Goal: Task Accomplishment & Management: Manage account settings

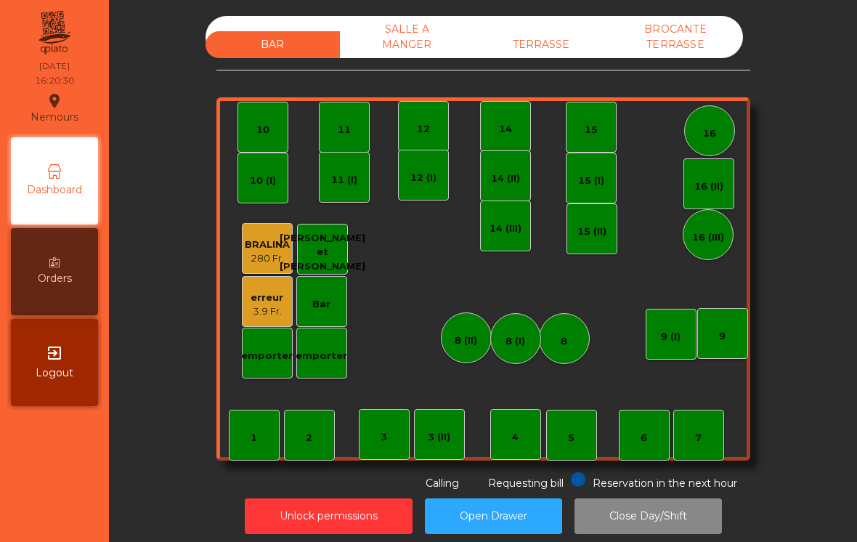
click at [550, 39] on div "TERRASSE" at bounding box center [541, 44] width 134 height 27
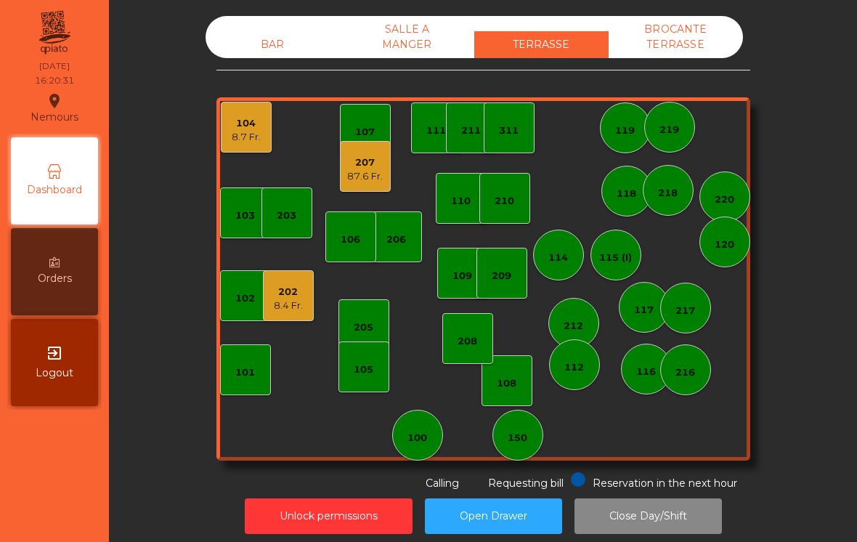
click at [353, 181] on div "87.6 Fr." at bounding box center [365, 176] width 36 height 15
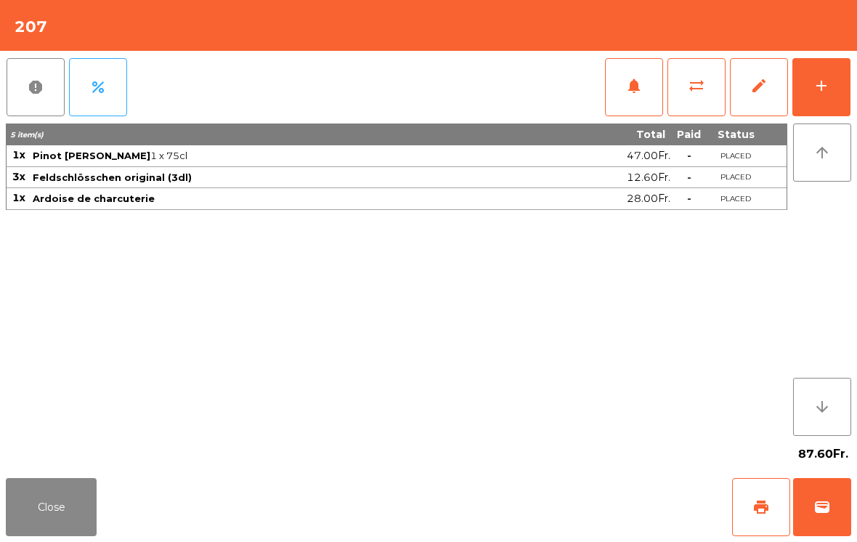
click at [829, 507] on span "wallet" at bounding box center [821, 506] width 17 height 17
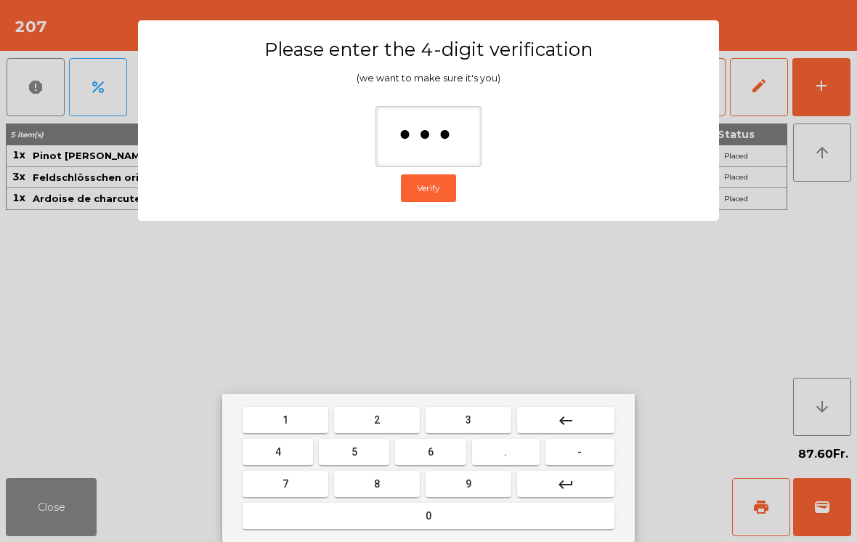
type input "****"
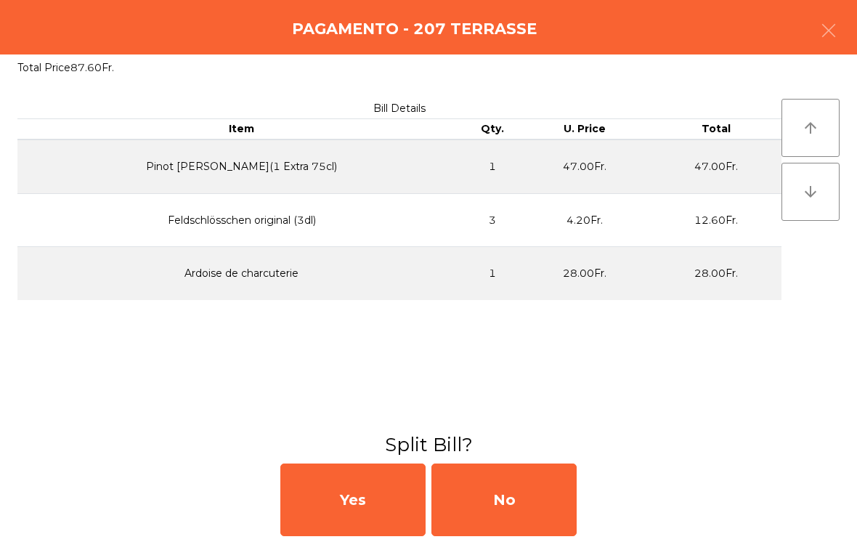
click at [593, 496] on div "Yes No" at bounding box center [428, 499] width 857 height 84
click at [518, 489] on div "No" at bounding box center [503, 499] width 145 height 73
click at [512, 500] on div "MB" at bounding box center [503, 499] width 145 height 73
click at [457, 507] on div "No" at bounding box center [503, 499] width 145 height 73
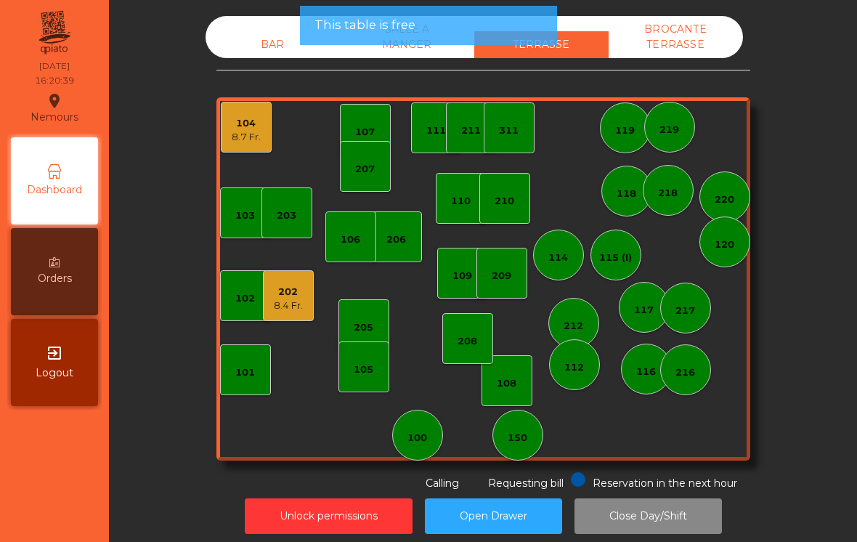
click at [240, 149] on div "104 8.7 Fr." at bounding box center [246, 127] width 51 height 51
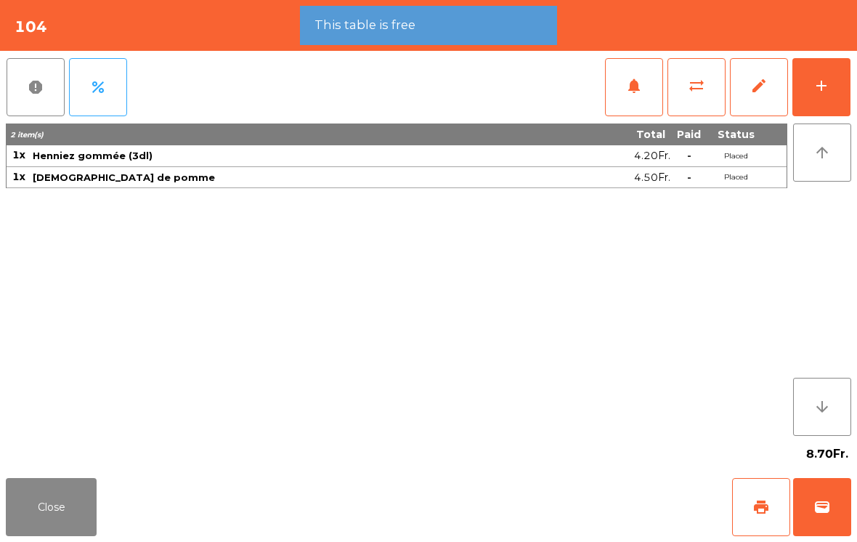
click at [833, 511] on button "wallet" at bounding box center [822, 507] width 58 height 58
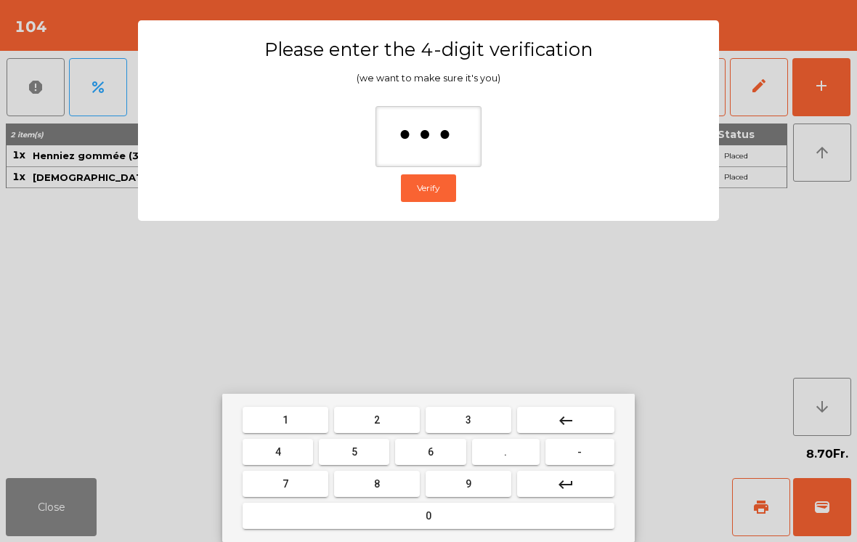
type input "****"
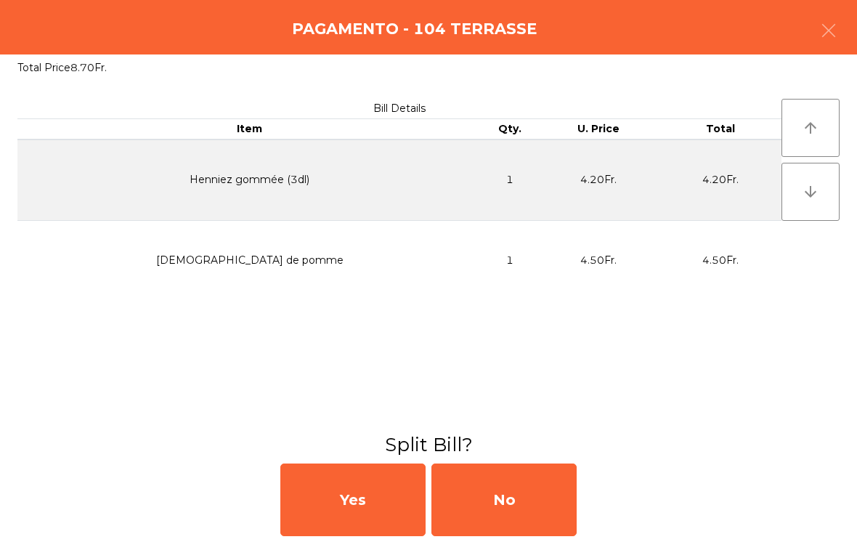
click at [508, 490] on div "No" at bounding box center [503, 499] width 145 height 73
click at [511, 493] on div "MB" at bounding box center [503, 499] width 145 height 73
click at [522, 490] on div "No" at bounding box center [503, 499] width 145 height 73
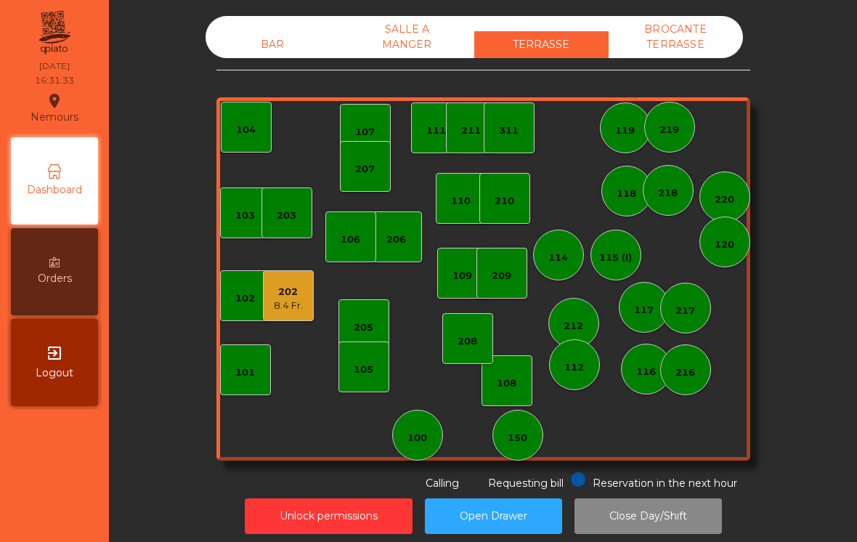
click at [367, 355] on div "105" at bounding box center [363, 366] width 51 height 51
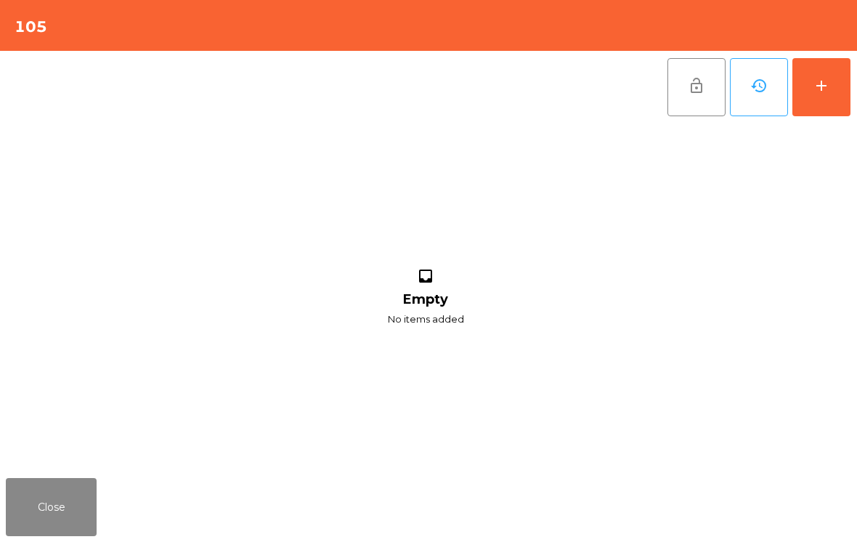
click at [828, 94] on div "add" at bounding box center [820, 85] width 17 height 17
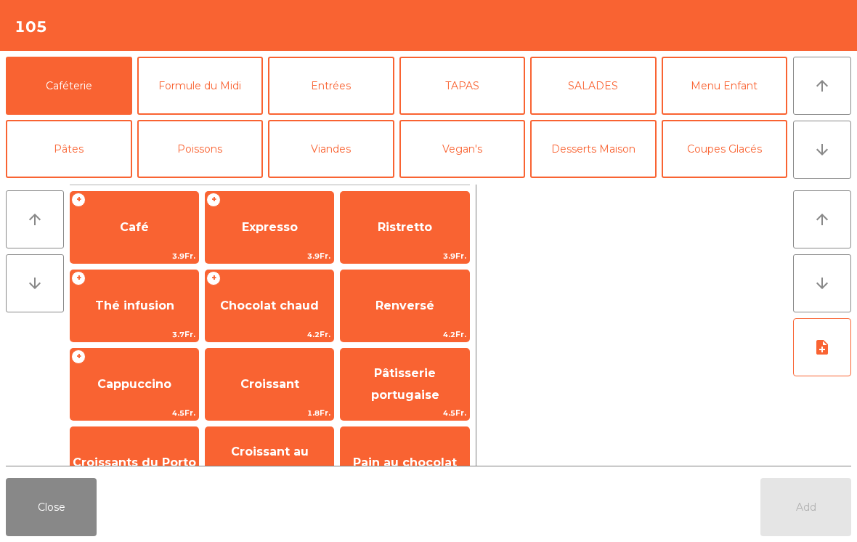
scroll to position [10, 0]
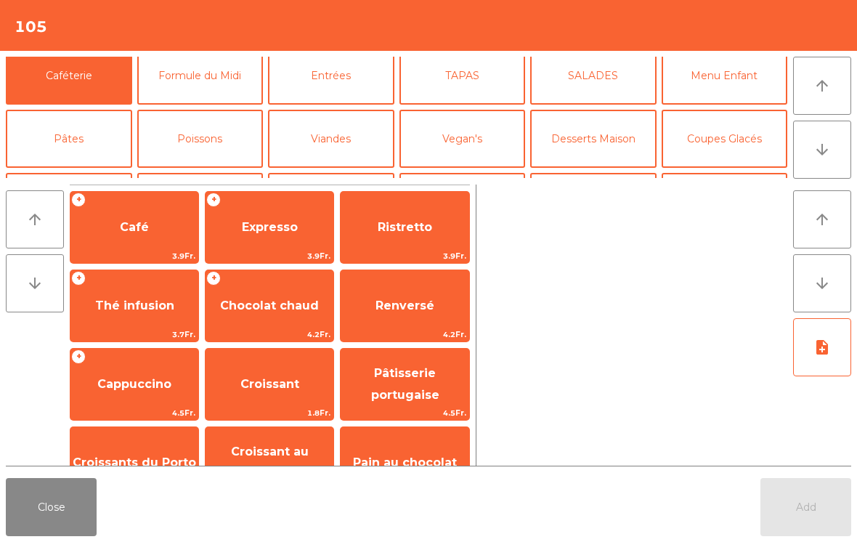
click at [727, 145] on button "Coupes Glacés" at bounding box center [724, 139] width 126 height 58
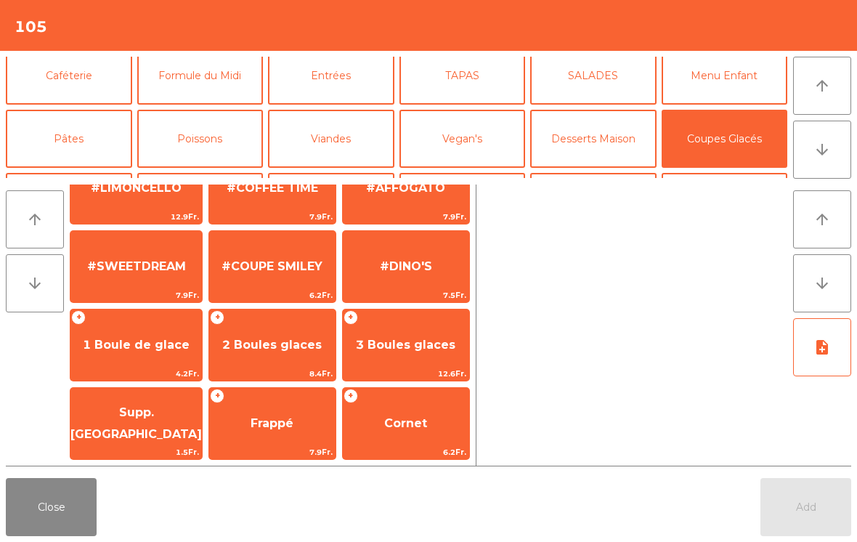
scroll to position [274, 0]
click at [293, 433] on span "Frappé" at bounding box center [272, 423] width 126 height 39
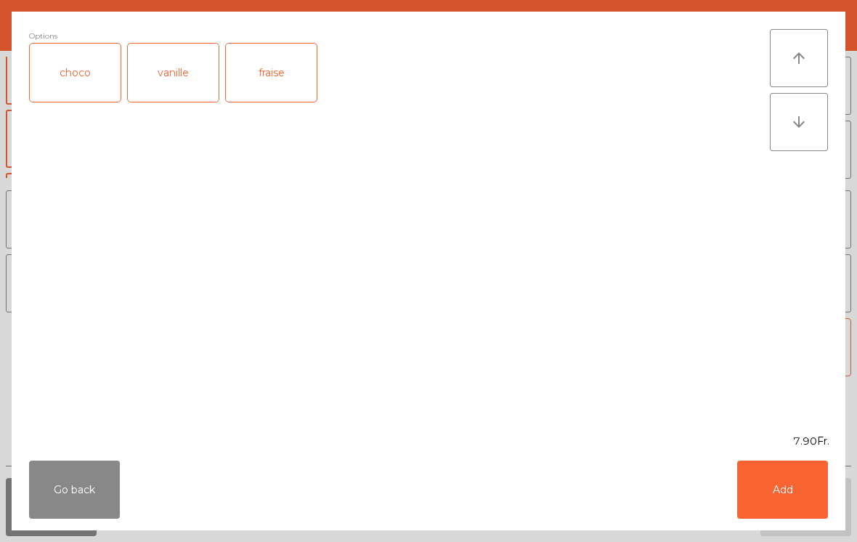
click at [811, 499] on button "Add" at bounding box center [782, 489] width 91 height 58
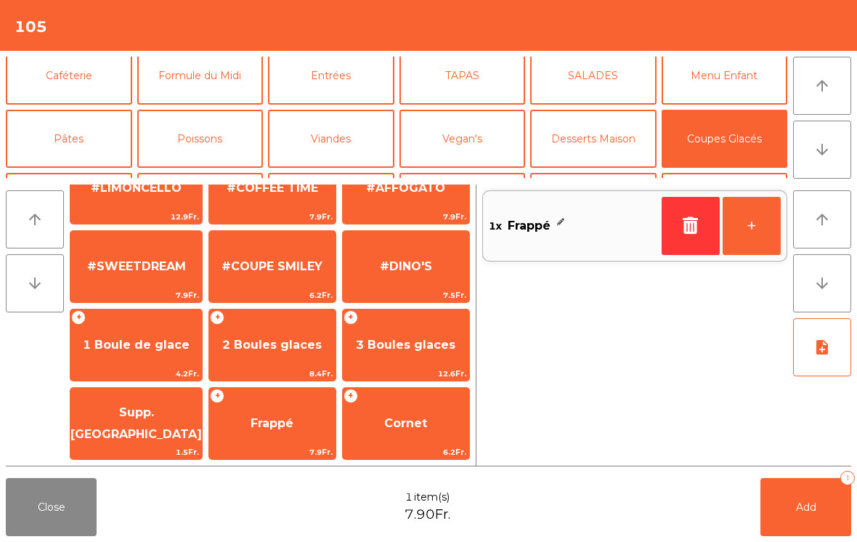
click at [818, 517] on button "Add 1" at bounding box center [805, 507] width 91 height 58
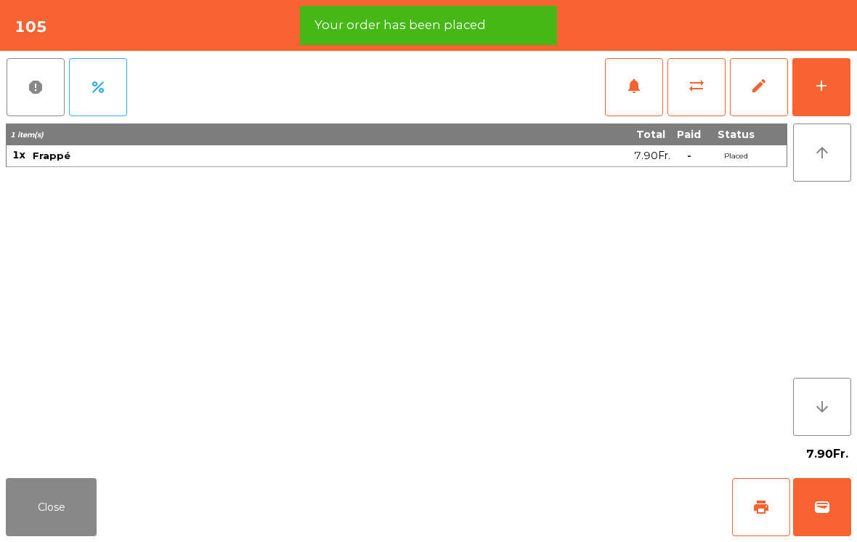
click at [830, 490] on button "wallet" at bounding box center [822, 507] width 58 height 58
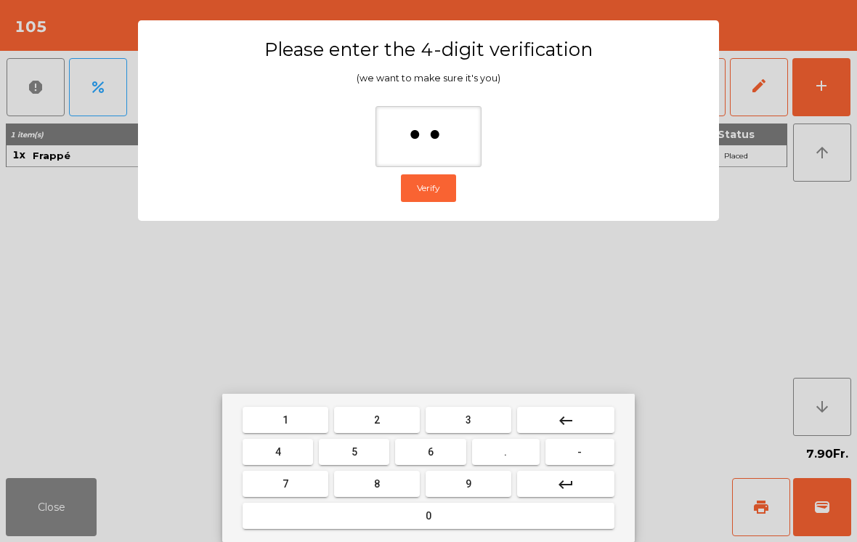
type input "***"
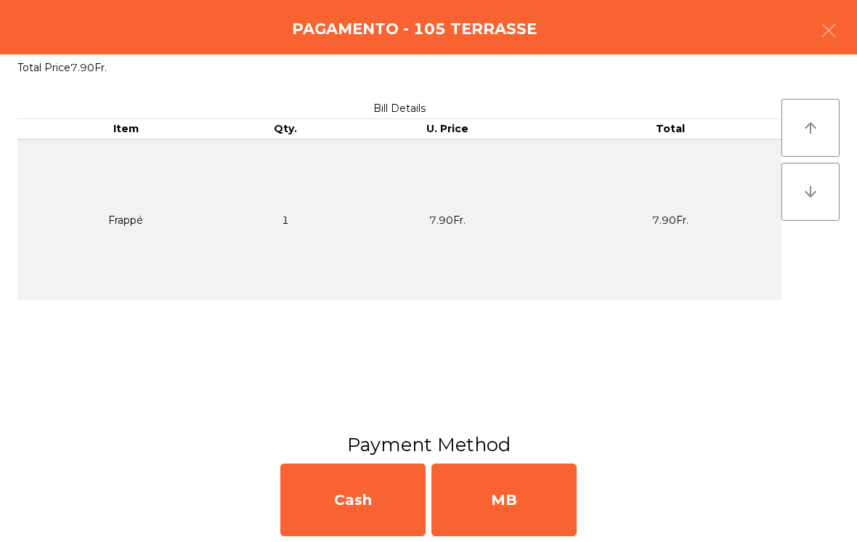
click at [522, 502] on div "MB" at bounding box center [503, 499] width 145 height 73
click at [495, 498] on div "No" at bounding box center [503, 499] width 145 height 73
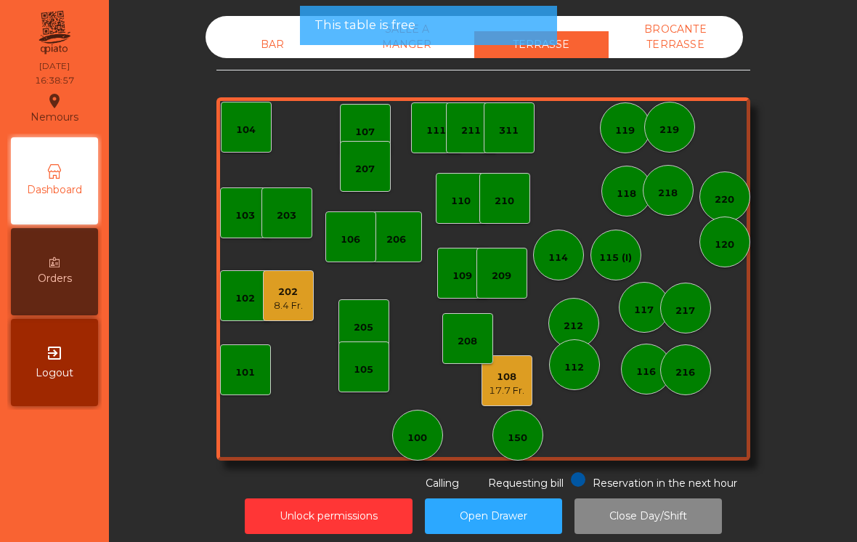
click at [312, 290] on div "202 8.4 Fr." at bounding box center [288, 295] width 51 height 51
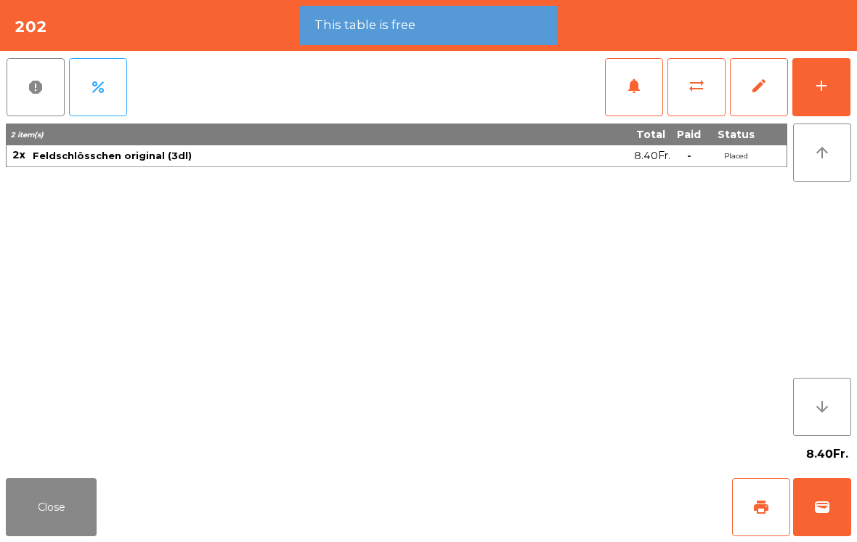
click at [837, 55] on div "notifications sync_alt edit add" at bounding box center [727, 87] width 247 height 73
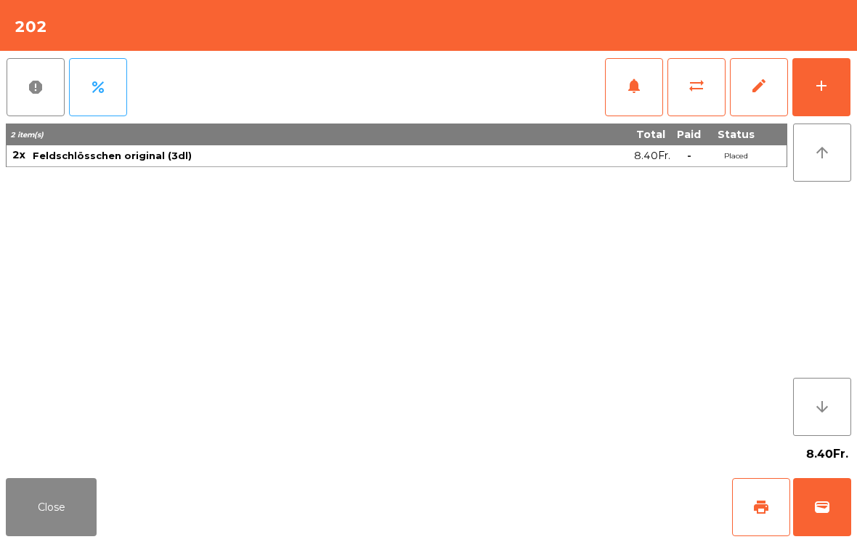
click at [817, 83] on div "add" at bounding box center [820, 85] width 17 height 17
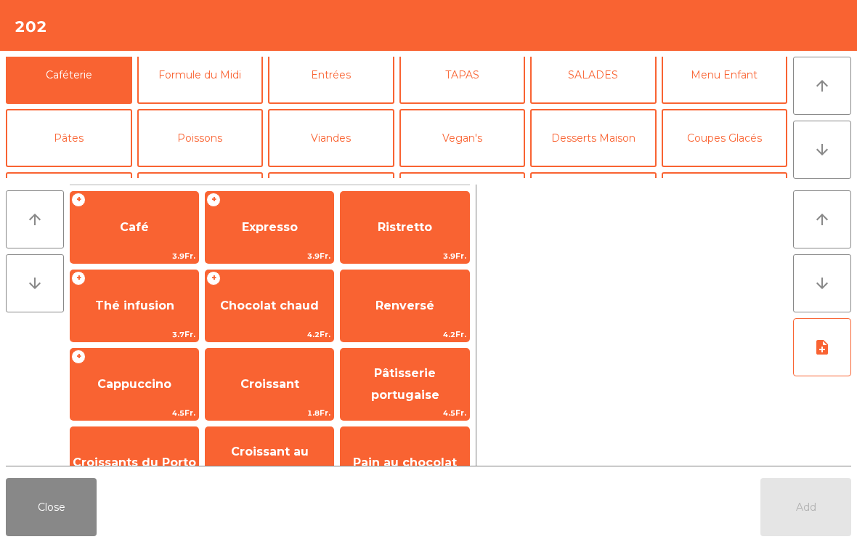
scroll to position [66, 0]
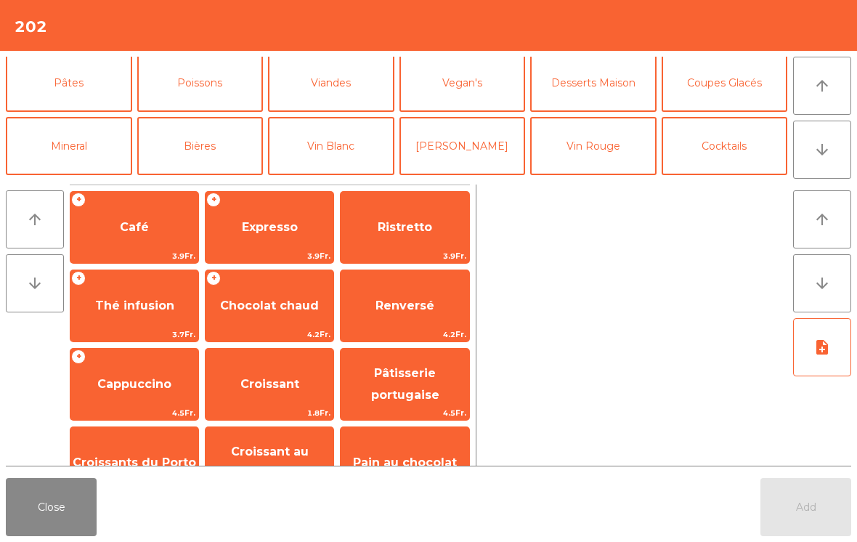
click at [199, 144] on button "Bières" at bounding box center [200, 146] width 126 height 58
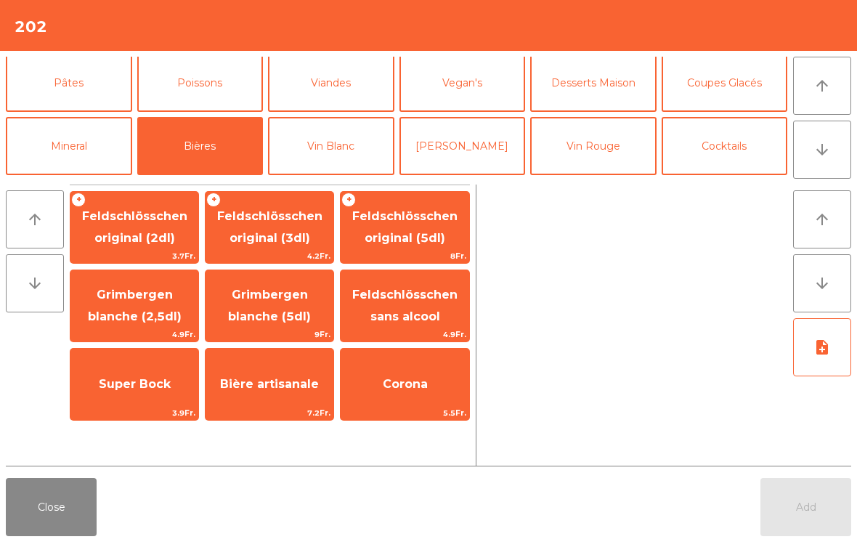
click at [290, 253] on span "4.2Fr." at bounding box center [269, 256] width 128 height 14
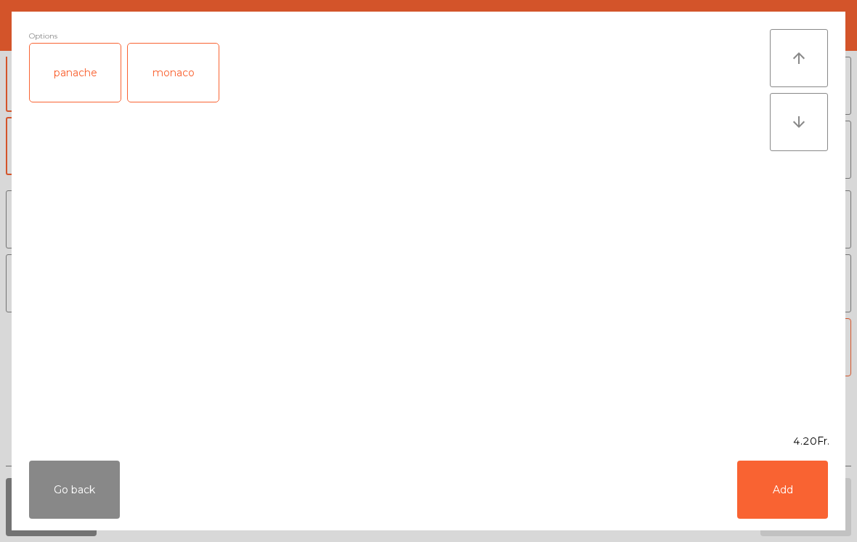
click at [784, 482] on button "Add" at bounding box center [782, 489] width 91 height 58
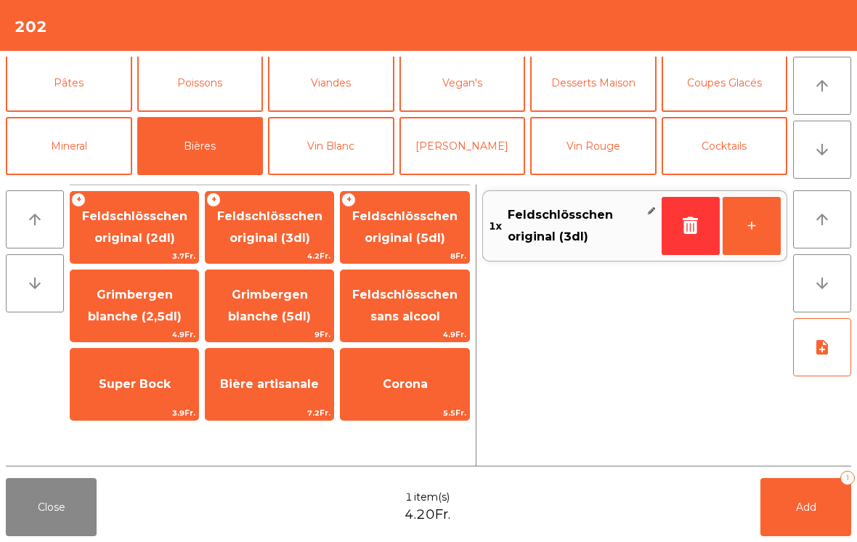
click at [760, 237] on button "+" at bounding box center [751, 226] width 58 height 58
click at [804, 507] on span "Add" at bounding box center [806, 506] width 20 height 13
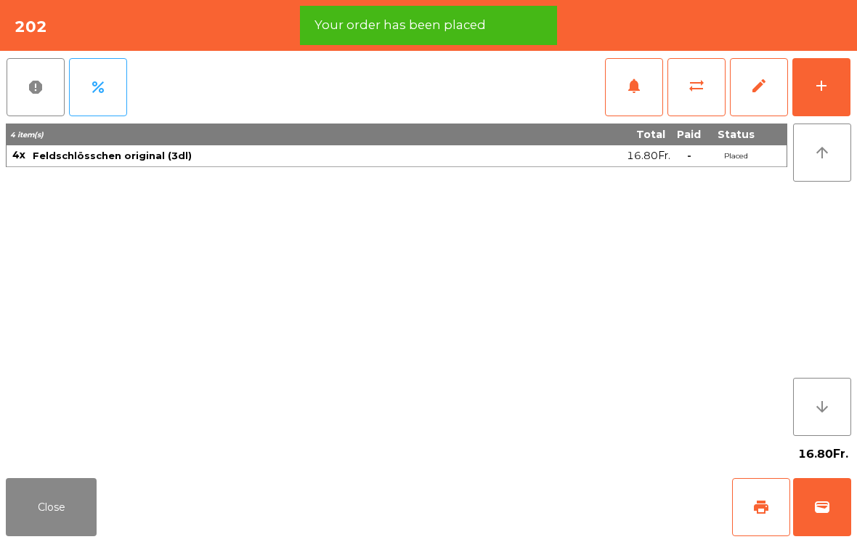
click at [52, 511] on button "Close" at bounding box center [51, 507] width 91 height 58
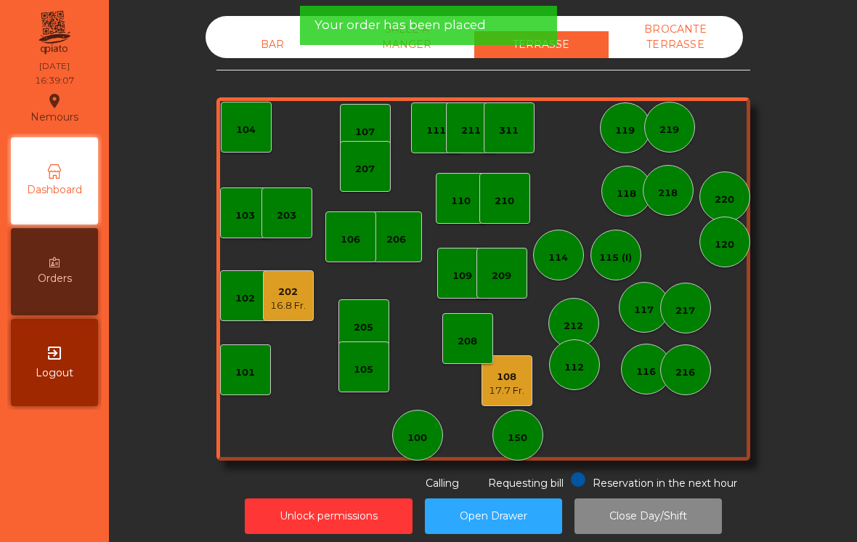
click at [546, 383] on div "103 102 101 202 16.8 Fr. 206 104 205 108 17.7 Fr. 105 107 100 150 110 207 203 2…" at bounding box center [483, 278] width 534 height 363
click at [504, 369] on div "108 17.7 Fr." at bounding box center [507, 381] width 36 height 34
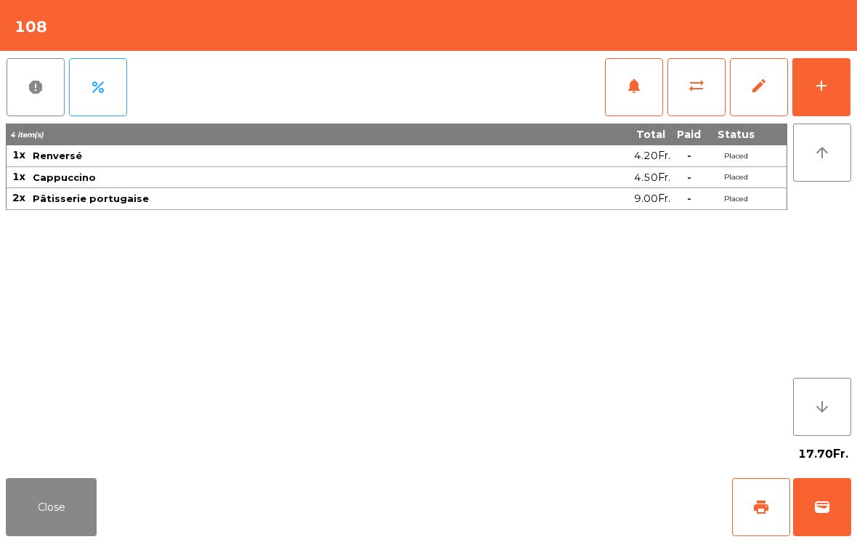
click at [36, 534] on button "Close" at bounding box center [51, 507] width 91 height 58
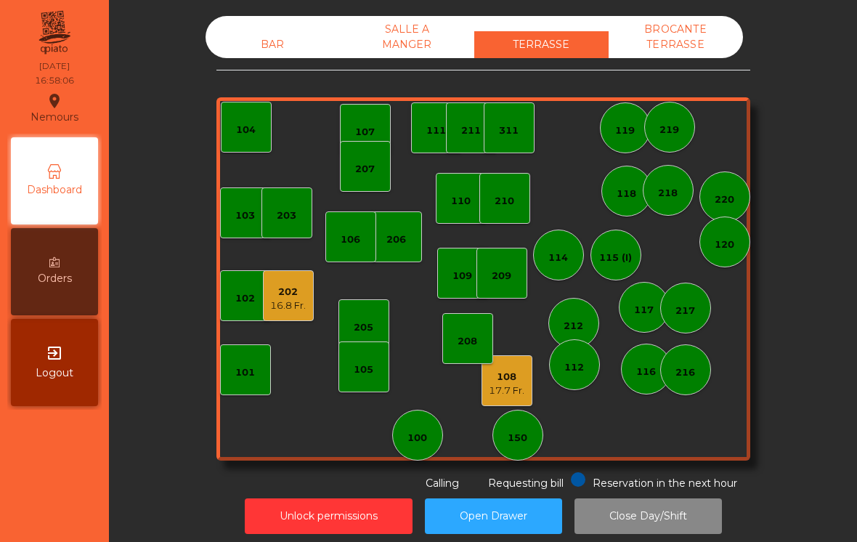
click at [557, 263] on div "114" at bounding box center [558, 257] width 20 height 15
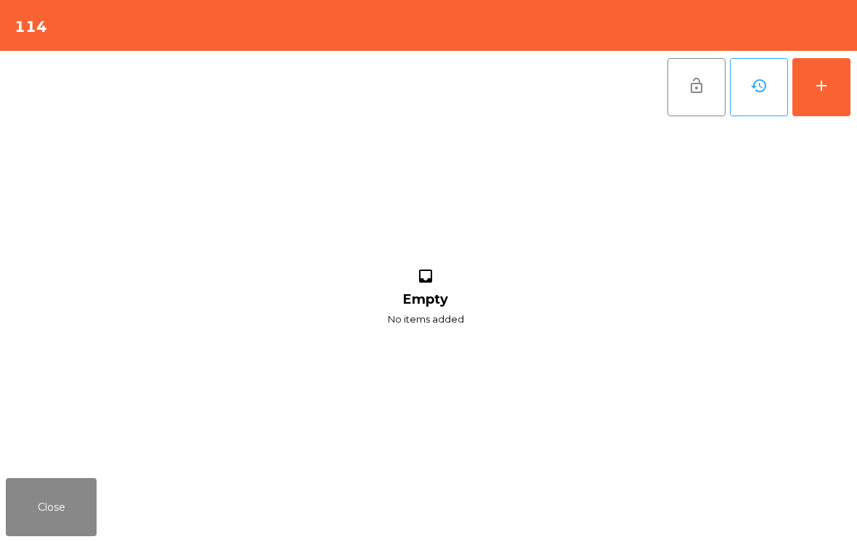
click at [838, 91] on button "add" at bounding box center [821, 87] width 58 height 58
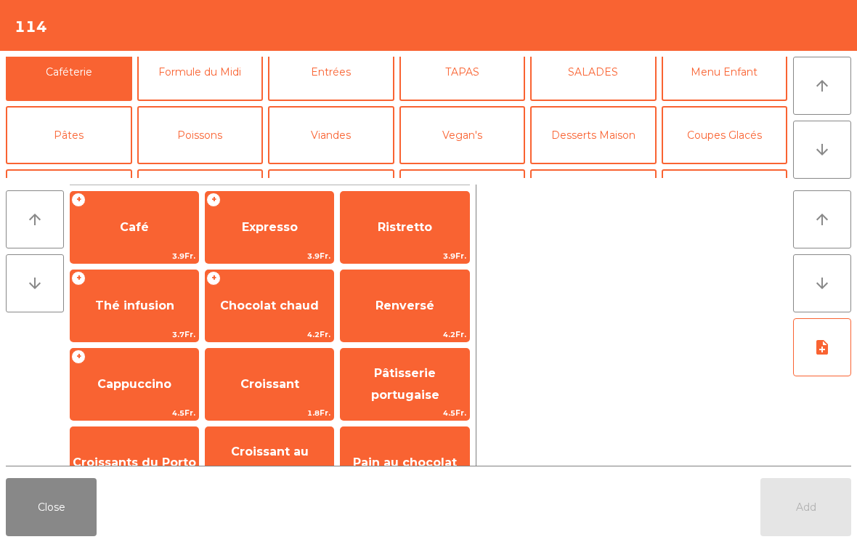
scroll to position [105, 0]
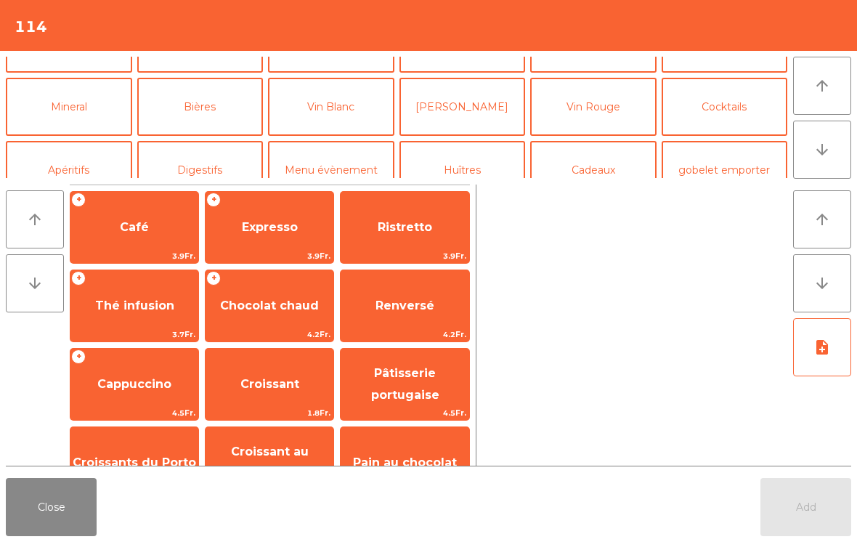
click at [224, 102] on button "Bières" at bounding box center [200, 107] width 126 height 58
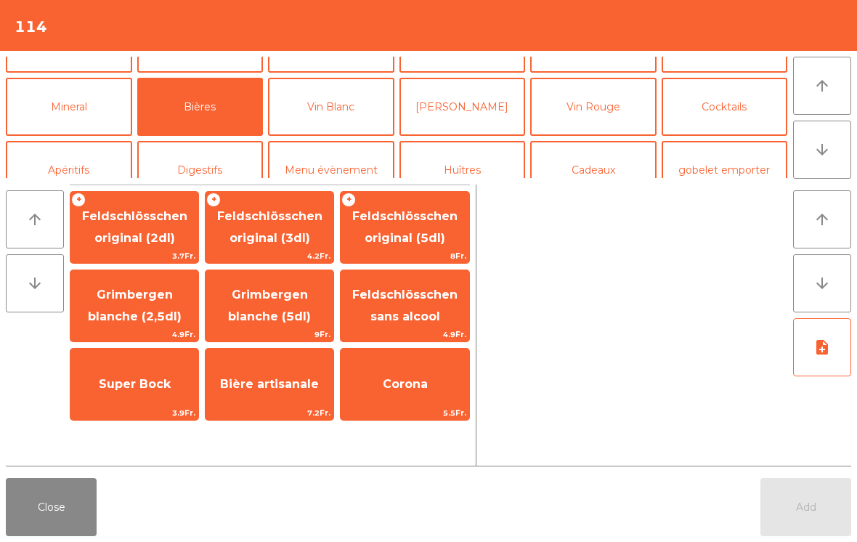
click at [276, 240] on span "Feldschlösschen original (3dl)" at bounding box center [269, 227] width 105 height 36
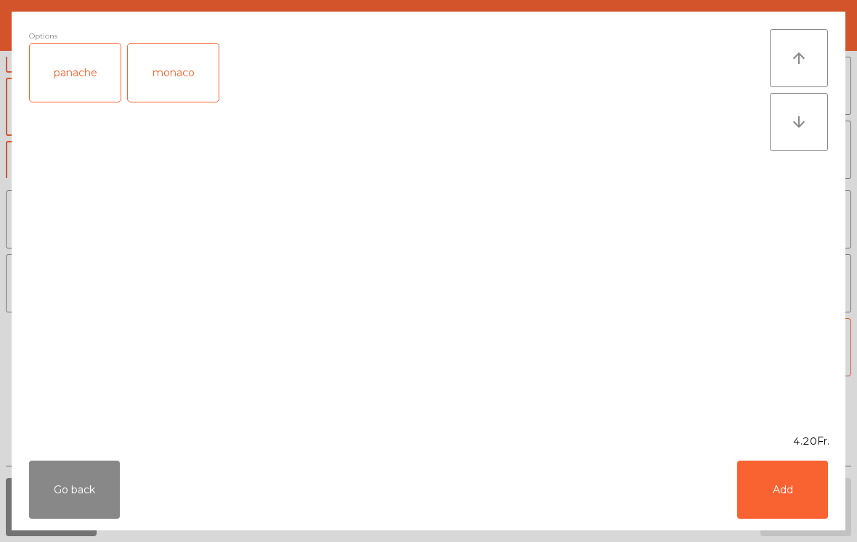
click at [782, 506] on button "Add" at bounding box center [782, 489] width 91 height 58
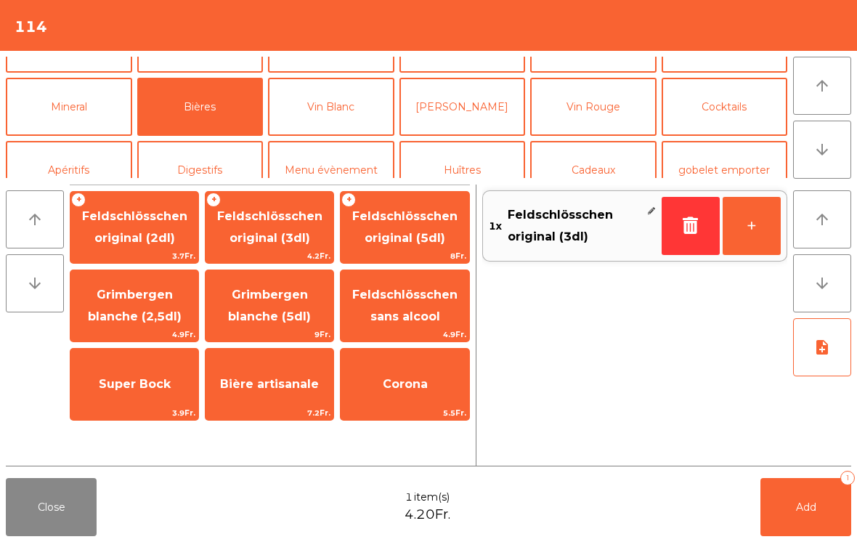
click at [796, 512] on span "Add" at bounding box center [806, 506] width 20 height 13
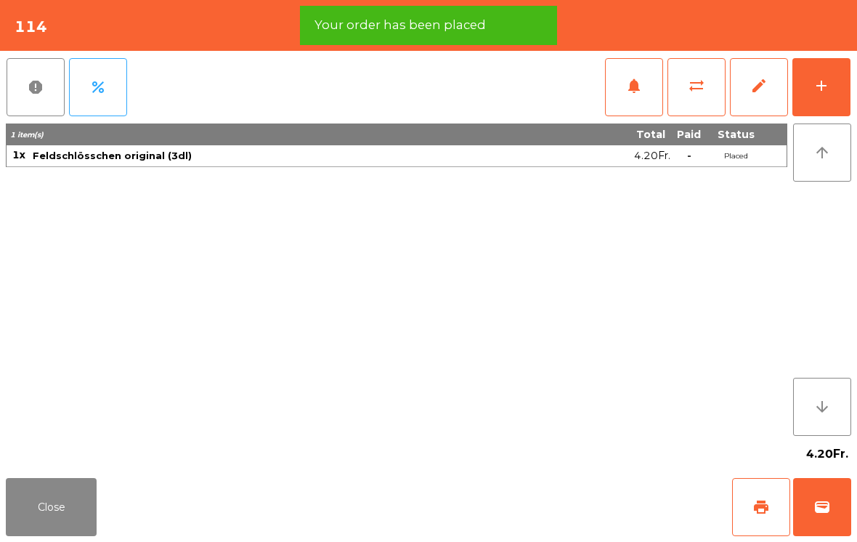
click at [10, 484] on button "Close" at bounding box center [51, 507] width 91 height 58
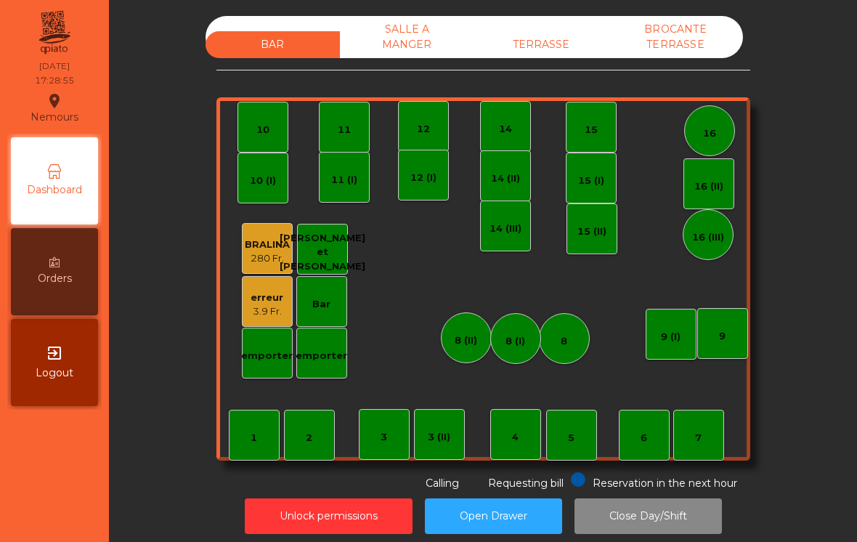
click at [552, 36] on div "TERRASSE" at bounding box center [541, 44] width 134 height 27
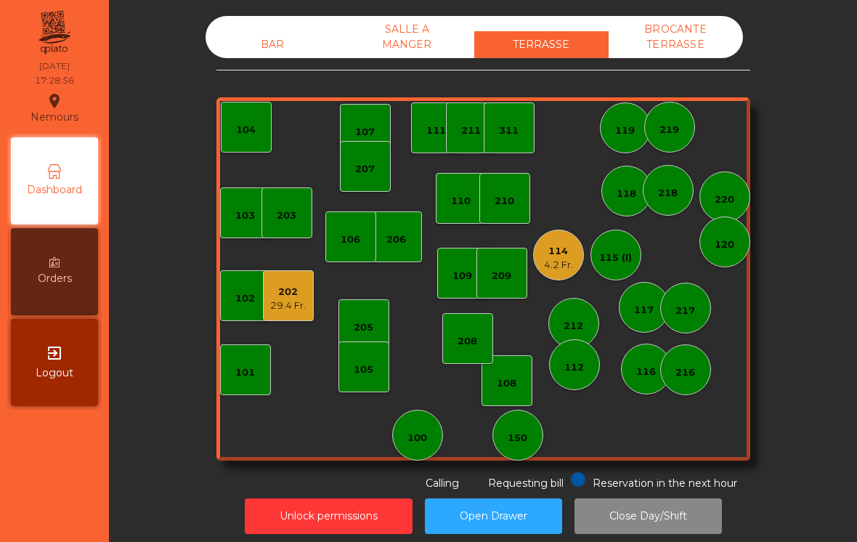
click at [578, 247] on div "114 4.2 Fr." at bounding box center [558, 254] width 51 height 51
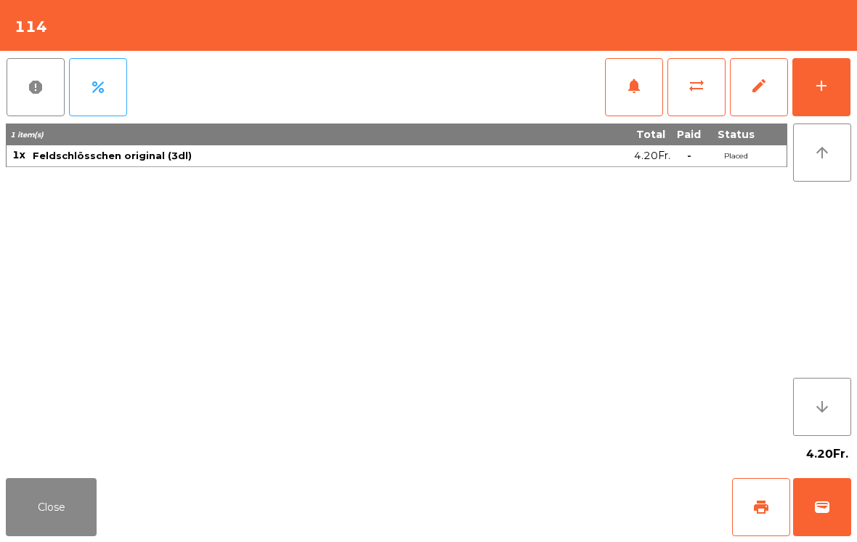
click at [695, 75] on button "sync_alt" at bounding box center [696, 87] width 58 height 58
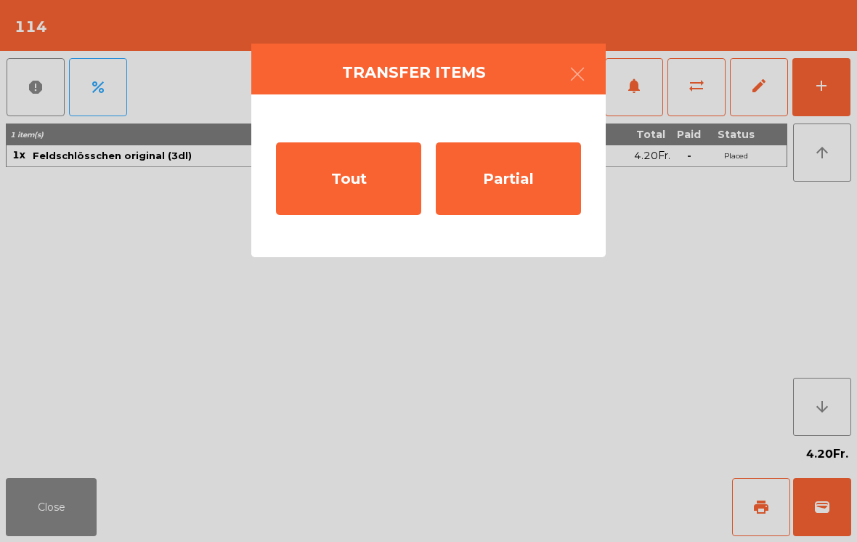
click at [356, 179] on div "Tout" at bounding box center [348, 178] width 145 height 73
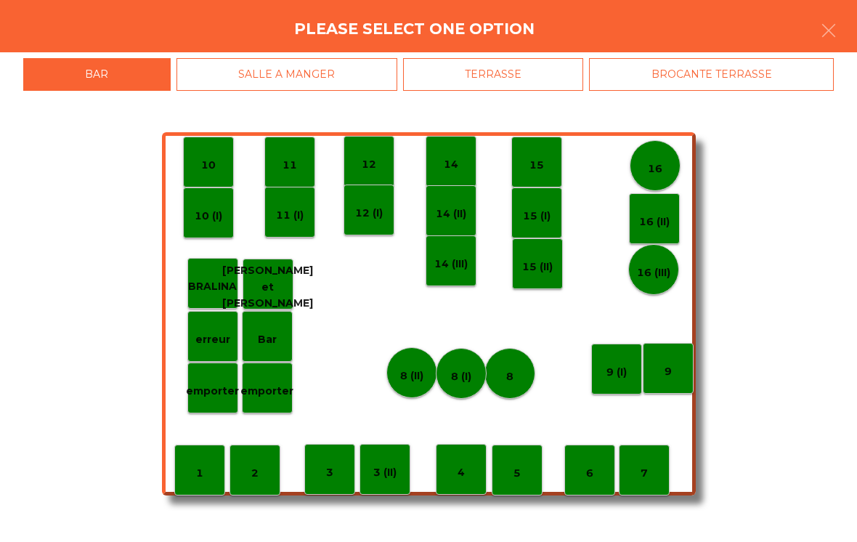
click at [448, 171] on p "14" at bounding box center [451, 164] width 15 height 17
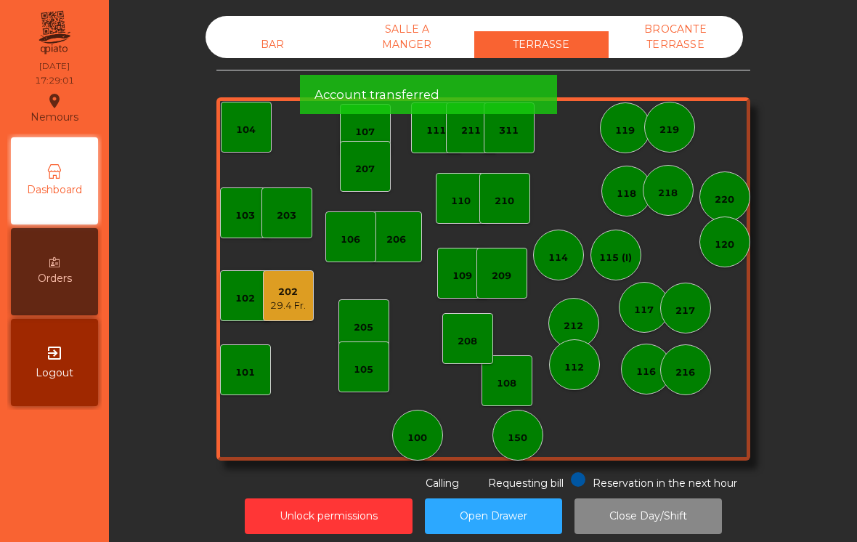
click at [264, 47] on div "BAR" at bounding box center [272, 44] width 134 height 27
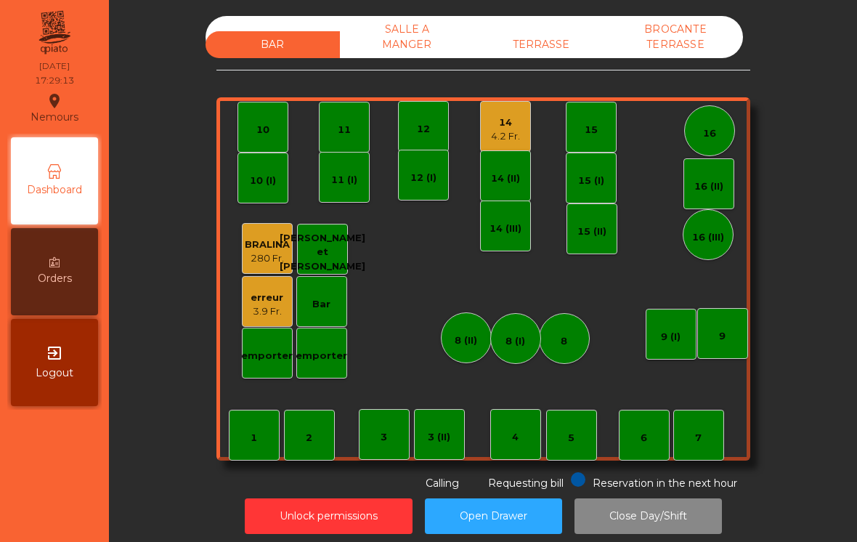
click at [505, 126] on div "14" at bounding box center [505, 122] width 29 height 15
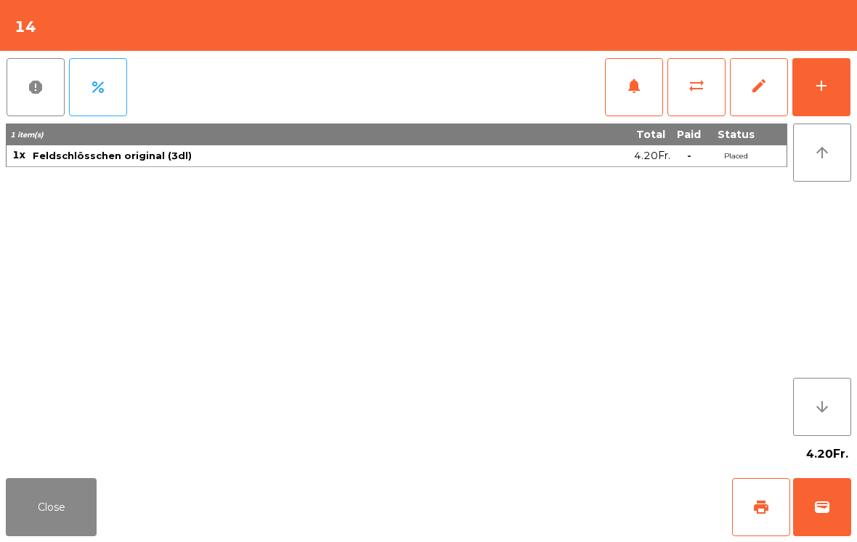
click at [808, 71] on button "add" at bounding box center [821, 87] width 58 height 58
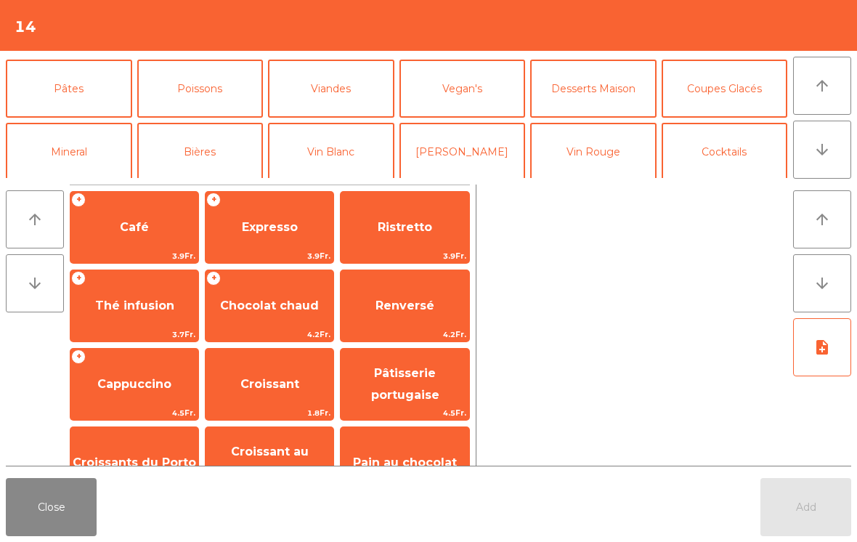
scroll to position [78, 0]
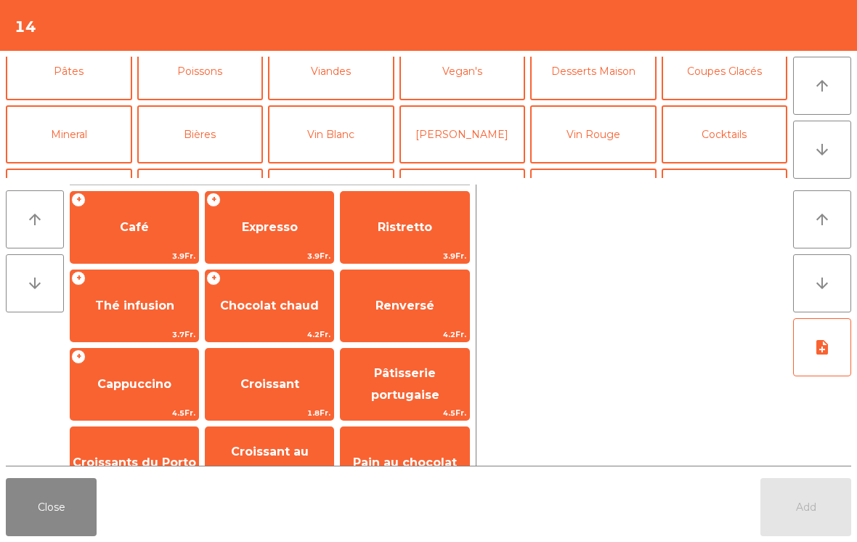
click at [198, 142] on button "Bières" at bounding box center [200, 134] width 126 height 58
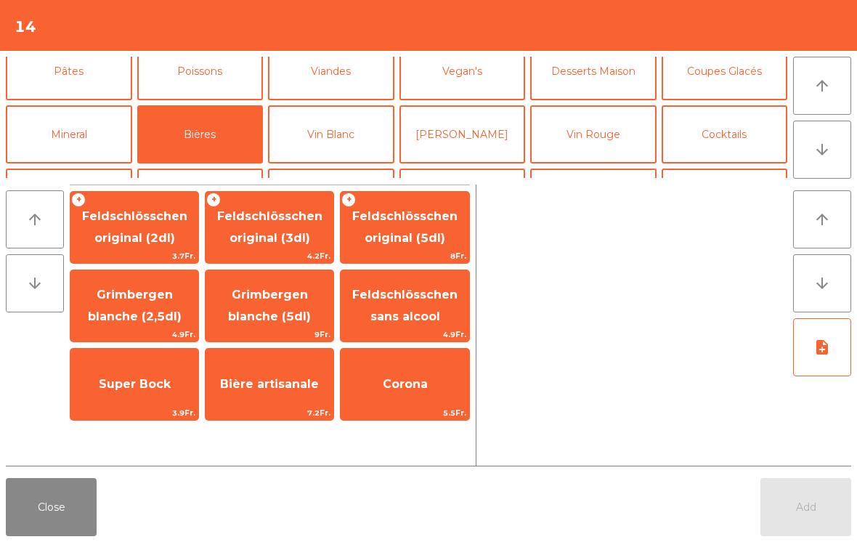
click at [289, 220] on span "Feldschlösschen original (3dl)" at bounding box center [269, 227] width 105 height 36
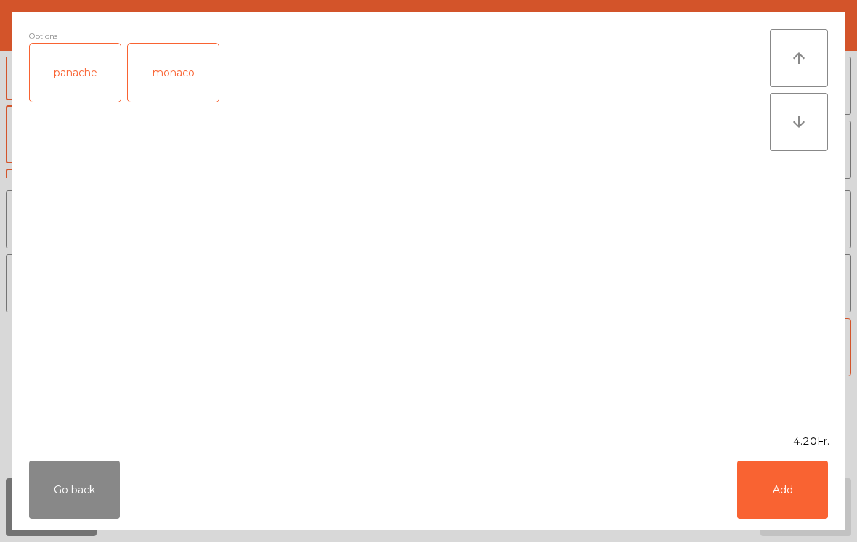
click at [792, 497] on button "Add" at bounding box center [782, 489] width 91 height 58
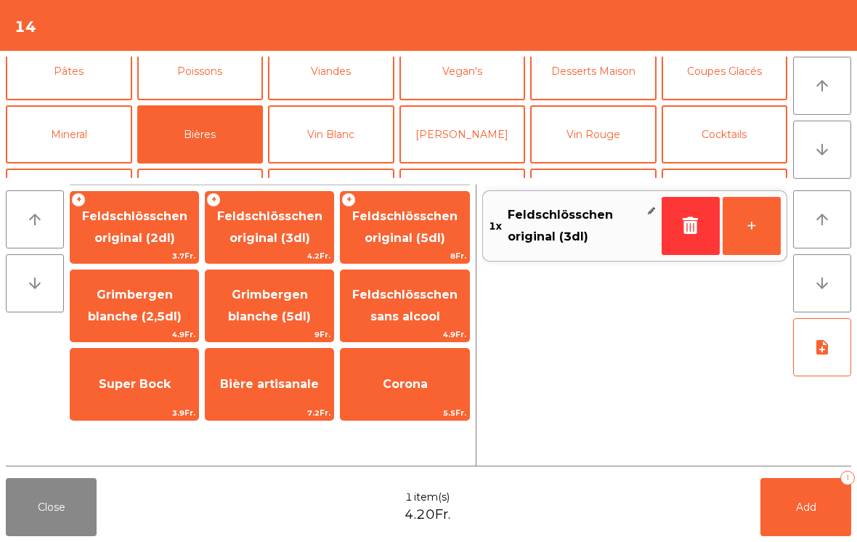
click at [812, 528] on button "Add 1" at bounding box center [805, 507] width 91 height 58
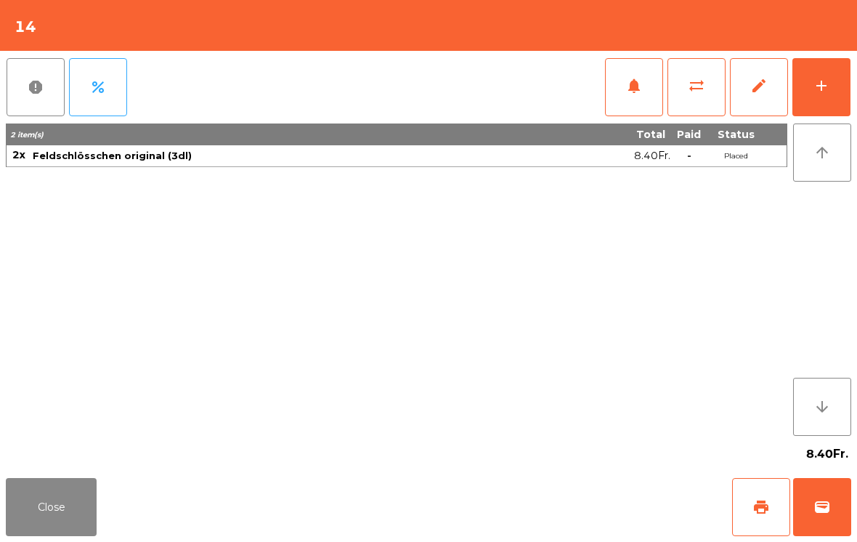
click at [760, 487] on button "print" at bounding box center [761, 507] width 58 height 58
click at [65, 510] on button "Close" at bounding box center [51, 507] width 91 height 58
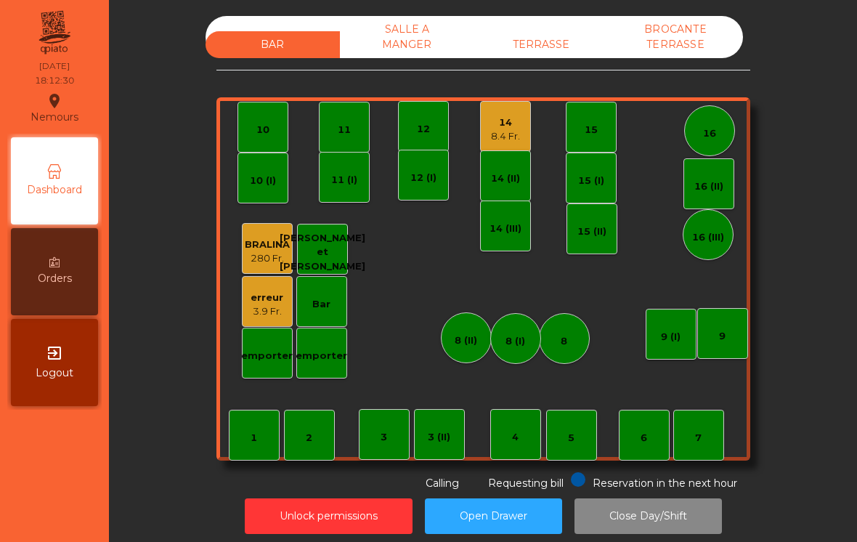
click at [448, 433] on div "3 (II)" at bounding box center [439, 437] width 23 height 15
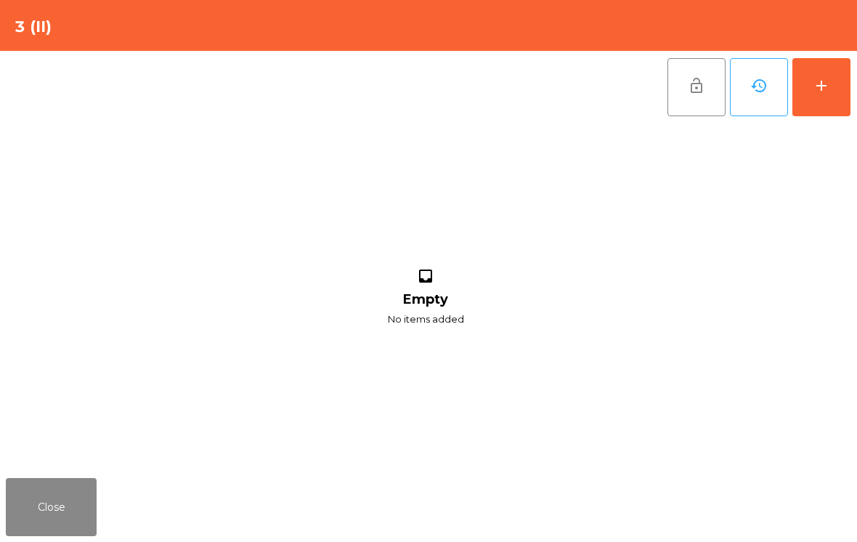
click at [830, 101] on button "add" at bounding box center [821, 87] width 58 height 58
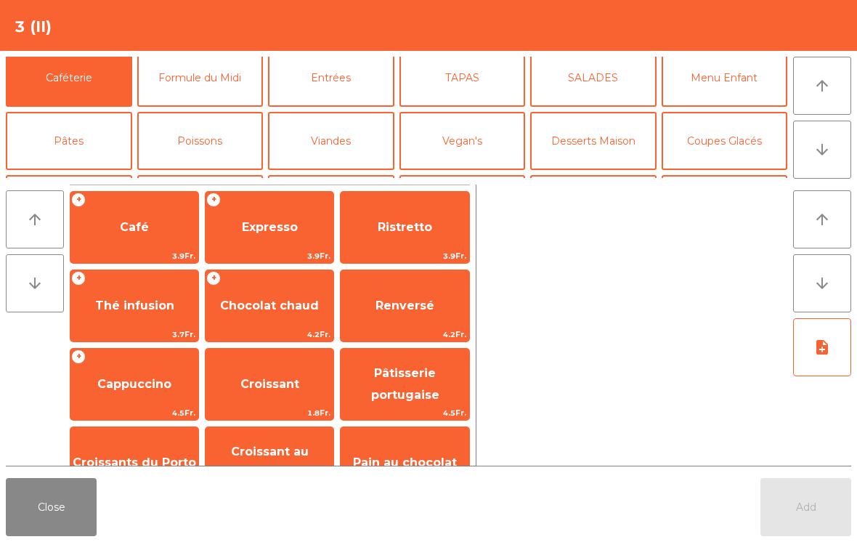
scroll to position [58, 0]
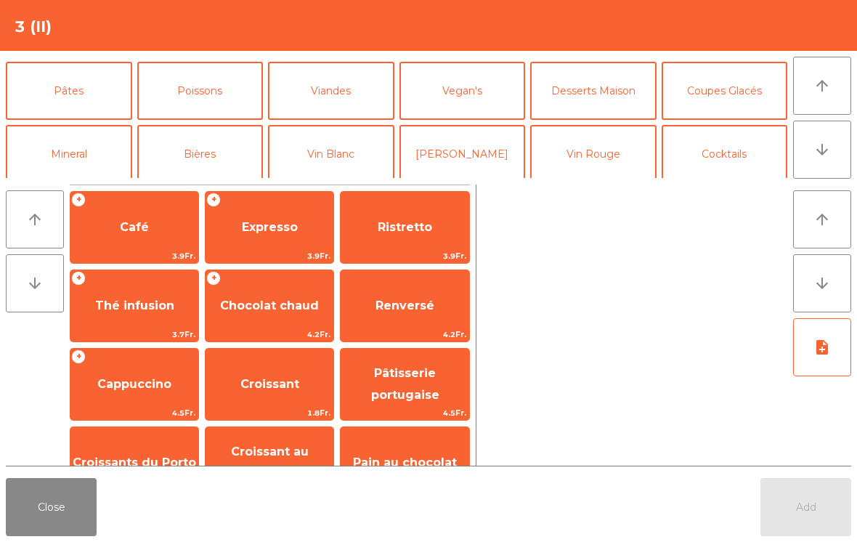
click at [203, 161] on button "Bières" at bounding box center [200, 154] width 126 height 58
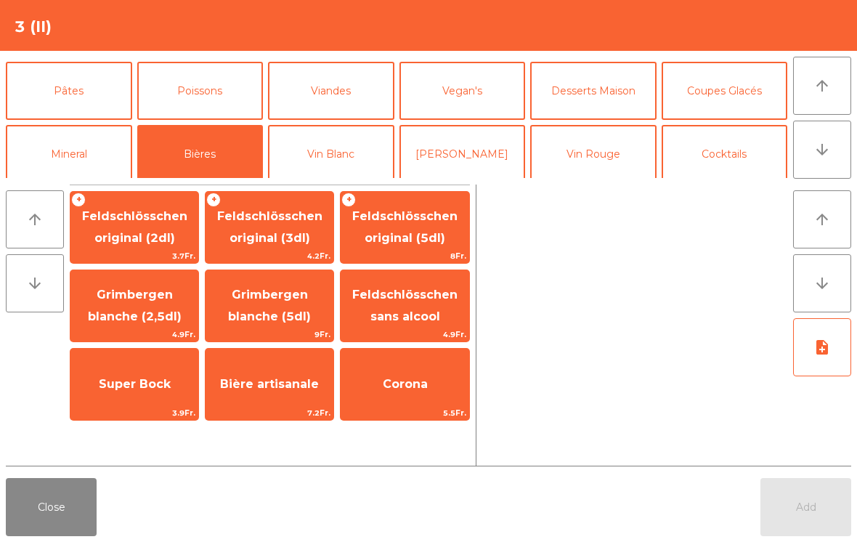
click at [144, 392] on span "Super Bock" at bounding box center [134, 383] width 128 height 39
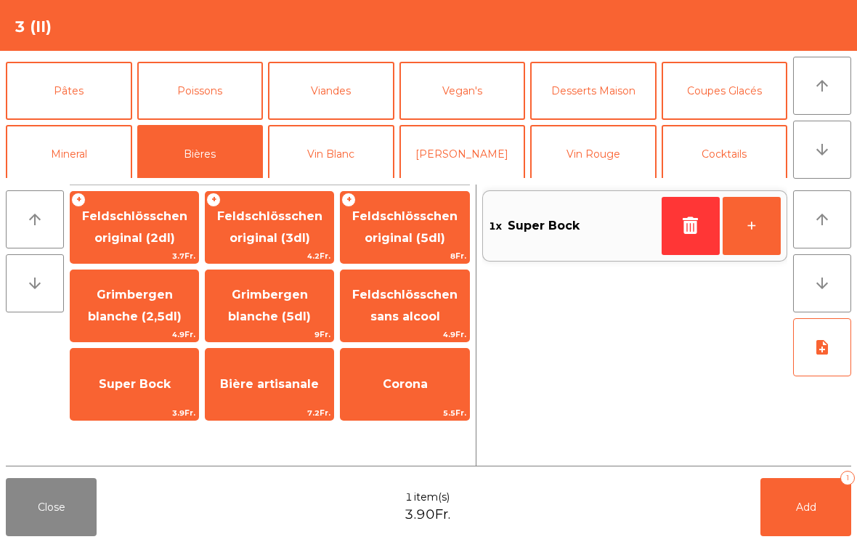
click at [123, 391] on span "Super Bock" at bounding box center [135, 384] width 72 height 14
click at [796, 510] on span "Add" at bounding box center [806, 506] width 20 height 13
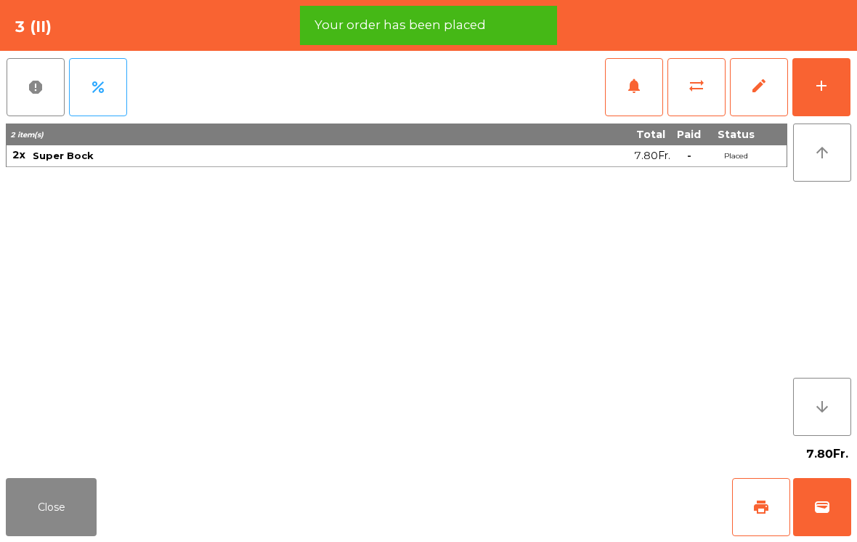
click at [42, 520] on button "Close" at bounding box center [51, 507] width 91 height 58
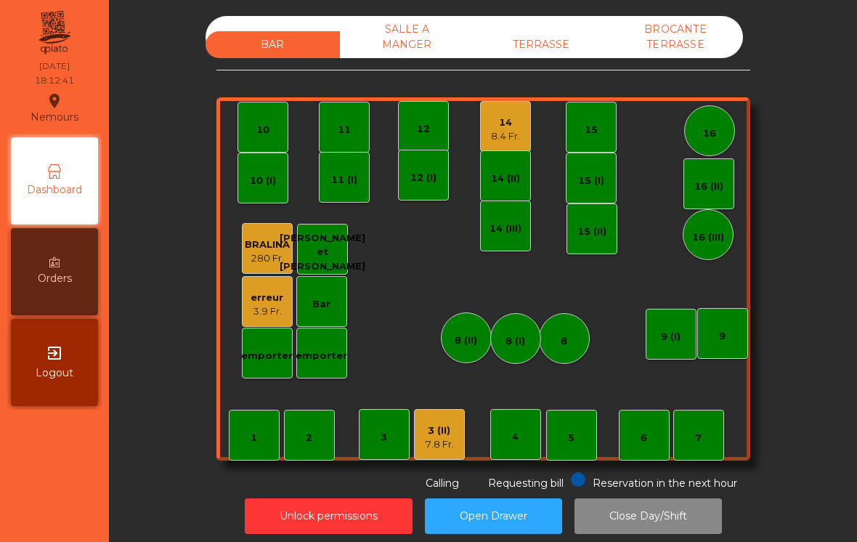
click at [557, 49] on div "TERRASSE" at bounding box center [541, 44] width 134 height 27
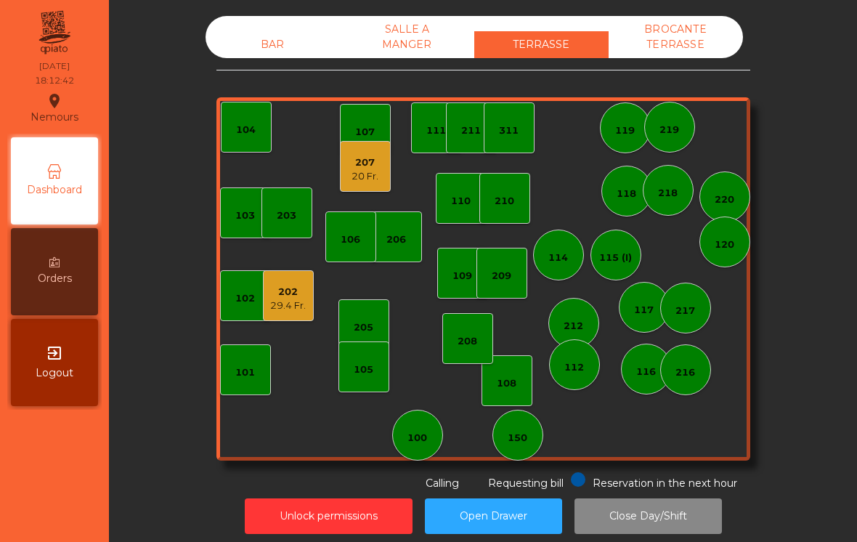
click at [271, 307] on div "29.4 Fr." at bounding box center [288, 305] width 36 height 15
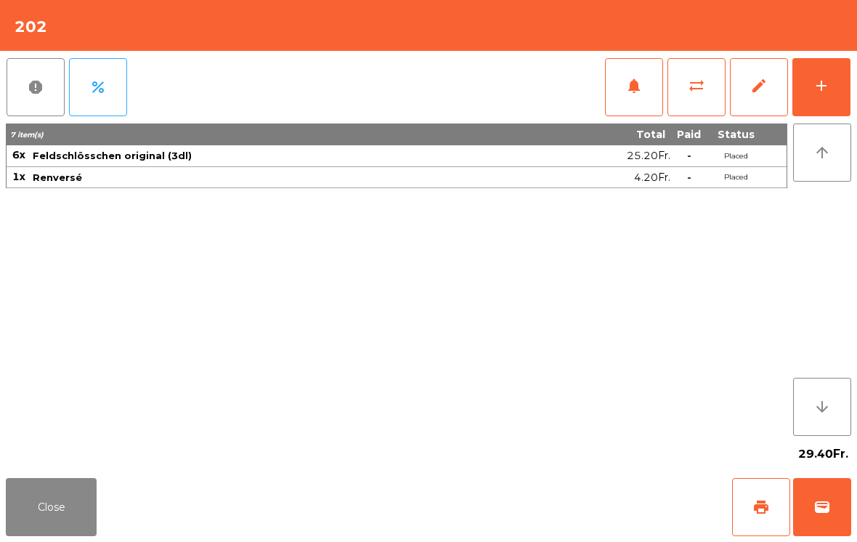
click at [824, 102] on button "add" at bounding box center [821, 87] width 58 height 58
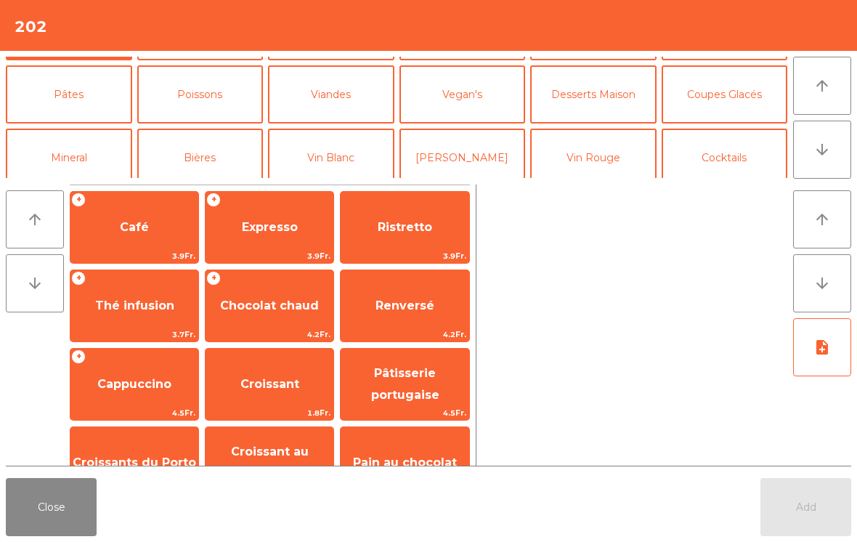
scroll to position [110, 0]
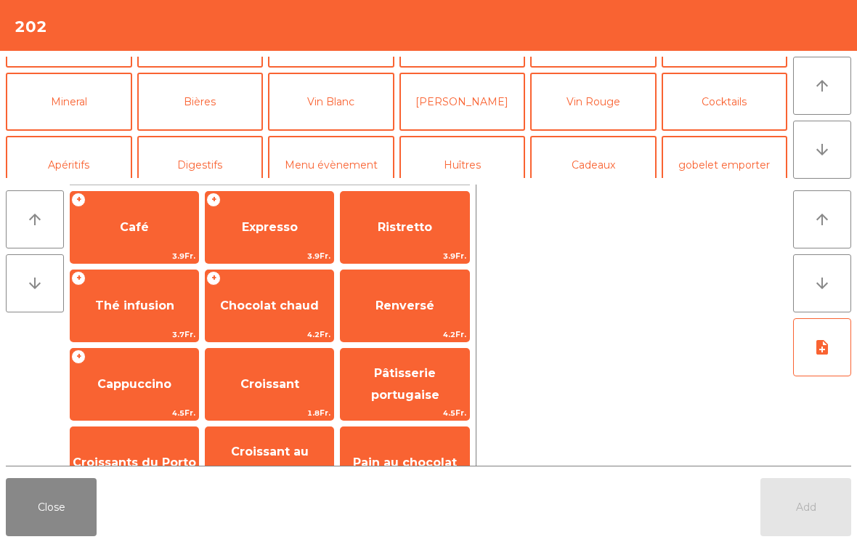
click at [216, 110] on button "Bières" at bounding box center [200, 102] width 126 height 58
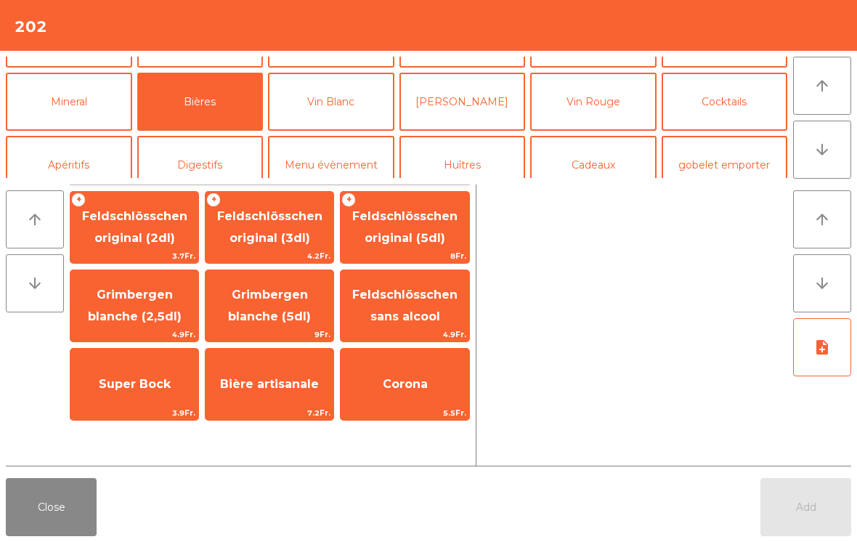
click at [297, 240] on span "Feldschlösschen original (3dl)" at bounding box center [269, 227] width 105 height 36
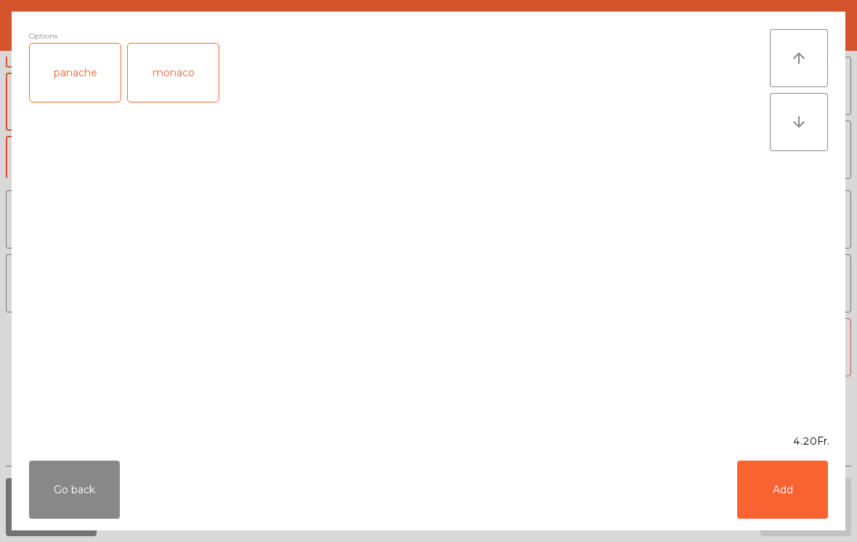
click at [783, 493] on button "Add" at bounding box center [782, 489] width 91 height 58
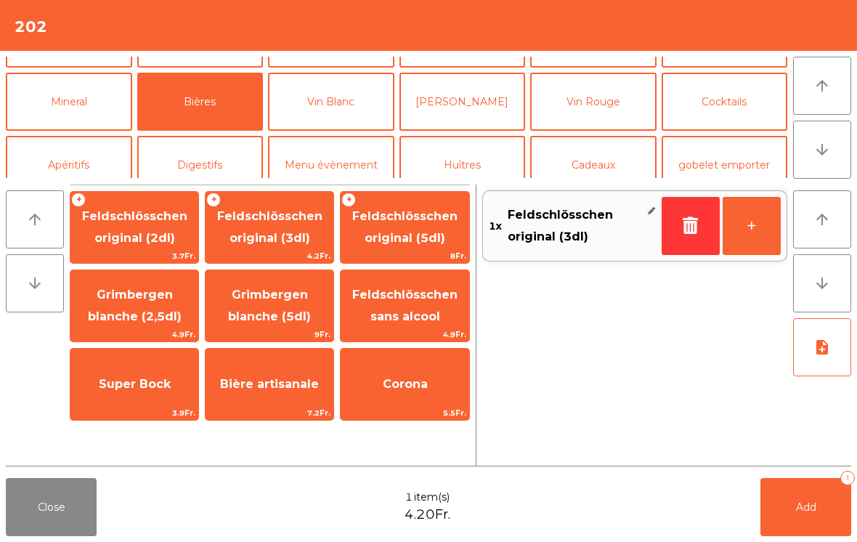
click at [759, 227] on button "+" at bounding box center [751, 226] width 58 height 58
click at [804, 515] on button "Add 2" at bounding box center [805, 507] width 91 height 58
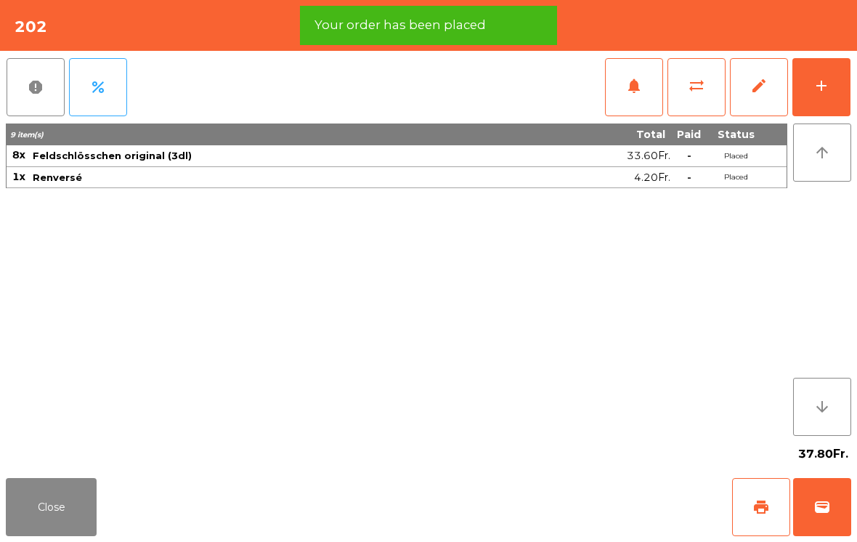
click at [11, 529] on button "Close" at bounding box center [51, 507] width 91 height 58
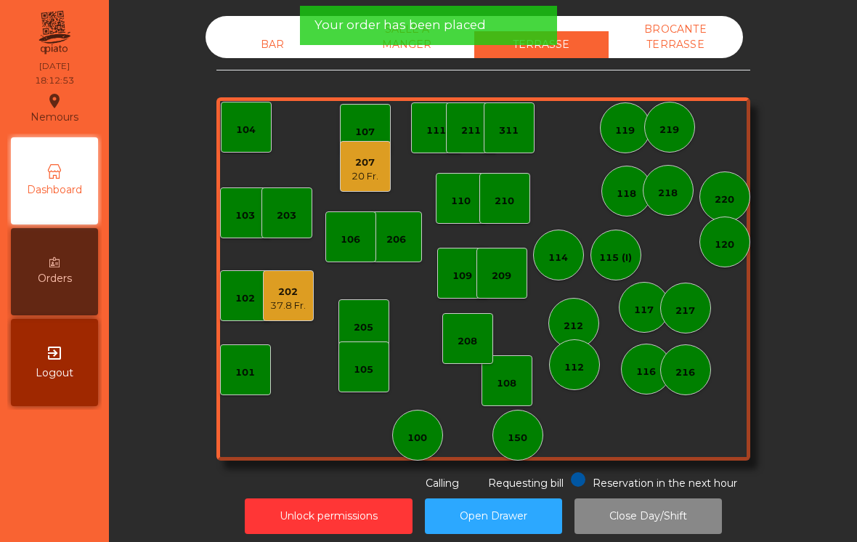
click at [262, 49] on div "BAR" at bounding box center [272, 44] width 134 height 27
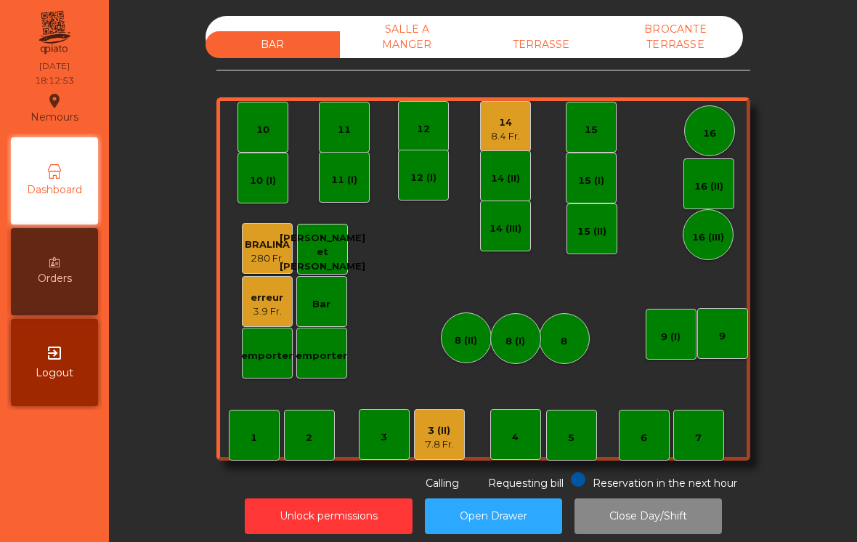
click at [498, 148] on div "14 8.4 Fr." at bounding box center [505, 126] width 51 height 51
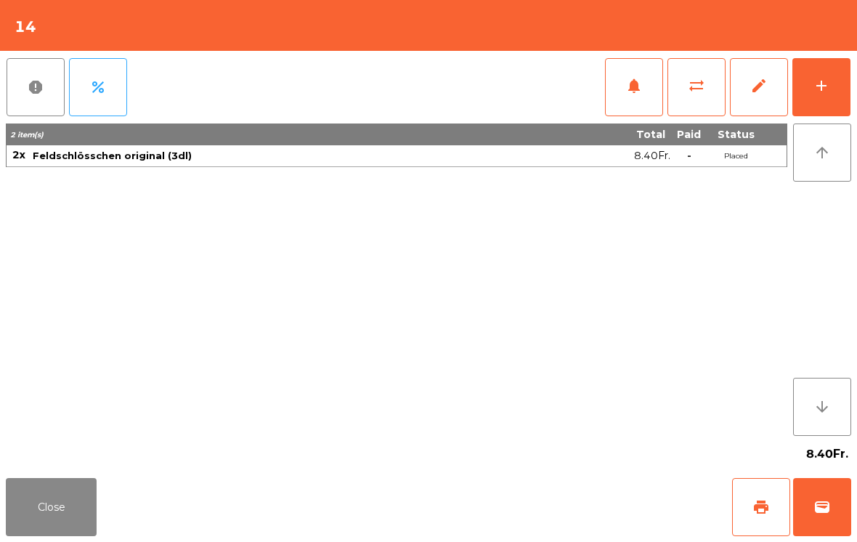
click at [809, 508] on button "wallet" at bounding box center [822, 507] width 58 height 58
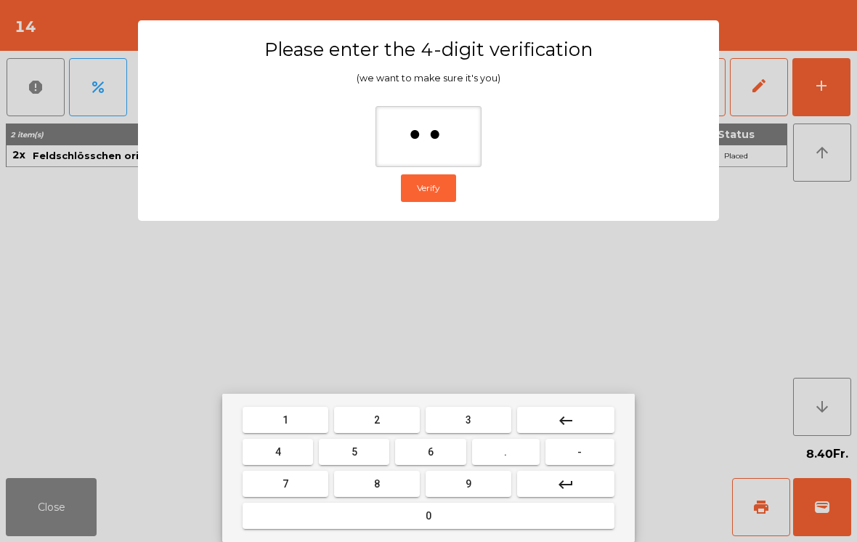
type input "***"
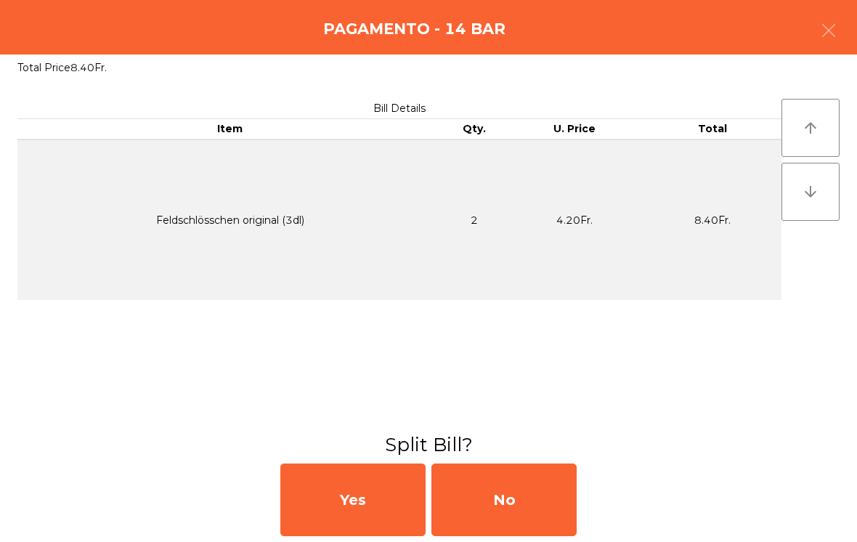
click at [516, 503] on div "No" at bounding box center [503, 499] width 145 height 73
click at [516, 503] on div "MB" at bounding box center [503, 499] width 145 height 73
click at [528, 496] on div "No" at bounding box center [503, 499] width 145 height 73
click at [527, 496] on div "No" at bounding box center [503, 499] width 145 height 73
click at [519, 502] on div "No" at bounding box center [503, 499] width 145 height 73
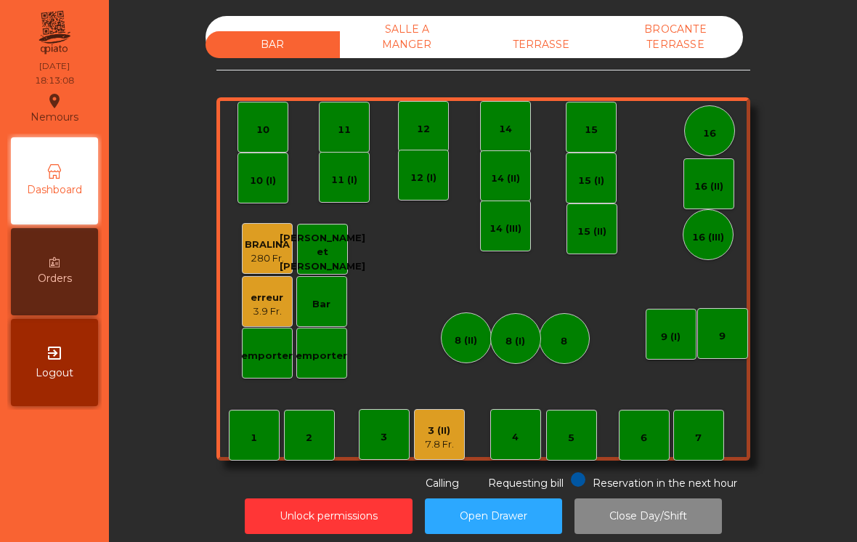
click at [560, 48] on div "TERRASSE" at bounding box center [541, 44] width 134 height 27
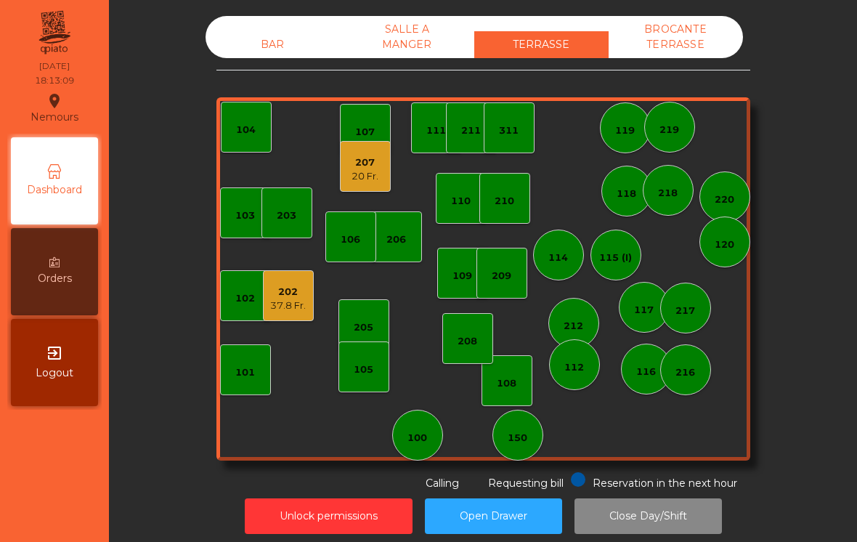
click at [294, 300] on div "37.8 Fr." at bounding box center [288, 305] width 36 height 15
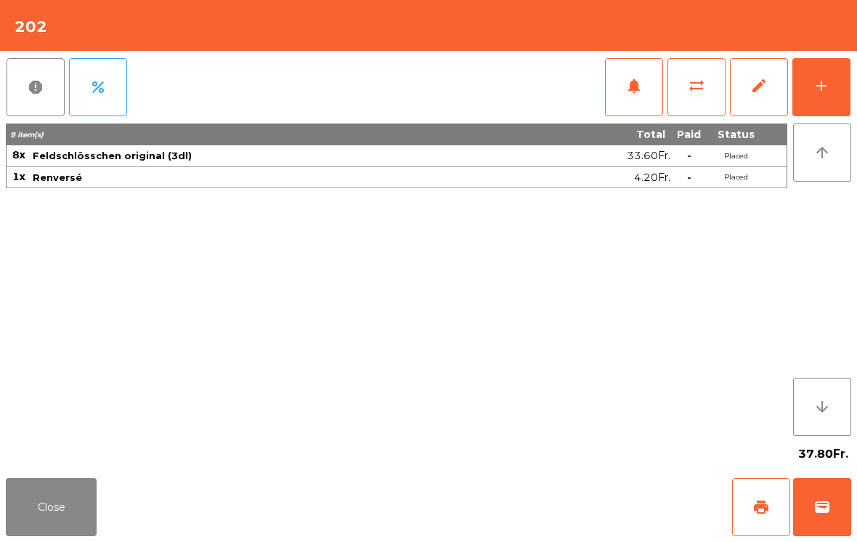
click at [688, 90] on span "sync_alt" at bounding box center [695, 85] width 17 height 17
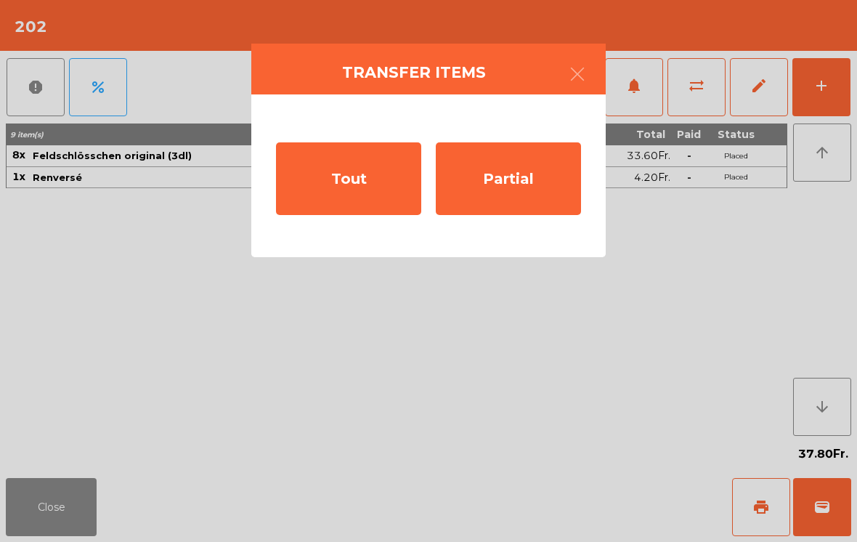
click at [500, 187] on div "Partial" at bounding box center [508, 178] width 145 height 73
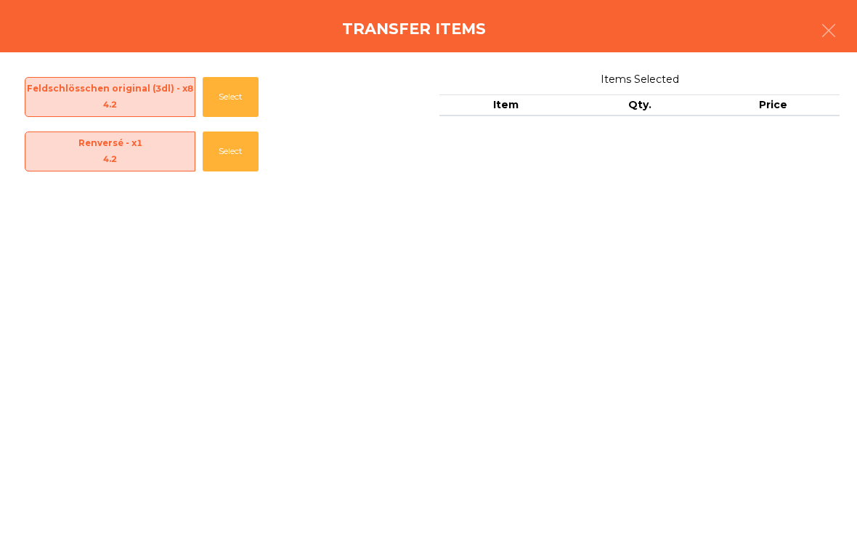
click at [248, 98] on button "Select" at bounding box center [231, 97] width 56 height 40
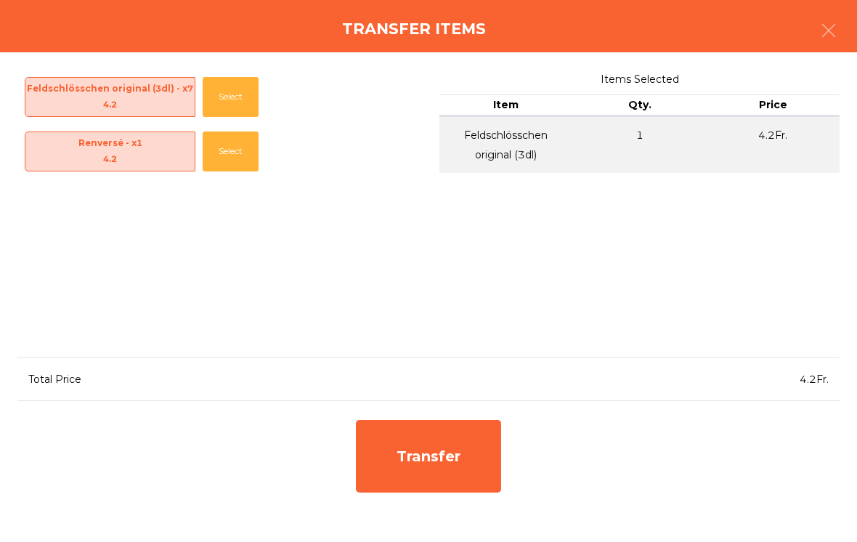
click at [247, 100] on button "Select" at bounding box center [231, 97] width 56 height 40
click at [443, 470] on div "Transfer" at bounding box center [428, 456] width 145 height 73
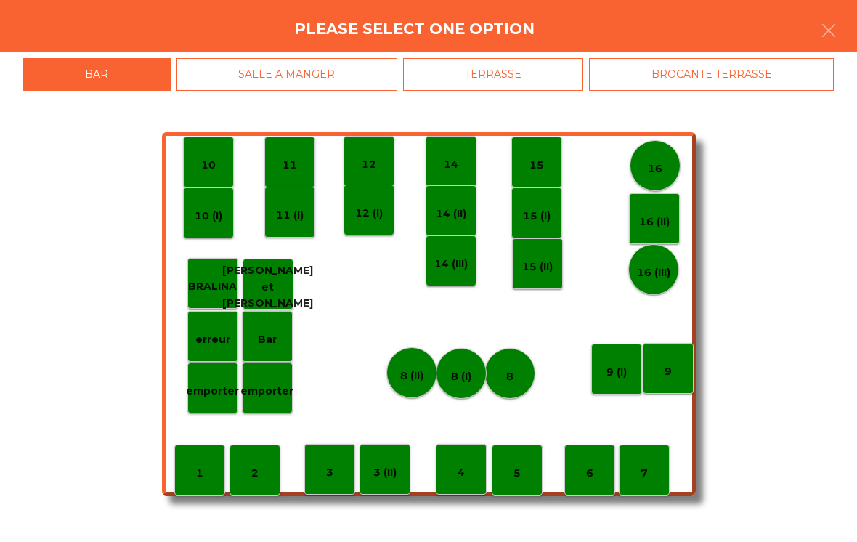
click at [387, 473] on p "3 (II)" at bounding box center [384, 472] width 23 height 17
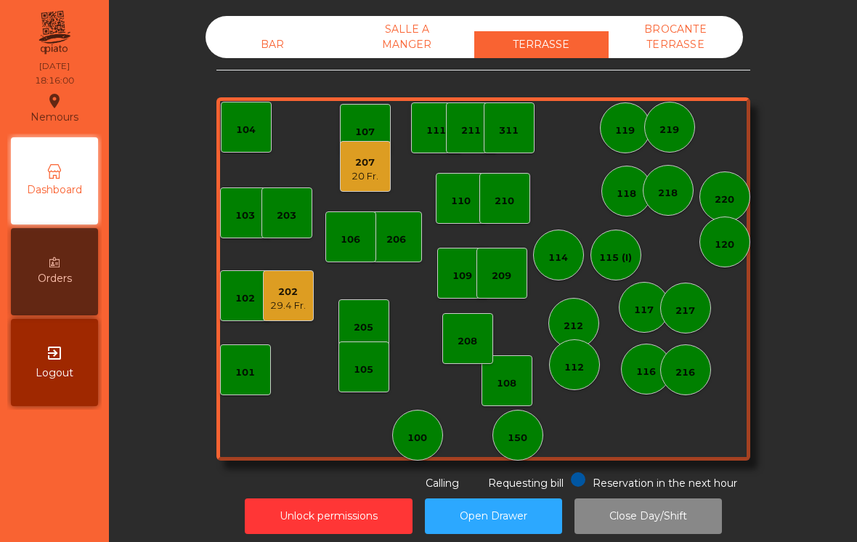
click at [309, 287] on div "202 29.4 Fr." at bounding box center [288, 295] width 51 height 51
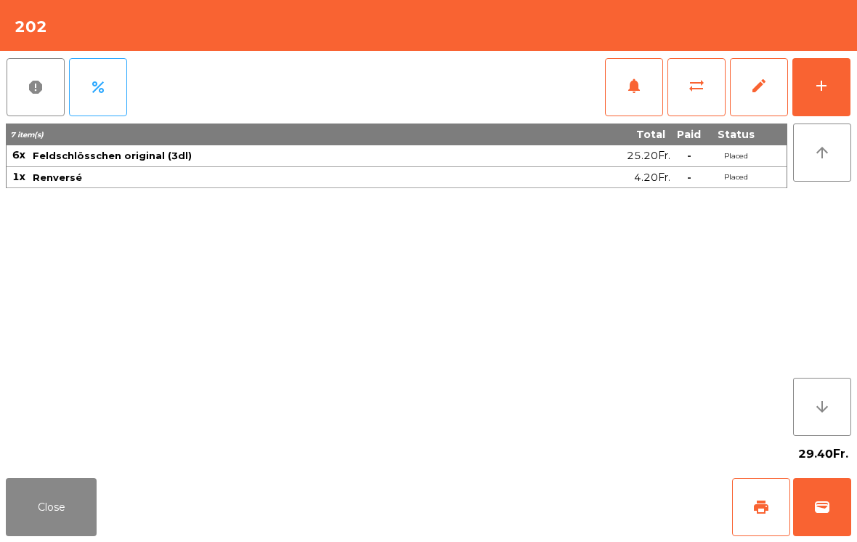
click at [759, 511] on span "print" at bounding box center [760, 506] width 17 height 17
click at [34, 535] on button "Close" at bounding box center [51, 507] width 91 height 58
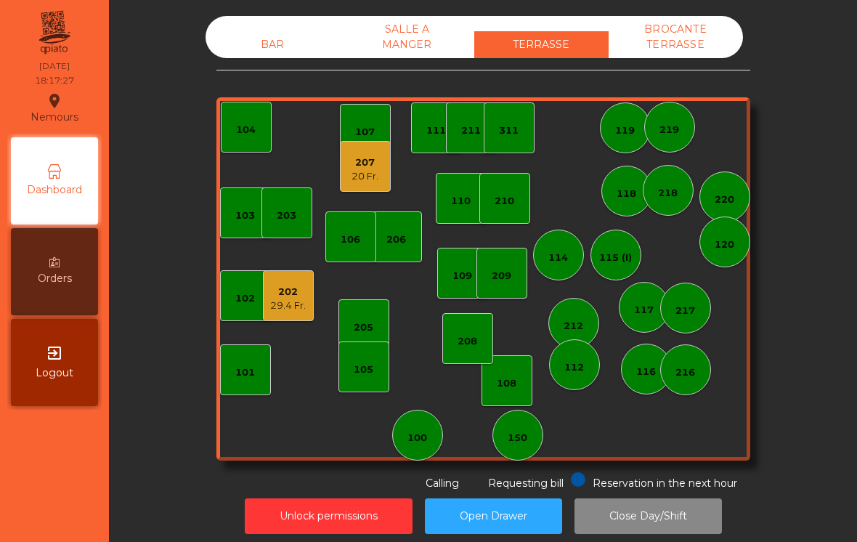
click at [297, 303] on div "29.4 Fr." at bounding box center [288, 305] width 36 height 15
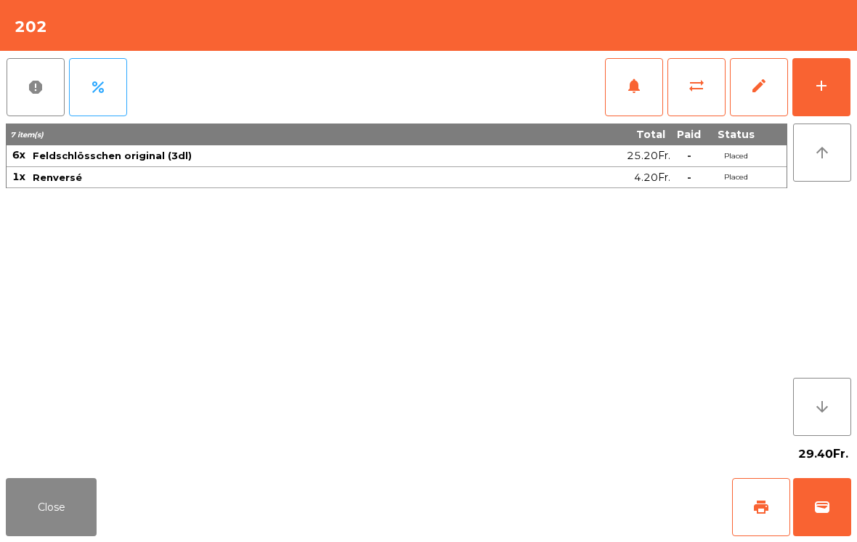
click at [829, 497] on button "wallet" at bounding box center [822, 507] width 58 height 58
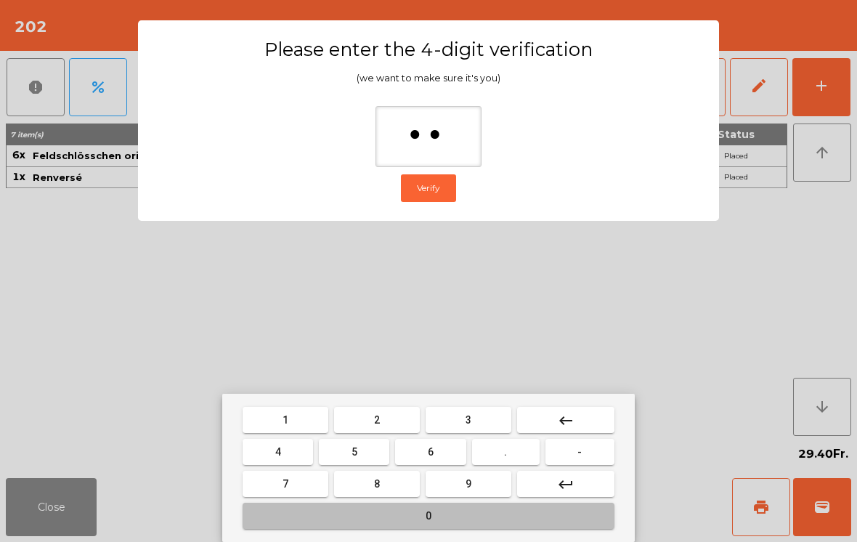
type input "***"
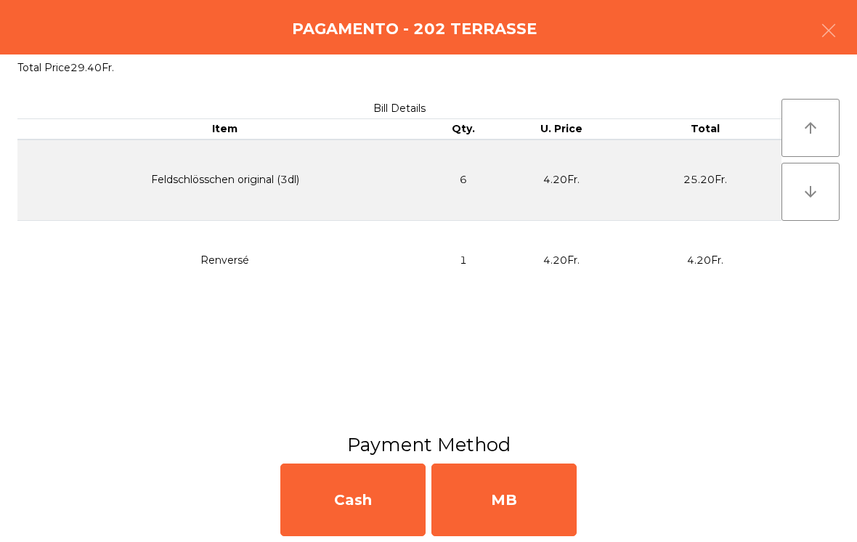
click at [557, 498] on div "MB" at bounding box center [503, 499] width 145 height 73
click at [530, 500] on div "No" at bounding box center [503, 499] width 145 height 73
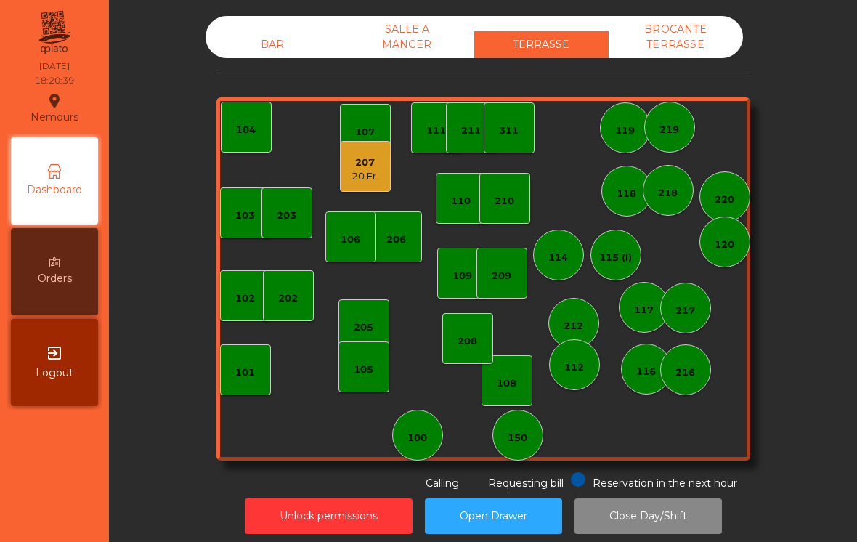
click at [253, 36] on div "BAR" at bounding box center [272, 44] width 134 height 27
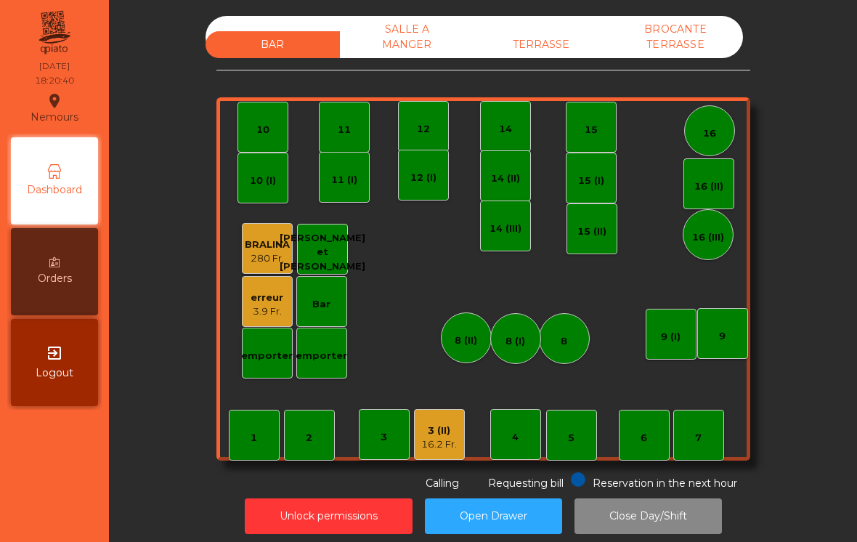
click at [445, 447] on div "16.2 Fr." at bounding box center [439, 444] width 36 height 15
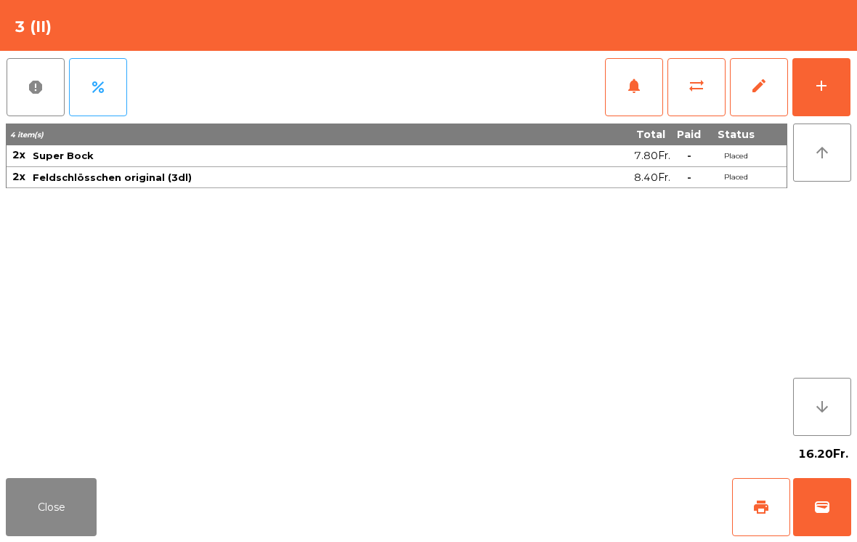
click at [830, 95] on button "add" at bounding box center [821, 87] width 58 height 58
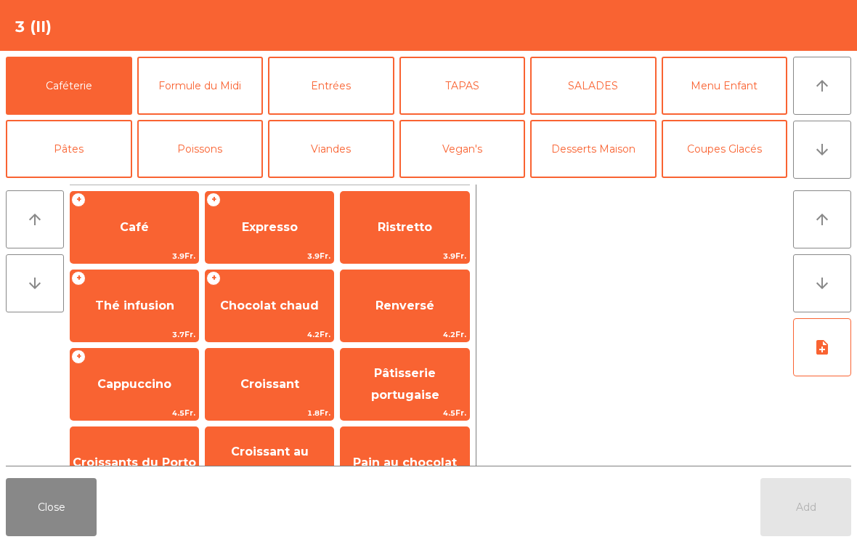
scroll to position [102, 0]
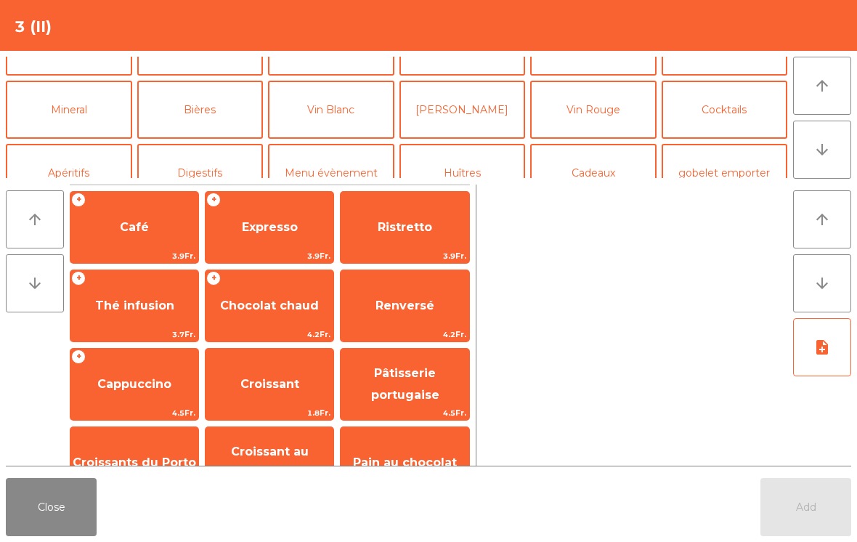
click at [201, 118] on button "Bières" at bounding box center [200, 110] width 126 height 58
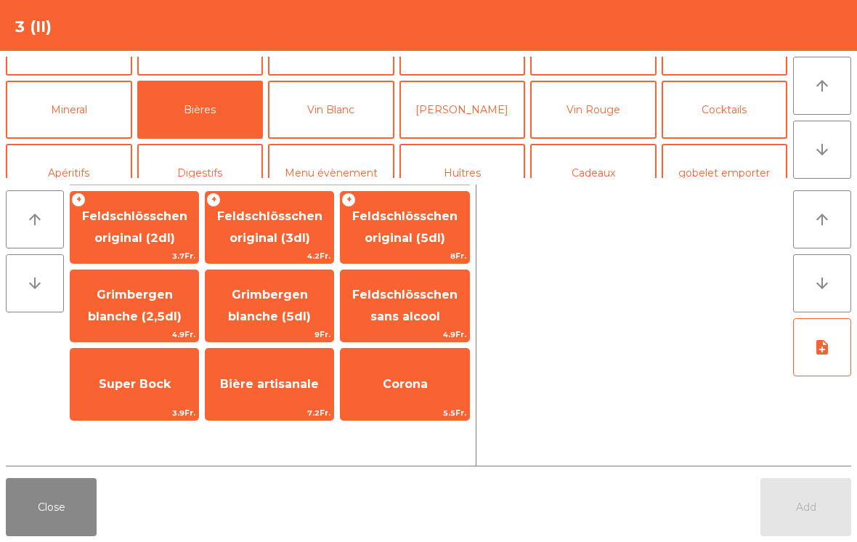
click at [120, 397] on span "Super Bock" at bounding box center [134, 383] width 128 height 39
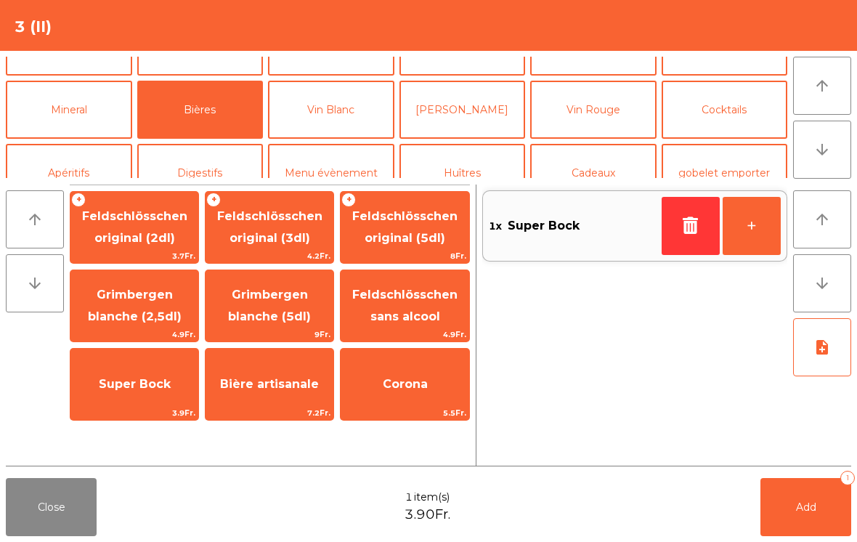
click at [120, 397] on span "Super Bock" at bounding box center [134, 383] width 128 height 39
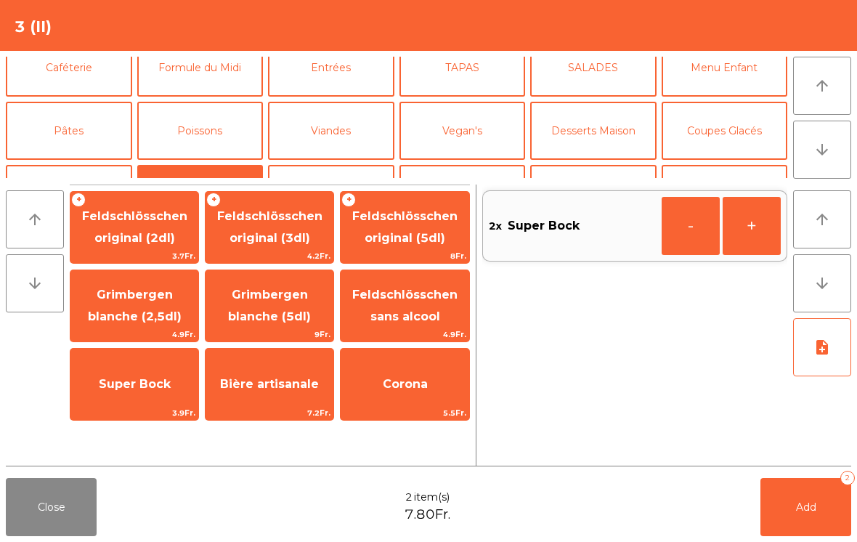
click at [339, 126] on button "Viandes" at bounding box center [331, 131] width 126 height 58
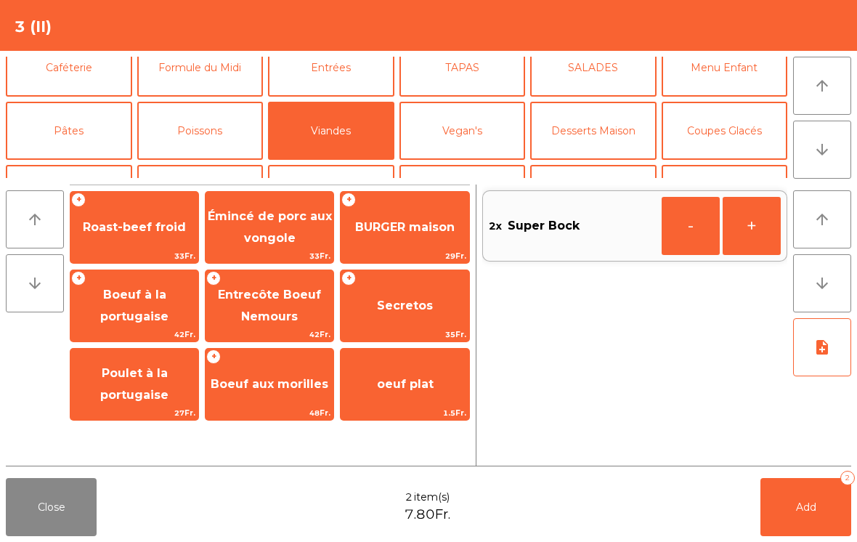
scroll to position [21, 0]
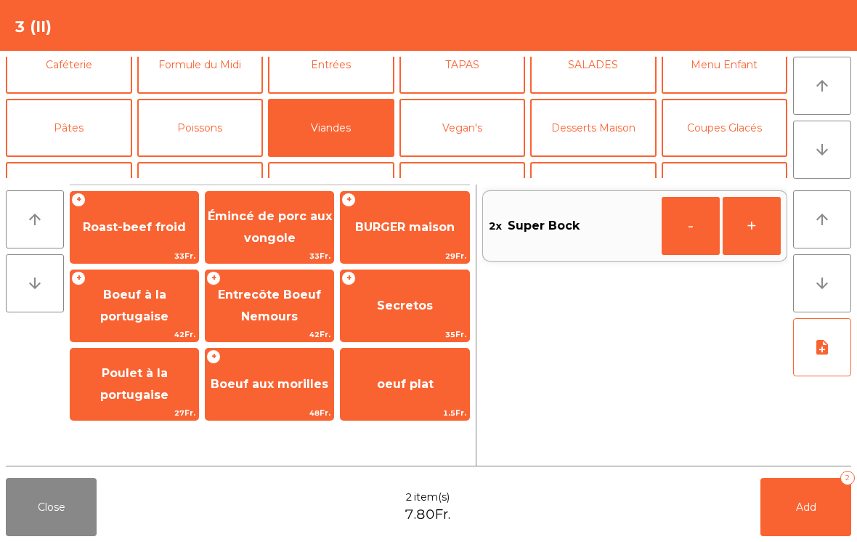
click at [446, 316] on span "Secretos" at bounding box center [404, 305] width 128 height 39
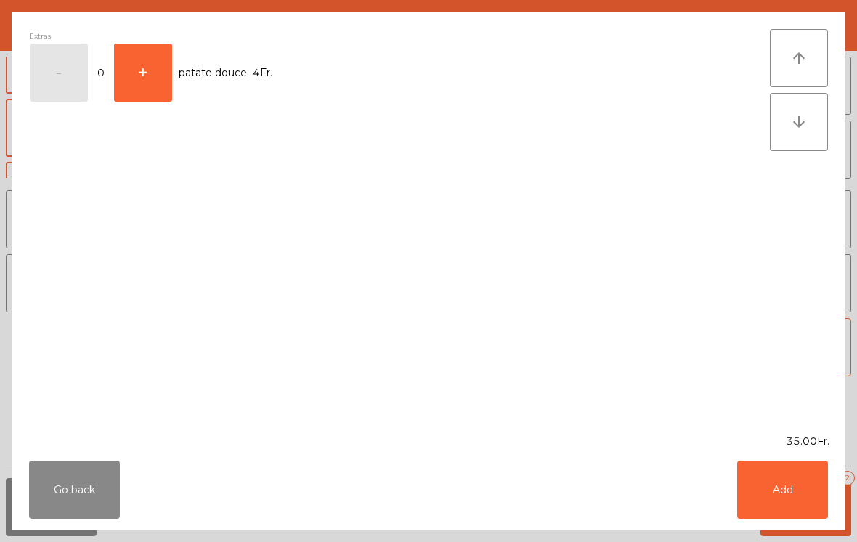
click at [777, 491] on button "Add" at bounding box center [782, 489] width 91 height 58
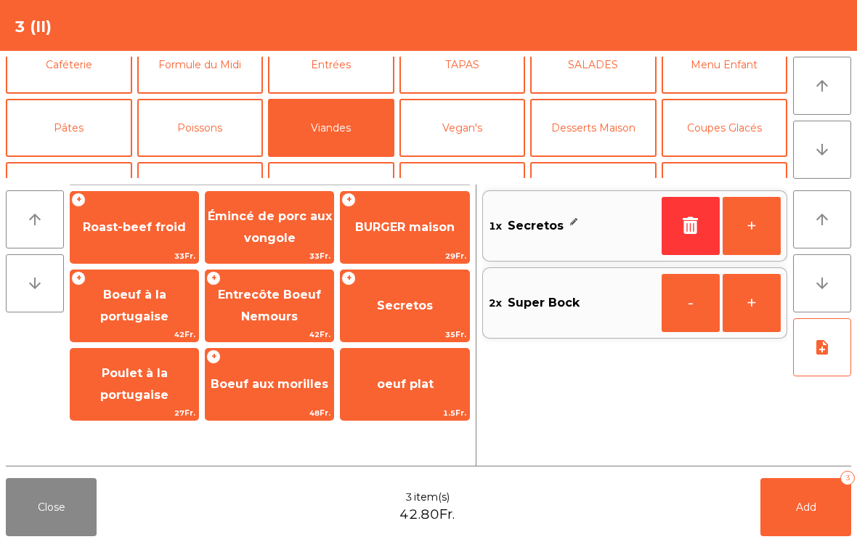
click at [820, 359] on button "note_add" at bounding box center [822, 347] width 58 height 58
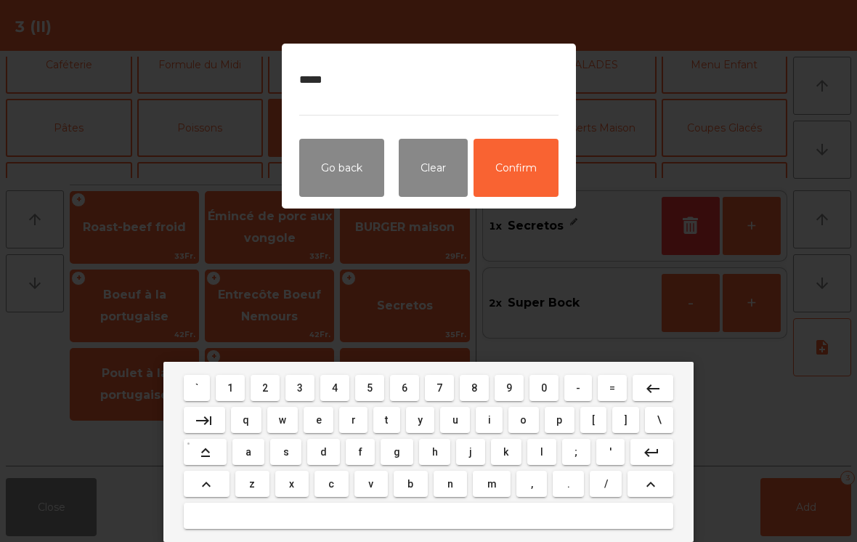
type textarea "******"
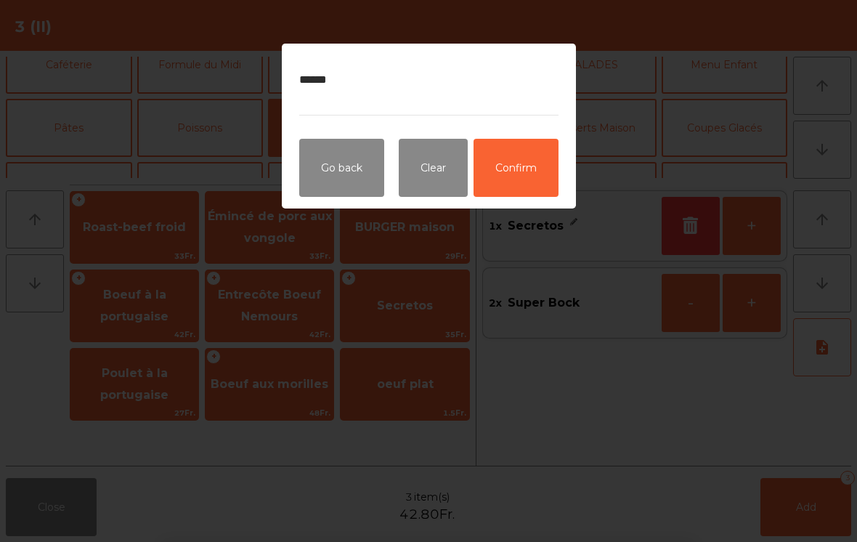
click at [549, 180] on button "Confirm" at bounding box center [515, 168] width 85 height 58
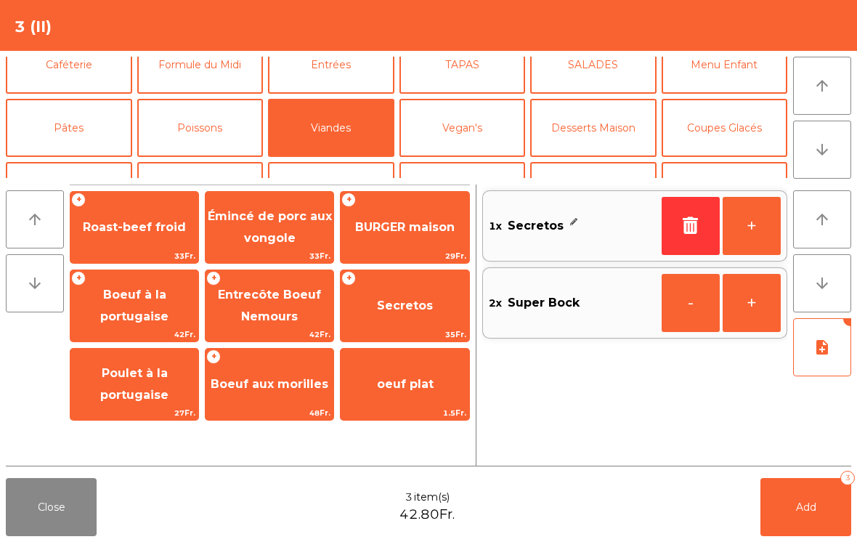
click at [831, 497] on button "Add 3" at bounding box center [805, 507] width 91 height 58
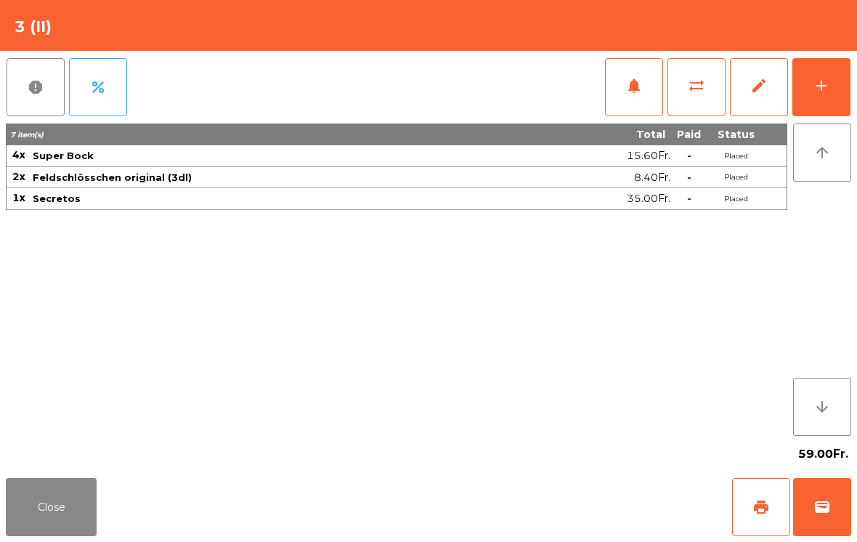
click at [75, 531] on button "Close" at bounding box center [51, 507] width 91 height 58
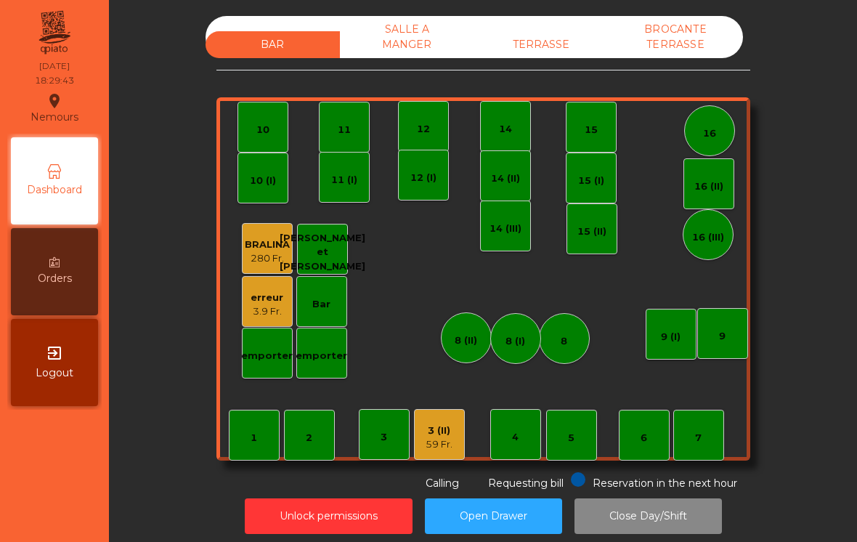
click at [536, 28] on div "BAR SALLE A MANGER TERRASSE BROCANTE TERRASSE" at bounding box center [473, 37] width 537 height 42
click at [548, 44] on div "TERRASSE" at bounding box center [541, 44] width 134 height 27
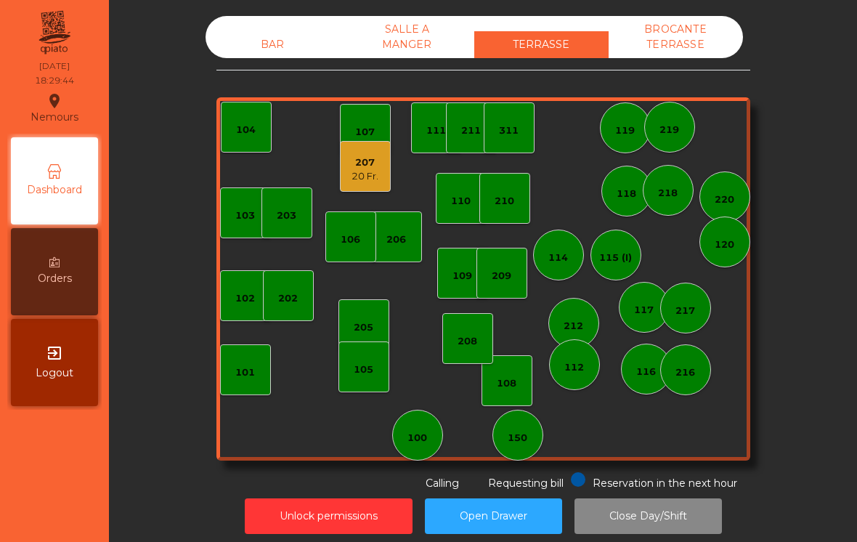
click at [350, 179] on div "207 20 Fr." at bounding box center [365, 166] width 51 height 51
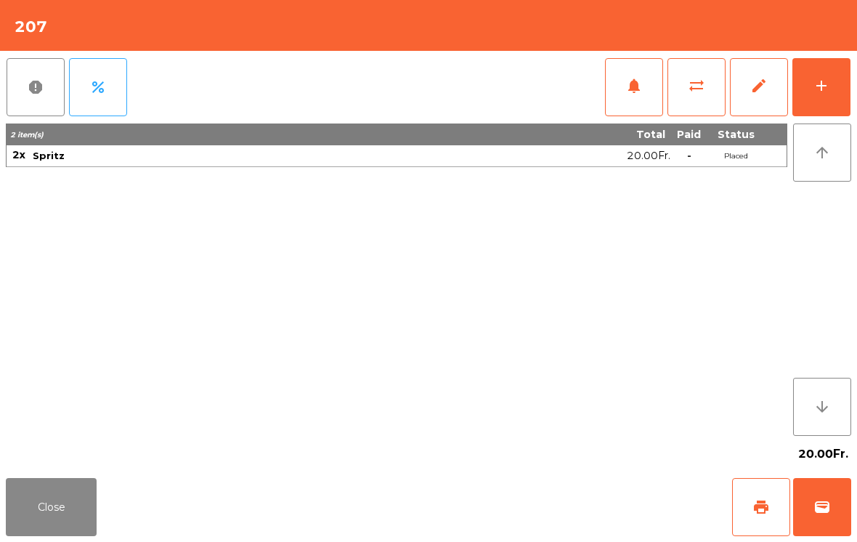
click at [681, 97] on button "sync_alt" at bounding box center [696, 87] width 58 height 58
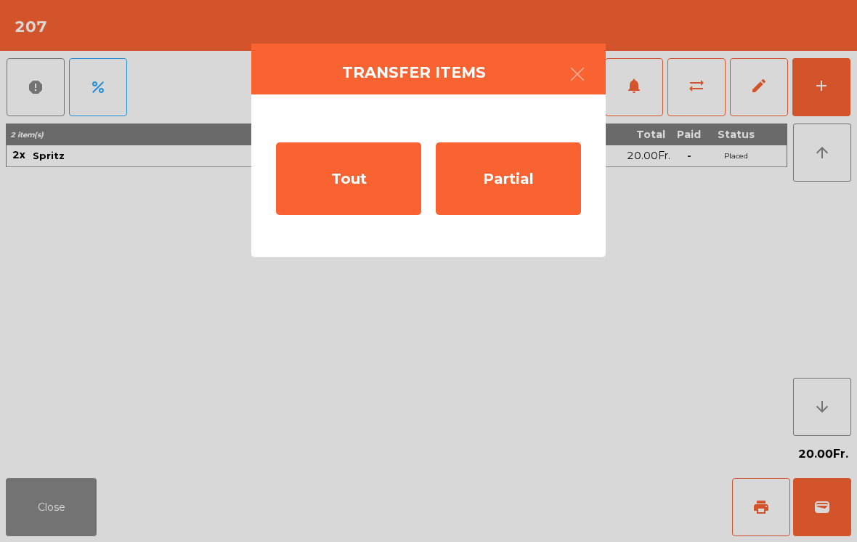
click at [363, 184] on div "Tout" at bounding box center [348, 178] width 145 height 73
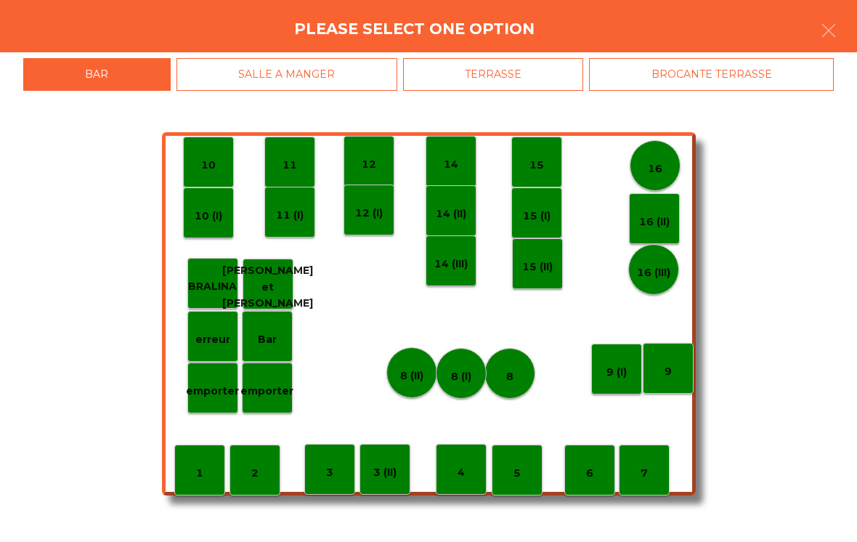
click at [668, 377] on p "9" at bounding box center [667, 371] width 7 height 17
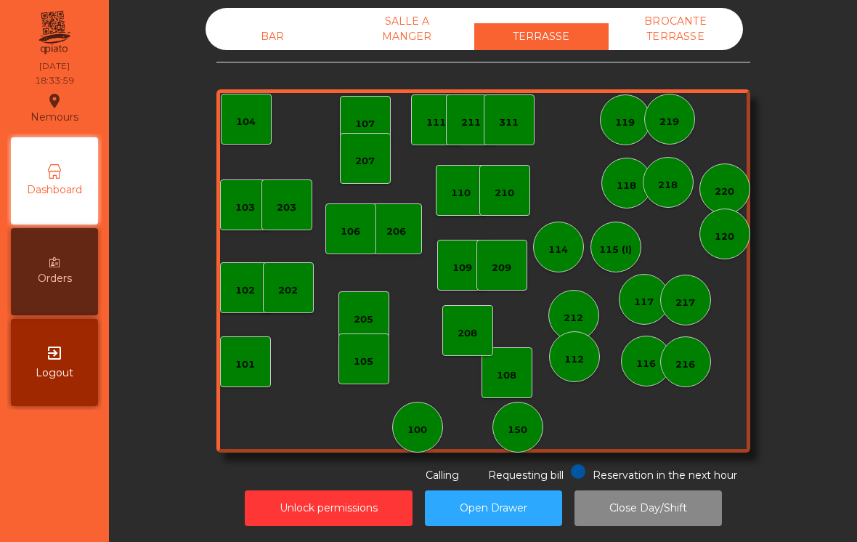
click at [301, 49] on div "BAR" at bounding box center [272, 36] width 134 height 27
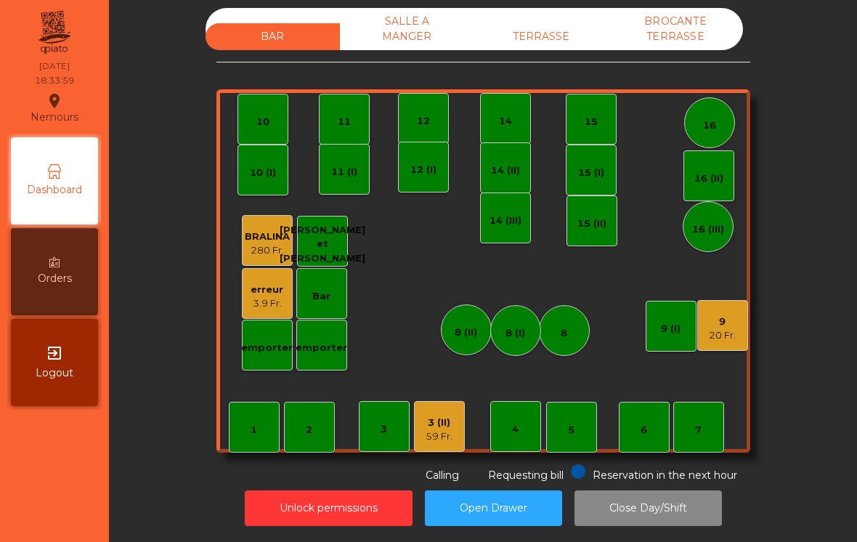
scroll to position [7, 0]
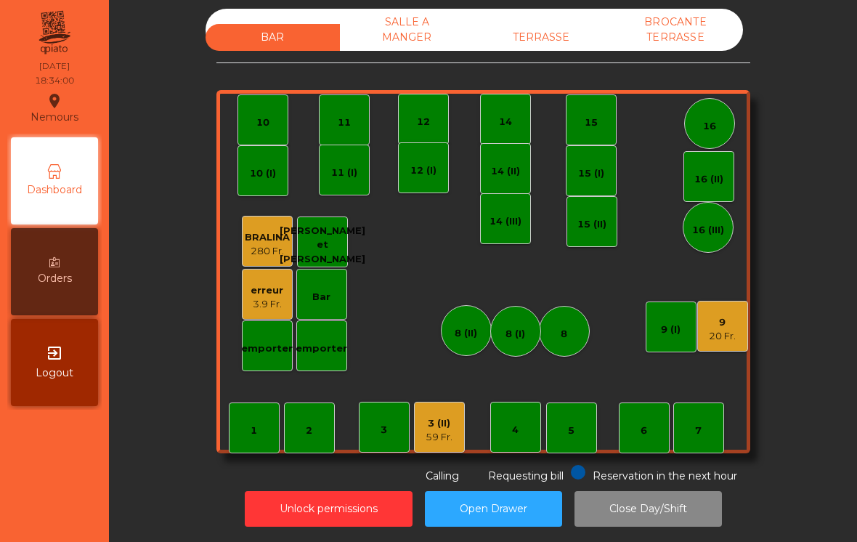
click at [444, 437] on div "59 Fr." at bounding box center [438, 437] width 27 height 15
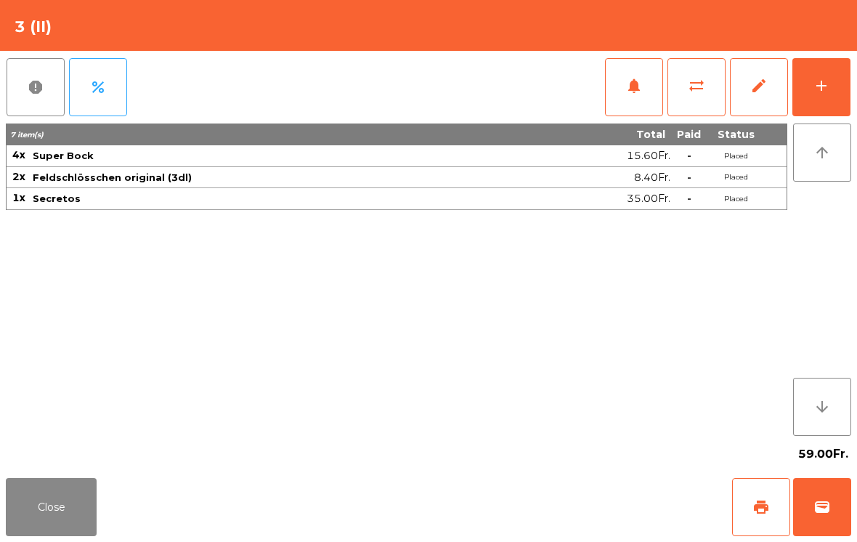
click at [822, 97] on button "add" at bounding box center [821, 87] width 58 height 58
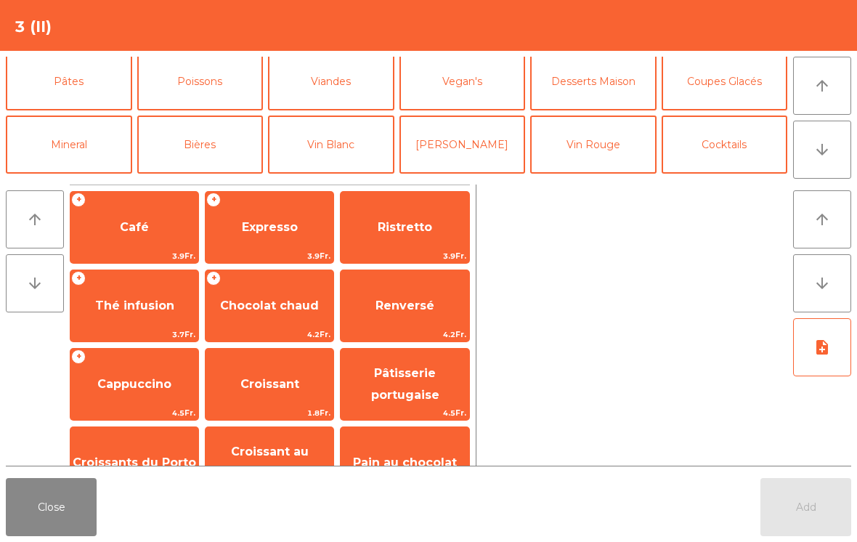
scroll to position [77, 0]
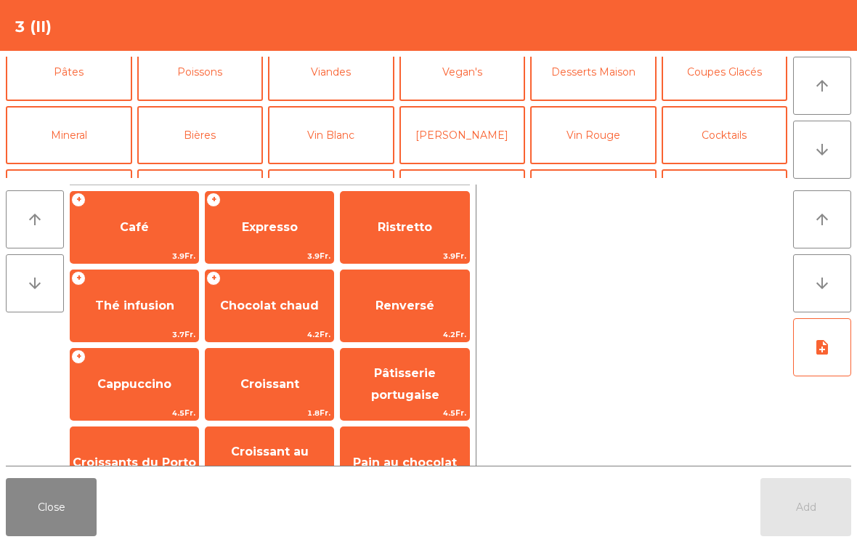
click at [348, 140] on button "Vin Blanc" at bounding box center [331, 135] width 126 height 58
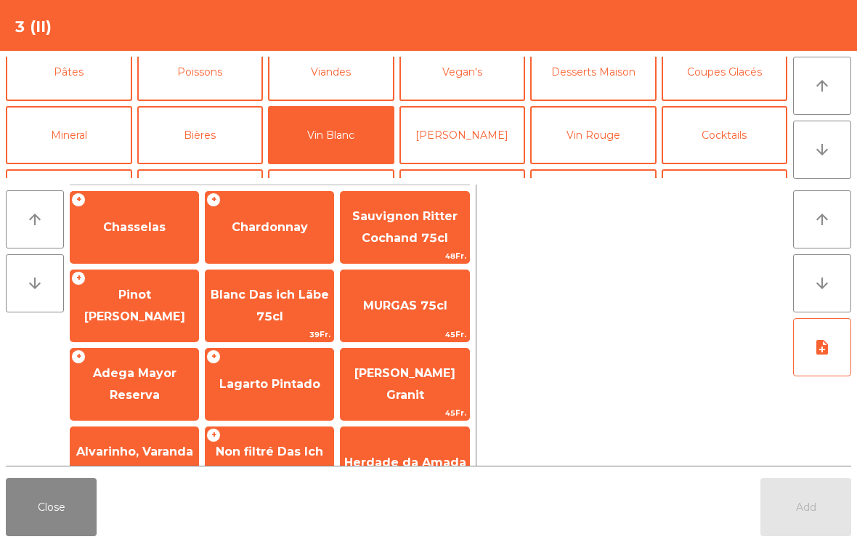
click at [290, 392] on span "Lagarto Pintado" at bounding box center [269, 383] width 128 height 39
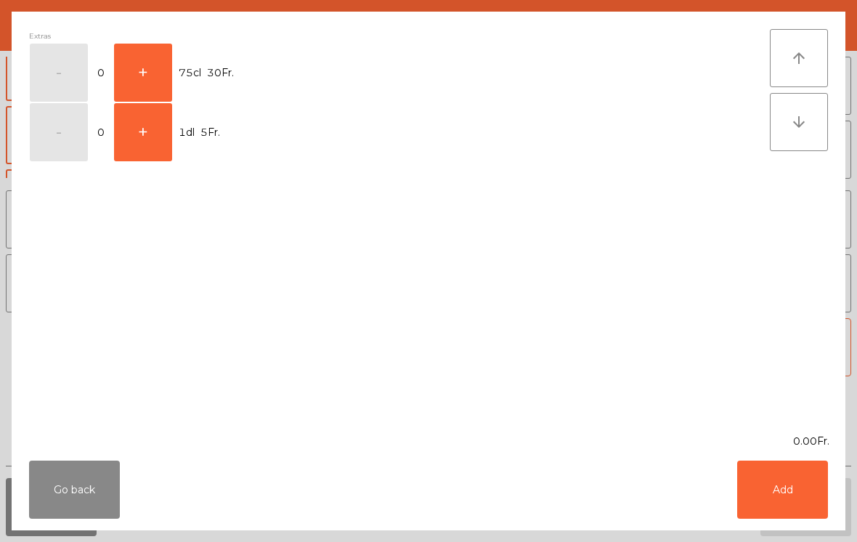
click at [131, 133] on button "+" at bounding box center [143, 132] width 58 height 58
click at [57, 139] on button "-" at bounding box center [59, 132] width 58 height 58
click at [163, 75] on button "+" at bounding box center [143, 73] width 58 height 58
click at [797, 505] on button "Add" at bounding box center [782, 489] width 91 height 58
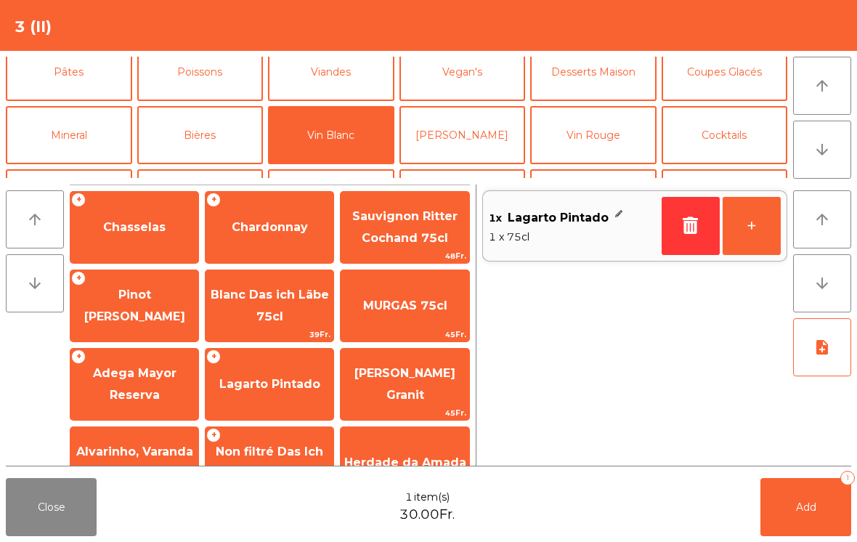
click at [798, 512] on span "Add" at bounding box center [806, 506] width 20 height 13
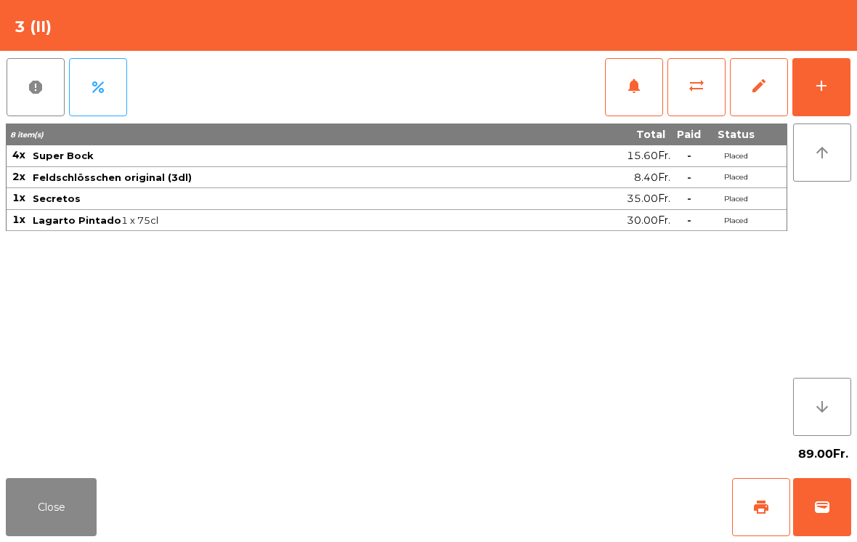
click at [68, 512] on button "Close" at bounding box center [51, 507] width 91 height 58
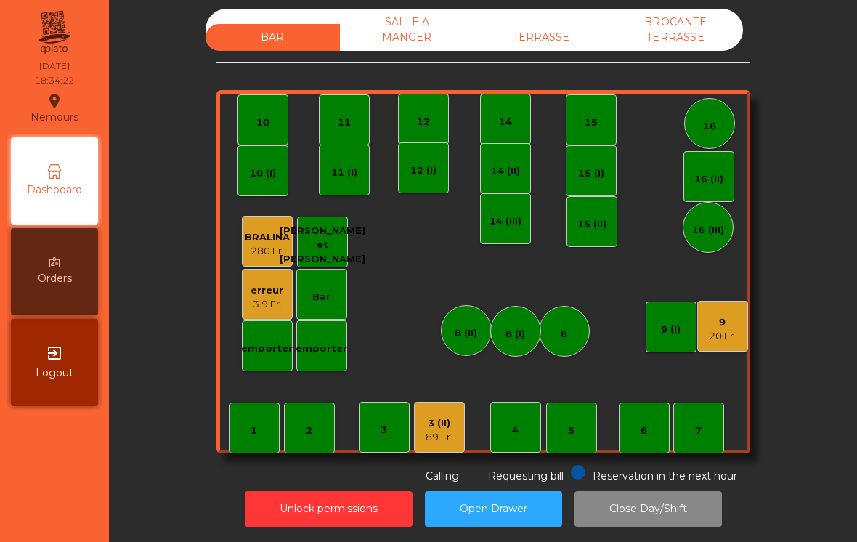
click at [516, 125] on div "14" at bounding box center [505, 119] width 51 height 51
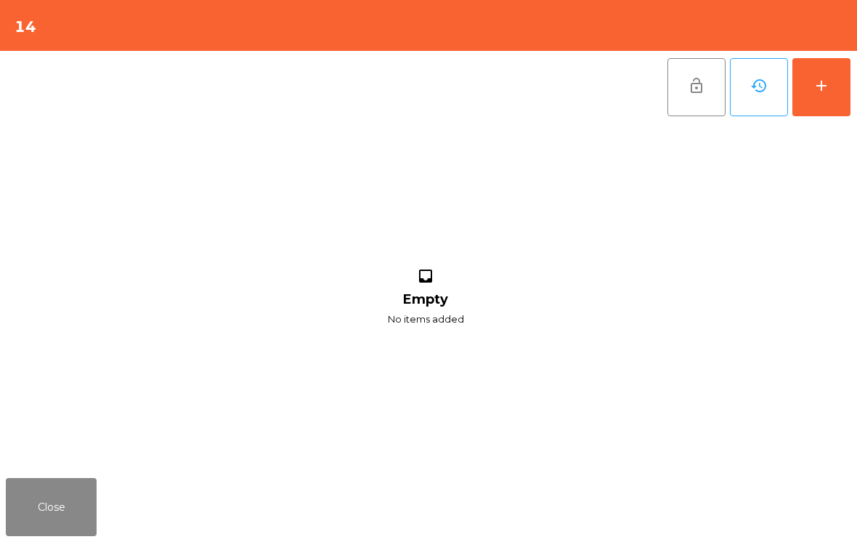
click at [833, 81] on button "add" at bounding box center [821, 87] width 58 height 58
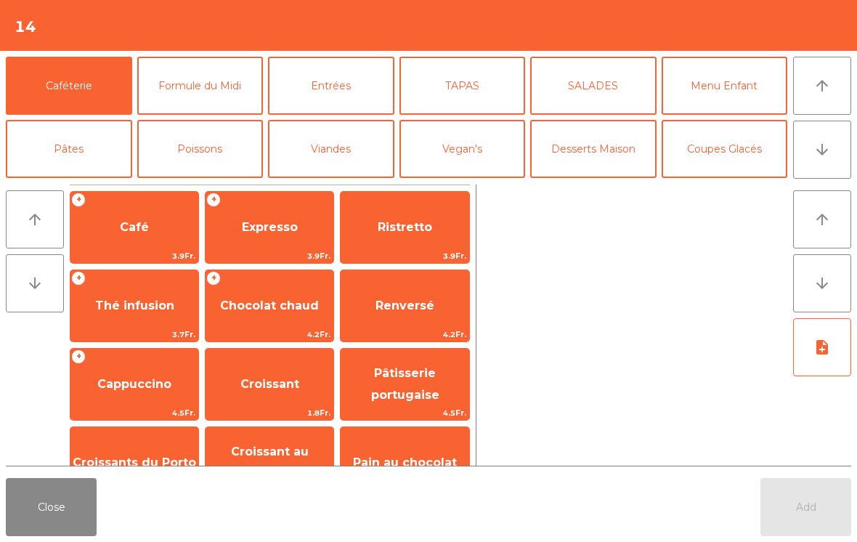
click at [349, 99] on button "Entrées" at bounding box center [331, 86] width 126 height 58
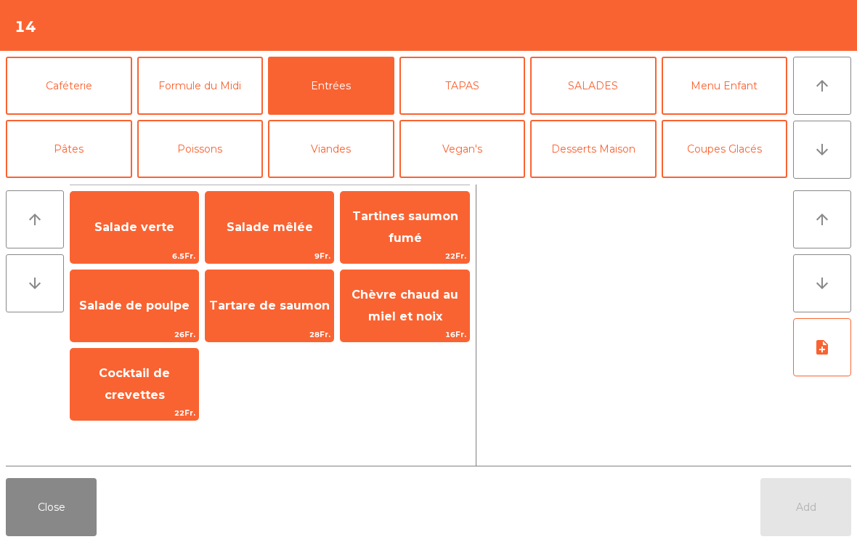
click at [296, 240] on span "Salade mêlée" at bounding box center [269, 227] width 128 height 39
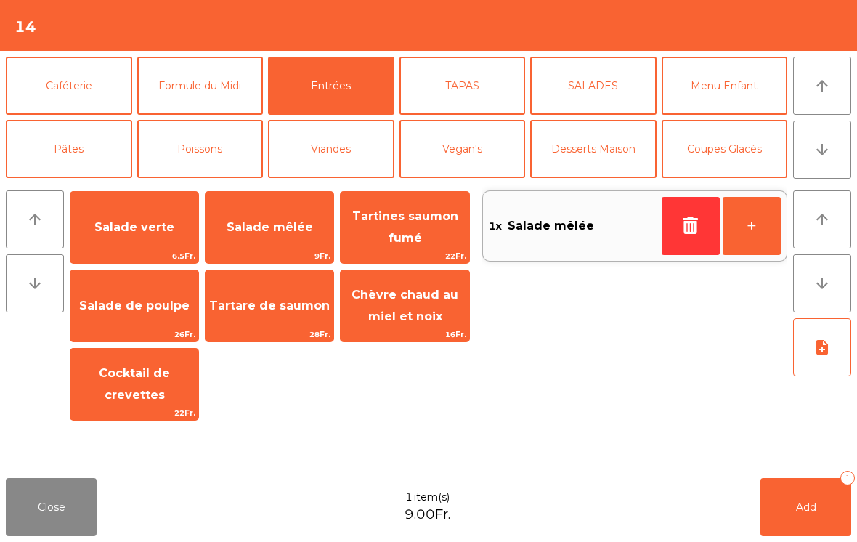
click at [748, 232] on button "+" at bounding box center [751, 226] width 58 height 58
click at [94, 148] on button "Pâtes" at bounding box center [69, 149] width 126 height 58
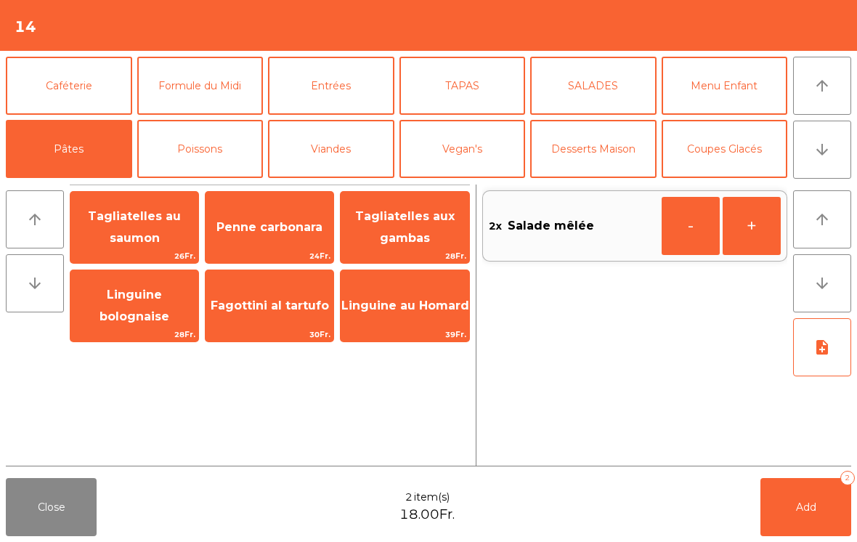
click at [426, 239] on span "Tagliatelles aux gambas" at bounding box center [404, 227] width 99 height 36
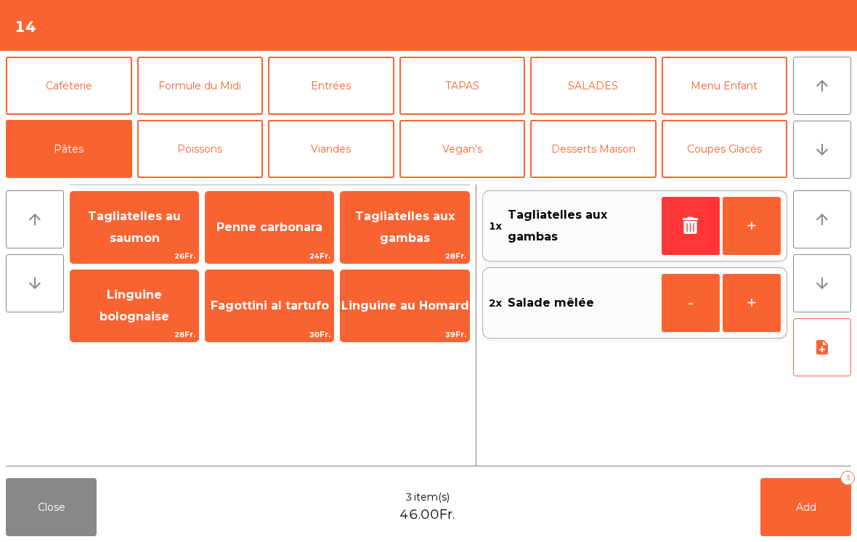
click at [143, 242] on span "Tagliatelles au saumon" at bounding box center [134, 227] width 93 height 36
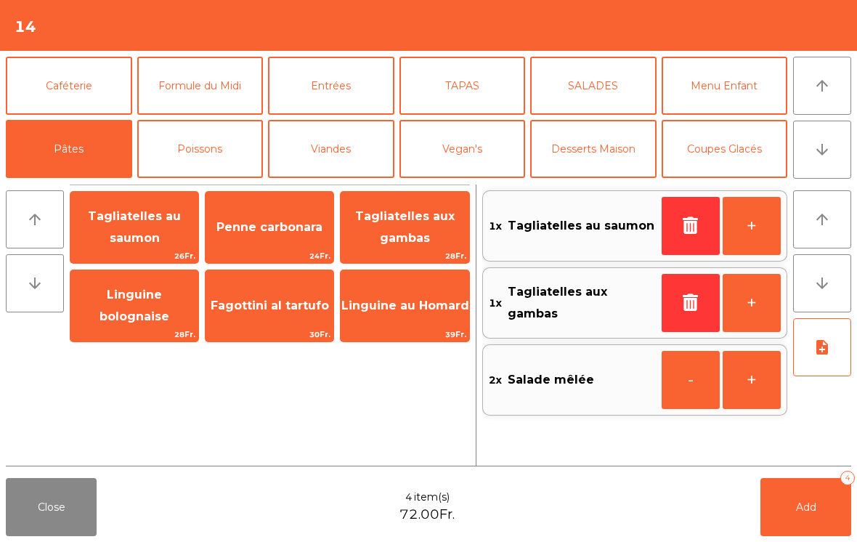
click at [827, 354] on icon "note_add" at bounding box center [821, 346] width 17 height 17
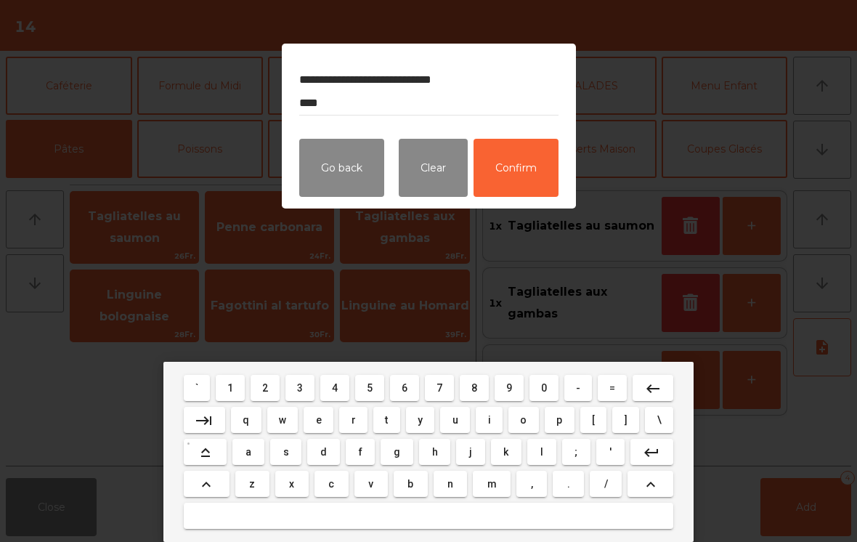
type textarea "**********"
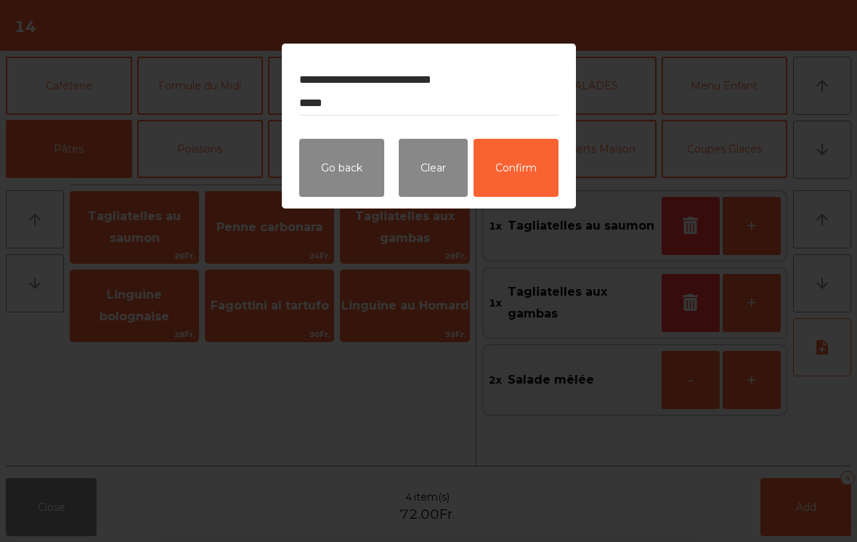
click at [523, 165] on button "Confirm" at bounding box center [515, 168] width 85 height 58
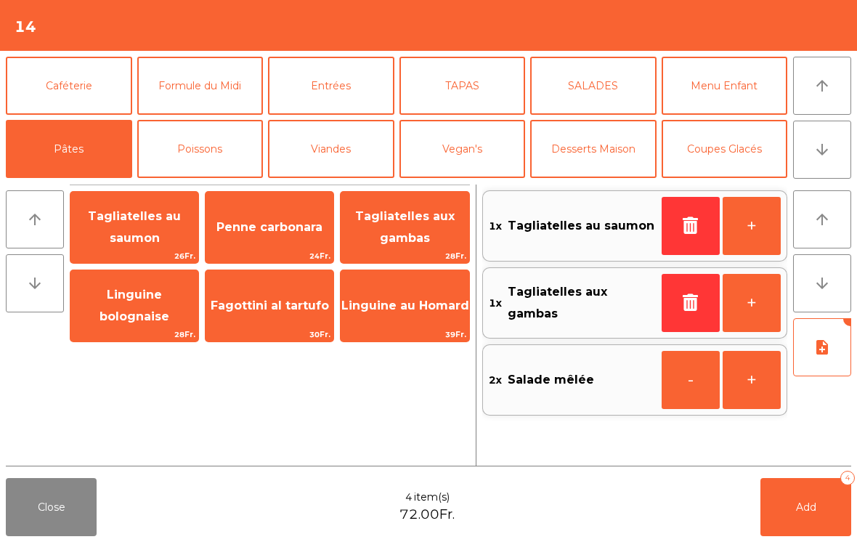
click at [825, 511] on button "Add 4" at bounding box center [805, 507] width 91 height 58
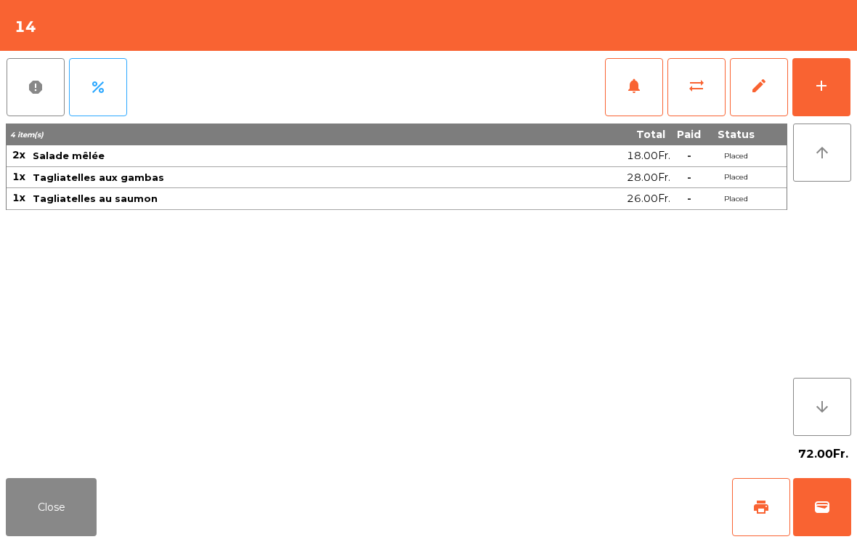
click at [820, 94] on div "add" at bounding box center [820, 85] width 17 height 17
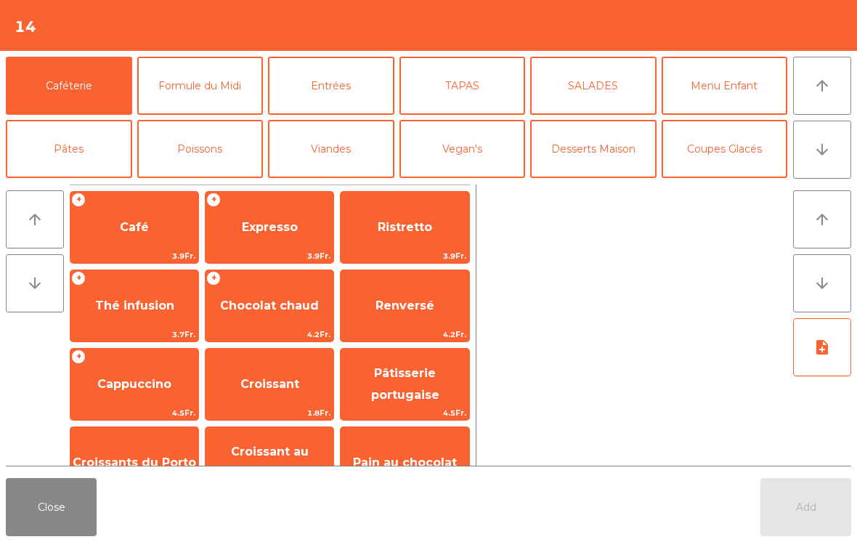
click at [831, 149] on button "arrow_downward" at bounding box center [822, 149] width 58 height 58
click at [476, 183] on button "[PERSON_NAME]" at bounding box center [462, 212] width 126 height 58
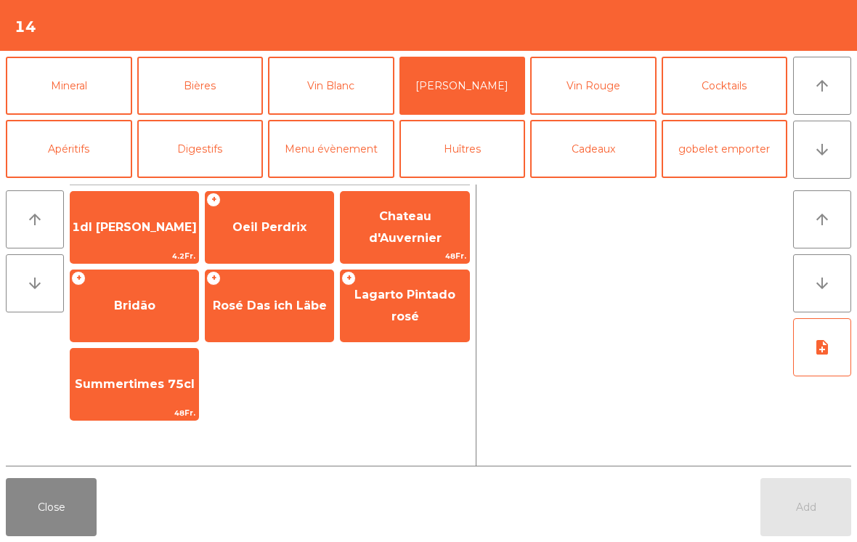
click at [303, 226] on span "Oeil Perdrix" at bounding box center [269, 227] width 74 height 14
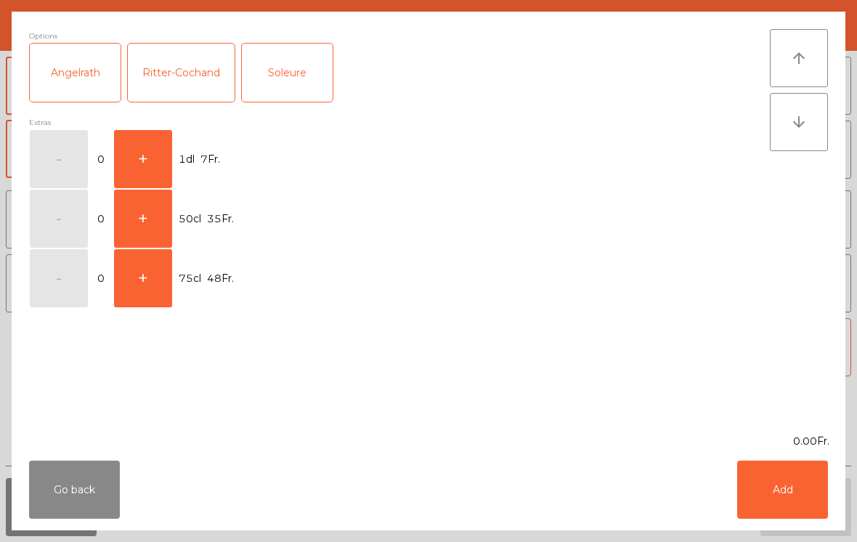
click at [158, 163] on button "+" at bounding box center [143, 159] width 58 height 58
click at [783, 494] on button "Add" at bounding box center [782, 489] width 91 height 58
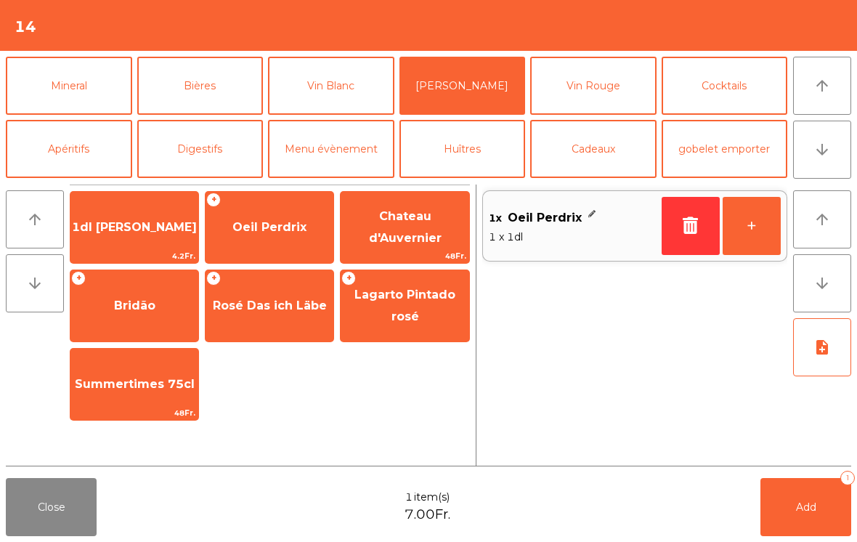
click at [94, 94] on button "Mineral" at bounding box center [69, 86] width 126 height 58
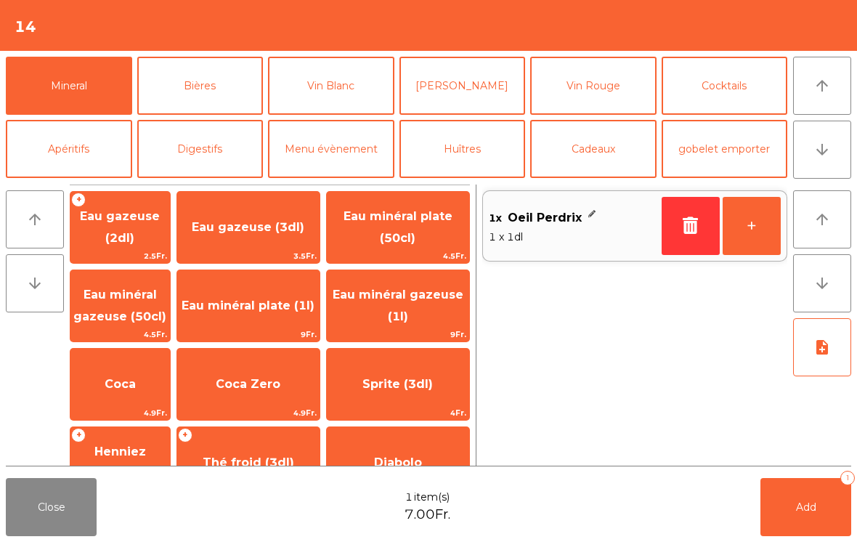
click at [821, 513] on button "Add 1" at bounding box center [805, 507] width 91 height 58
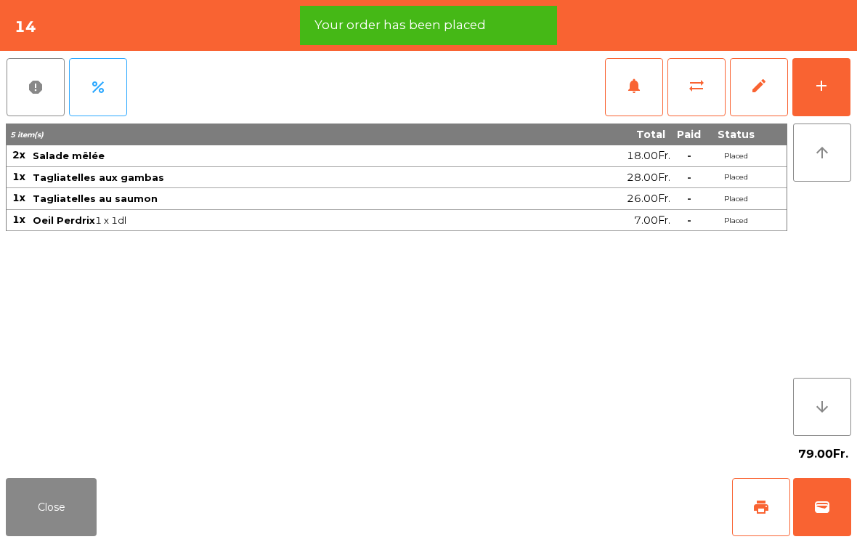
click at [812, 82] on div "add" at bounding box center [820, 85] width 17 height 17
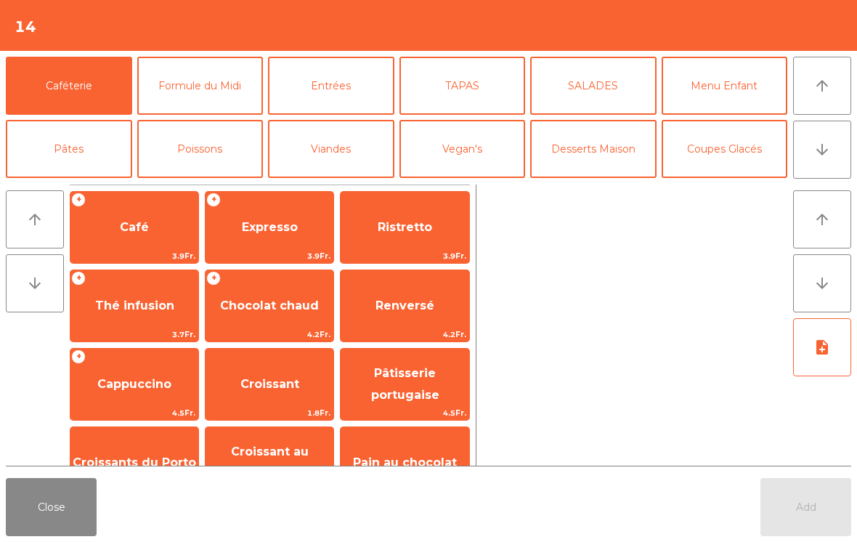
click at [821, 158] on button "arrow_downward" at bounding box center [822, 149] width 58 height 58
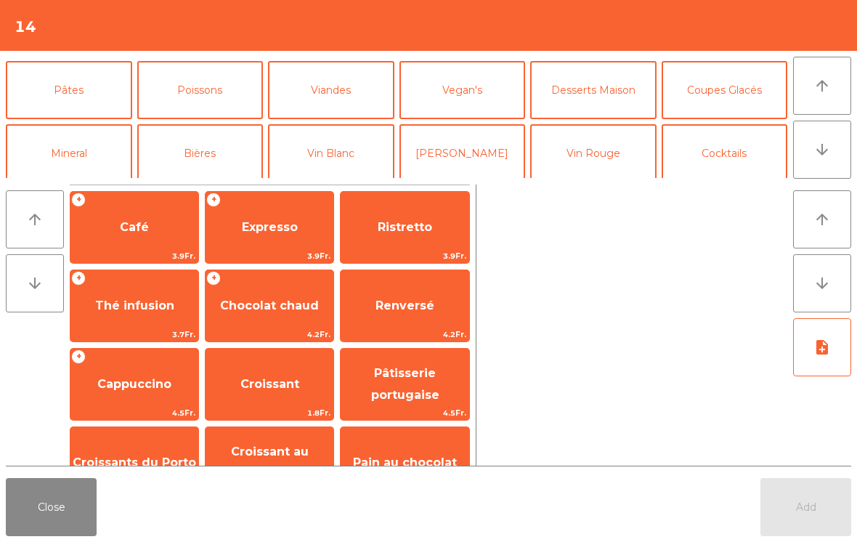
click at [86, 124] on button "Mineral" at bounding box center [69, 153] width 126 height 58
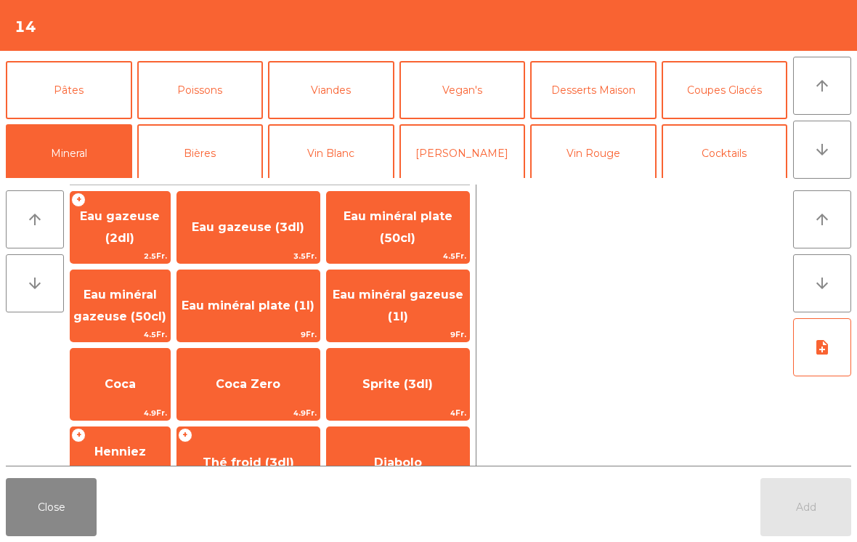
scroll to position [126, 0]
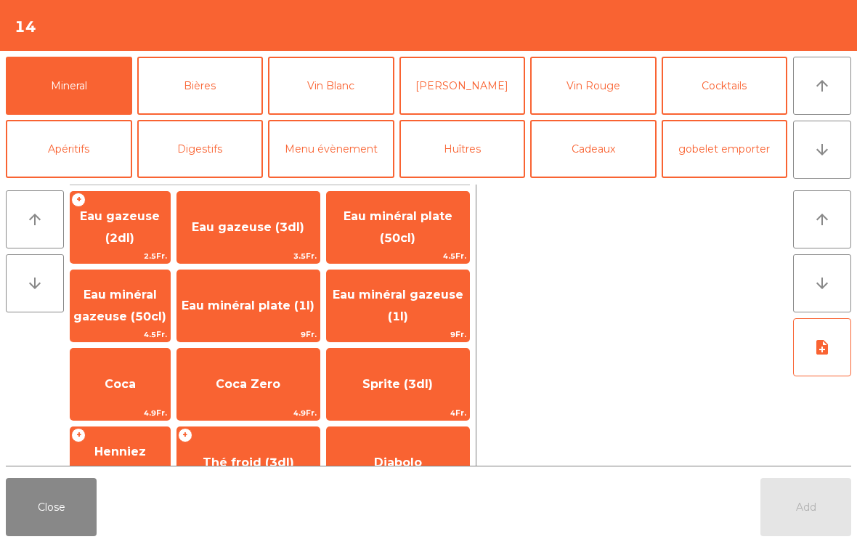
click at [435, 253] on span "4.5Fr." at bounding box center [398, 256] width 142 height 14
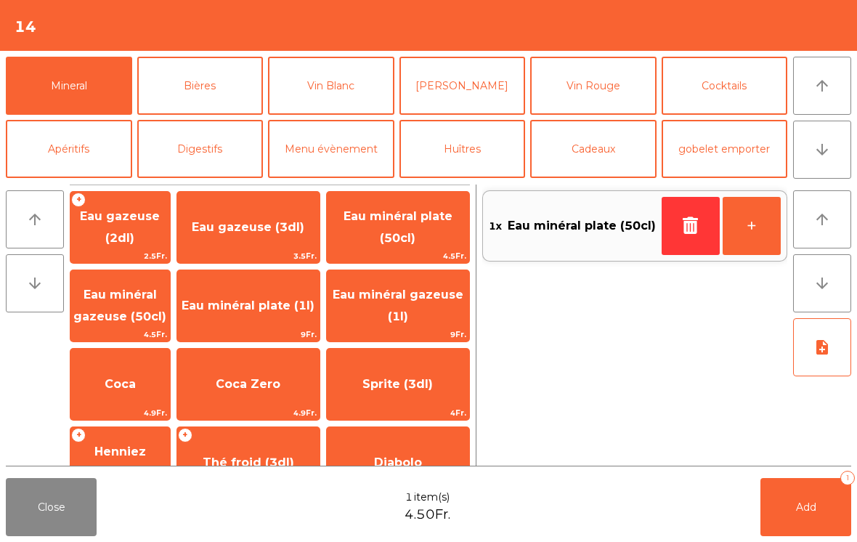
click at [798, 499] on button "Add 1" at bounding box center [805, 507] width 91 height 58
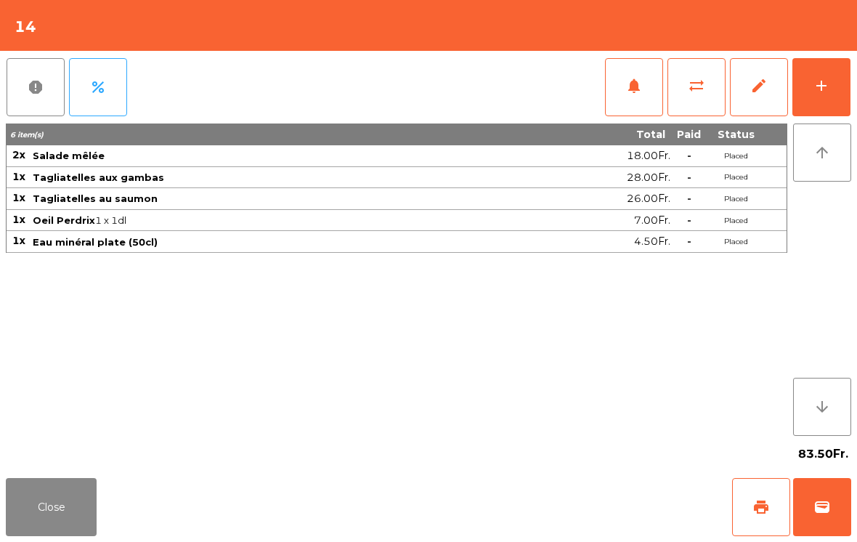
click at [34, 486] on button "Close" at bounding box center [51, 507] width 91 height 58
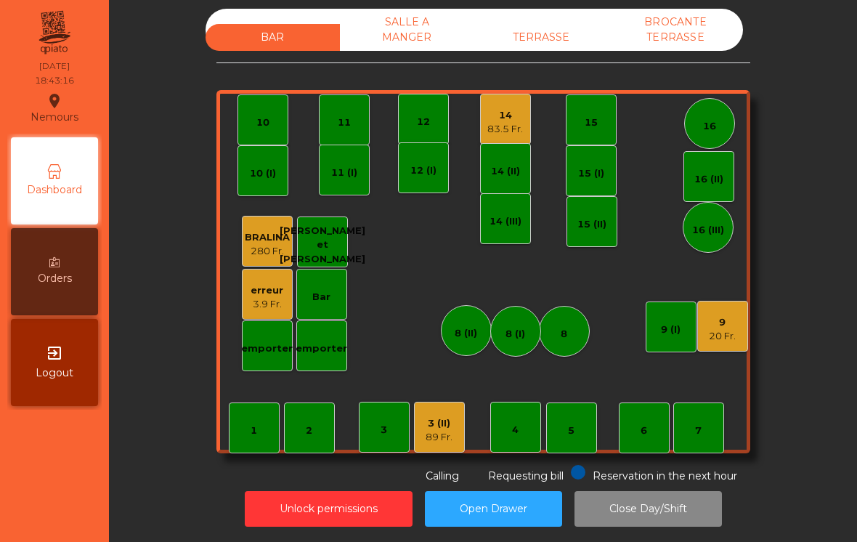
click at [727, 347] on div "9 20 Fr." at bounding box center [722, 326] width 51 height 51
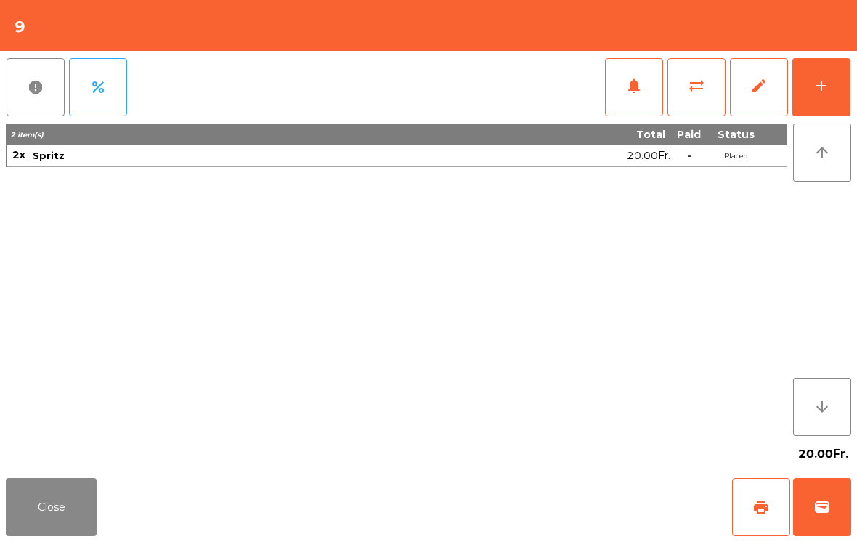
click at [813, 89] on div "add" at bounding box center [820, 85] width 17 height 17
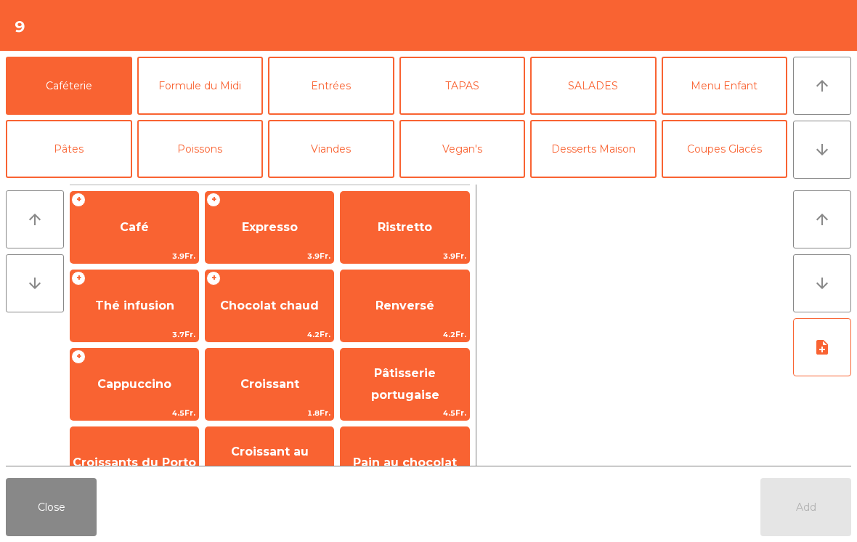
click at [337, 91] on button "Entrées" at bounding box center [331, 86] width 126 height 58
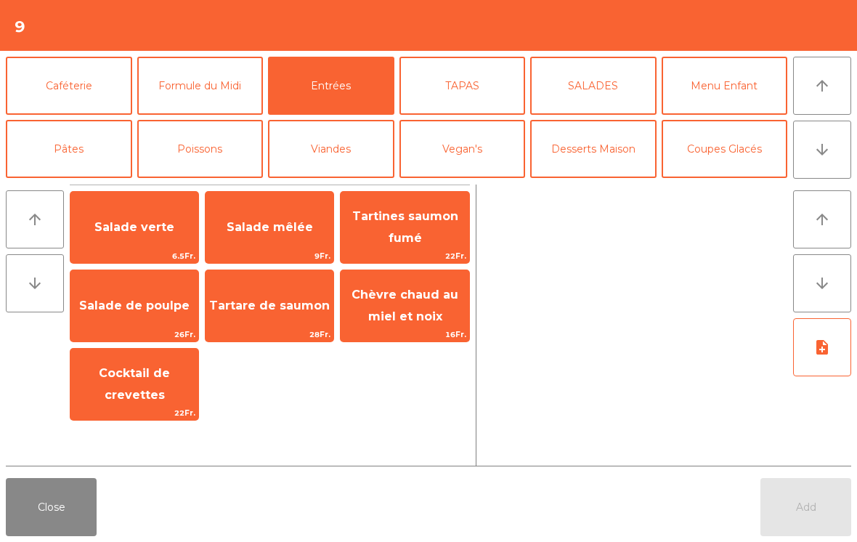
click at [401, 314] on span "Chèvre chaud au miel et noix" at bounding box center [404, 305] width 107 height 36
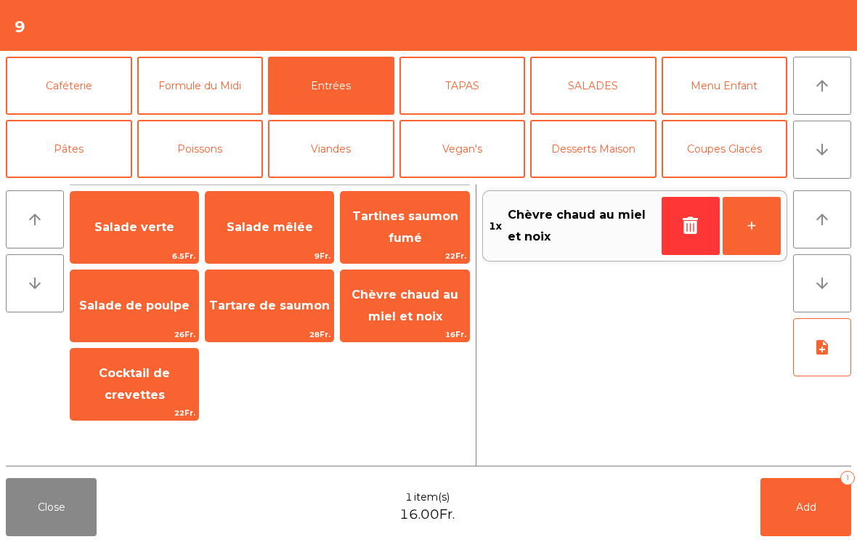
click at [192, 145] on button "Poissons" at bounding box center [200, 149] width 126 height 58
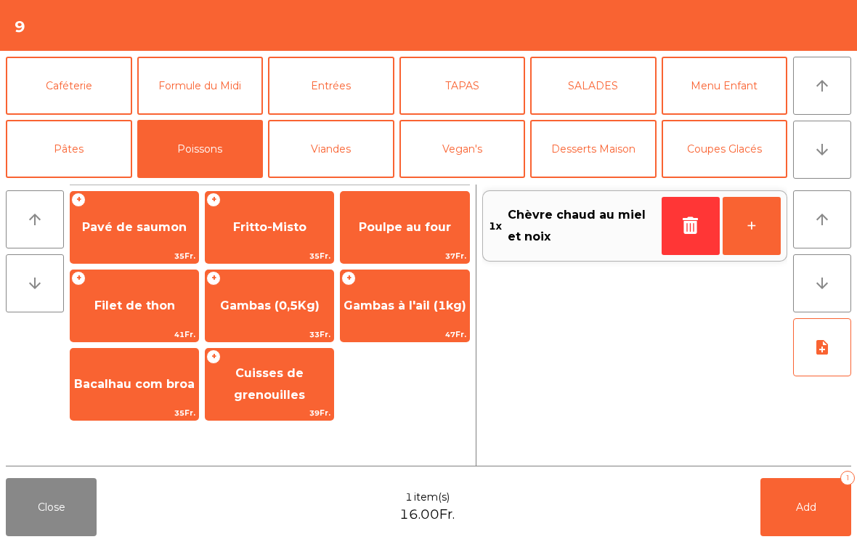
click at [266, 303] on span "Gambas (0,5Kg)" at bounding box center [269, 305] width 99 height 14
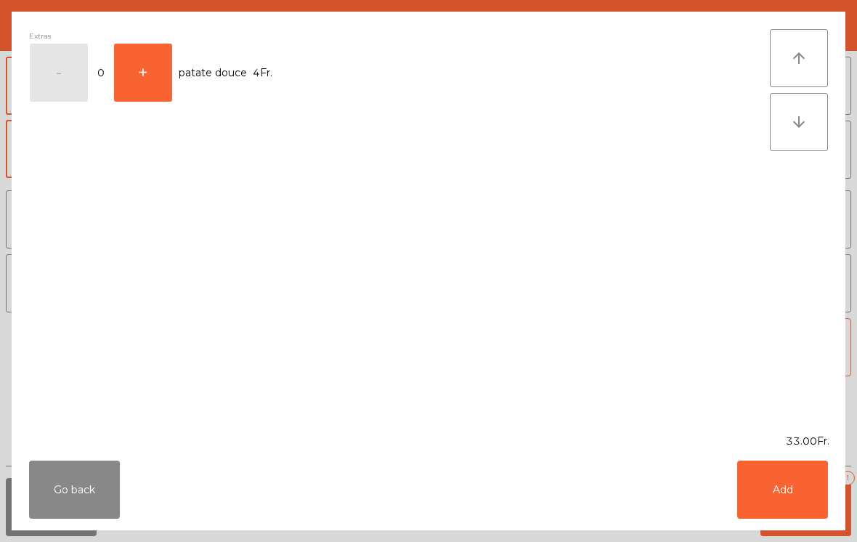
click at [776, 504] on button "Add" at bounding box center [782, 489] width 91 height 58
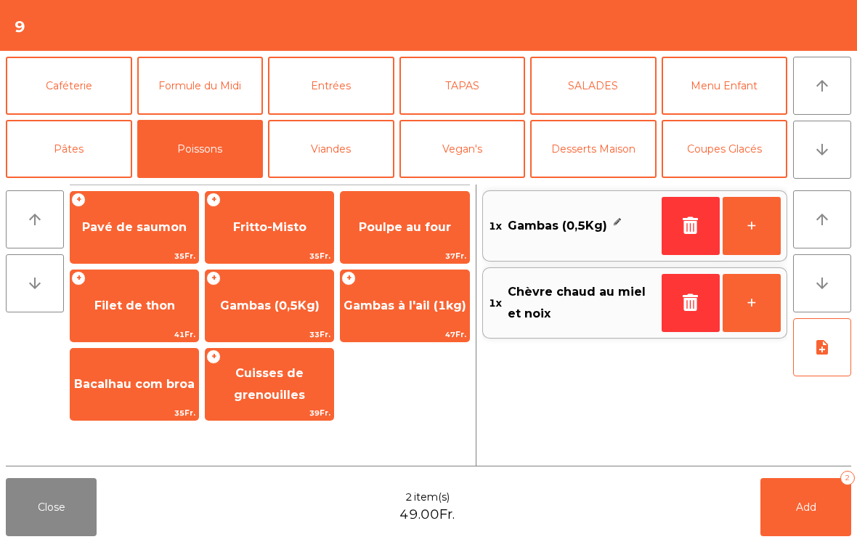
click at [364, 147] on button "Viandes" at bounding box center [331, 149] width 126 height 58
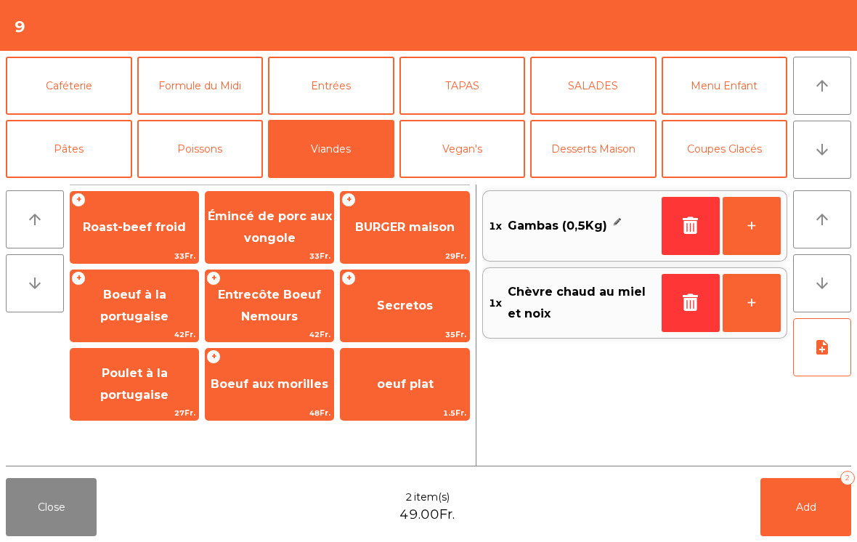
click at [419, 237] on span "BURGER maison" at bounding box center [404, 227] width 128 height 39
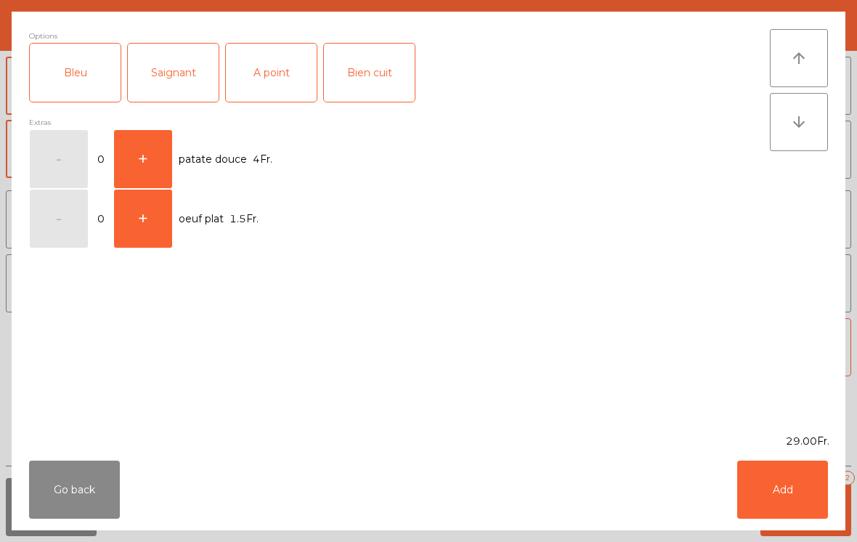
click at [288, 62] on div "A point" at bounding box center [271, 73] width 91 height 58
click at [785, 487] on button "Add" at bounding box center [782, 489] width 91 height 58
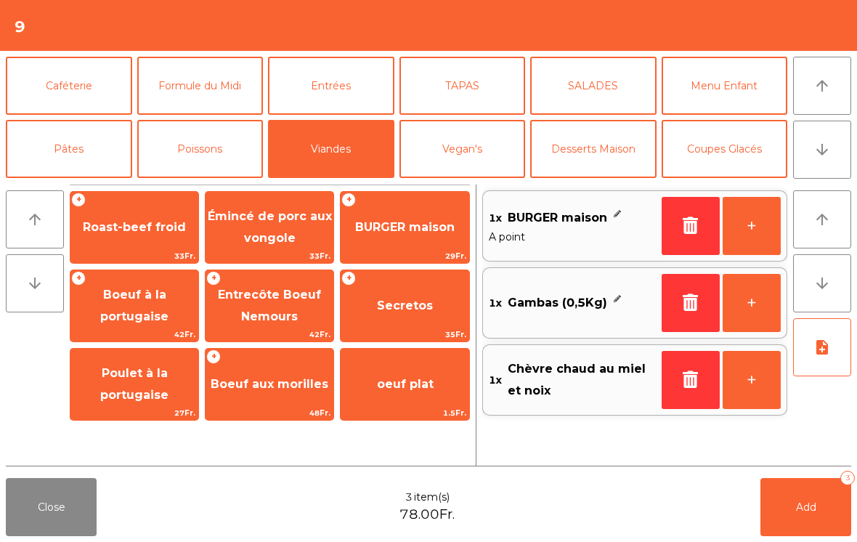
scroll to position [111, 0]
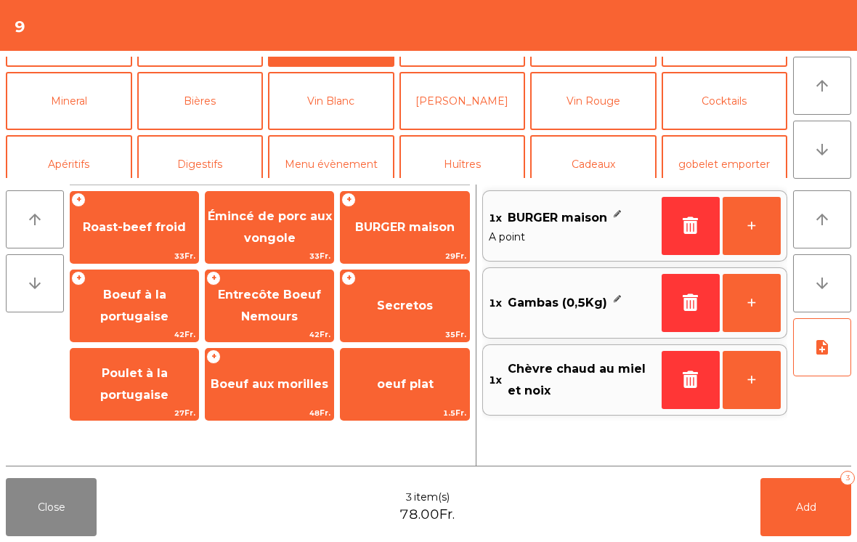
click at [814, 364] on button "note_add" at bounding box center [822, 347] width 58 height 58
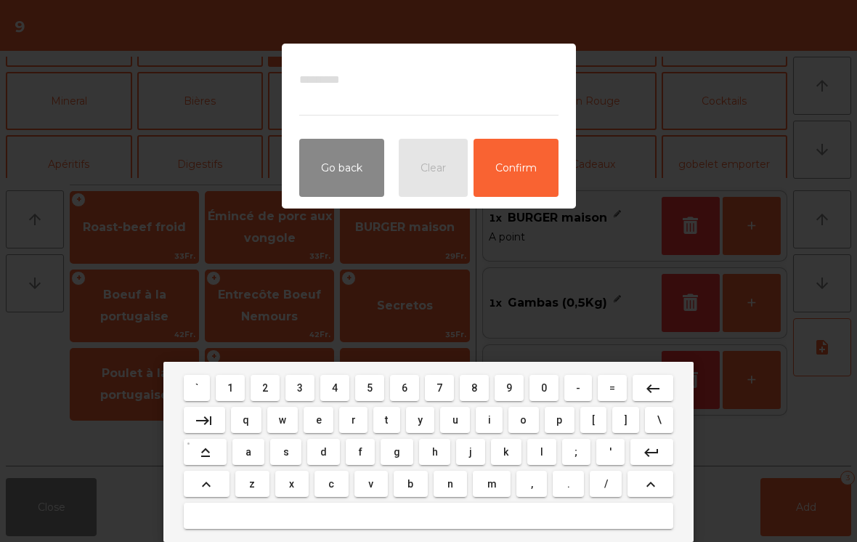
type textarea "*"
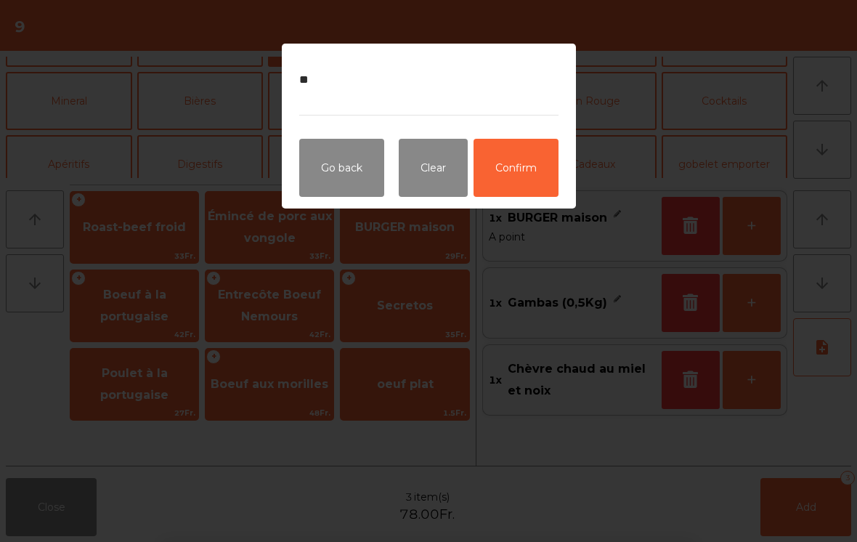
click at [514, 161] on button "Confirm" at bounding box center [515, 168] width 85 height 58
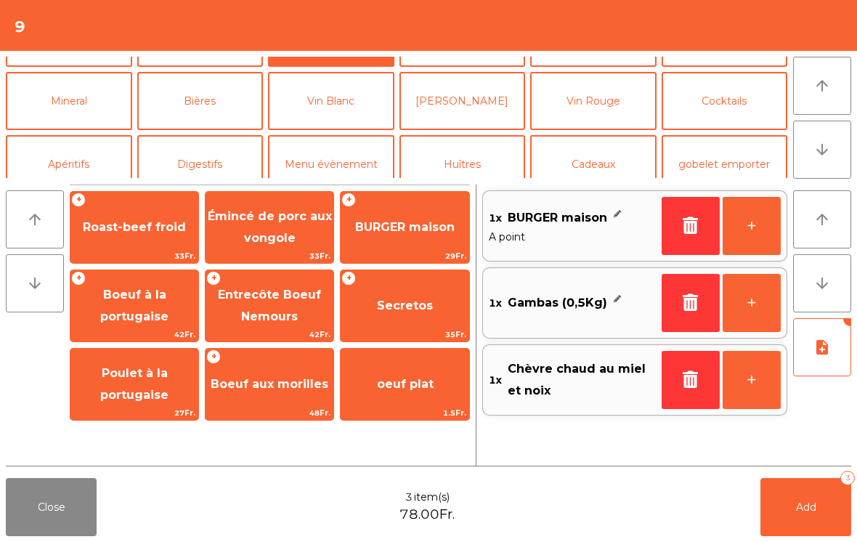
scroll to position [127, 0]
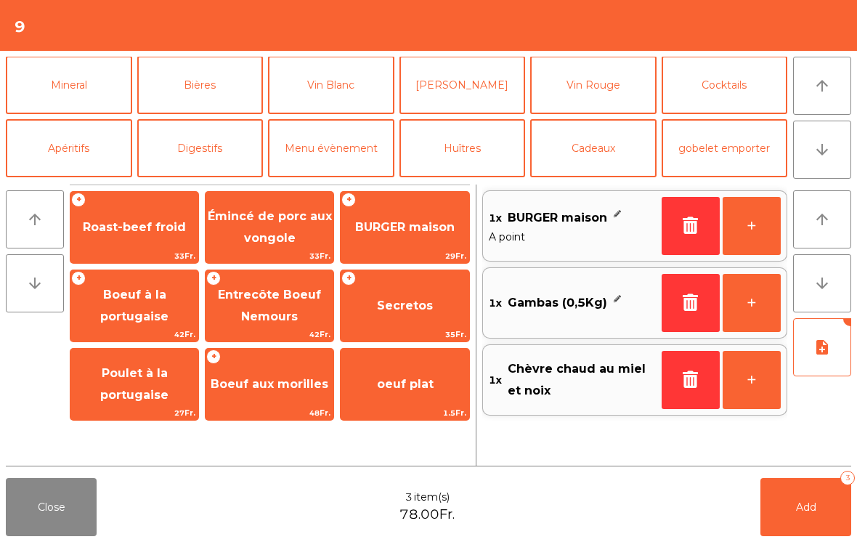
click at [601, 114] on button "Vin Rouge" at bounding box center [593, 85] width 126 height 58
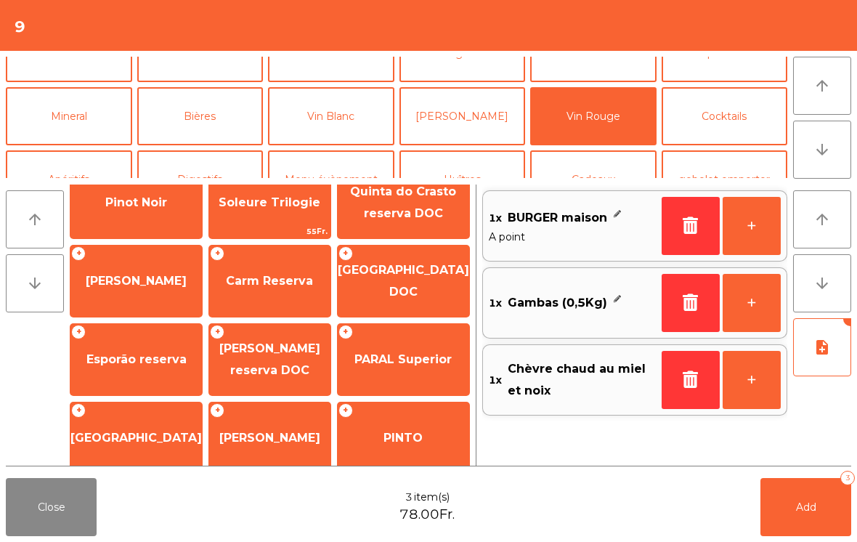
scroll to position [106, 0]
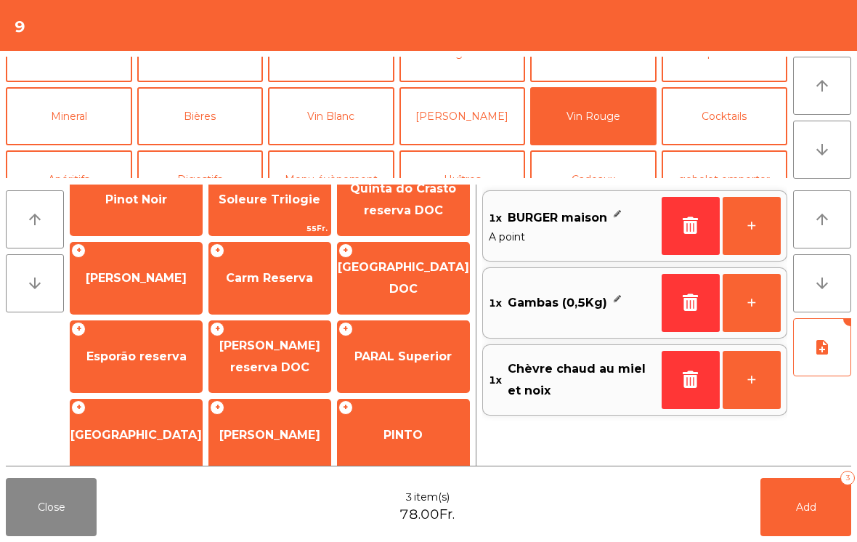
click at [168, 358] on span "Esporão reserva" at bounding box center [136, 356] width 100 height 14
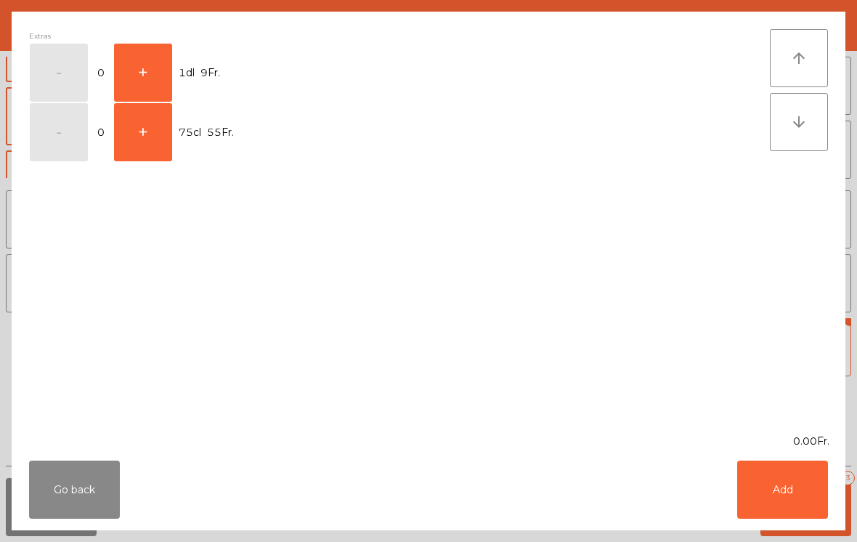
click at [142, 71] on button "+" at bounding box center [143, 73] width 58 height 58
click at [797, 485] on button "Add" at bounding box center [782, 489] width 91 height 58
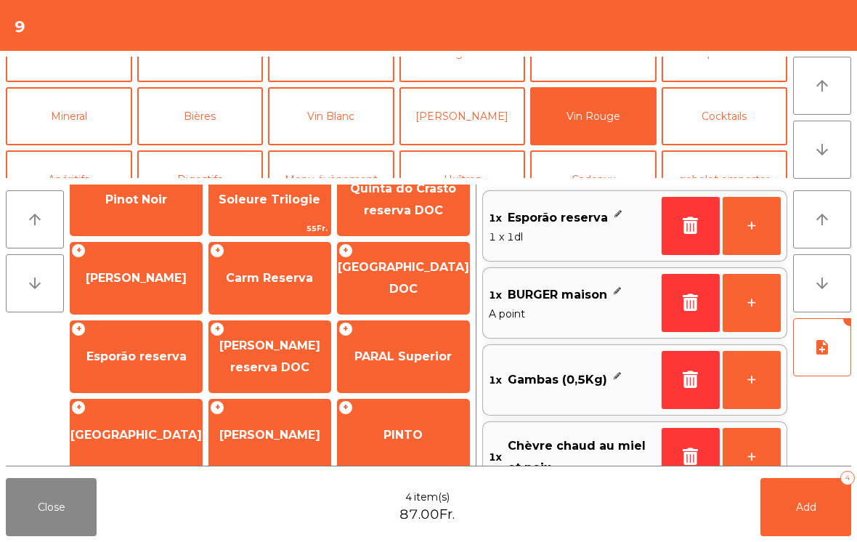
click at [756, 237] on button "+" at bounding box center [751, 226] width 58 height 58
click at [795, 520] on button "Add 5" at bounding box center [805, 507] width 91 height 58
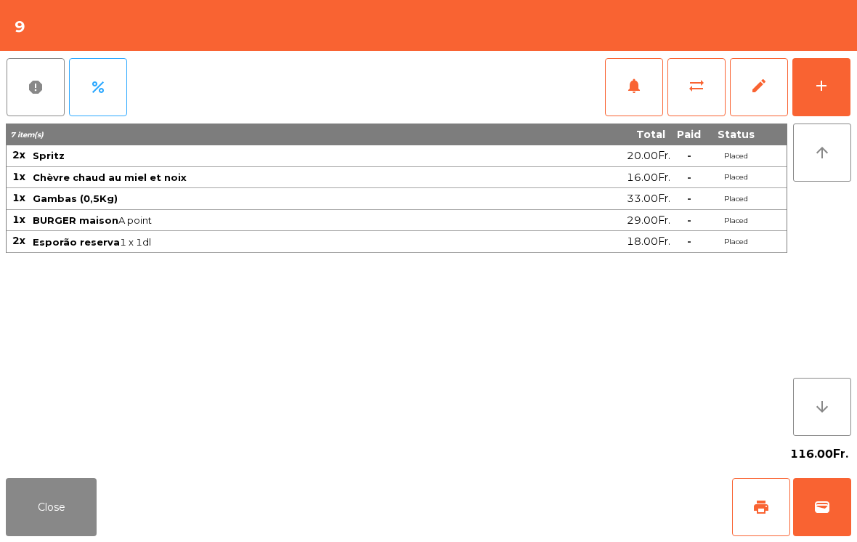
click at [817, 86] on div "add" at bounding box center [820, 85] width 17 height 17
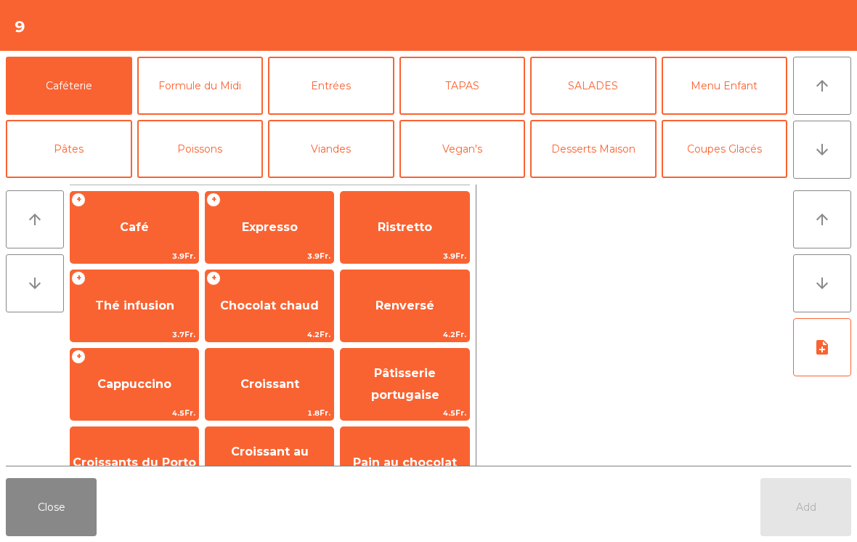
click at [827, 152] on icon "arrow_downward" at bounding box center [821, 149] width 17 height 17
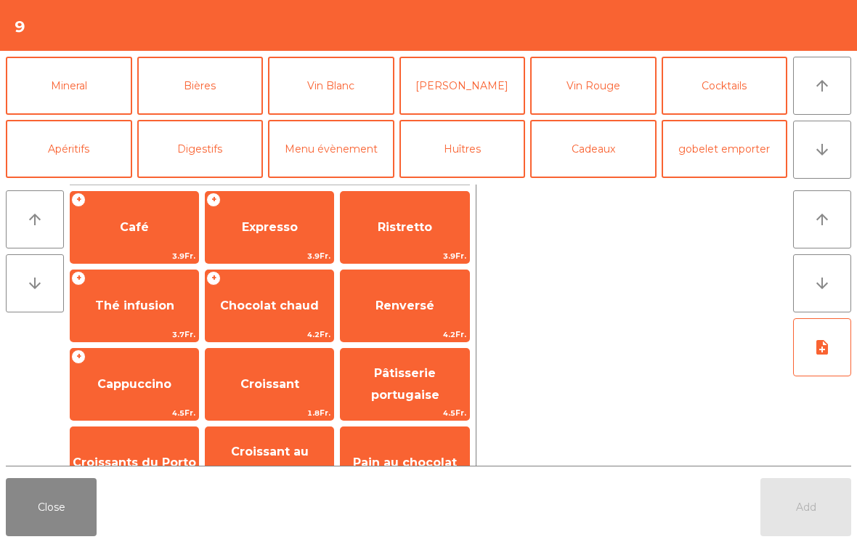
click at [75, 97] on button "Mineral" at bounding box center [69, 86] width 126 height 58
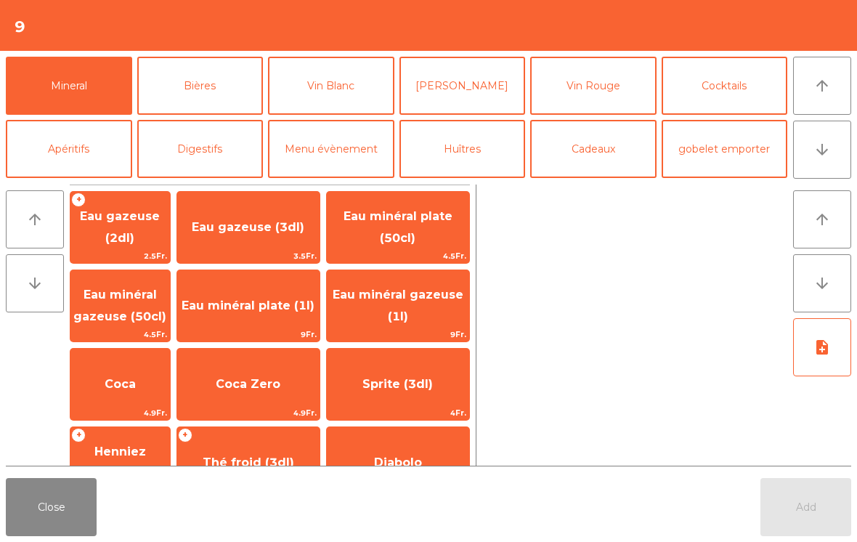
click at [446, 241] on span "Eau minéral plate (50cl)" at bounding box center [398, 228] width 142 height 62
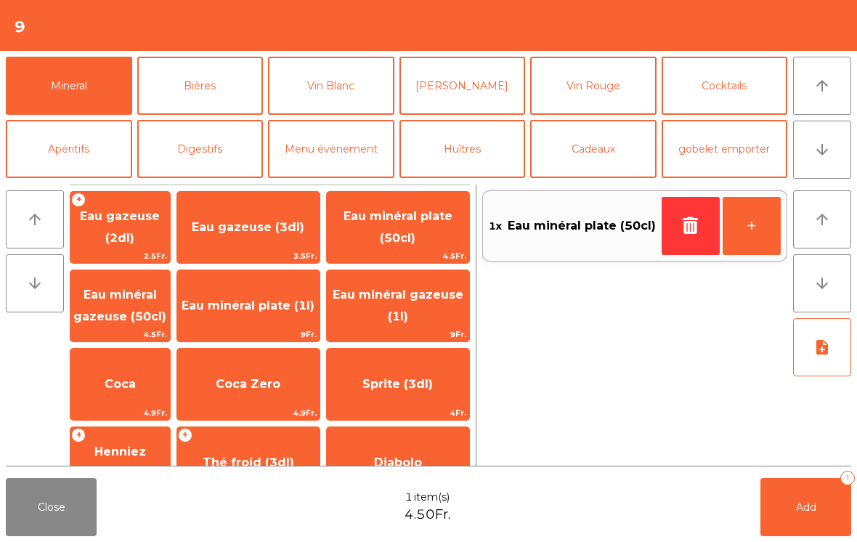
click at [792, 512] on button "Add 1" at bounding box center [805, 507] width 91 height 58
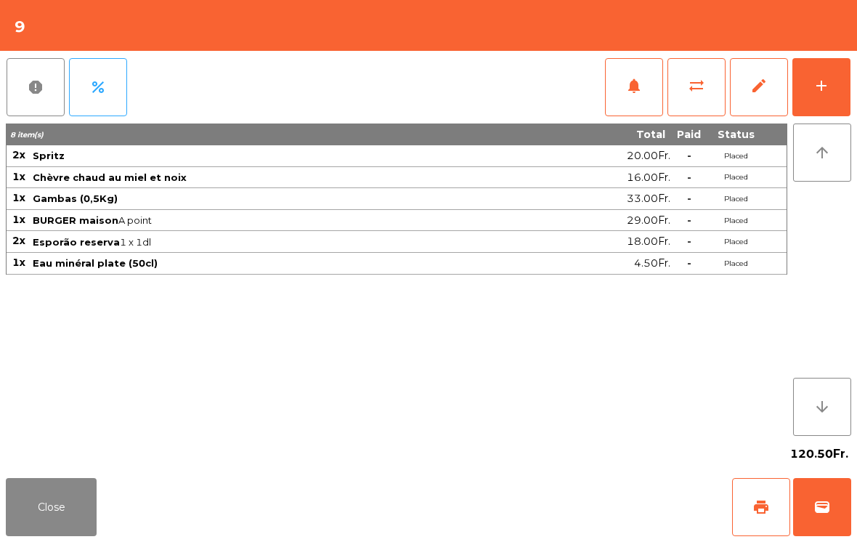
click at [632, 96] on button "notifications" at bounding box center [634, 87] width 58 height 58
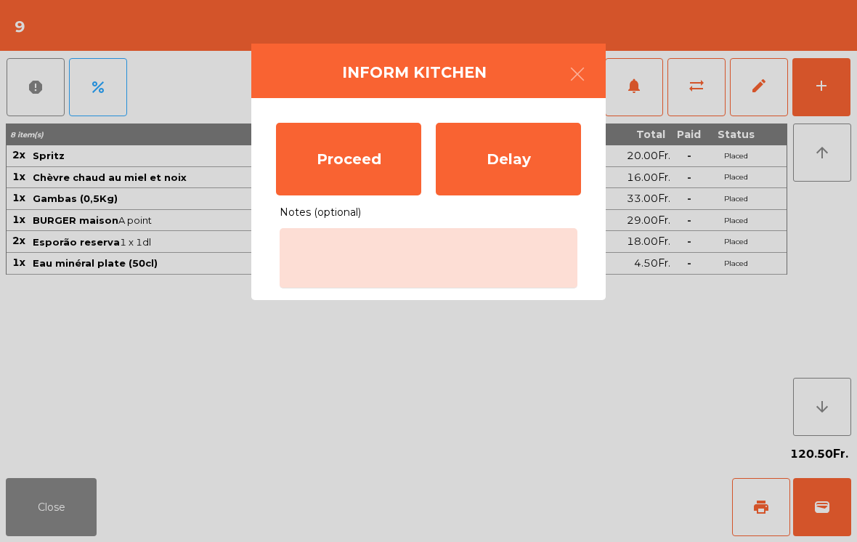
click at [332, 134] on div "Proceed" at bounding box center [348, 159] width 145 height 73
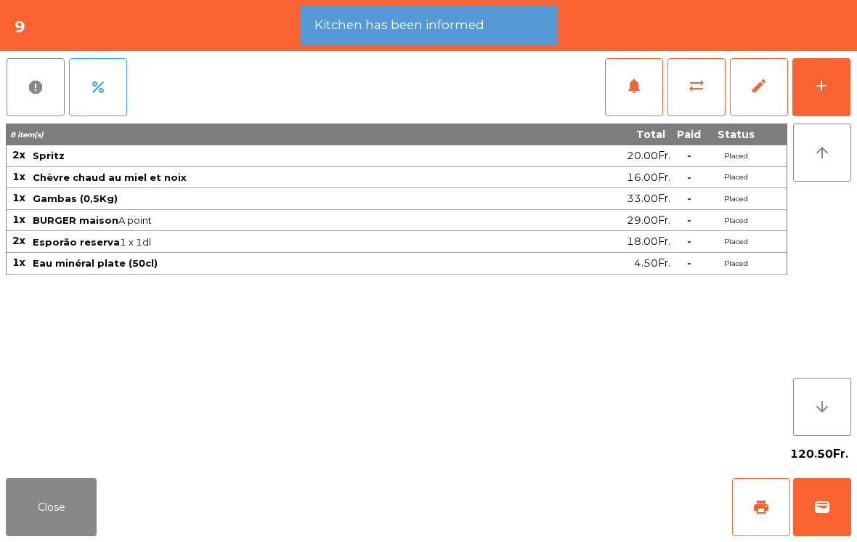
click at [113, 537] on div "Close print wallet" at bounding box center [428, 507] width 857 height 70
click at [65, 524] on button "Close" at bounding box center [51, 507] width 91 height 58
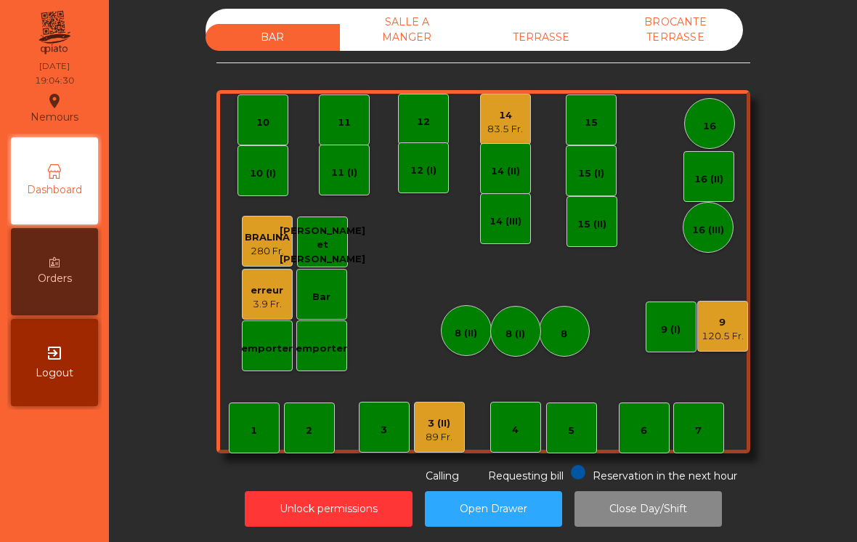
click at [503, 126] on div "83.5 Fr." at bounding box center [505, 129] width 36 height 15
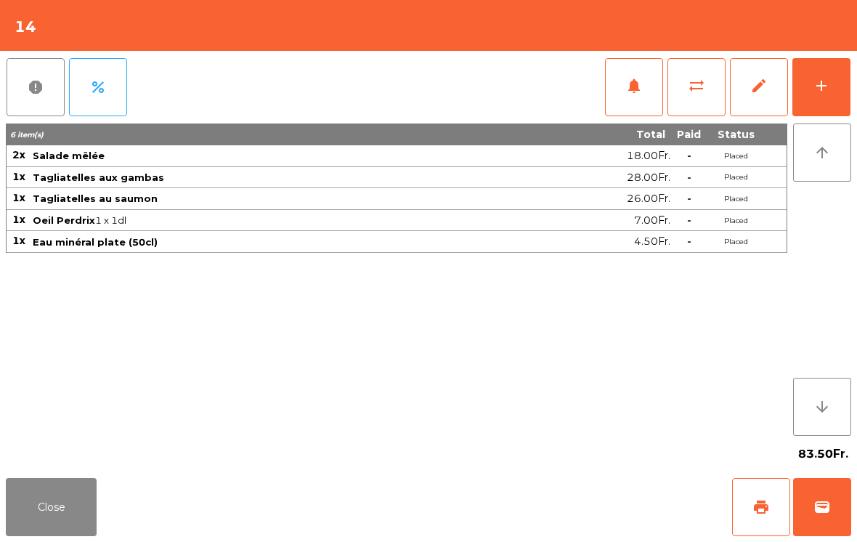
click at [687, 94] on button "sync_alt" at bounding box center [696, 87] width 58 height 58
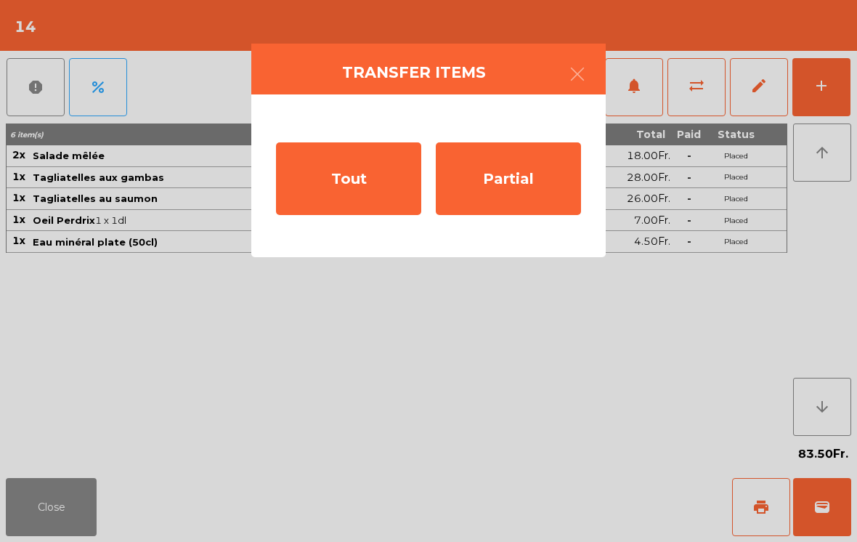
click at [346, 156] on div "Tout" at bounding box center [348, 178] width 145 height 73
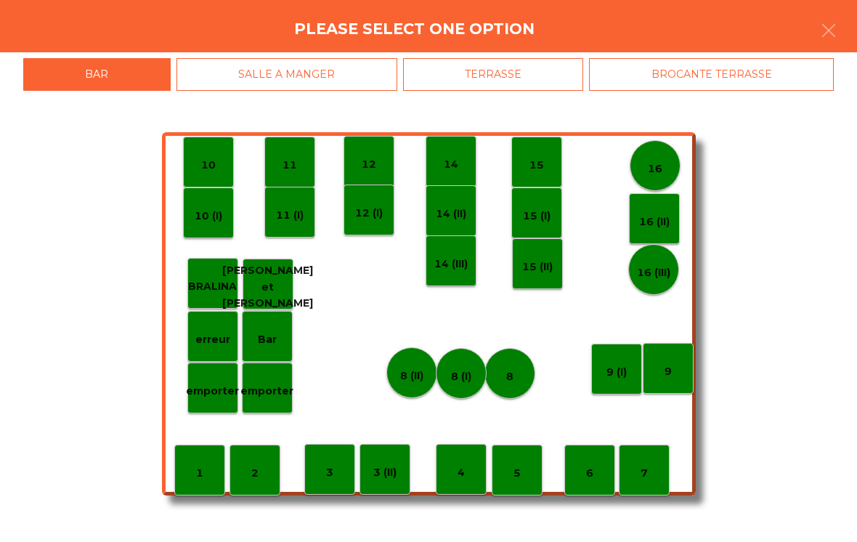
click at [369, 160] on p "12" at bounding box center [368, 164] width 15 height 17
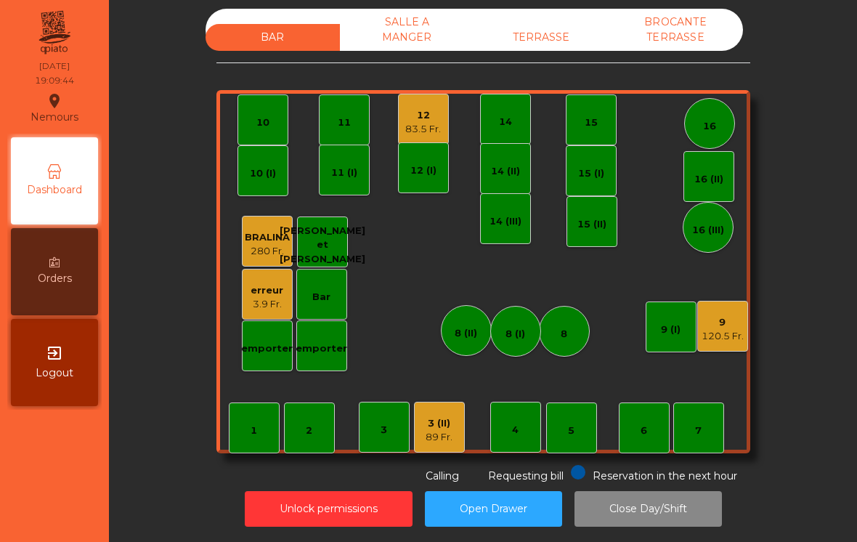
click at [542, 49] on div "TERRASSE" at bounding box center [541, 37] width 134 height 27
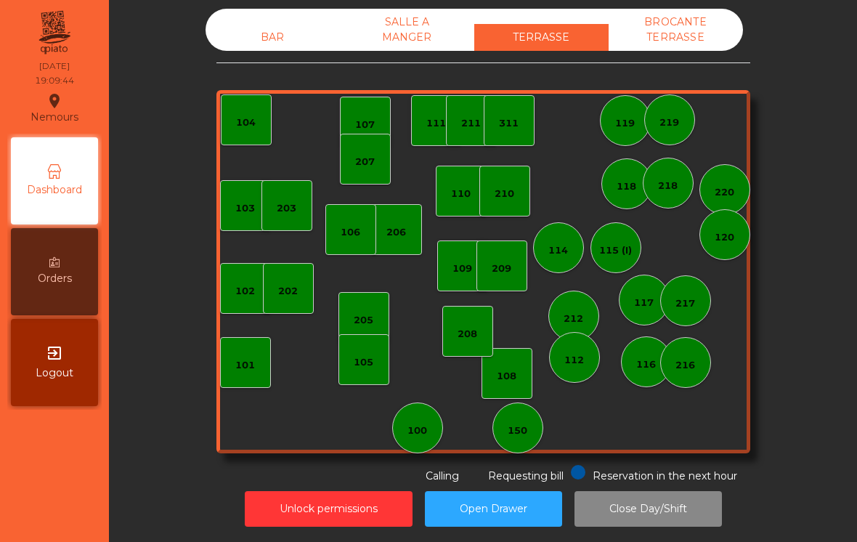
click at [473, 272] on div "109" at bounding box center [462, 265] width 51 height 51
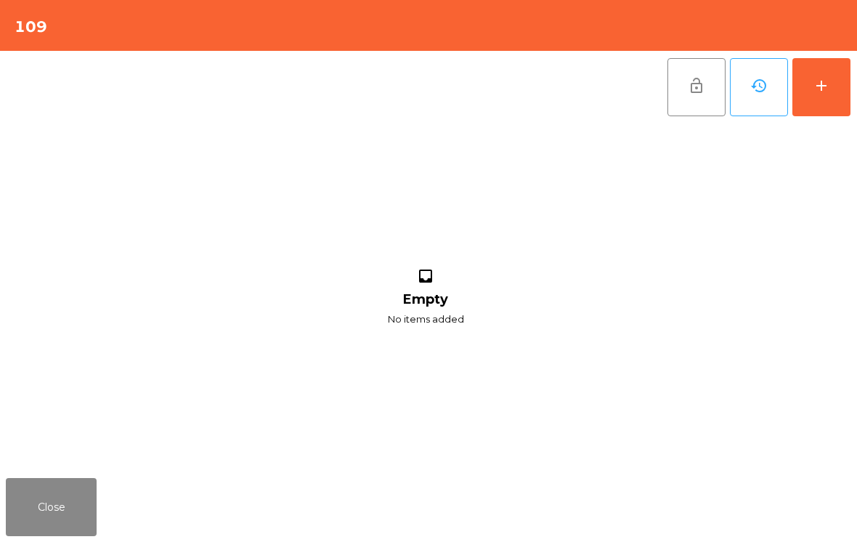
click at [837, 103] on button "add" at bounding box center [821, 87] width 58 height 58
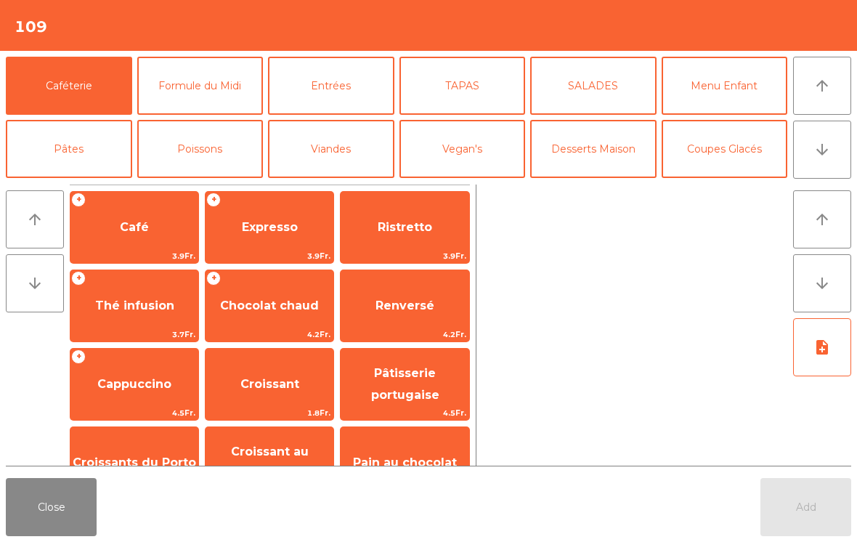
scroll to position [70, 0]
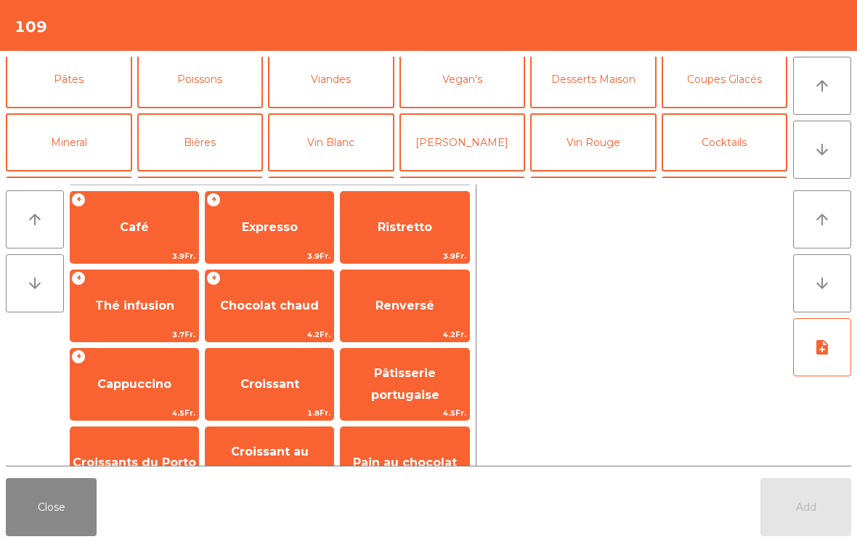
click at [756, 147] on button "Cocktails" at bounding box center [724, 142] width 126 height 58
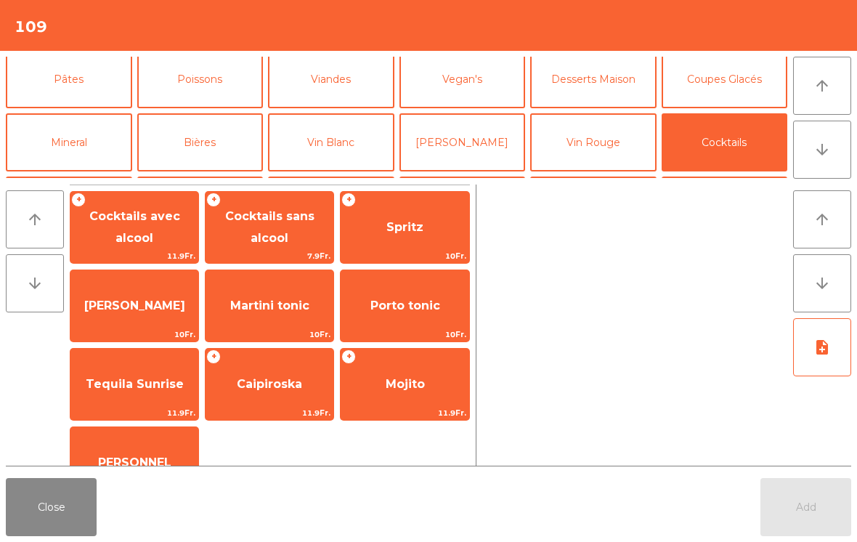
click at [437, 225] on span "Spritz" at bounding box center [404, 227] width 128 height 39
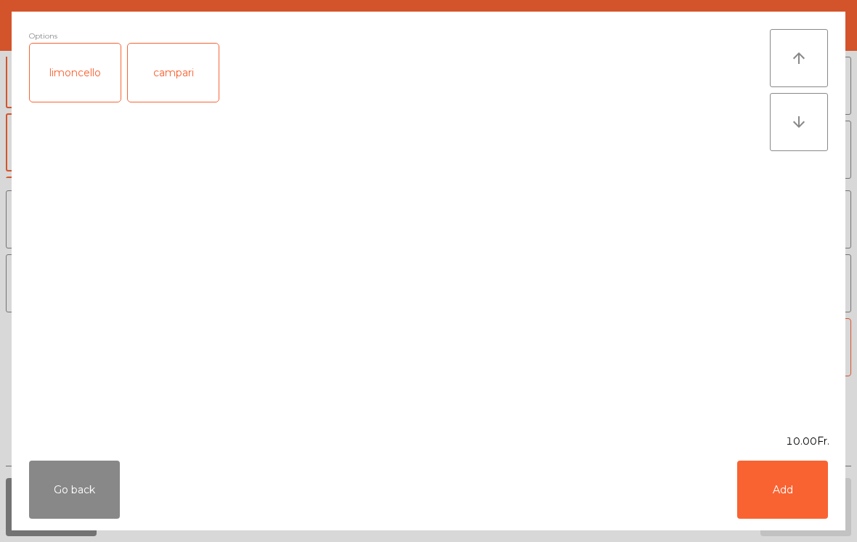
click at [791, 499] on button "Add" at bounding box center [782, 489] width 91 height 58
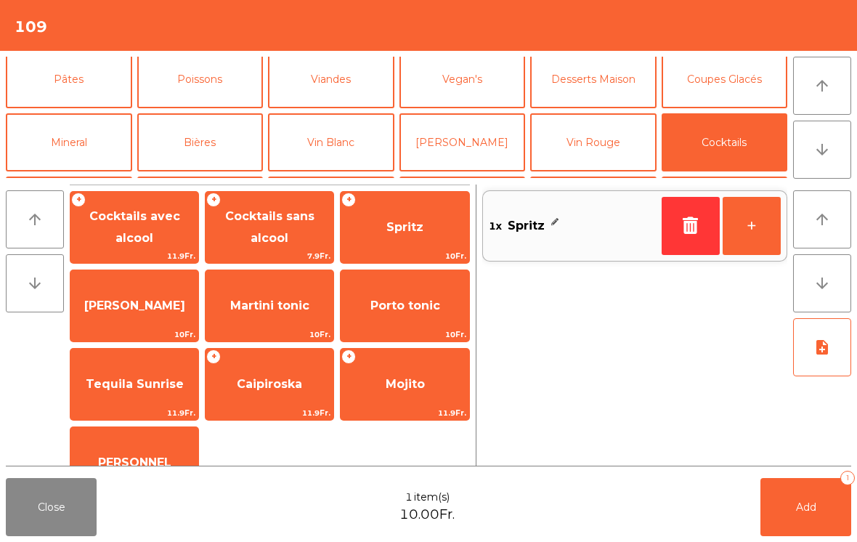
click at [191, 158] on button "Bières" at bounding box center [200, 142] width 126 height 58
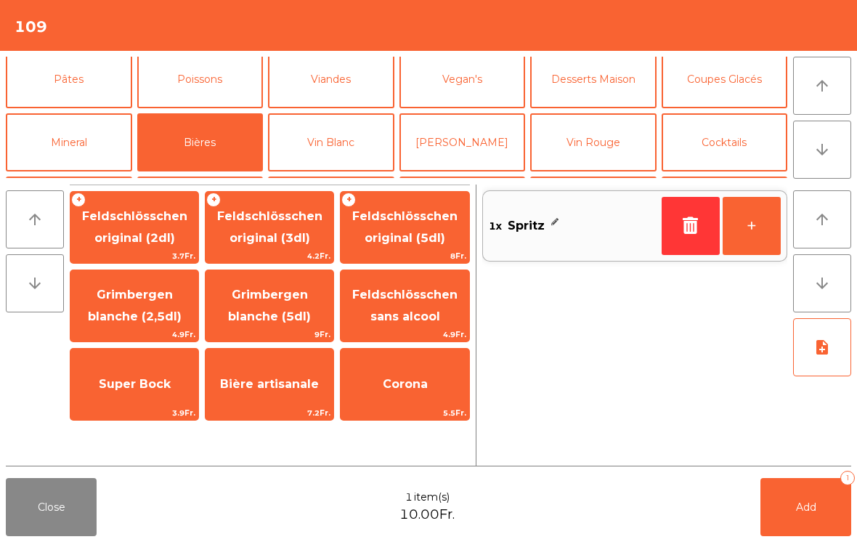
click at [88, 336] on span "4.9Fr." at bounding box center [134, 334] width 128 height 14
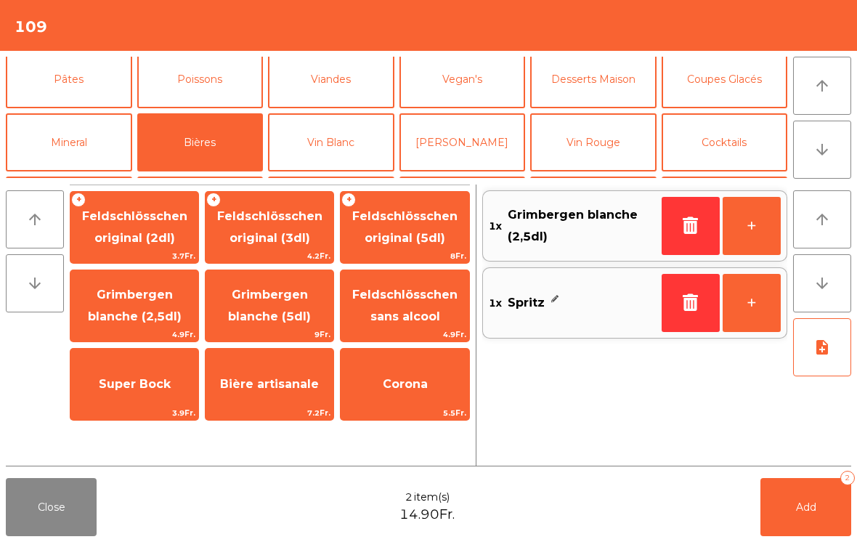
click at [798, 507] on span "Add" at bounding box center [806, 506] width 20 height 13
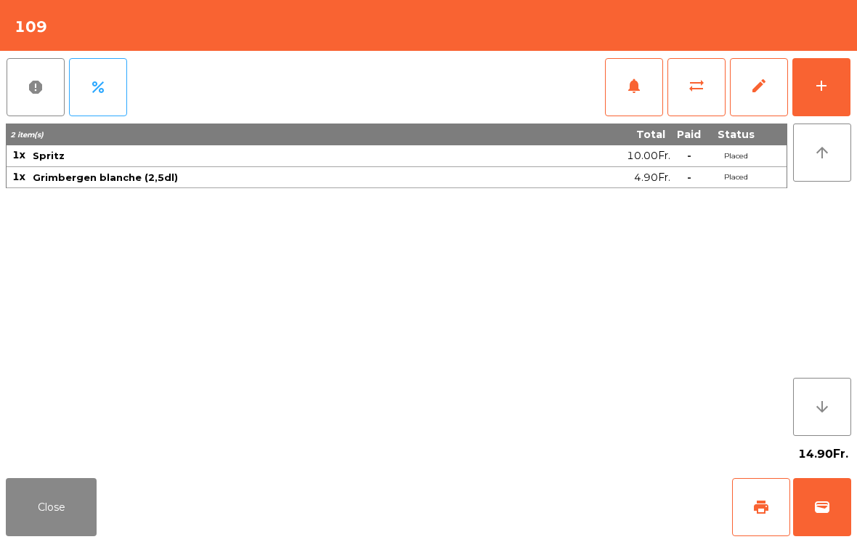
click at [61, 518] on button "Close" at bounding box center [51, 507] width 91 height 58
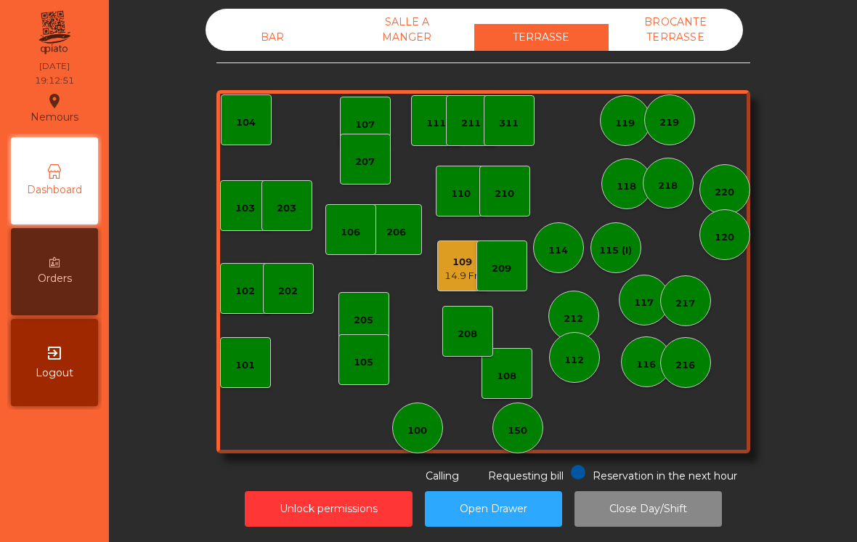
click at [255, 33] on div "BAR" at bounding box center [272, 37] width 134 height 27
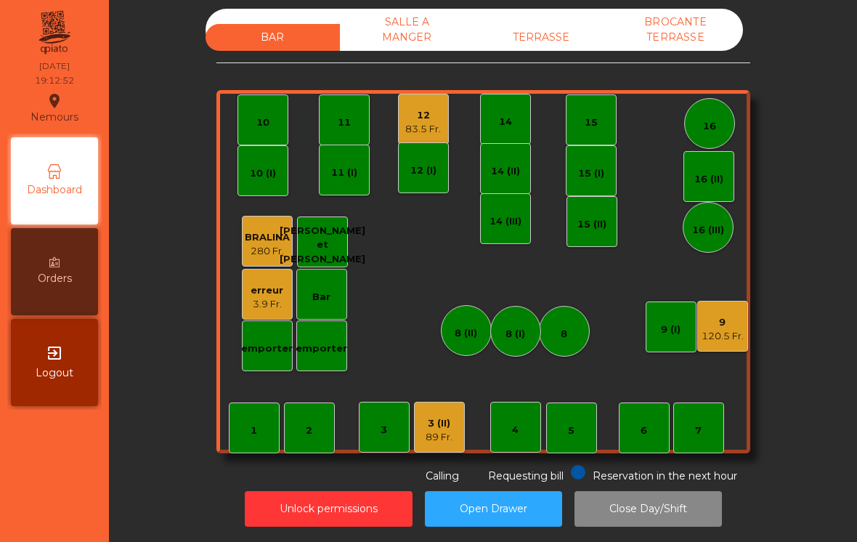
click at [734, 339] on div "120.5 Fr." at bounding box center [722, 336] width 42 height 15
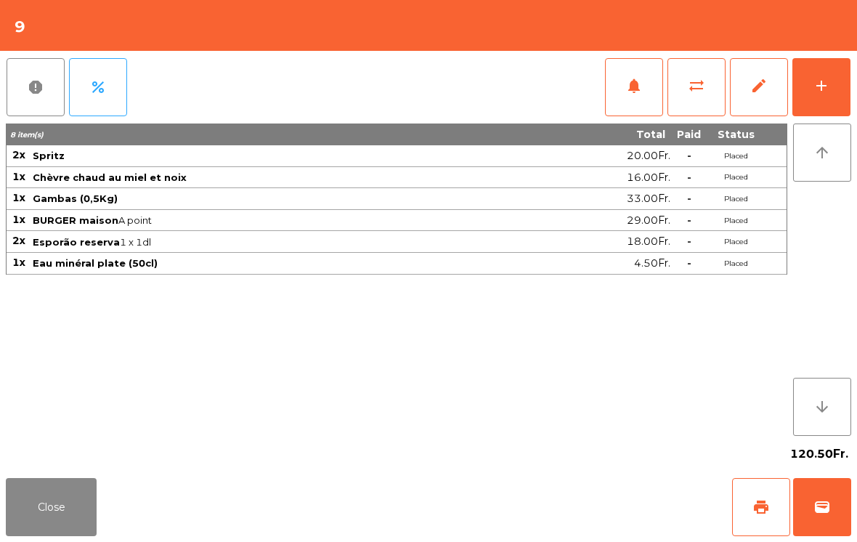
click at [20, 510] on button "Close" at bounding box center [51, 507] width 91 height 58
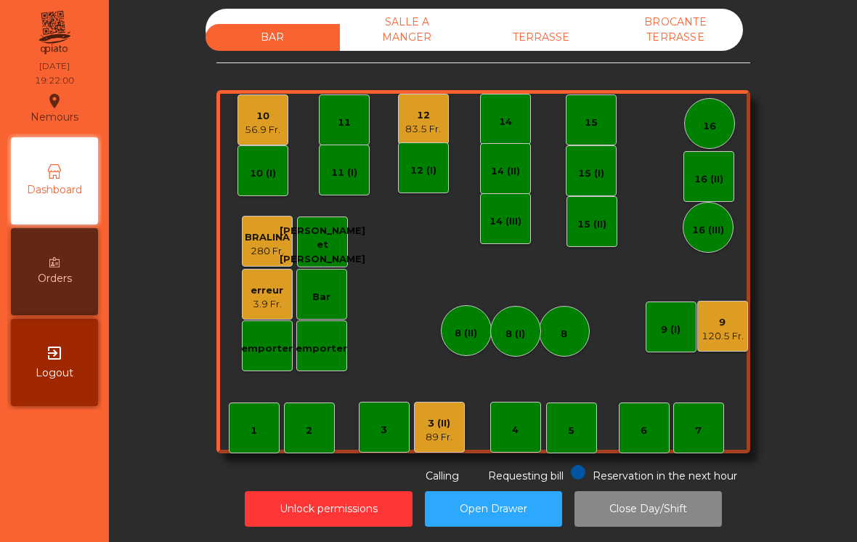
click at [738, 331] on div "120.5 Fr." at bounding box center [722, 336] width 42 height 15
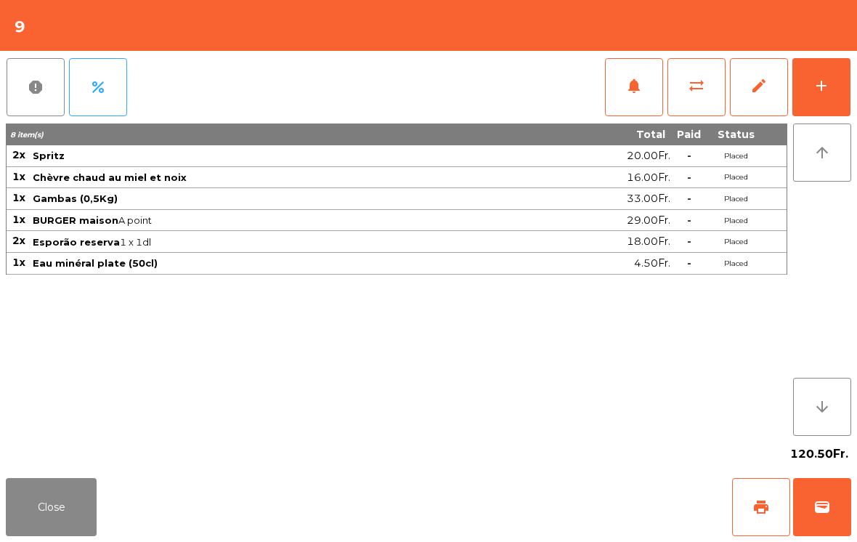
click at [817, 93] on div "add" at bounding box center [820, 85] width 17 height 17
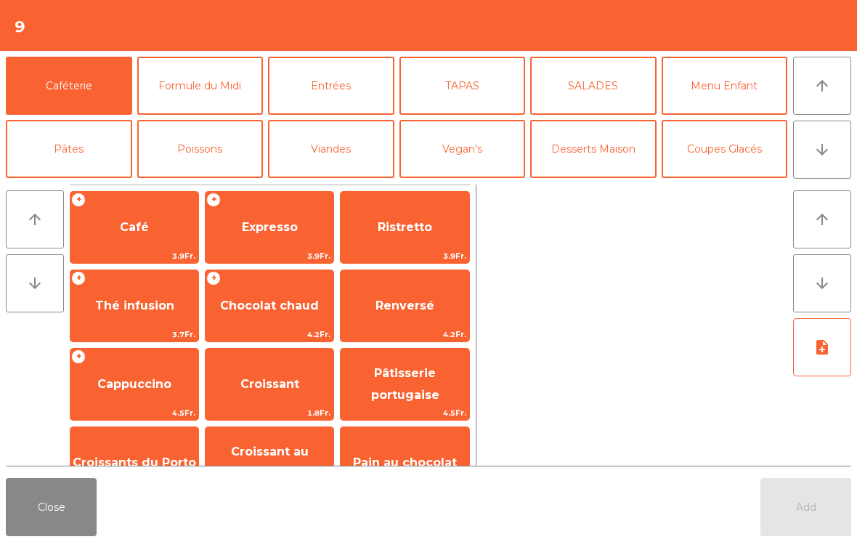
click at [815, 152] on icon "arrow_downward" at bounding box center [821, 149] width 17 height 17
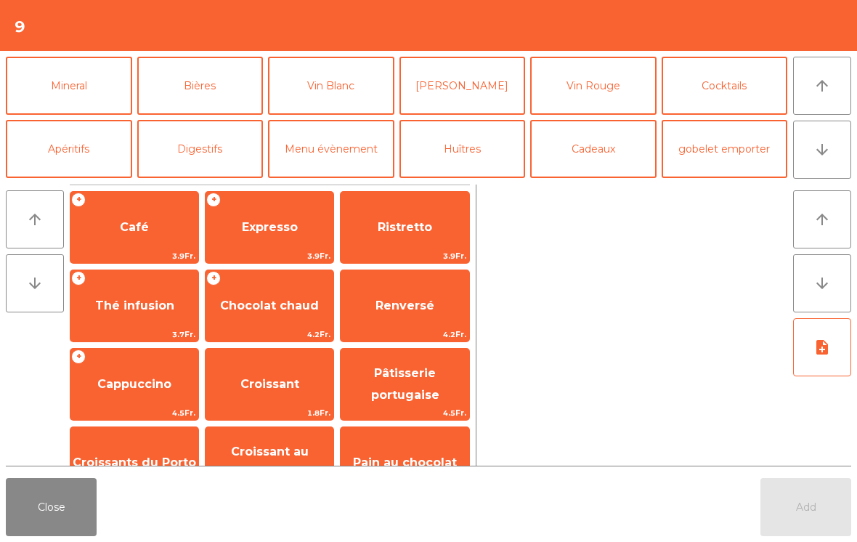
click at [573, 97] on button "Vin Rouge" at bounding box center [593, 86] width 126 height 58
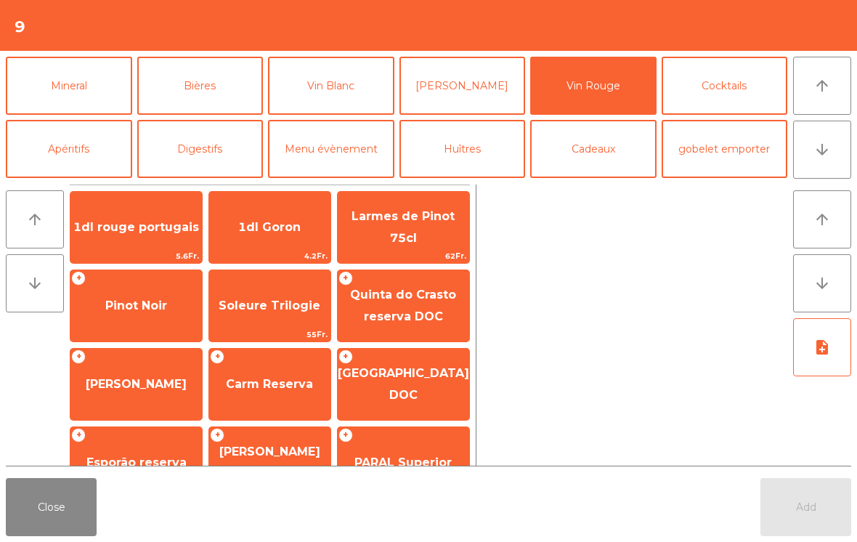
scroll to position [226, 0]
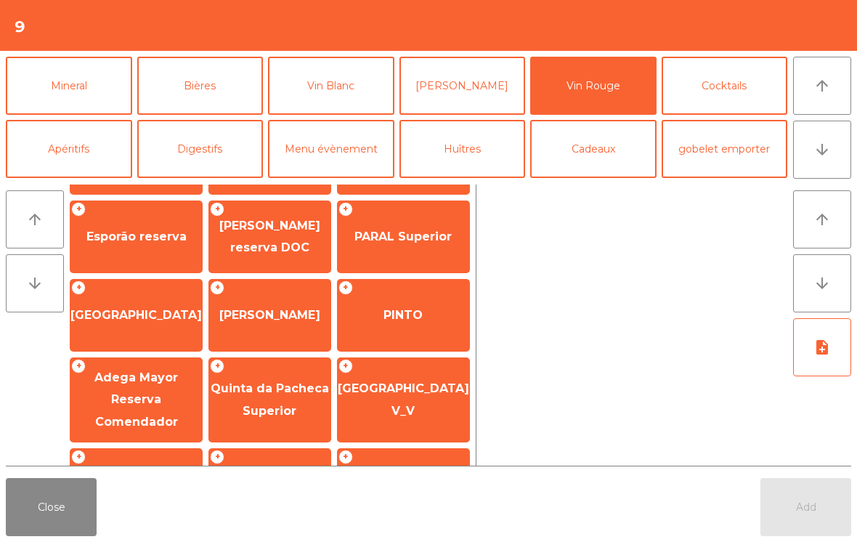
click at [147, 217] on span "Esporão reserva" at bounding box center [135, 236] width 131 height 39
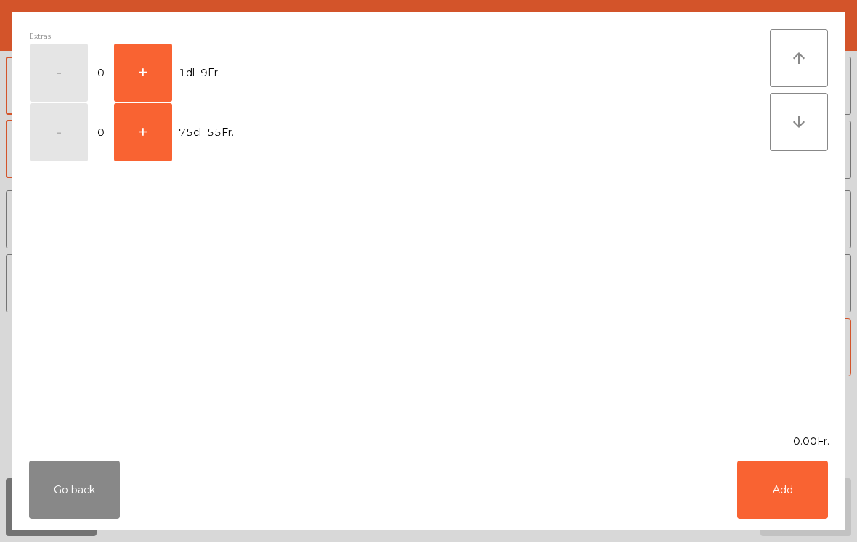
scroll to position [256, 0]
click at [142, 71] on button "+" at bounding box center [143, 73] width 58 height 58
click at [767, 478] on button "Add" at bounding box center [782, 489] width 91 height 58
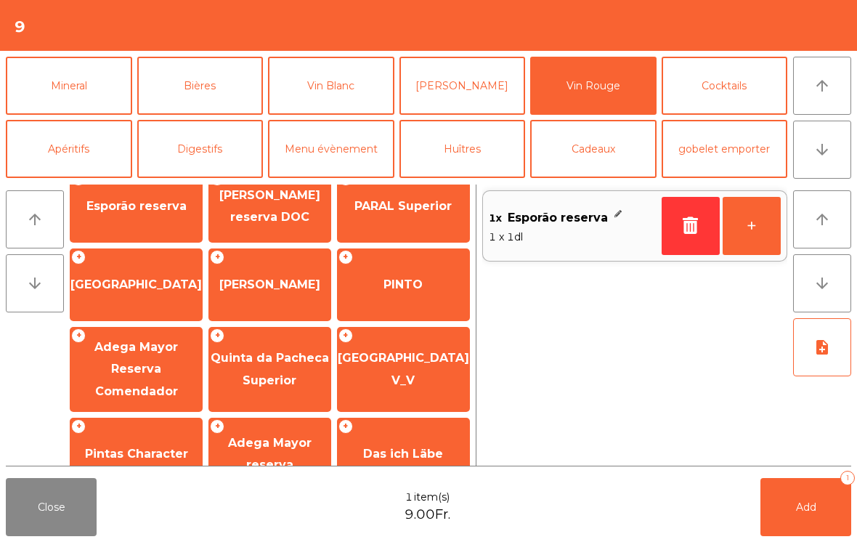
click at [812, 508] on span "Add" at bounding box center [806, 506] width 20 height 13
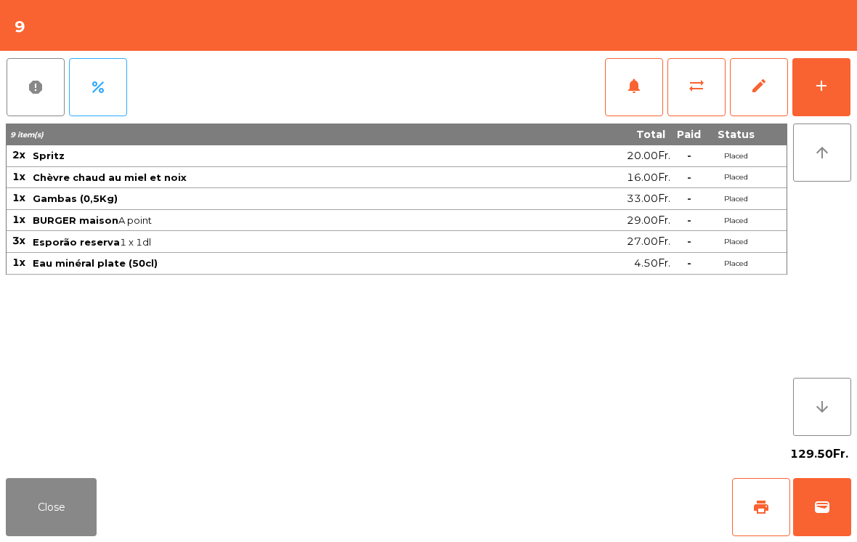
click at [48, 534] on button "Close" at bounding box center [51, 507] width 91 height 58
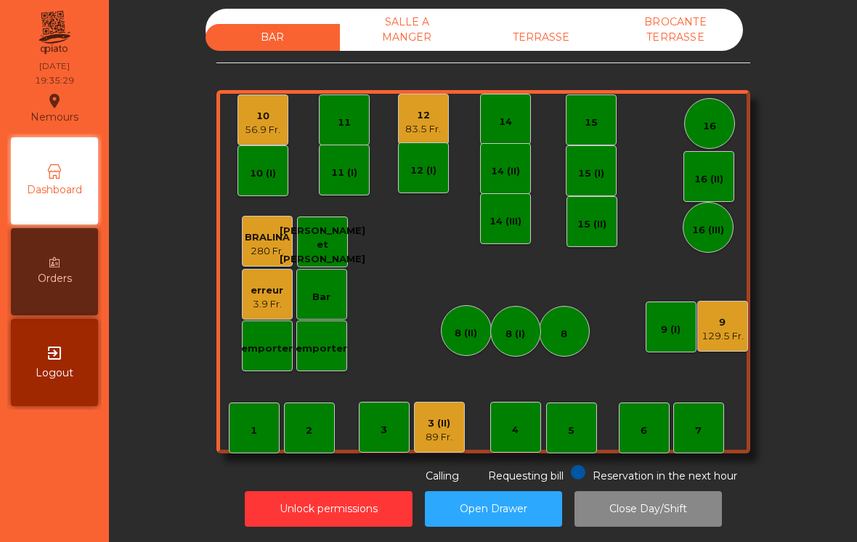
click at [446, 440] on div "89 Fr." at bounding box center [438, 437] width 27 height 15
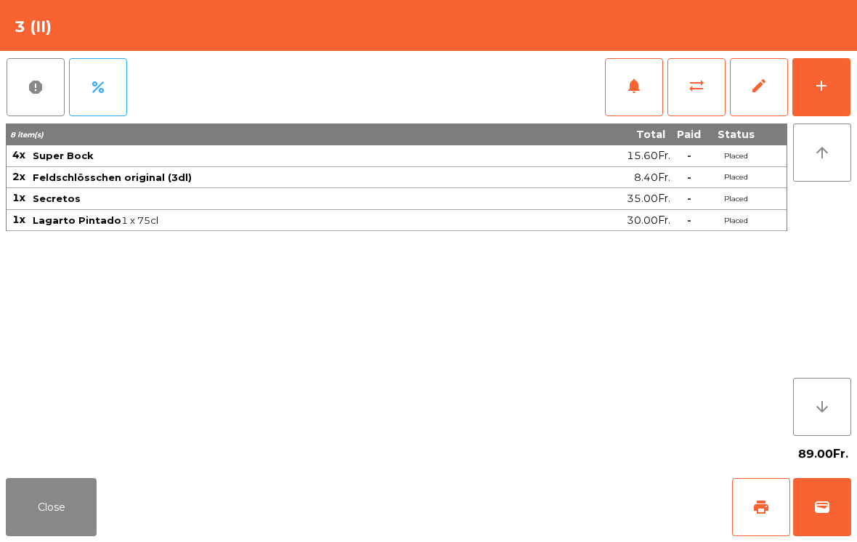
click at [829, 69] on button "add" at bounding box center [821, 87] width 58 height 58
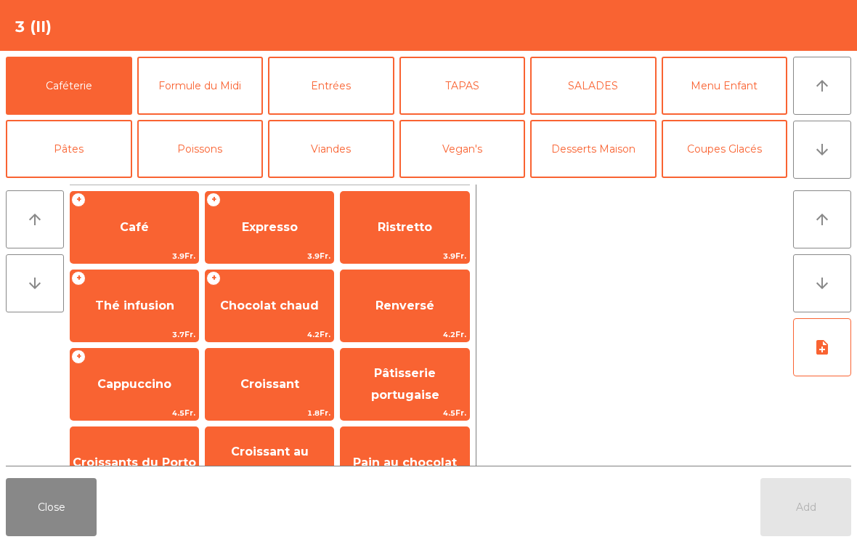
click at [825, 163] on button "arrow_downward" at bounding box center [822, 149] width 58 height 58
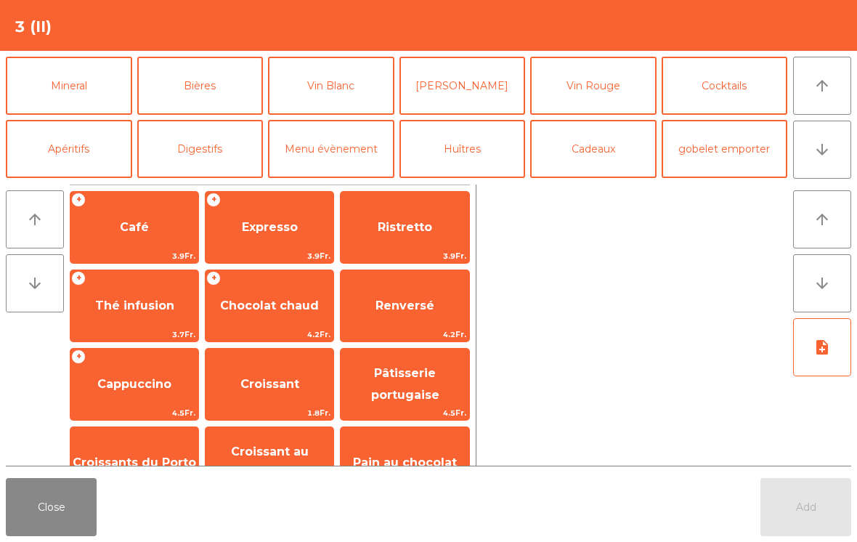
click at [722, 91] on button "Cocktails" at bounding box center [724, 86] width 126 height 58
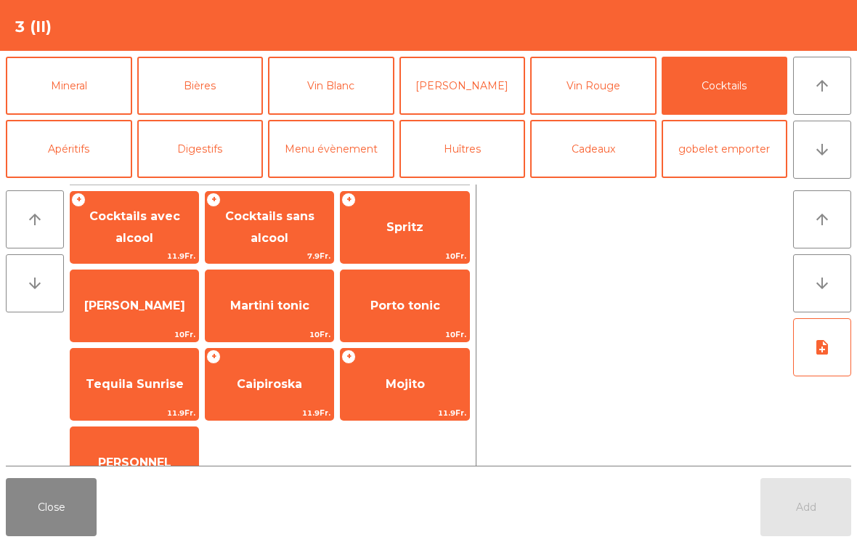
click at [757, 52] on button "Coupes Glacés" at bounding box center [724, 22] width 126 height 58
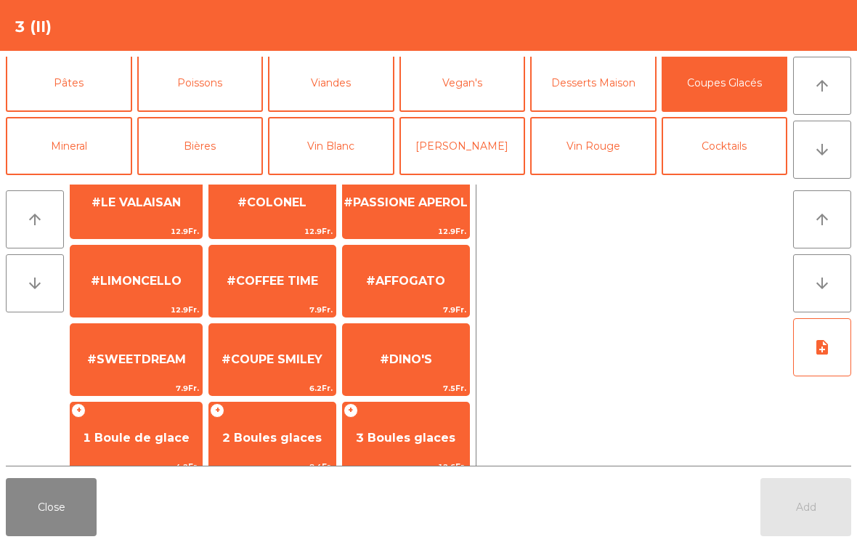
scroll to position [97, 0]
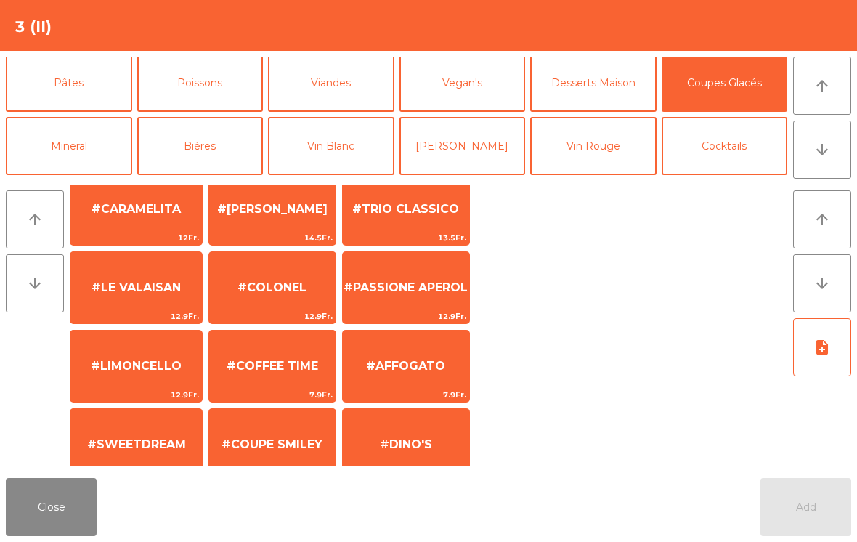
click at [139, 274] on span "#LE VALAISAN" at bounding box center [135, 287] width 131 height 39
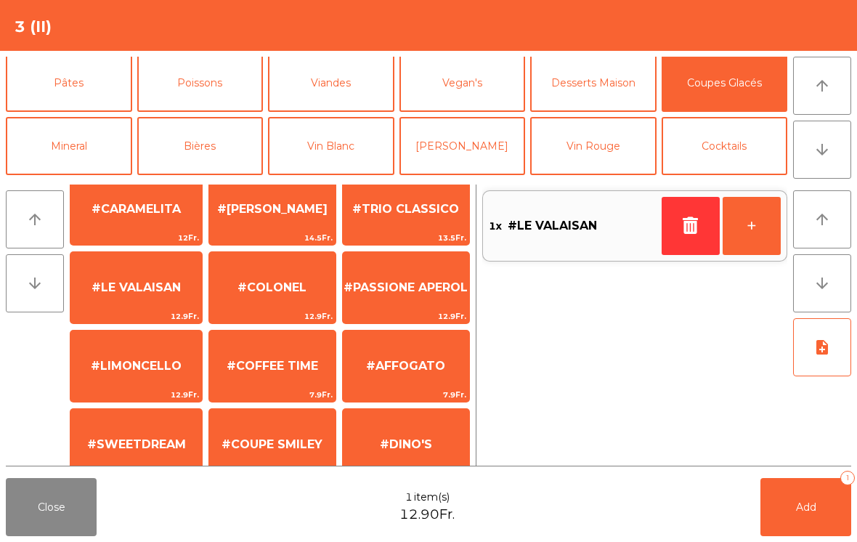
click at [138, 280] on span "#LE VALAISAN" at bounding box center [135, 287] width 89 height 14
click at [777, 500] on button "Add 2" at bounding box center [805, 507] width 91 height 58
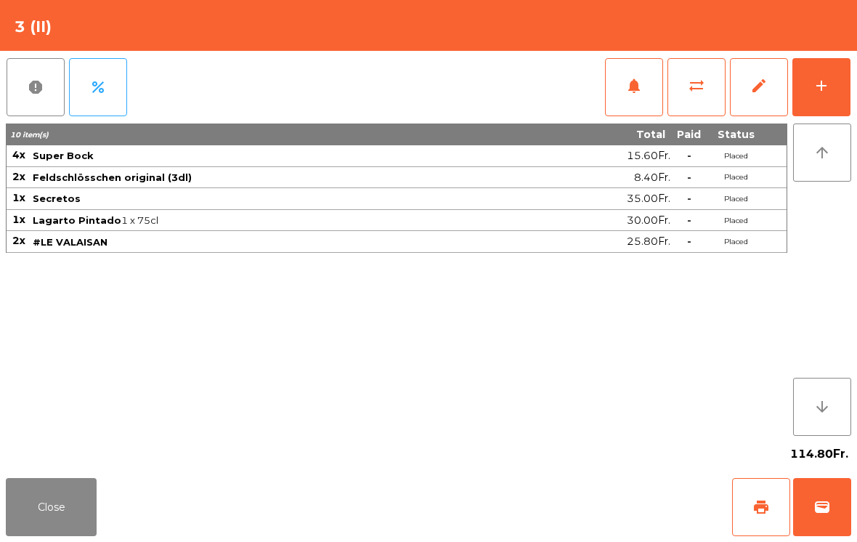
click at [30, 512] on button "Close" at bounding box center [51, 507] width 91 height 58
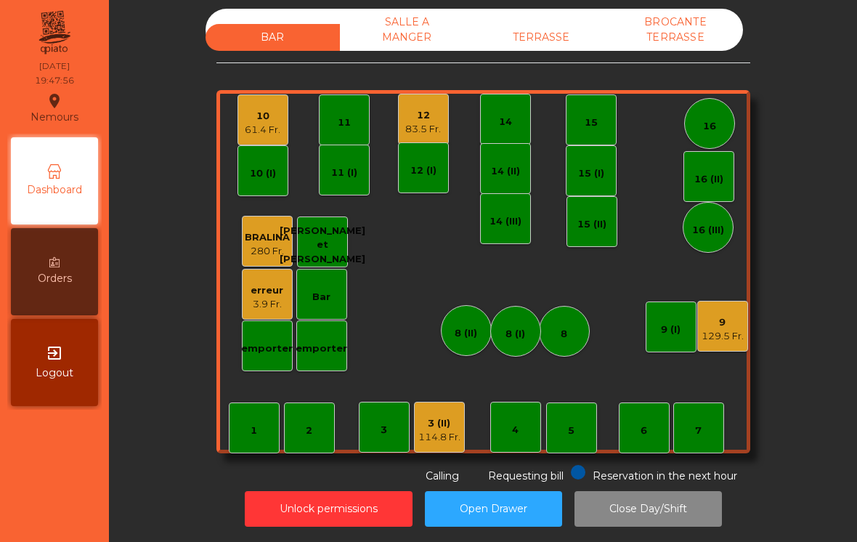
click at [528, 425] on div "4" at bounding box center [515, 426] width 51 height 51
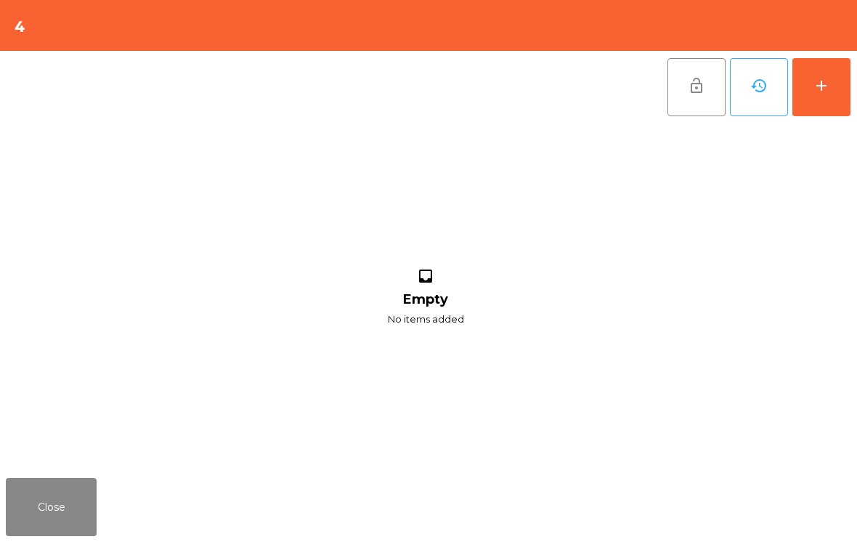
click at [824, 89] on div "add" at bounding box center [820, 85] width 17 height 17
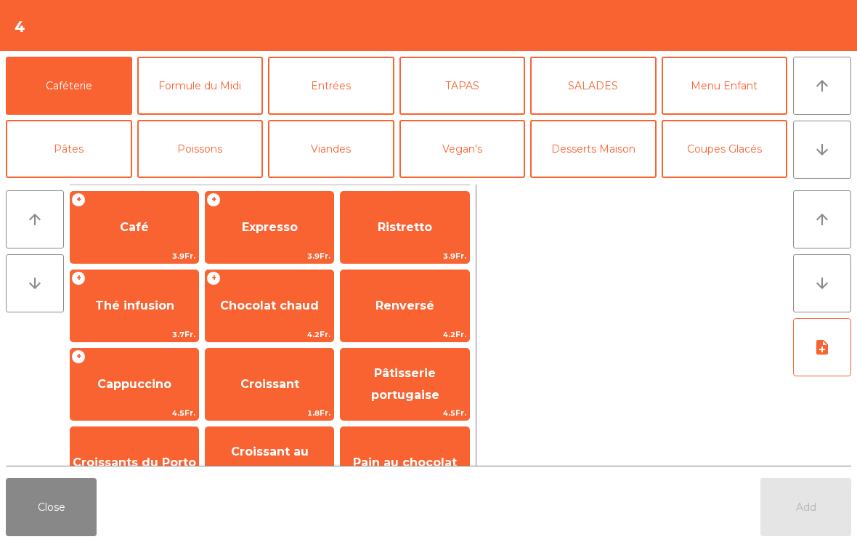
click at [453, 110] on button "TAPAS" at bounding box center [462, 86] width 126 height 58
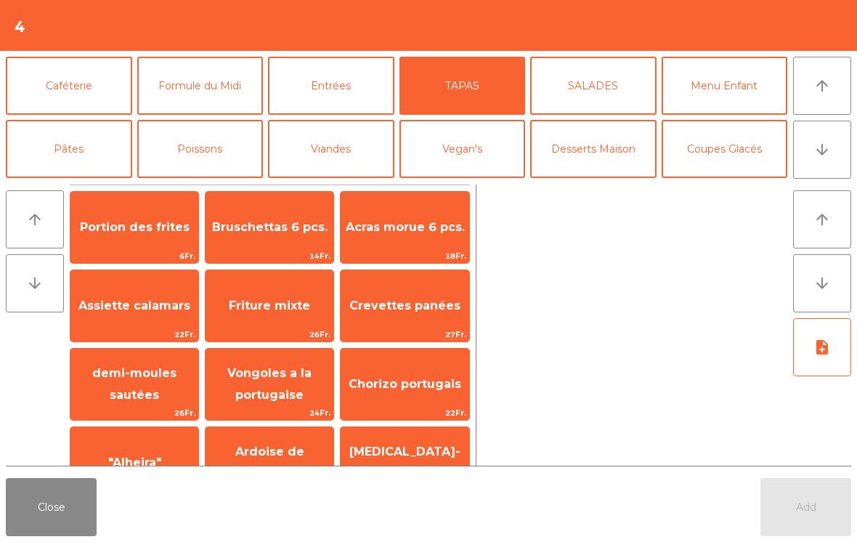
click at [422, 240] on span "Acras morue 6 pcs." at bounding box center [404, 227] width 128 height 39
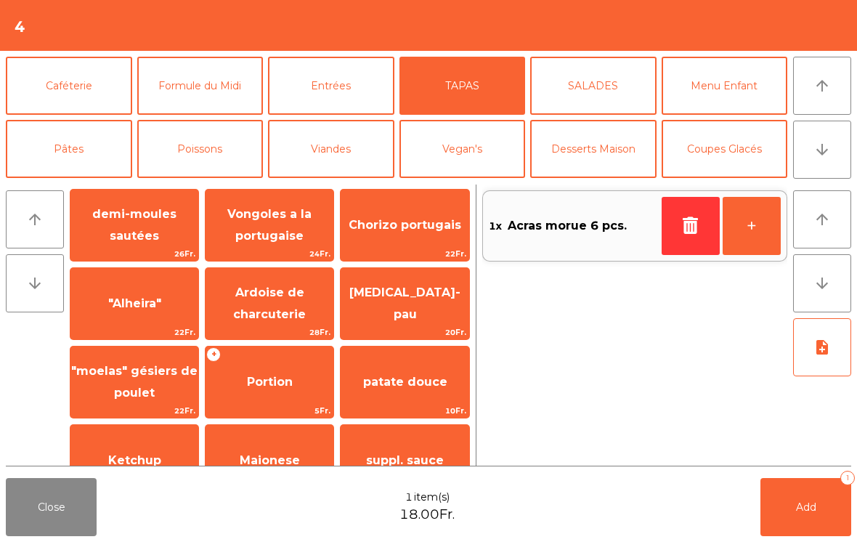
scroll to position [144, 0]
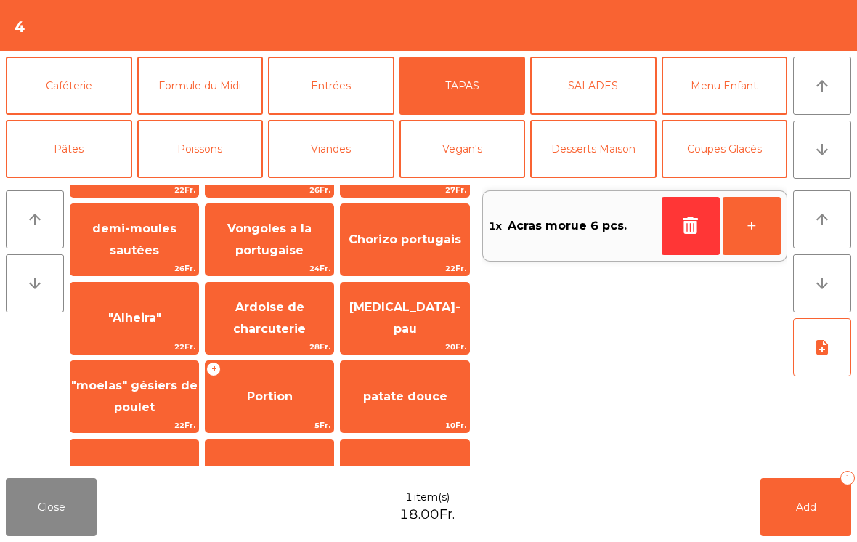
click at [287, 323] on span "Ardoise de charcuterie" at bounding box center [269, 318] width 73 height 36
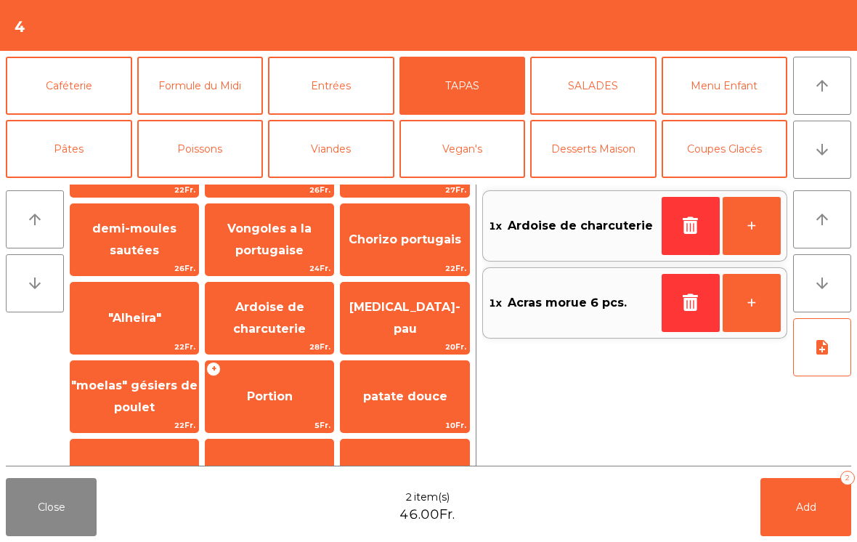
click at [226, 148] on button "Poissons" at bounding box center [200, 149] width 126 height 58
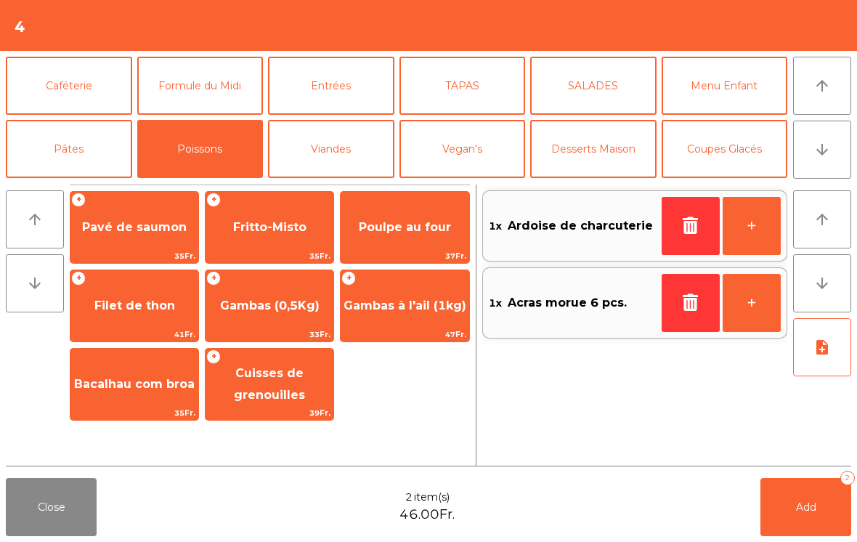
scroll to position [0, 0]
click at [293, 302] on span "Gambas (0,5Kg)" at bounding box center [269, 305] width 99 height 14
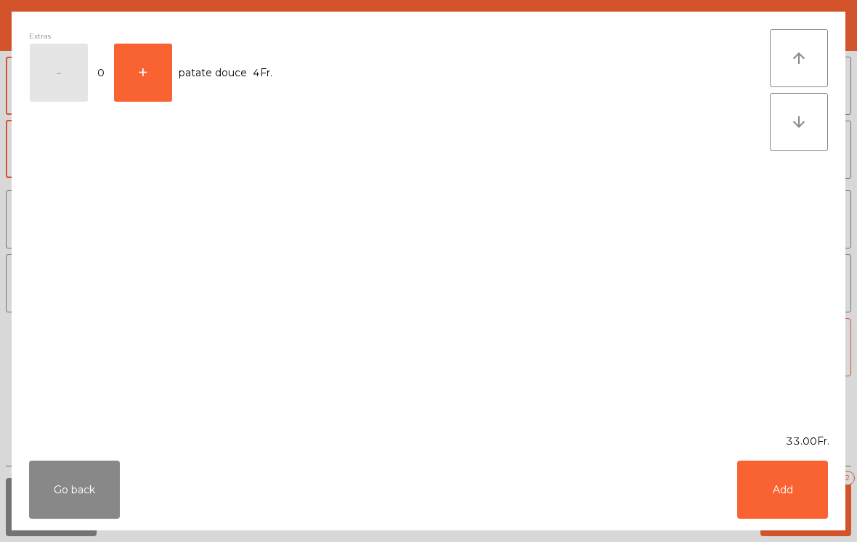
click at [796, 518] on button "Add" at bounding box center [782, 489] width 91 height 58
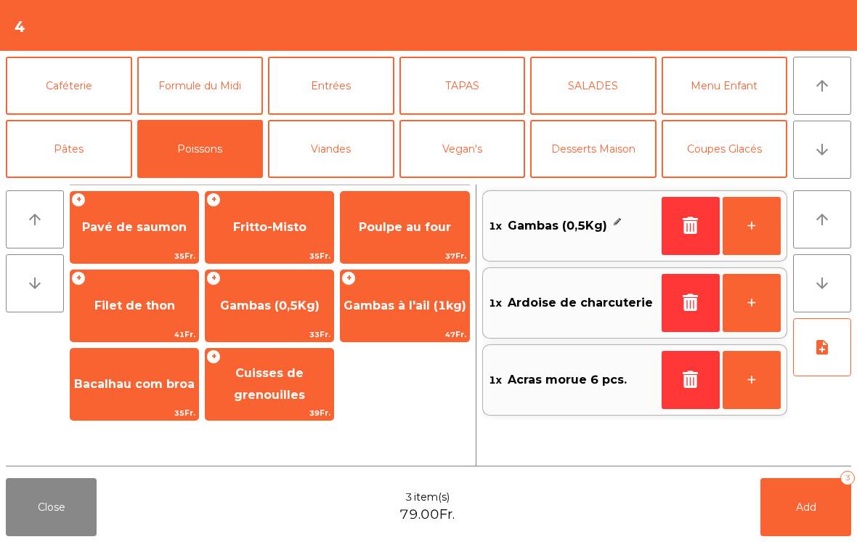
click at [803, 359] on button "note_add" at bounding box center [822, 347] width 58 height 58
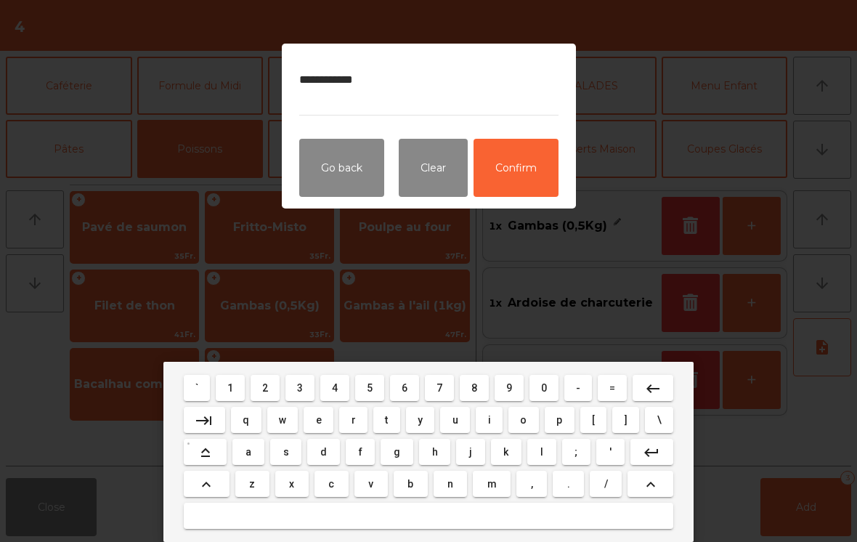
type textarea "**********"
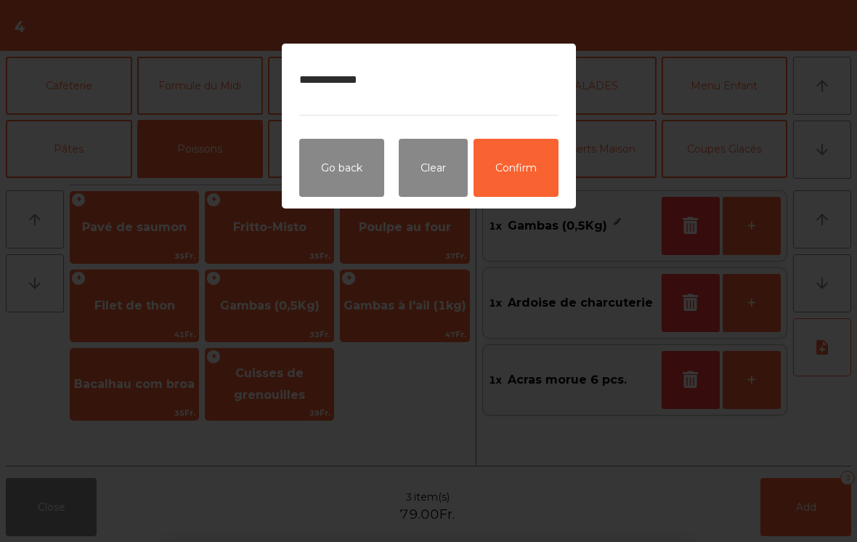
click at [510, 158] on button "Confirm" at bounding box center [515, 168] width 85 height 58
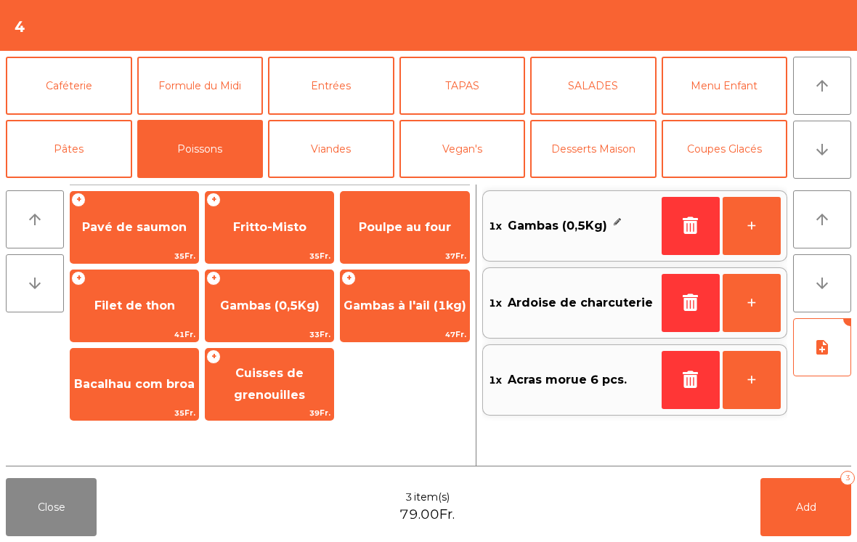
click at [839, 351] on button "note_add" at bounding box center [822, 347] width 58 height 58
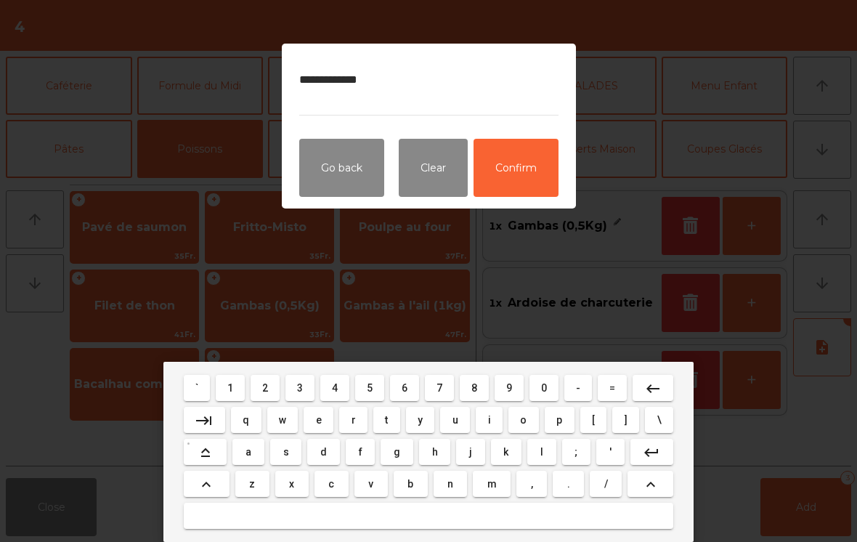
click at [314, 85] on textarea "**********" at bounding box center [428, 88] width 259 height 54
type textarea "**********"
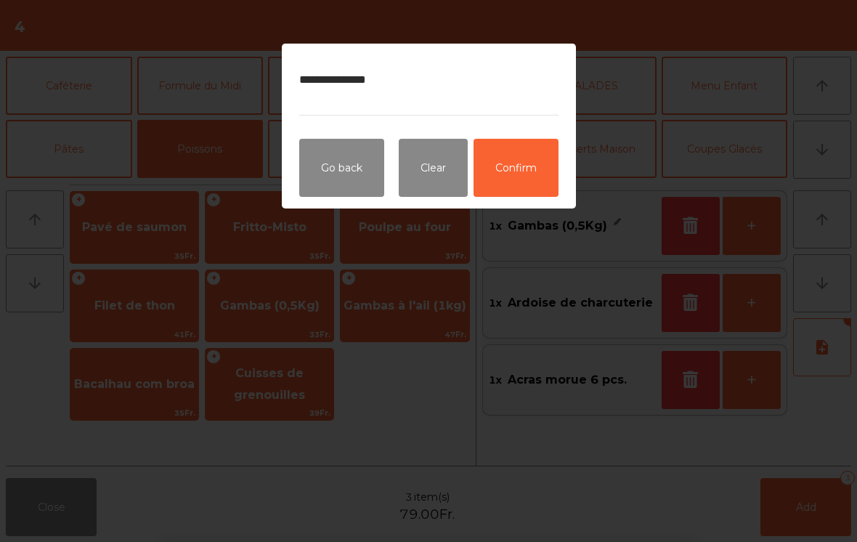
click at [517, 170] on button "Confirm" at bounding box center [515, 168] width 85 height 58
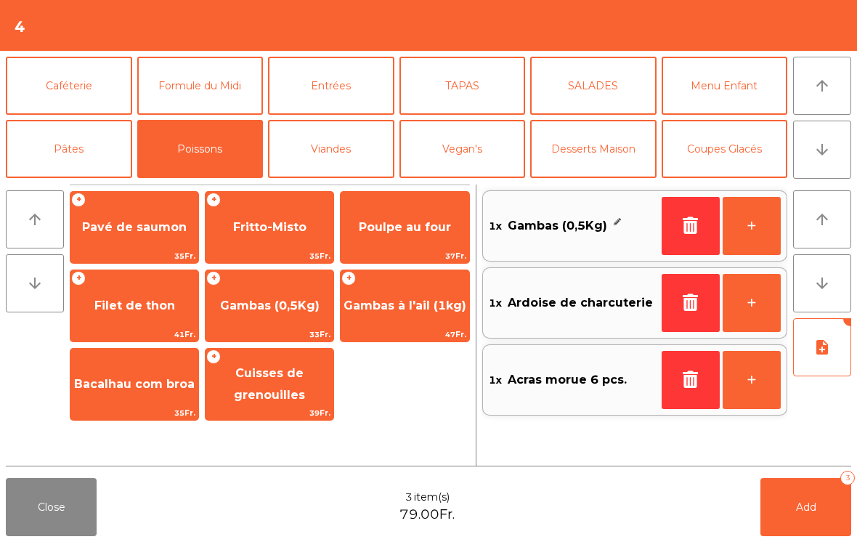
click at [86, 183] on button "Mineral" at bounding box center [69, 212] width 126 height 58
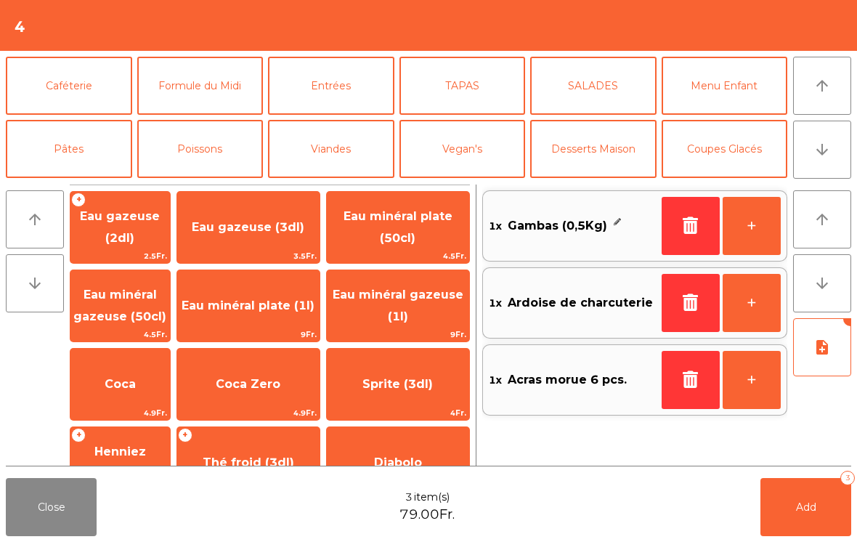
scroll to position [86, 0]
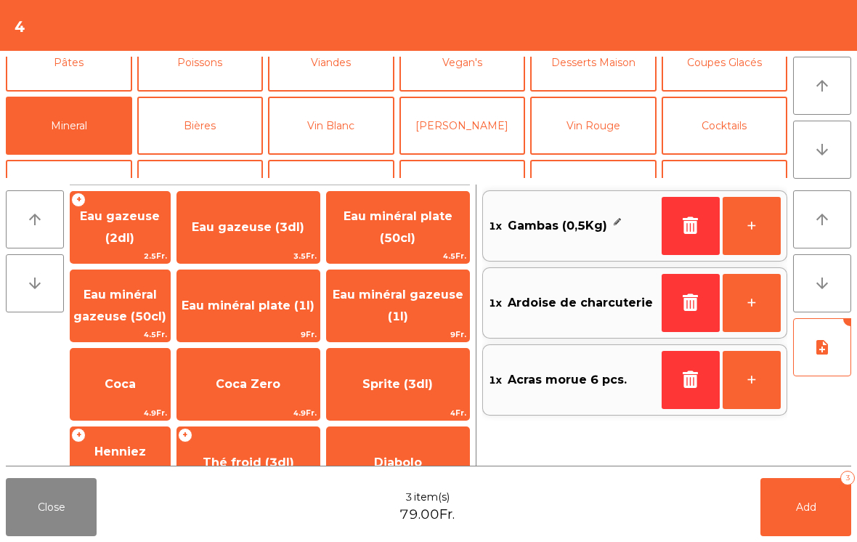
click at [125, 335] on span "4.5Fr." at bounding box center [119, 334] width 99 height 14
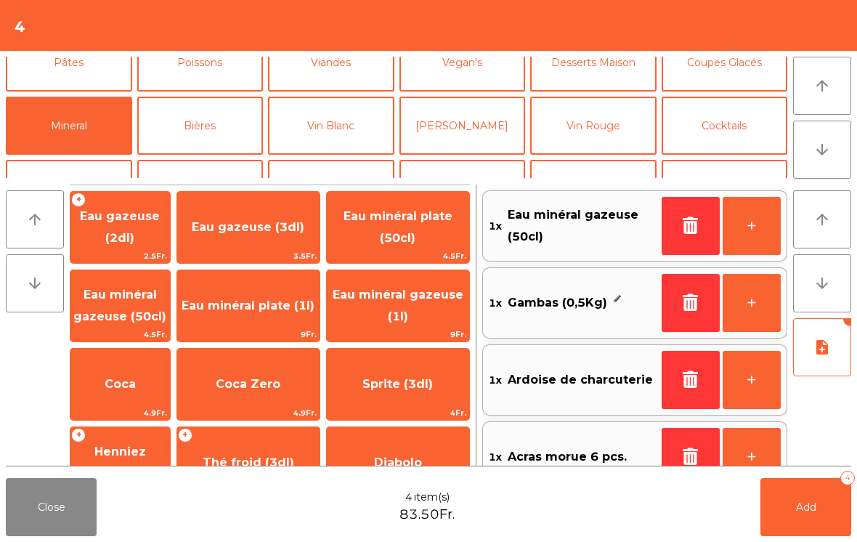
scroll to position [33, 0]
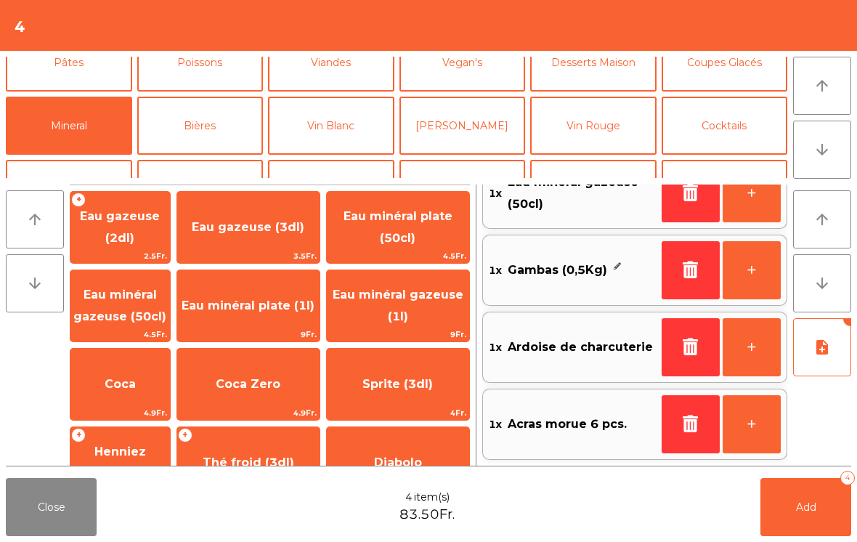
click at [809, 518] on button "Add 4" at bounding box center [805, 507] width 91 height 58
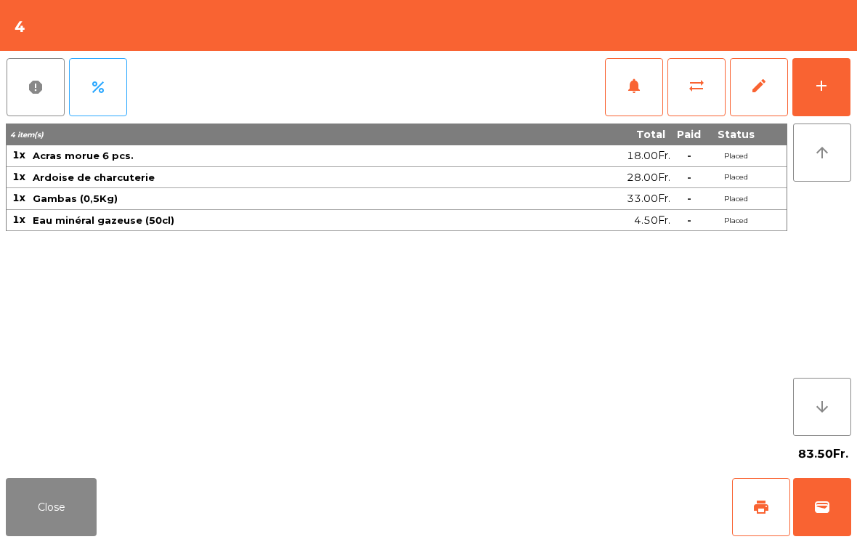
click at [68, 534] on button "Close" at bounding box center [51, 507] width 91 height 58
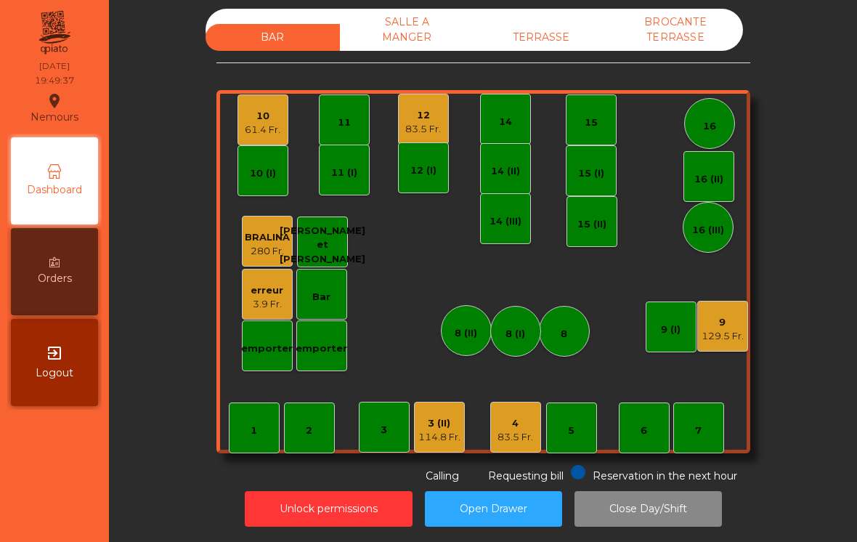
click at [515, 450] on div "4 83.5 Fr." at bounding box center [515, 426] width 51 height 51
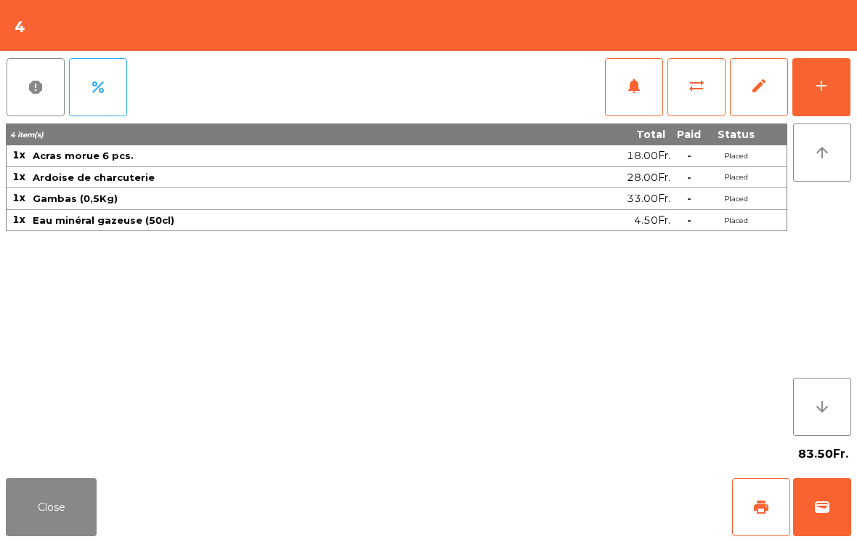
click at [849, 67] on button "add" at bounding box center [821, 87] width 58 height 58
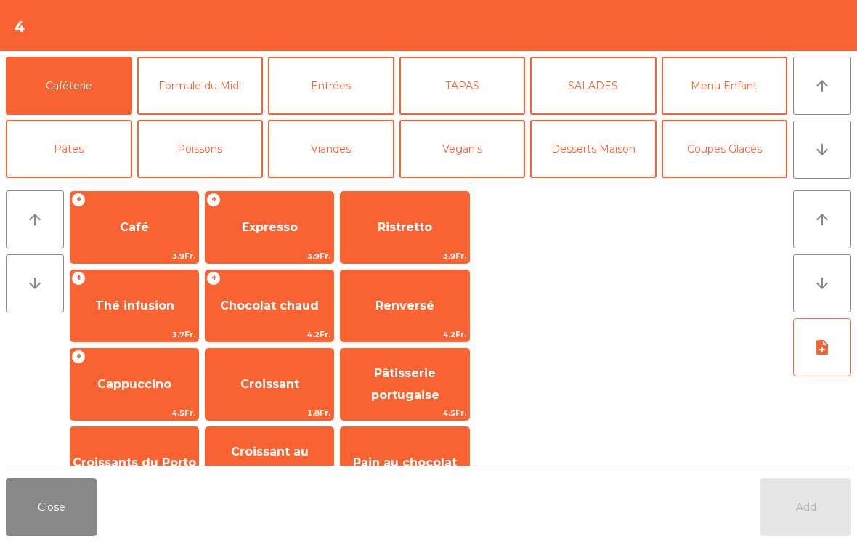
click at [814, 150] on icon "arrow_downward" at bounding box center [821, 149] width 17 height 17
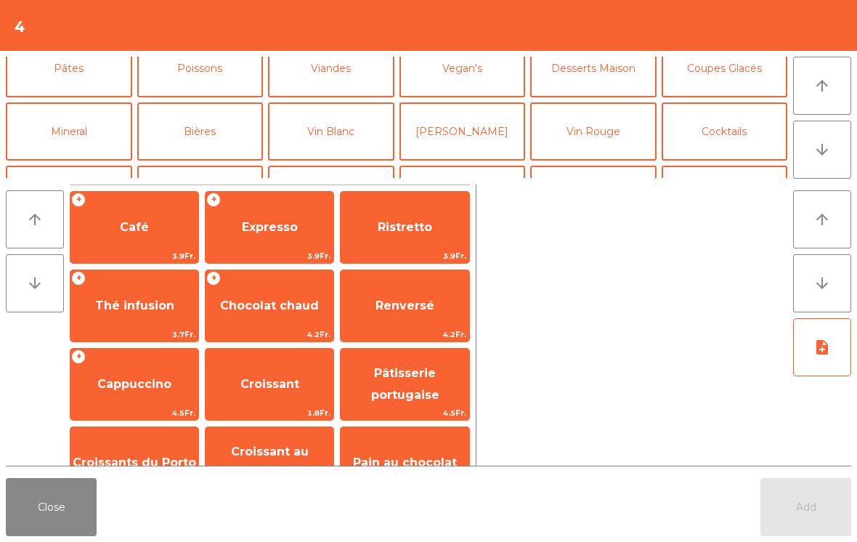
click at [592, 102] on button "Vin Rouge" at bounding box center [593, 131] width 126 height 58
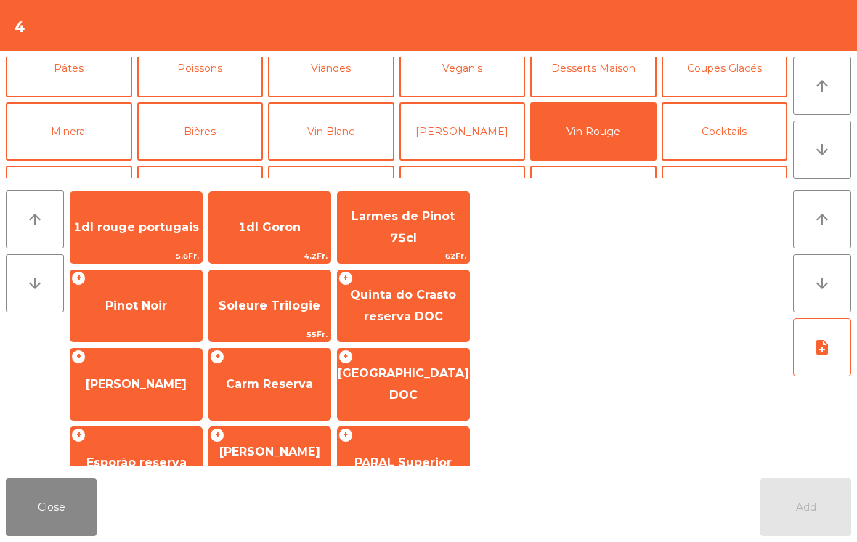
scroll to position [191, 0]
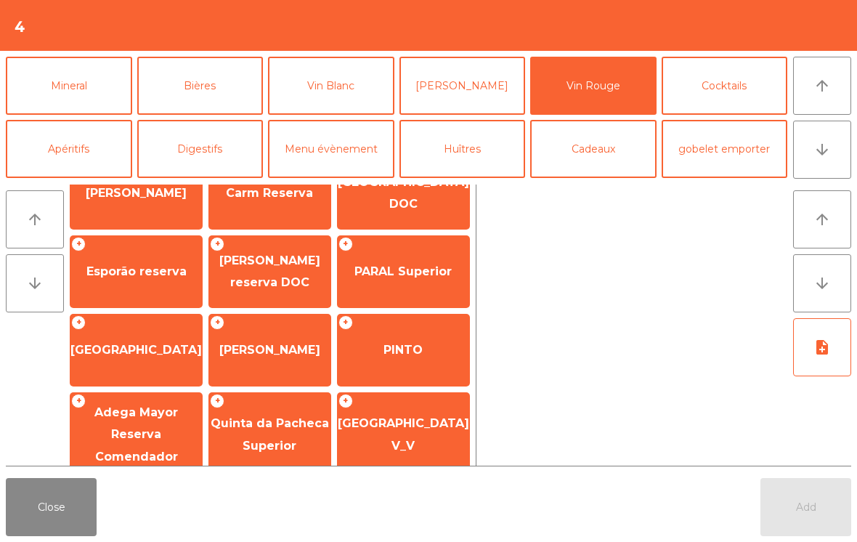
click at [271, 298] on span "[PERSON_NAME] reserva DOC" at bounding box center [269, 272] width 121 height 62
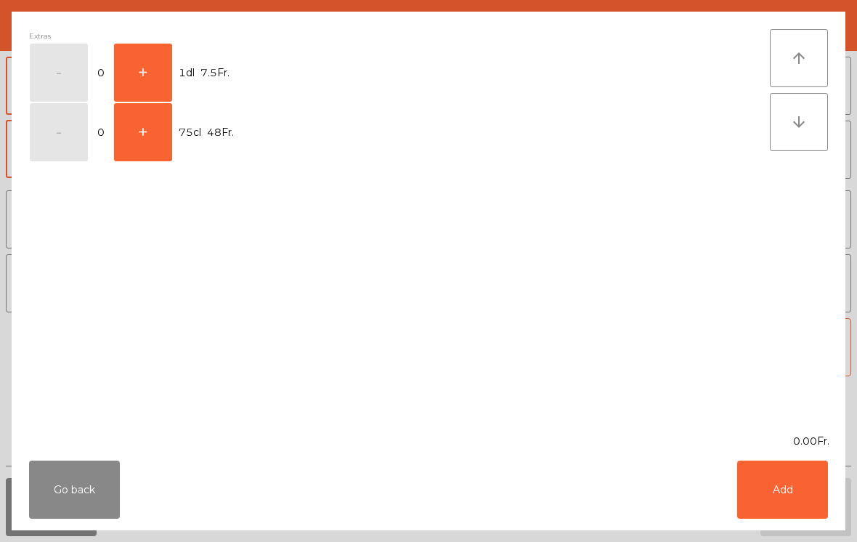
click at [155, 112] on button "+" at bounding box center [143, 132] width 58 height 58
click at [74, 144] on button "-" at bounding box center [59, 132] width 58 height 58
click at [163, 61] on button "+" at bounding box center [143, 73] width 58 height 58
click at [803, 493] on button "Add" at bounding box center [782, 489] width 91 height 58
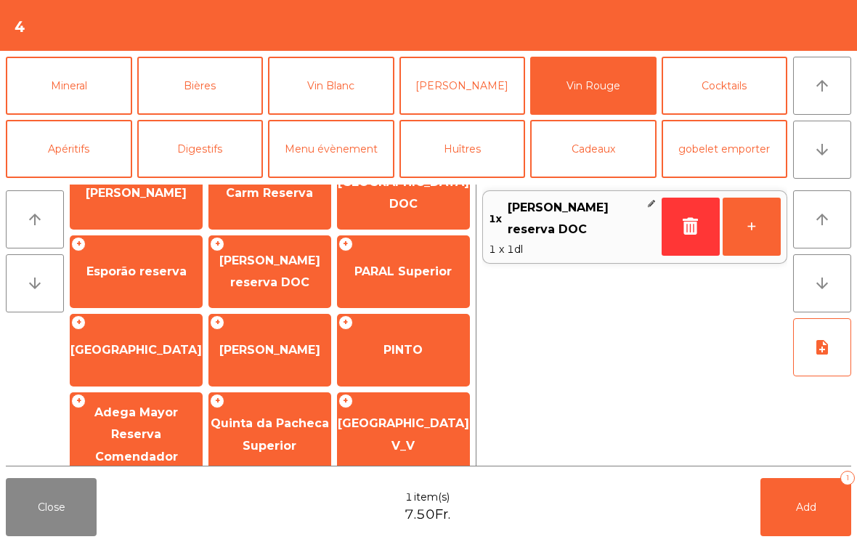
click at [759, 229] on button "+" at bounding box center [751, 226] width 58 height 58
click at [814, 510] on span "Add" at bounding box center [806, 506] width 20 height 13
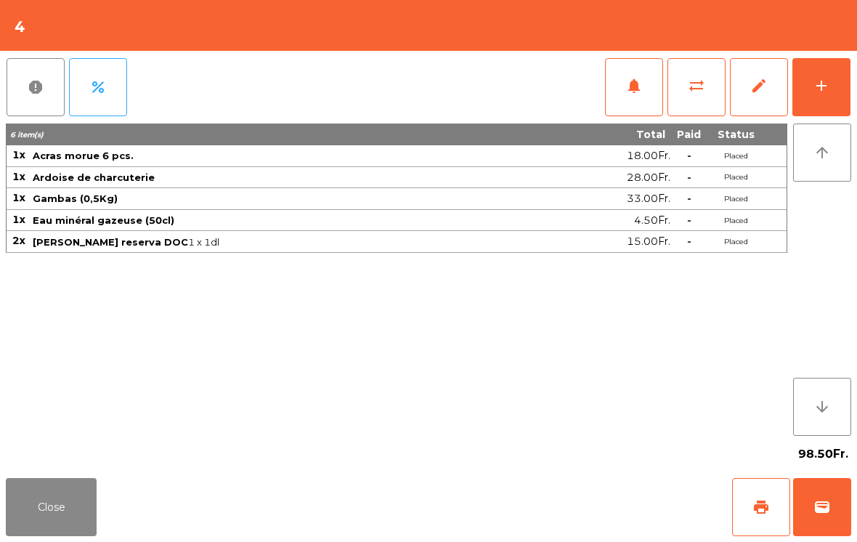
scroll to position [7, 0]
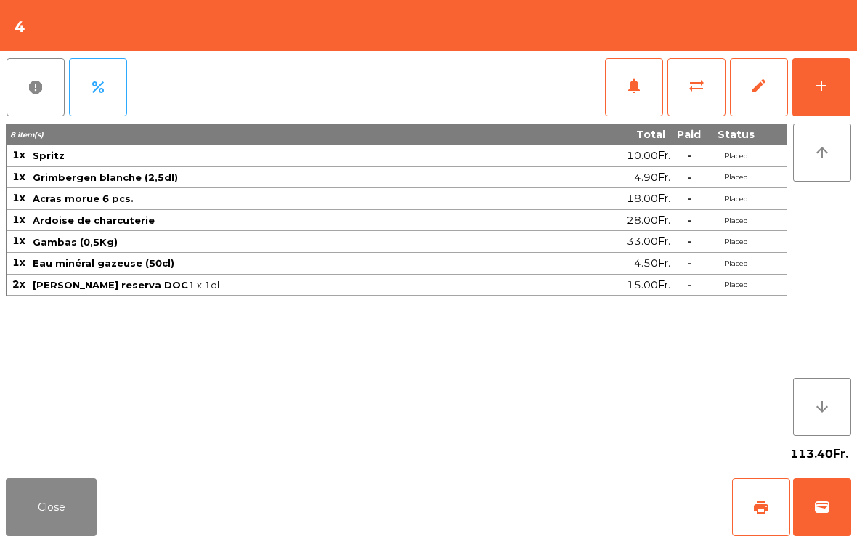
click at [77, 505] on button "Close" at bounding box center [51, 507] width 91 height 58
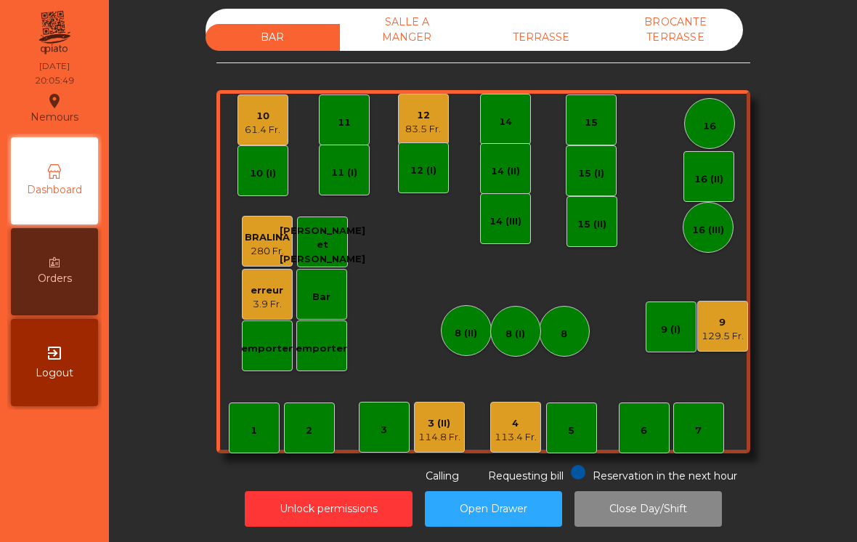
click at [725, 342] on div "129.5 Fr." at bounding box center [722, 336] width 42 height 15
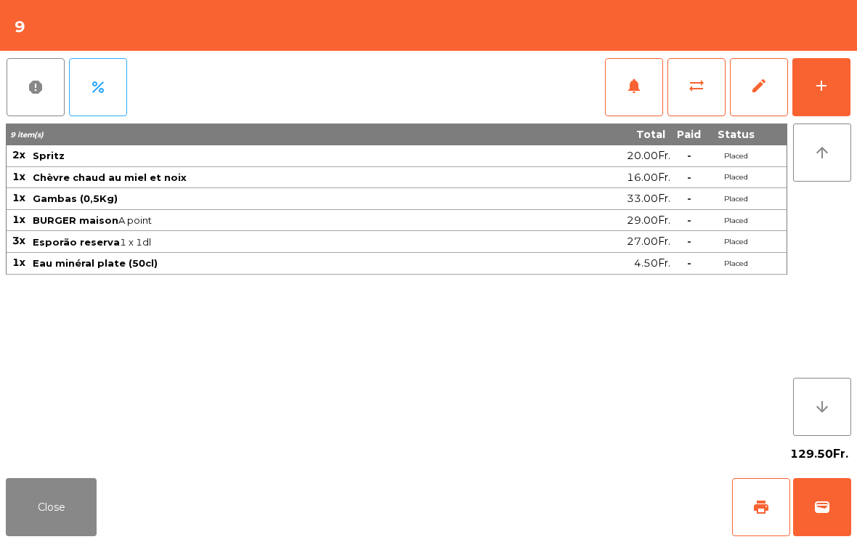
click at [836, 507] on button "wallet" at bounding box center [822, 507] width 58 height 58
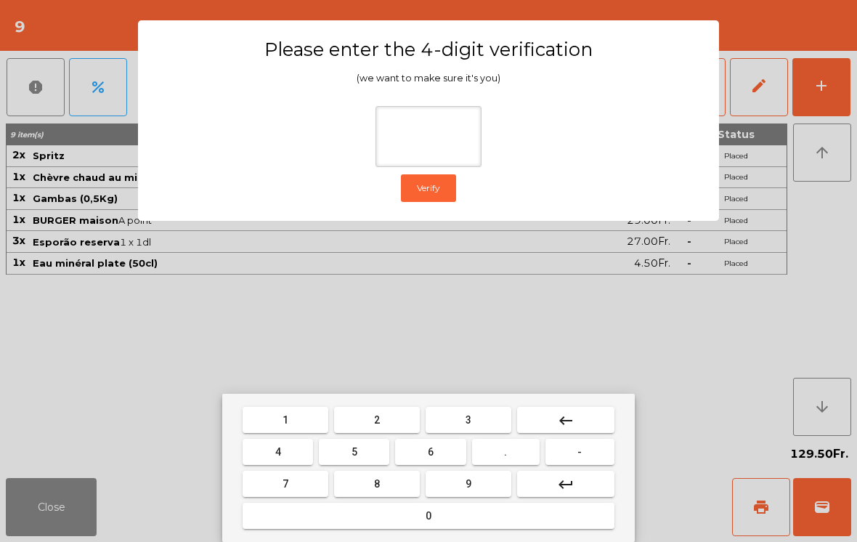
type input "*"
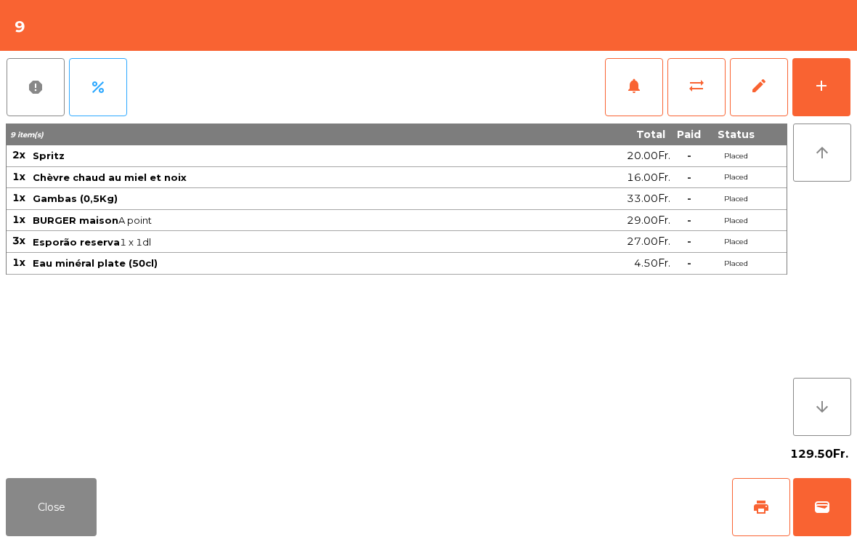
click at [807, 528] on button "wallet" at bounding box center [822, 507] width 58 height 58
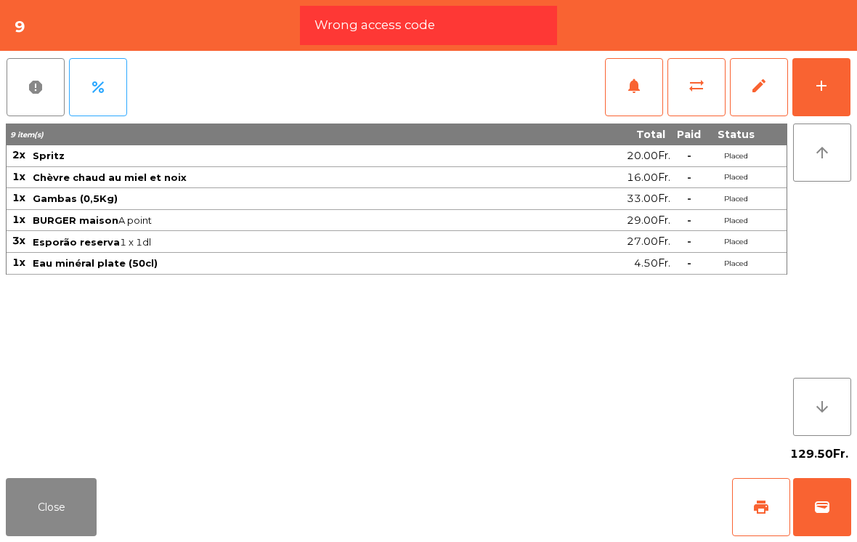
click at [539, 504] on div "Close print wallet" at bounding box center [428, 507] width 857 height 70
click at [539, 503] on div "Close print wallet" at bounding box center [428, 507] width 857 height 70
click at [533, 511] on div "Close print wallet" at bounding box center [428, 507] width 857 height 70
click at [530, 518] on div "Close print wallet" at bounding box center [428, 507] width 857 height 70
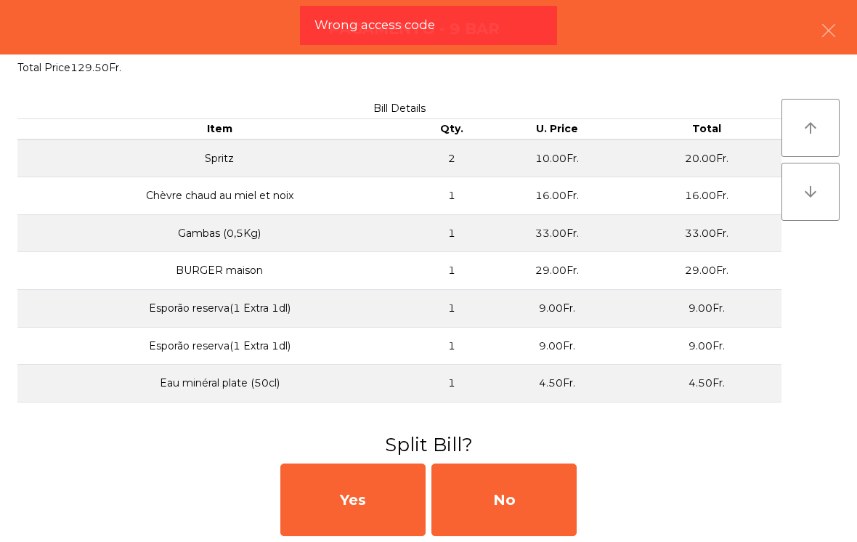
click at [518, 512] on div "No" at bounding box center [503, 499] width 145 height 73
click at [520, 510] on div "MB" at bounding box center [503, 499] width 145 height 73
click at [523, 508] on div "No" at bounding box center [503, 499] width 145 height 73
click at [526, 508] on div "No" at bounding box center [503, 499] width 145 height 73
click at [526, 507] on div "No" at bounding box center [503, 499] width 145 height 73
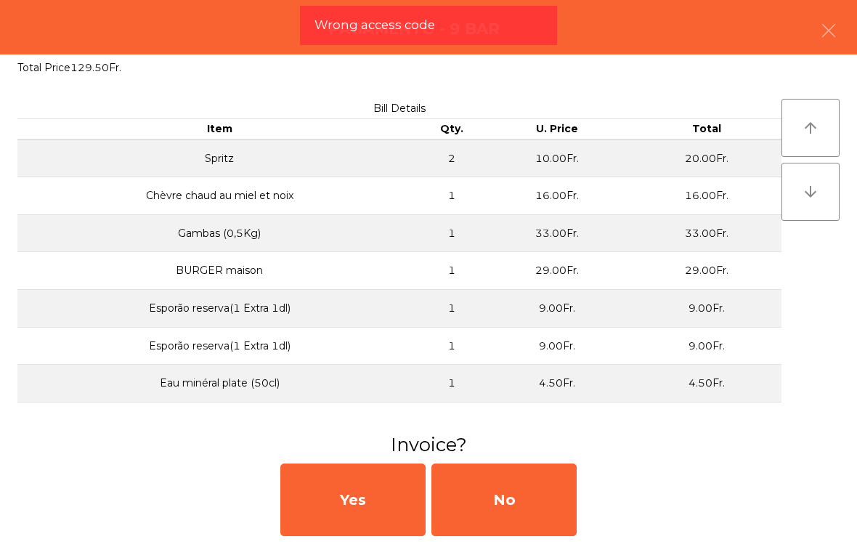
click at [528, 507] on div "No" at bounding box center [503, 499] width 145 height 73
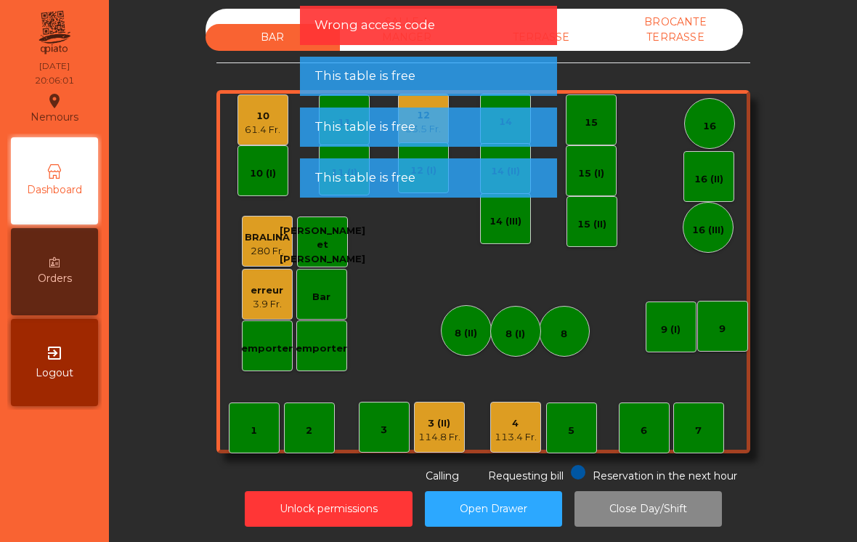
click at [503, 507] on button "Open Drawer" at bounding box center [493, 509] width 137 height 36
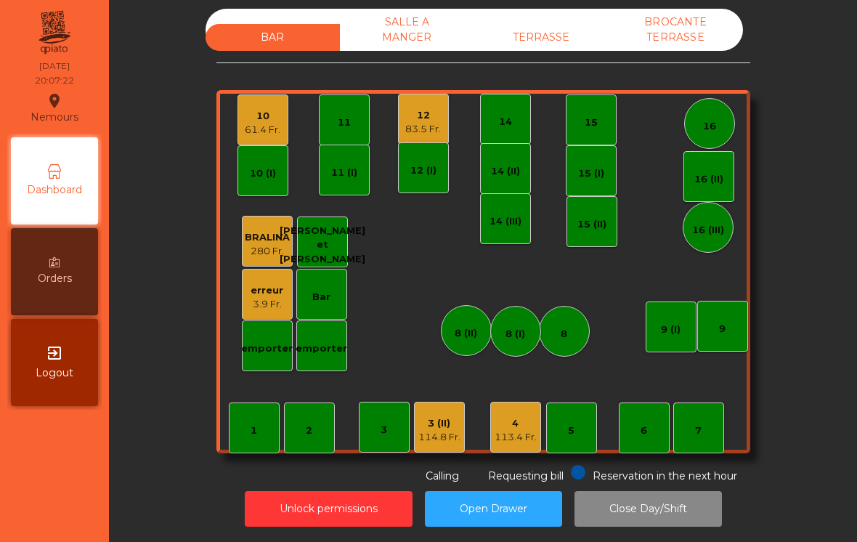
click at [245, 433] on div "1" at bounding box center [254, 427] width 51 height 51
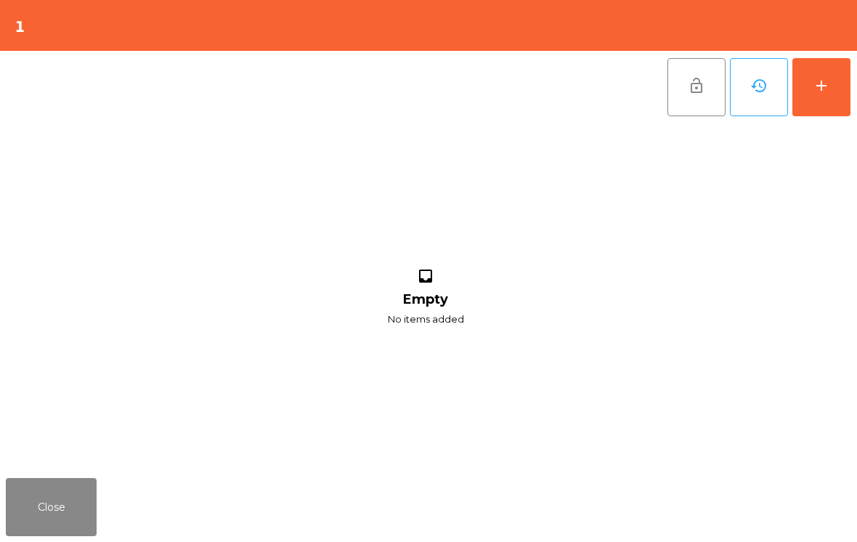
click at [812, 102] on button "add" at bounding box center [821, 87] width 58 height 58
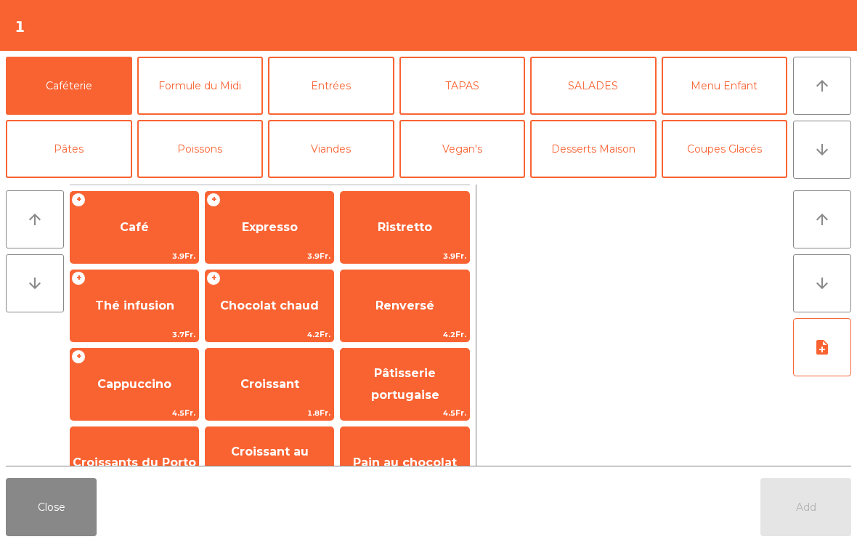
click at [833, 94] on button "arrow_upward" at bounding box center [822, 86] width 58 height 58
click at [295, 145] on button "Viandes" at bounding box center [331, 149] width 126 height 58
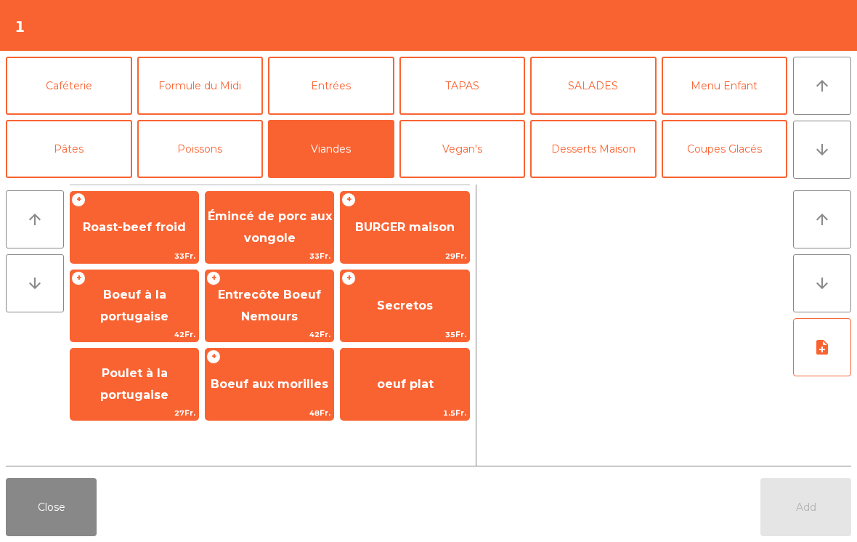
click at [189, 167] on button "Poissons" at bounding box center [200, 149] width 126 height 58
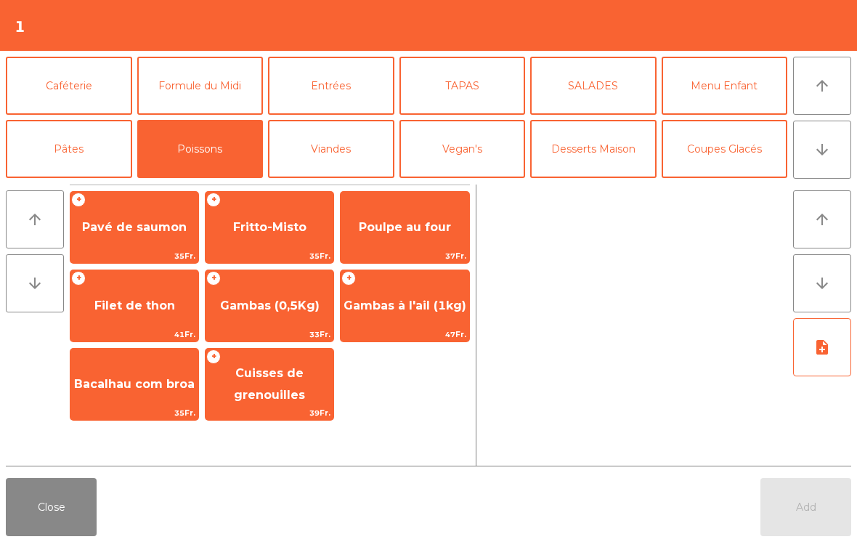
click at [123, 242] on span "Pavé de saumon" at bounding box center [134, 227] width 128 height 39
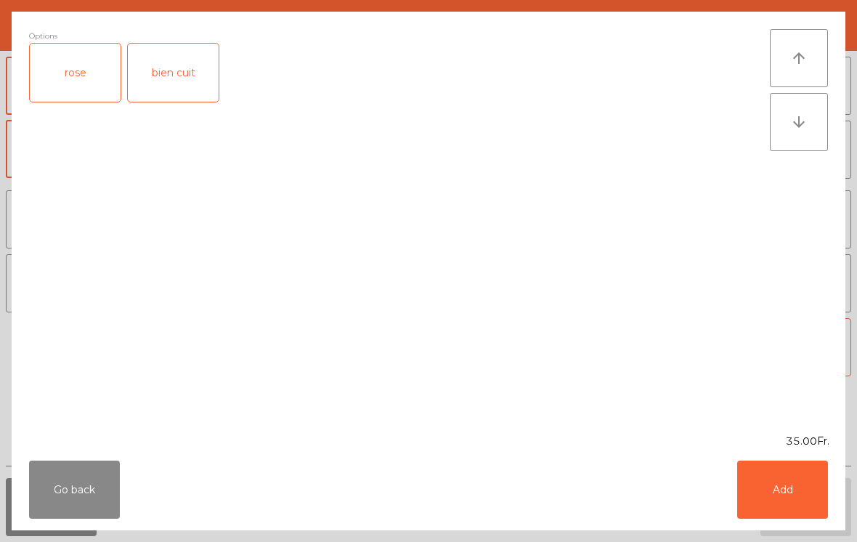
click at [66, 88] on div "rose" at bounding box center [75, 73] width 91 height 58
click at [791, 479] on button "Add" at bounding box center [782, 489] width 91 height 58
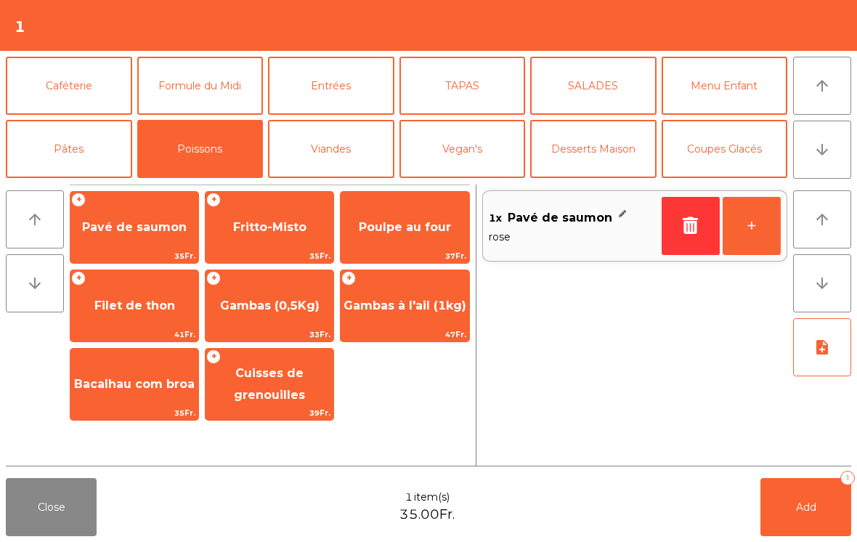
click at [730, 93] on button "Menu Enfant" at bounding box center [724, 86] width 126 height 58
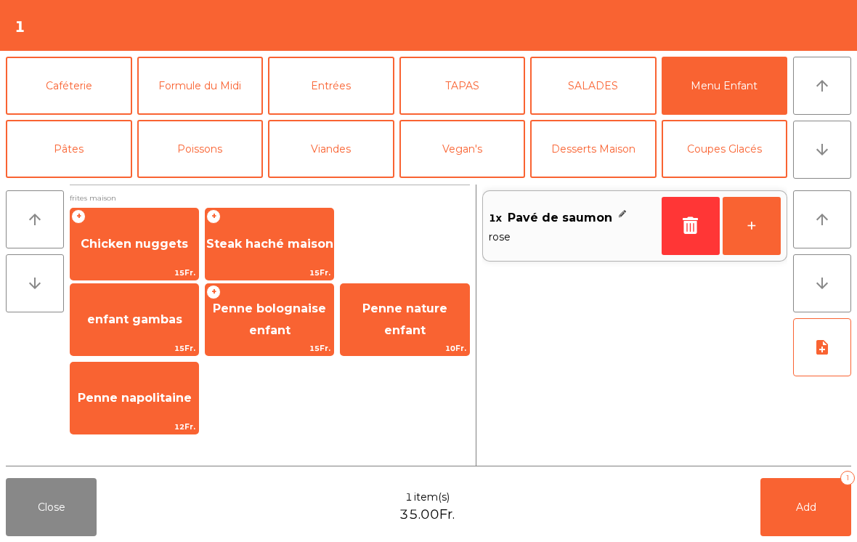
click at [269, 250] on span "Steak haché maison" at bounding box center [269, 244] width 127 height 14
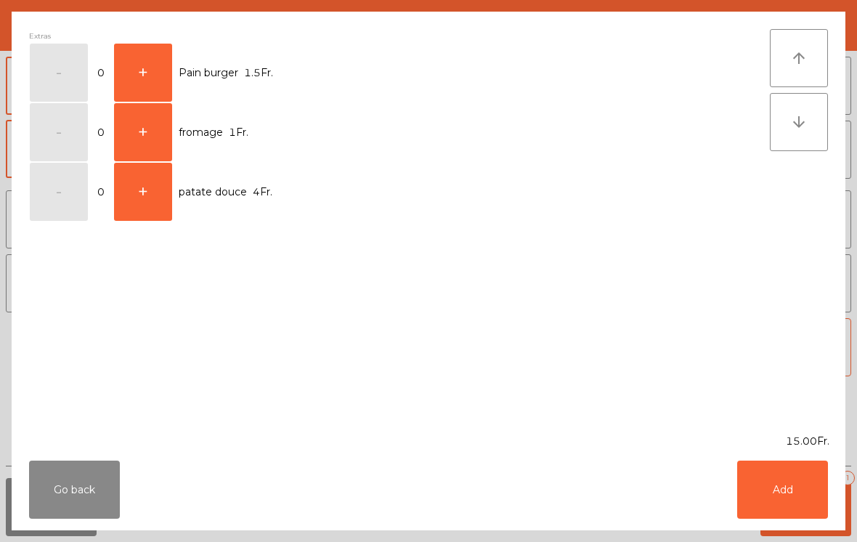
click at [140, 72] on button "+" at bounding box center [143, 73] width 58 height 58
click at [773, 496] on button "Add" at bounding box center [782, 489] width 91 height 58
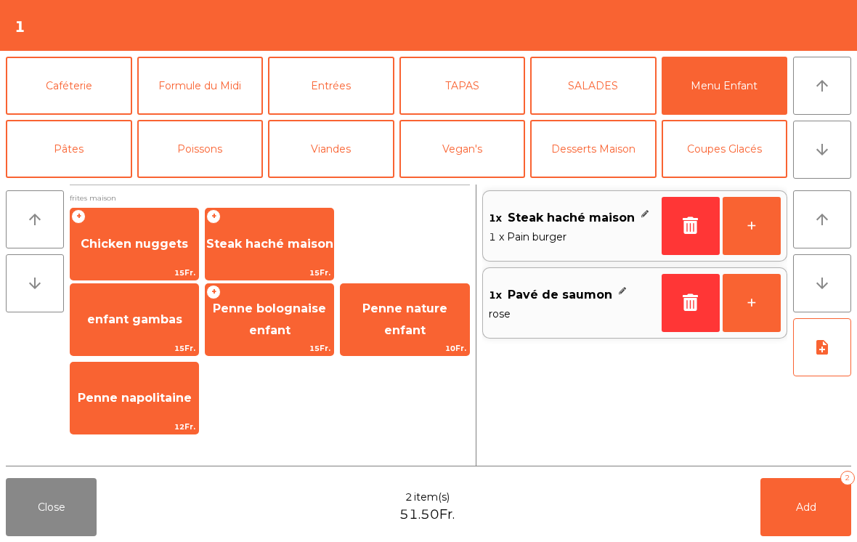
click at [277, 343] on span "15Fr." at bounding box center [269, 348] width 128 height 14
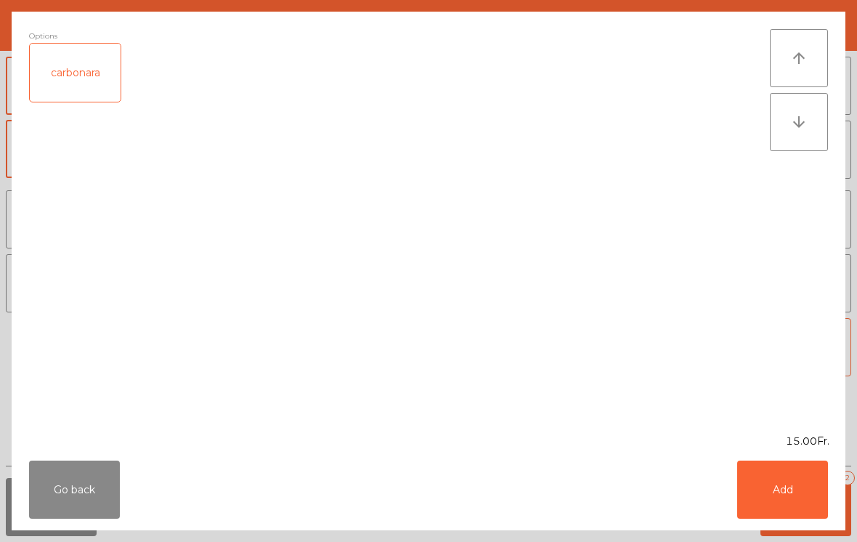
click at [794, 488] on button "Add" at bounding box center [782, 489] width 91 height 58
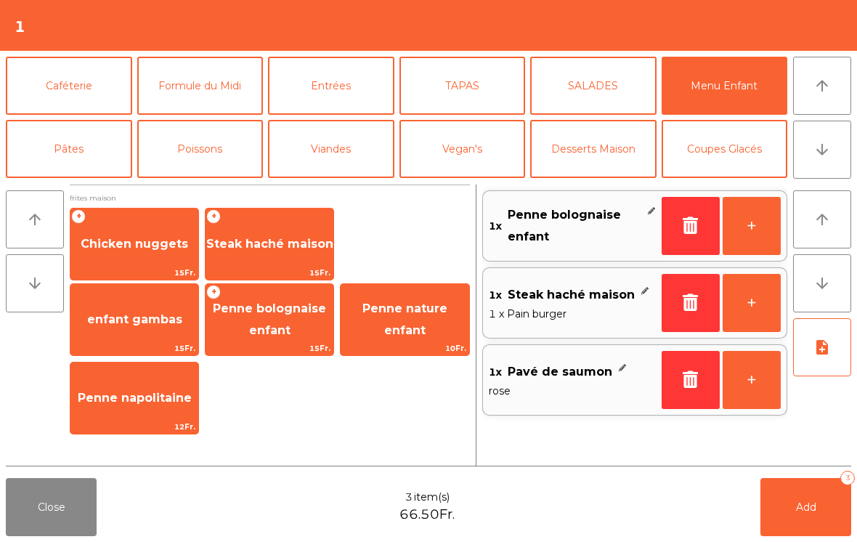
click at [338, 163] on button "Viandes" at bounding box center [331, 149] width 126 height 58
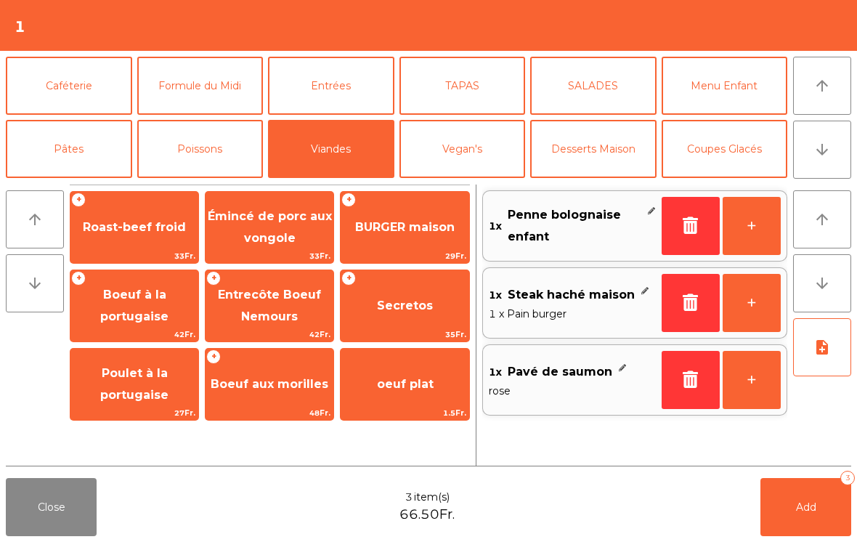
click at [420, 310] on span "Secretos" at bounding box center [405, 305] width 56 height 14
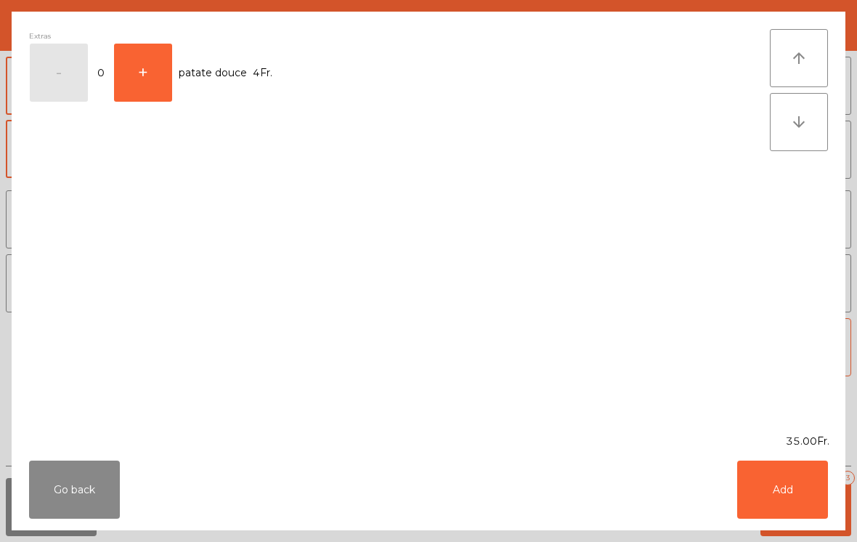
click at [781, 501] on button "Add" at bounding box center [782, 489] width 91 height 58
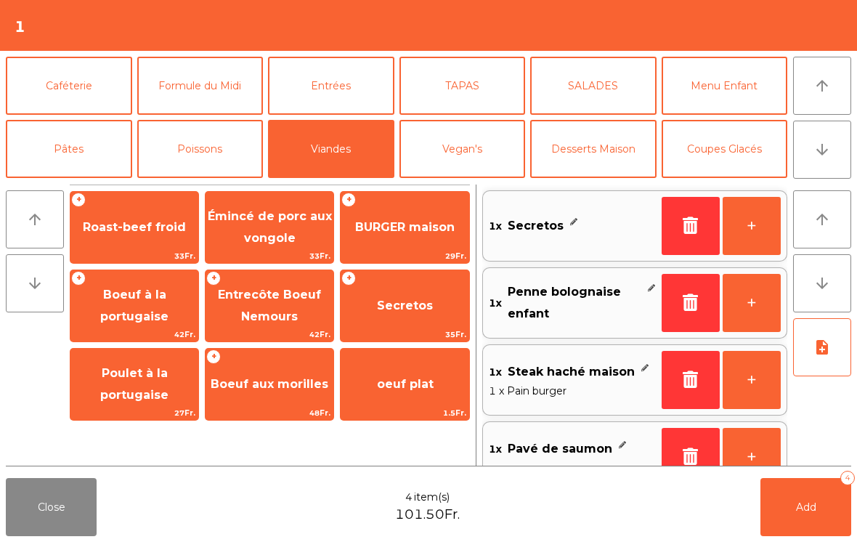
click at [471, 98] on button "TAPAS" at bounding box center [462, 86] width 126 height 58
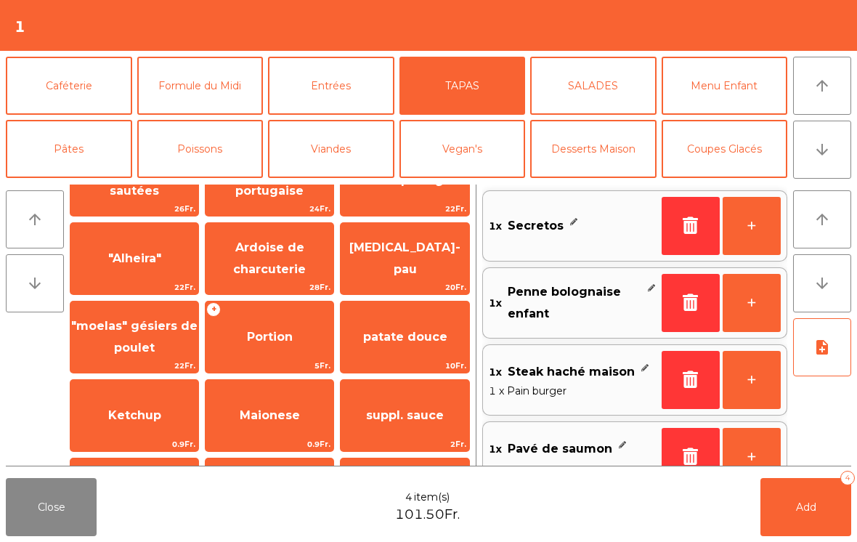
scroll to position [274, 0]
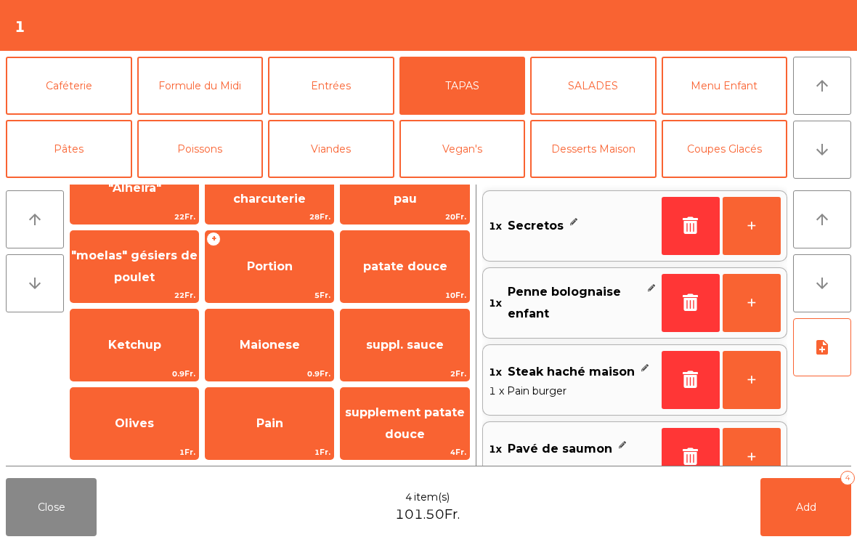
click at [277, 302] on span "5Fr." at bounding box center [269, 295] width 128 height 14
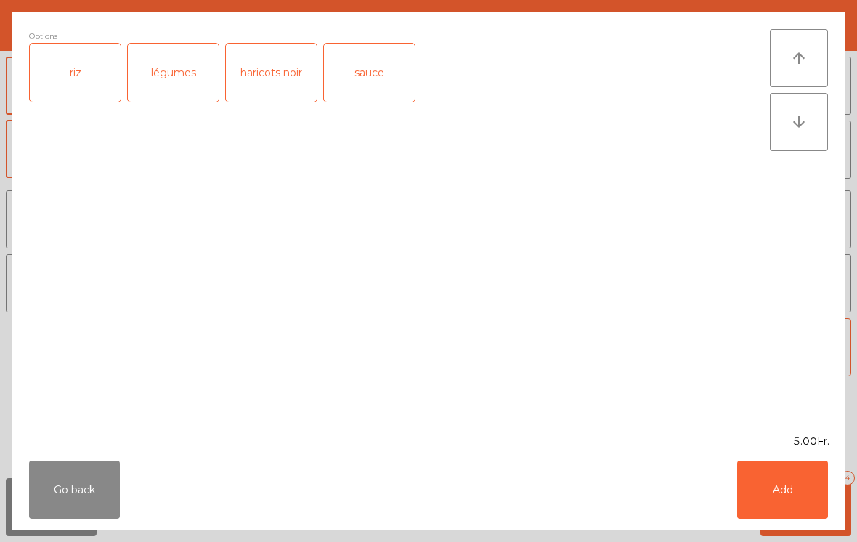
scroll to position [161, 0]
click at [180, 78] on div "légumes" at bounding box center [173, 73] width 91 height 58
click at [775, 498] on button "Add" at bounding box center [782, 489] width 91 height 58
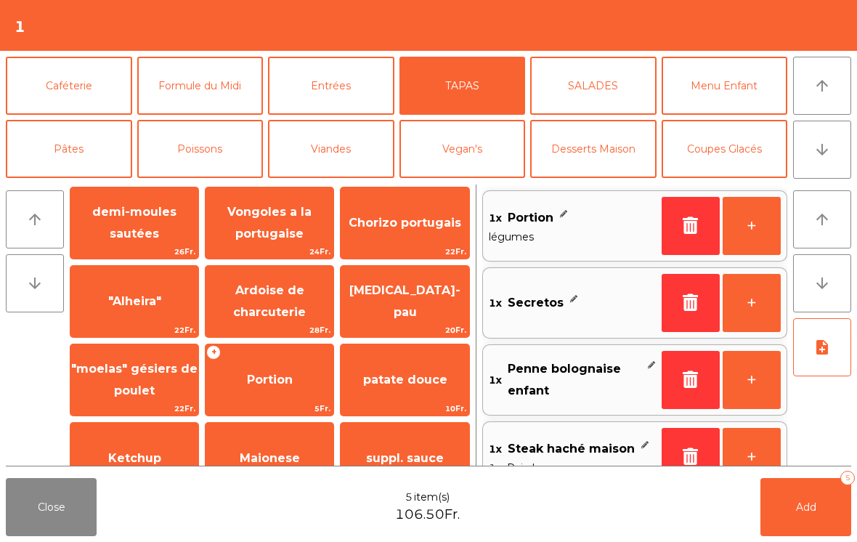
scroll to position [6, 0]
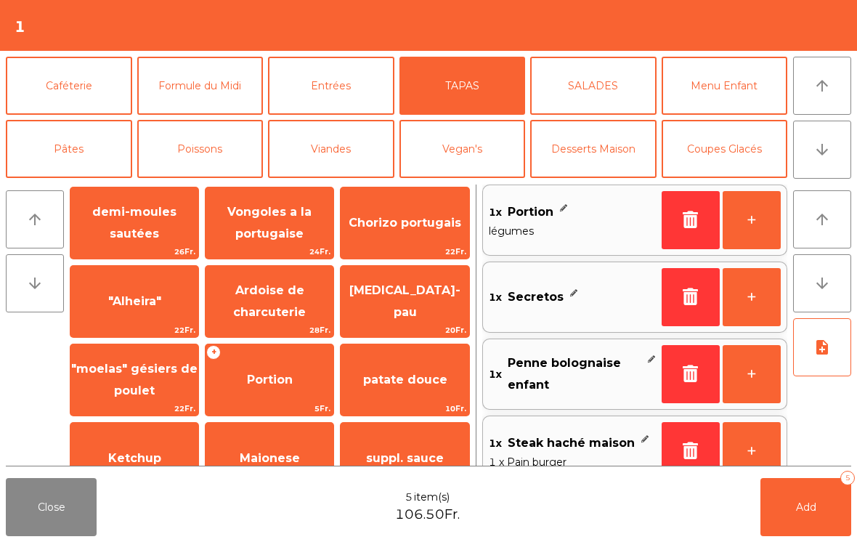
click at [823, 343] on icon "note_add" at bounding box center [821, 346] width 17 height 17
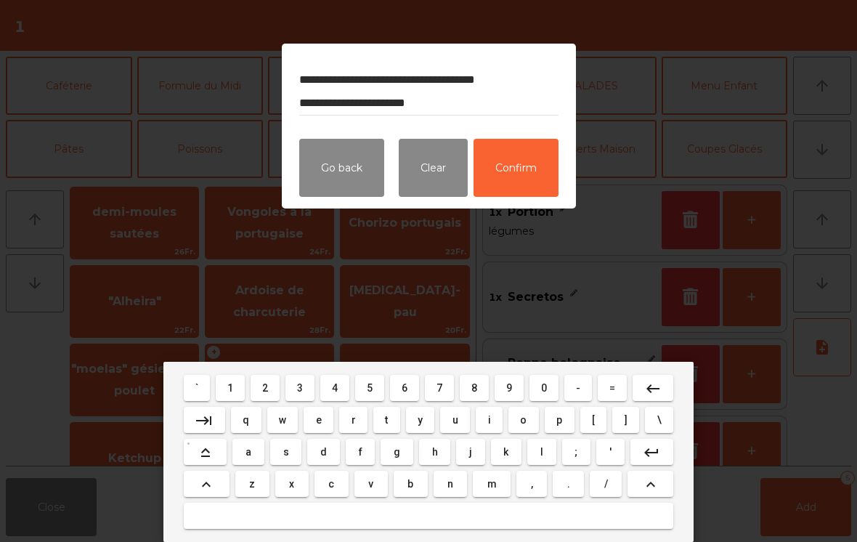
type textarea "**********"
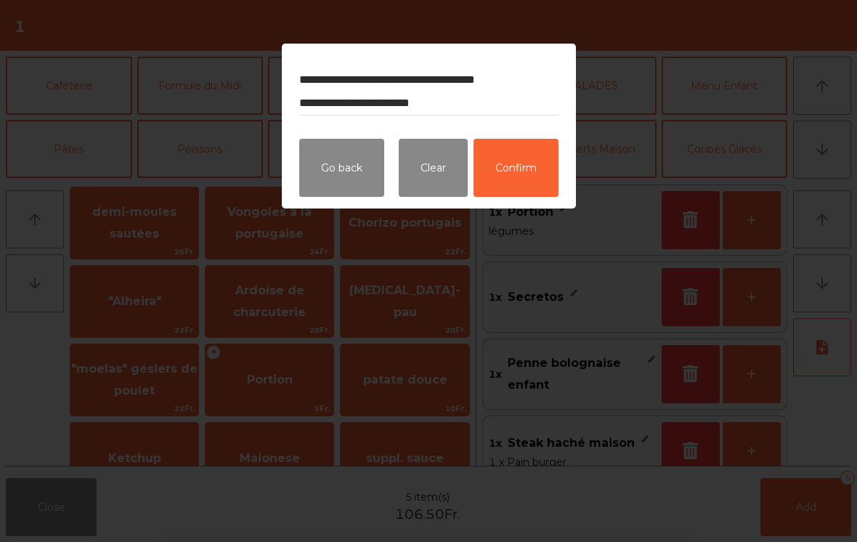
click at [515, 179] on button "Confirm" at bounding box center [515, 168] width 85 height 58
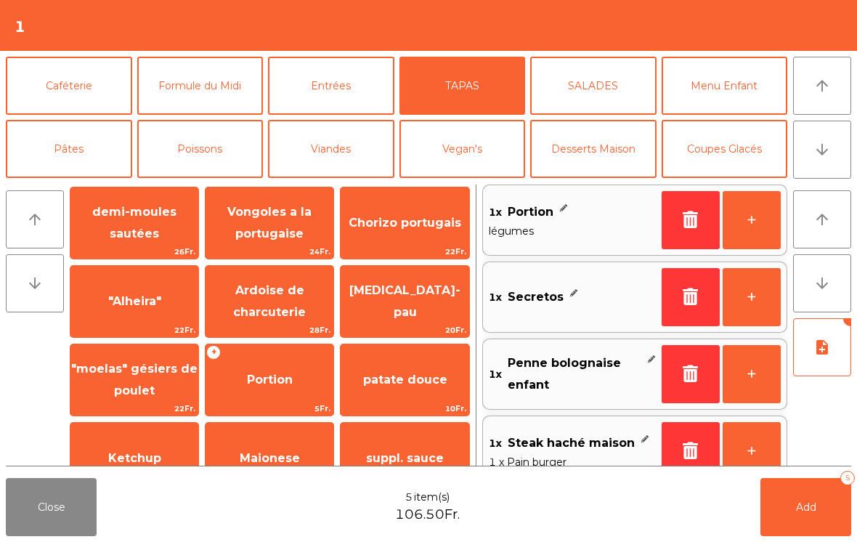
click at [806, 520] on button "Add 5" at bounding box center [805, 507] width 91 height 58
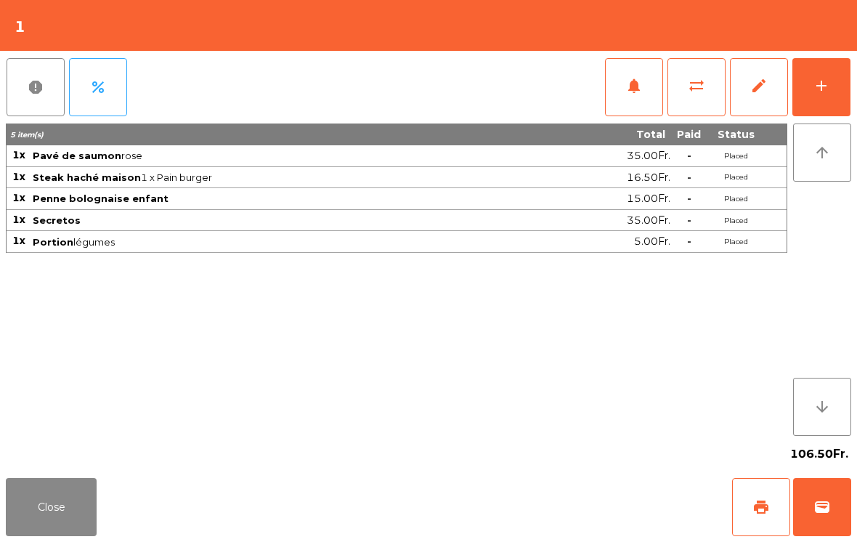
click at [54, 530] on button "Close" at bounding box center [51, 507] width 91 height 58
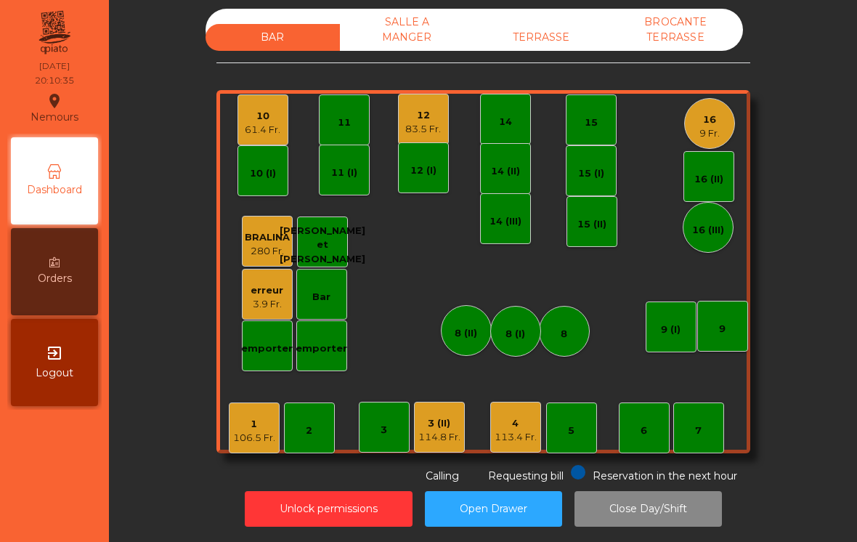
click at [442, 417] on div "3 (II)" at bounding box center [439, 423] width 42 height 15
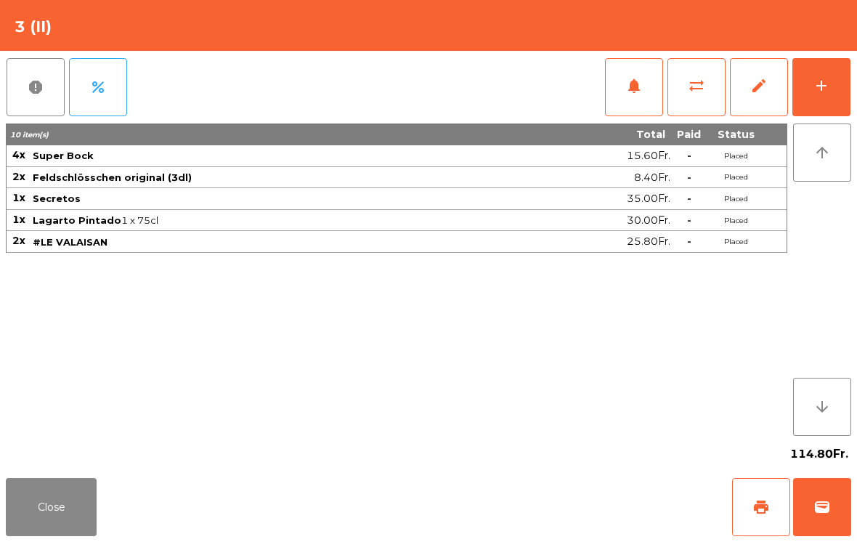
click at [813, 97] on button "add" at bounding box center [821, 87] width 58 height 58
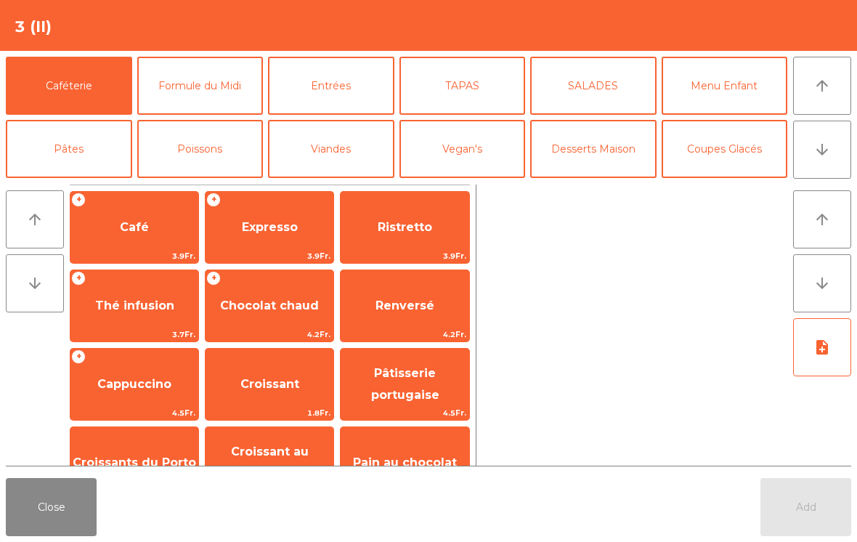
click at [420, 388] on span "Pâtisserie portugaise" at bounding box center [405, 384] width 68 height 36
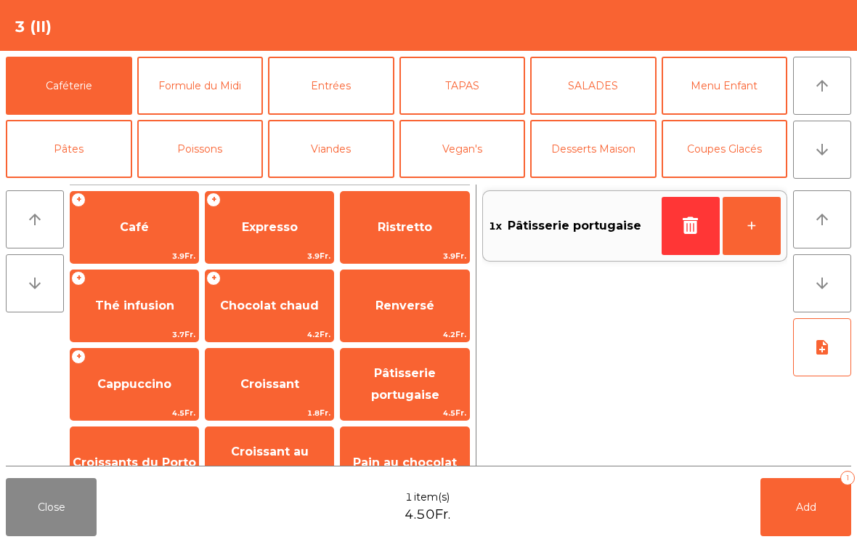
click at [266, 239] on span "Expresso" at bounding box center [269, 227] width 128 height 39
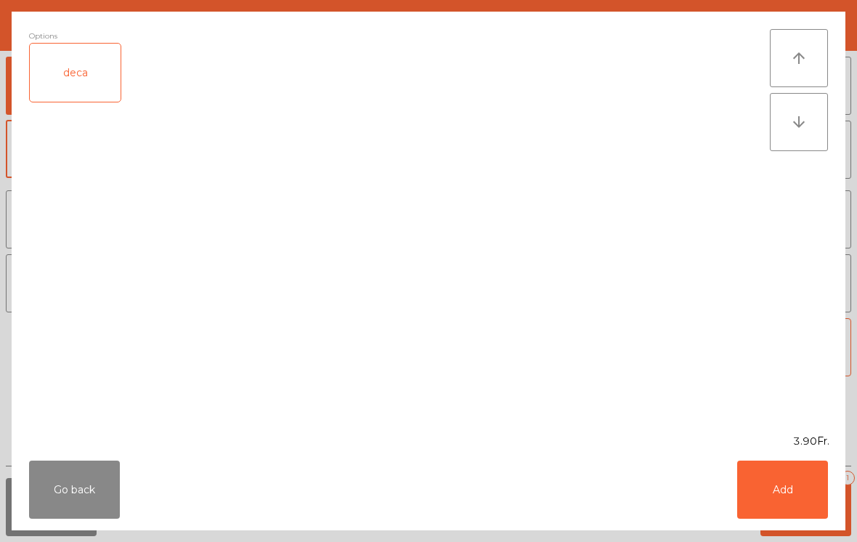
click at [775, 502] on button "Add" at bounding box center [782, 489] width 91 height 58
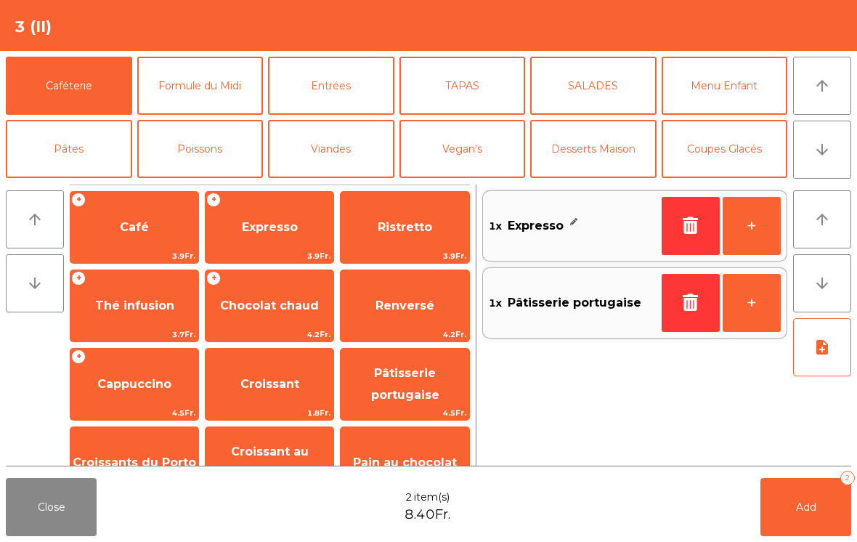
click at [752, 243] on button "+" at bounding box center [751, 226] width 58 height 58
click at [829, 162] on button "arrow_downward" at bounding box center [822, 149] width 58 height 58
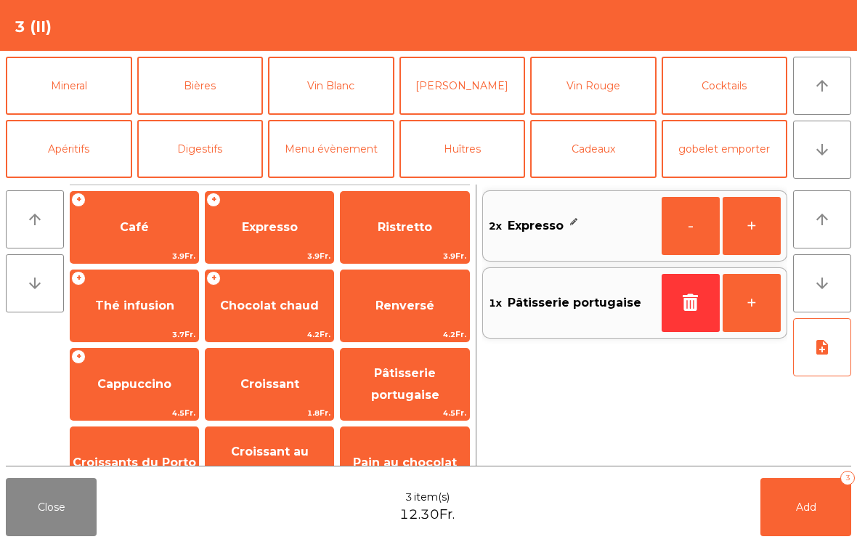
click at [207, 155] on button "Digestifs" at bounding box center [200, 149] width 126 height 58
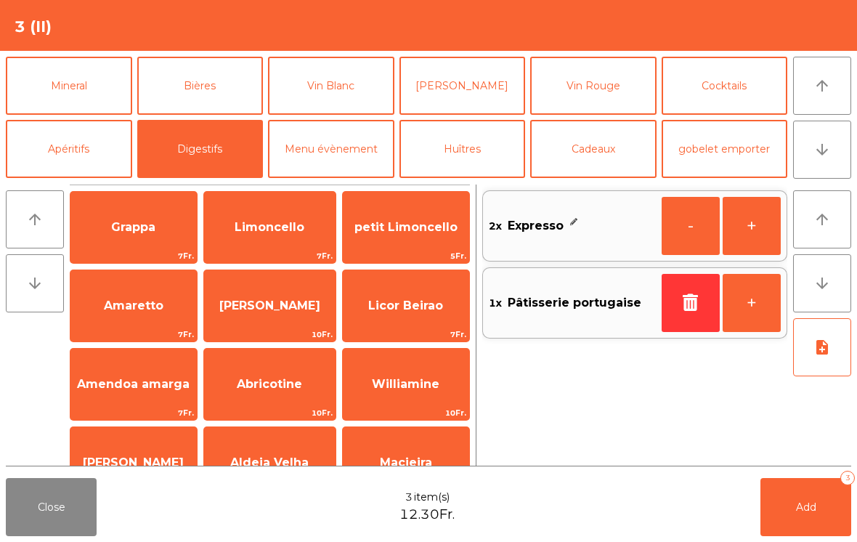
click at [417, 315] on span "Licor Beirao" at bounding box center [406, 305] width 126 height 39
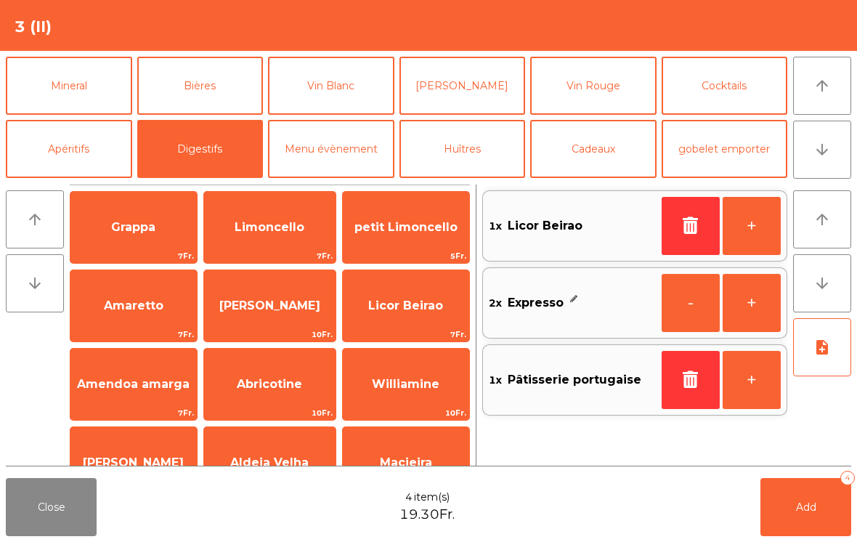
click at [757, 219] on button "+" at bounding box center [751, 226] width 58 height 58
click at [792, 520] on button "Add 5" at bounding box center [805, 507] width 91 height 58
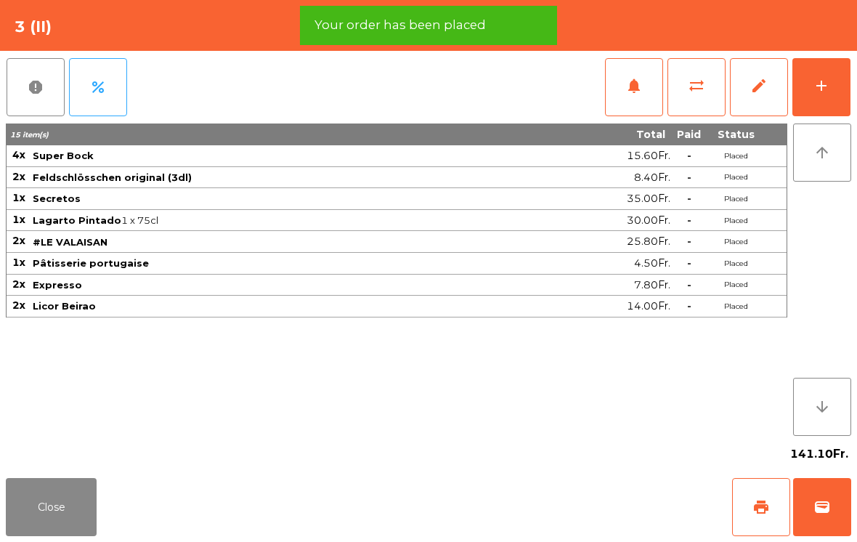
click at [54, 503] on button "Close" at bounding box center [51, 507] width 91 height 58
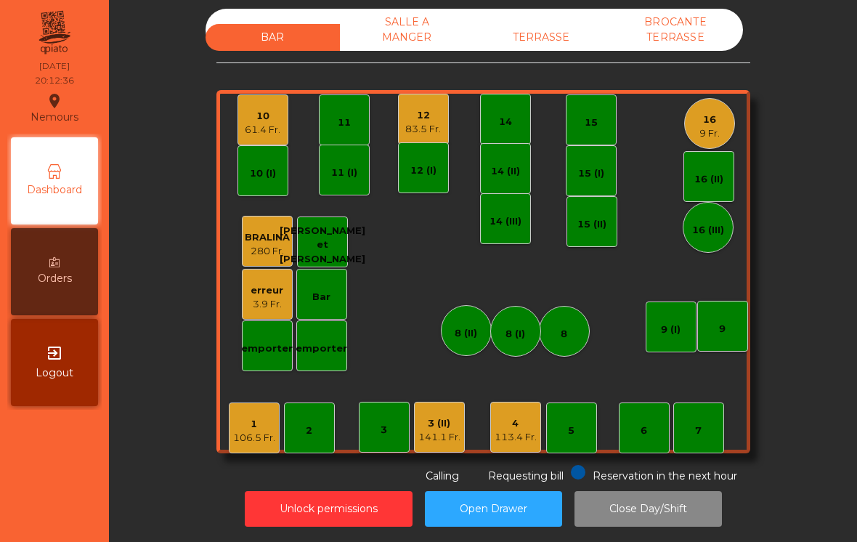
click at [277, 428] on div "1 106.5 Fr." at bounding box center [254, 427] width 51 height 51
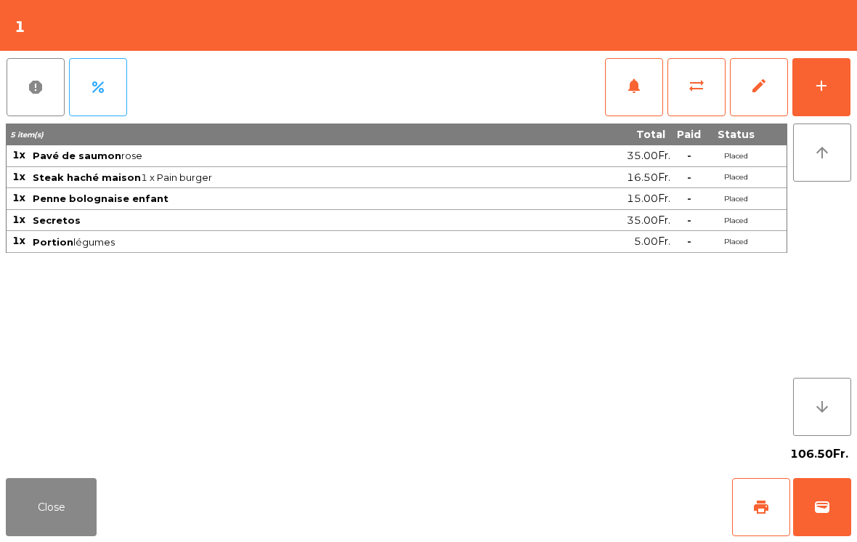
click at [832, 94] on button "add" at bounding box center [821, 87] width 58 height 58
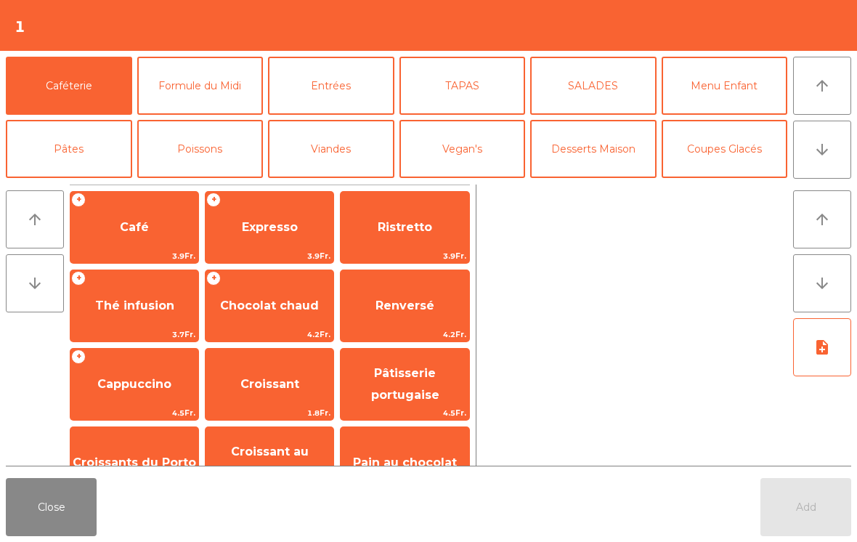
click at [815, 160] on button "arrow_downward" at bounding box center [822, 149] width 58 height 58
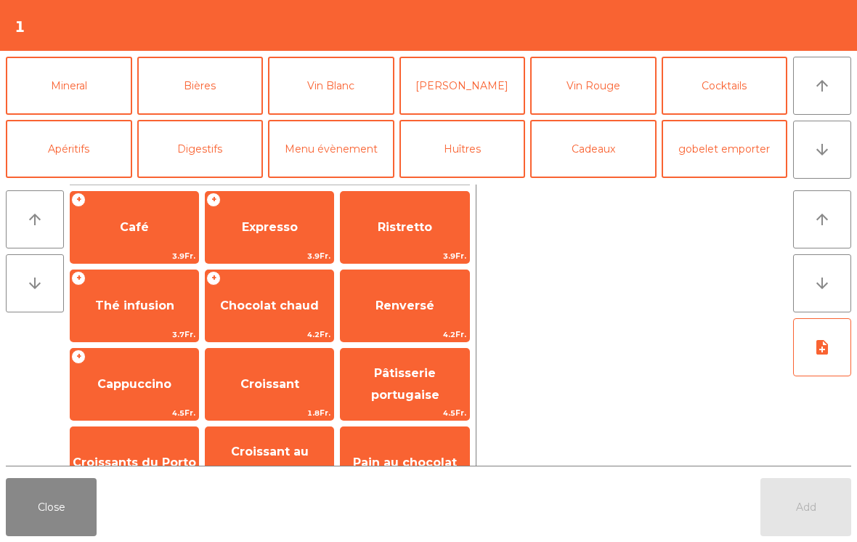
click at [60, 94] on button "Mineral" at bounding box center [69, 86] width 126 height 58
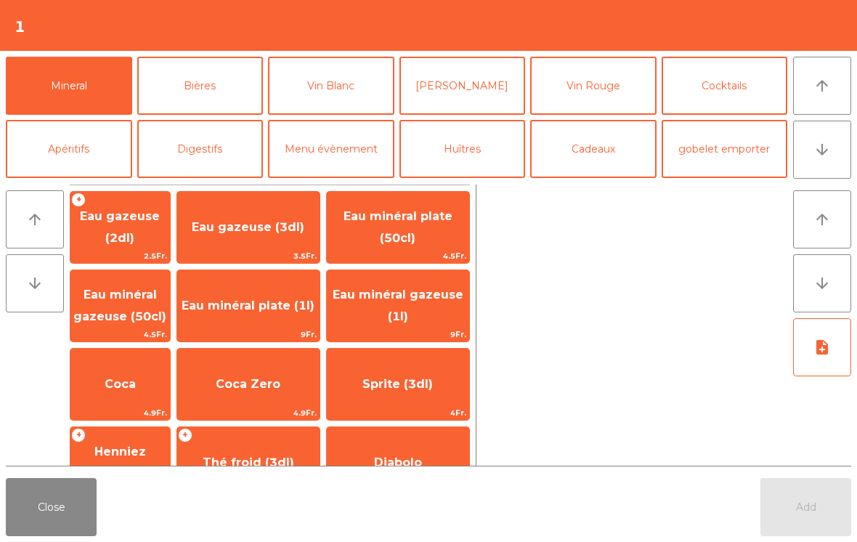
click at [391, 314] on span "Eau minéral gazeuse (1l)" at bounding box center [398, 306] width 142 height 62
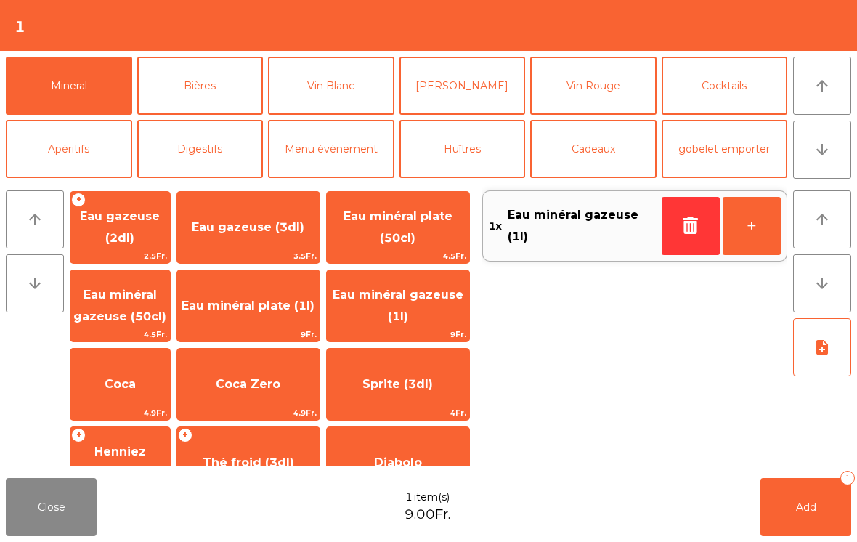
click at [716, 90] on button "Cocktails" at bounding box center [724, 86] width 126 height 58
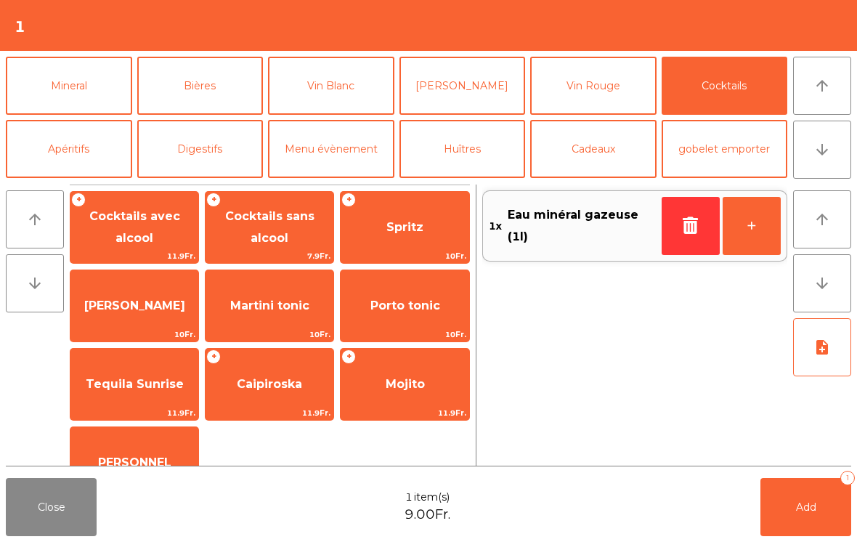
click at [119, 306] on span "[PERSON_NAME]" at bounding box center [134, 305] width 101 height 14
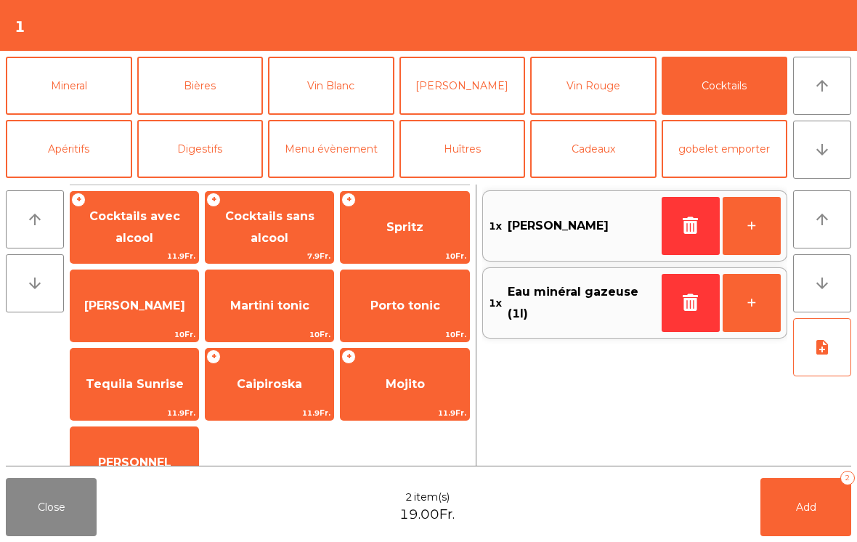
click at [749, 225] on button "+" at bounding box center [751, 226] width 58 height 58
click at [804, 522] on button "Add 3" at bounding box center [805, 507] width 91 height 58
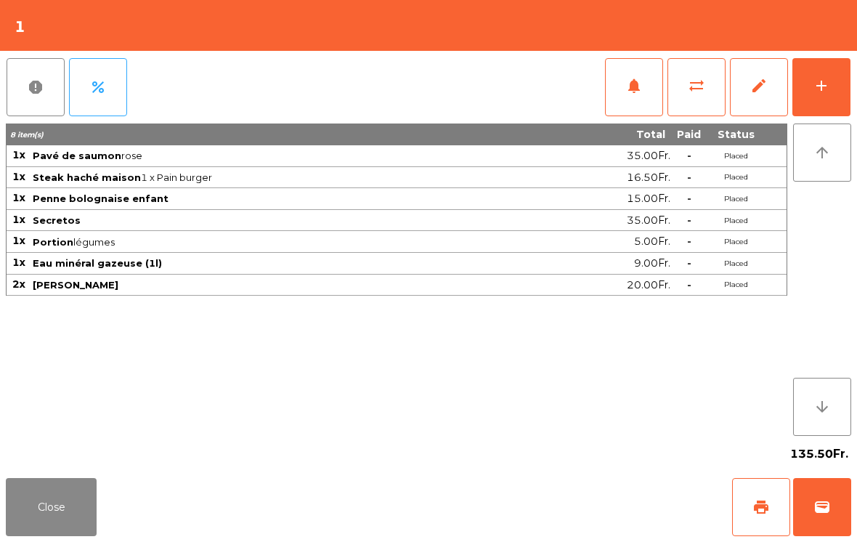
click at [54, 509] on button "Close" at bounding box center [51, 507] width 91 height 58
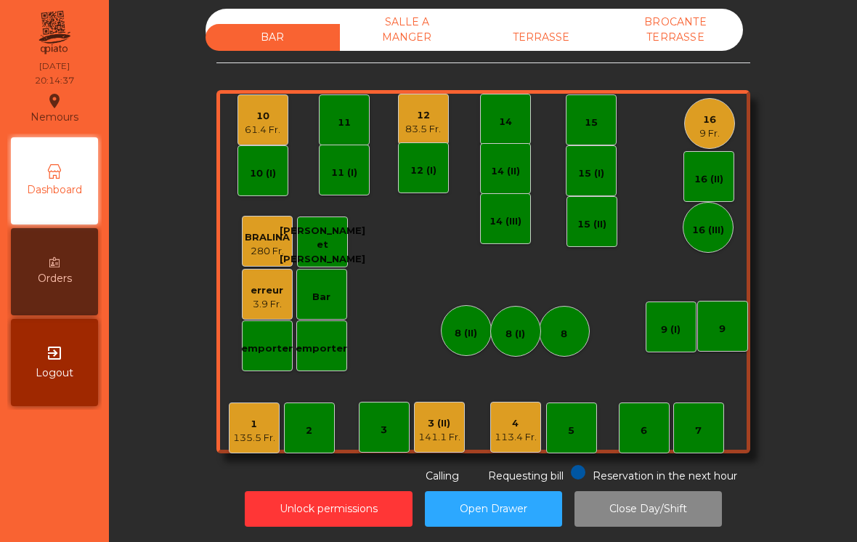
click at [269, 112] on div "10" at bounding box center [263, 116] width 36 height 15
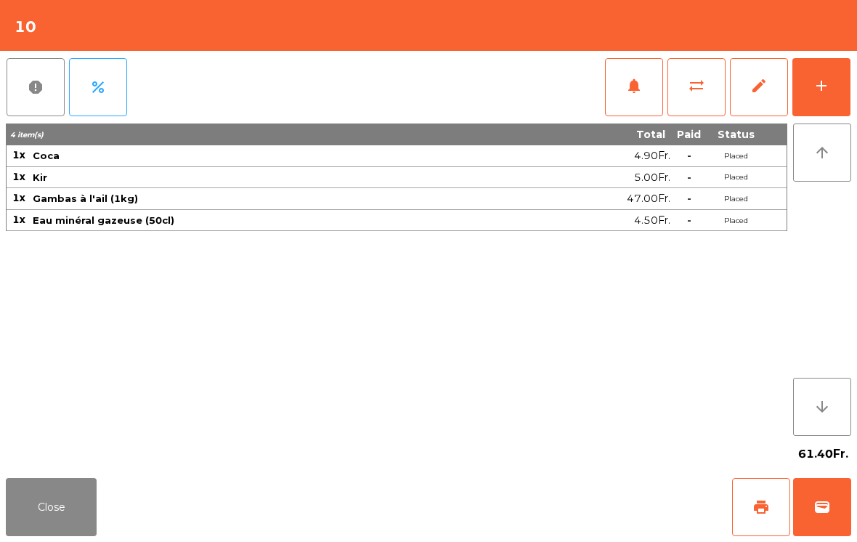
click at [828, 91] on div "add" at bounding box center [820, 85] width 17 height 17
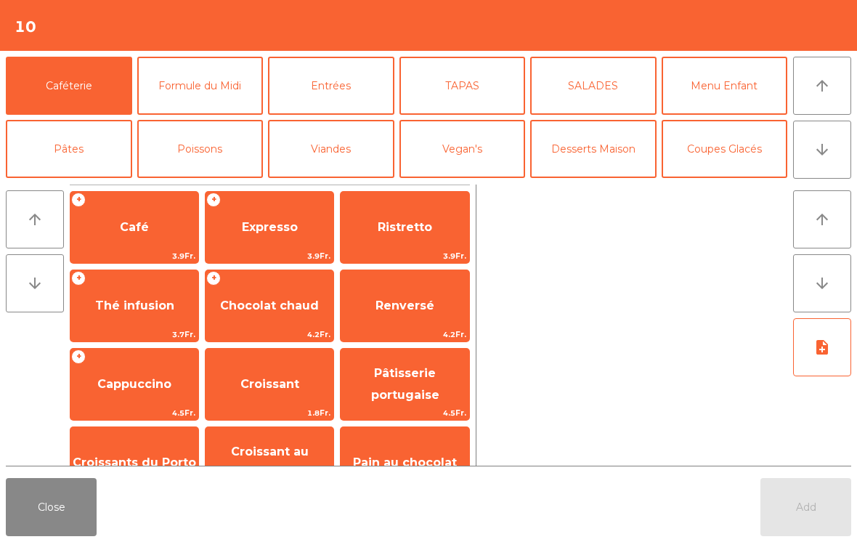
click at [605, 150] on button "Desserts Maison" at bounding box center [593, 149] width 126 height 58
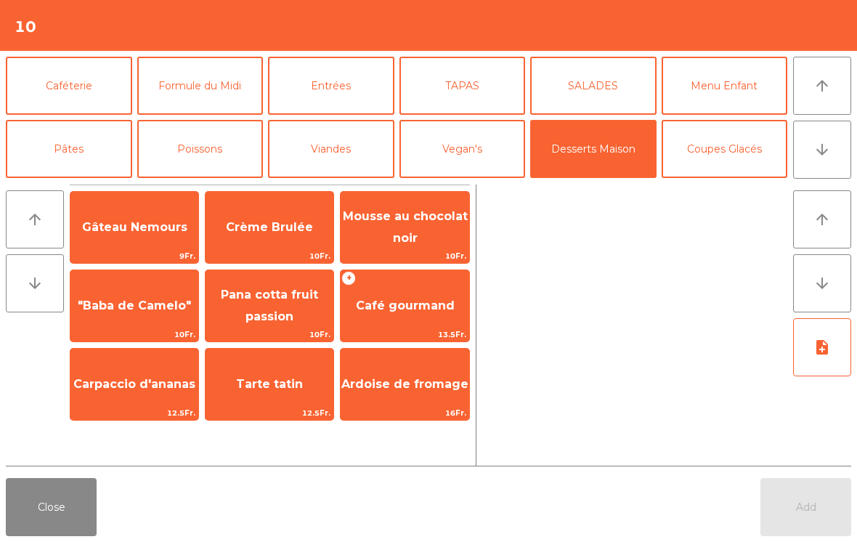
click at [406, 321] on span "Café gourmand" at bounding box center [404, 305] width 128 height 39
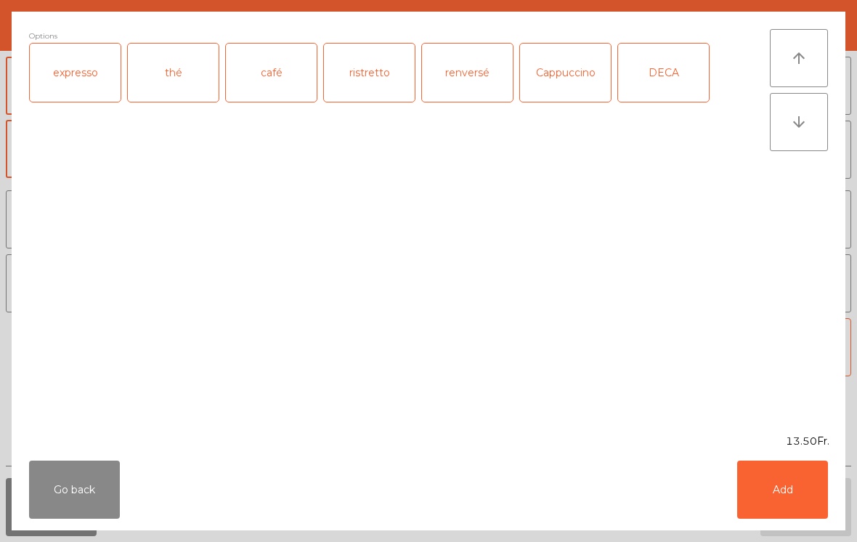
click at [49, 86] on div "expresso" at bounding box center [75, 73] width 91 height 58
click at [763, 502] on button "Add" at bounding box center [782, 489] width 91 height 58
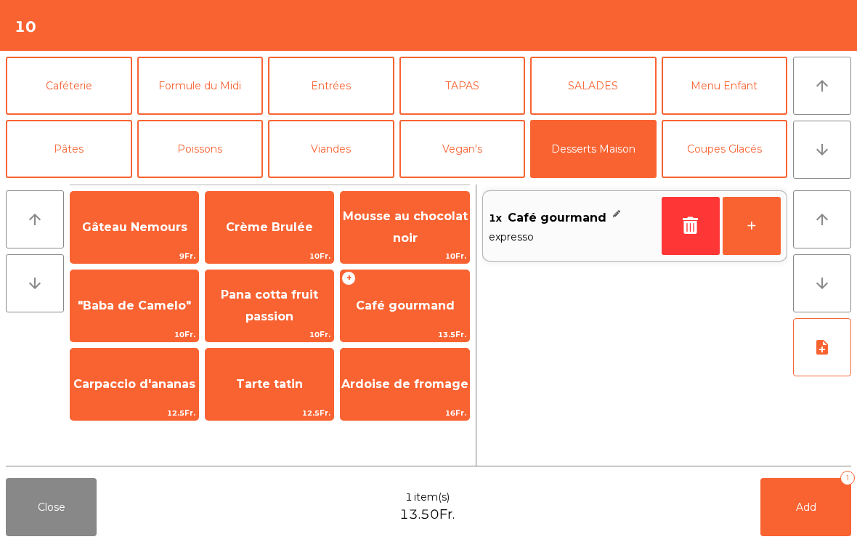
click at [752, 218] on button "+" at bounding box center [751, 226] width 58 height 58
click at [817, 500] on button "Add 2" at bounding box center [805, 507] width 91 height 58
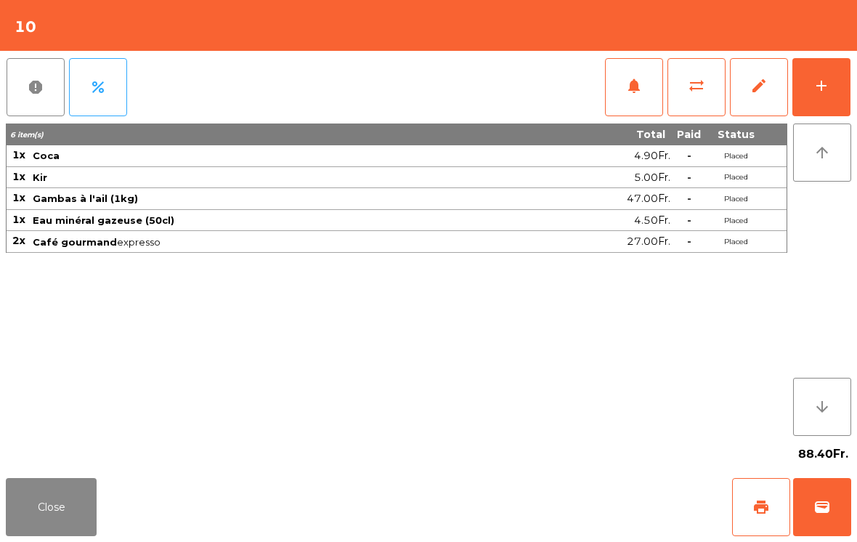
click at [57, 515] on button "Close" at bounding box center [51, 507] width 91 height 58
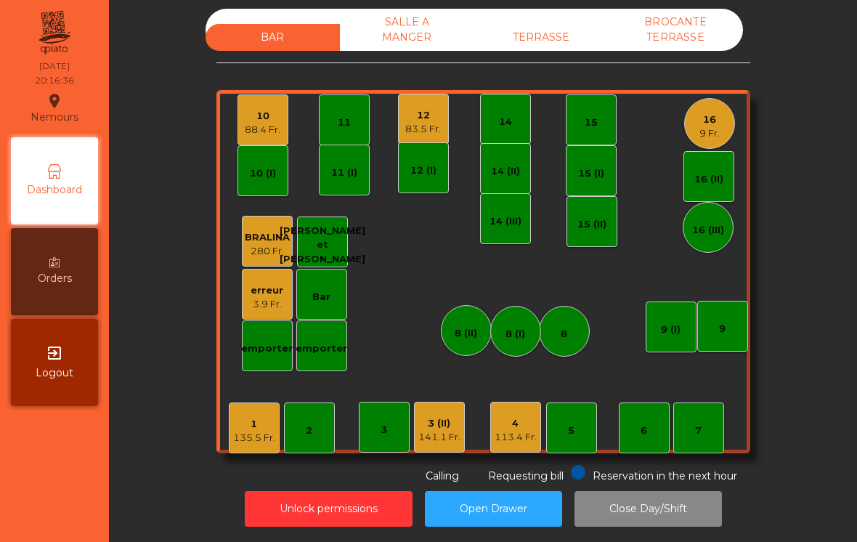
click at [711, 113] on div "16" at bounding box center [709, 120] width 20 height 15
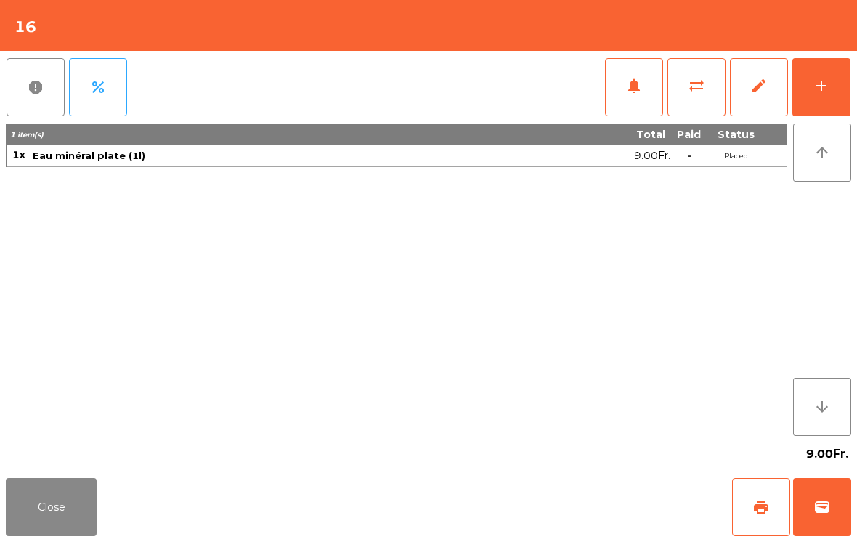
click at [835, 93] on button "add" at bounding box center [821, 87] width 58 height 58
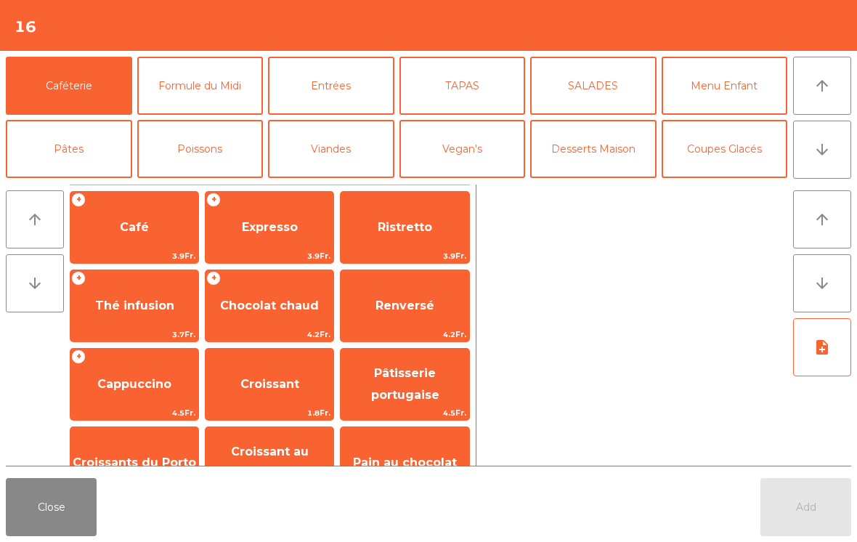
click at [203, 147] on button "Poissons" at bounding box center [200, 149] width 126 height 58
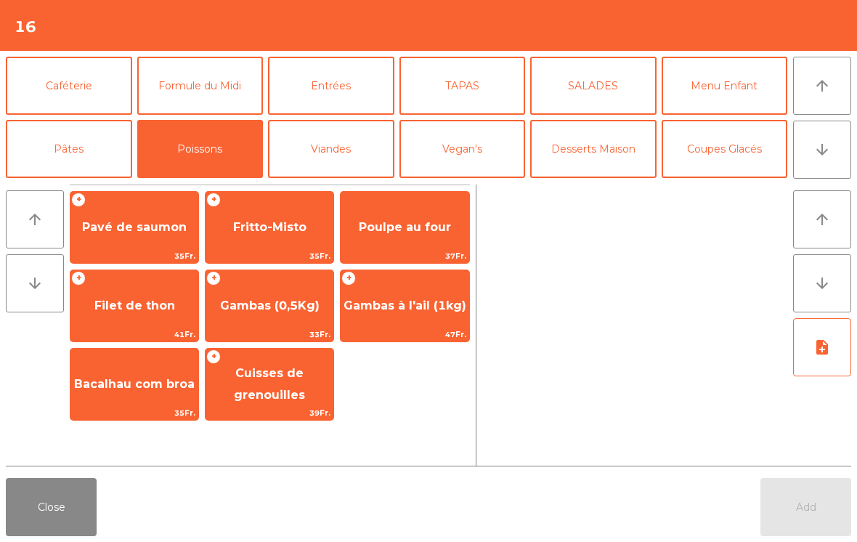
click at [347, 83] on button "Entrées" at bounding box center [331, 86] width 126 height 58
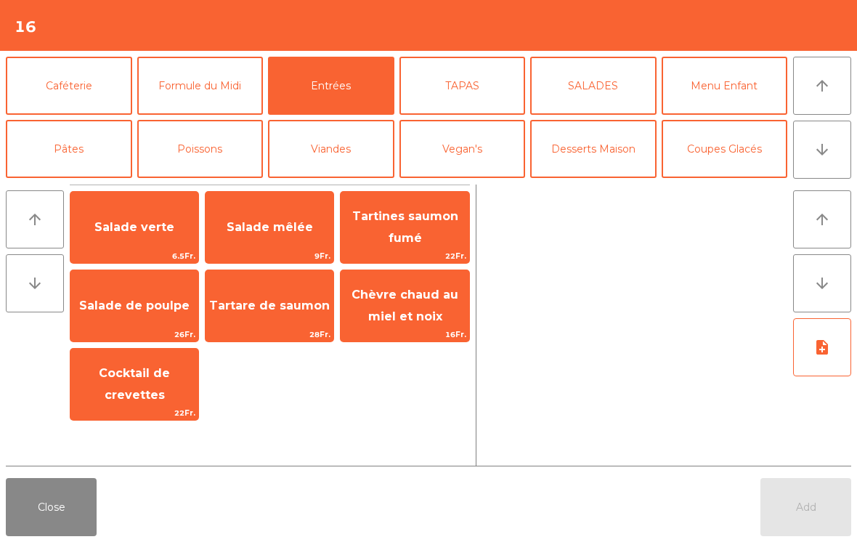
click at [274, 318] on span "Tartare de saumon" at bounding box center [269, 305] width 128 height 39
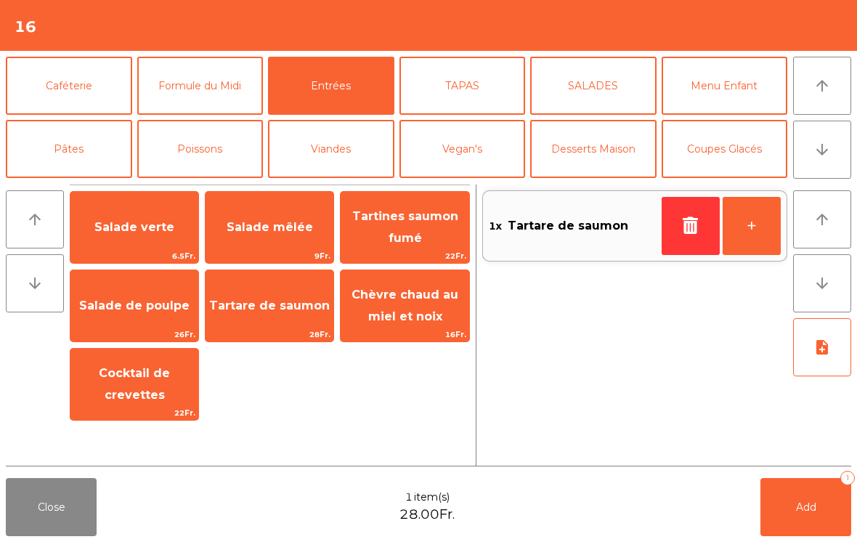
click at [396, 322] on span "Chèvre chaud au miel et noix" at bounding box center [404, 305] width 107 height 36
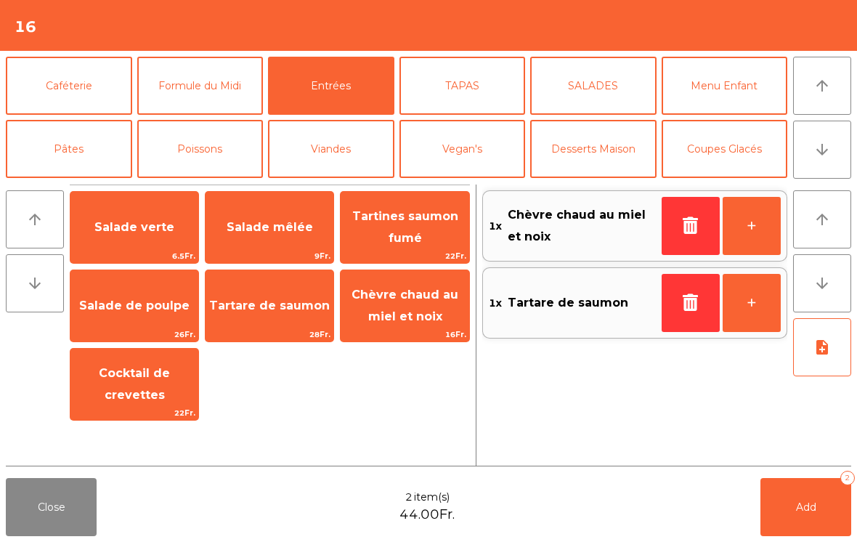
click at [202, 158] on button "Poissons" at bounding box center [200, 149] width 126 height 58
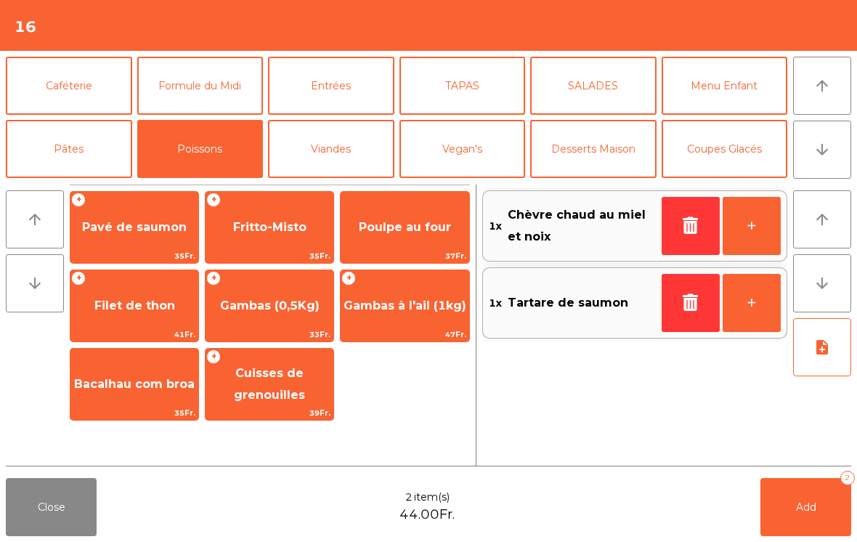
click at [444, 306] on span "Gambas à l'ail (1kg)" at bounding box center [404, 305] width 123 height 14
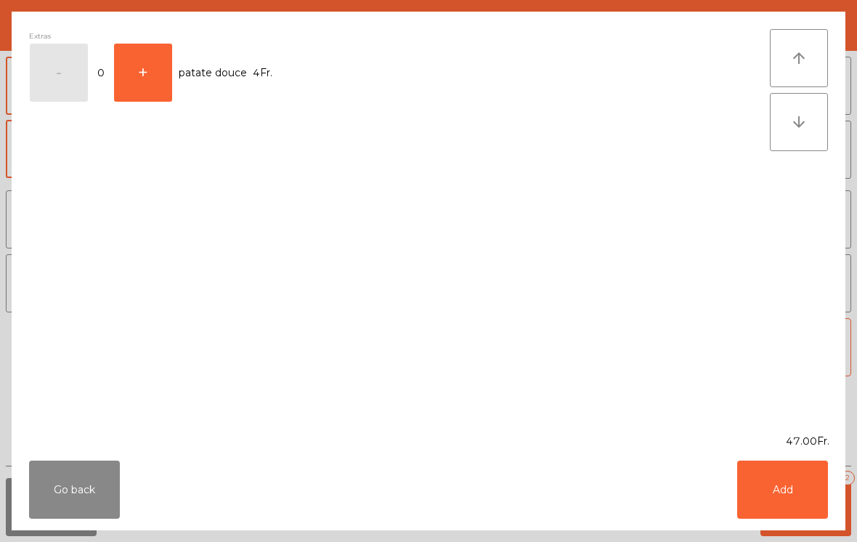
click at [820, 491] on button "Add" at bounding box center [782, 489] width 91 height 58
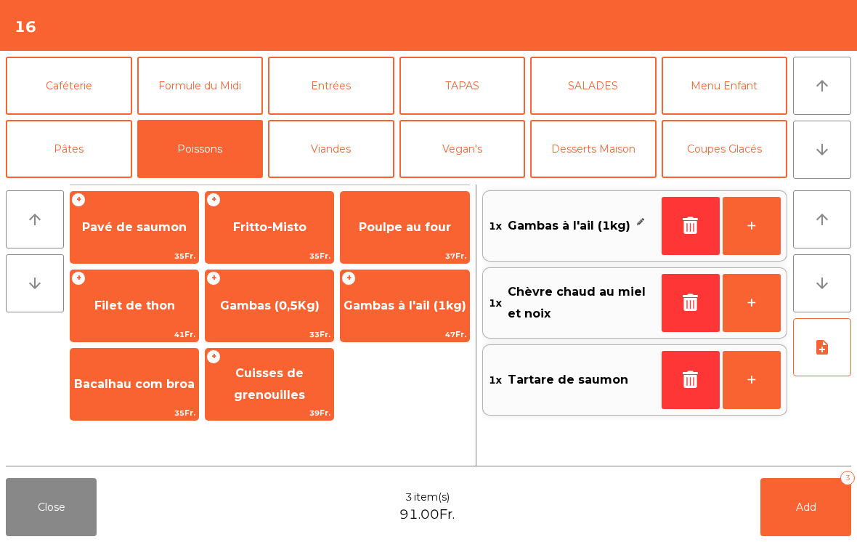
click at [357, 154] on button "Viandes" at bounding box center [331, 149] width 126 height 58
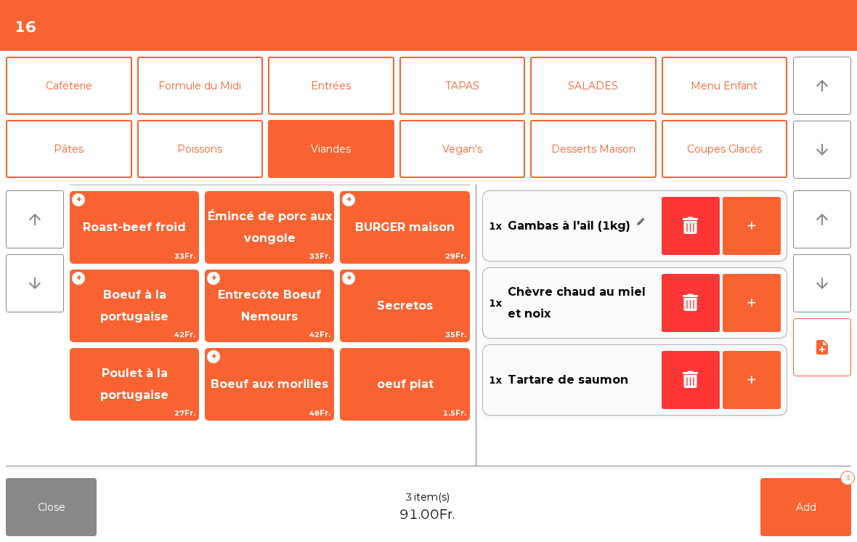
click at [136, 228] on span "Roast-beef froid" at bounding box center [134, 227] width 103 height 14
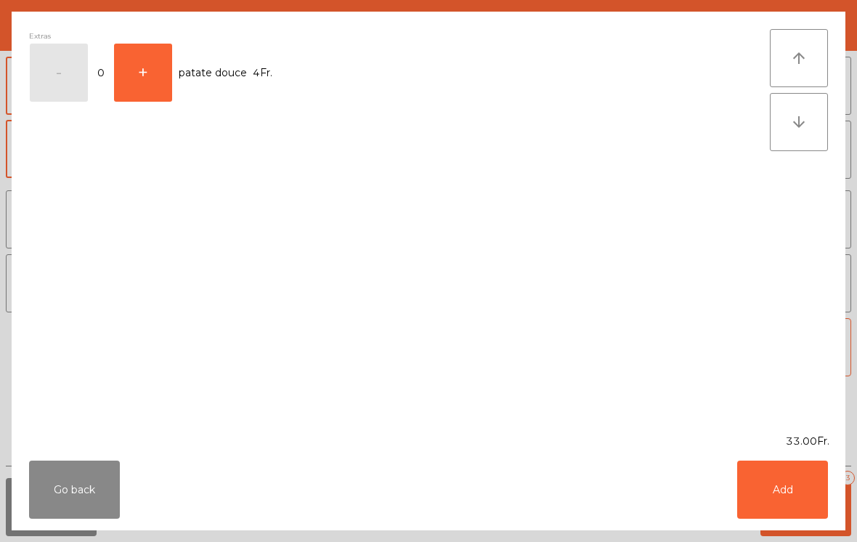
click at [780, 493] on button "Add" at bounding box center [782, 489] width 91 height 58
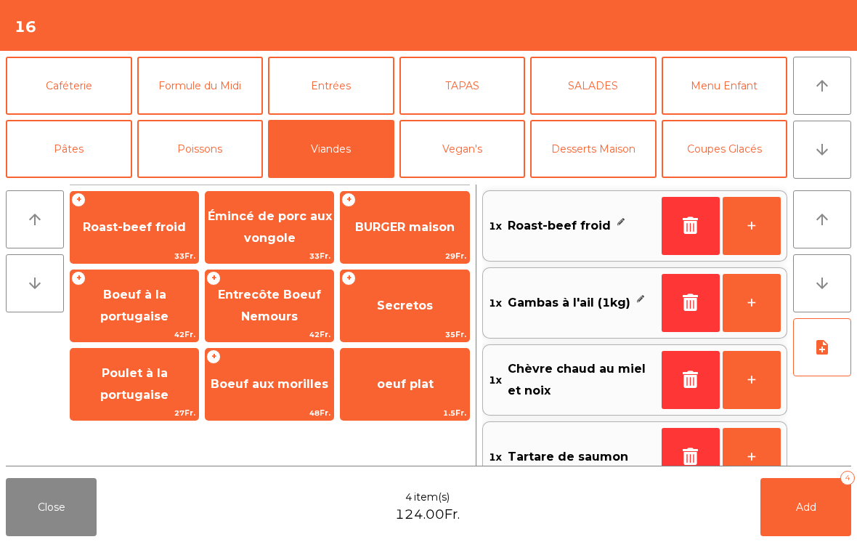
scroll to position [84, 0]
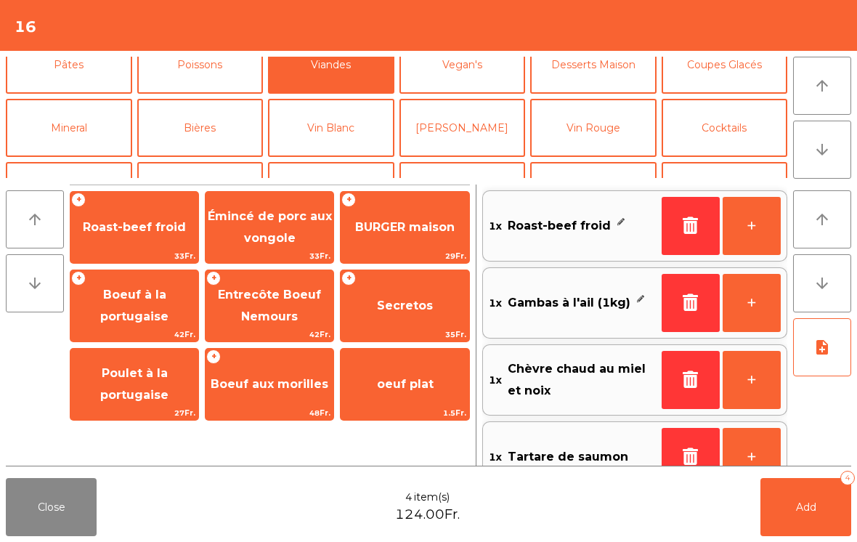
click at [729, 138] on button "Cocktails" at bounding box center [724, 128] width 126 height 58
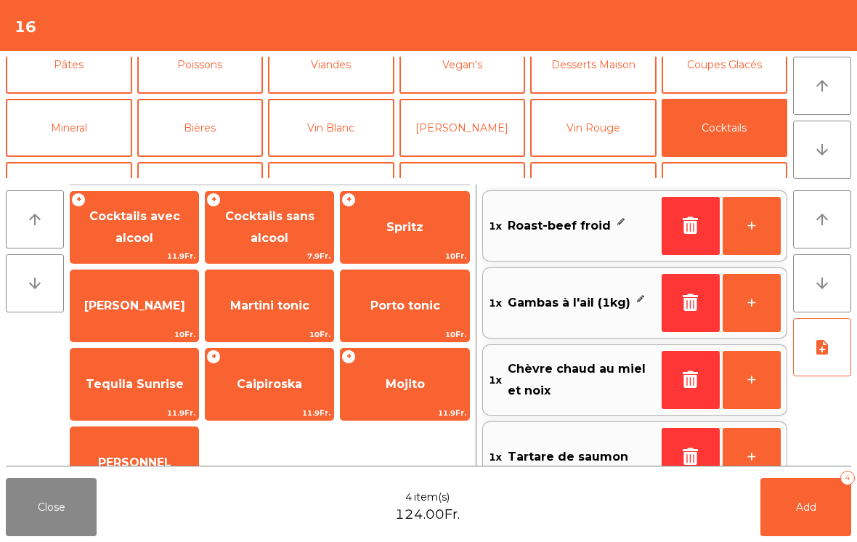
click at [400, 234] on span "Spritz" at bounding box center [404, 227] width 37 height 14
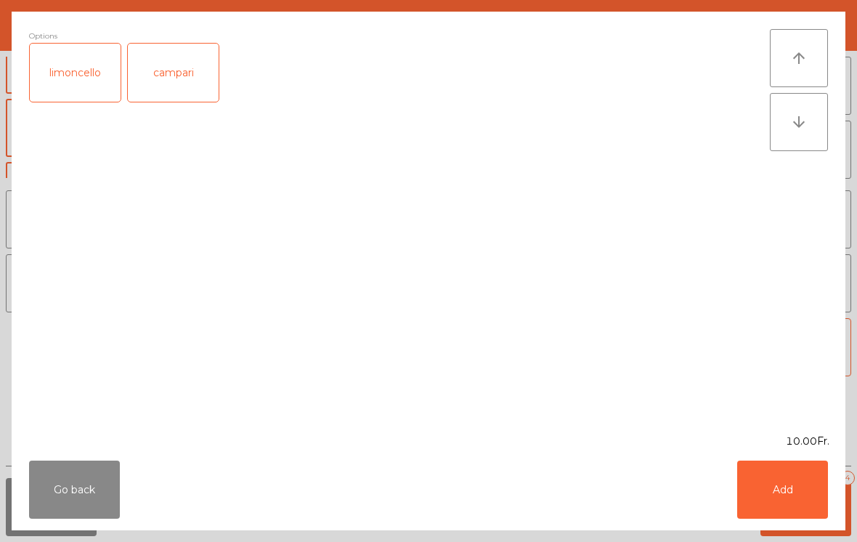
click at [822, 499] on button "Add" at bounding box center [782, 489] width 91 height 58
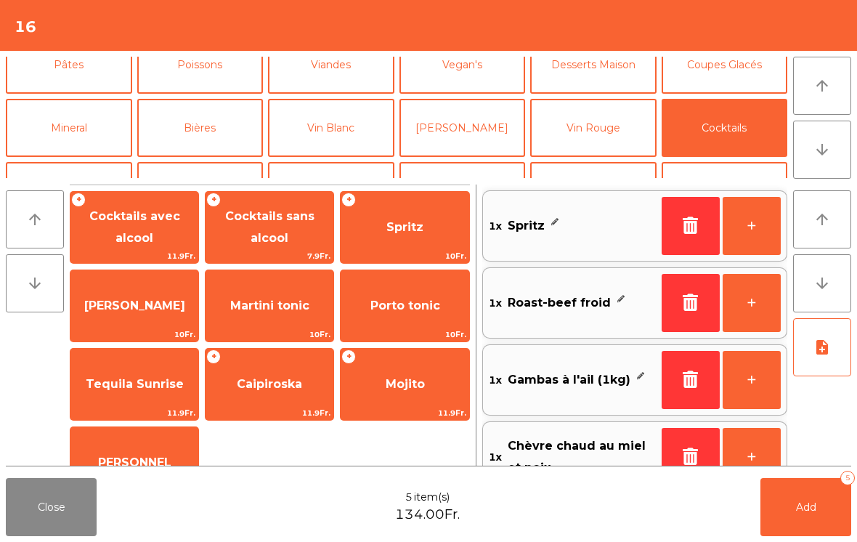
scroll to position [6, 0]
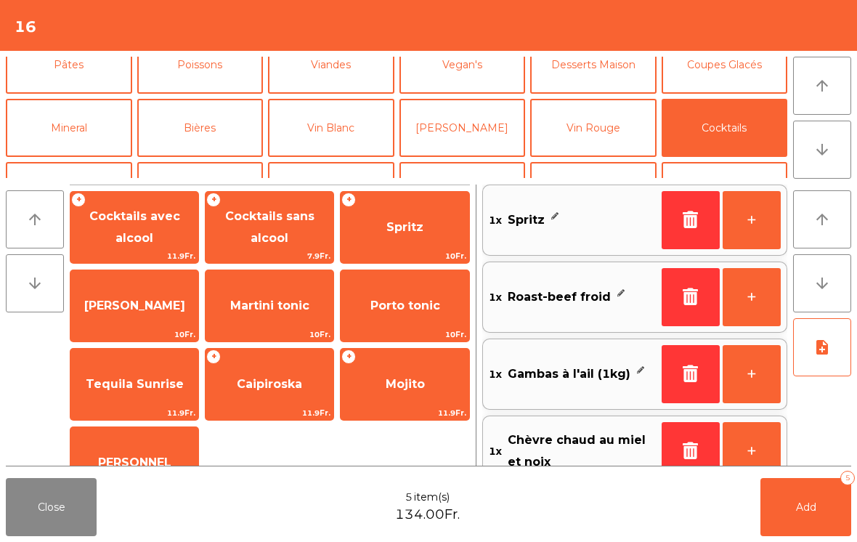
click at [194, 123] on button "Bières" at bounding box center [200, 128] width 126 height 58
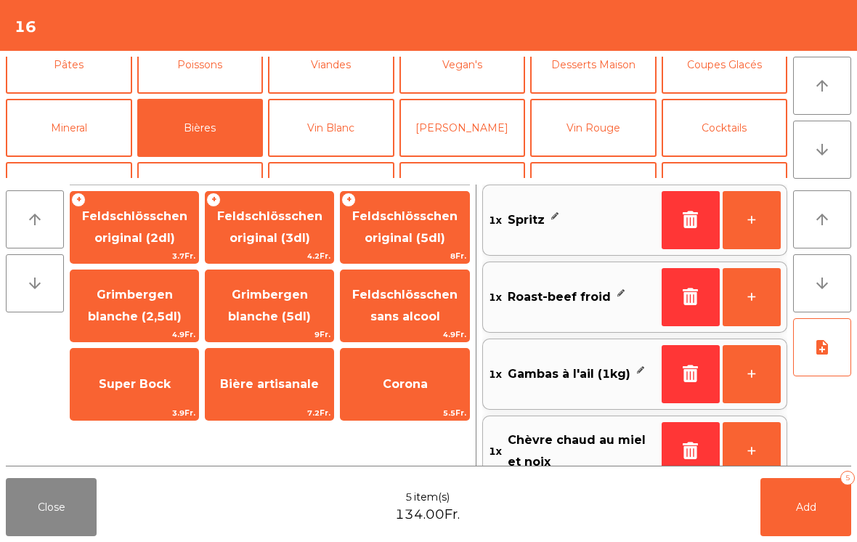
click at [293, 242] on span "Feldschlösschen original (3dl)" at bounding box center [269, 227] width 105 height 36
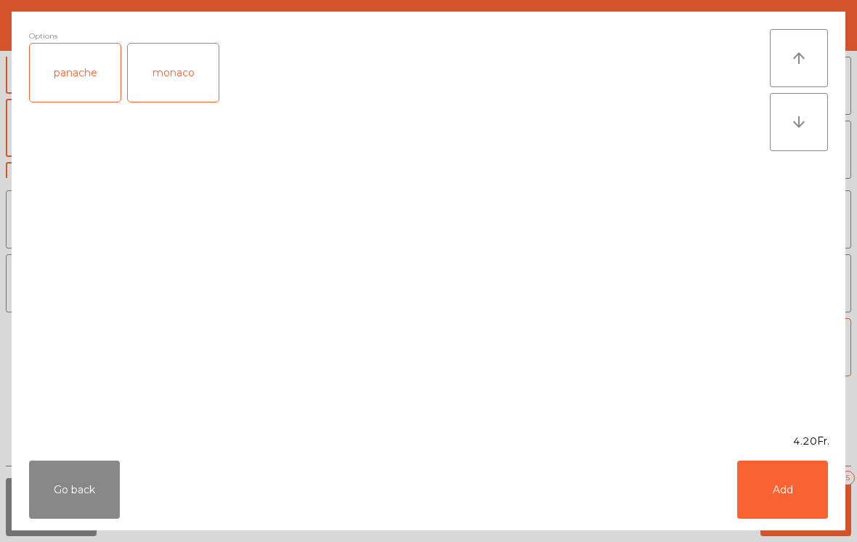
click at [813, 490] on button "Add" at bounding box center [782, 489] width 91 height 58
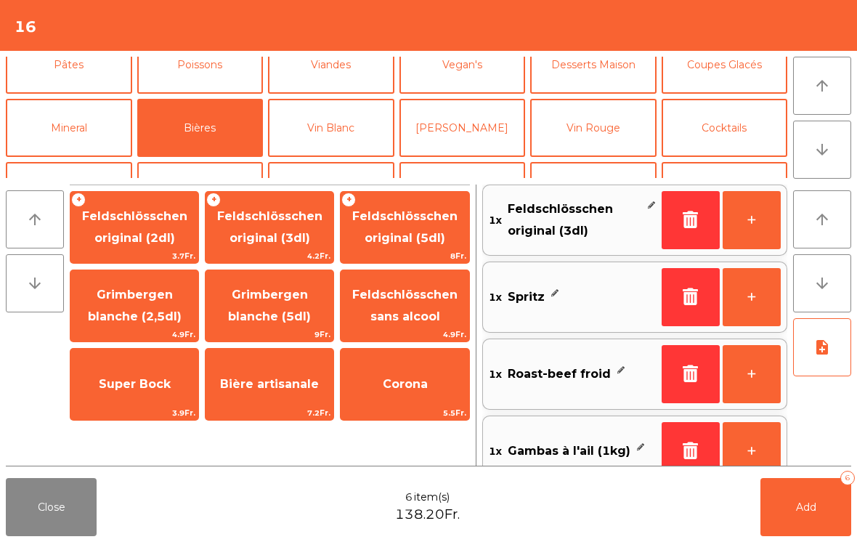
click at [759, 222] on button "+" at bounding box center [751, 220] width 58 height 58
click at [260, 381] on span "Bière artisanale" at bounding box center [269, 384] width 99 height 14
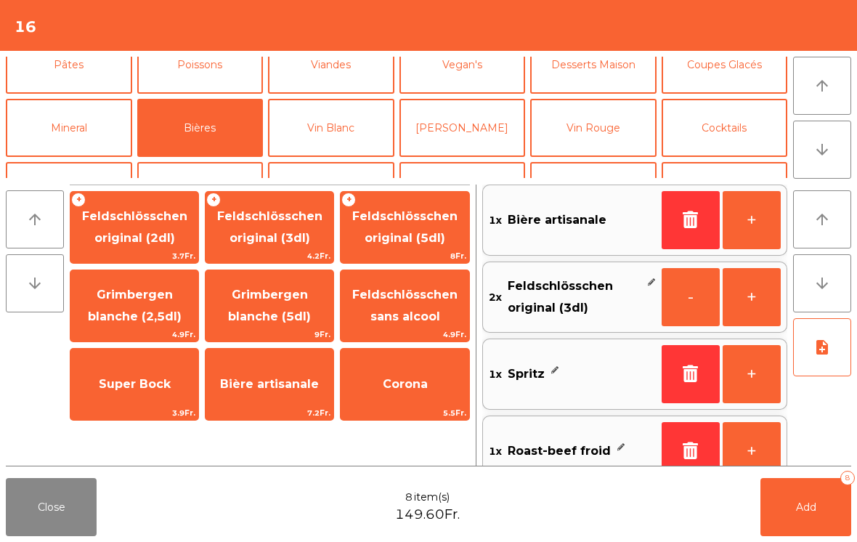
click at [834, 337] on button "note_add" at bounding box center [822, 347] width 58 height 58
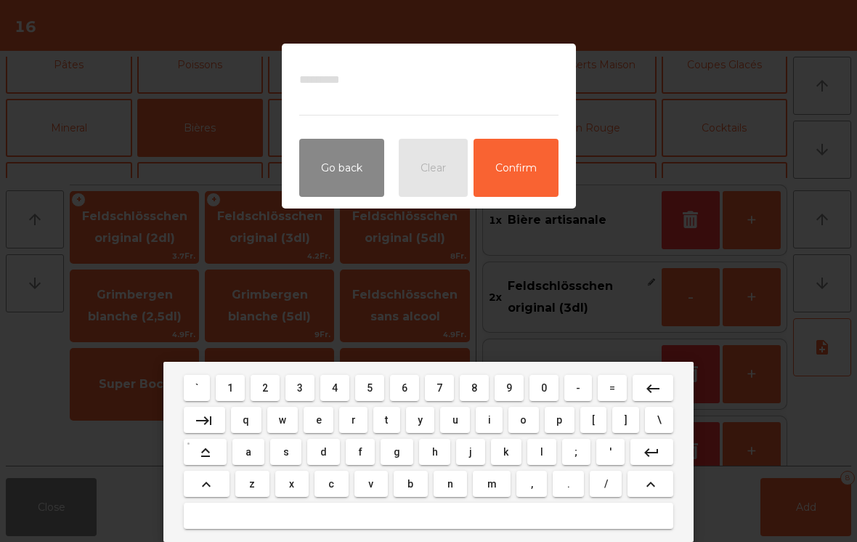
type textarea "*"
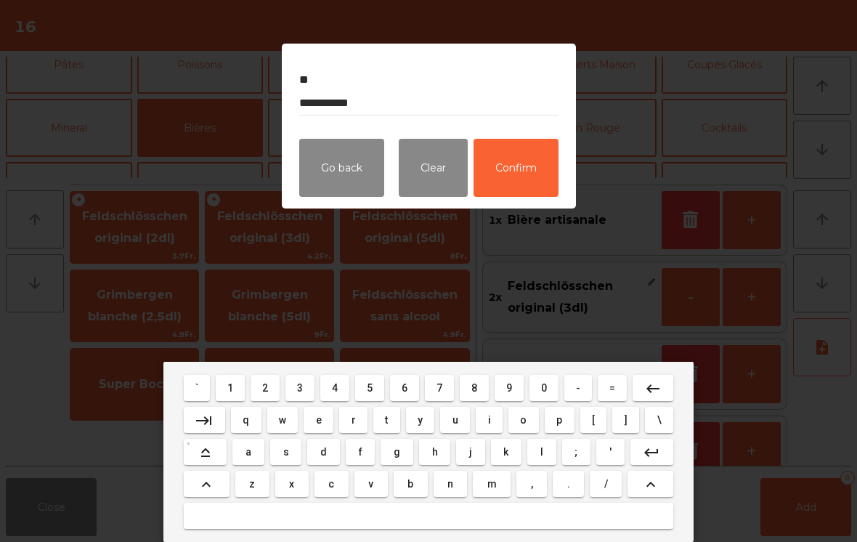
type textarea "**********"
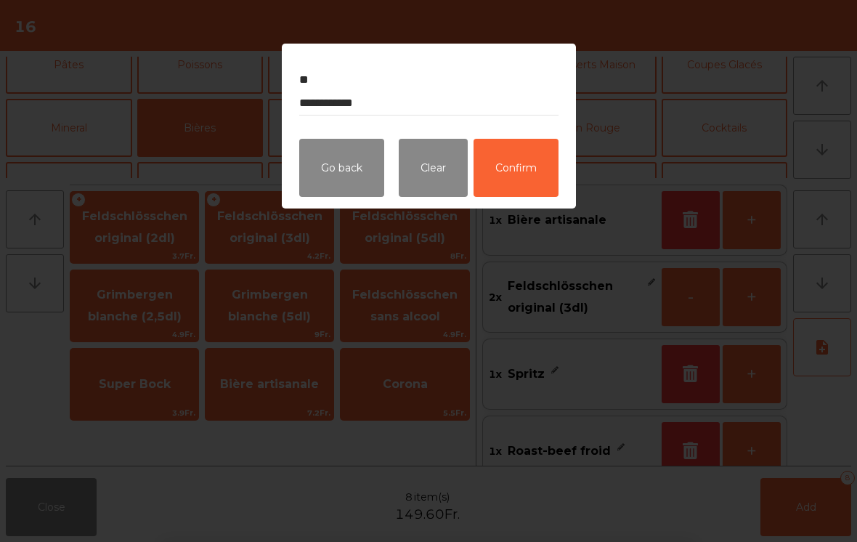
click at [510, 165] on button "Confirm" at bounding box center [515, 168] width 85 height 58
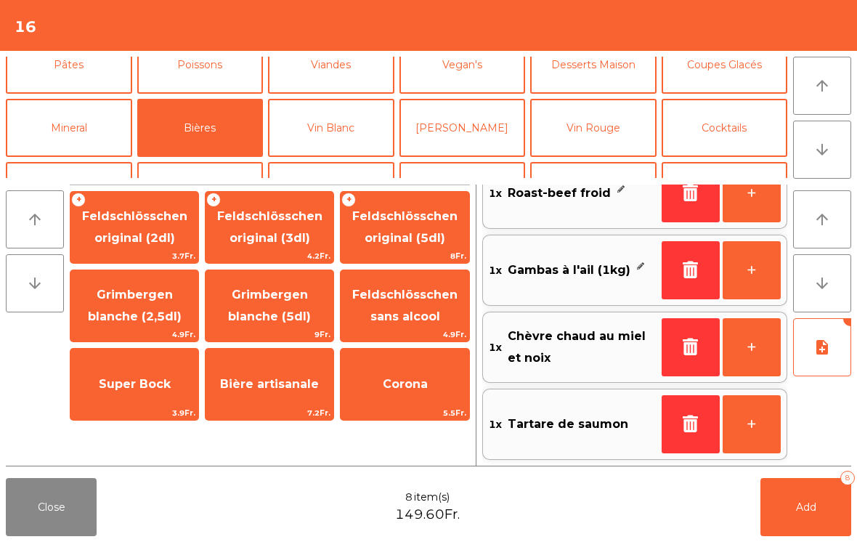
scroll to position [264, 0]
click at [818, 530] on button "Add 8" at bounding box center [805, 507] width 91 height 58
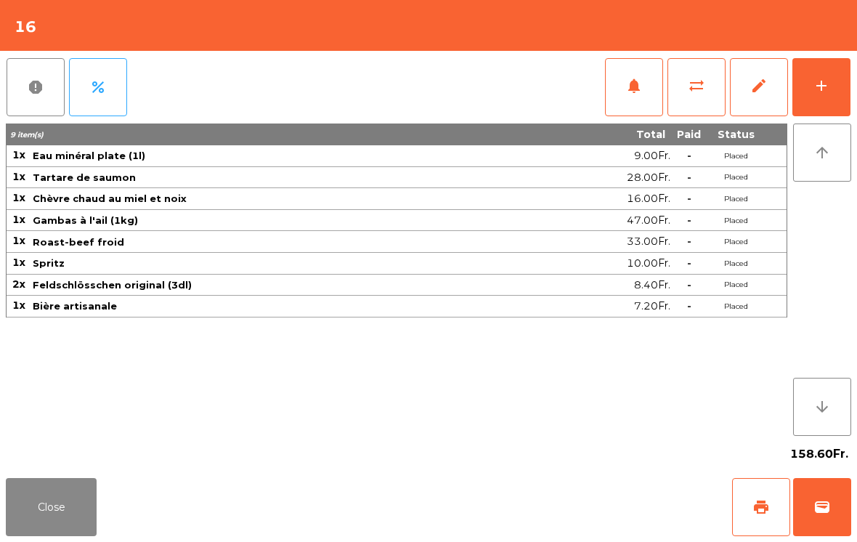
click at [20, 487] on button "Close" at bounding box center [51, 507] width 91 height 58
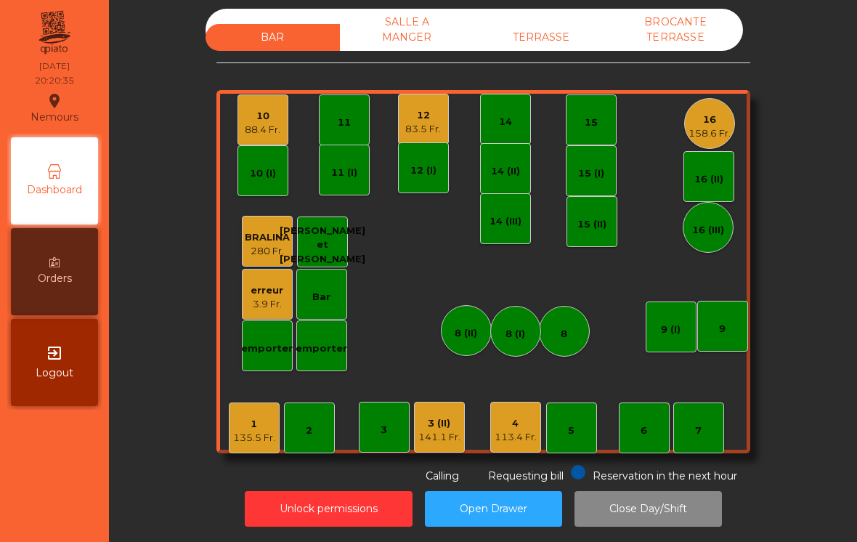
click at [428, 112] on div "12" at bounding box center [423, 115] width 36 height 15
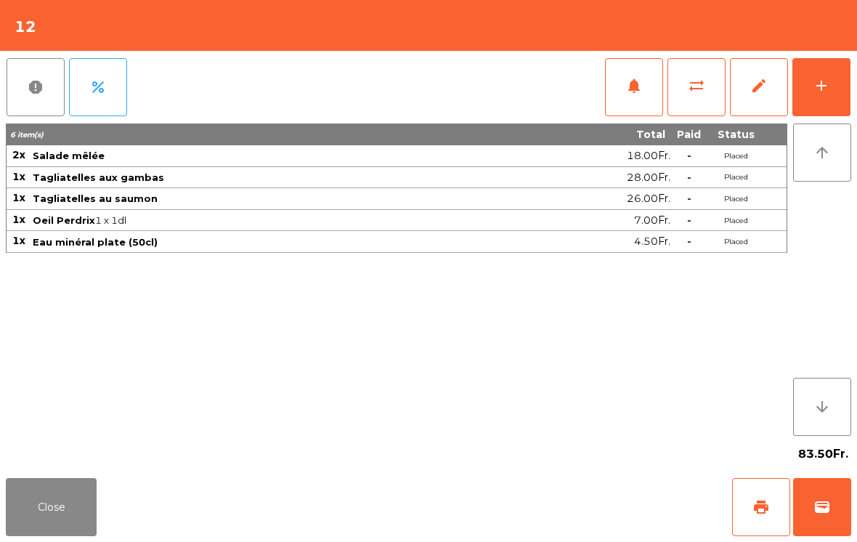
click at [11, 479] on button "Close" at bounding box center [51, 507] width 91 height 58
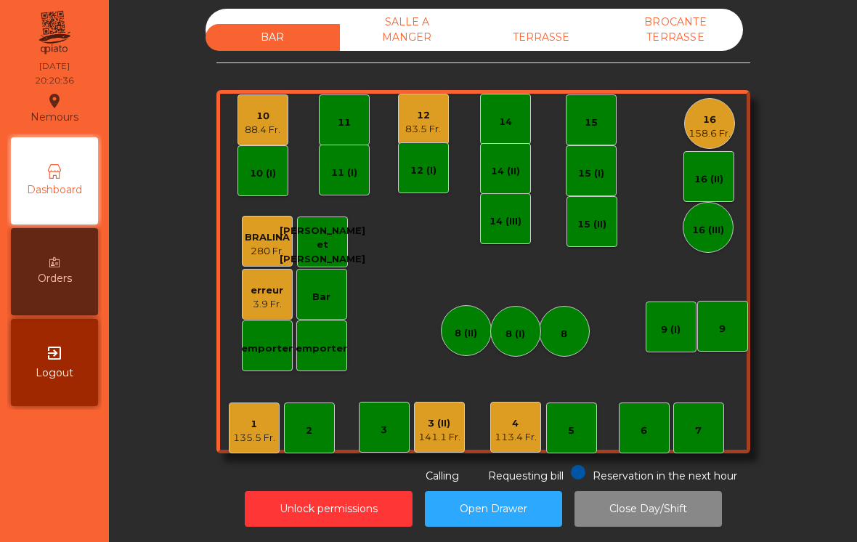
click at [267, 123] on div "88.4 Fr." at bounding box center [263, 130] width 36 height 15
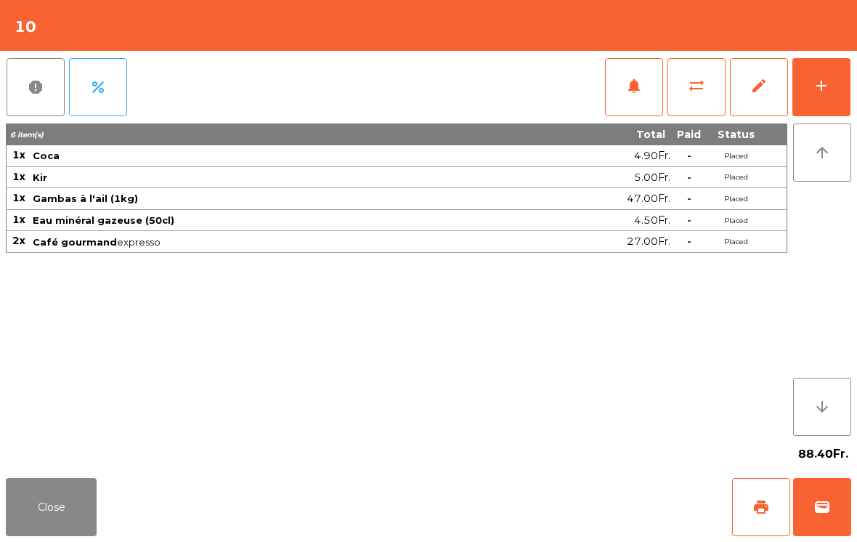
click at [39, 535] on button "Close" at bounding box center [51, 507] width 91 height 58
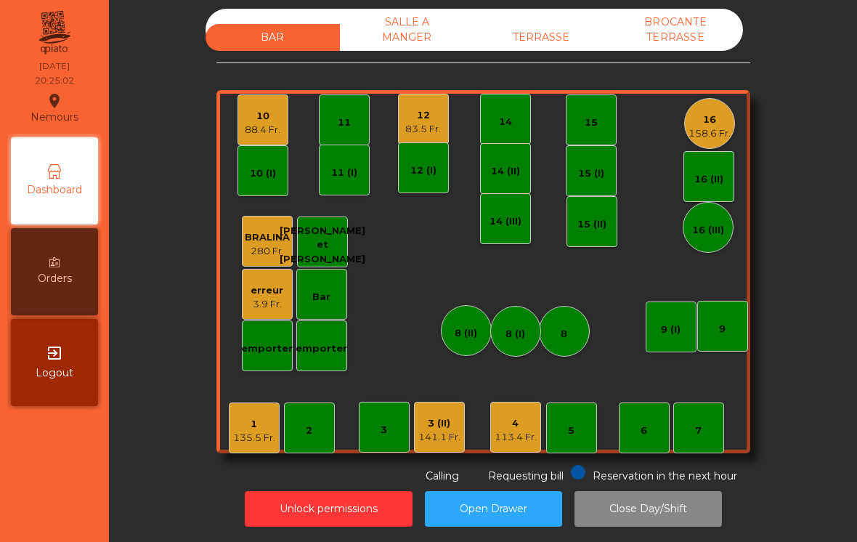
click at [709, 113] on div "16" at bounding box center [709, 120] width 42 height 15
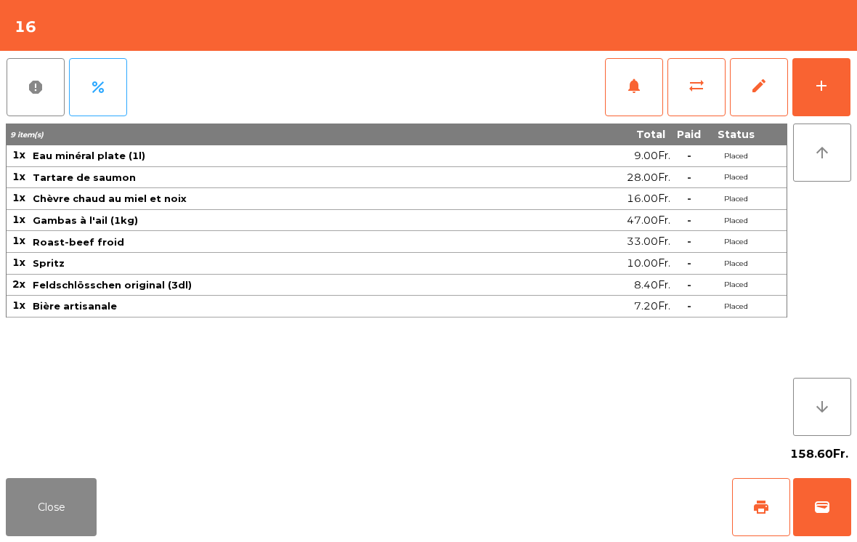
click at [62, 497] on button "Close" at bounding box center [51, 507] width 91 height 58
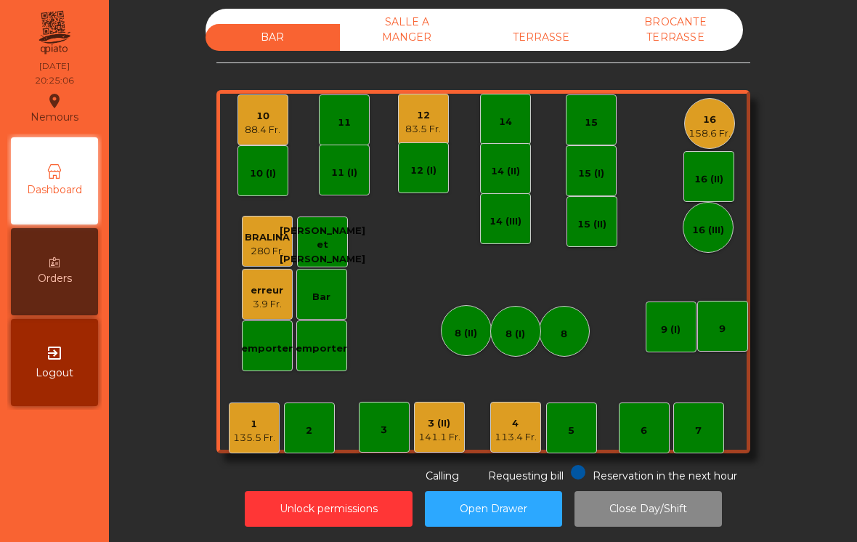
click at [668, 417] on div "6" at bounding box center [643, 427] width 51 height 51
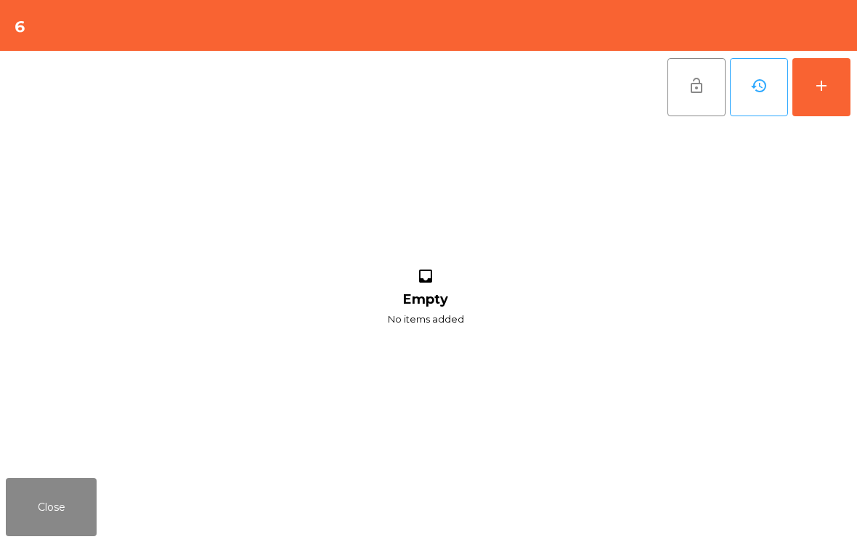
click at [43, 535] on button "Close" at bounding box center [51, 507] width 91 height 58
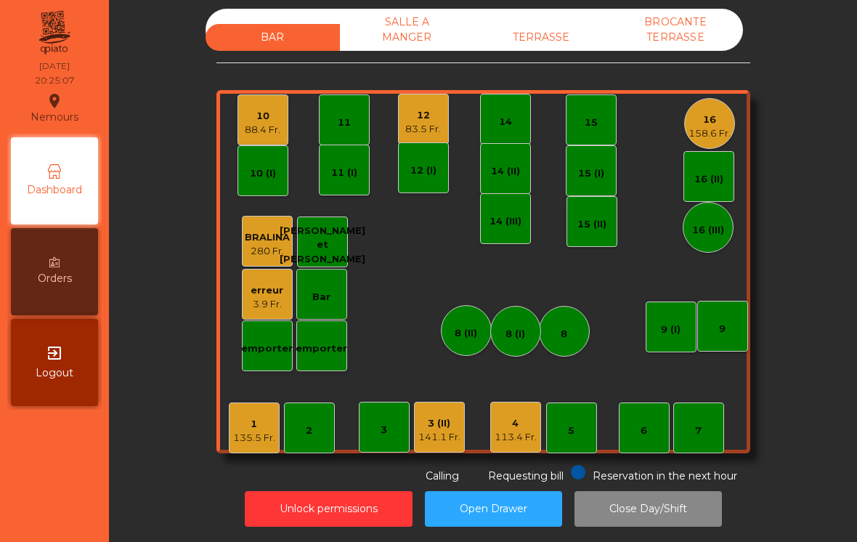
click at [723, 425] on div "7" at bounding box center [698, 427] width 51 height 51
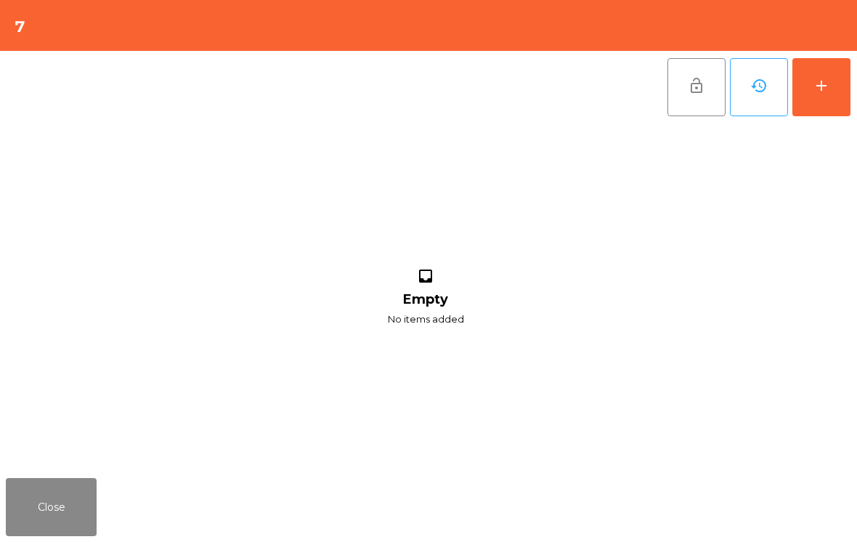
click at [845, 81] on button "add" at bounding box center [821, 87] width 58 height 58
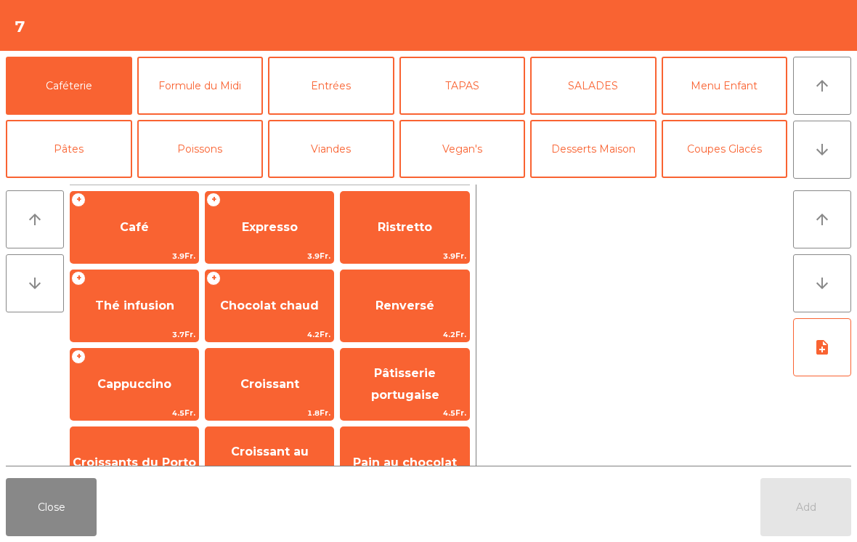
click at [743, 183] on button "Cocktails" at bounding box center [724, 212] width 126 height 58
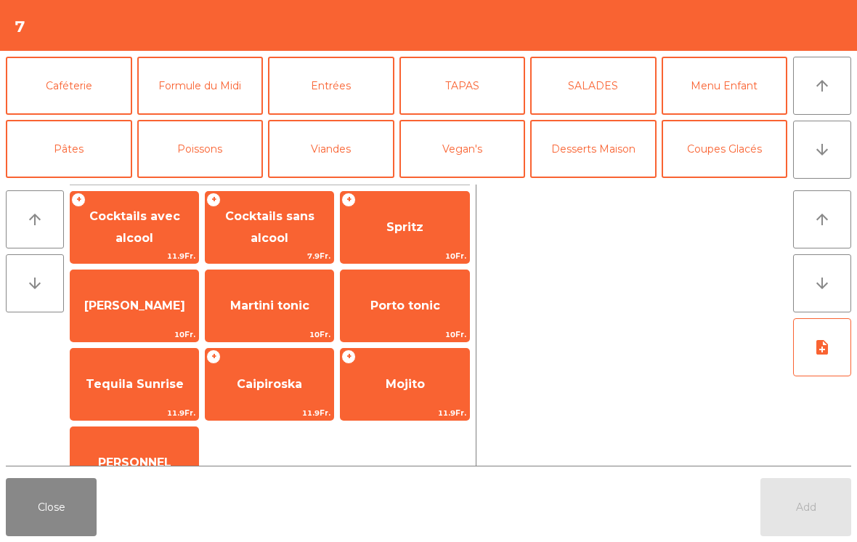
scroll to position [87, 0]
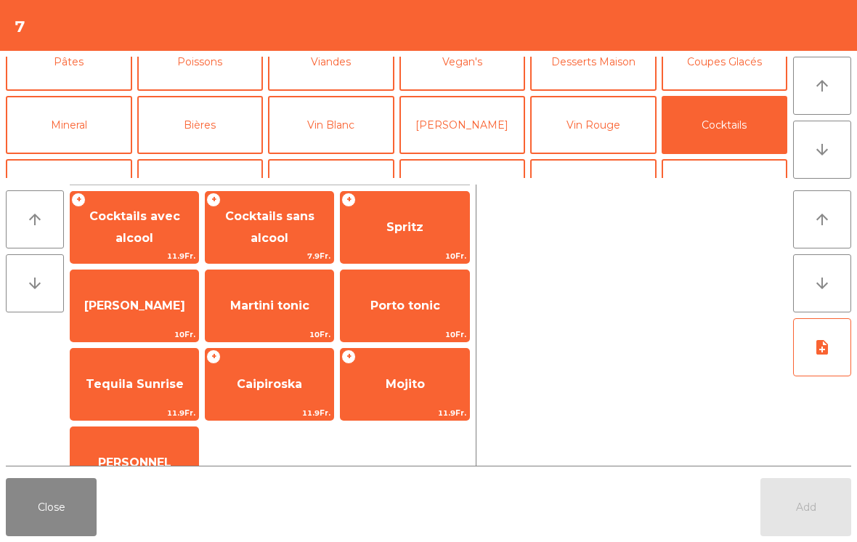
click at [409, 238] on span "Spritz" at bounding box center [404, 227] width 128 height 39
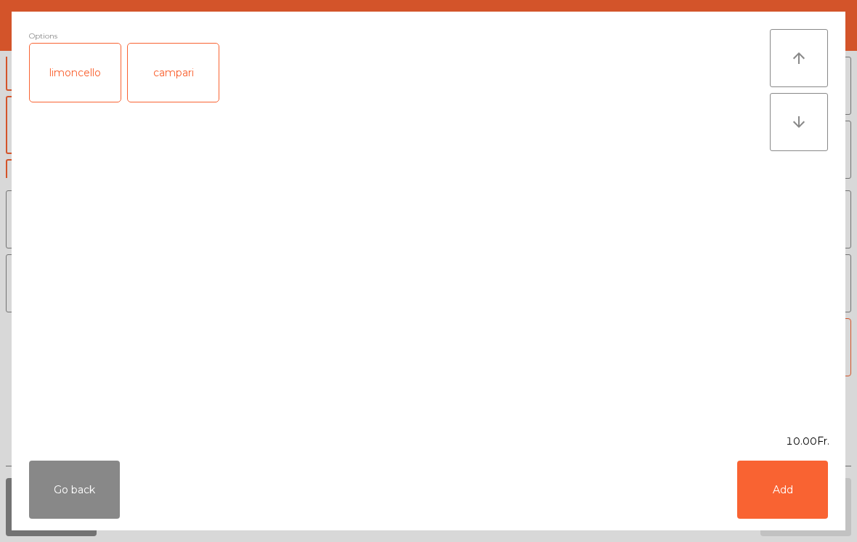
click at [809, 489] on button "Add" at bounding box center [782, 489] width 91 height 58
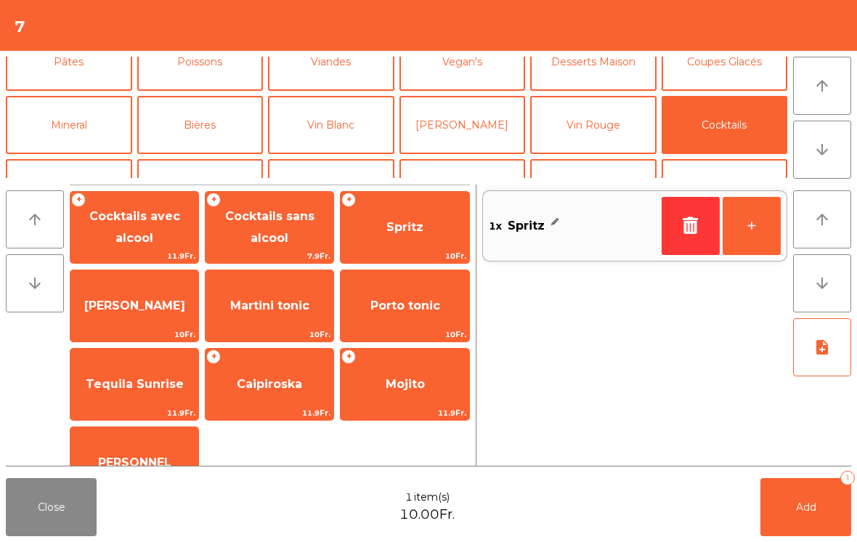
click at [763, 226] on button "+" at bounding box center [751, 226] width 58 height 58
click at [66, 160] on button "Apéritifs" at bounding box center [69, 188] width 126 height 58
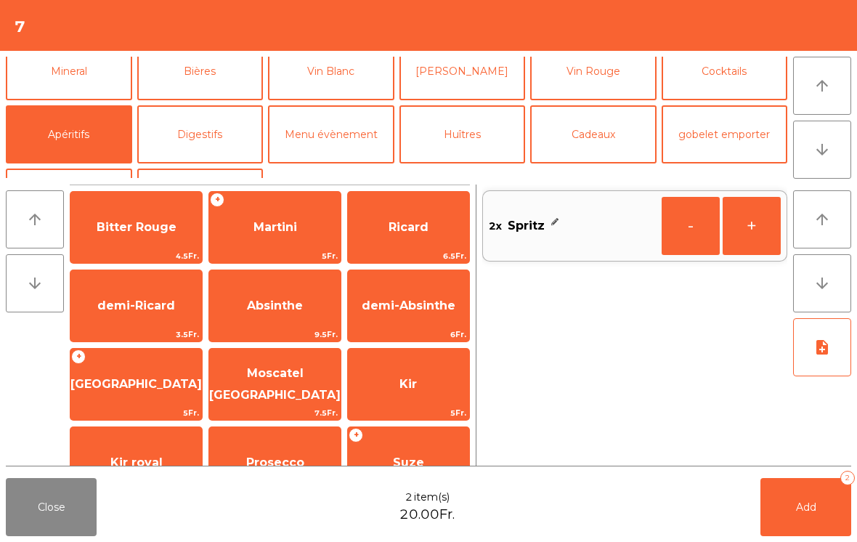
click at [280, 316] on span "Absinthe" at bounding box center [274, 305] width 131 height 39
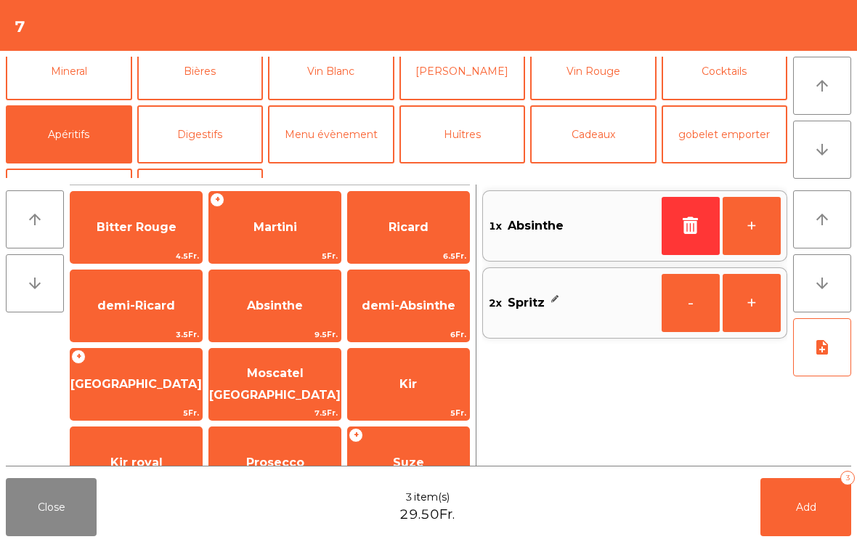
click at [267, 317] on span "Absinthe" at bounding box center [274, 305] width 131 height 39
click at [810, 518] on button "Add 4" at bounding box center [805, 507] width 91 height 58
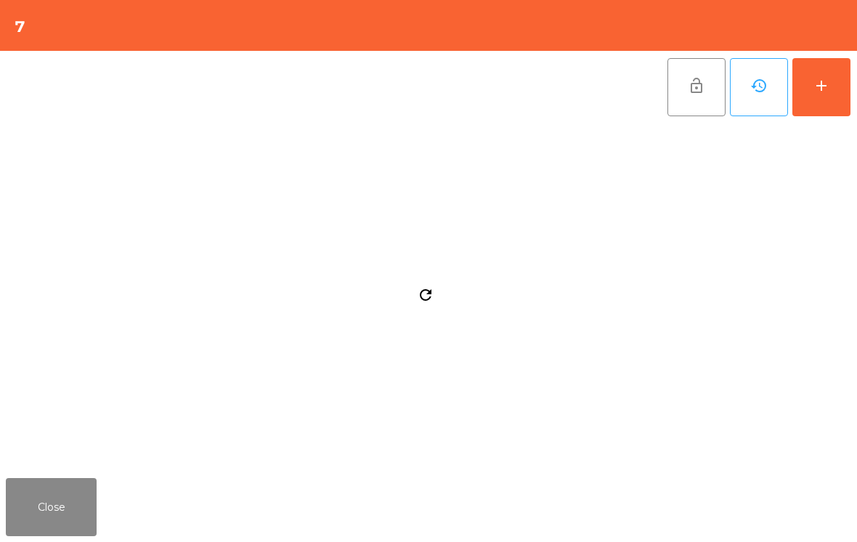
click at [75, 505] on button "Close" at bounding box center [51, 507] width 91 height 58
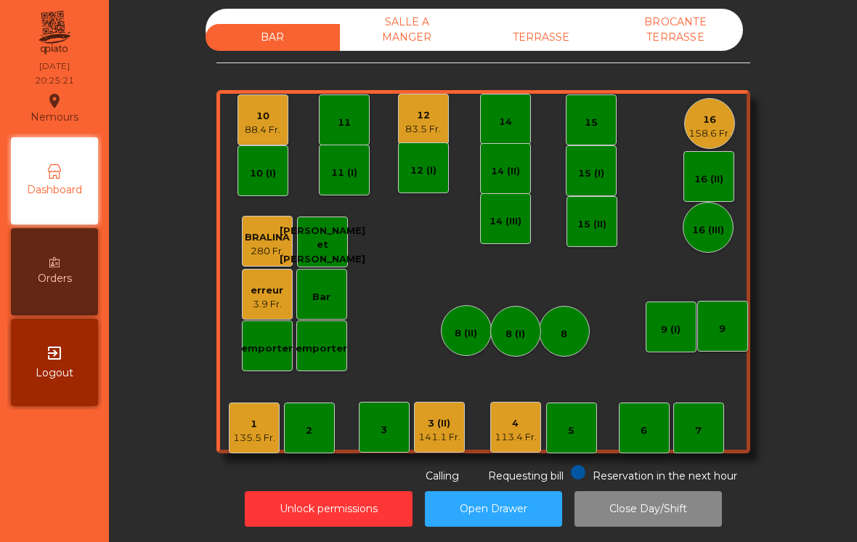
click at [523, 430] on div "113.4 Fr." at bounding box center [515, 437] width 42 height 15
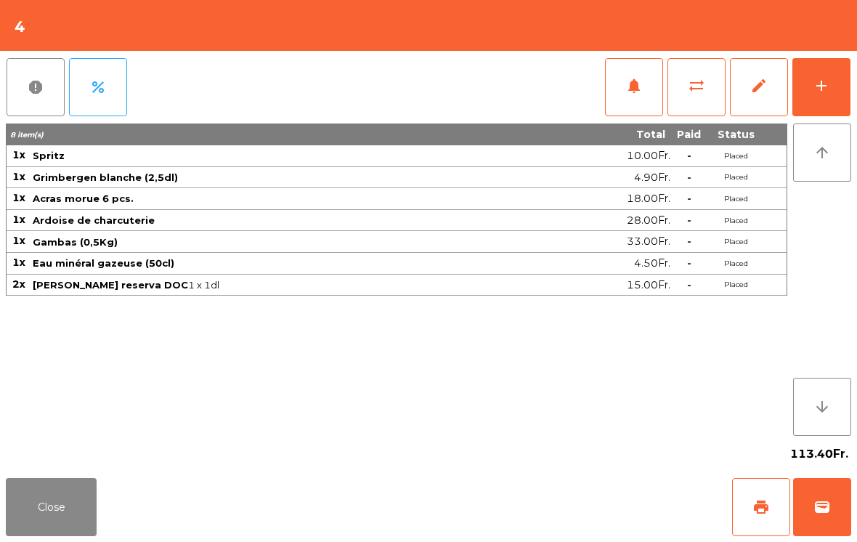
click at [812, 104] on button "add" at bounding box center [821, 87] width 58 height 58
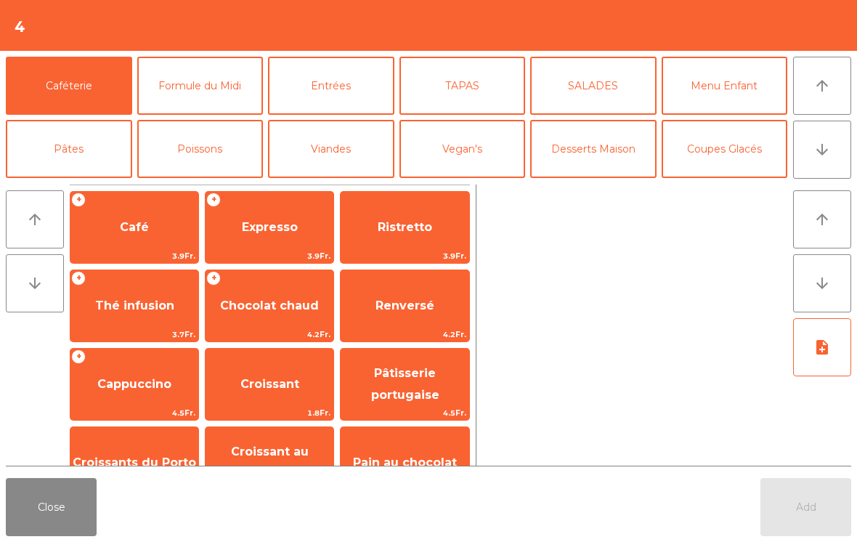
scroll to position [81, 0]
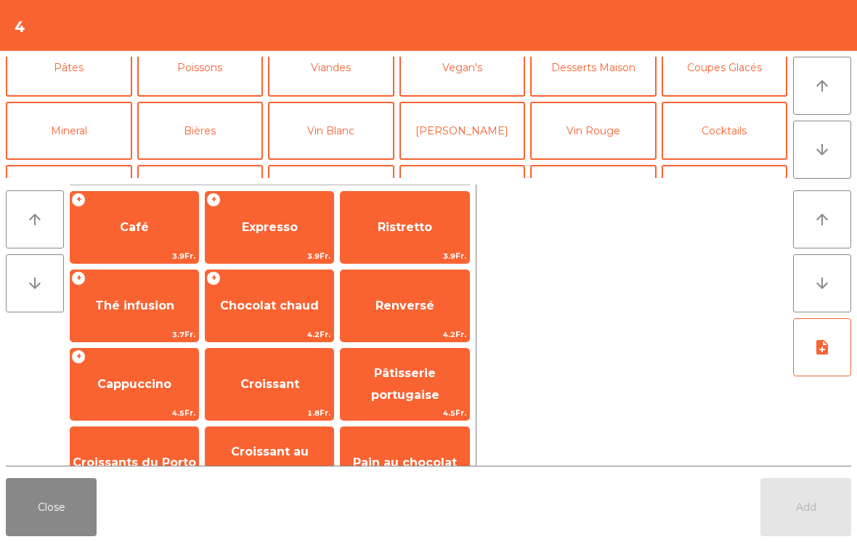
click at [605, 115] on button "Vin Rouge" at bounding box center [593, 131] width 126 height 58
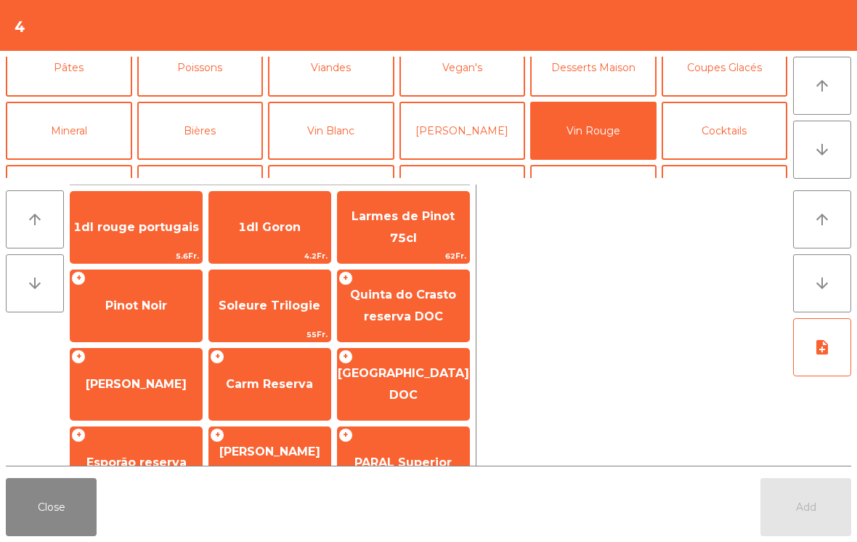
scroll to position [94, 0]
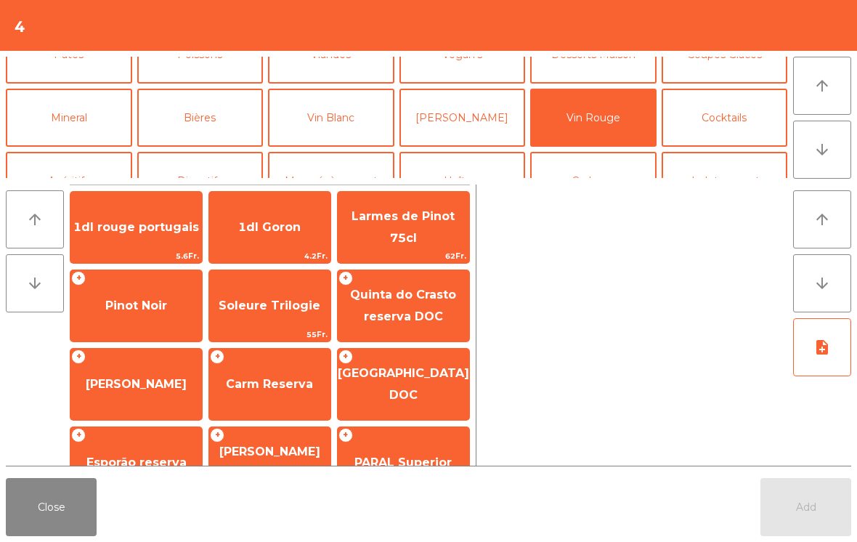
click at [258, 444] on span "[PERSON_NAME] reserva DOC" at bounding box center [269, 462] width 101 height 36
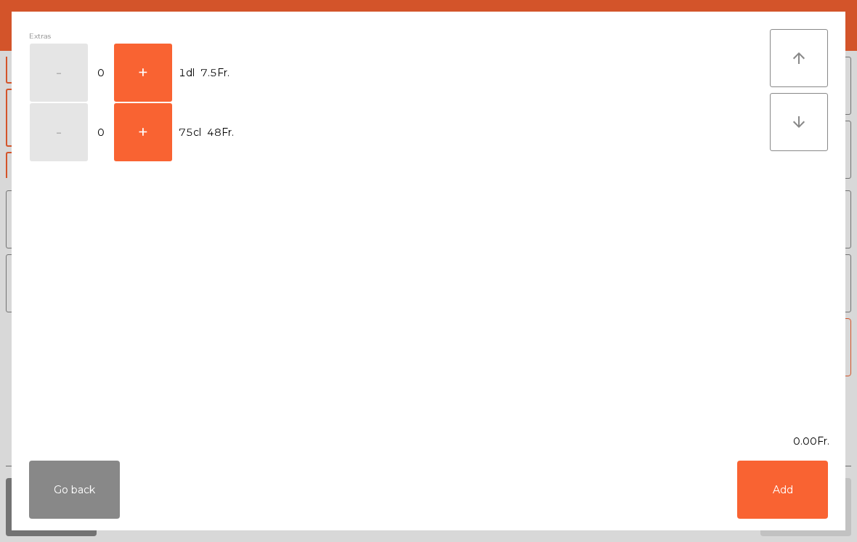
click at [140, 68] on button "+" at bounding box center [143, 73] width 58 height 58
click at [789, 492] on button "Add" at bounding box center [782, 489] width 91 height 58
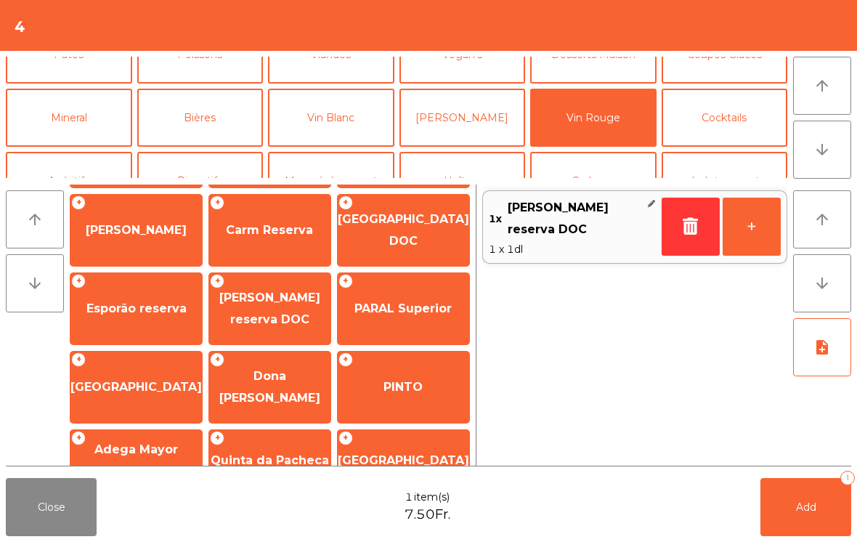
click at [742, 232] on button "+" at bounding box center [751, 226] width 58 height 58
click at [813, 496] on button "Add 2" at bounding box center [805, 507] width 91 height 58
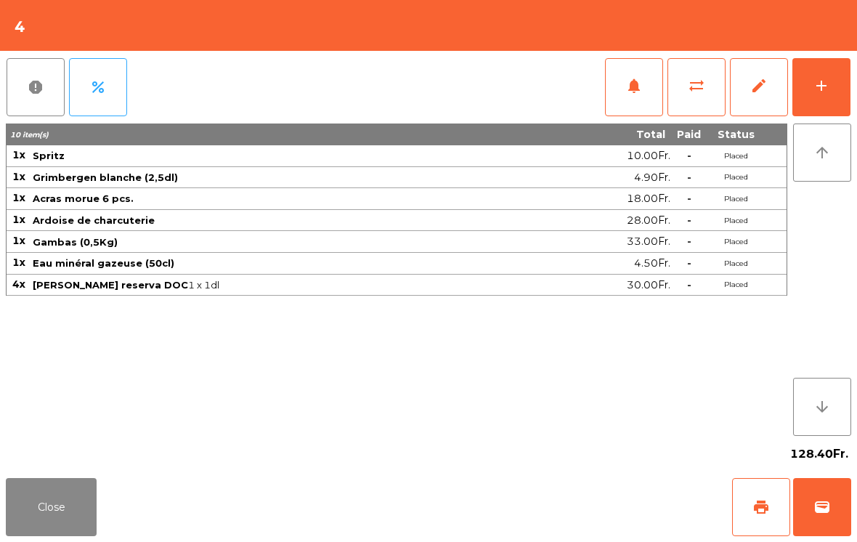
click at [23, 535] on button "Close" at bounding box center [51, 507] width 91 height 58
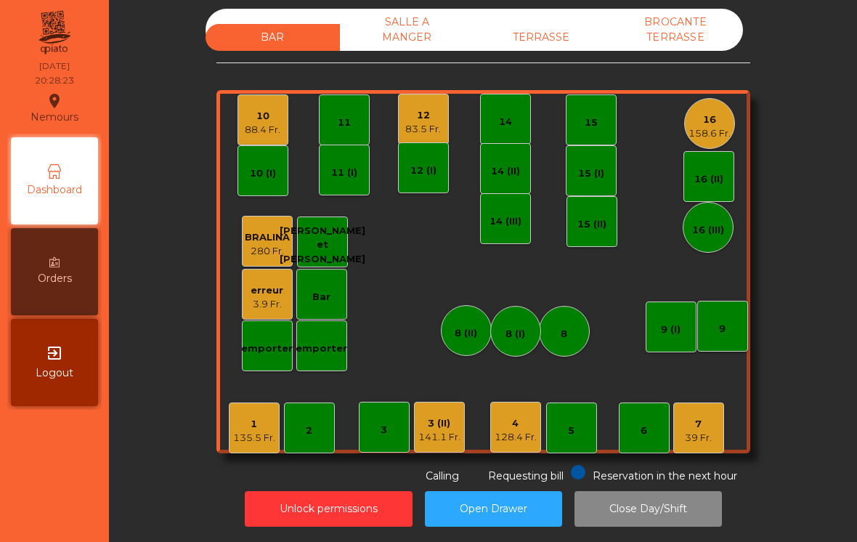
click at [711, 430] on div "39 Fr." at bounding box center [698, 437] width 27 height 15
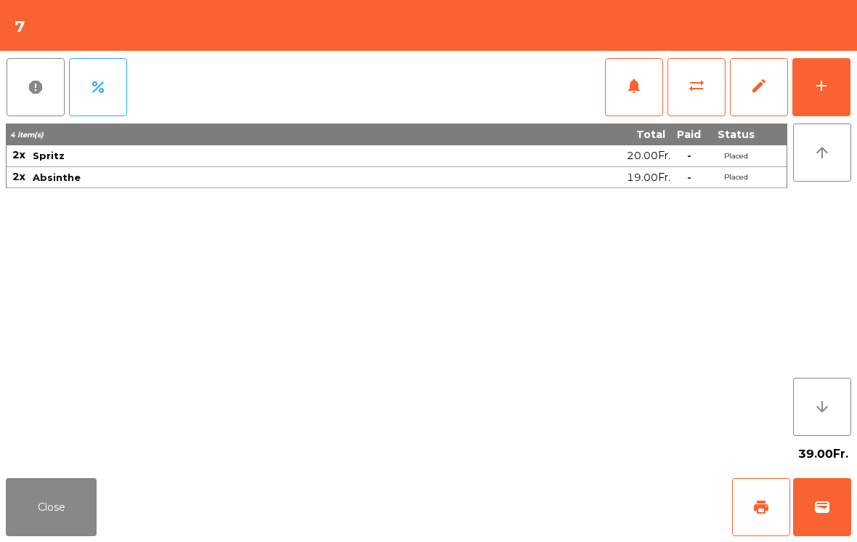
click at [36, 495] on button "Close" at bounding box center [51, 507] width 91 height 58
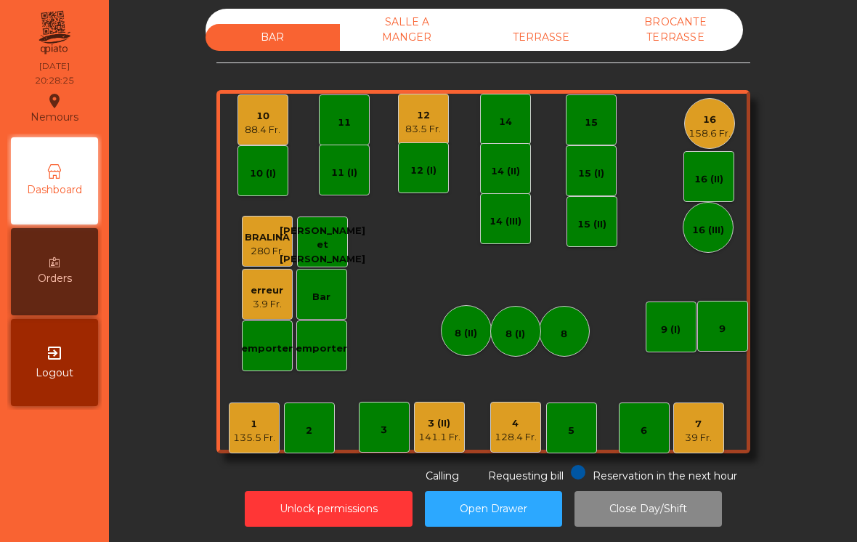
click at [710, 137] on div "16 158.6 Fr." at bounding box center [709, 123] width 51 height 51
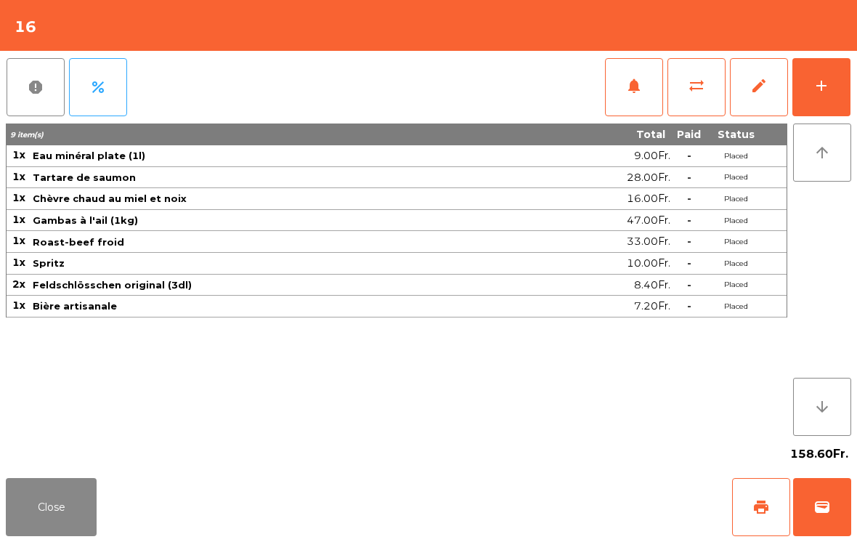
click at [51, 517] on button "Close" at bounding box center [51, 507] width 91 height 58
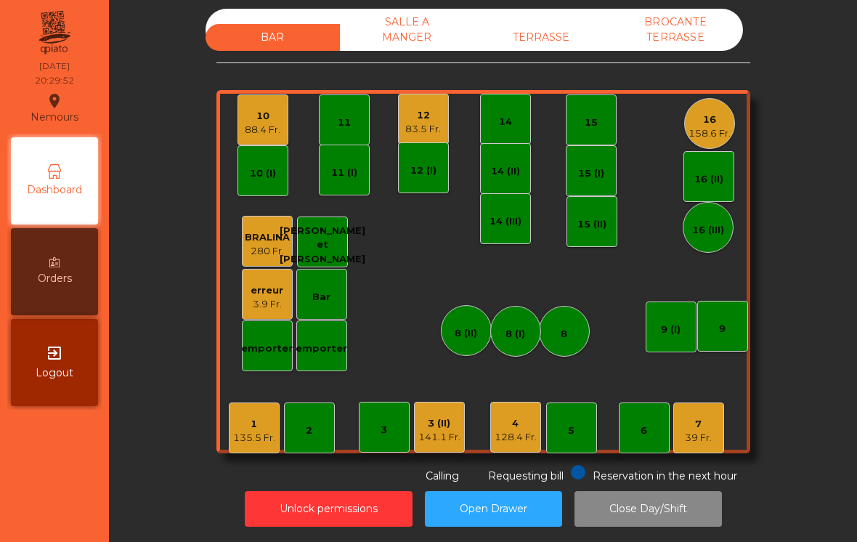
click at [264, 417] on div "1" at bounding box center [254, 424] width 42 height 15
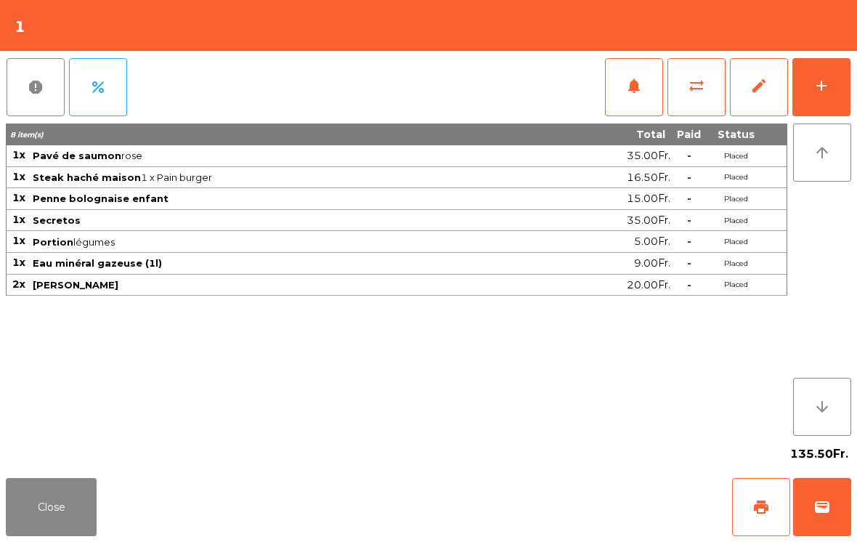
click at [822, 92] on div "add" at bounding box center [820, 85] width 17 height 17
click at [833, 97] on button "add" at bounding box center [821, 87] width 58 height 58
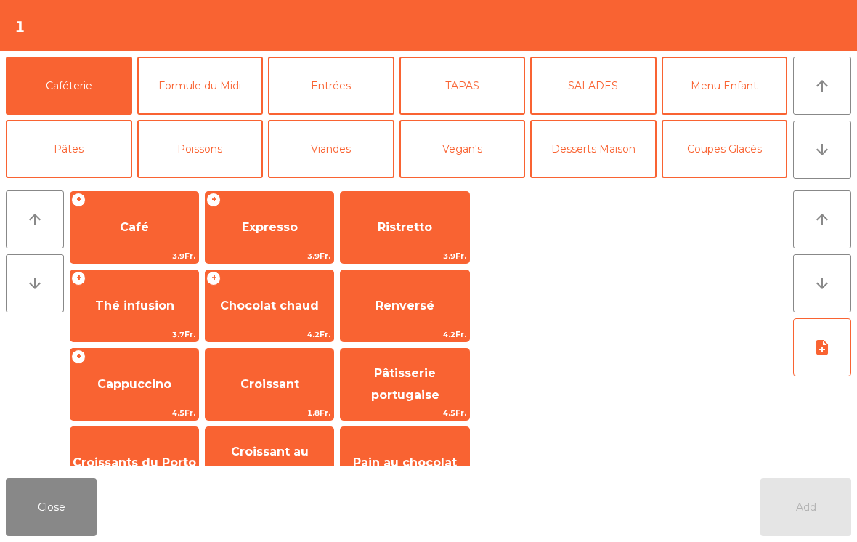
click at [838, 147] on button "arrow_downward" at bounding box center [822, 149] width 58 height 58
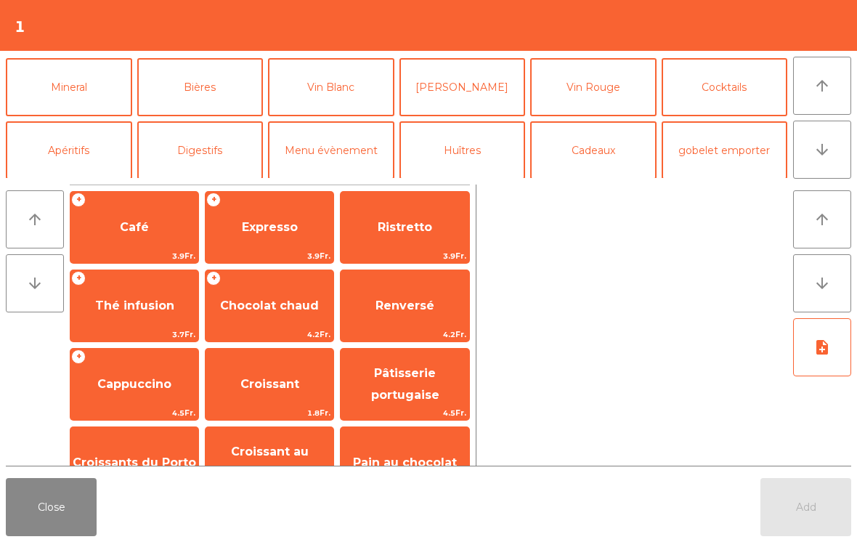
click at [83, 81] on button "Mineral" at bounding box center [69, 87] width 126 height 58
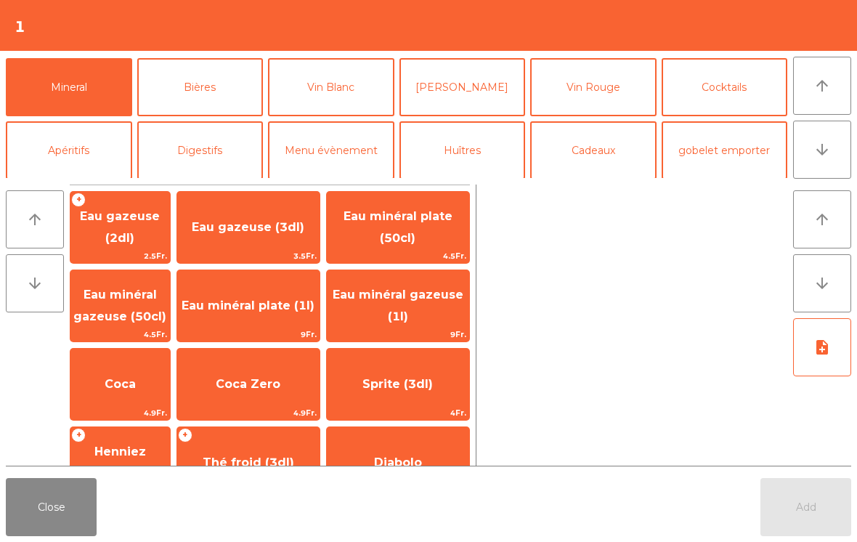
click at [407, 377] on span "Sprite (3dl)" at bounding box center [397, 384] width 70 height 14
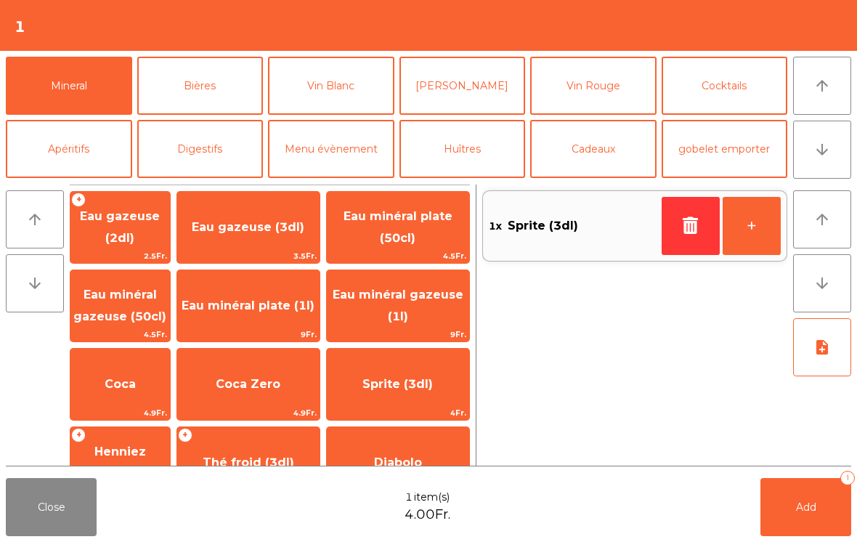
scroll to position [19, 0]
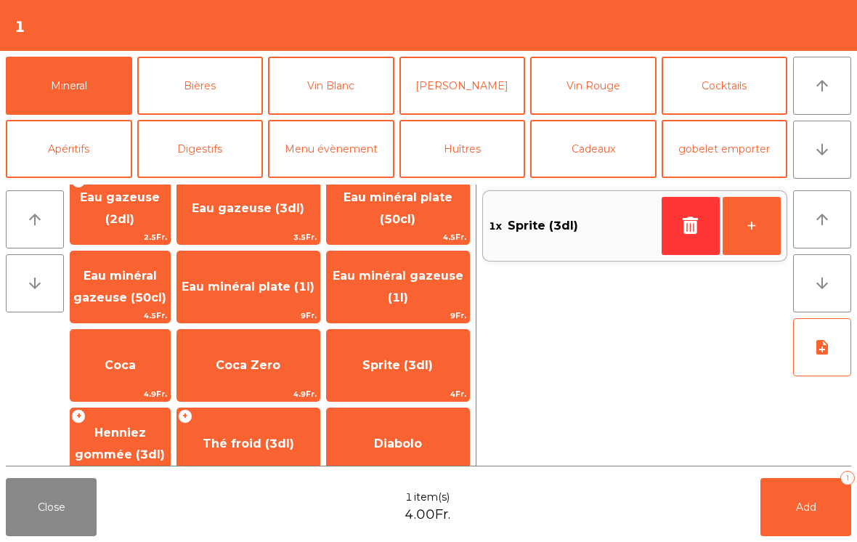
click at [819, 499] on button "Add 1" at bounding box center [805, 507] width 91 height 58
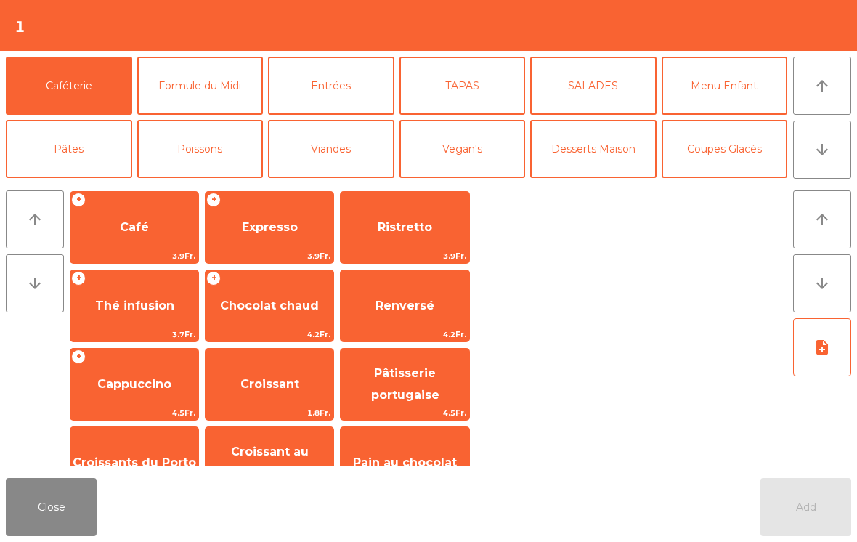
click at [78, 502] on button "Close" at bounding box center [51, 507] width 91 height 58
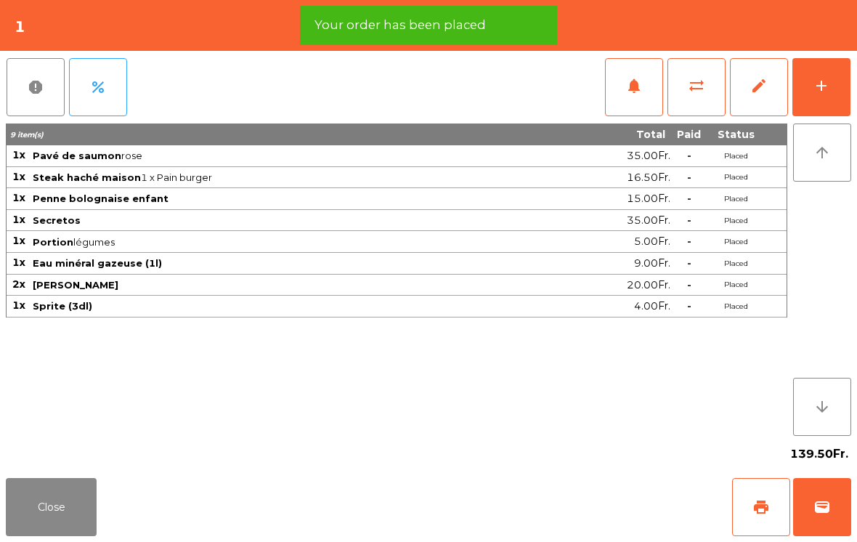
click at [65, 513] on button "Close" at bounding box center [51, 507] width 91 height 58
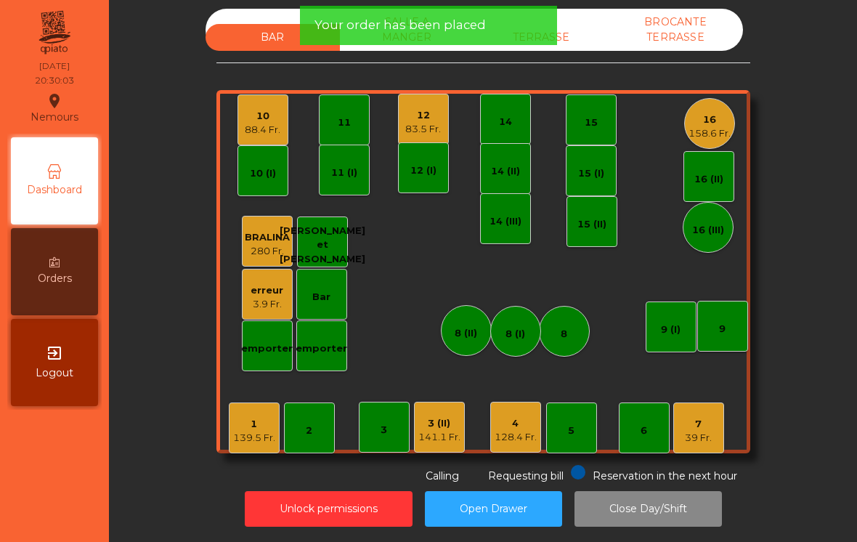
click at [264, 302] on div "erreur 3.9 Fr." at bounding box center [267, 294] width 51 height 51
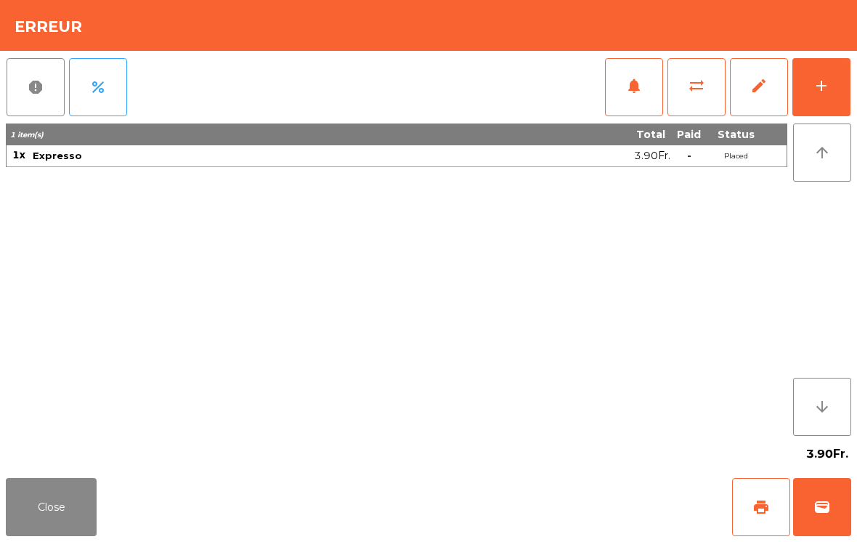
click at [60, 494] on button "Close" at bounding box center [51, 507] width 91 height 58
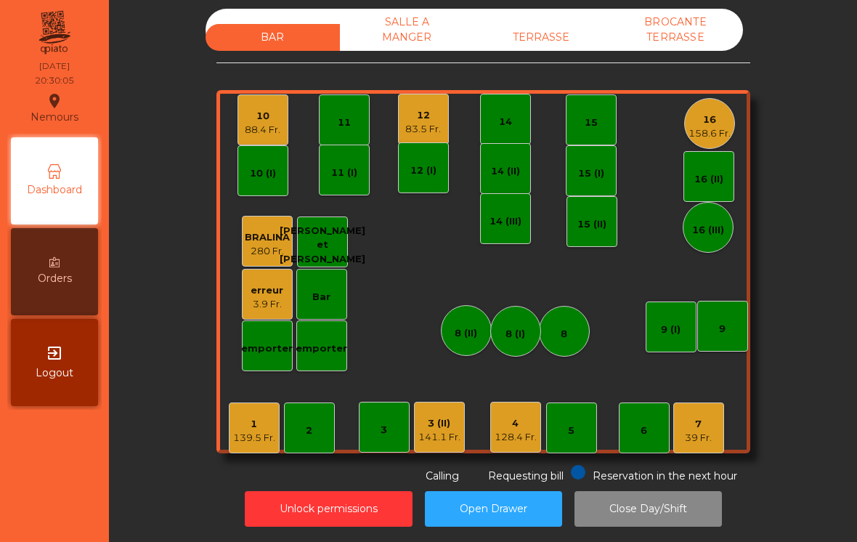
click at [442, 430] on div "141.1 Fr." at bounding box center [439, 437] width 42 height 15
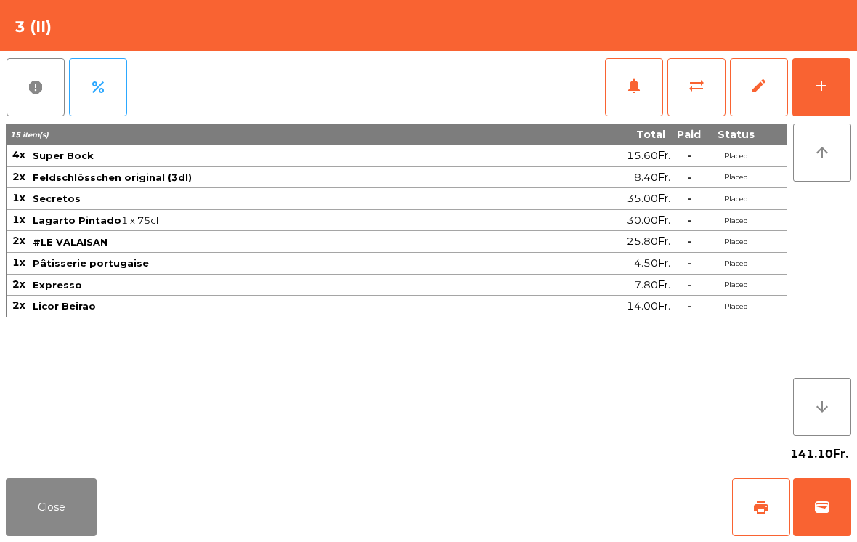
click at [57, 509] on button "Close" at bounding box center [51, 507] width 91 height 58
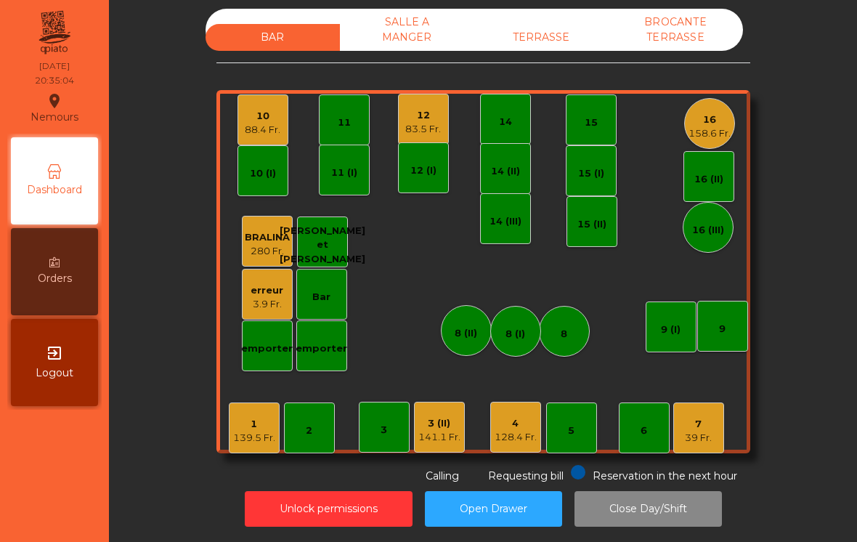
click at [436, 430] on div "141.1 Fr." at bounding box center [439, 437] width 42 height 15
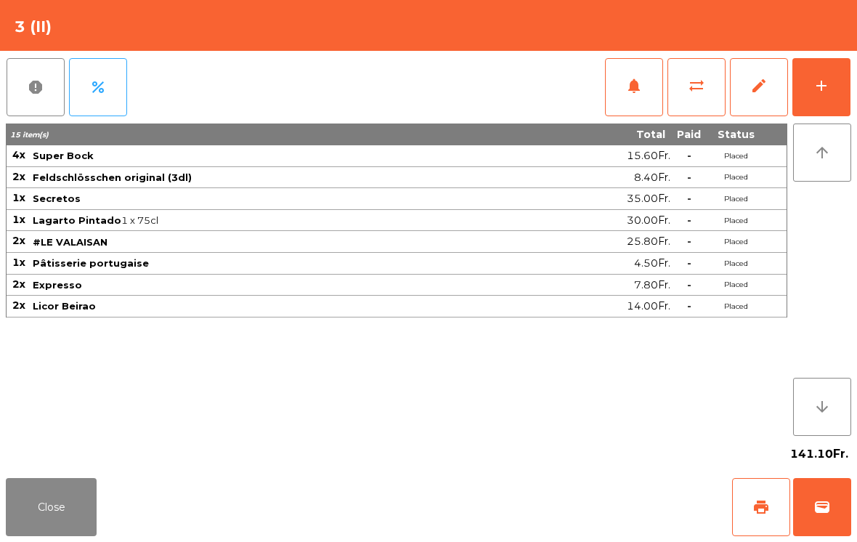
click at [744, 511] on button "print" at bounding box center [761, 507] width 58 height 58
click at [95, 499] on button "Close" at bounding box center [51, 507] width 91 height 58
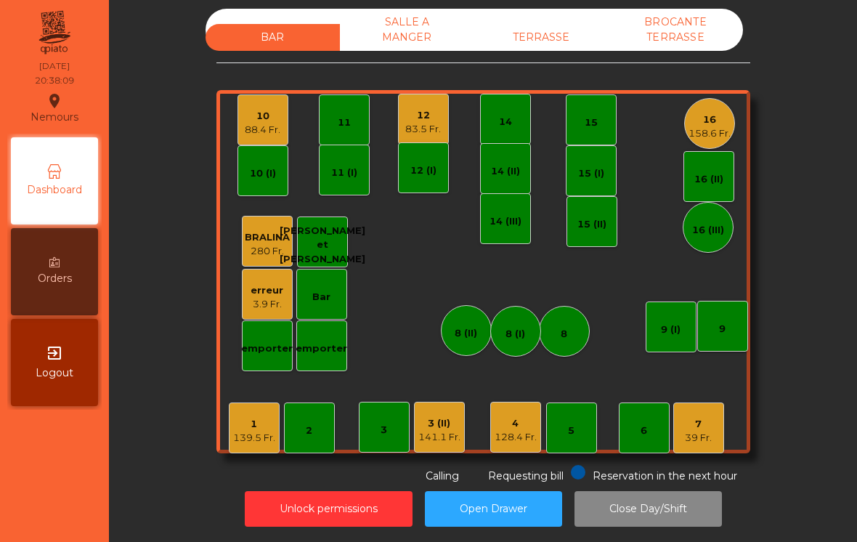
click at [717, 418] on div "7 39 Fr." at bounding box center [698, 427] width 51 height 51
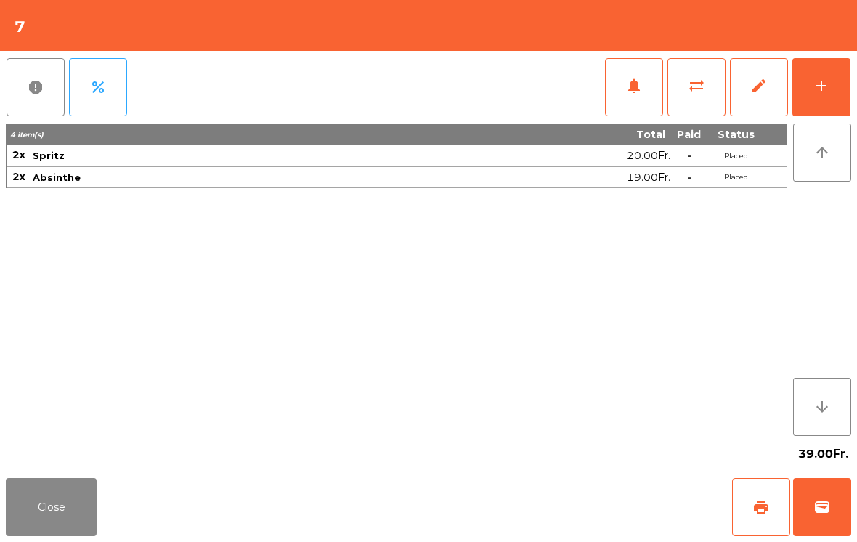
click at [841, 83] on button "add" at bounding box center [821, 87] width 58 height 58
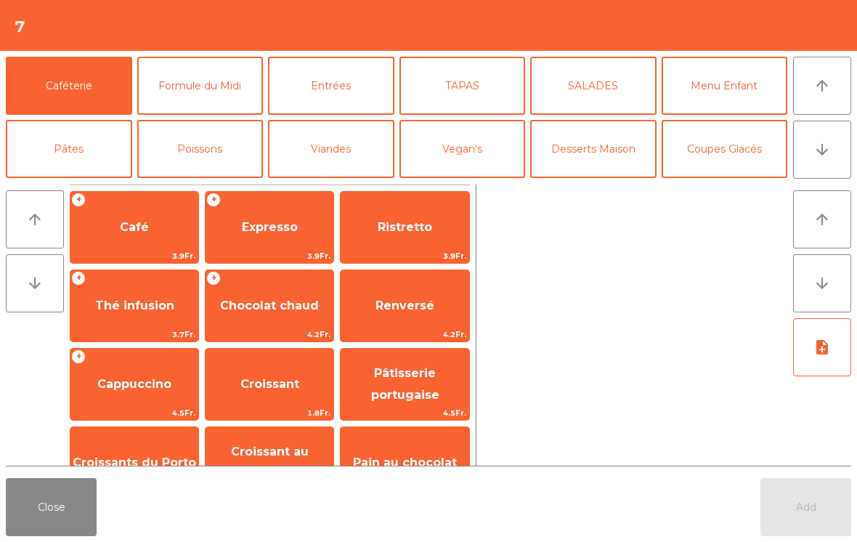
click at [348, 154] on button "Viandes" at bounding box center [331, 149] width 126 height 58
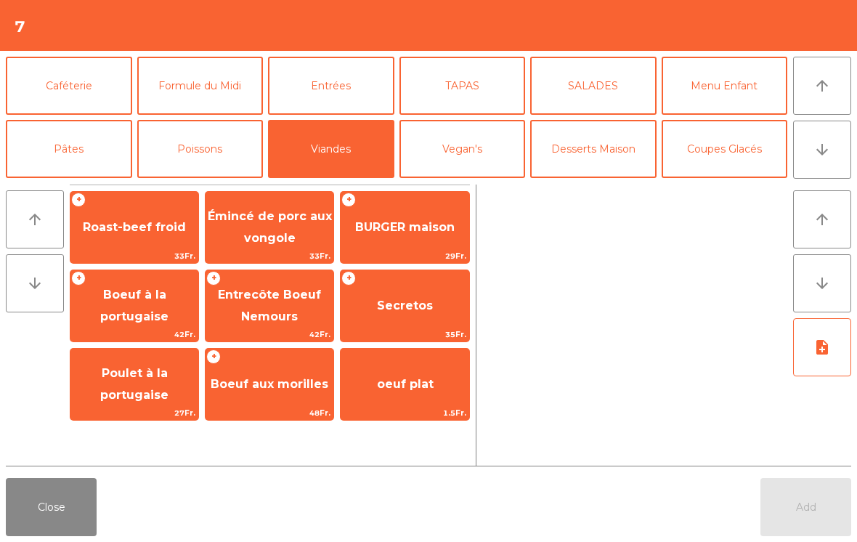
click at [426, 229] on span "BURGER maison" at bounding box center [404, 227] width 99 height 14
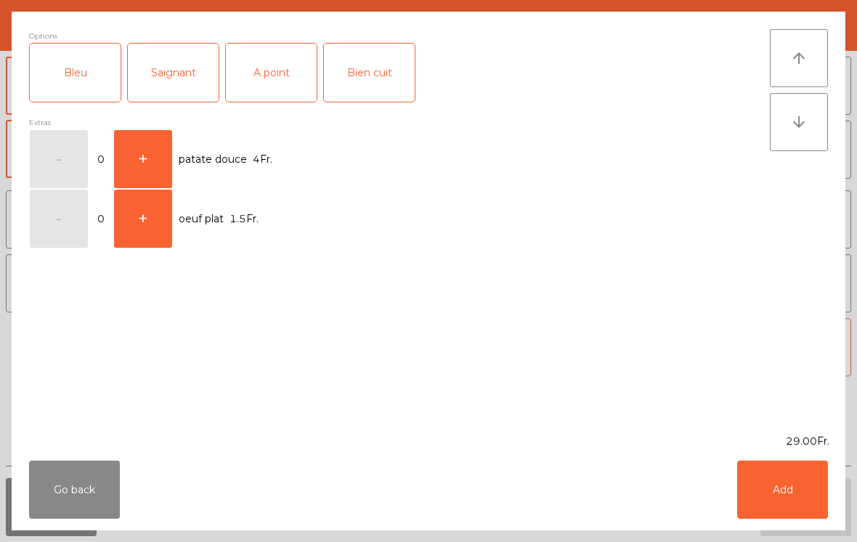
click at [171, 83] on div "Saignant" at bounding box center [173, 73] width 91 height 58
click at [784, 475] on button "Add" at bounding box center [782, 489] width 91 height 58
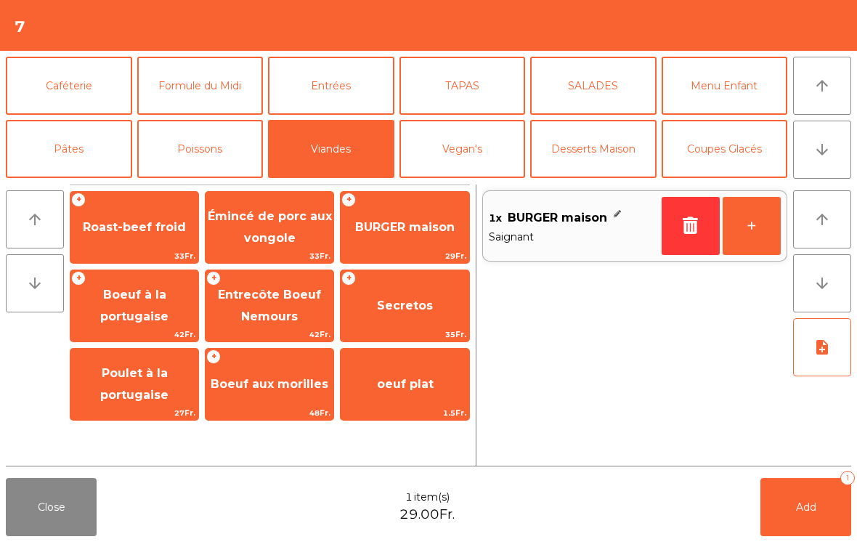
click at [299, 282] on span "Entrecôte Boeuf Nemours" at bounding box center [269, 306] width 128 height 62
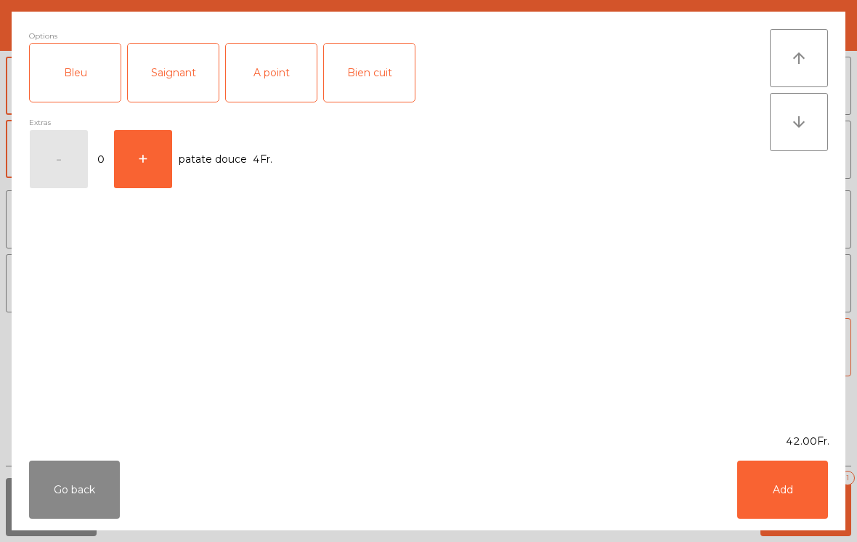
click at [186, 83] on div "Saignant" at bounding box center [173, 73] width 91 height 58
click at [803, 500] on button "Add" at bounding box center [782, 489] width 91 height 58
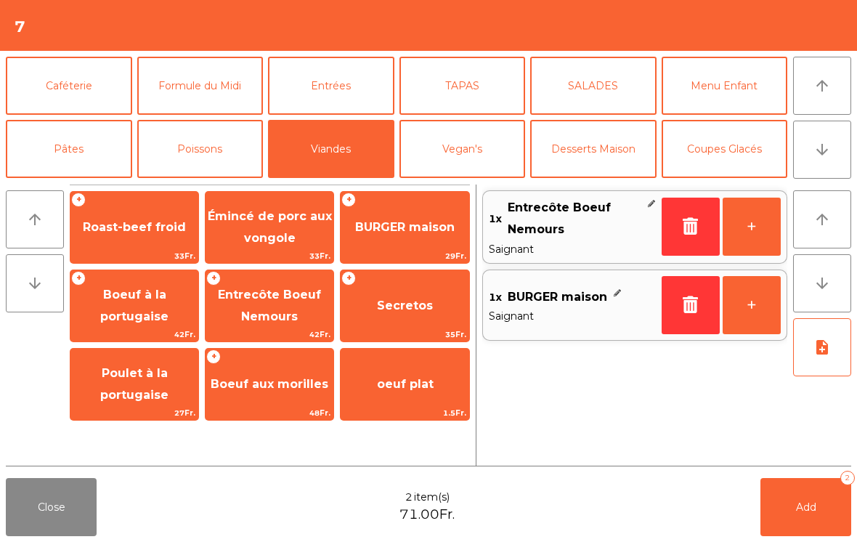
click at [203, 147] on button "Poissons" at bounding box center [200, 149] width 126 height 58
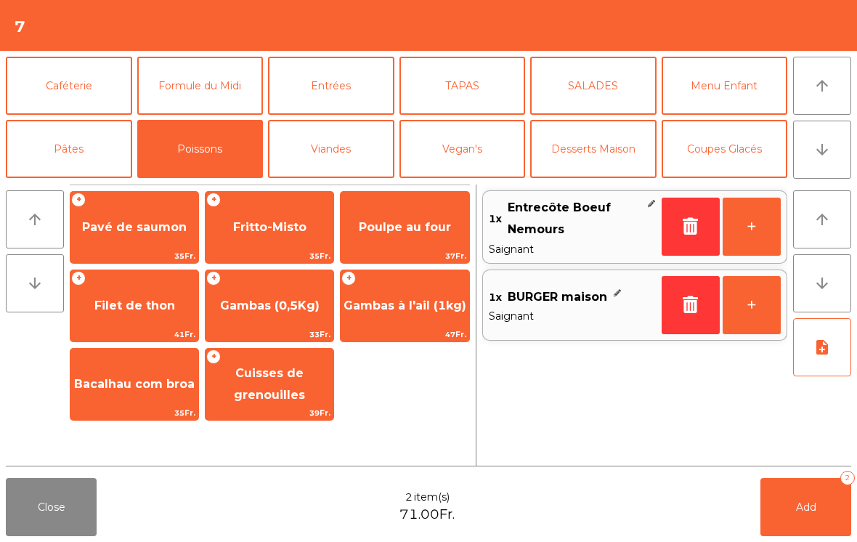
click at [279, 306] on span "Gambas (0,5Kg)" at bounding box center [269, 305] width 99 height 14
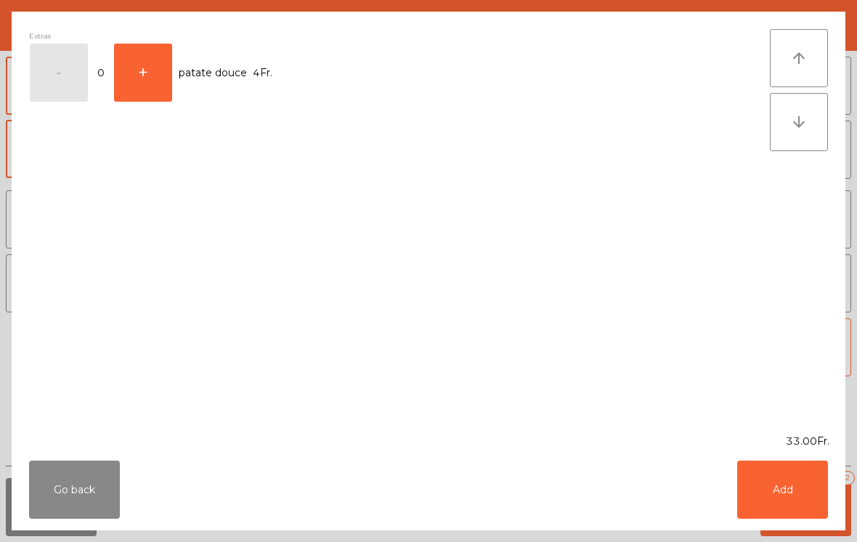
click at [778, 494] on button "Add" at bounding box center [782, 489] width 91 height 58
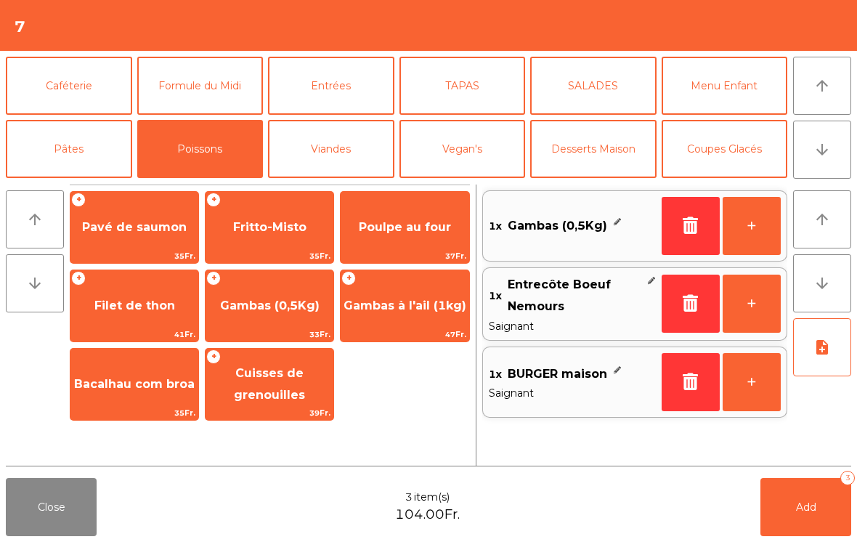
click at [404, 213] on span "Poulpe au four" at bounding box center [404, 227] width 128 height 39
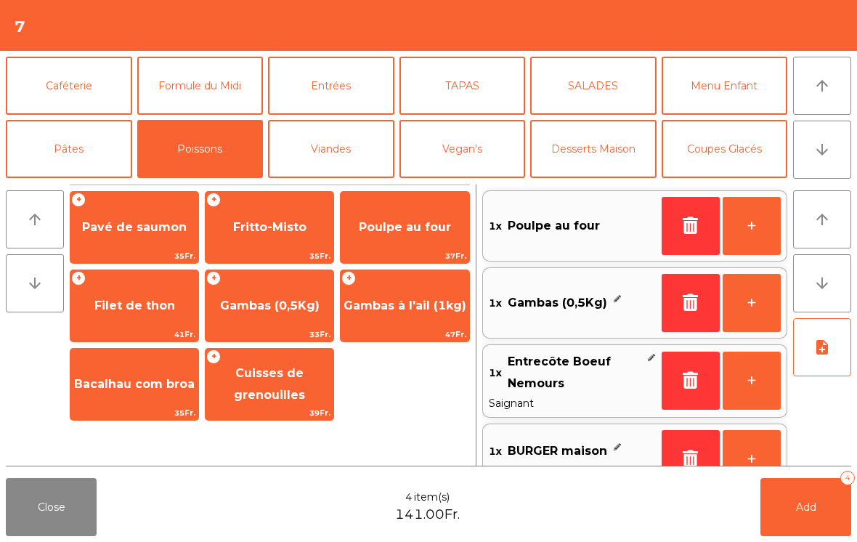
scroll to position [44, 0]
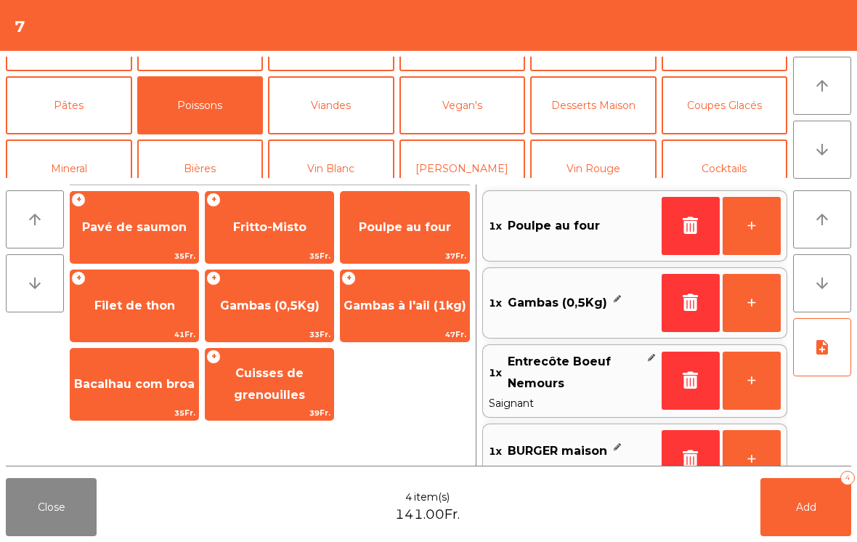
click at [70, 153] on button "Mineral" at bounding box center [69, 168] width 126 height 58
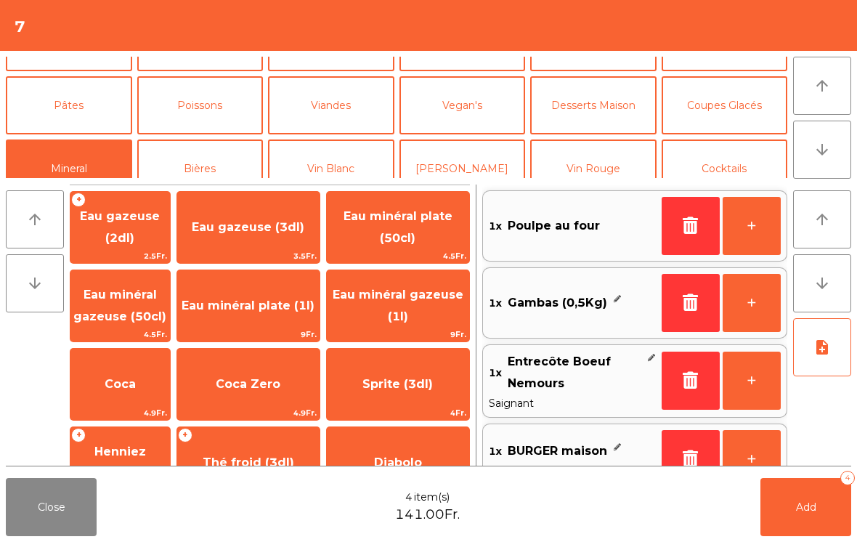
click at [426, 315] on span "Eau minéral gazeuse (1l)" at bounding box center [398, 306] width 142 height 62
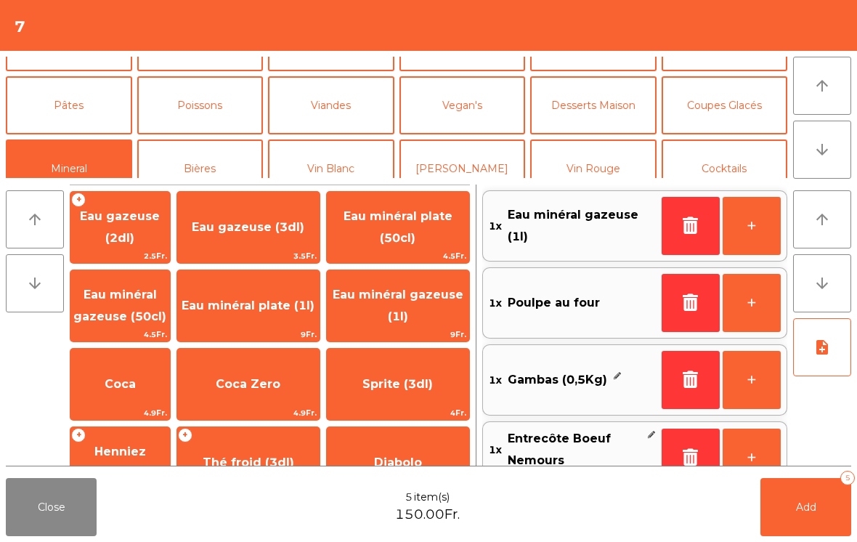
scroll to position [6, 0]
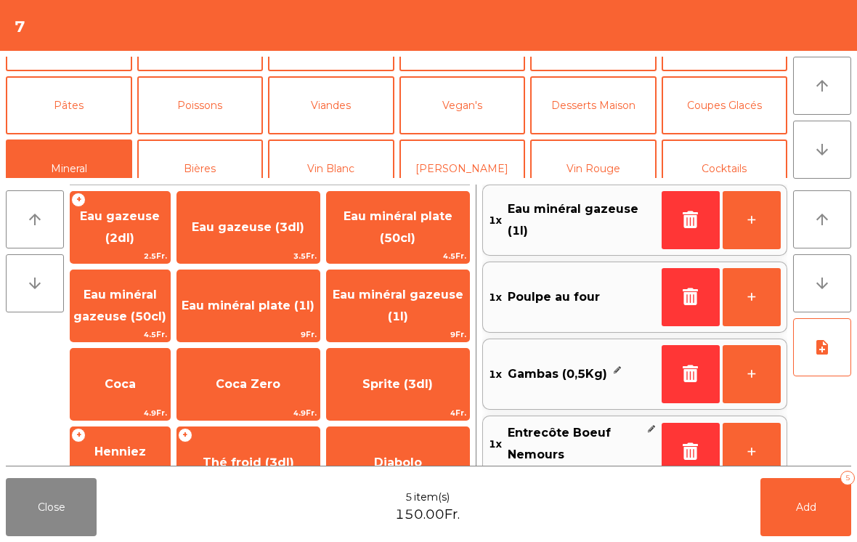
click at [600, 168] on button "Vin Rouge" at bounding box center [593, 168] width 126 height 58
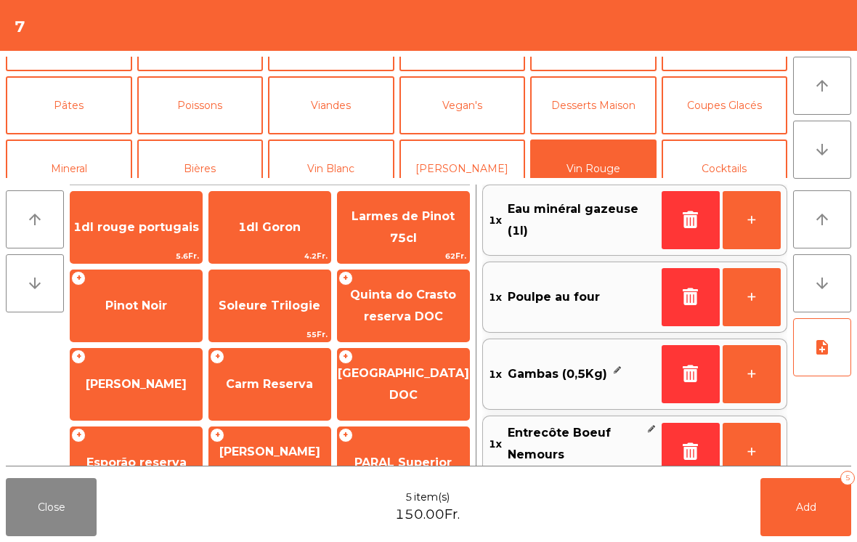
click at [436, 252] on span "62Fr." at bounding box center [403, 256] width 131 height 14
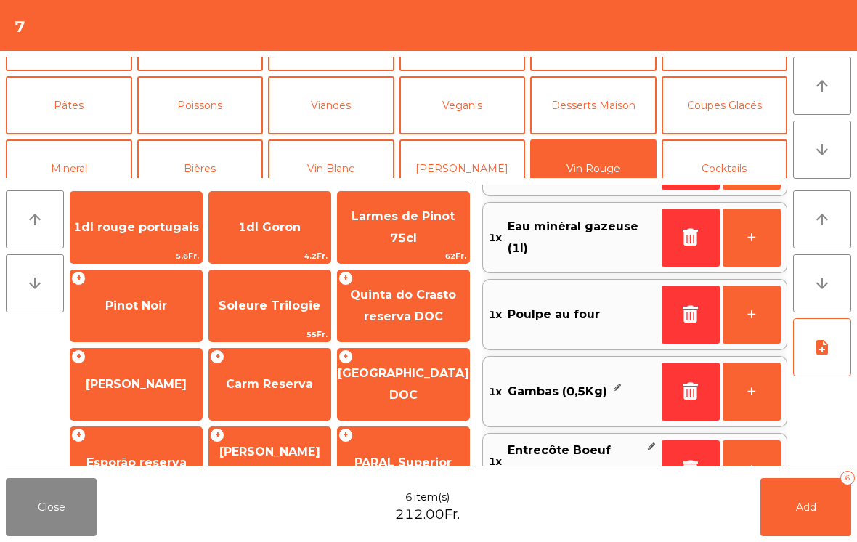
scroll to position [189, 0]
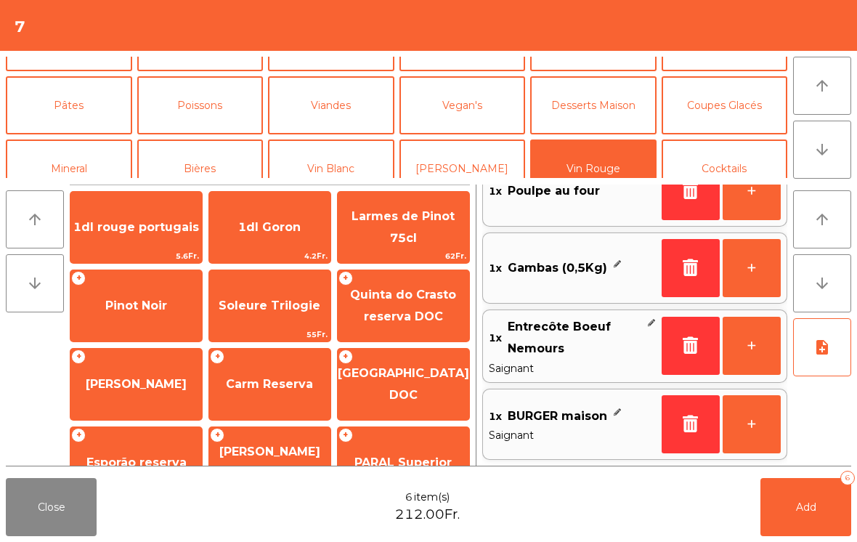
click at [830, 360] on button "note_add" at bounding box center [822, 347] width 58 height 58
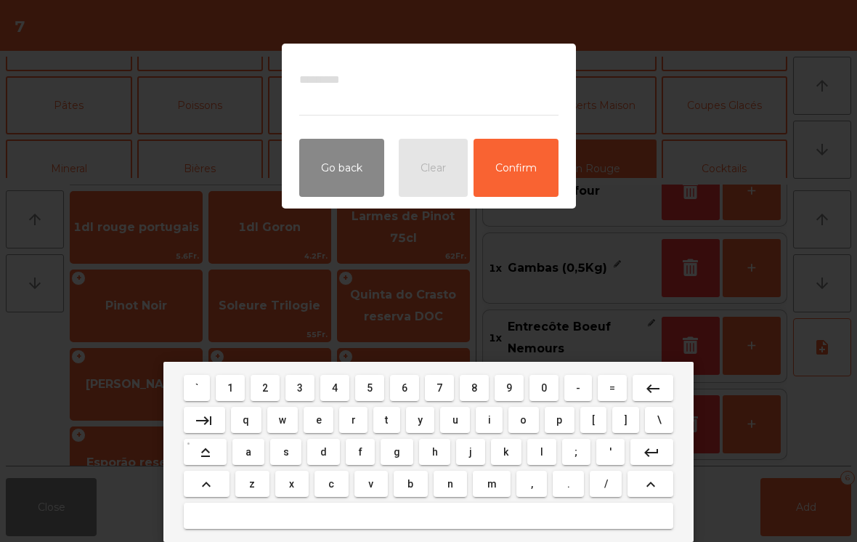
type textarea "*"
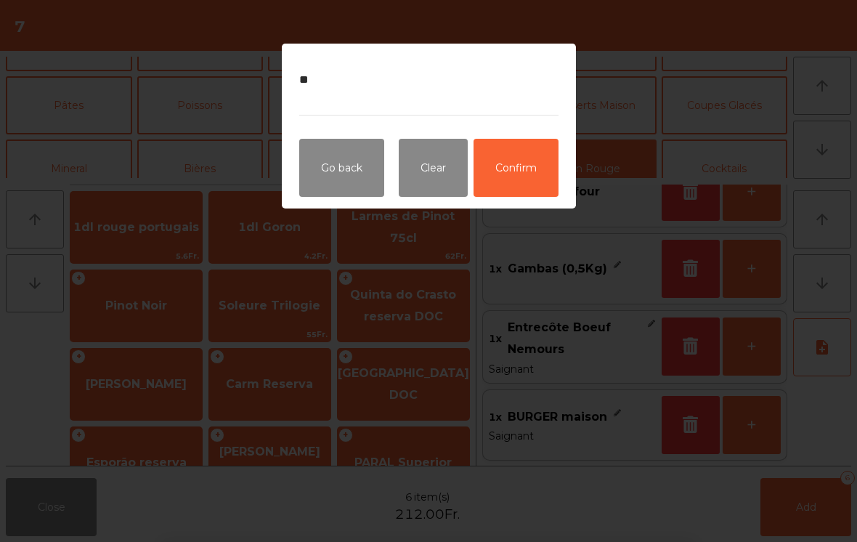
click at [528, 178] on button "Confirm" at bounding box center [515, 168] width 85 height 58
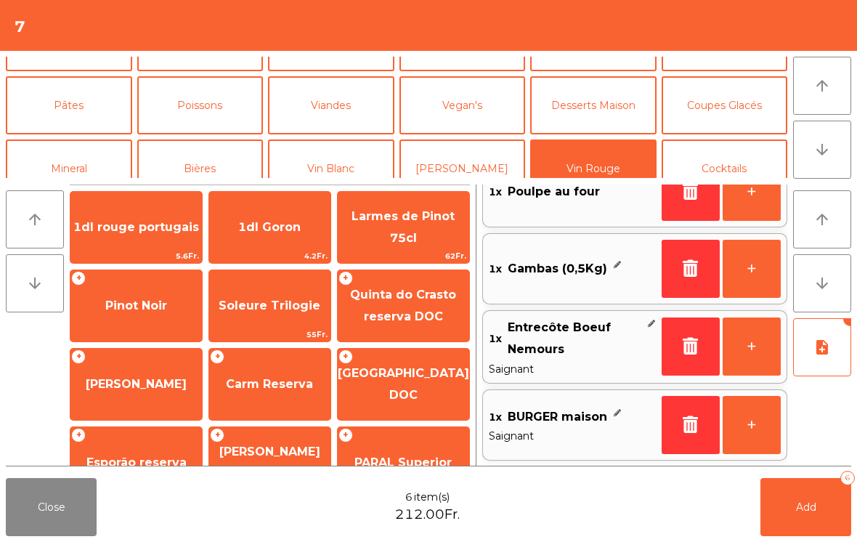
click at [805, 518] on button "Add 6" at bounding box center [805, 507] width 91 height 58
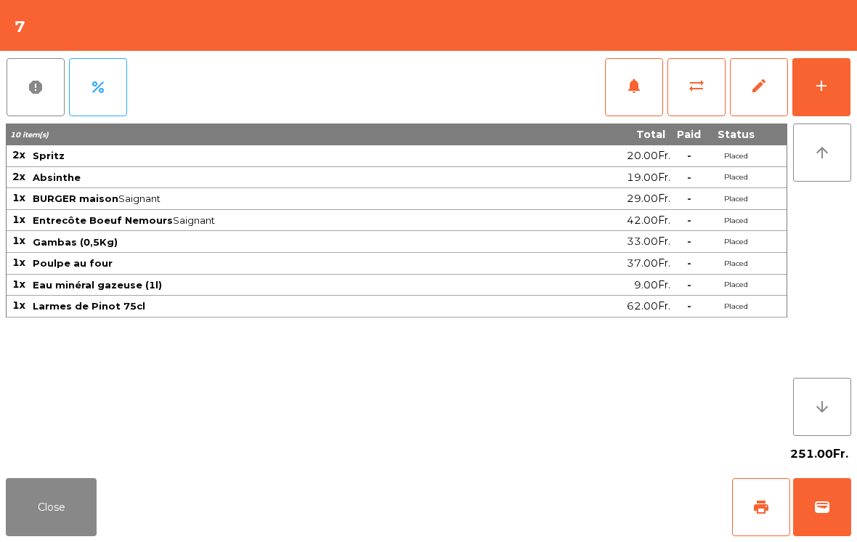
click at [43, 512] on button "Close" at bounding box center [51, 507] width 91 height 58
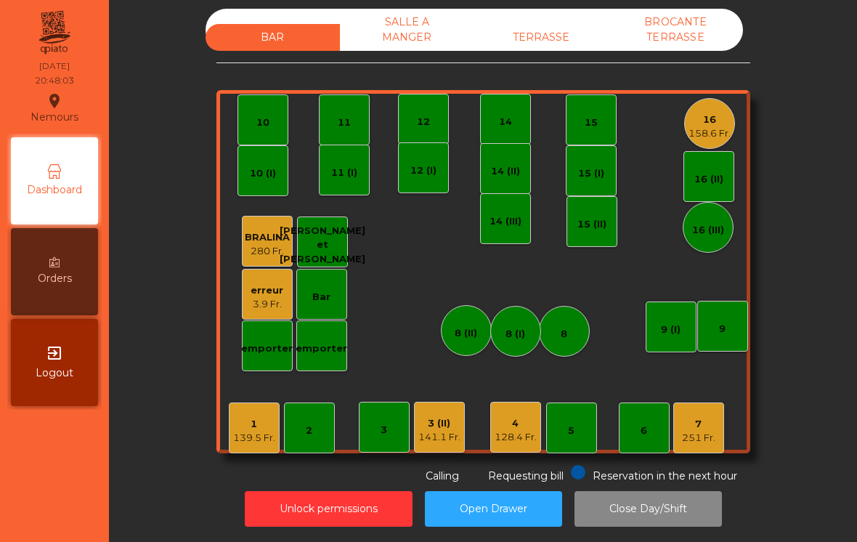
click at [695, 113] on div "16" at bounding box center [709, 120] width 42 height 15
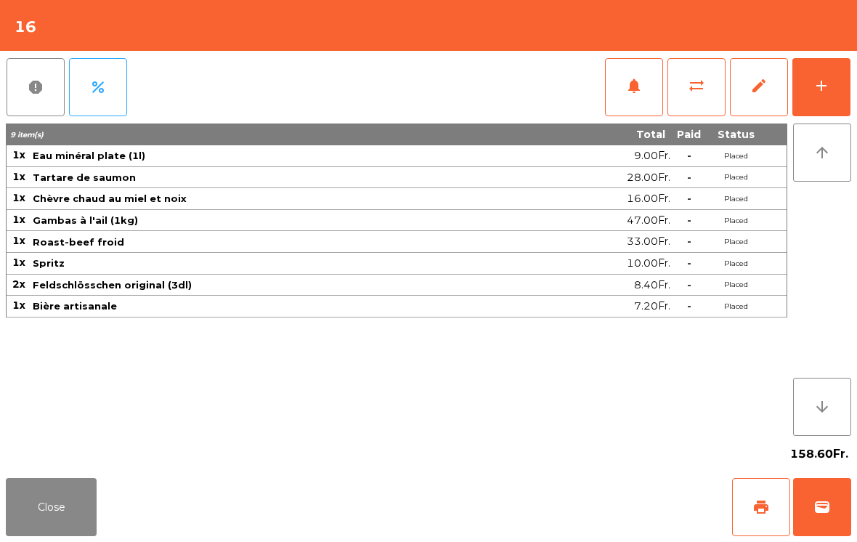
click at [628, 89] on span "notifications" at bounding box center [633, 85] width 17 height 17
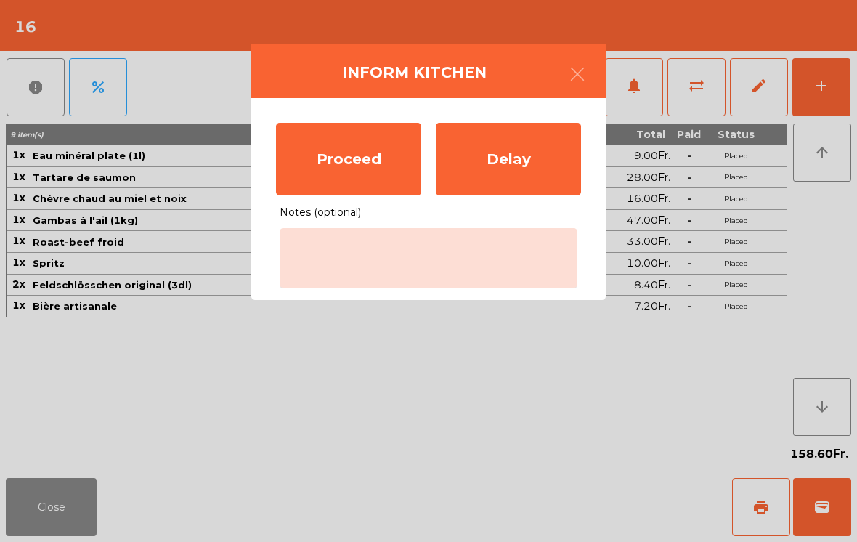
click at [330, 169] on div "Proceed" at bounding box center [348, 159] width 145 height 73
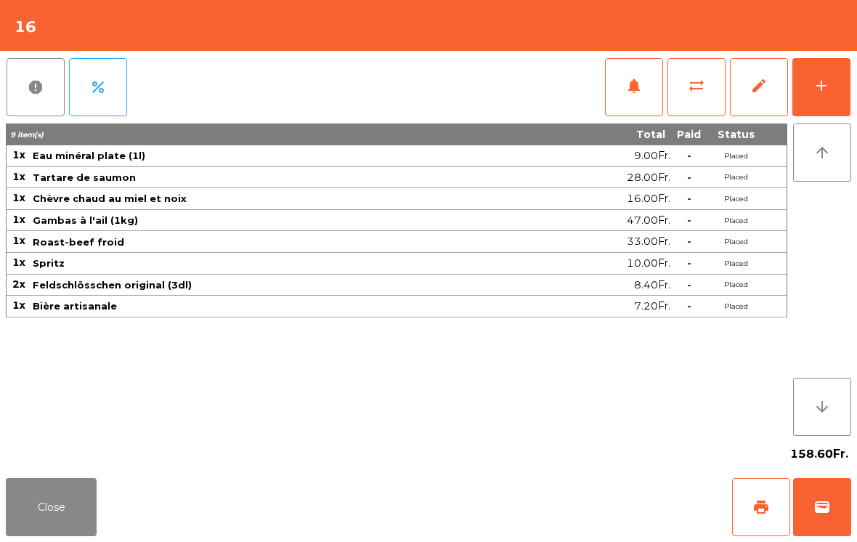
click at [57, 528] on button "Close" at bounding box center [51, 507] width 91 height 58
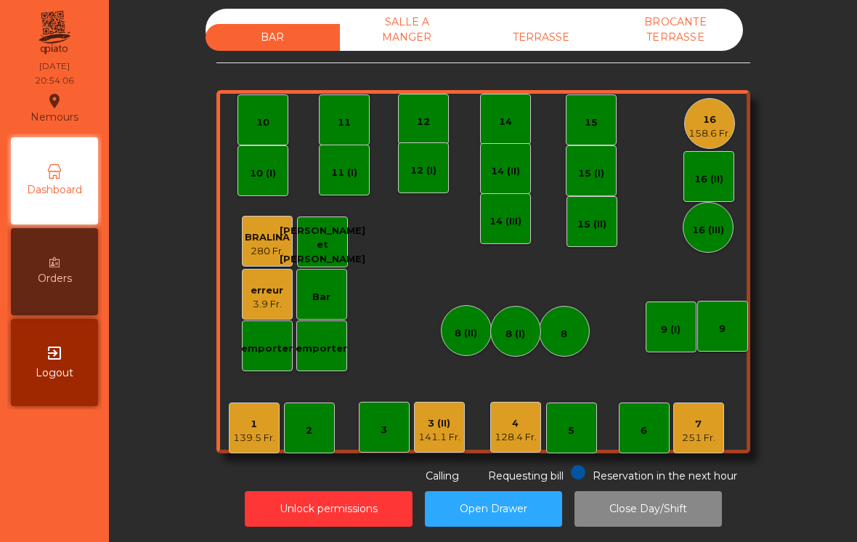
click at [335, 112] on div "11" at bounding box center [344, 119] width 51 height 51
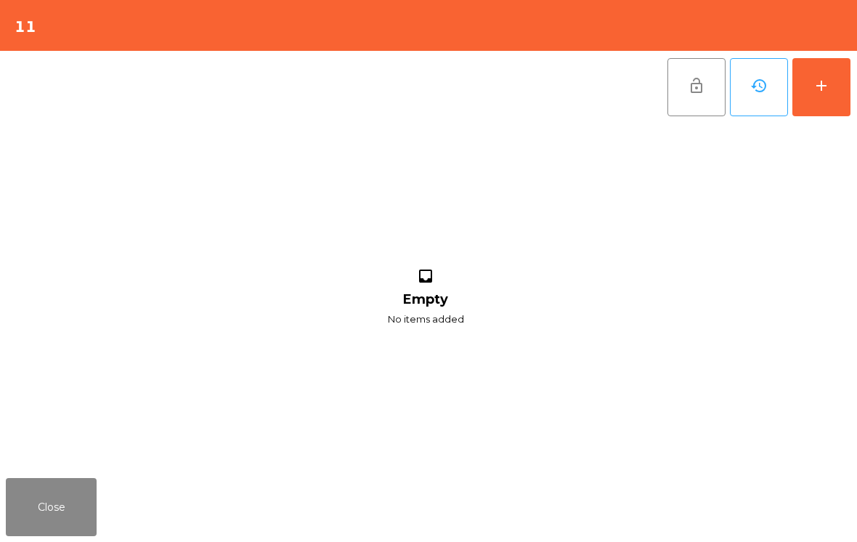
click at [803, 75] on button "add" at bounding box center [821, 87] width 58 height 58
click at [814, 107] on button "add" at bounding box center [821, 87] width 58 height 58
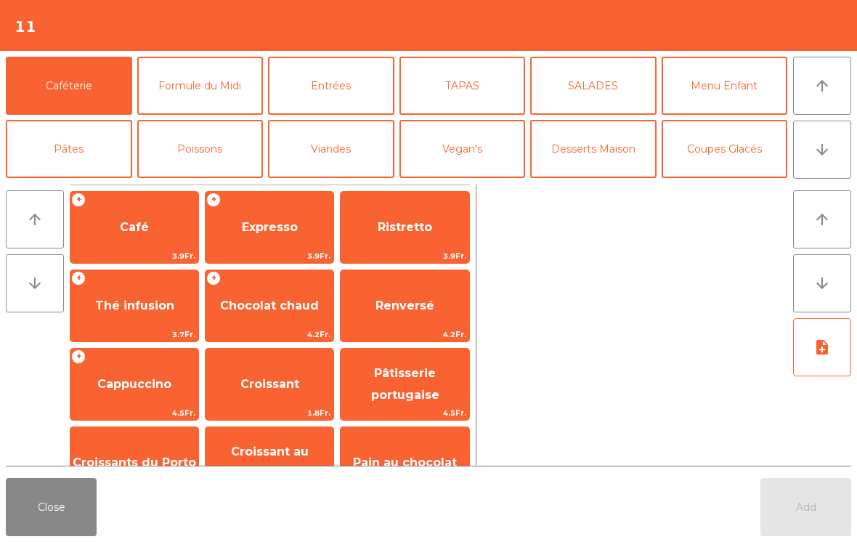
click at [814, 158] on icon "arrow_downward" at bounding box center [821, 149] width 17 height 17
click at [198, 183] on button "Bières" at bounding box center [200, 212] width 126 height 58
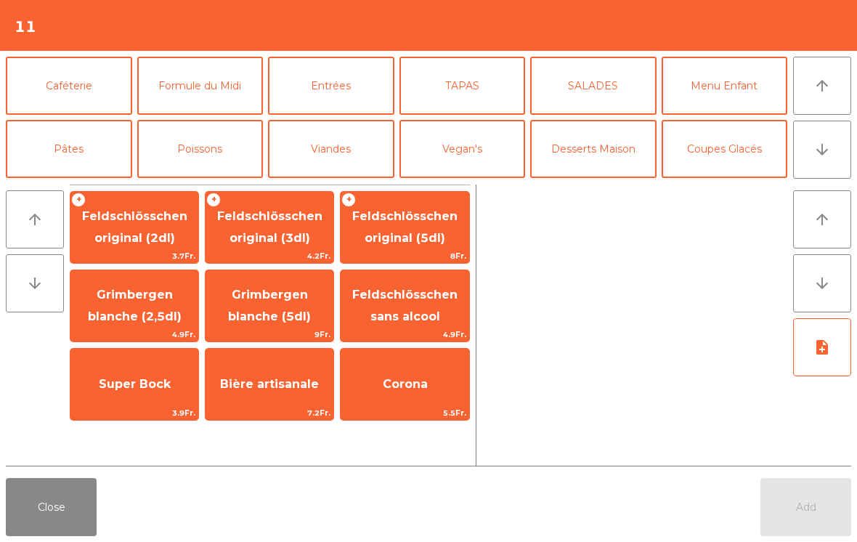
scroll to position [126, 0]
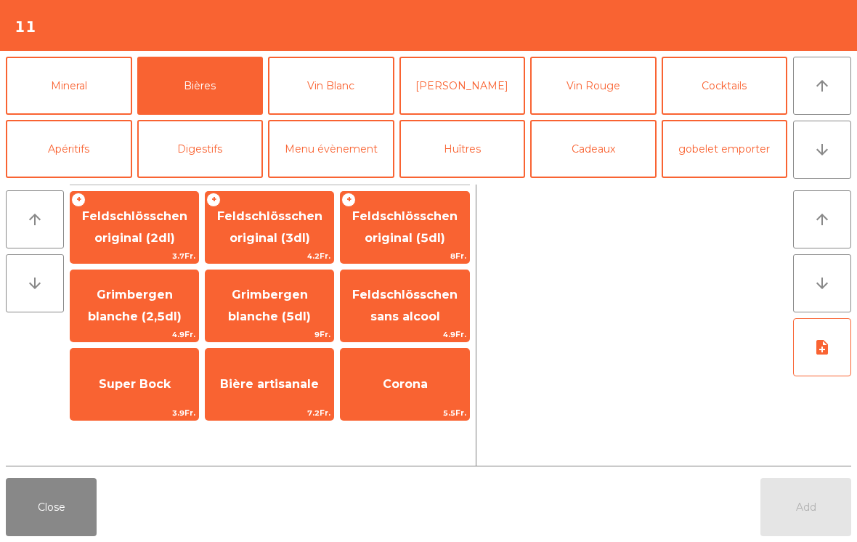
click at [250, 397] on span "Bière artisanale" at bounding box center [269, 383] width 128 height 39
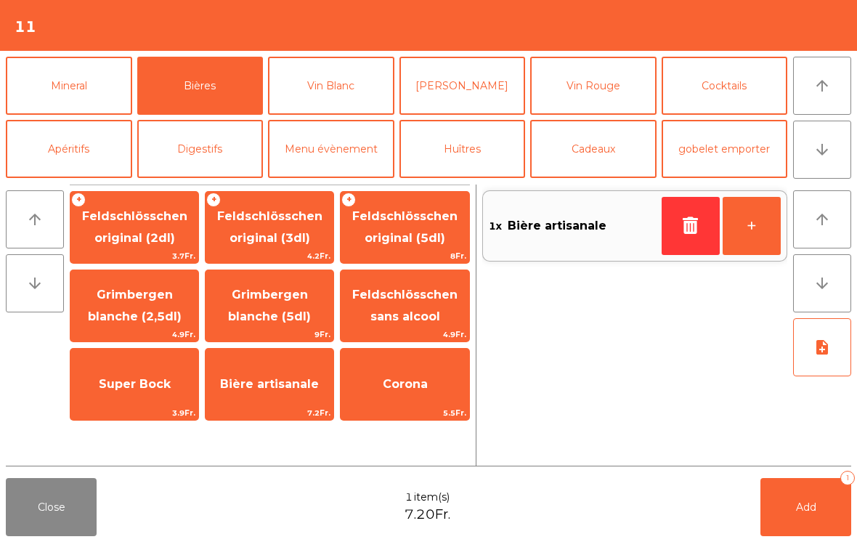
click at [804, 515] on button "Add 1" at bounding box center [805, 507] width 91 height 58
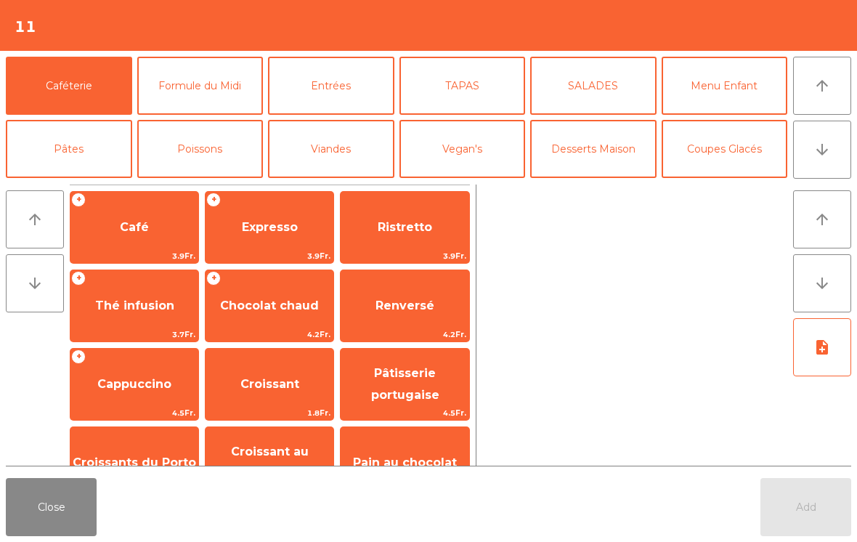
click at [49, 514] on button "Close" at bounding box center [51, 507] width 91 height 58
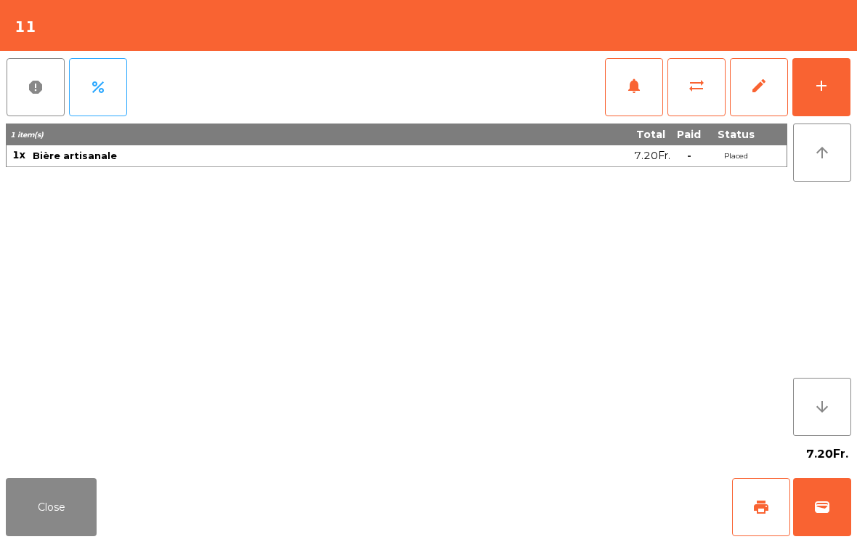
click at [52, 497] on button "Close" at bounding box center [51, 507] width 91 height 58
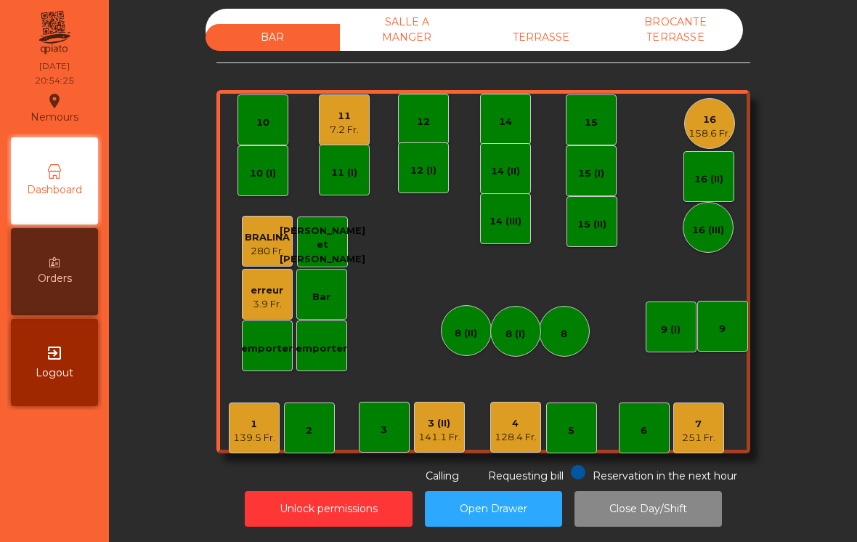
click at [454, 430] on div "141.1 Fr." at bounding box center [439, 437] width 42 height 15
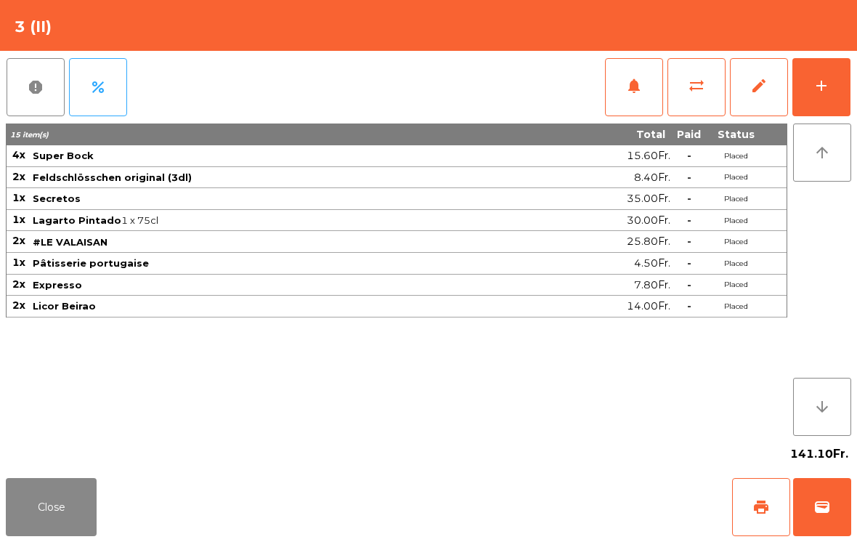
click at [697, 96] on button "sync_alt" at bounding box center [696, 87] width 58 height 58
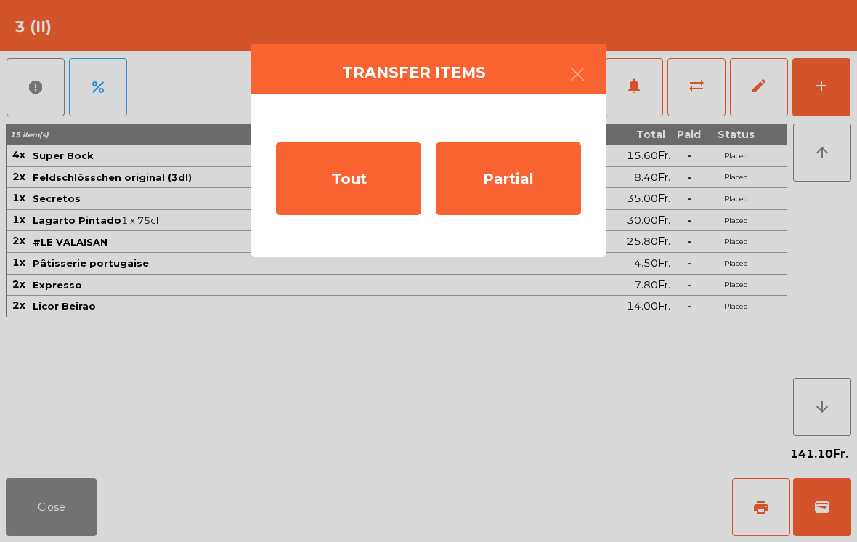
click at [536, 193] on div "Partial" at bounding box center [508, 178] width 145 height 73
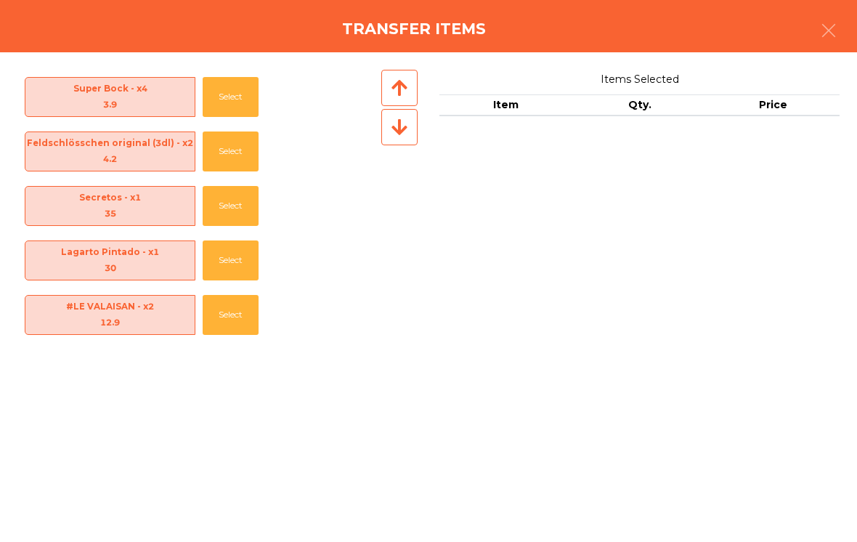
scroll to position [172, 0]
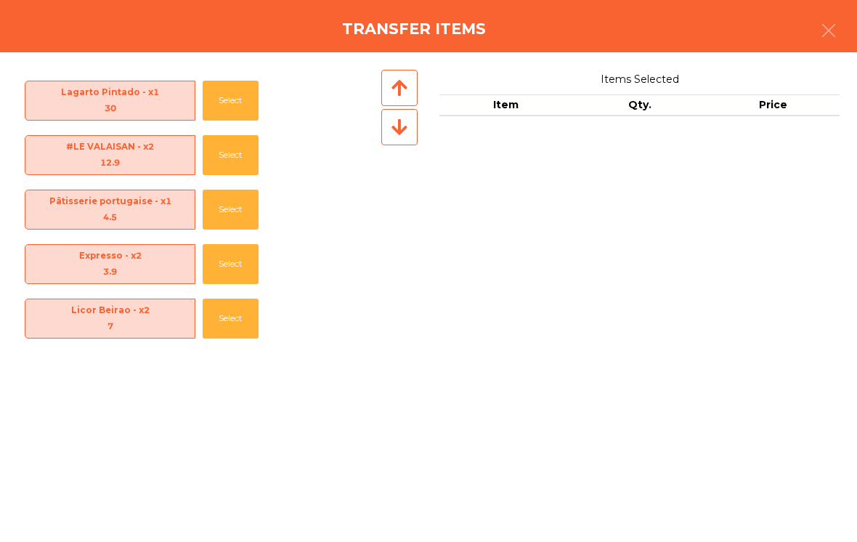
click at [245, 325] on button "Select" at bounding box center [231, 318] width 56 height 40
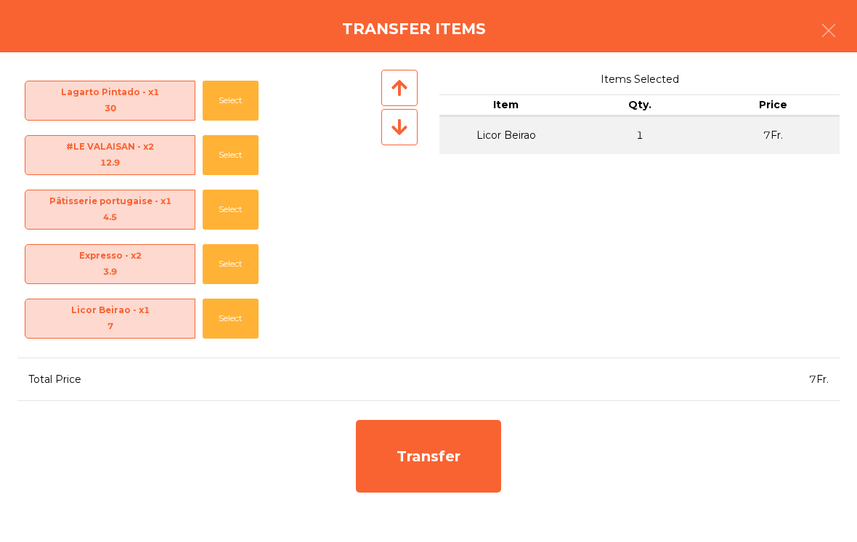
click at [240, 323] on button "Select" at bounding box center [231, 318] width 56 height 40
click at [446, 457] on div "Transfer" at bounding box center [428, 456] width 145 height 73
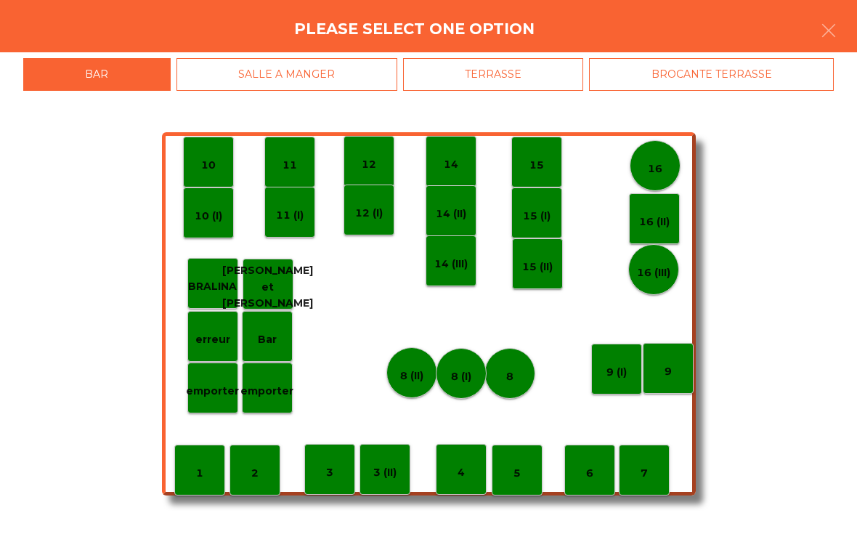
scroll to position [105, 0]
click at [342, 480] on div "3" at bounding box center [329, 469] width 51 height 51
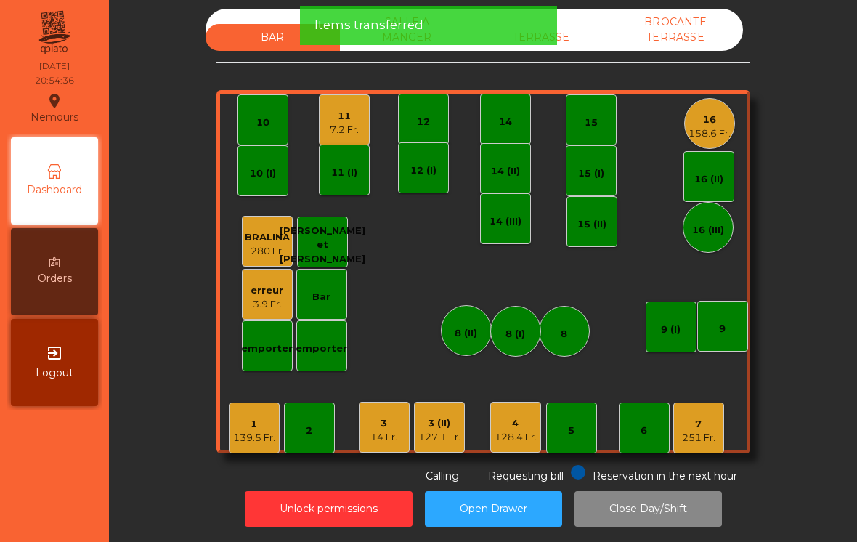
click at [438, 430] on div "127.1 Fr." at bounding box center [439, 437] width 42 height 15
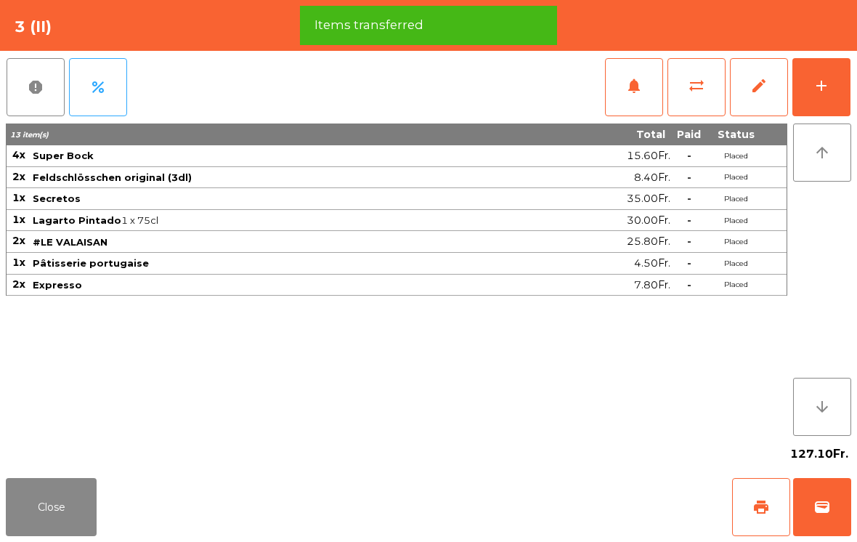
click at [845, 501] on button "wallet" at bounding box center [822, 507] width 58 height 58
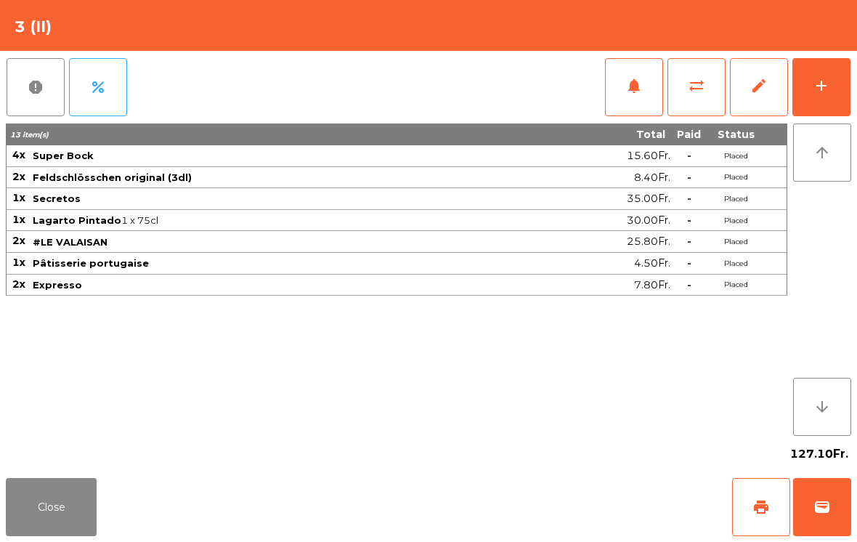
click at [33, 508] on button "Close" at bounding box center [51, 507] width 91 height 58
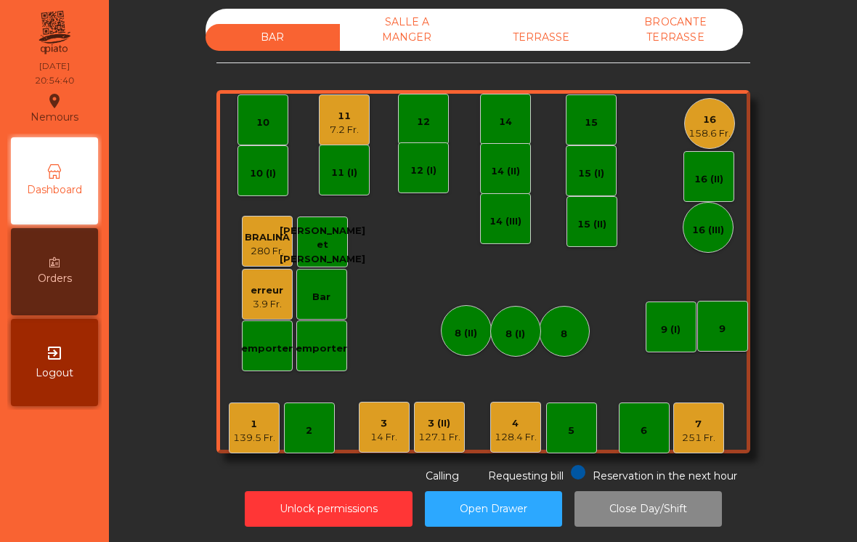
click at [452, 430] on div "127.1 Fr." at bounding box center [439, 437] width 42 height 15
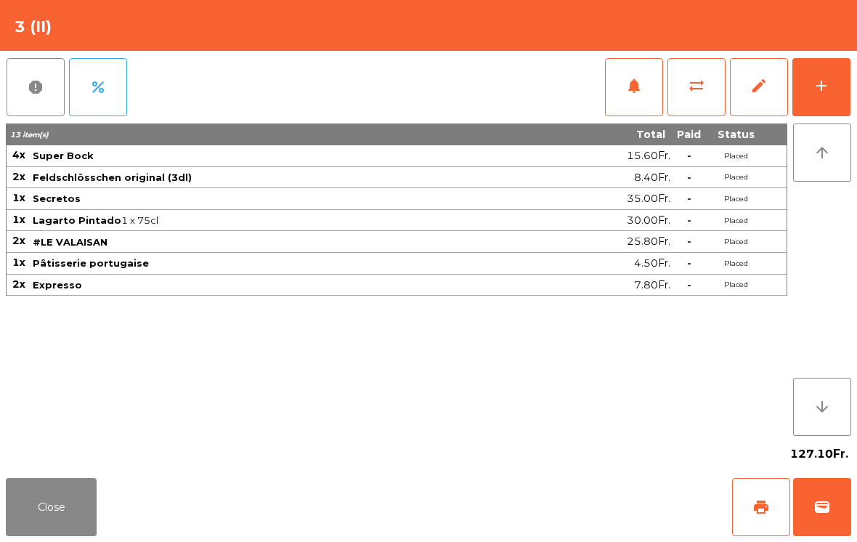
click at [838, 519] on button "wallet" at bounding box center [822, 507] width 58 height 58
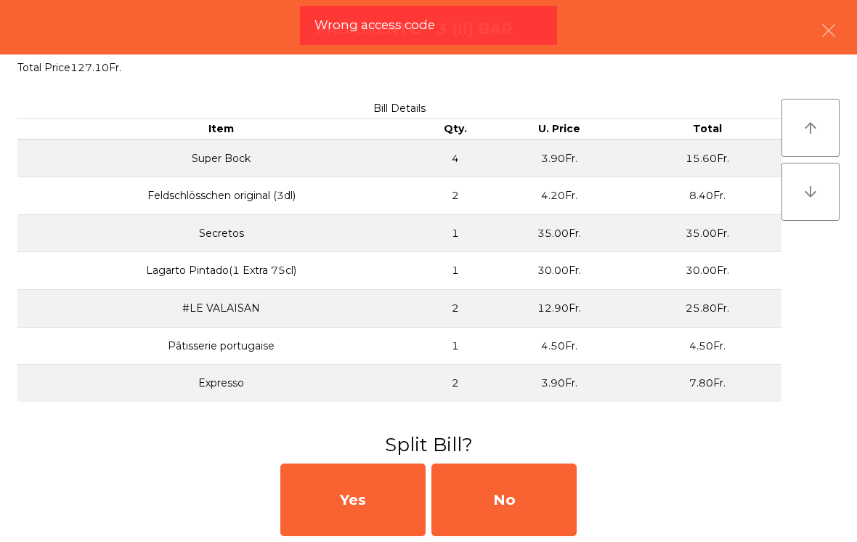
click at [523, 494] on div "No" at bounding box center [503, 499] width 145 height 73
click at [520, 503] on div "No" at bounding box center [503, 499] width 145 height 73
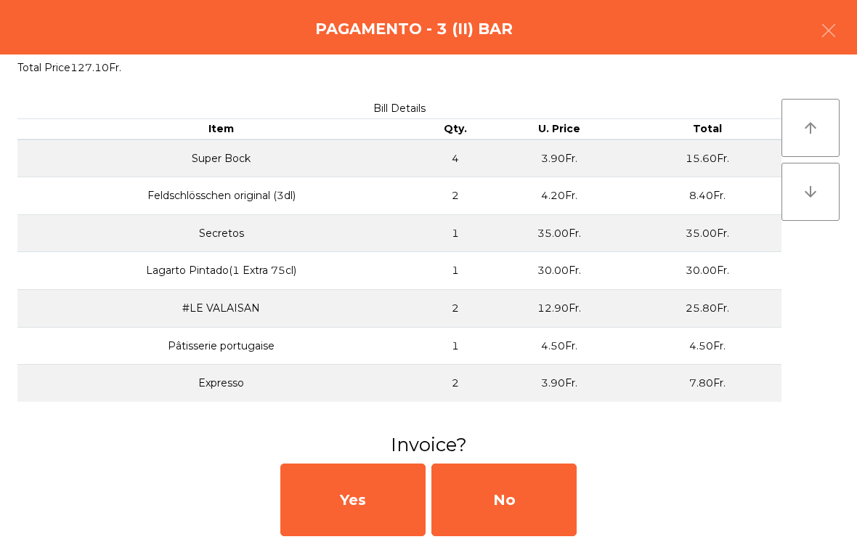
click at [501, 512] on div "No" at bounding box center [503, 499] width 145 height 73
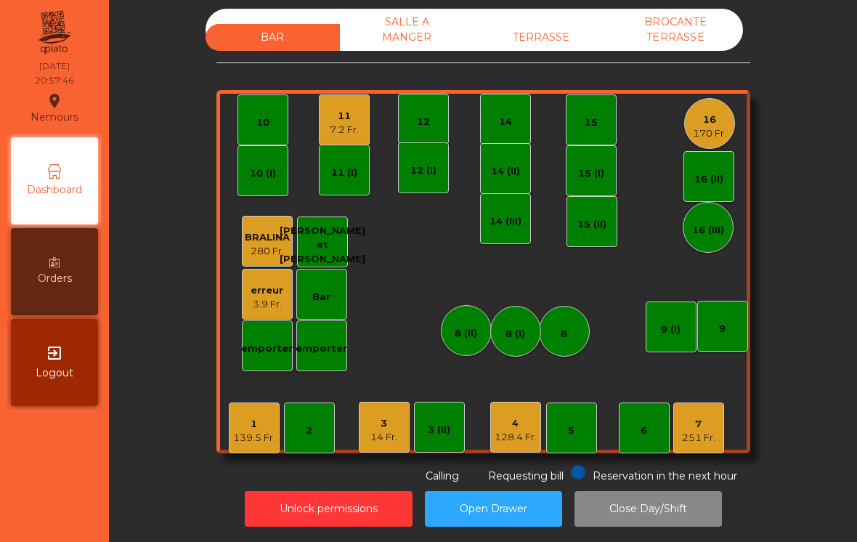
click at [327, 126] on div "11 7.2 Fr." at bounding box center [344, 119] width 51 height 51
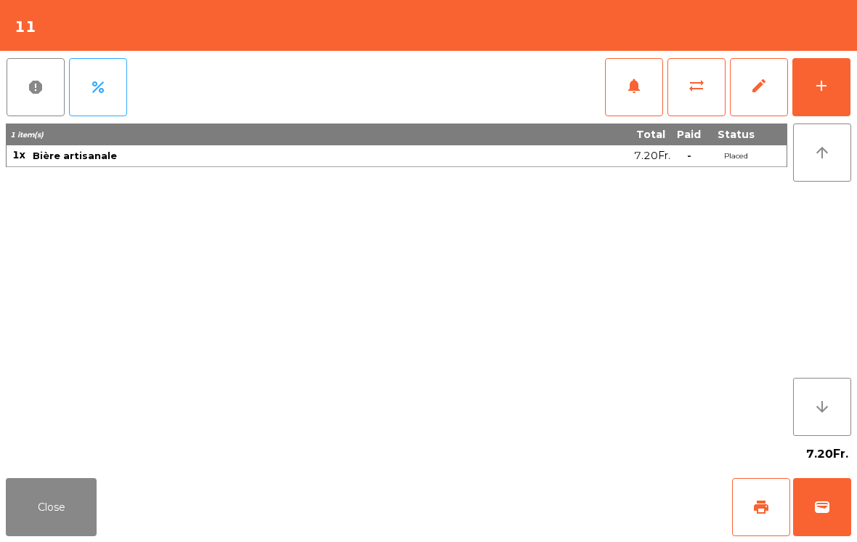
click at [840, 84] on button "add" at bounding box center [821, 87] width 58 height 58
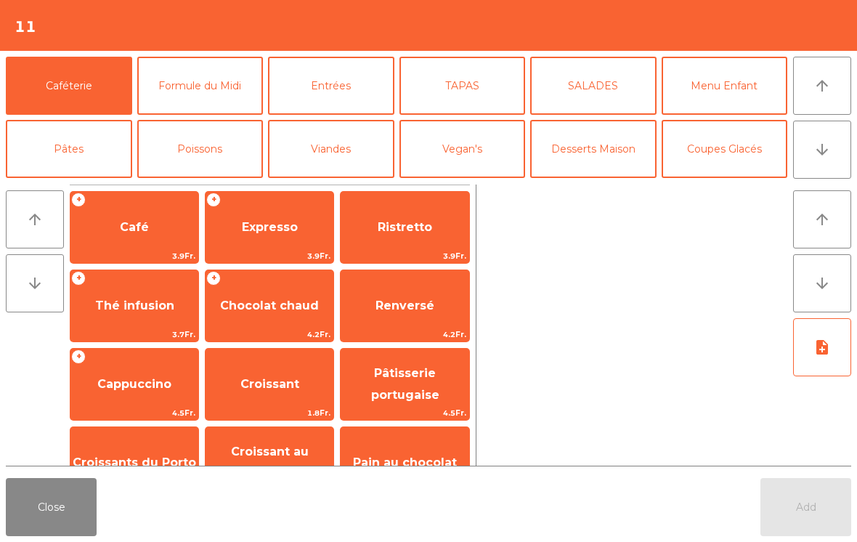
click at [351, 146] on button "Viandes" at bounding box center [331, 149] width 126 height 58
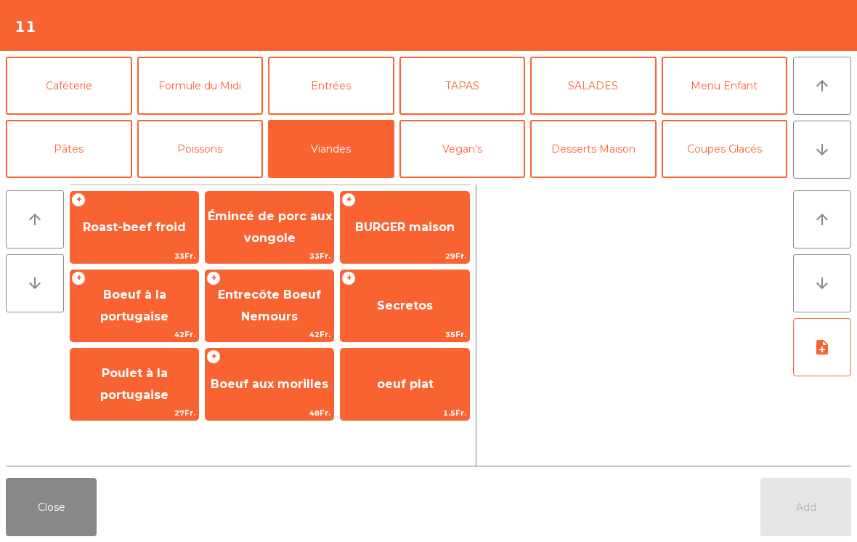
click at [390, 305] on span "Secretos" at bounding box center [405, 305] width 56 height 14
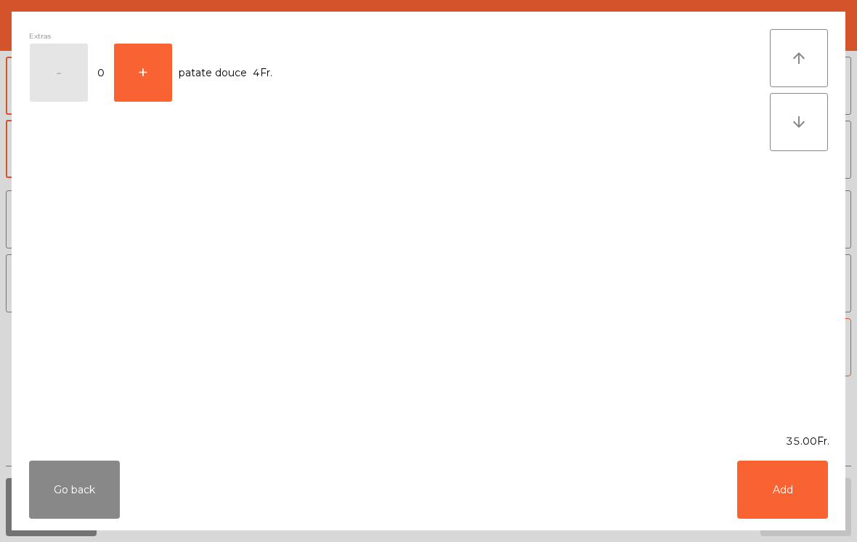
click at [789, 507] on button "Add" at bounding box center [782, 489] width 91 height 58
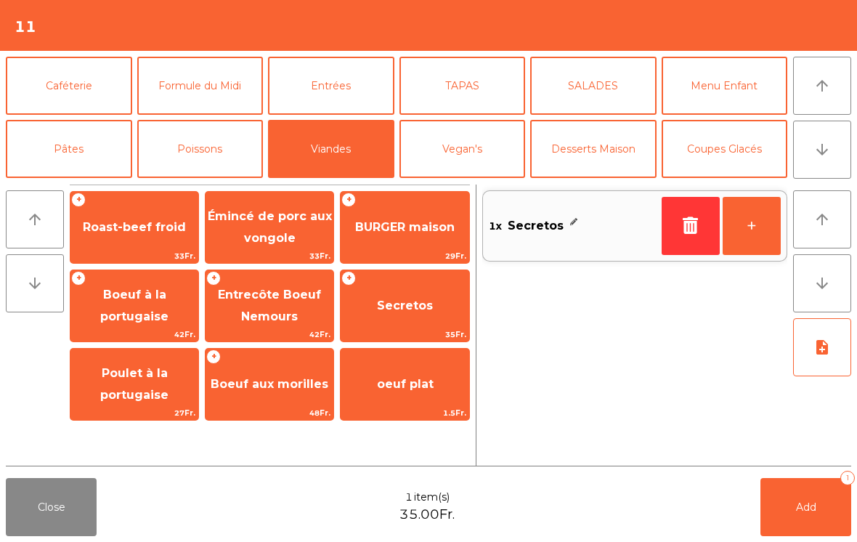
click at [798, 493] on button "Add 1" at bounding box center [805, 507] width 91 height 58
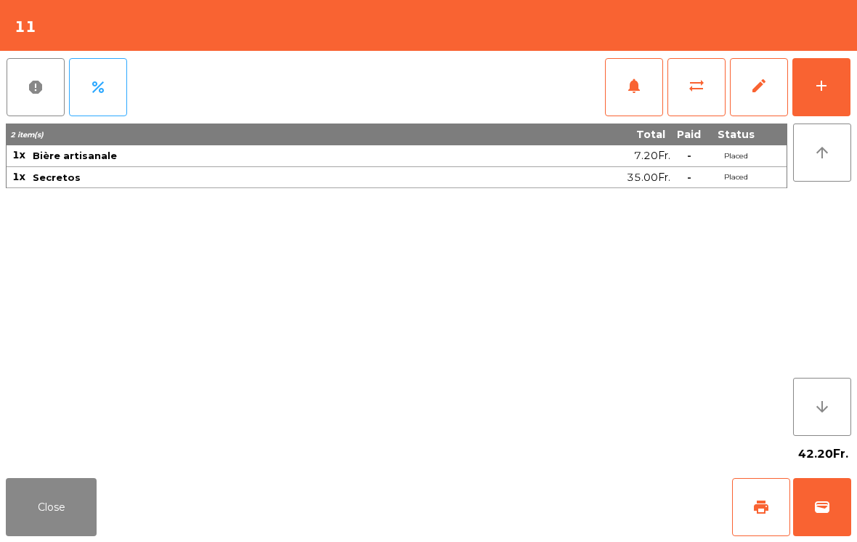
click at [65, 515] on button "Close" at bounding box center [51, 507] width 91 height 58
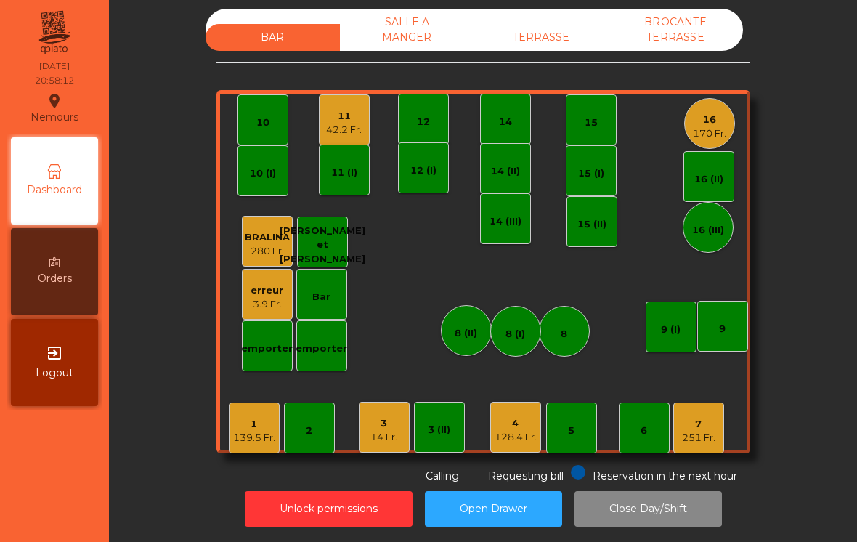
click at [248, 430] on div "139.5 Fr." at bounding box center [254, 437] width 42 height 15
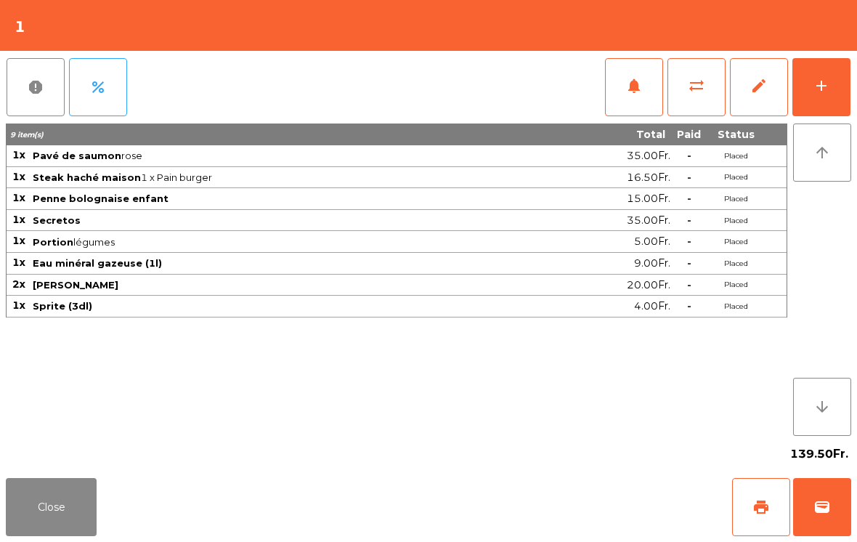
click at [801, 91] on button "add" at bounding box center [821, 87] width 58 height 58
click at [828, 89] on div "add" at bounding box center [820, 85] width 17 height 17
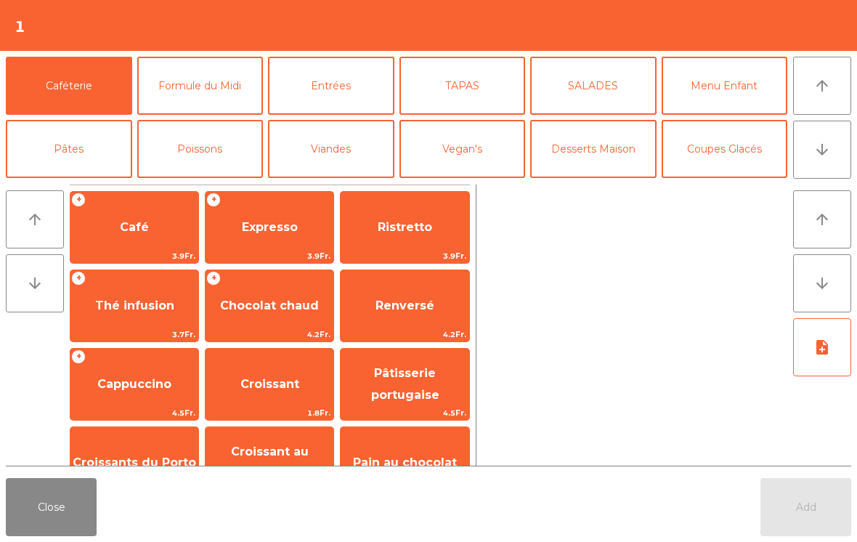
click at [631, 150] on button "Desserts Maison" at bounding box center [593, 149] width 126 height 58
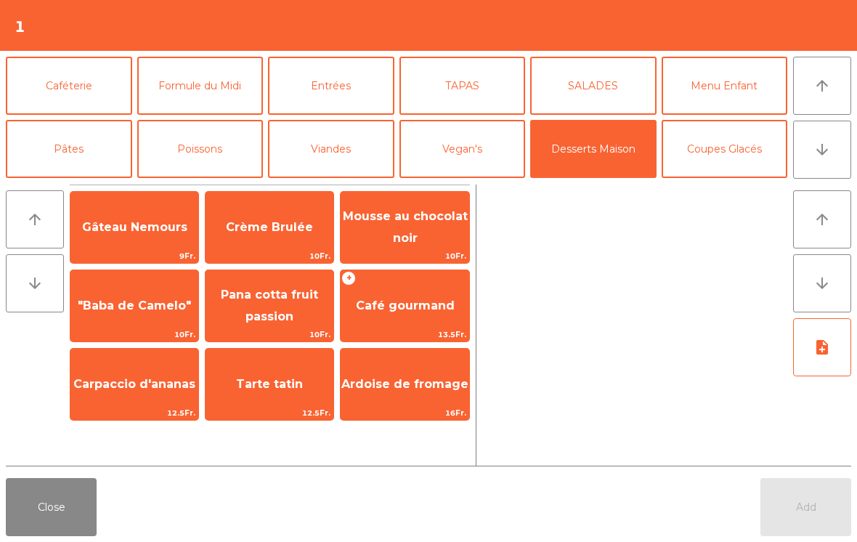
click at [421, 318] on span "Café gourmand" at bounding box center [404, 305] width 128 height 39
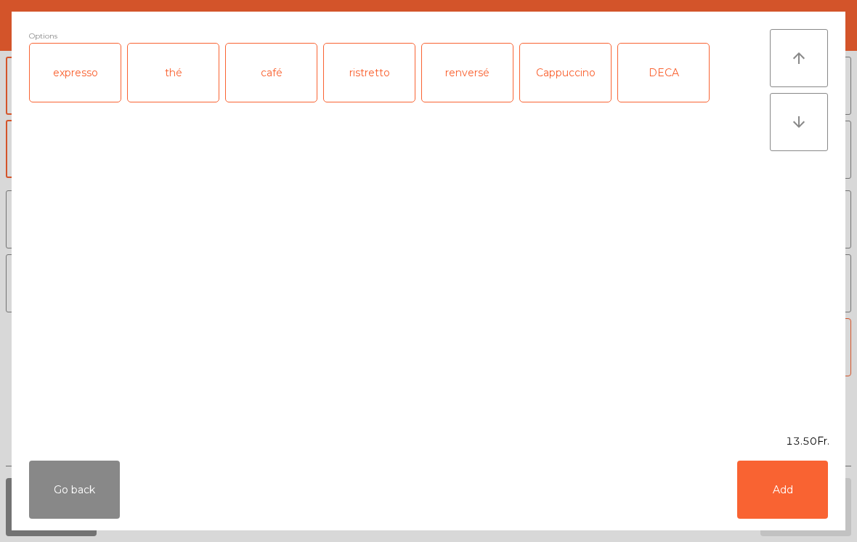
click at [156, 76] on div "thé" at bounding box center [173, 73] width 91 height 58
click at [273, 77] on div "café" at bounding box center [271, 73] width 91 height 58
click at [162, 81] on div "thé" at bounding box center [173, 73] width 91 height 58
click at [766, 498] on button "Add" at bounding box center [782, 489] width 91 height 58
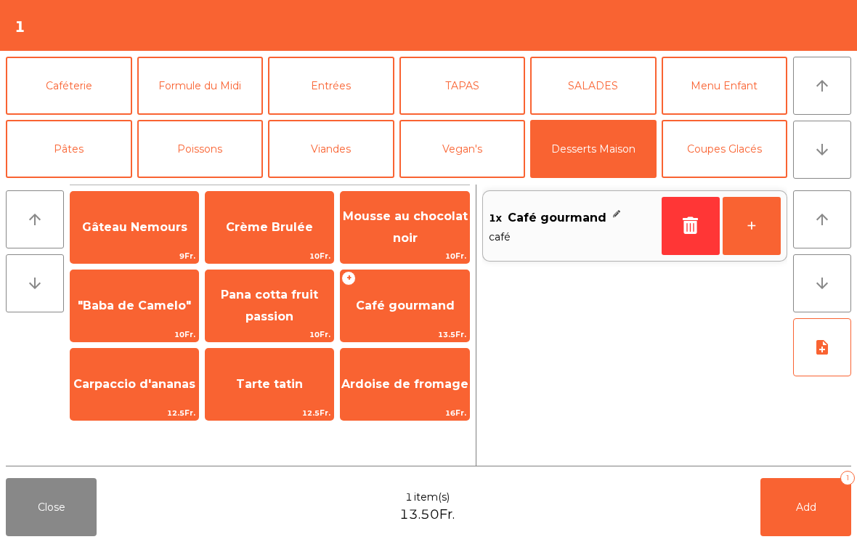
click at [791, 507] on button "Add 1" at bounding box center [805, 507] width 91 height 58
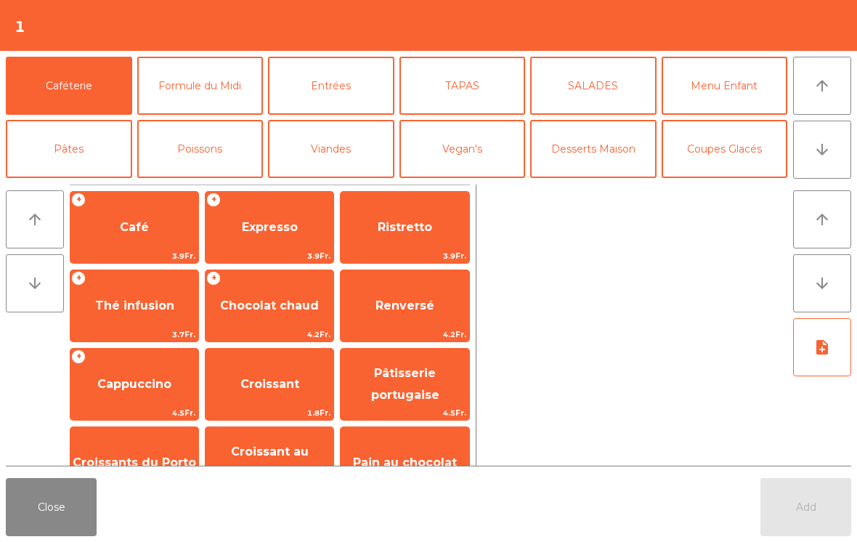
click at [47, 511] on button "Close" at bounding box center [51, 507] width 91 height 58
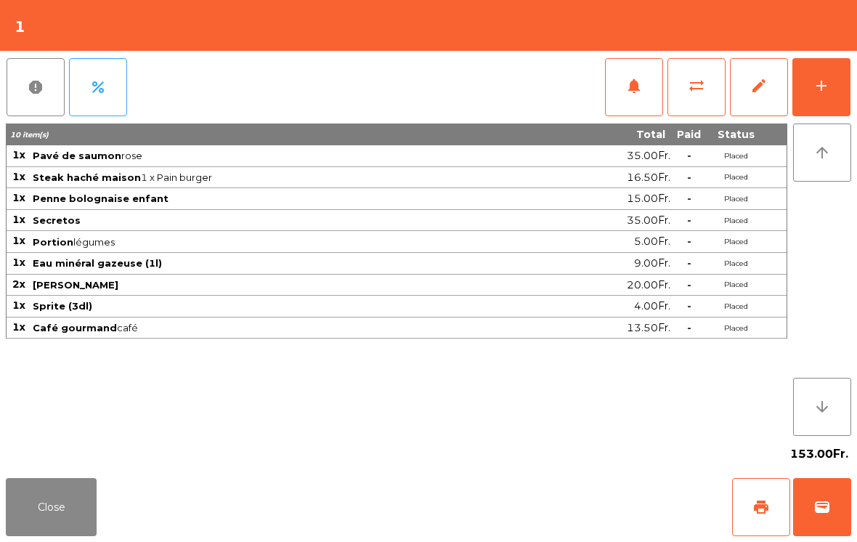
click at [62, 509] on button "Close" at bounding box center [51, 507] width 91 height 58
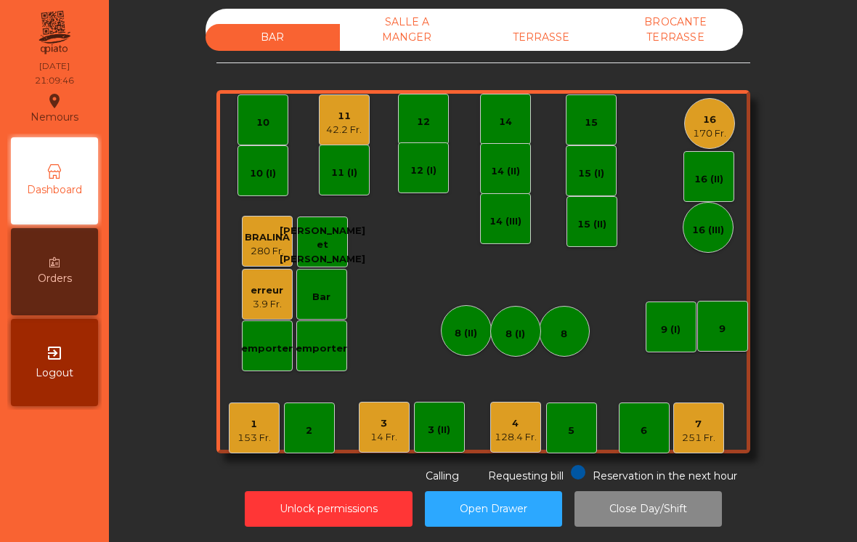
click at [719, 431] on div "7 251 Fr." at bounding box center [698, 427] width 51 height 51
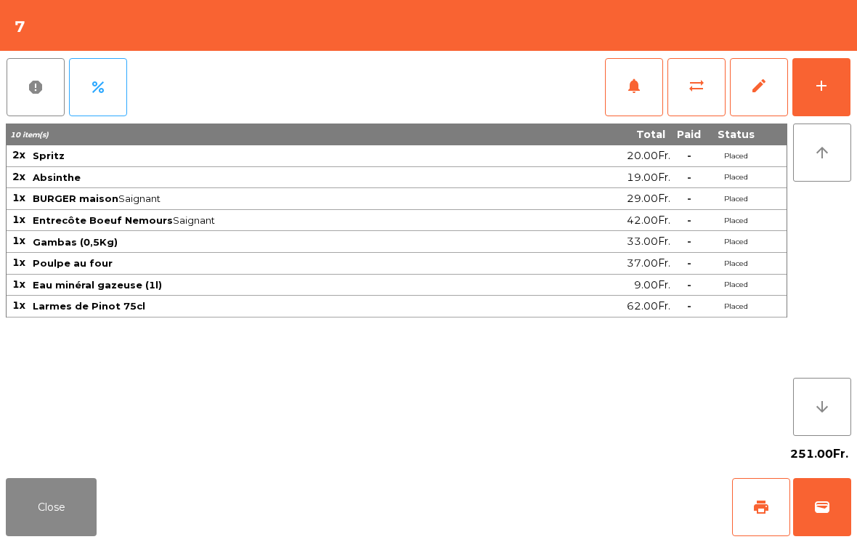
click at [847, 60] on button "add" at bounding box center [821, 87] width 58 height 58
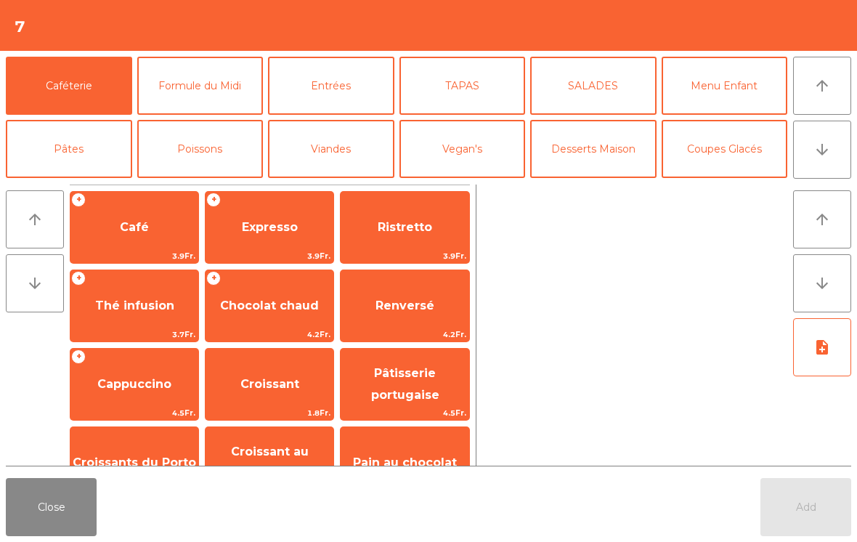
click at [579, 183] on button "Vin Rouge" at bounding box center [593, 212] width 126 height 58
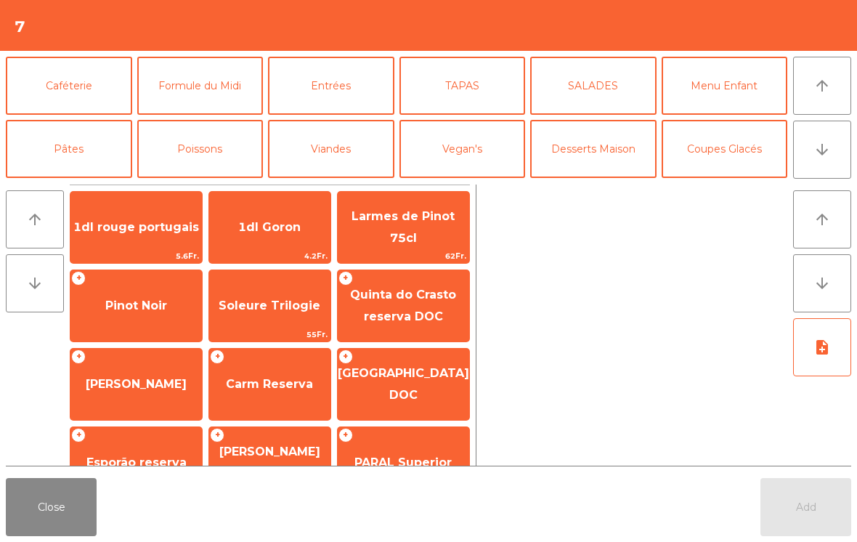
click at [407, 221] on span "Larmes de Pinot 75cl" at bounding box center [402, 227] width 103 height 36
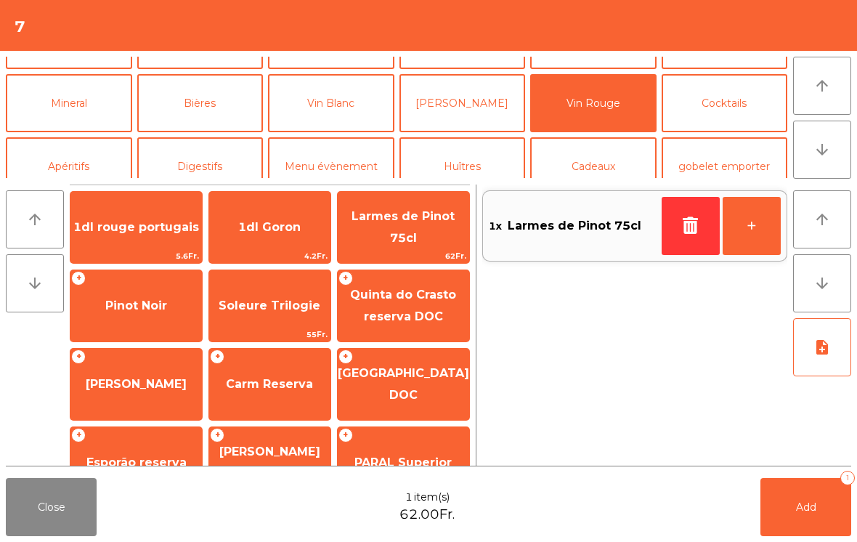
click at [778, 489] on button "Add 1" at bounding box center [805, 507] width 91 height 58
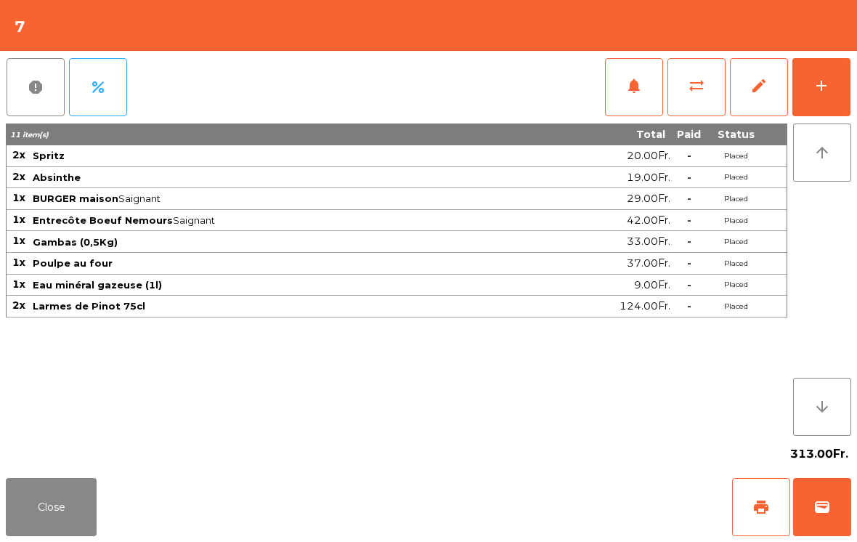
click at [66, 489] on button "Close" at bounding box center [51, 507] width 91 height 58
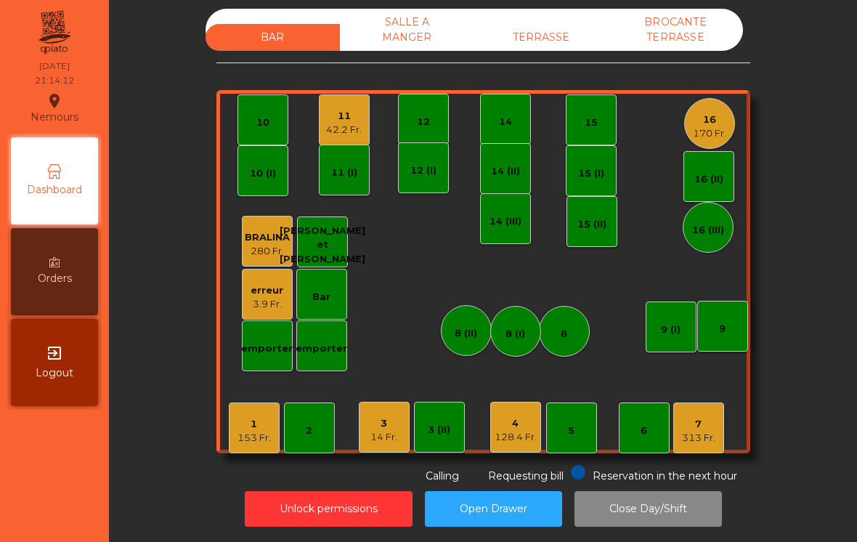
click at [367, 416] on div "3 14 Fr." at bounding box center [384, 426] width 51 height 51
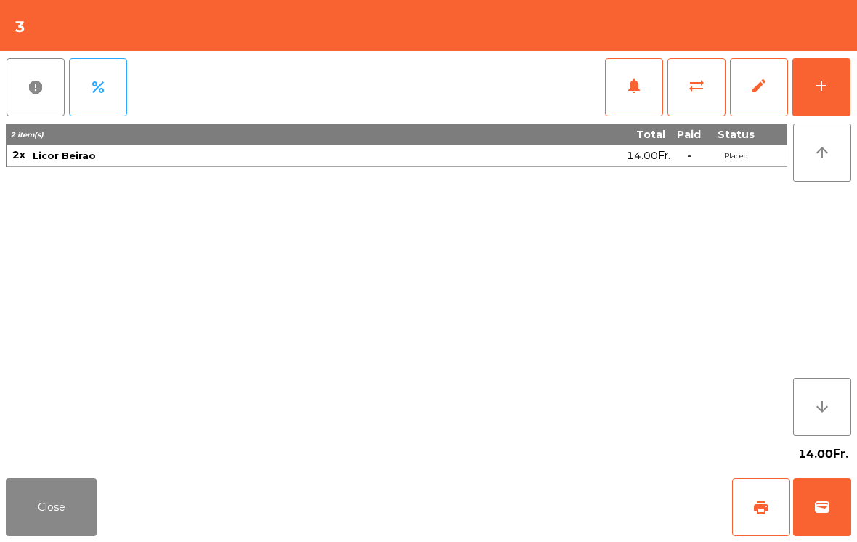
click at [830, 110] on button "add" at bounding box center [821, 87] width 58 height 58
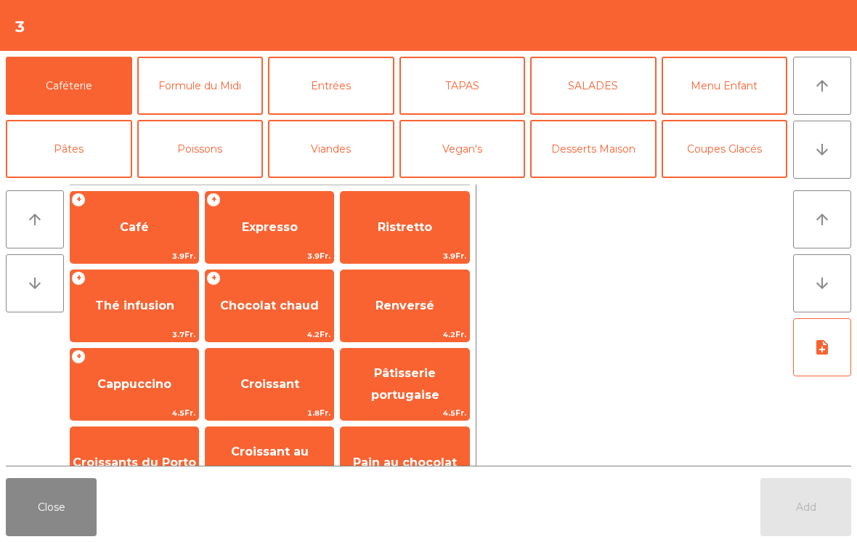
click at [822, 162] on button "arrow_downward" at bounding box center [822, 149] width 58 height 58
click at [180, 246] on button "Digestifs" at bounding box center [200, 275] width 126 height 58
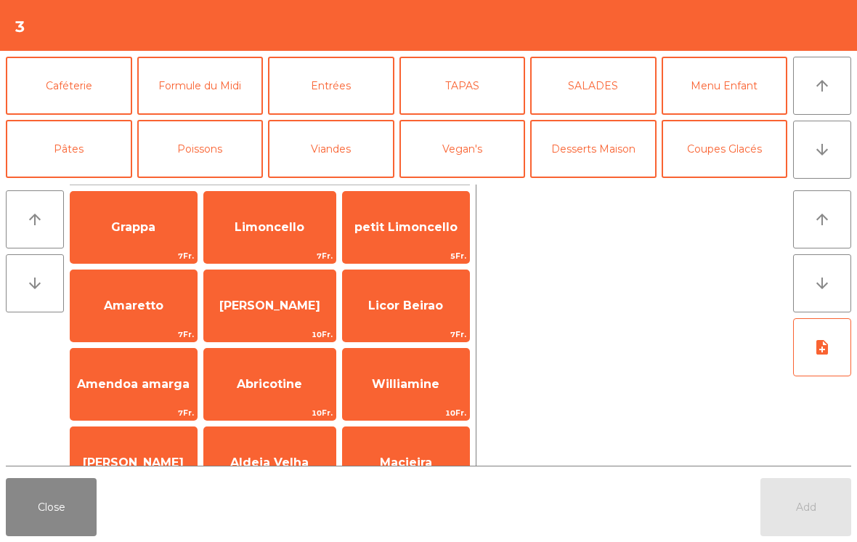
scroll to position [126, 0]
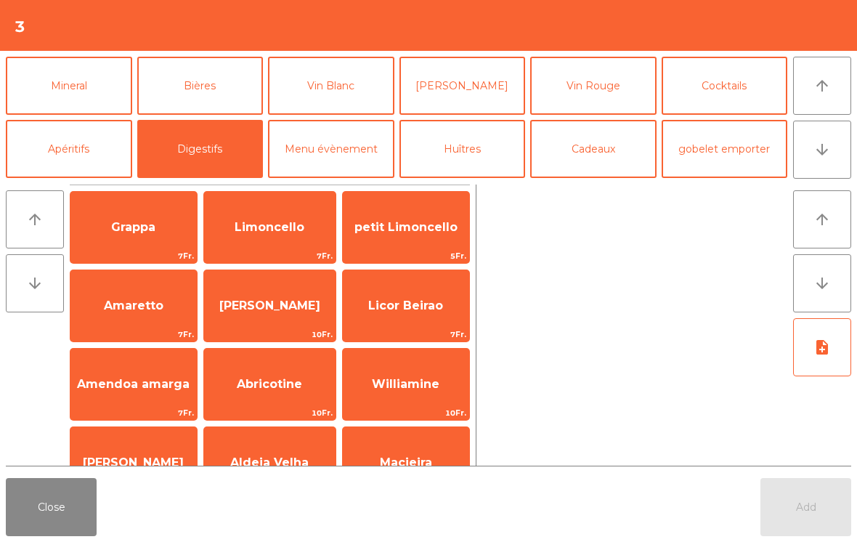
click at [390, 319] on span "Licor Beirao" at bounding box center [406, 305] width 126 height 39
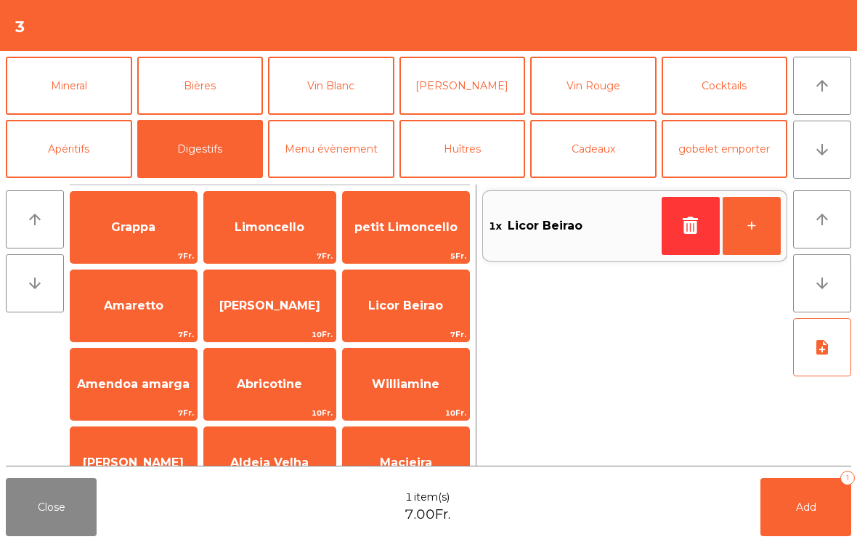
click at [751, 219] on button "+" at bounding box center [751, 226] width 58 height 58
click at [809, 515] on button "Add 2" at bounding box center [805, 507] width 91 height 58
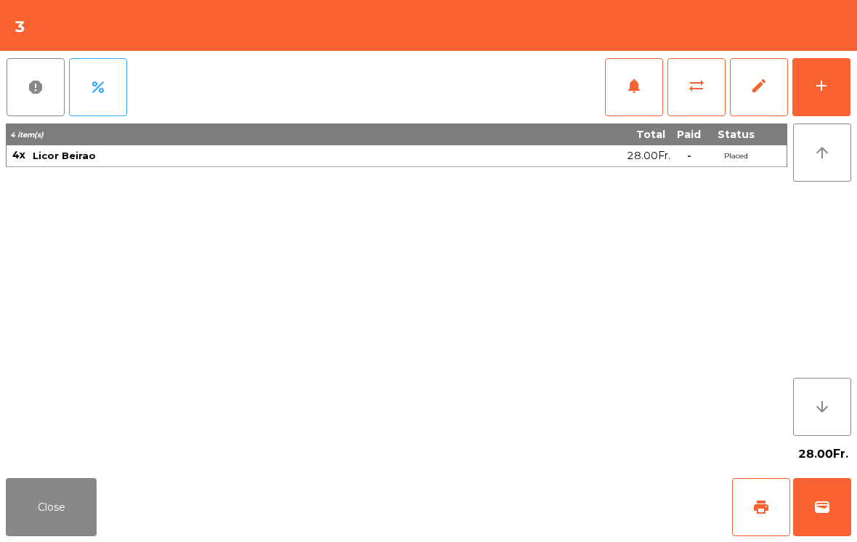
click at [20, 507] on button "Close" at bounding box center [51, 507] width 91 height 58
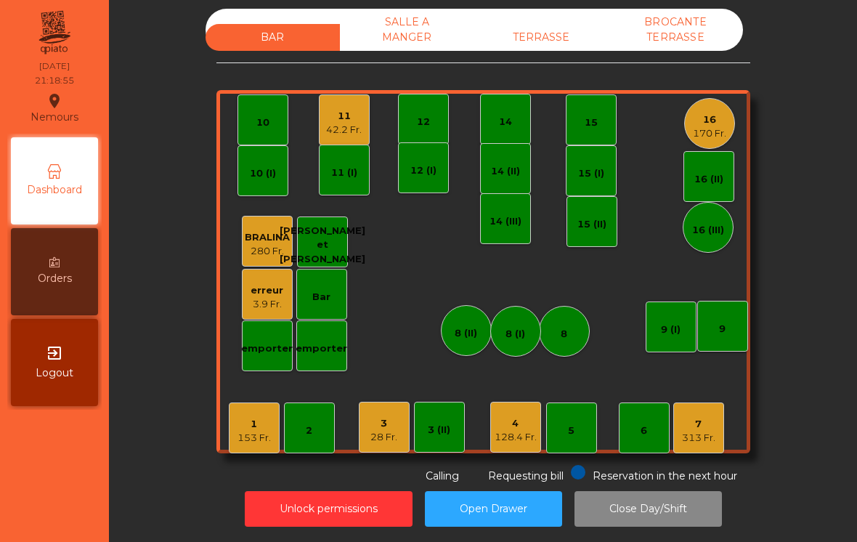
click at [380, 416] on div "3" at bounding box center [383, 423] width 27 height 15
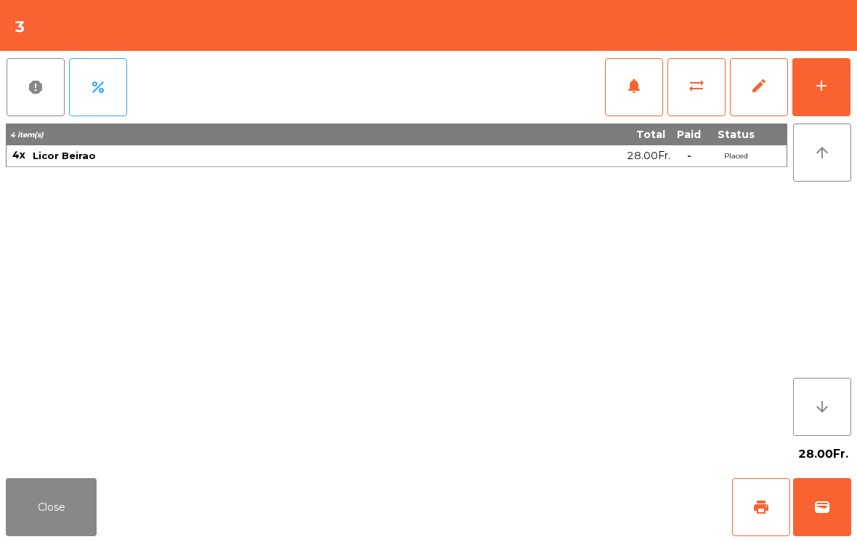
click at [755, 527] on button "print" at bounding box center [761, 507] width 58 height 58
click at [820, 487] on button "wallet" at bounding box center [822, 507] width 58 height 58
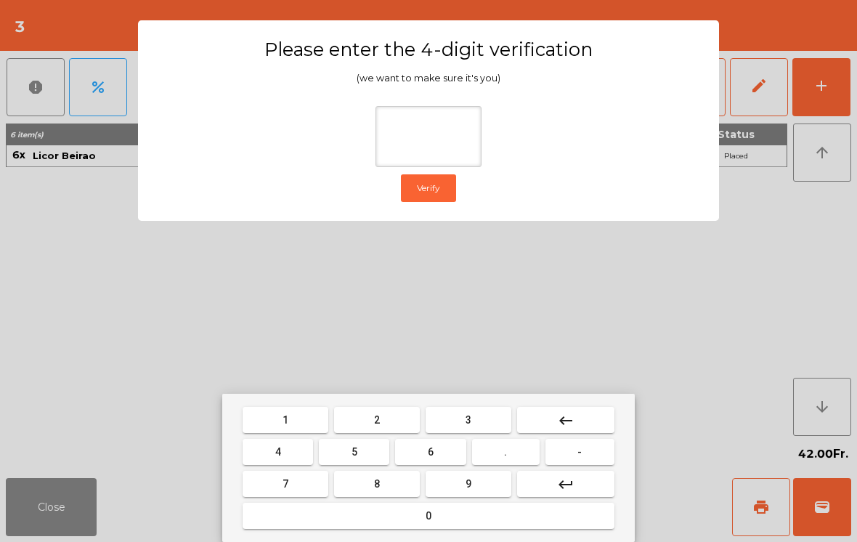
type input "*"
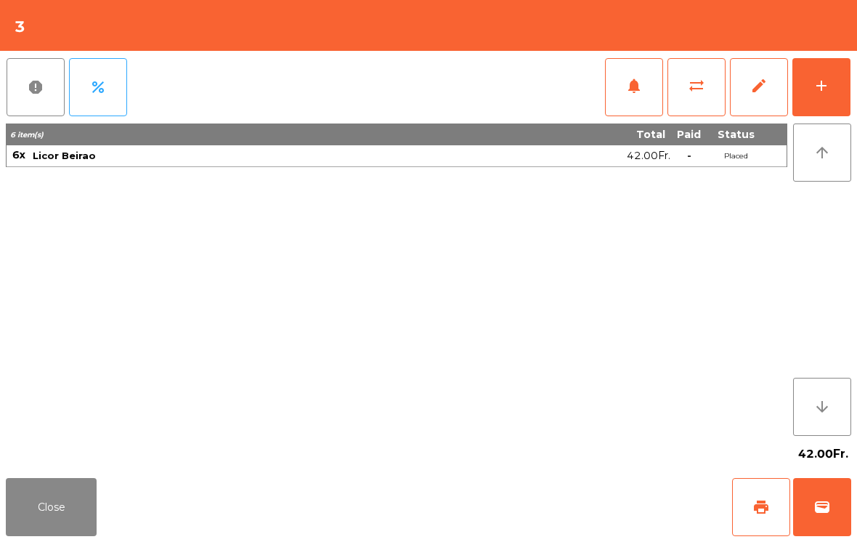
click at [554, 491] on div "Close print wallet" at bounding box center [428, 507] width 857 height 70
click at [554, 490] on div "Close print wallet" at bounding box center [428, 507] width 857 height 70
click at [538, 496] on div "Close print wallet" at bounding box center [428, 507] width 857 height 70
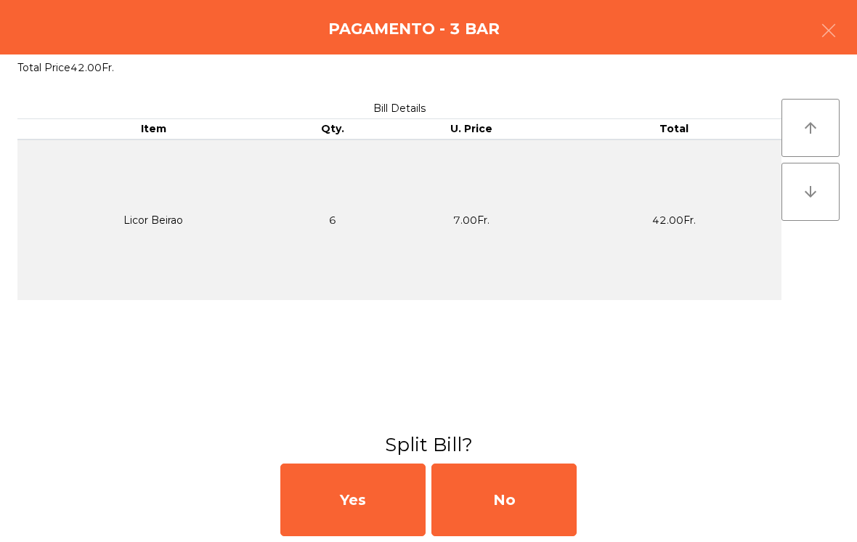
click at [510, 498] on div "No" at bounding box center [503, 499] width 145 height 73
click at [505, 491] on div "No" at bounding box center [503, 499] width 145 height 73
click at [510, 500] on div "No" at bounding box center [503, 499] width 145 height 73
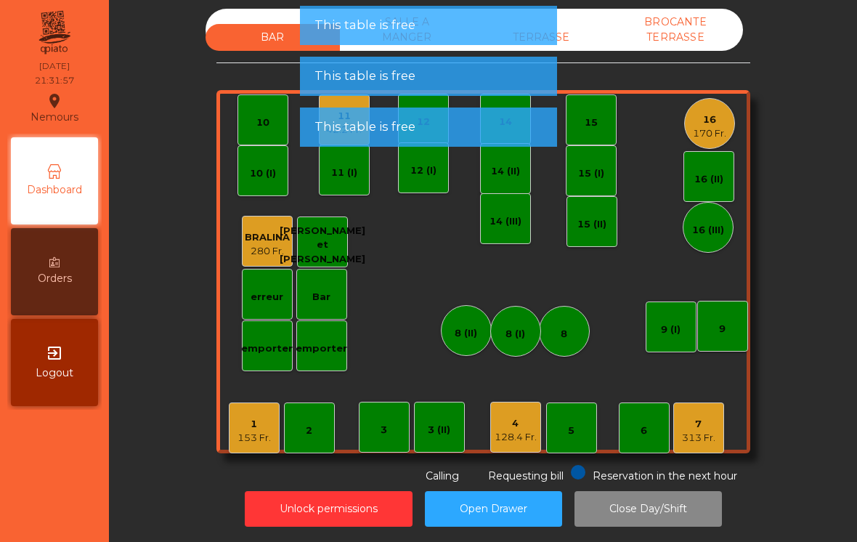
click at [502, 430] on div "128.4 Fr." at bounding box center [515, 437] width 42 height 15
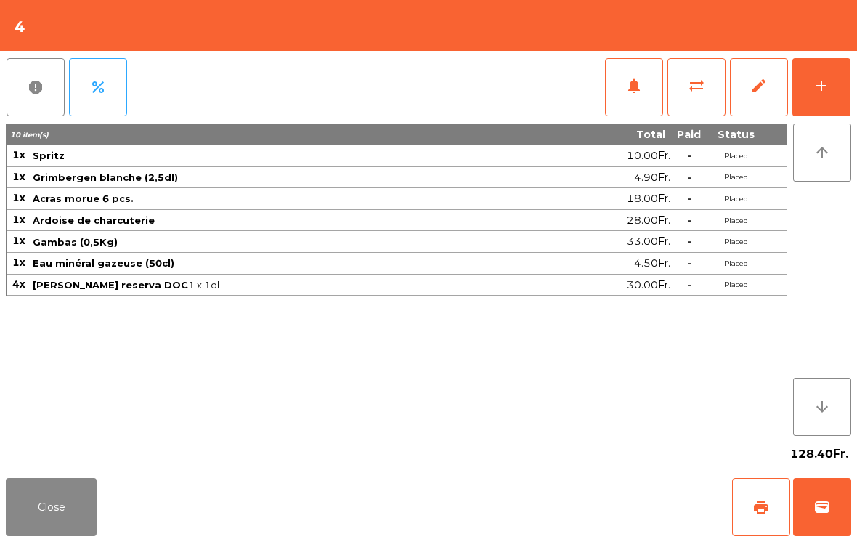
click at [822, 512] on span "wallet" at bounding box center [821, 506] width 17 height 17
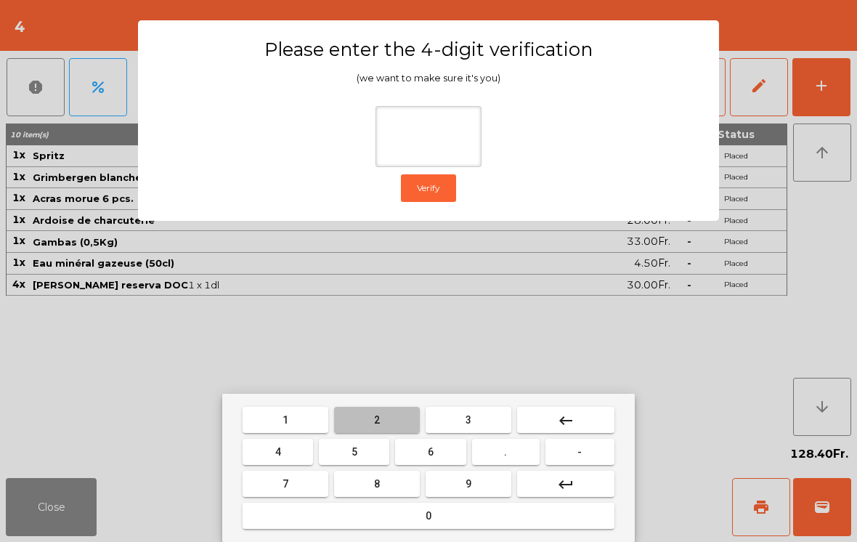
type input "*"
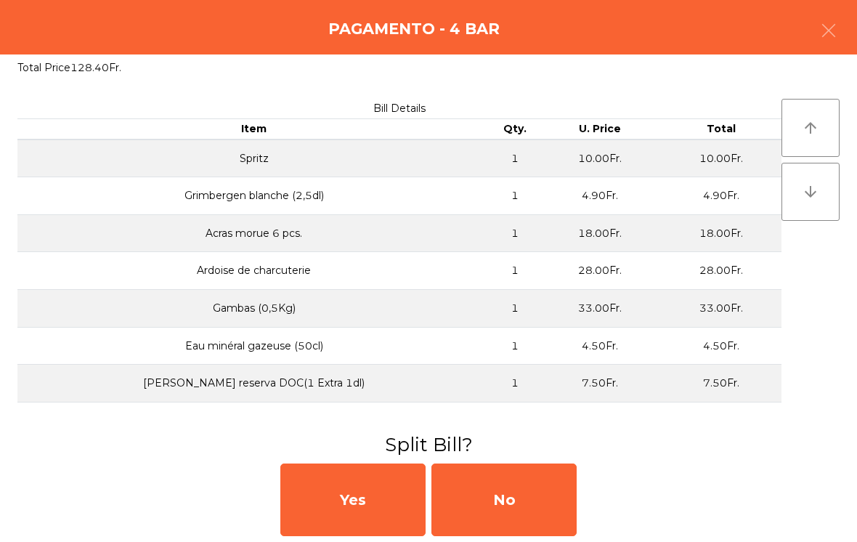
click at [521, 505] on div "No" at bounding box center [503, 499] width 145 height 73
click at [521, 505] on div "MB" at bounding box center [503, 499] width 145 height 73
click at [536, 488] on div "No" at bounding box center [503, 499] width 145 height 73
click at [517, 489] on div "No" at bounding box center [503, 499] width 145 height 73
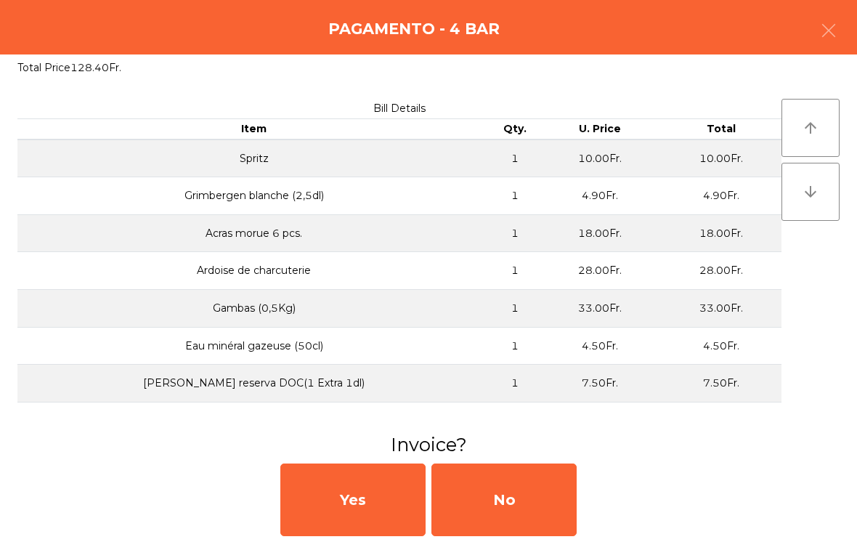
scroll to position [94, 0]
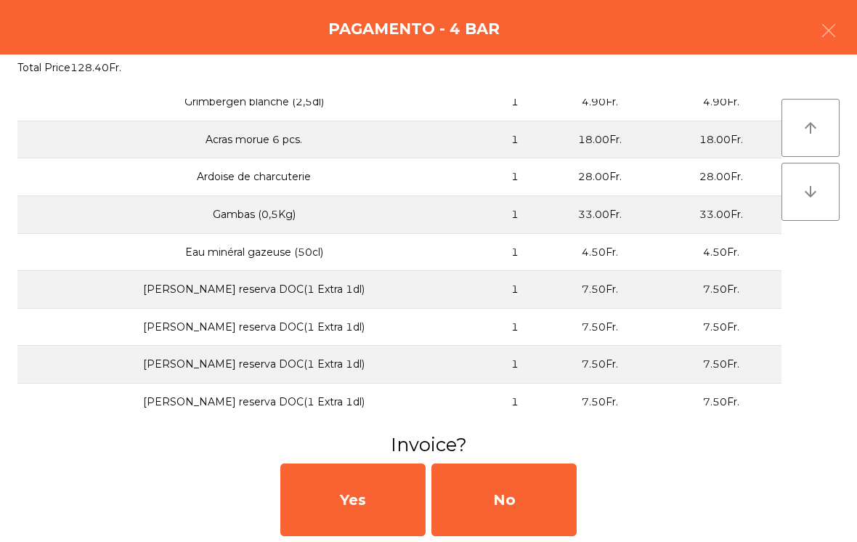
click at [548, 518] on div "No" at bounding box center [503, 499] width 145 height 73
click at [550, 512] on div "No" at bounding box center [503, 499] width 145 height 73
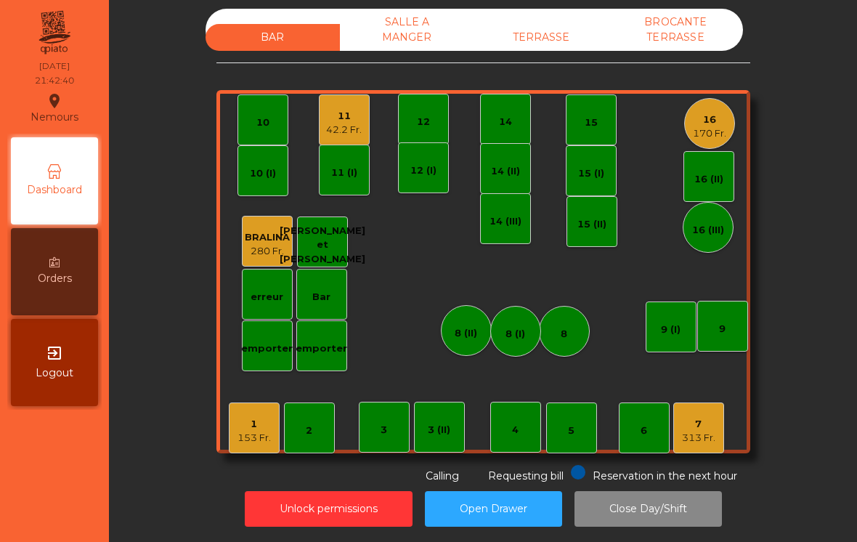
click at [438, 422] on div "3 (II)" at bounding box center [439, 429] width 23 height 15
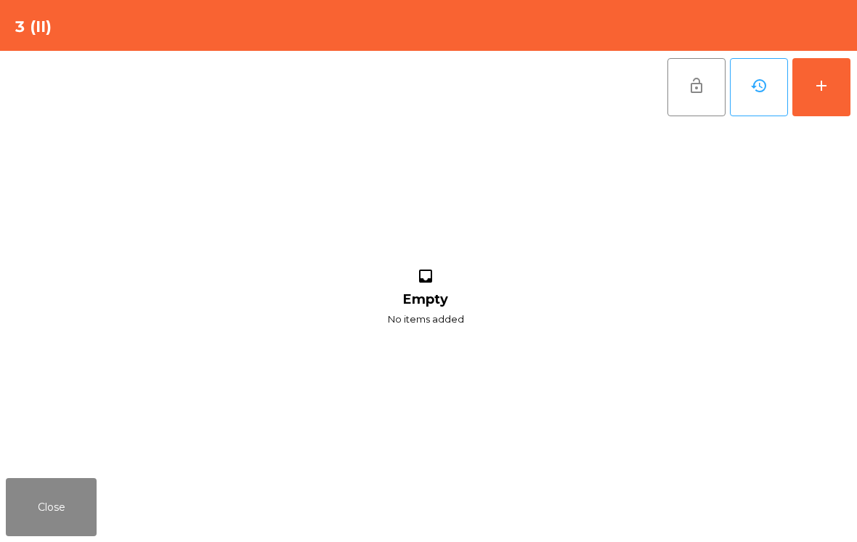
click at [830, 59] on button "add" at bounding box center [821, 87] width 58 height 58
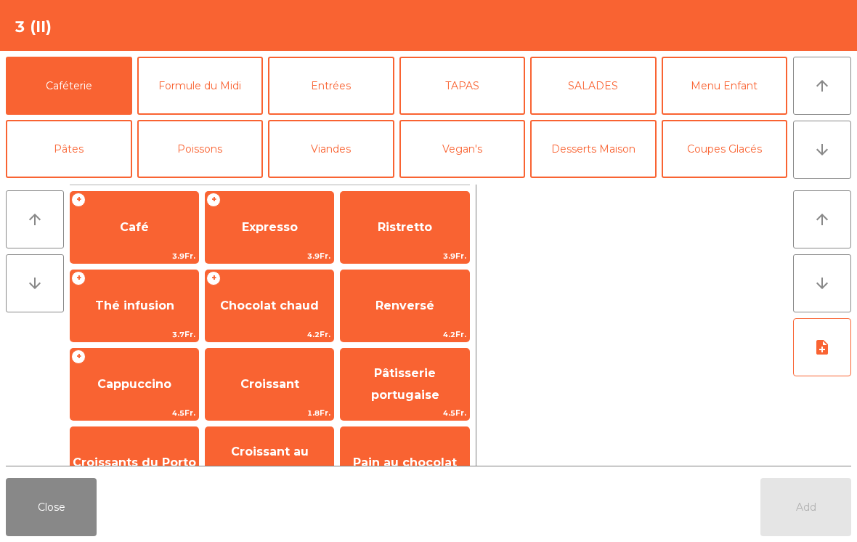
click at [831, 152] on button "arrow_downward" at bounding box center [822, 149] width 58 height 58
click at [211, 246] on button "Digestifs" at bounding box center [200, 275] width 126 height 58
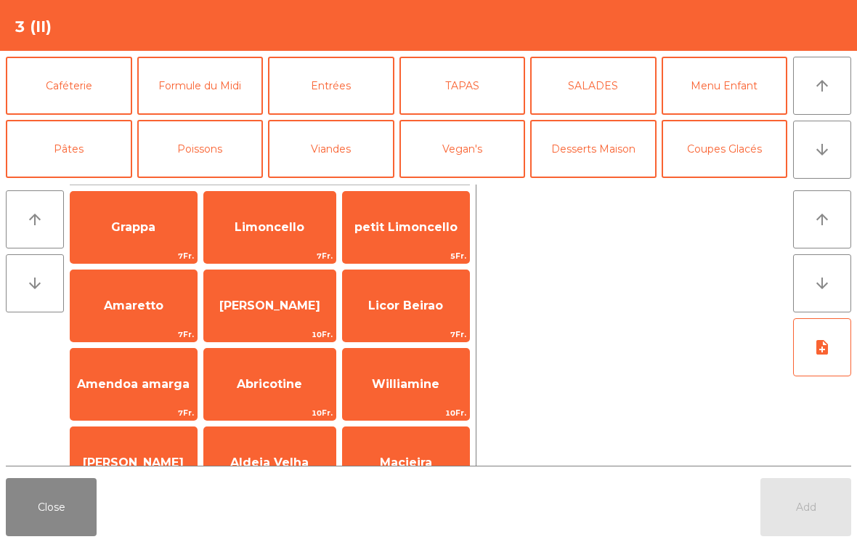
click at [438, 297] on span "Licor Beirao" at bounding box center [406, 305] width 126 height 39
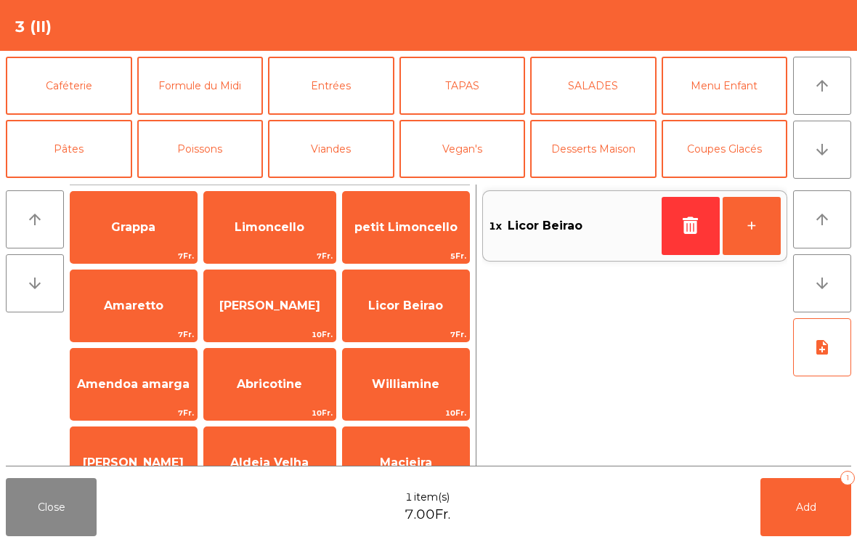
click at [410, 309] on span "Licor Beirao" at bounding box center [405, 305] width 75 height 14
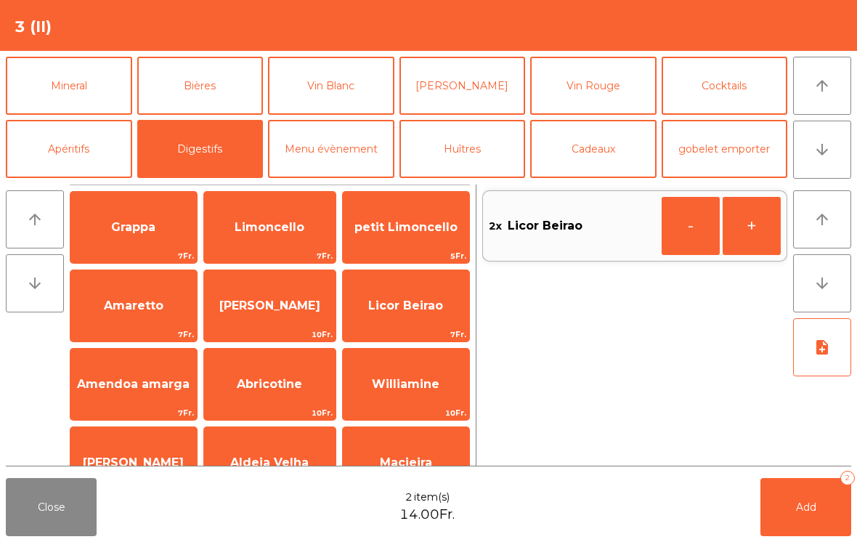
click at [817, 510] on button "Add 2" at bounding box center [805, 507] width 91 height 58
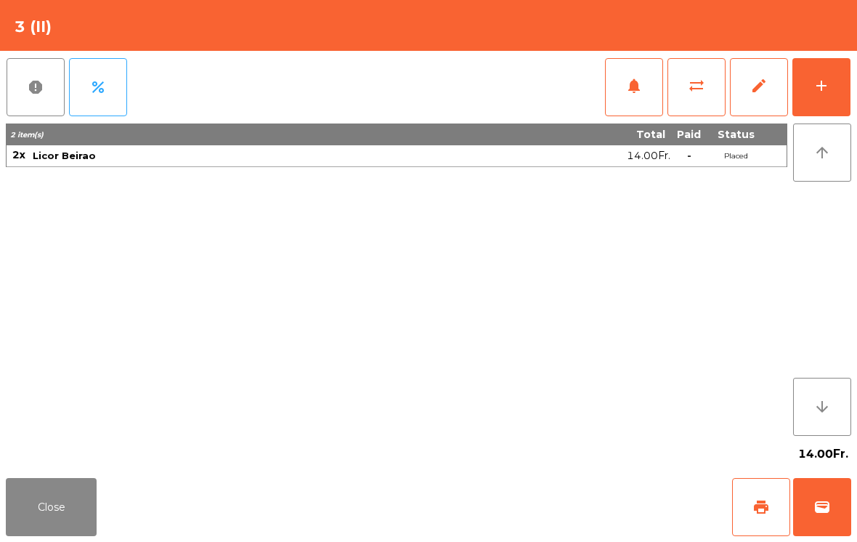
click at [32, 507] on button "Close" at bounding box center [51, 507] width 91 height 58
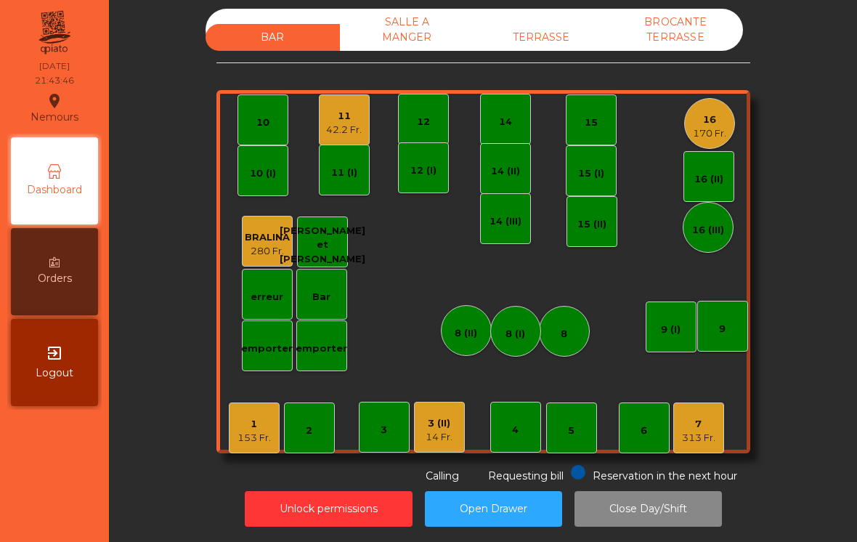
click at [699, 430] on div "313 Fr." at bounding box center [698, 437] width 33 height 15
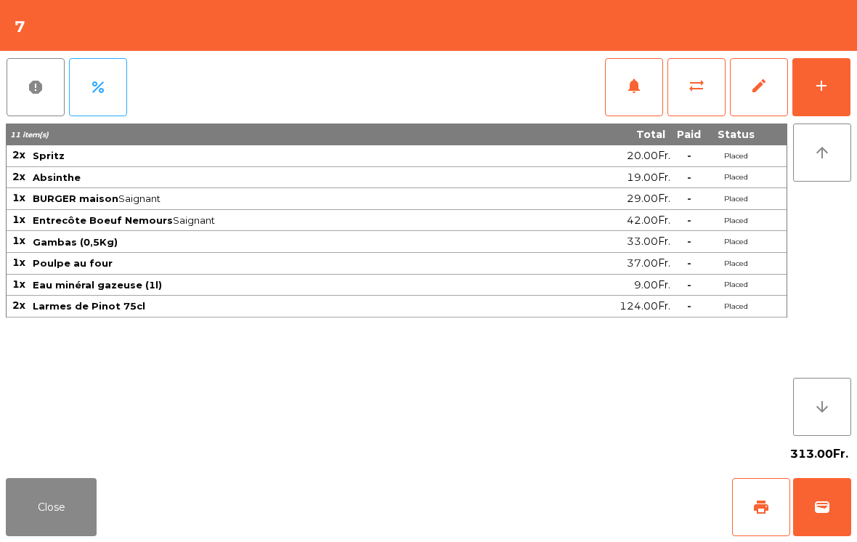
click at [50, 510] on button "Close" at bounding box center [51, 507] width 91 height 58
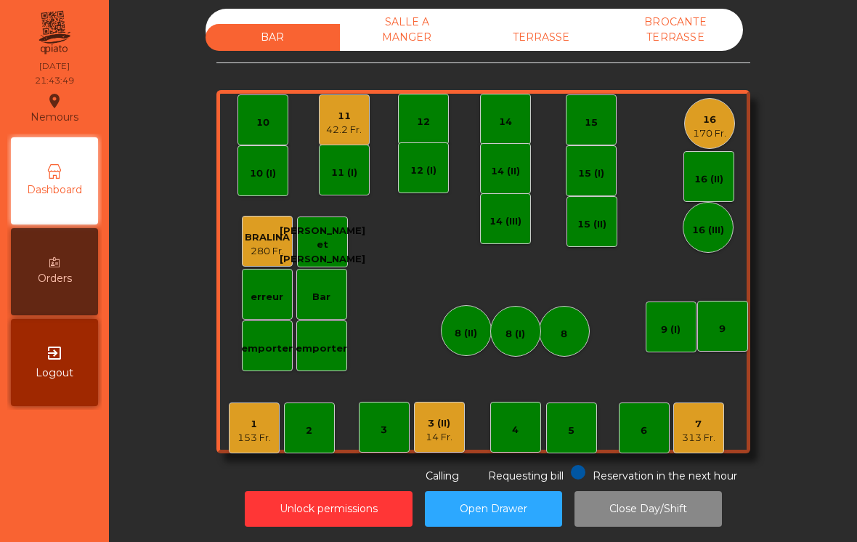
click at [711, 107] on div "16 170 Fr." at bounding box center [709, 124] width 33 height 34
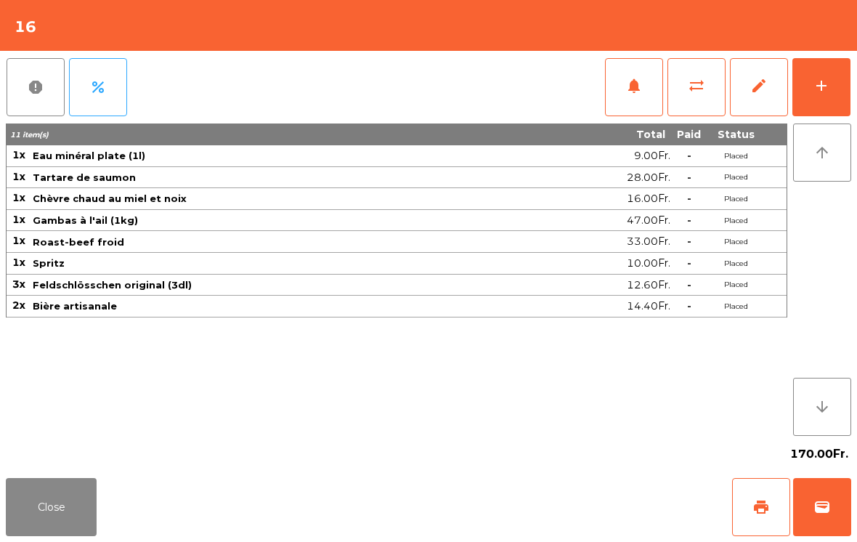
click at [52, 507] on button "Close" at bounding box center [51, 507] width 91 height 58
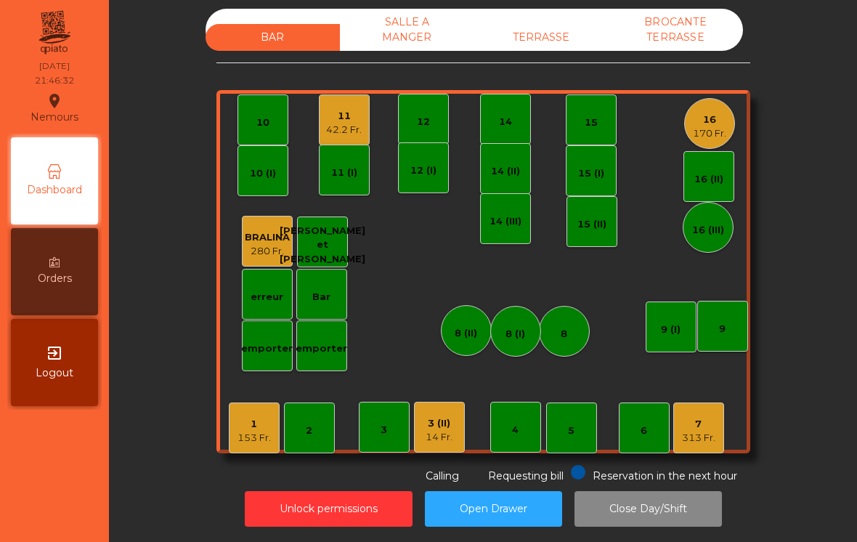
click at [728, 116] on div "16 170 Fr." at bounding box center [709, 123] width 51 height 51
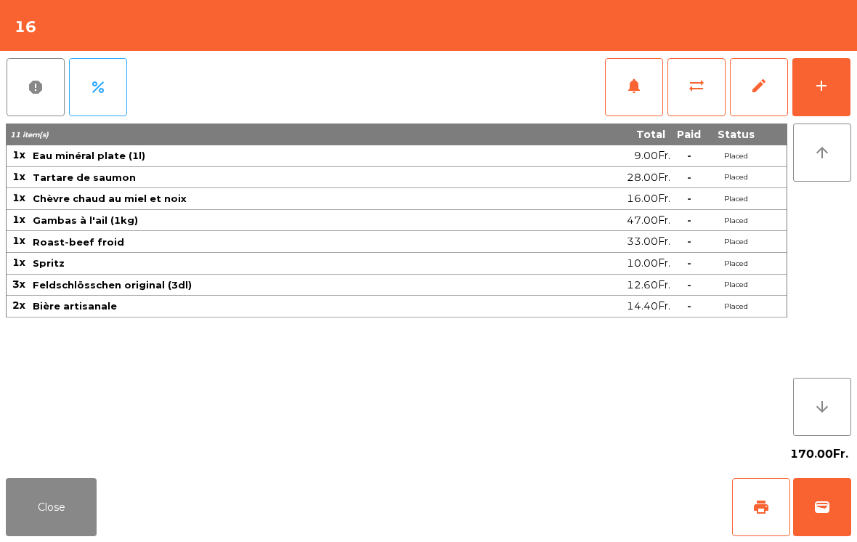
click at [830, 94] on button "add" at bounding box center [821, 87] width 58 height 58
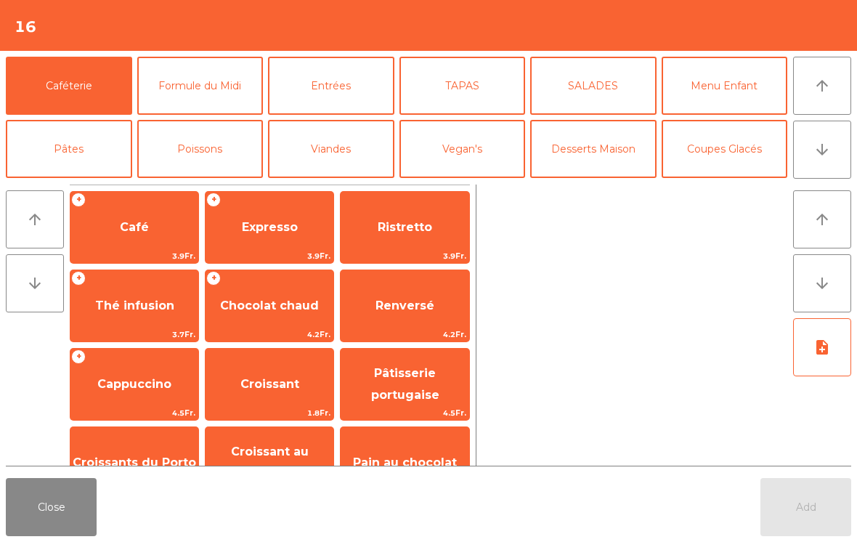
click at [744, 152] on button "Coupes Glacés" at bounding box center [724, 149] width 126 height 58
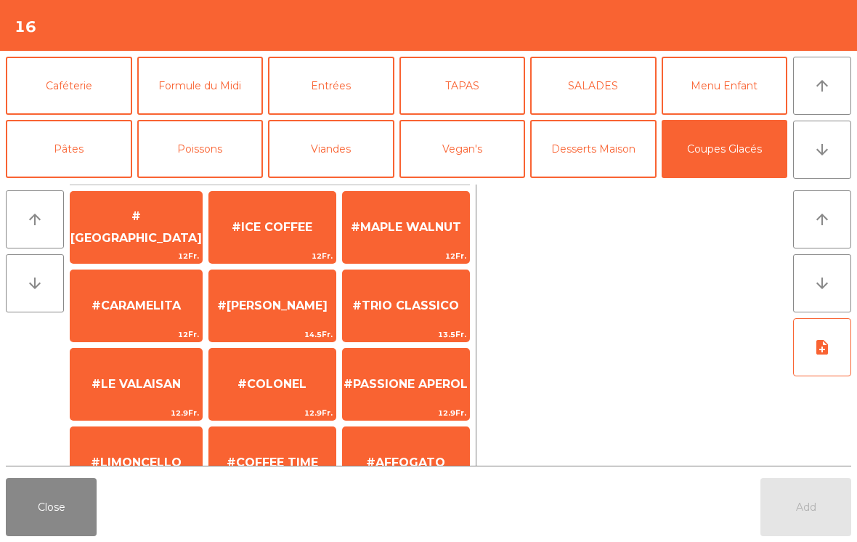
click at [588, 158] on button "Desserts Maison" at bounding box center [593, 149] width 126 height 58
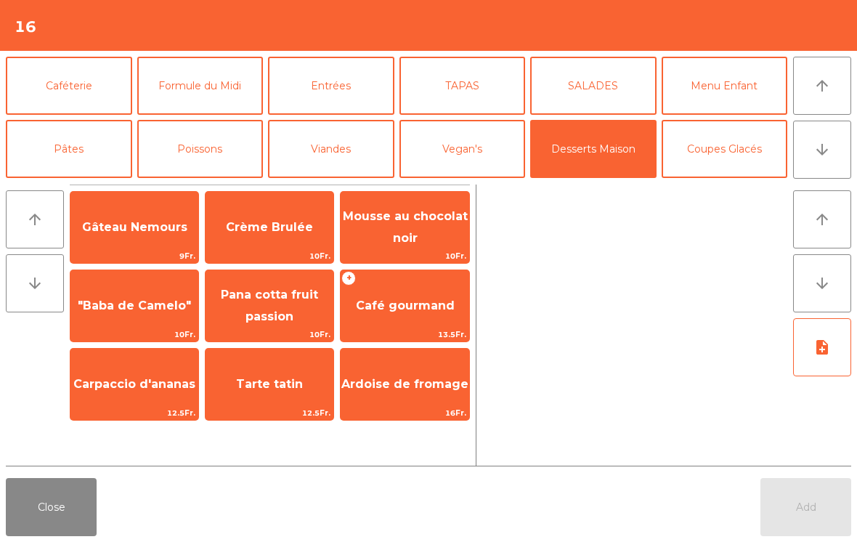
click at [402, 322] on span "Café gourmand" at bounding box center [404, 305] width 128 height 39
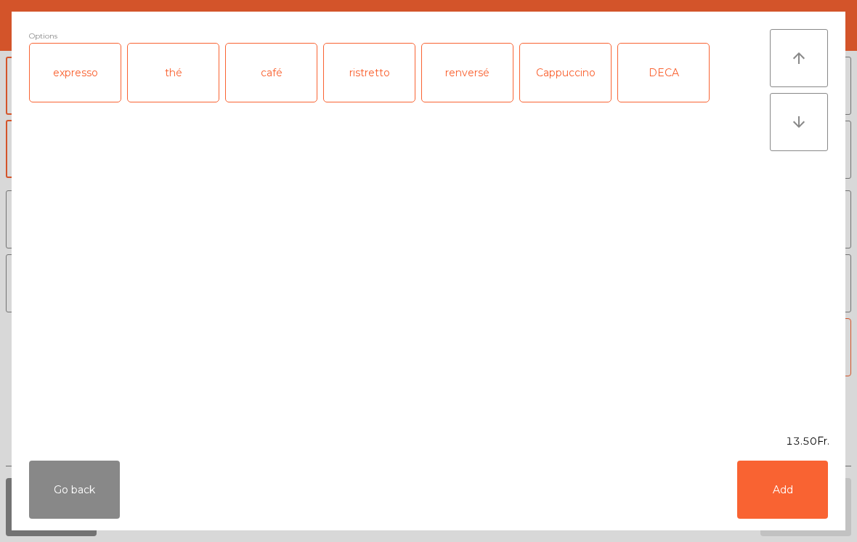
click at [78, 78] on div "expresso" at bounding box center [75, 73] width 91 height 58
click at [768, 491] on button "Add" at bounding box center [782, 489] width 91 height 58
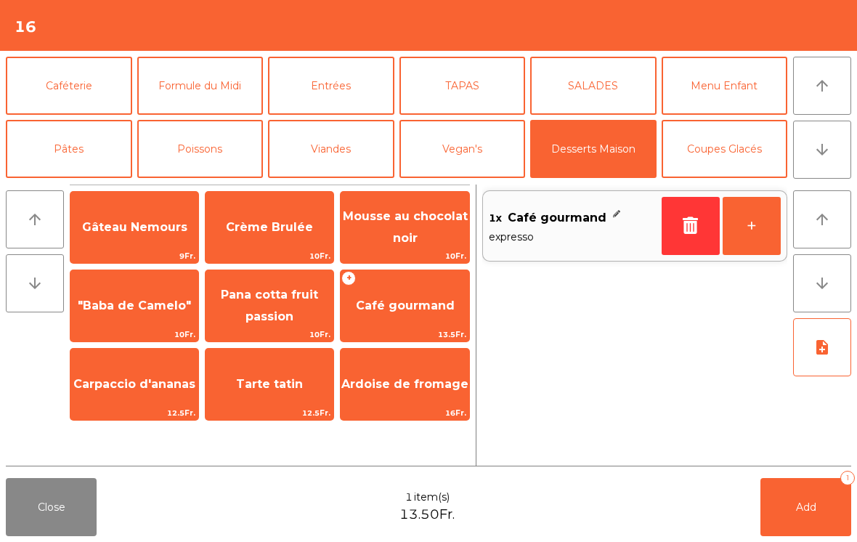
click at [762, 233] on button "+" at bounding box center [751, 226] width 58 height 58
click at [295, 383] on span "Tarte tatin" at bounding box center [269, 384] width 67 height 14
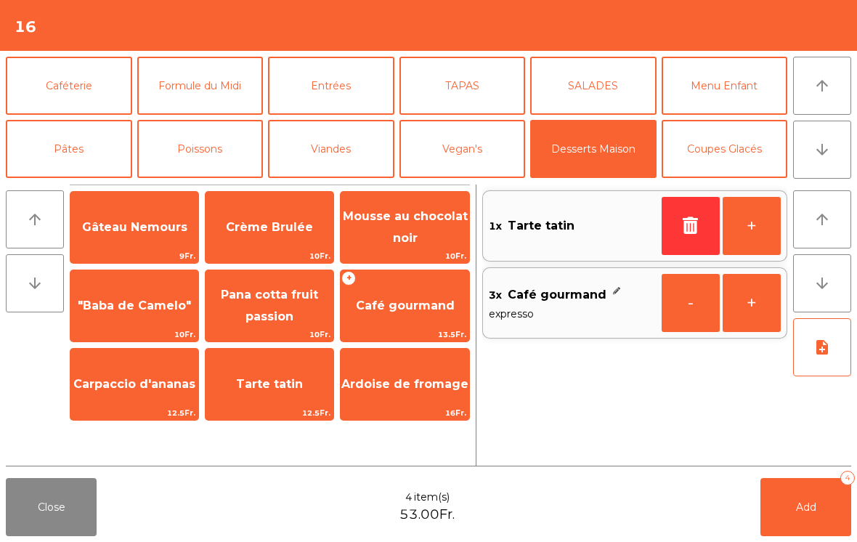
click at [791, 513] on button "Add 4" at bounding box center [805, 507] width 91 height 58
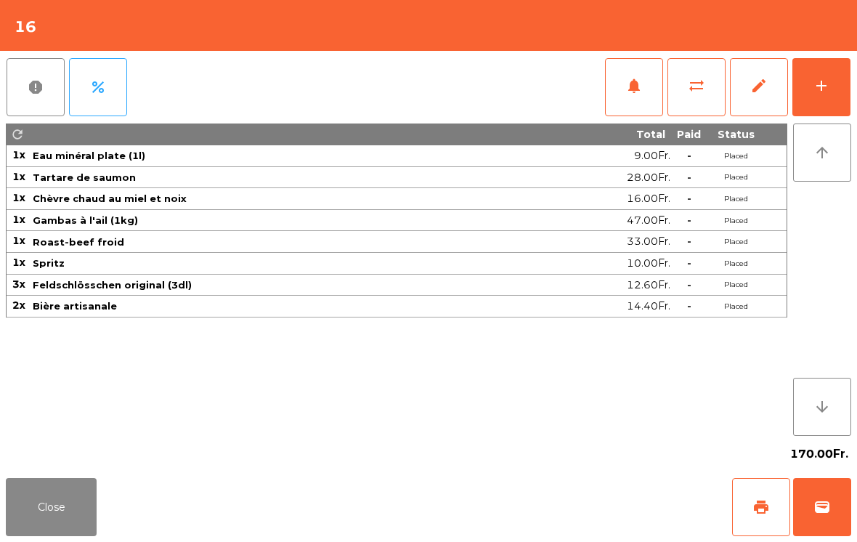
click at [820, 89] on div "add" at bounding box center [820, 85] width 17 height 17
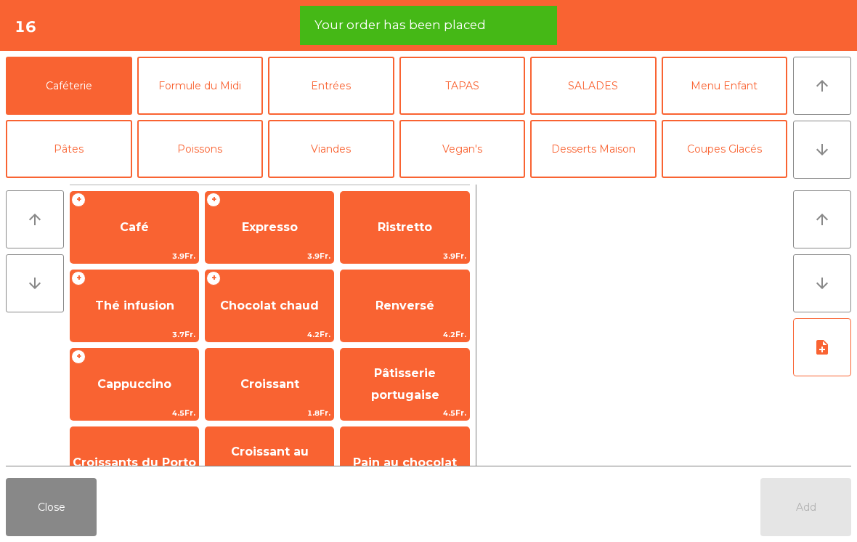
click at [244, 234] on span "Expresso" at bounding box center [270, 227] width 56 height 14
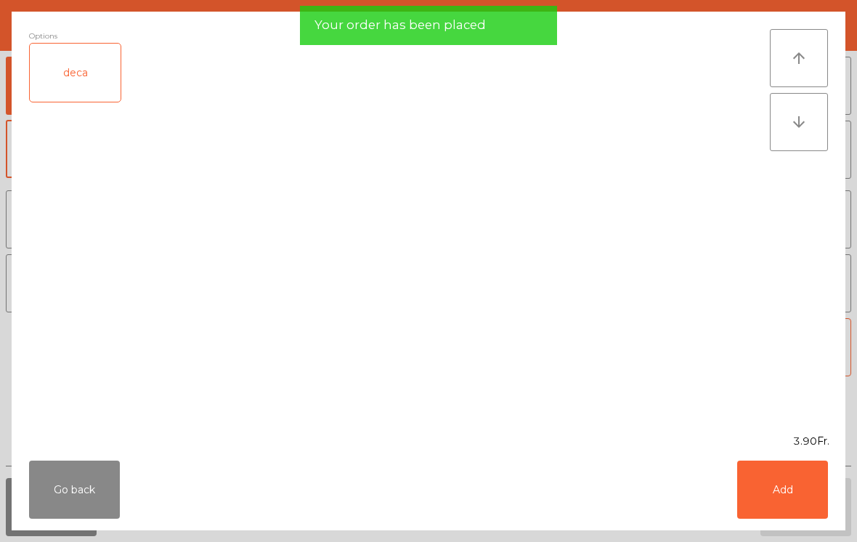
click at [789, 489] on button "Add" at bounding box center [782, 489] width 91 height 58
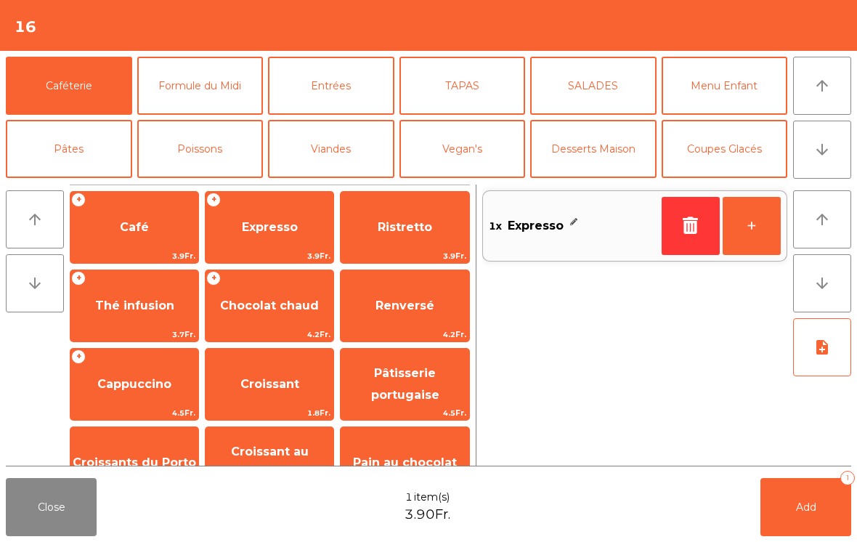
click at [799, 514] on button "Add 1" at bounding box center [805, 507] width 91 height 58
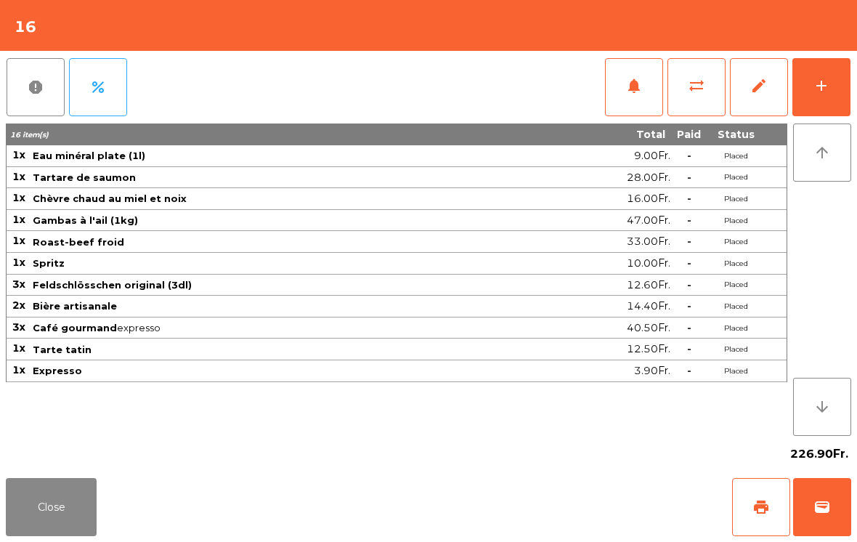
click at [54, 528] on button "Close" at bounding box center [51, 507] width 91 height 58
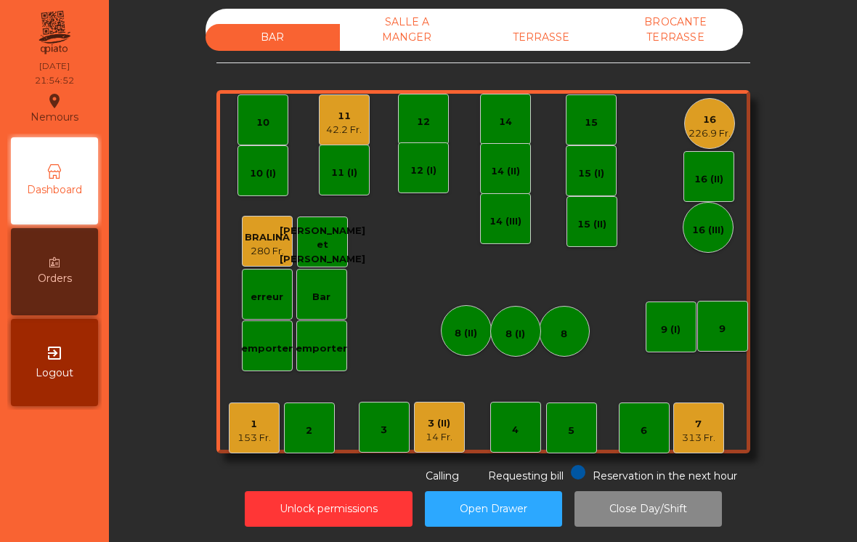
click at [442, 430] on div "14 Fr." at bounding box center [438, 437] width 27 height 15
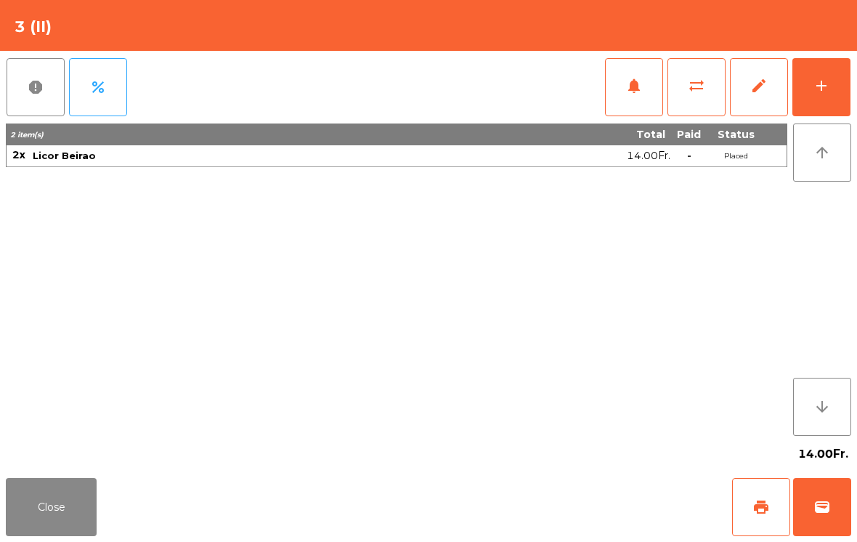
click at [65, 498] on button "Close" at bounding box center [51, 507] width 91 height 58
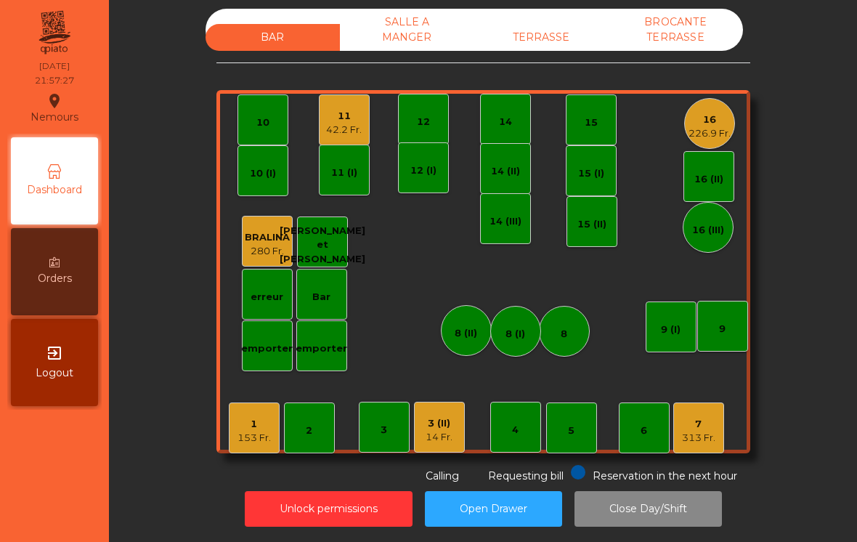
click at [348, 123] on div "42.2 Fr." at bounding box center [344, 130] width 36 height 15
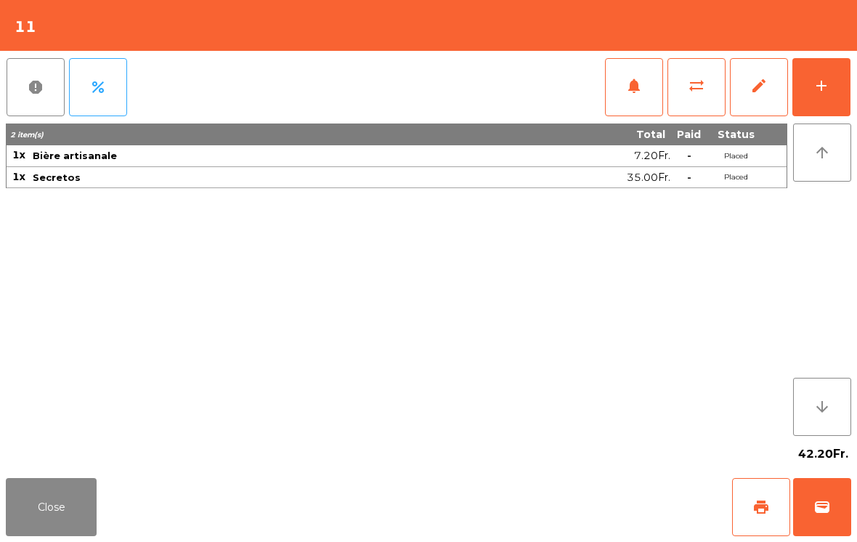
click at [826, 58] on button "add" at bounding box center [821, 87] width 58 height 58
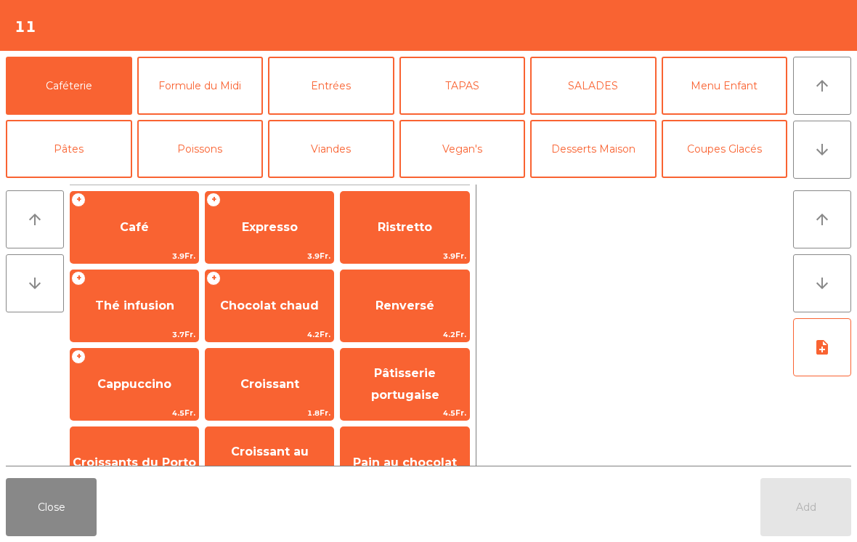
click at [596, 147] on button "Desserts Maison" at bounding box center [593, 149] width 126 height 58
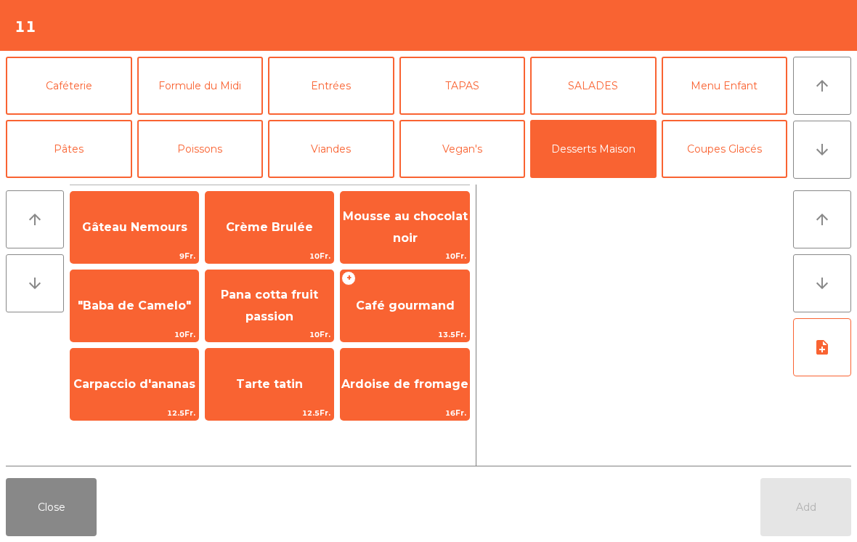
click at [377, 233] on span "Mousse au chocolat noir" at bounding box center [404, 228] width 128 height 62
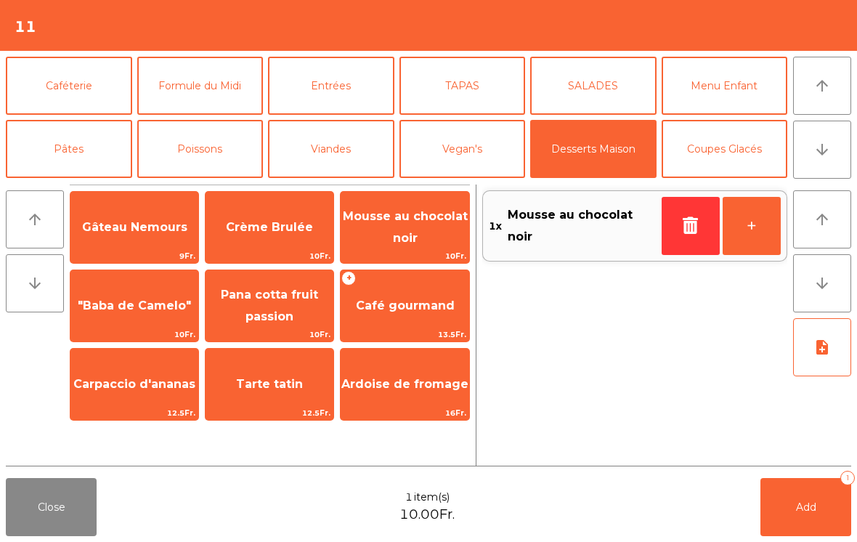
click at [798, 503] on span "Add" at bounding box center [806, 506] width 20 height 13
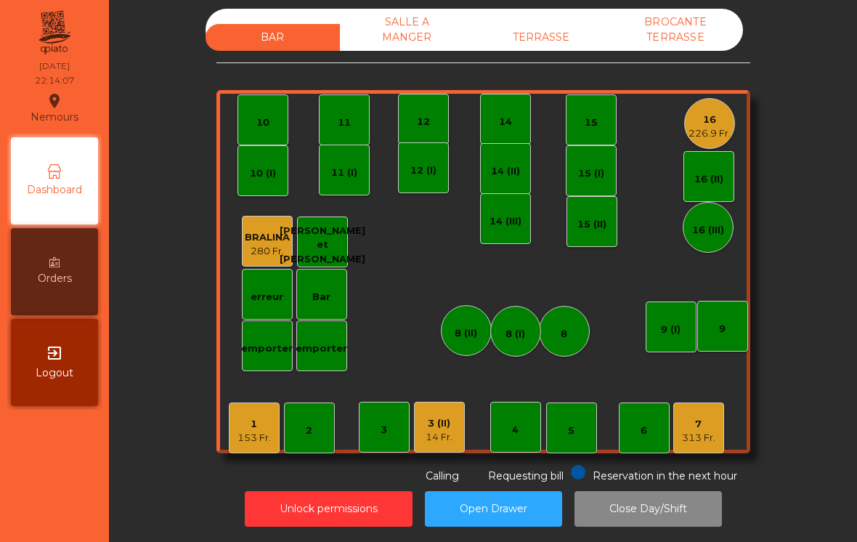
click at [722, 409] on div "7 313 Fr." at bounding box center [698, 427] width 51 height 51
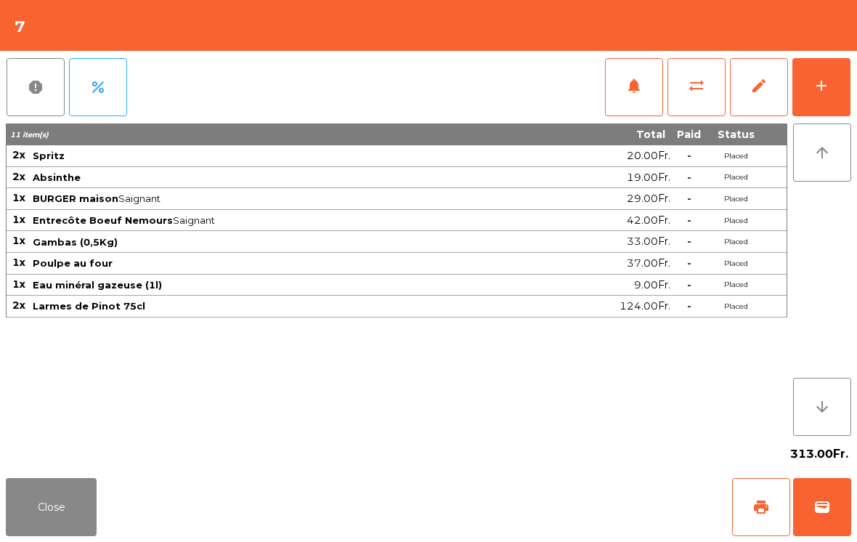
click at [822, 72] on button "add" at bounding box center [821, 87] width 58 height 58
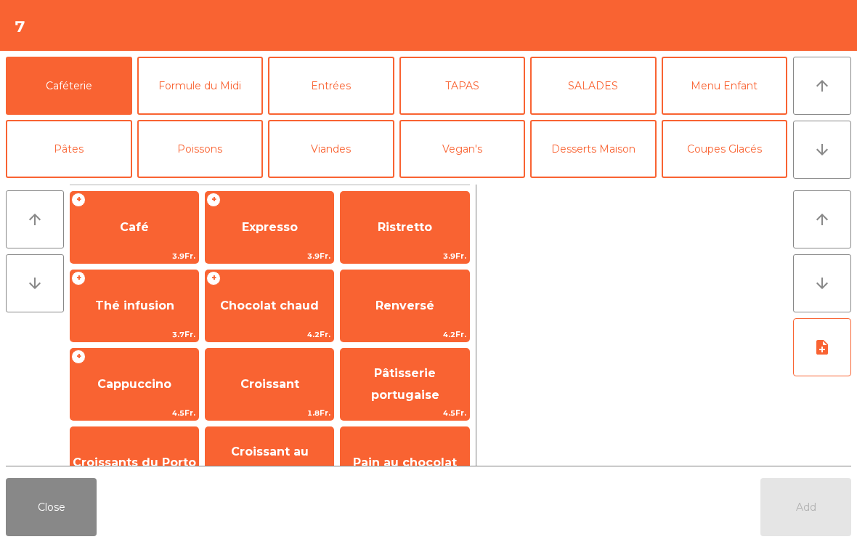
click at [820, 152] on icon "arrow_downward" at bounding box center [821, 149] width 17 height 17
click at [83, 183] on button "Mineral" at bounding box center [69, 212] width 126 height 58
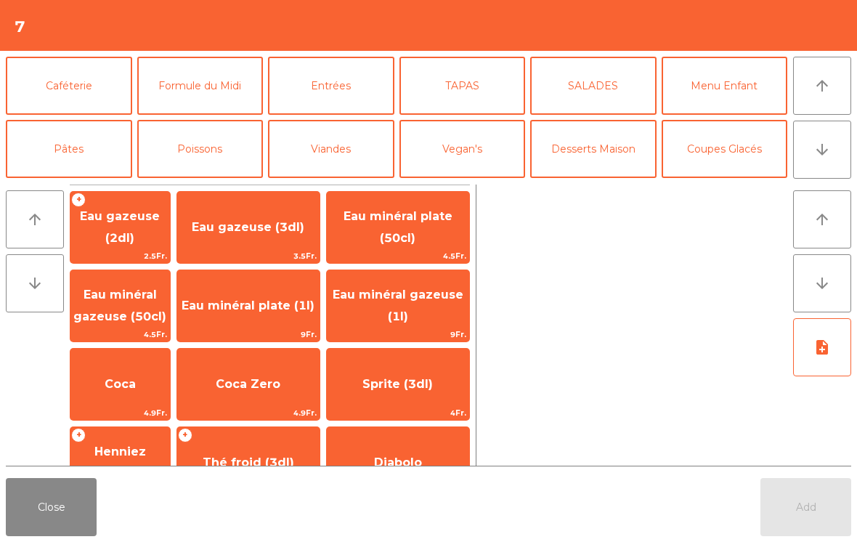
scroll to position [126, 0]
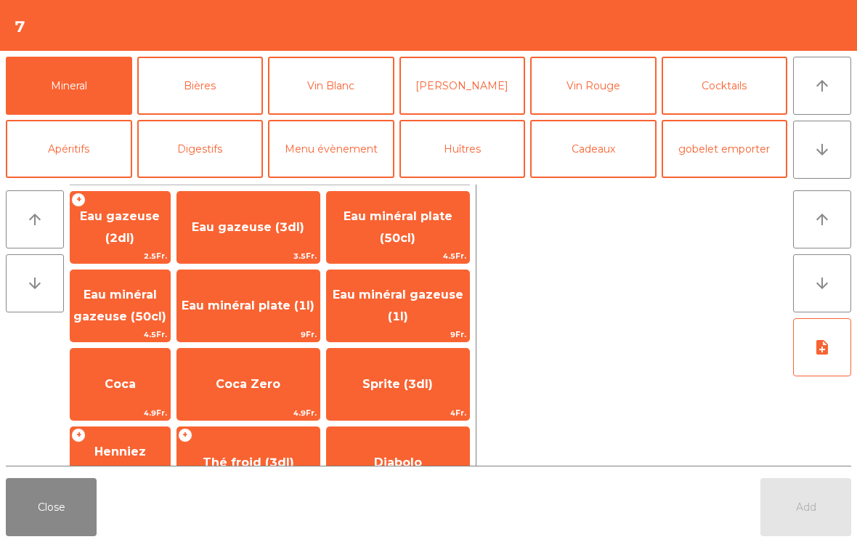
click at [438, 290] on span "Eau minéral gazeuse (1l)" at bounding box center [397, 305] width 131 height 36
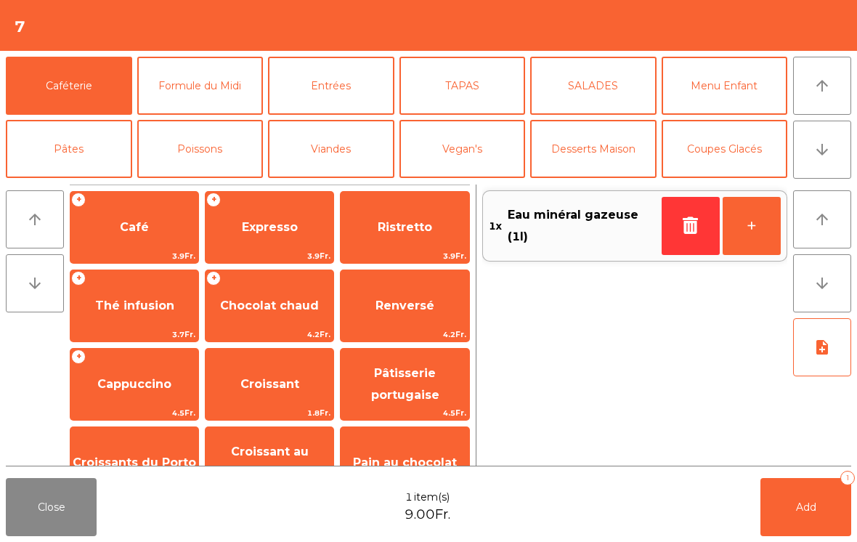
click at [123, 245] on span "Café" at bounding box center [134, 227] width 128 height 39
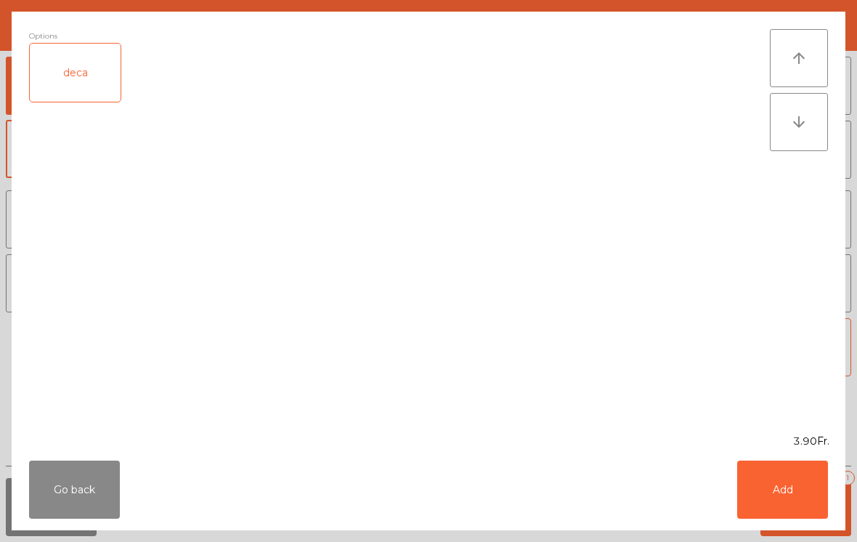
click at [81, 82] on div "deca" at bounding box center [75, 73] width 91 height 58
click at [823, 490] on button "Add" at bounding box center [782, 489] width 91 height 58
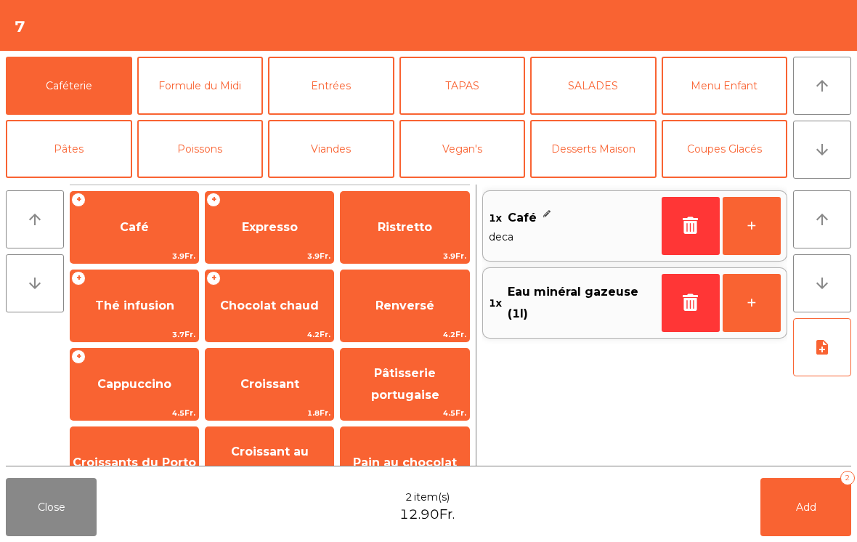
click at [255, 223] on span "Expresso" at bounding box center [270, 227] width 56 height 14
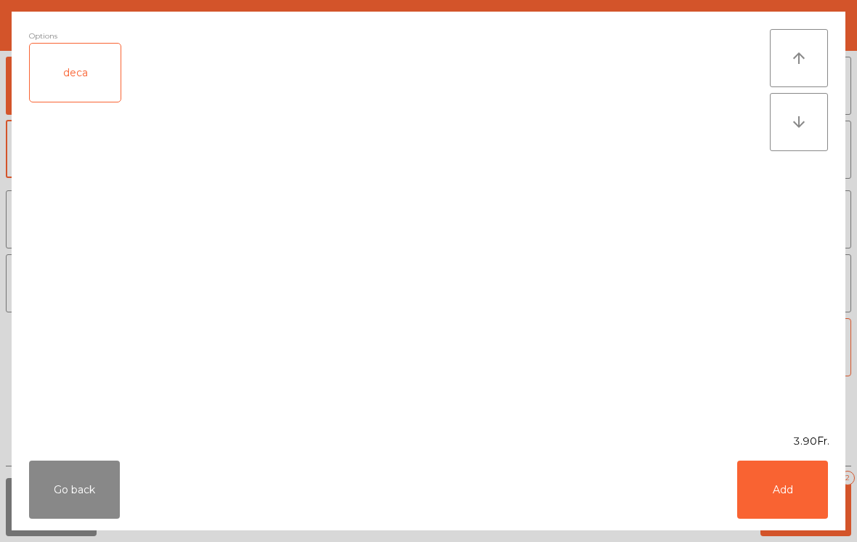
click at [793, 508] on button "Add" at bounding box center [782, 489] width 91 height 58
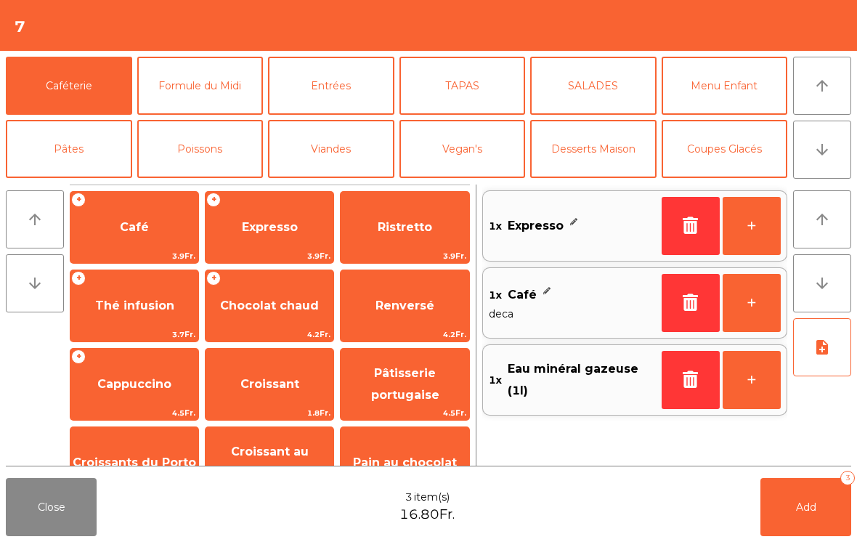
click at [793, 507] on button "Add 3" at bounding box center [805, 507] width 91 height 58
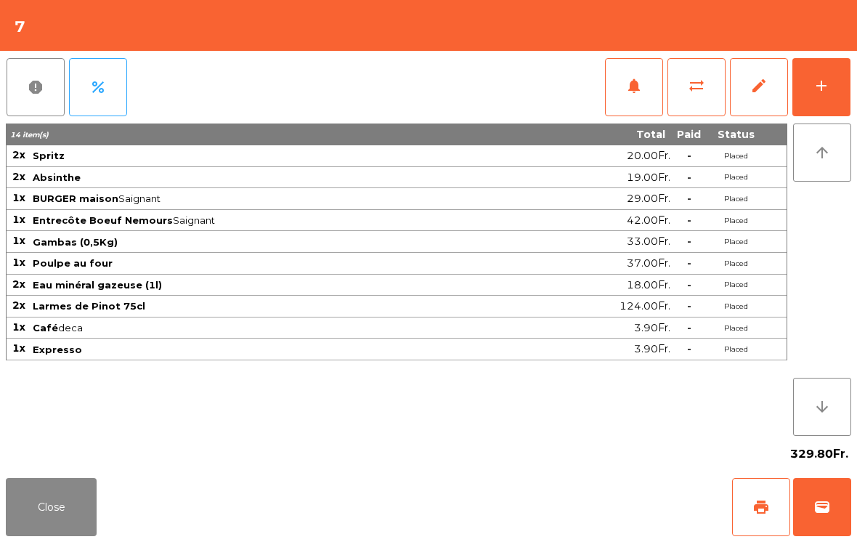
scroll to position [7, 0]
click at [22, 508] on button "Close" at bounding box center [51, 507] width 91 height 58
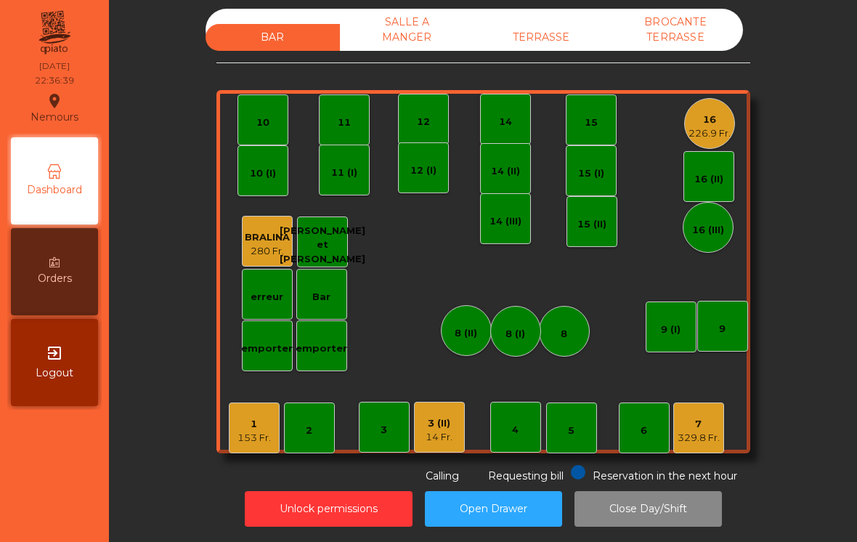
click at [716, 131] on div "226.9 Fr." at bounding box center [709, 133] width 42 height 15
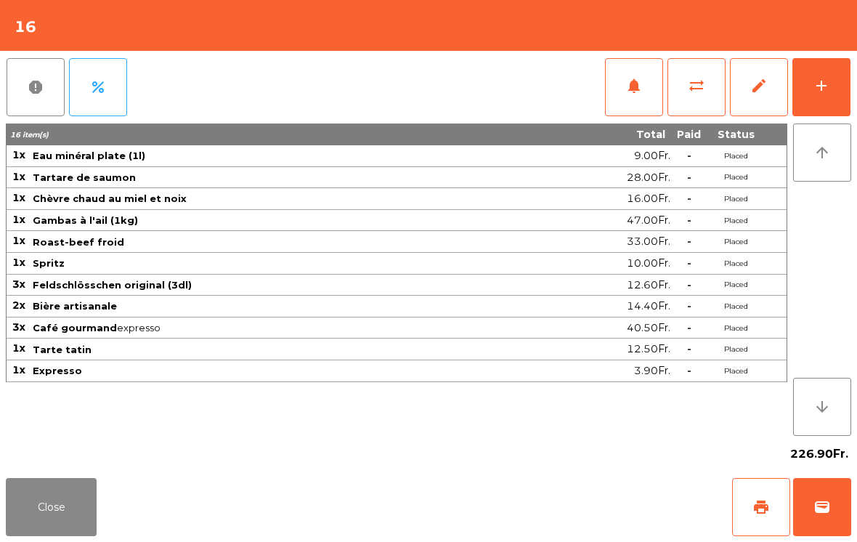
click at [755, 519] on button "print" at bounding box center [761, 507] width 58 height 58
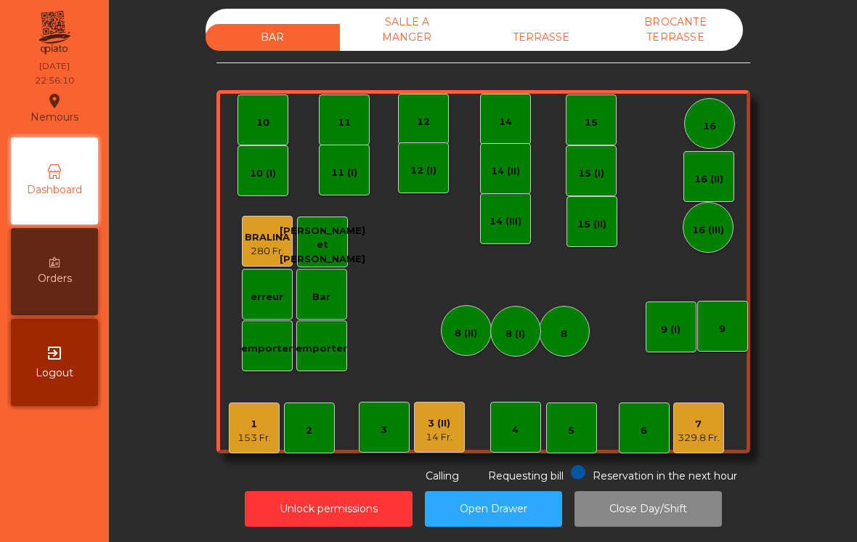
click at [722, 412] on div "7 329.8 Fr." at bounding box center [698, 427] width 51 height 51
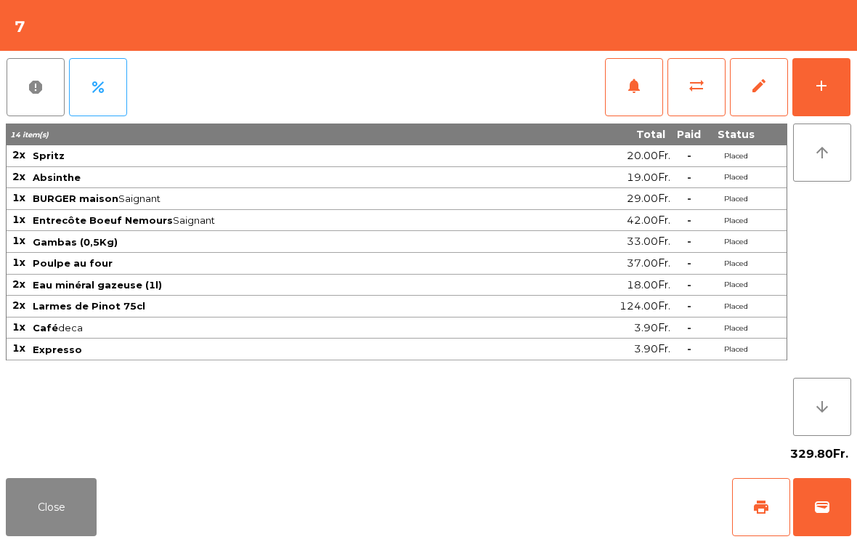
click at [759, 493] on button "print" at bounding box center [761, 507] width 58 height 58
click at [17, 518] on button "Close" at bounding box center [51, 507] width 91 height 58
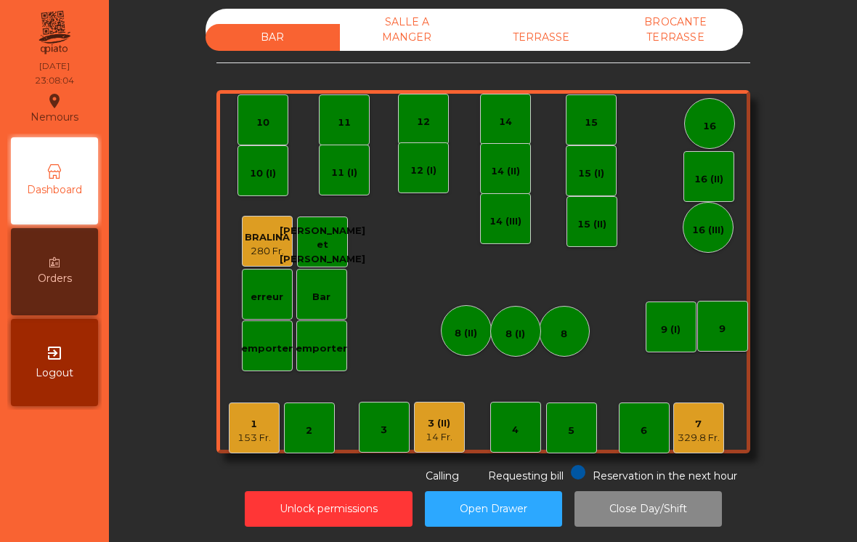
click at [693, 430] on div "329.8 Fr." at bounding box center [698, 437] width 42 height 15
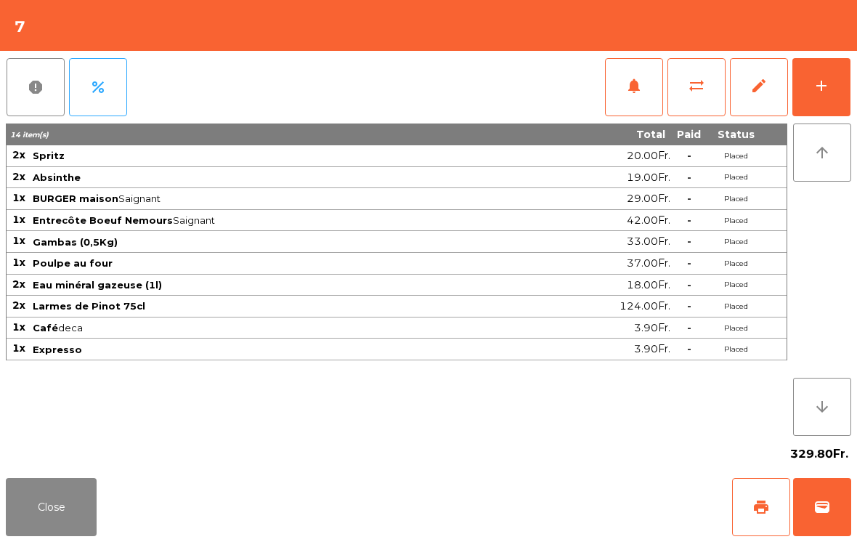
click at [836, 512] on button "wallet" at bounding box center [822, 507] width 58 height 58
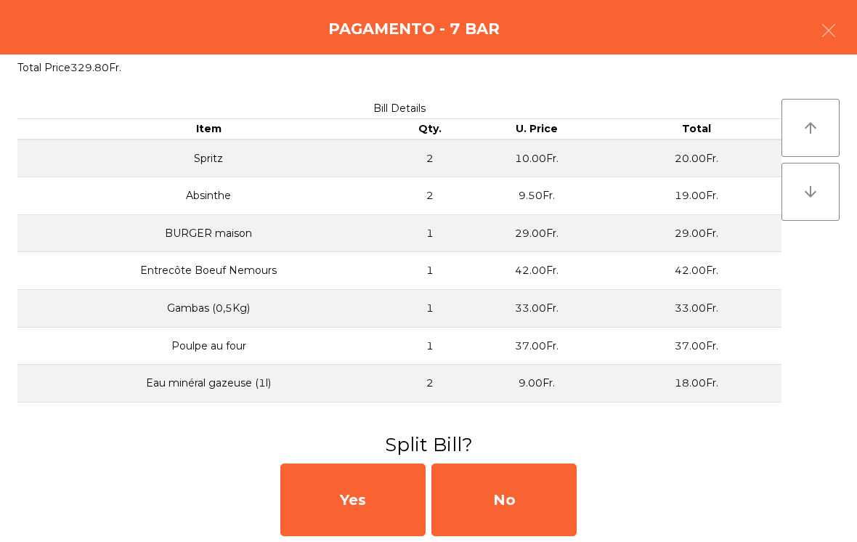
click at [522, 492] on div "No" at bounding box center [503, 499] width 145 height 73
click at [541, 486] on div "No" at bounding box center [503, 499] width 145 height 73
click at [540, 486] on div "No" at bounding box center [503, 499] width 145 height 73
click at [533, 486] on div "No" at bounding box center [503, 499] width 145 height 73
click at [534, 489] on div "No" at bounding box center [503, 499] width 145 height 73
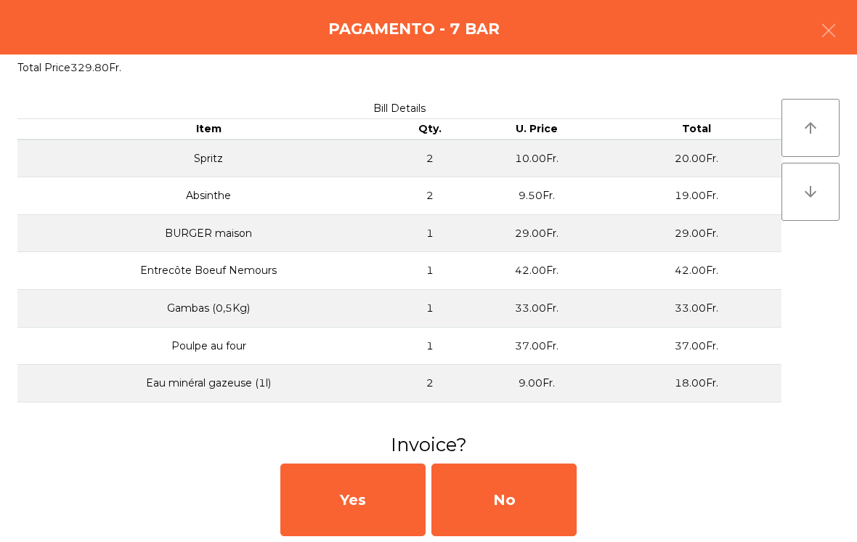
click at [523, 486] on div "No" at bounding box center [503, 499] width 145 height 73
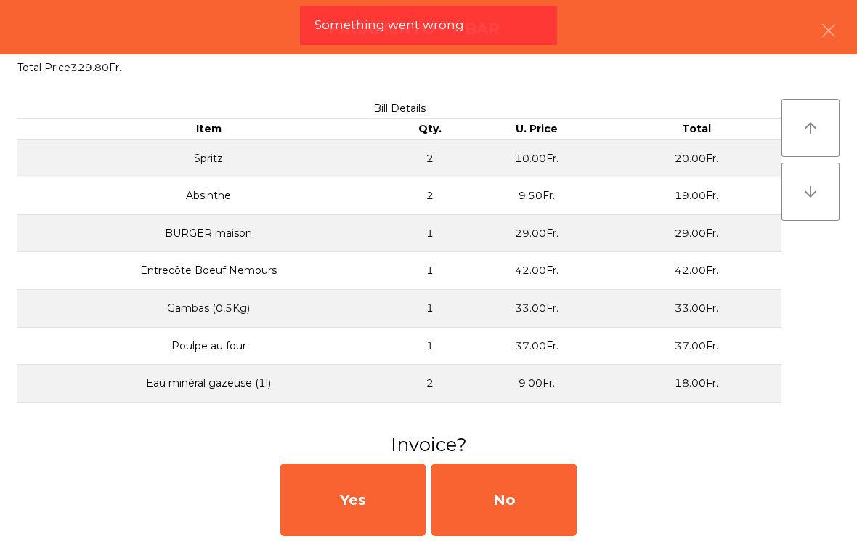
click at [528, 533] on div "No" at bounding box center [503, 499] width 145 height 73
click at [528, 532] on div "No" at bounding box center [503, 499] width 145 height 73
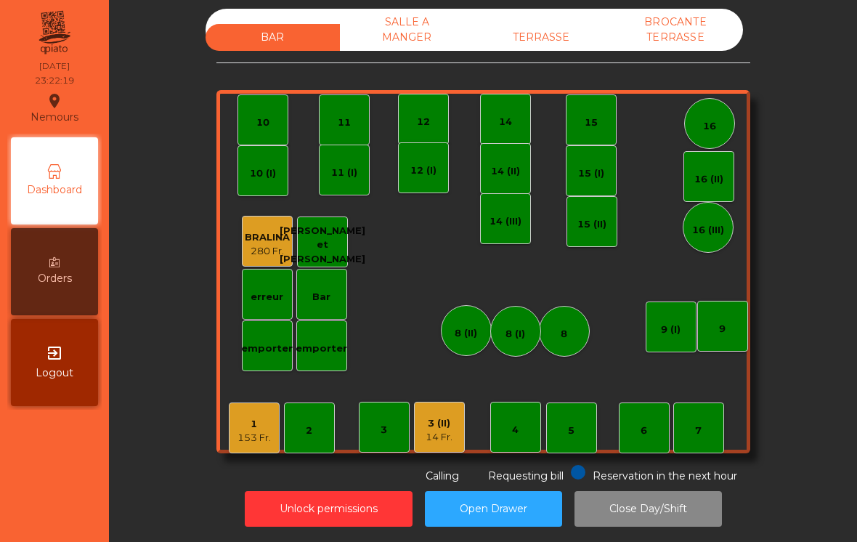
click at [252, 436] on div "153 Fr." at bounding box center [253, 437] width 33 height 15
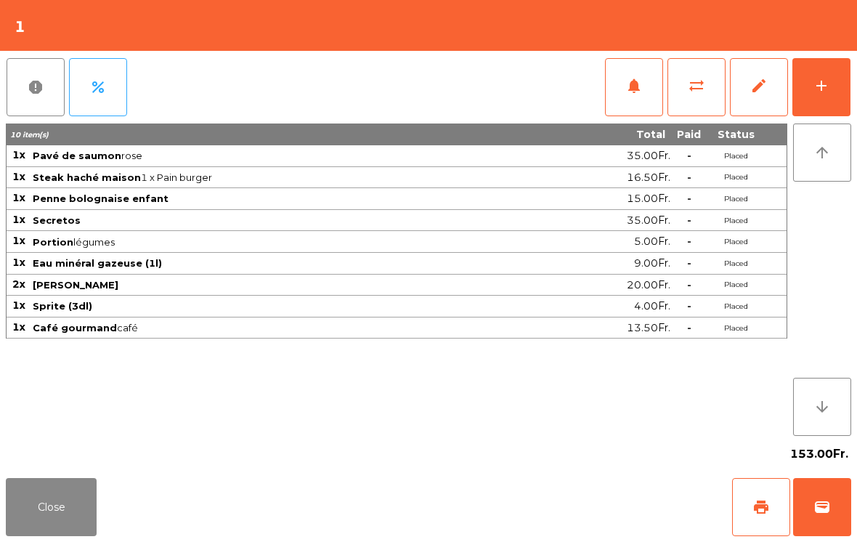
click at [756, 513] on span "print" at bounding box center [760, 506] width 17 height 17
click at [53, 510] on button "Close" at bounding box center [51, 507] width 91 height 58
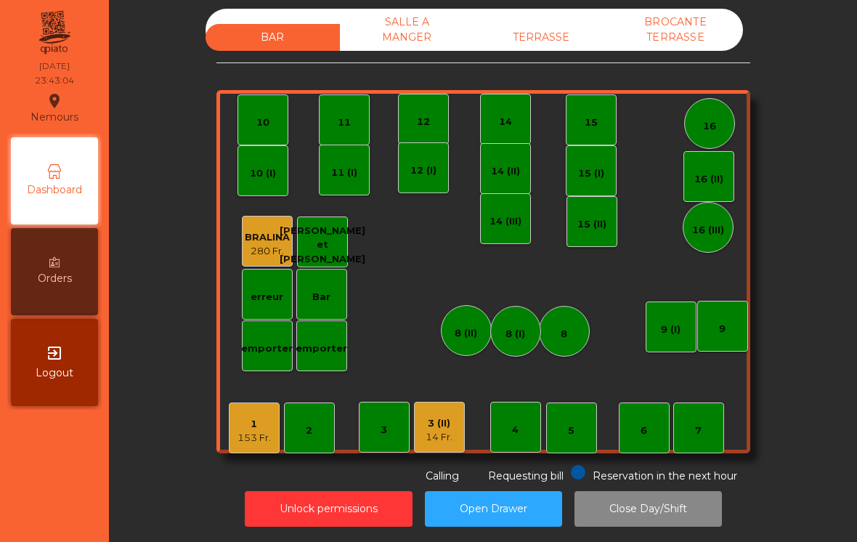
scroll to position [0, 0]
click at [399, 46] on div "SALLE A MANGER" at bounding box center [407, 30] width 134 height 42
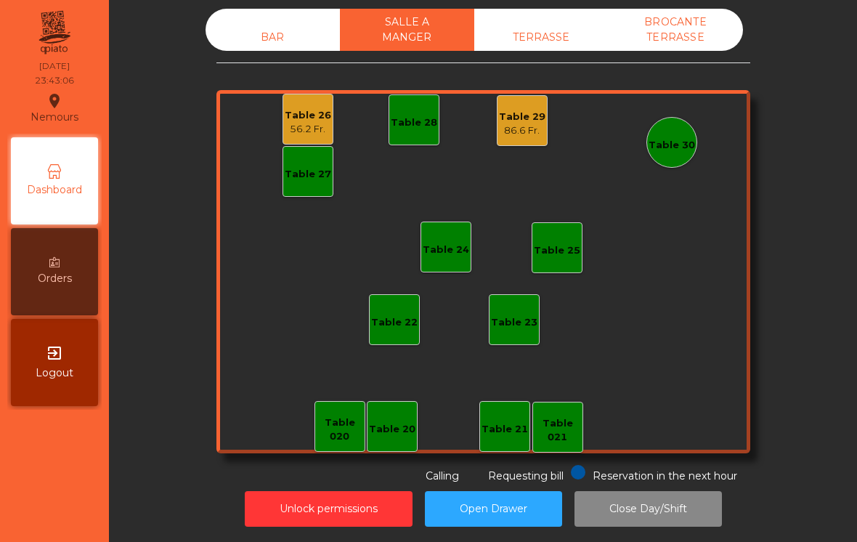
click at [547, 36] on div "TERRASSE" at bounding box center [541, 37] width 134 height 27
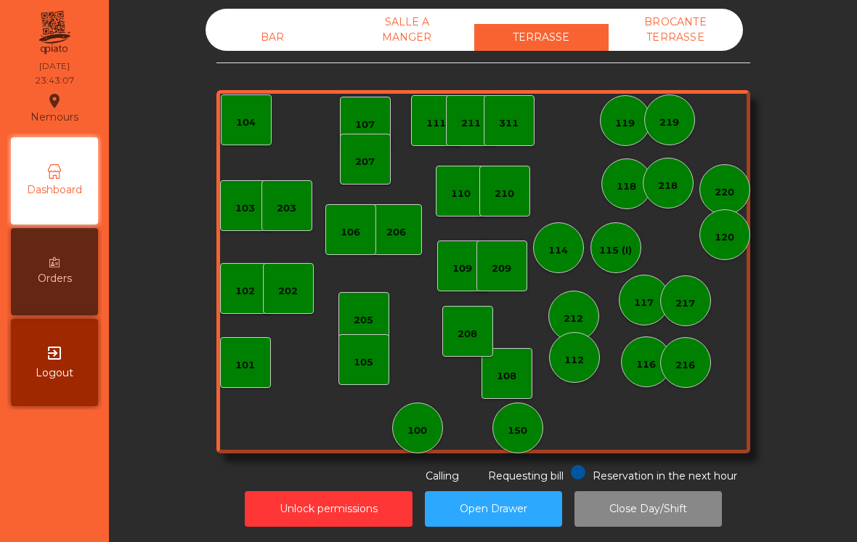
click at [699, 38] on div "BROCANTE TERRASSE" at bounding box center [675, 30] width 134 height 42
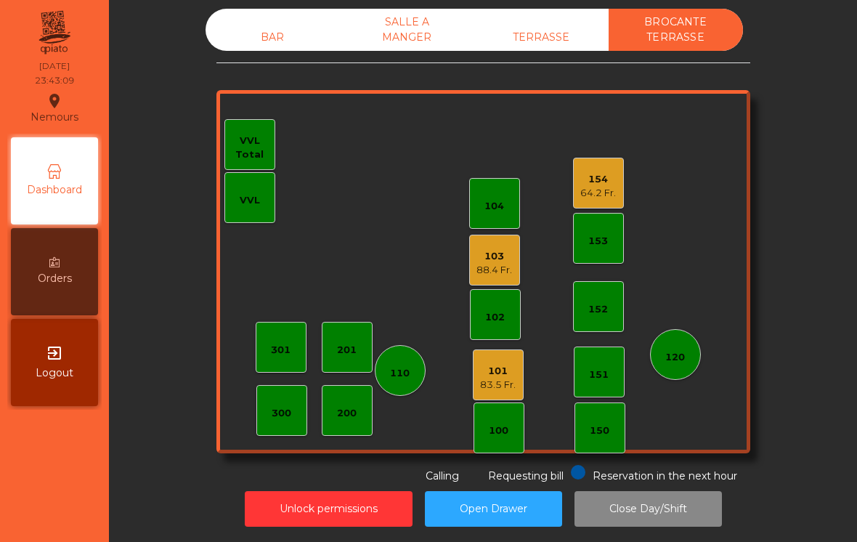
click at [280, 63] on div "BAR SALLE A MANGER TERRASSE BROCANTE TERRASSE 102 101 83.5 Fr. 100 151 150 103 …" at bounding box center [483, 246] width 534 height 475
click at [282, 28] on div "BAR" at bounding box center [272, 37] width 134 height 27
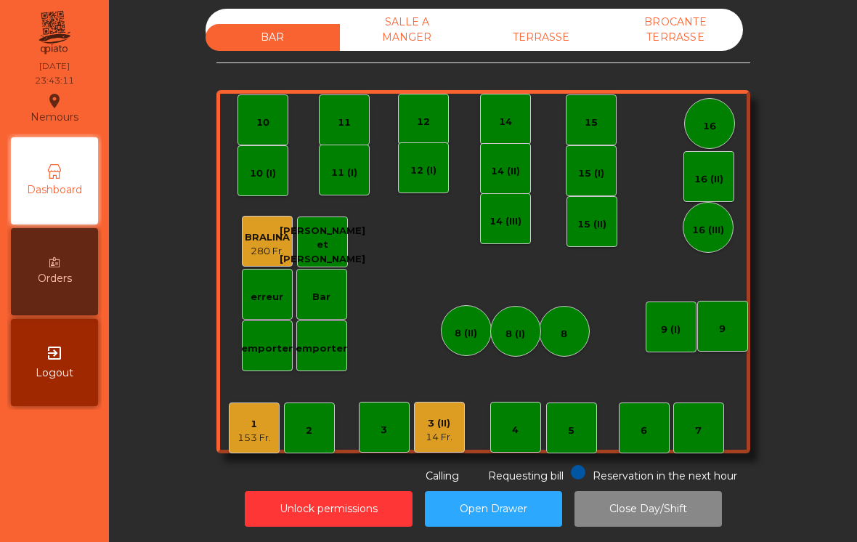
click at [411, 38] on div "SALLE A MANGER" at bounding box center [407, 30] width 134 height 42
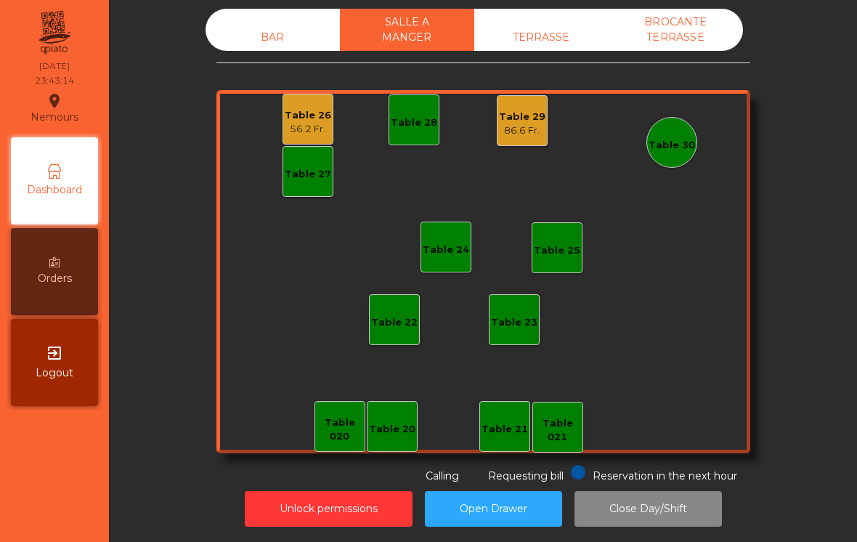
click at [265, 38] on div "BAR" at bounding box center [272, 37] width 134 height 27
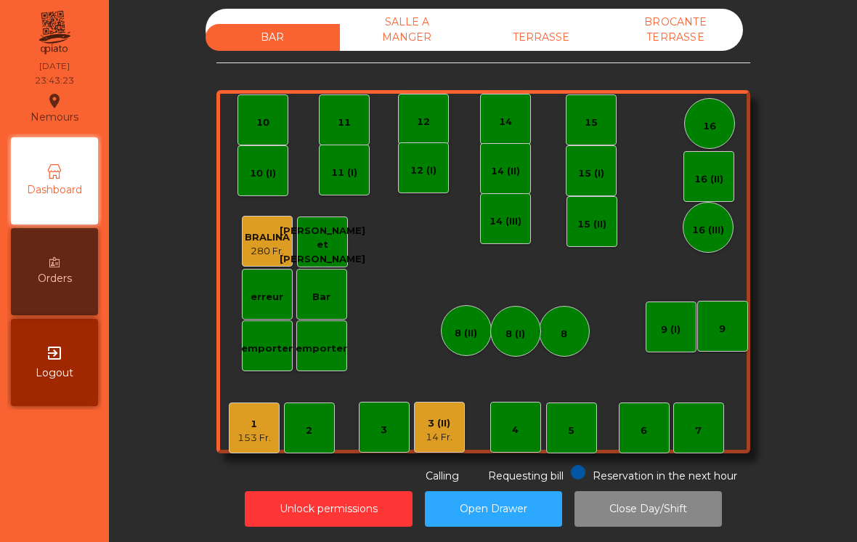
click at [437, 421] on div "3 (II)" at bounding box center [438, 423] width 27 height 15
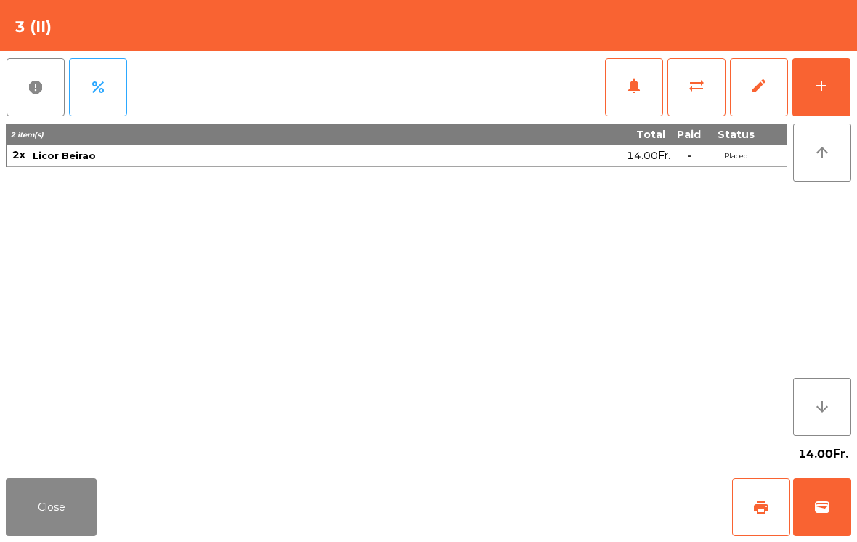
click at [831, 510] on button "wallet" at bounding box center [822, 507] width 58 height 58
click at [508, 518] on div "Close print wallet" at bounding box center [428, 507] width 857 height 70
click at [504, 509] on div "Close print wallet" at bounding box center [428, 507] width 857 height 70
click at [504, 508] on div "Close print wallet" at bounding box center [428, 507] width 857 height 70
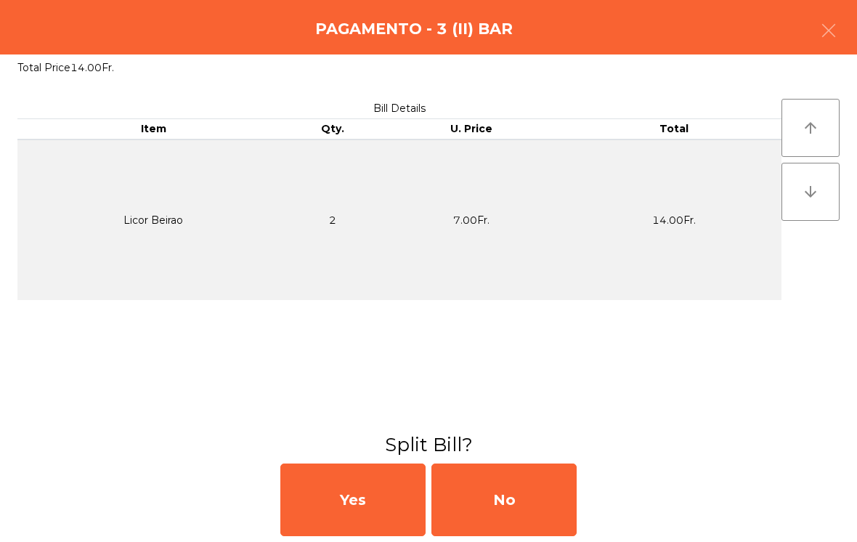
click at [510, 497] on div "No" at bounding box center [503, 499] width 145 height 73
click at [514, 492] on div "No" at bounding box center [503, 499] width 145 height 73
click at [519, 495] on div "No" at bounding box center [503, 499] width 145 height 73
click at [539, 505] on div "No" at bounding box center [503, 499] width 145 height 73
click at [539, 504] on div "No" at bounding box center [503, 499] width 145 height 73
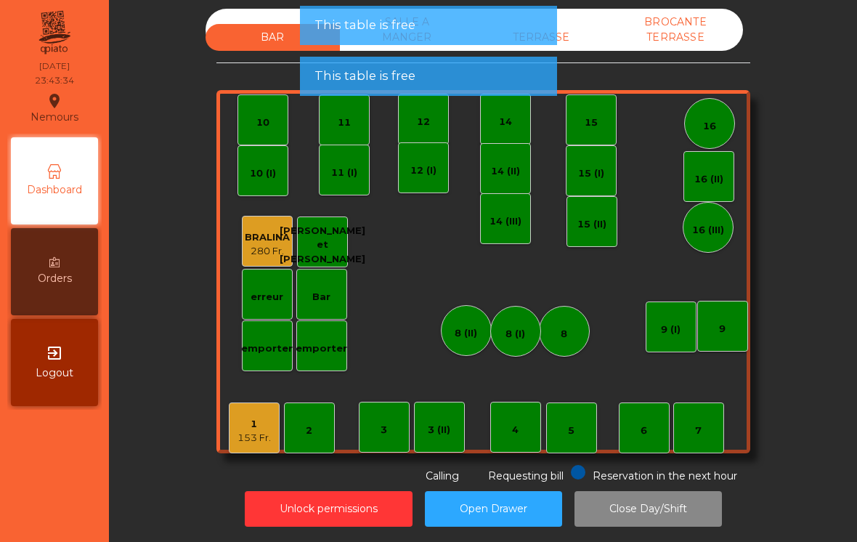
click at [547, 486] on div "Unlock permissions Open Drawer Close Day/Shift" at bounding box center [482, 508] width 708 height 50
click at [695, 506] on button "Close Day/Shift" at bounding box center [647, 509] width 147 height 36
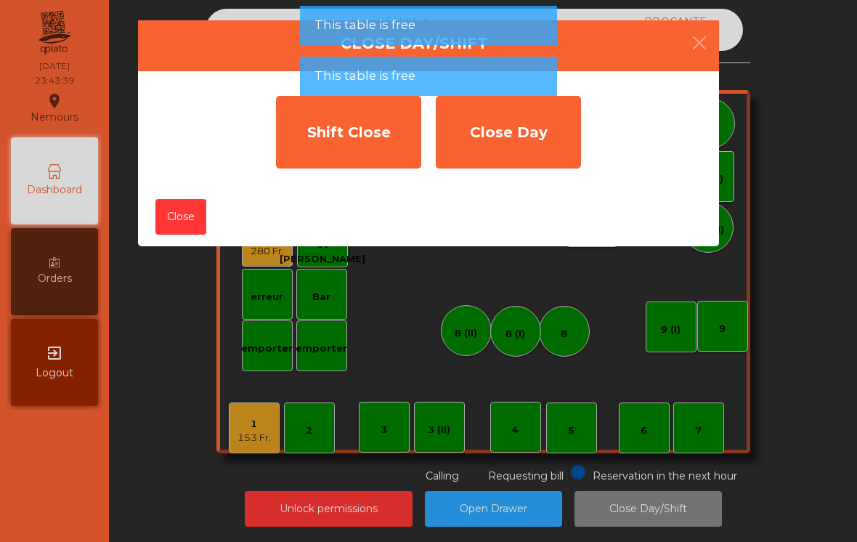
click at [318, 137] on div "Shift Close" at bounding box center [348, 132] width 145 height 73
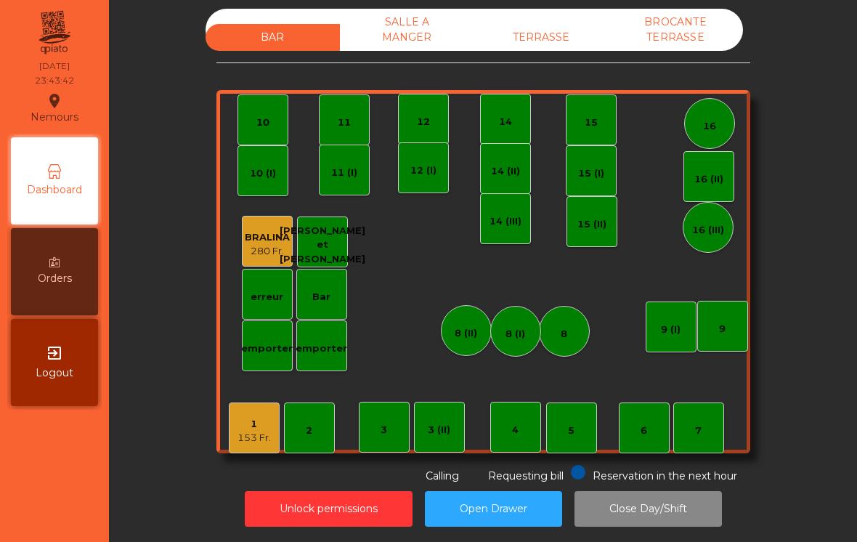
click at [713, 49] on div "BROCANTE TERRASSE" at bounding box center [675, 30] width 134 height 42
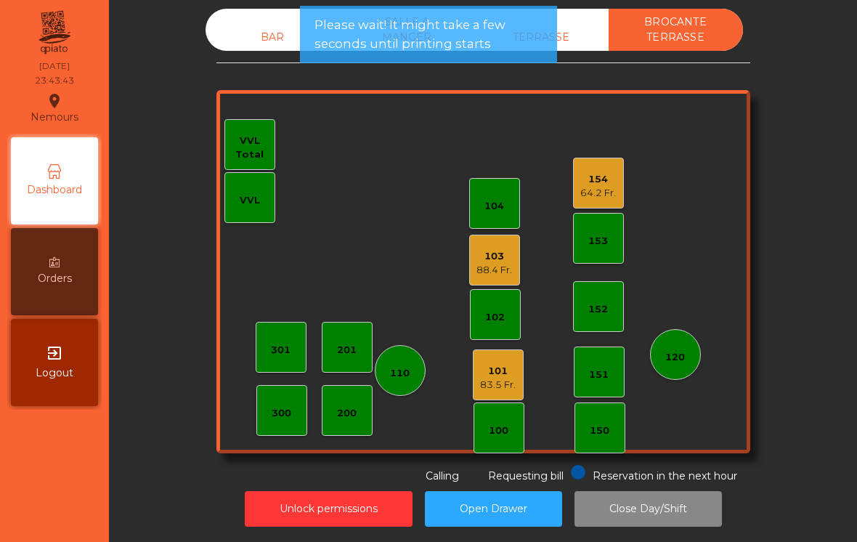
click at [563, 46] on div "TERRASSE" at bounding box center [541, 37] width 134 height 27
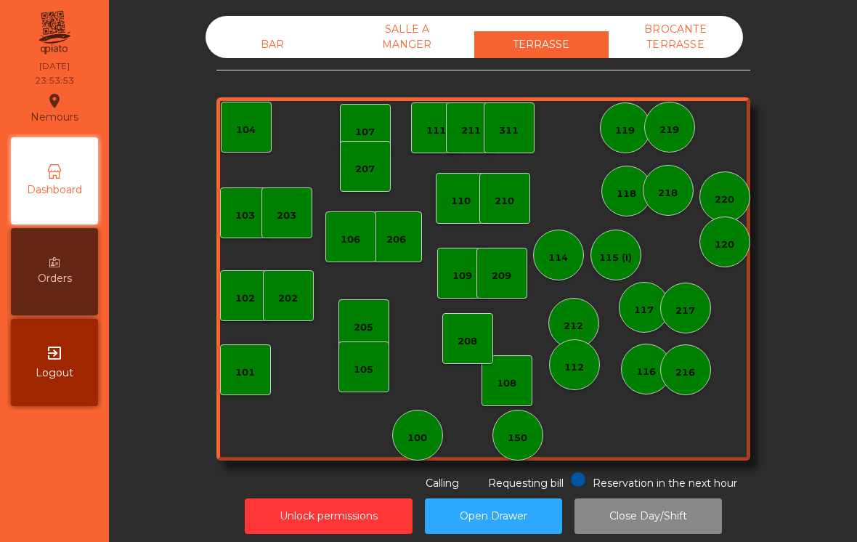
click at [408, 49] on div "SALLE A MANGER" at bounding box center [407, 37] width 134 height 42
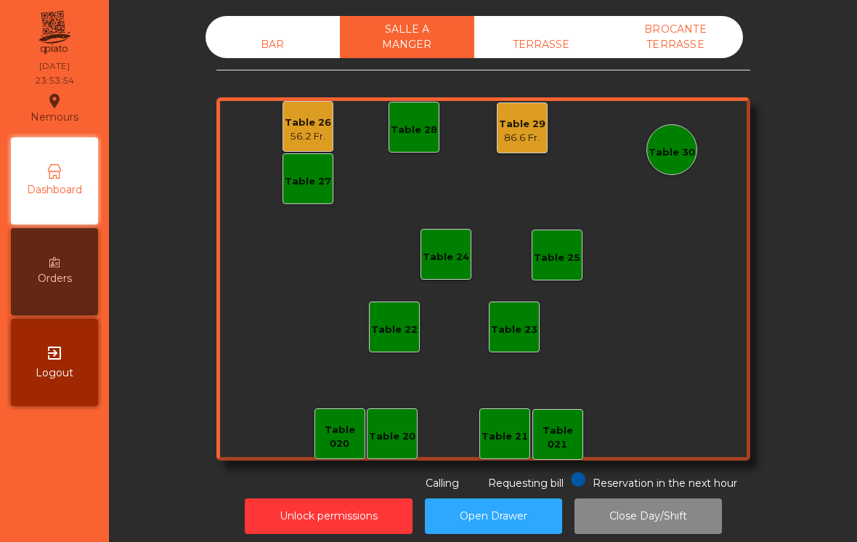
click at [678, 44] on div "BROCANTE TERRASSE" at bounding box center [675, 37] width 134 height 42
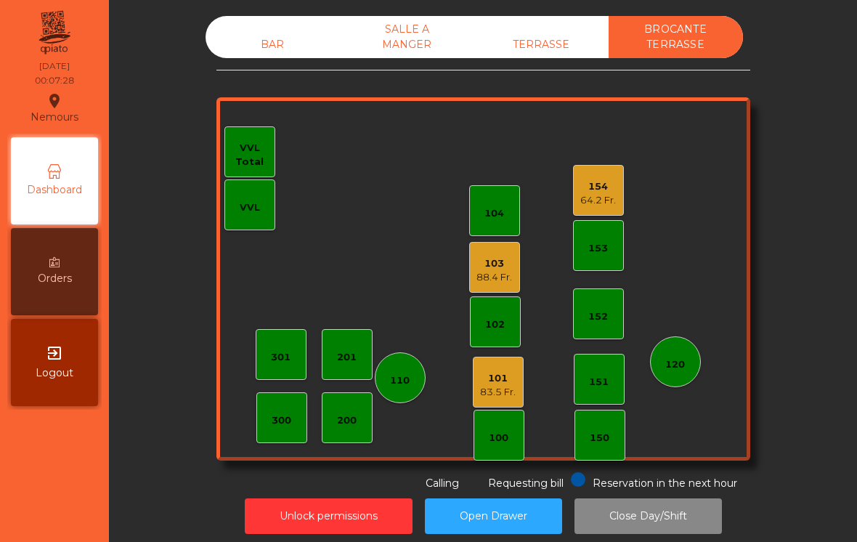
click at [271, 44] on div "BAR" at bounding box center [272, 44] width 134 height 27
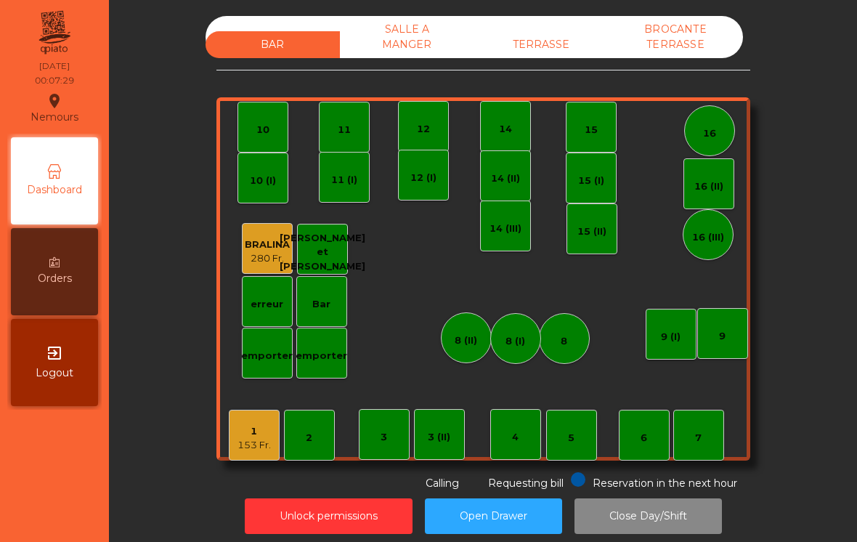
click at [405, 45] on div "SALLE A MANGER" at bounding box center [407, 37] width 134 height 42
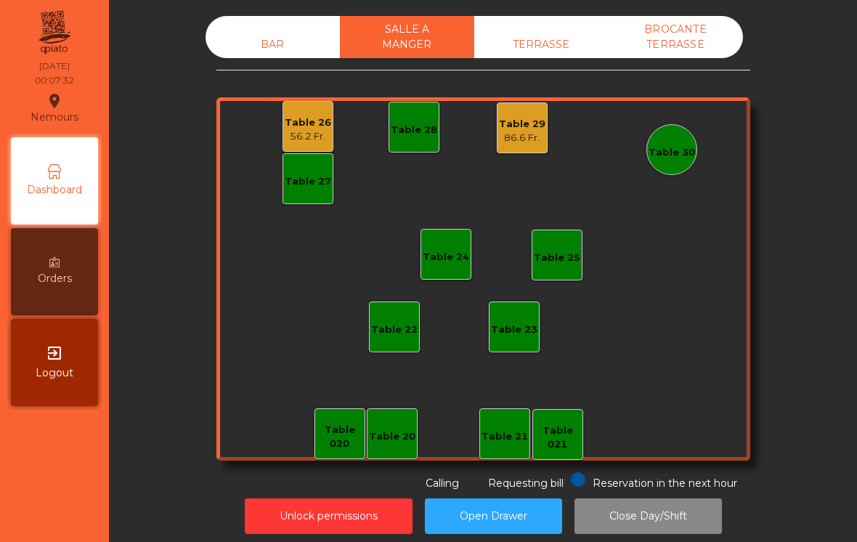
click at [259, 43] on div "BAR" at bounding box center [272, 44] width 134 height 27
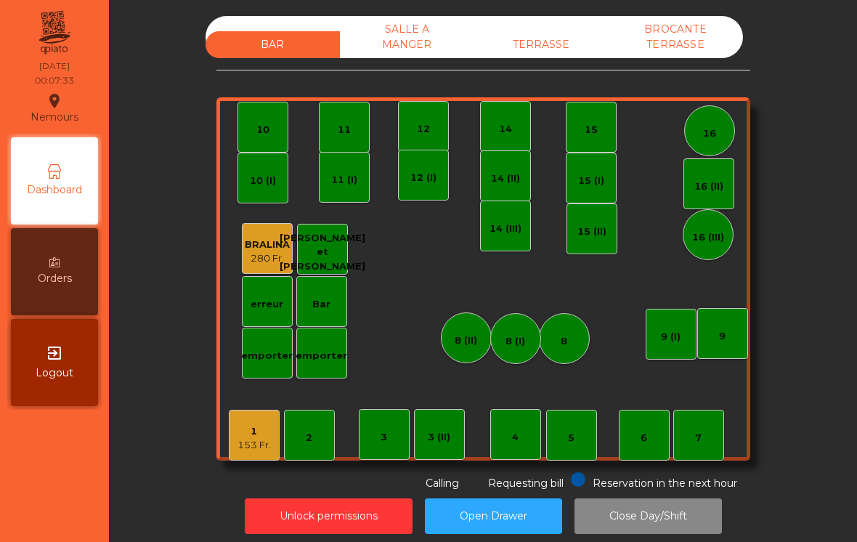
click at [354, 517] on button "Unlock permissions" at bounding box center [329, 516] width 168 height 36
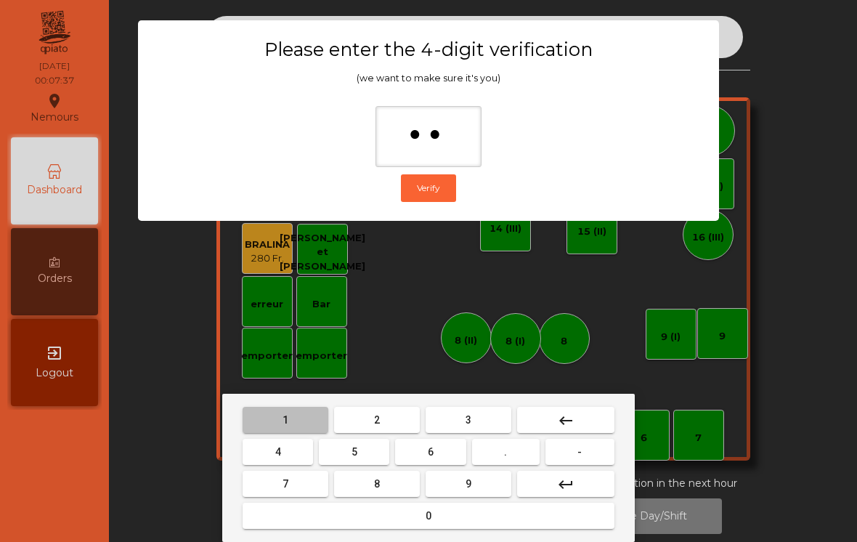
type input "***"
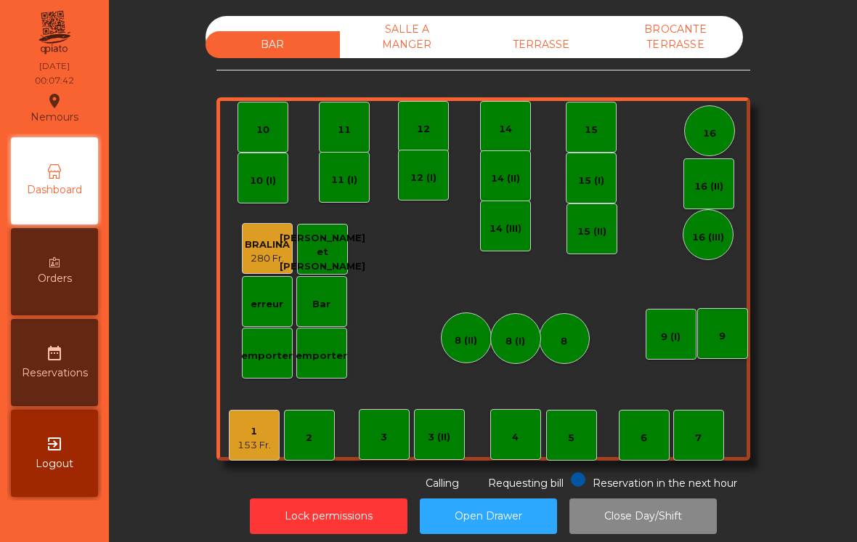
scroll to position [9, 0]
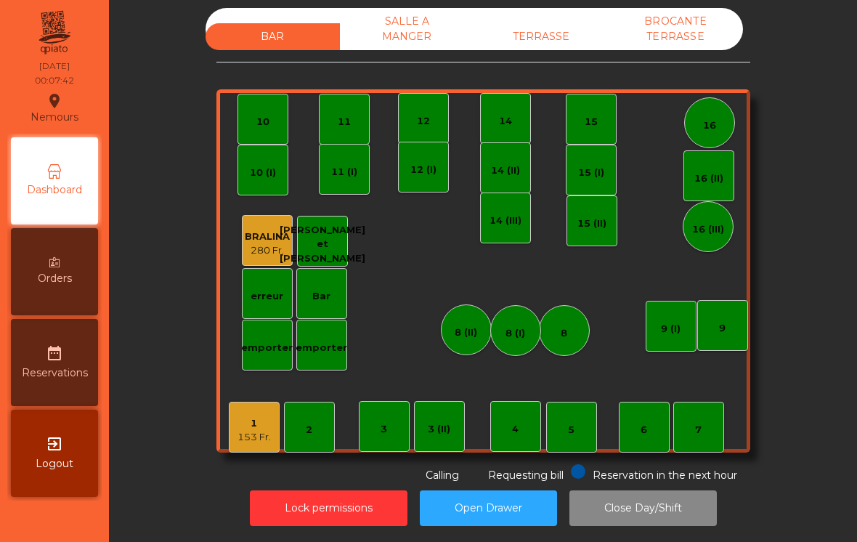
click at [542, 37] on div "TERRASSE" at bounding box center [541, 36] width 134 height 27
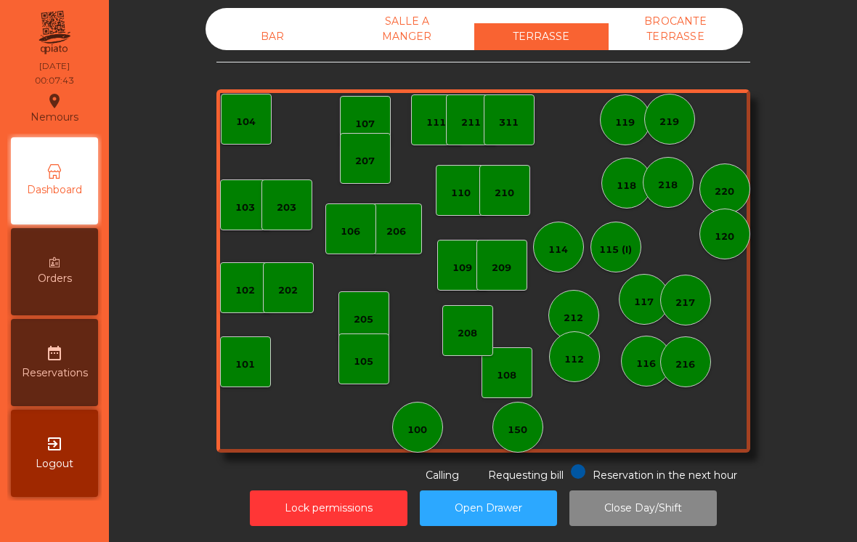
click at [400, 39] on div "SALLE A MANGER" at bounding box center [407, 29] width 134 height 42
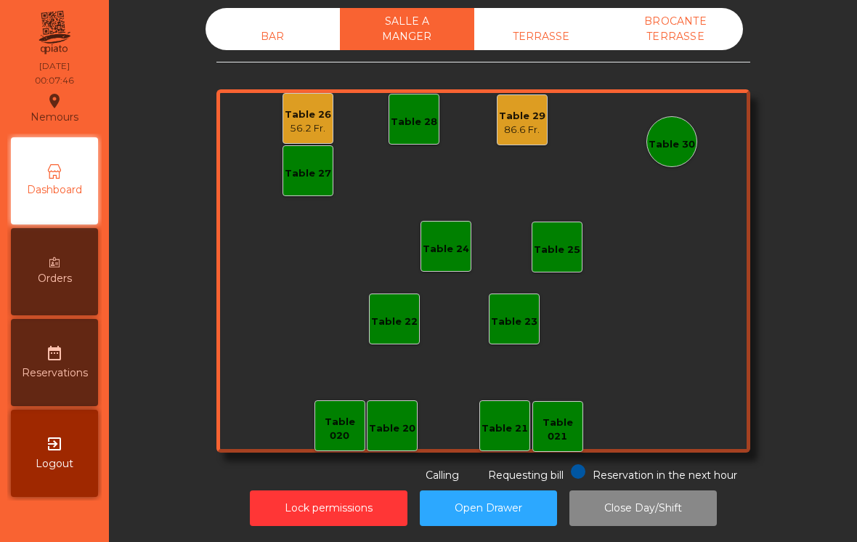
scroll to position [7, 0]
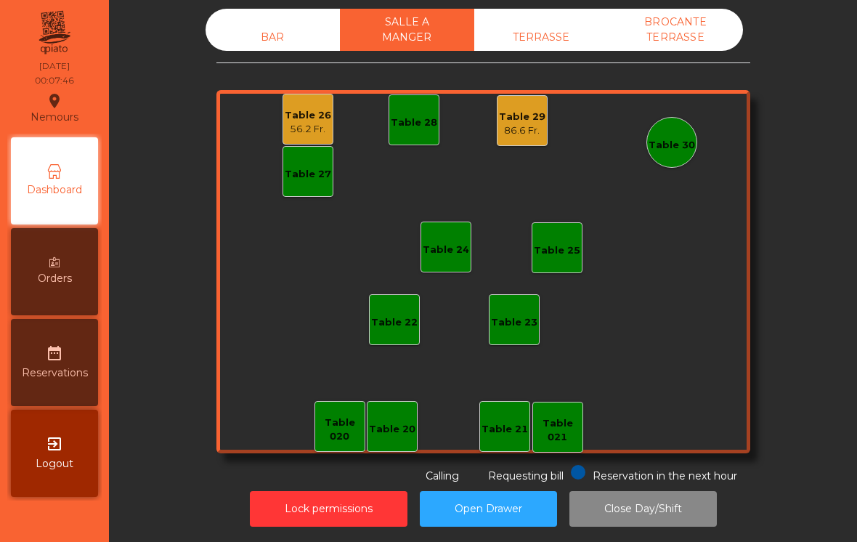
click at [683, 32] on div "BROCANTE TERRASSE" at bounding box center [675, 30] width 134 height 42
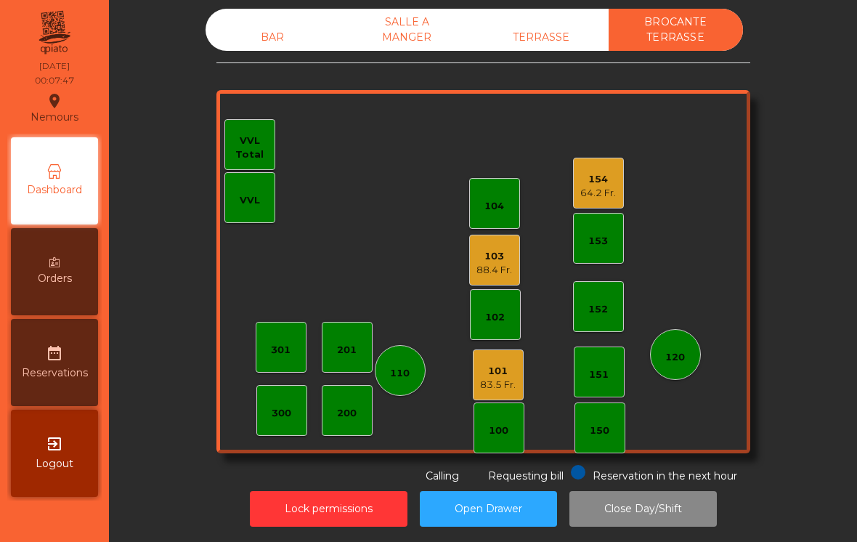
click at [596, 187] on div "64.2 Fr." at bounding box center [598, 193] width 36 height 15
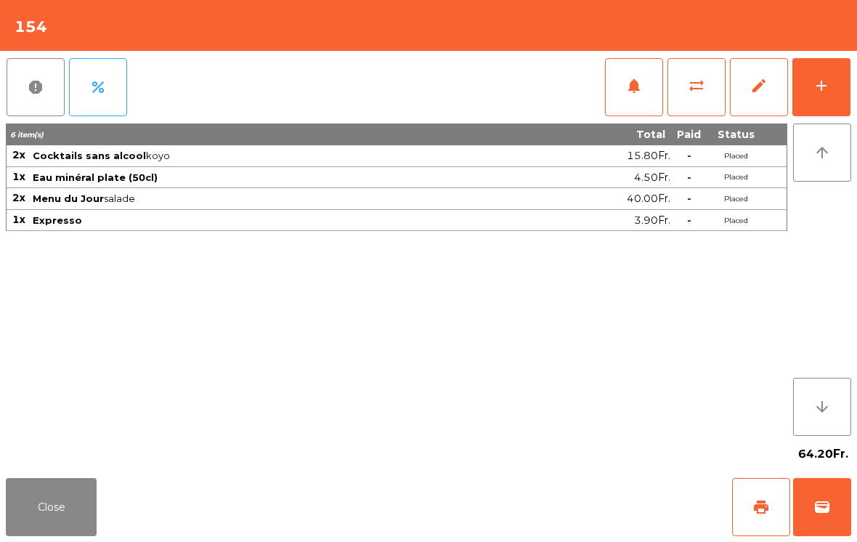
click at [764, 87] on span "edit" at bounding box center [758, 85] width 17 height 17
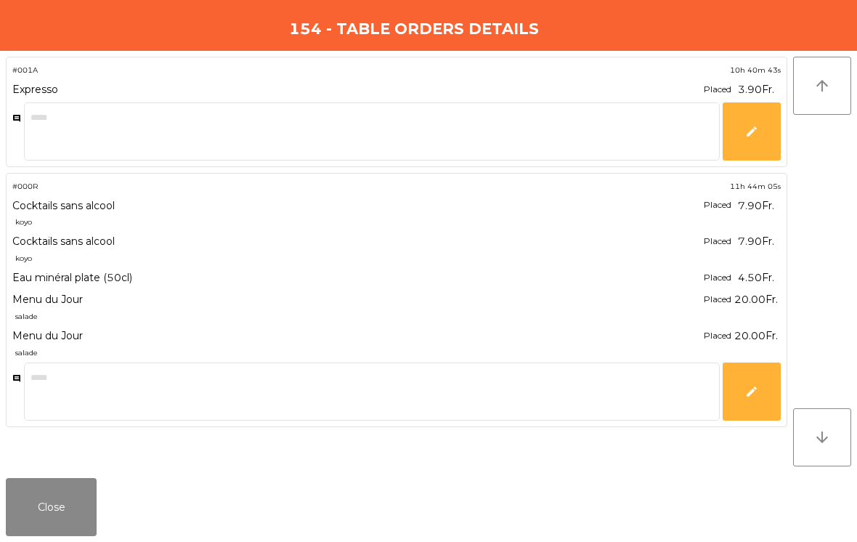
click at [745, 127] on span "edit" at bounding box center [751, 131] width 13 height 13
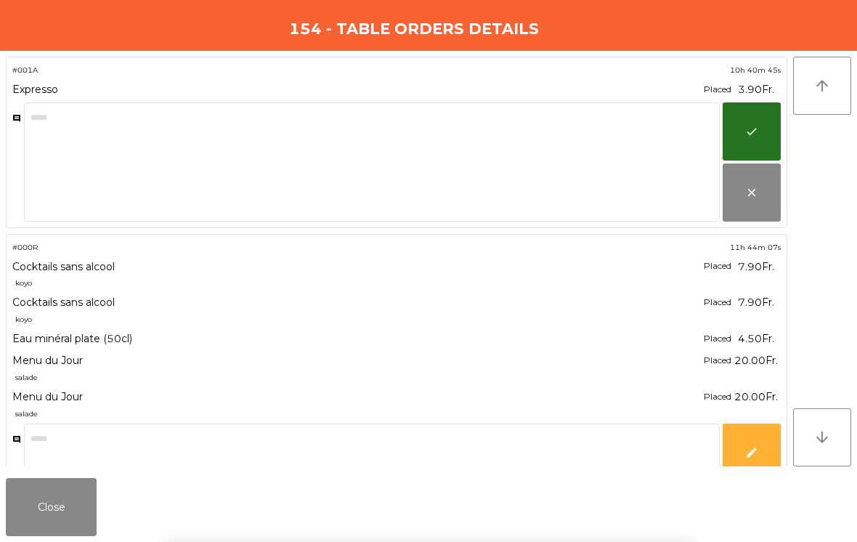
click at [748, 194] on span "close" at bounding box center [751, 192] width 13 height 13
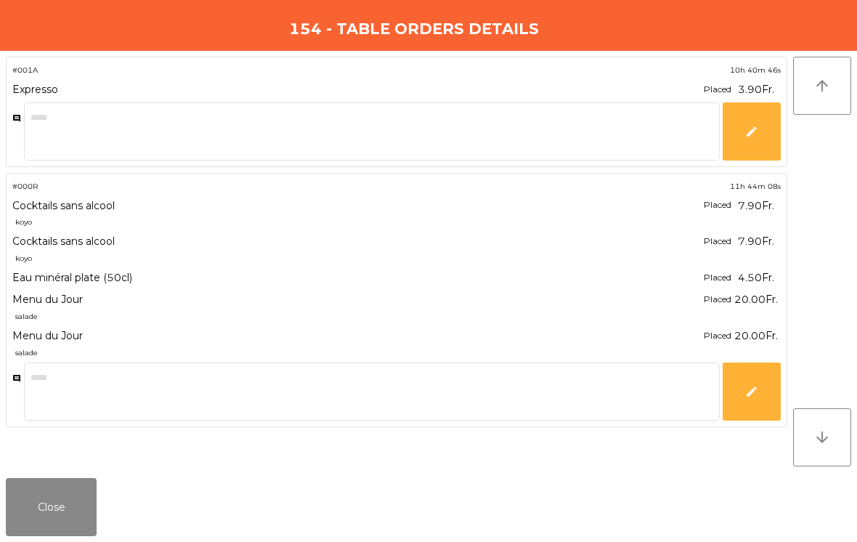
click at [57, 535] on button "Close" at bounding box center [51, 507] width 91 height 58
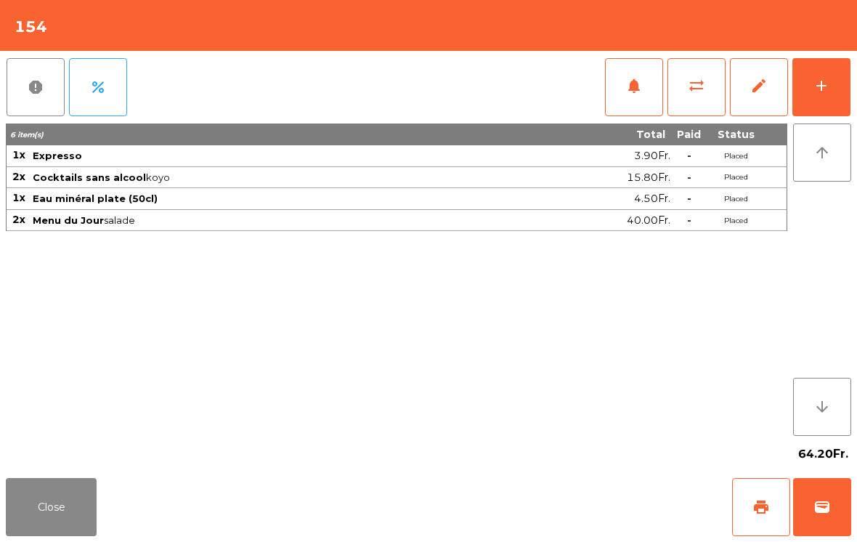
click at [751, 89] on span "edit" at bounding box center [758, 85] width 17 height 17
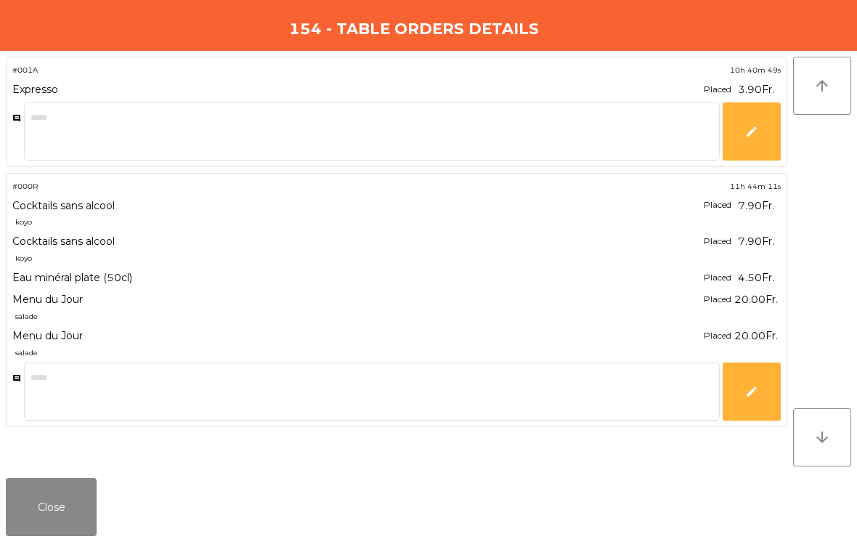
click at [61, 512] on button "Close" at bounding box center [51, 507] width 91 height 58
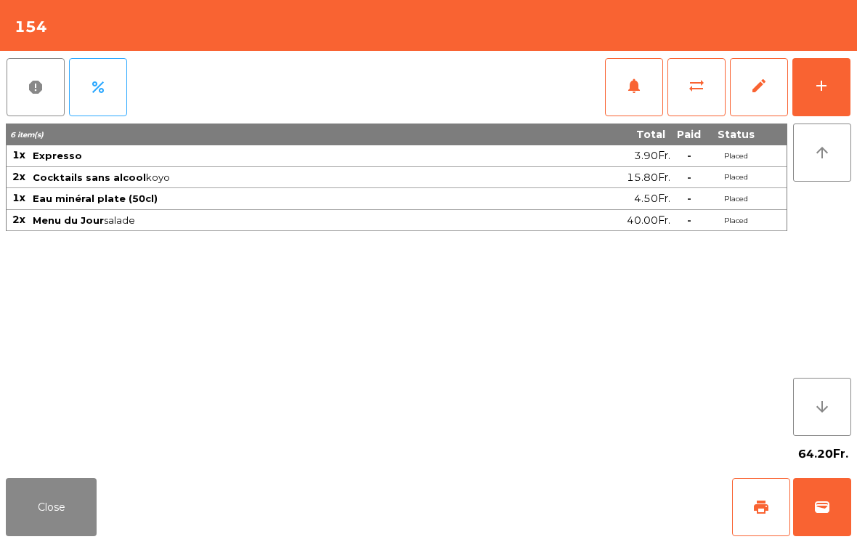
click at [53, 505] on button "Close" at bounding box center [51, 507] width 91 height 58
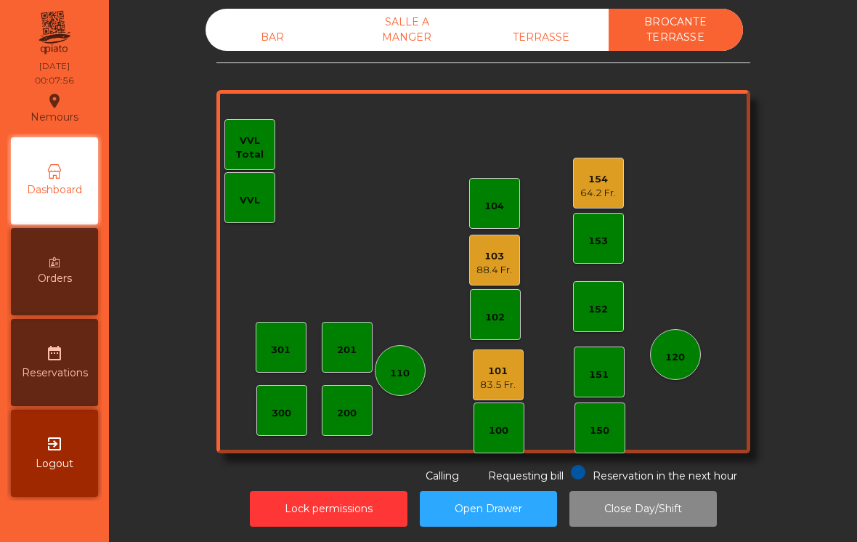
click at [344, 512] on button "Lock permissions" at bounding box center [329, 509] width 158 height 36
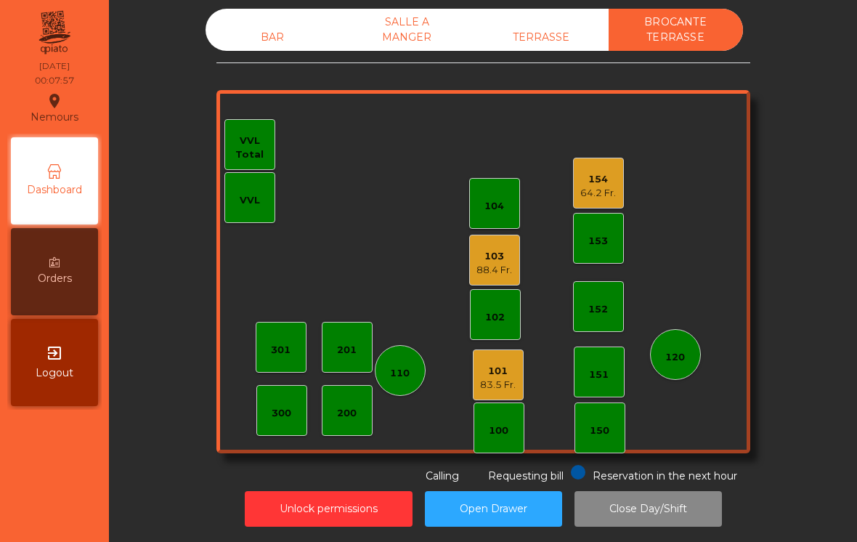
click at [338, 515] on button "Unlock permissions" at bounding box center [329, 509] width 168 height 36
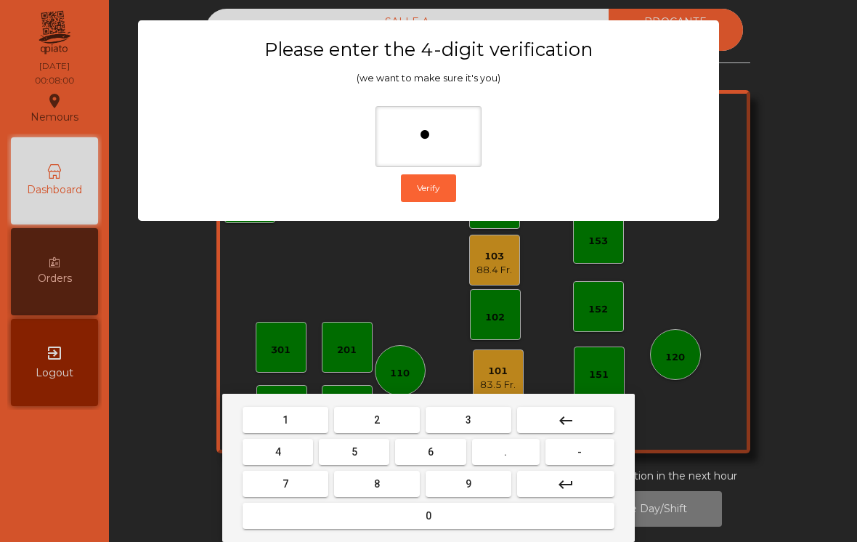
type input "**"
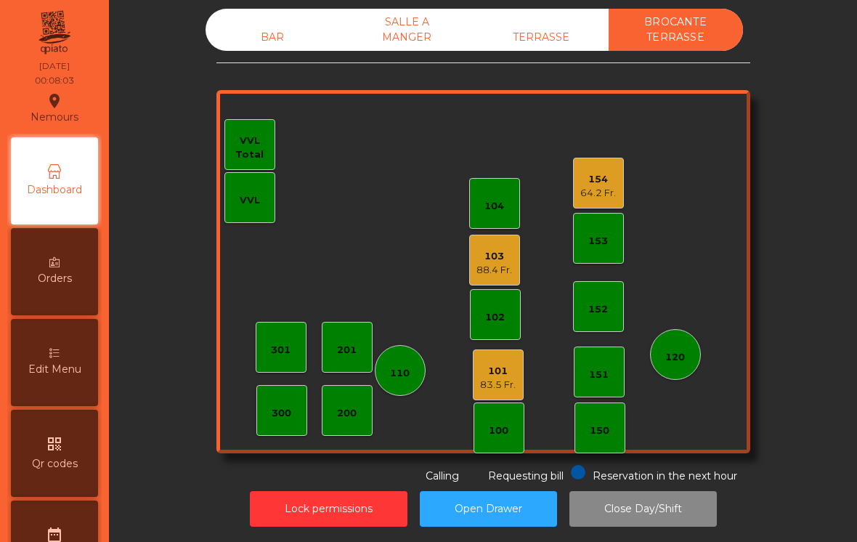
click at [584, 183] on div "154" at bounding box center [598, 179] width 36 height 15
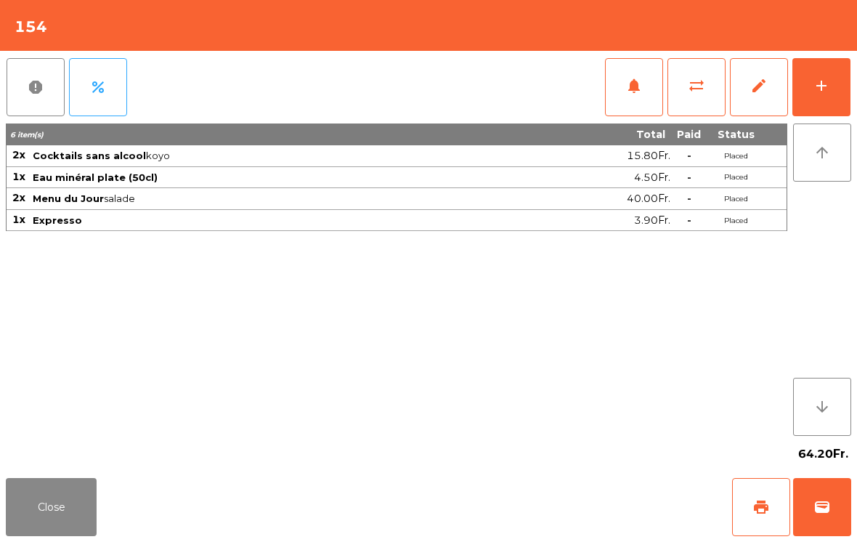
click at [752, 89] on span "edit" at bounding box center [758, 85] width 17 height 17
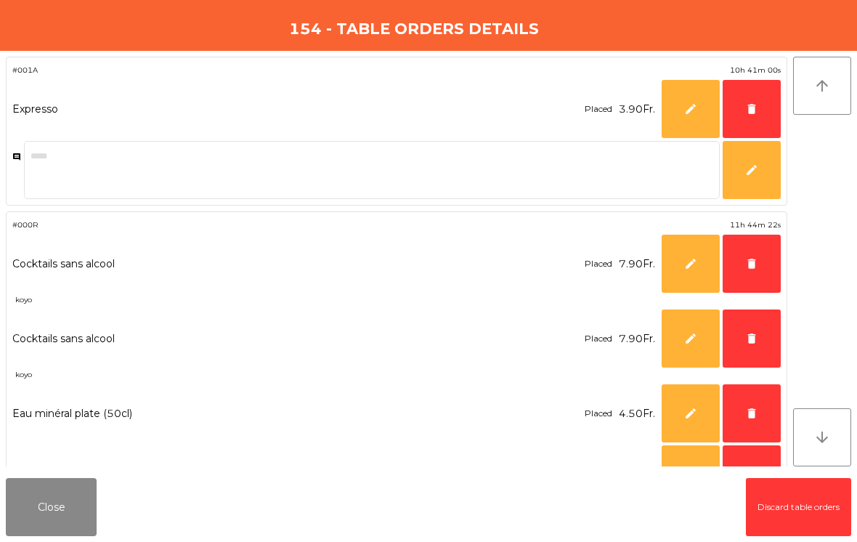
click at [755, 401] on button "delete" at bounding box center [751, 413] width 58 height 58
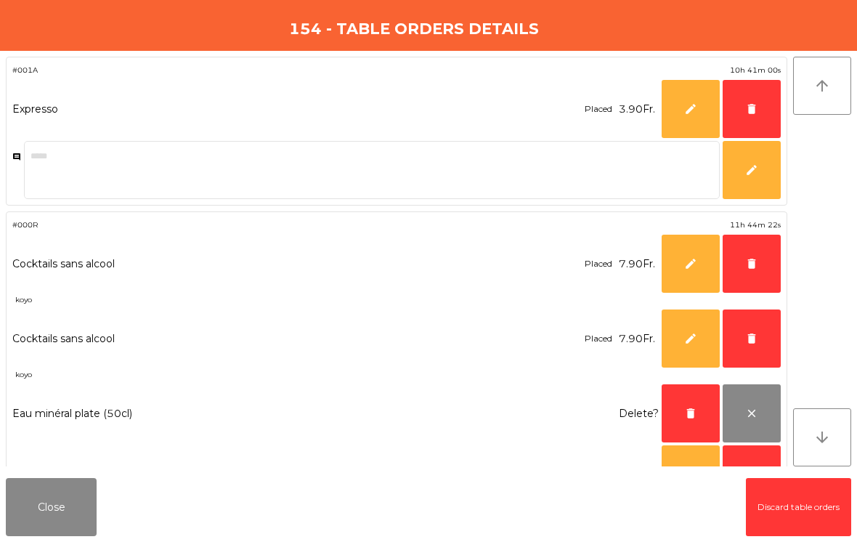
click at [747, 325] on button "delete" at bounding box center [751, 338] width 58 height 58
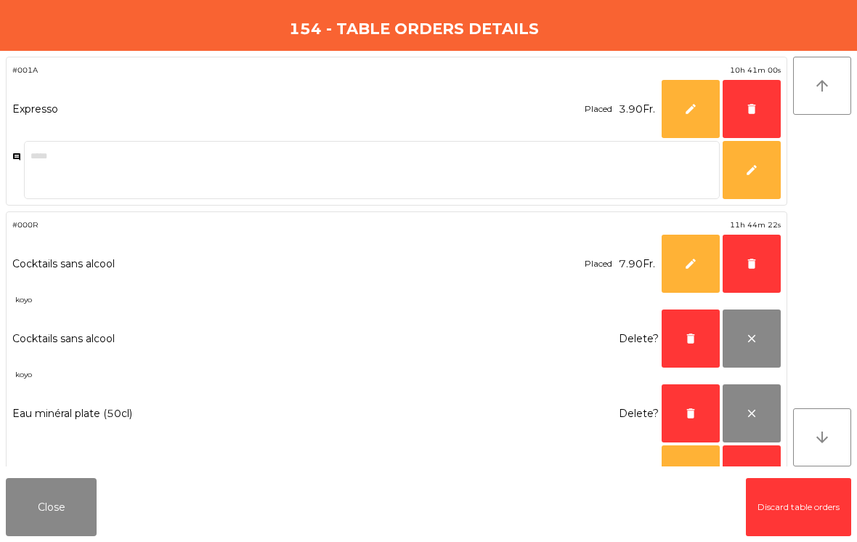
click at [757, 261] on span "delete" at bounding box center [751, 263] width 13 height 13
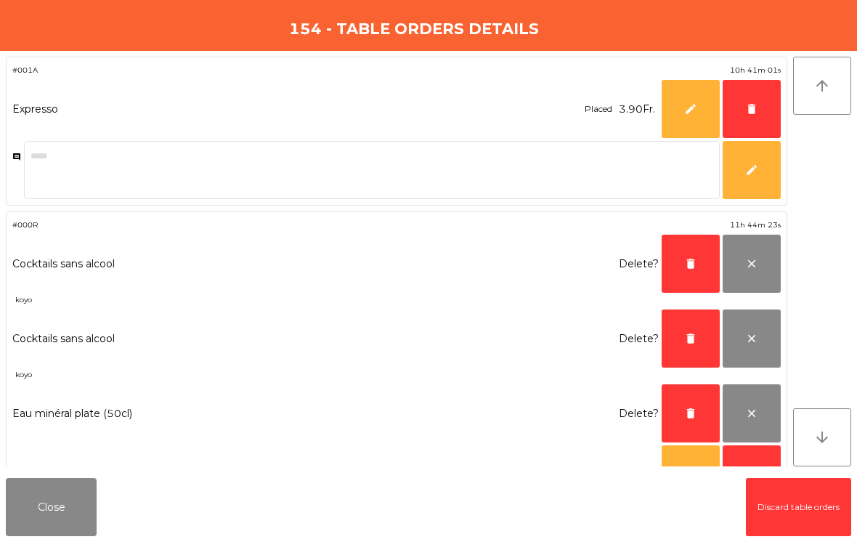
click at [746, 106] on span "delete" at bounding box center [751, 108] width 13 height 13
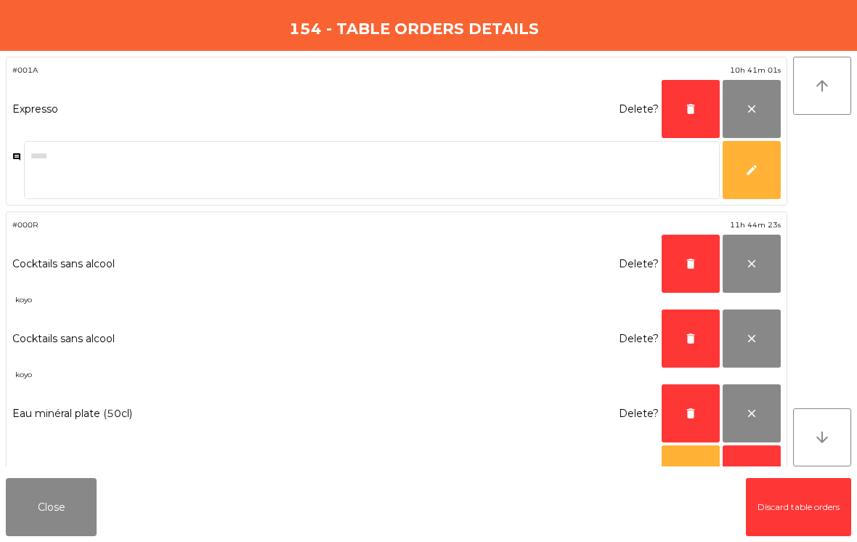
click at [690, 104] on span "delete" at bounding box center [690, 108] width 13 height 13
click at [689, 234] on button "delete" at bounding box center [690, 263] width 58 height 58
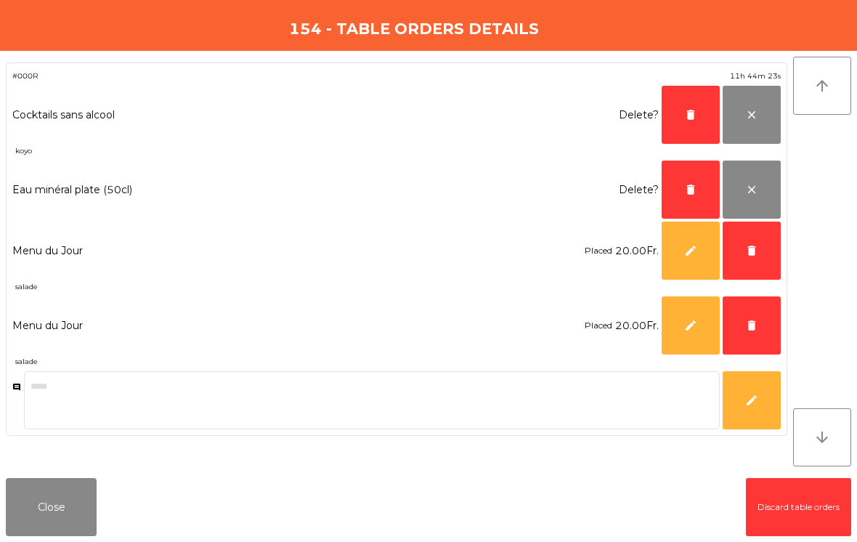
click at [679, 103] on button "delete" at bounding box center [690, 115] width 58 height 58
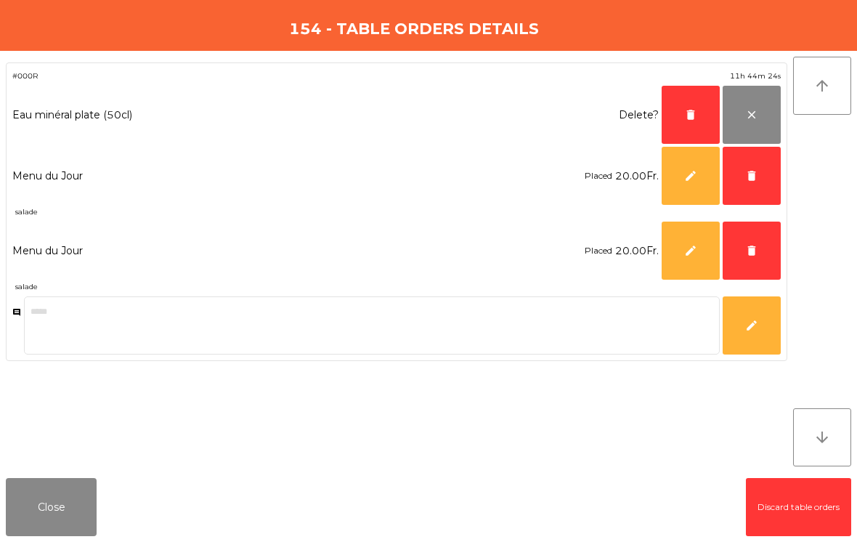
click at [683, 110] on button "delete" at bounding box center [690, 115] width 58 height 58
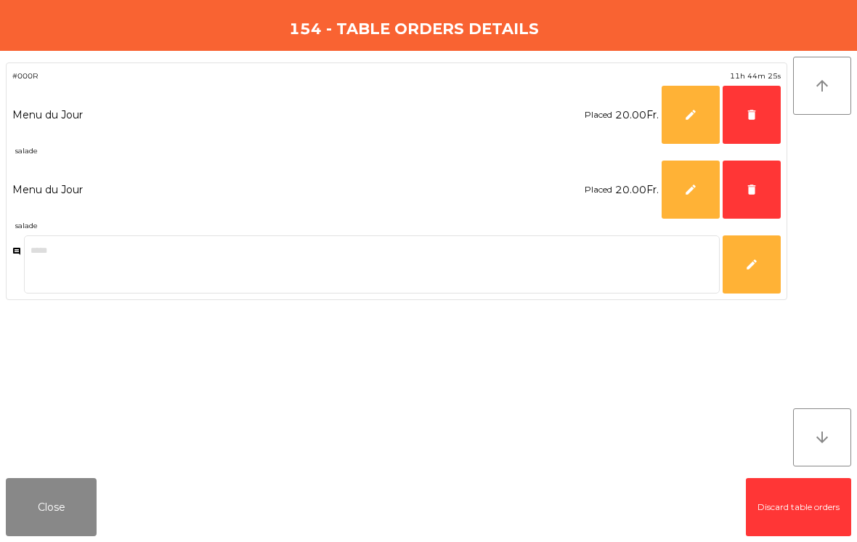
click at [742, 187] on button "delete" at bounding box center [751, 189] width 58 height 58
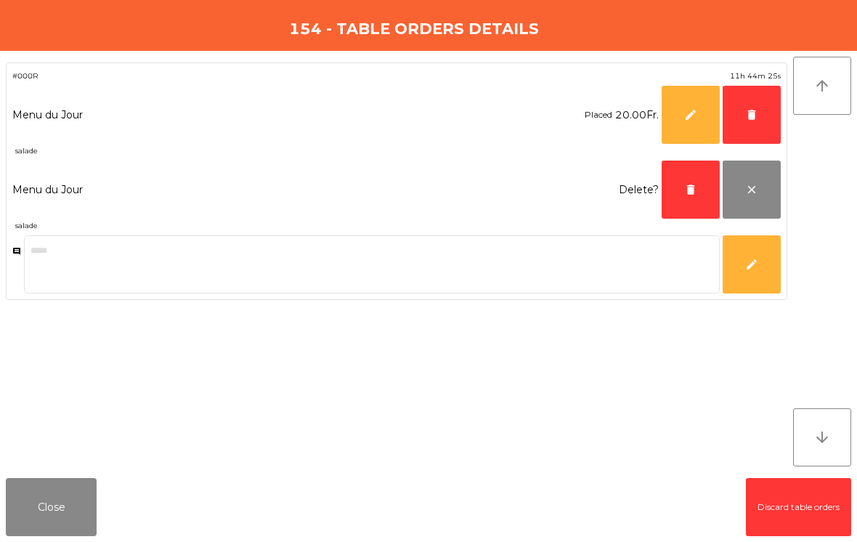
click at [739, 110] on button "delete" at bounding box center [751, 115] width 58 height 58
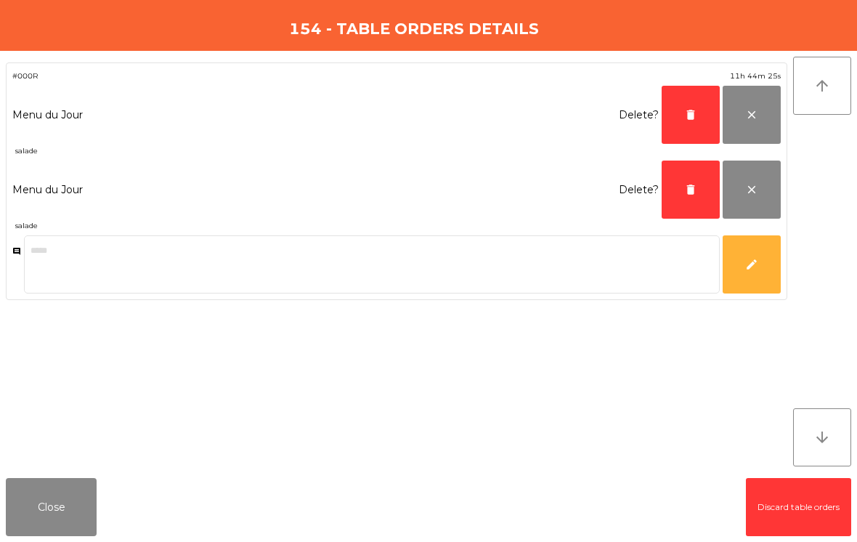
click at [683, 113] on button "delete" at bounding box center [690, 115] width 58 height 58
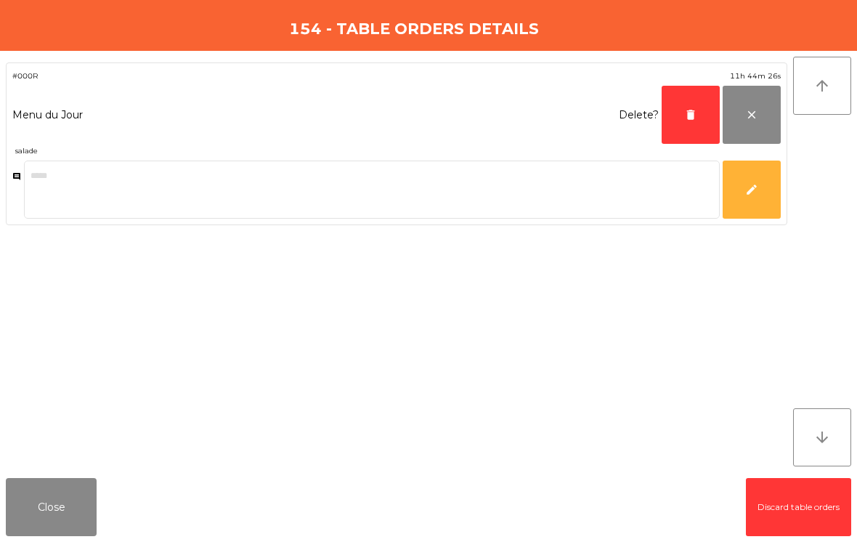
click at [683, 113] on button "delete" at bounding box center [690, 115] width 58 height 58
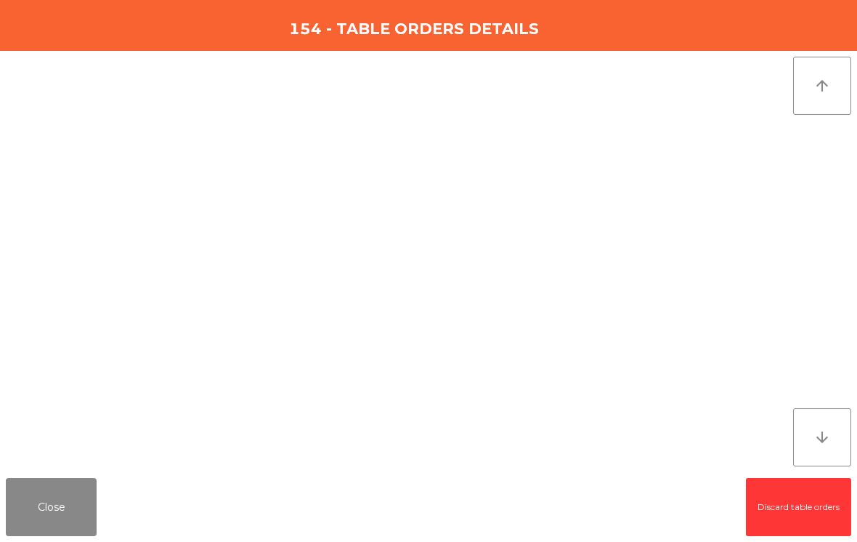
click at [55, 508] on button "Close" at bounding box center [51, 507] width 91 height 58
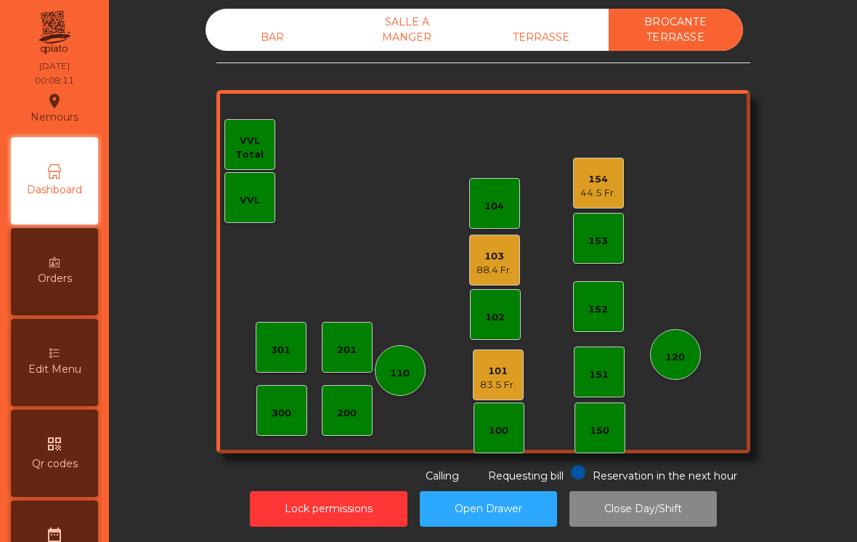
click at [600, 182] on div "154" at bounding box center [598, 179] width 36 height 15
click at [496, 261] on div "103" at bounding box center [494, 256] width 36 height 15
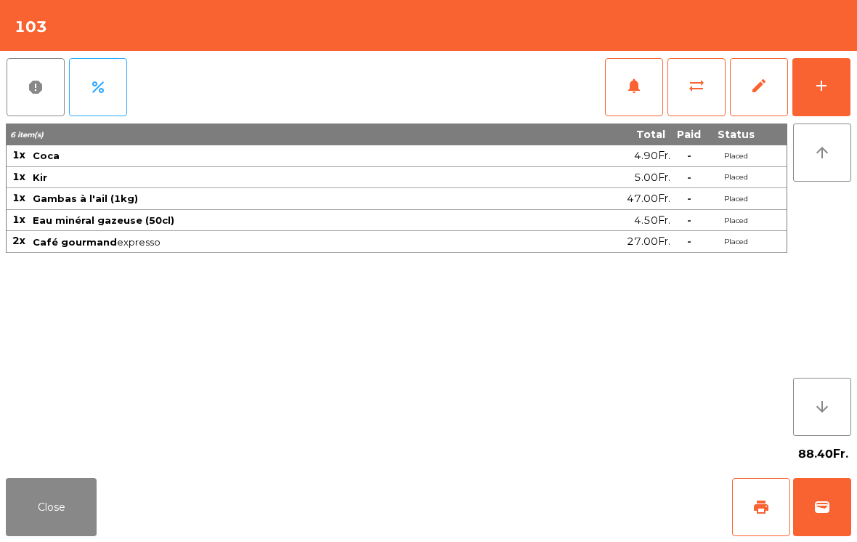
click at [751, 90] on span "edit" at bounding box center [758, 85] width 17 height 17
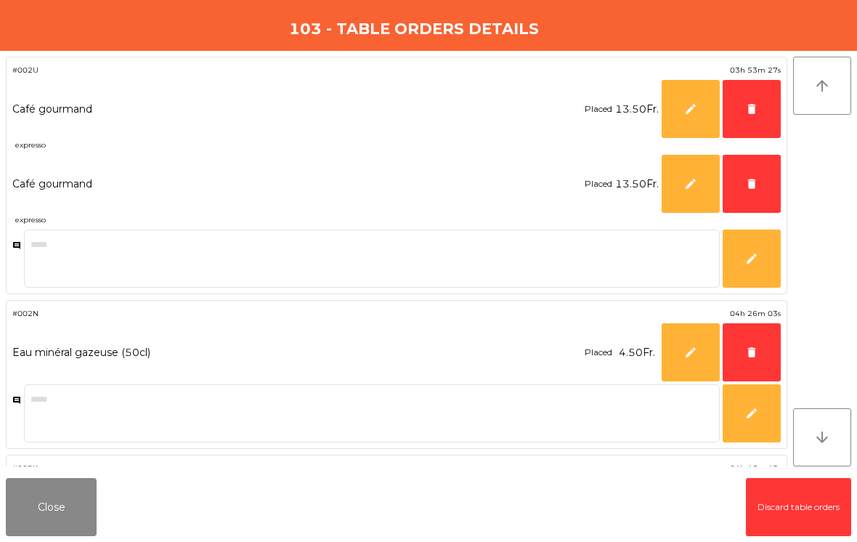
click at [743, 110] on button "delete" at bounding box center [751, 109] width 58 height 58
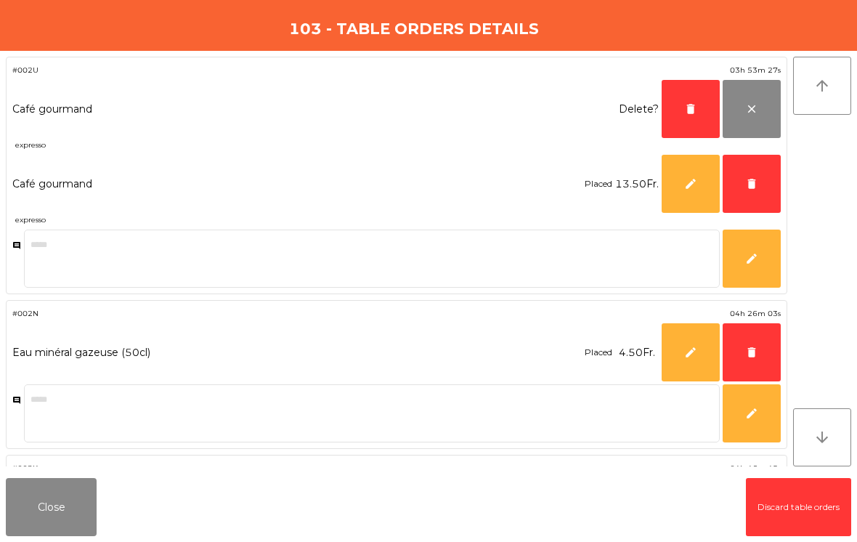
click at [743, 183] on button "delete" at bounding box center [751, 184] width 58 height 58
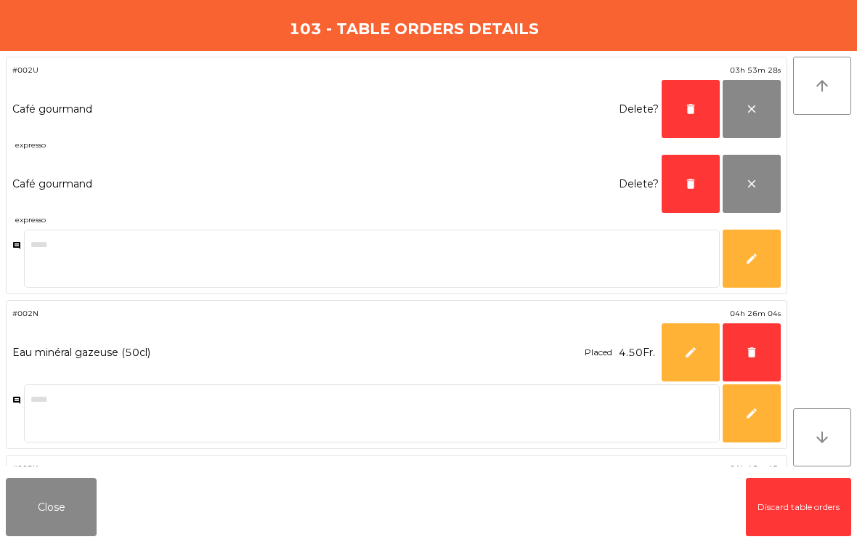
click at [748, 347] on span "delete" at bounding box center [751, 352] width 13 height 13
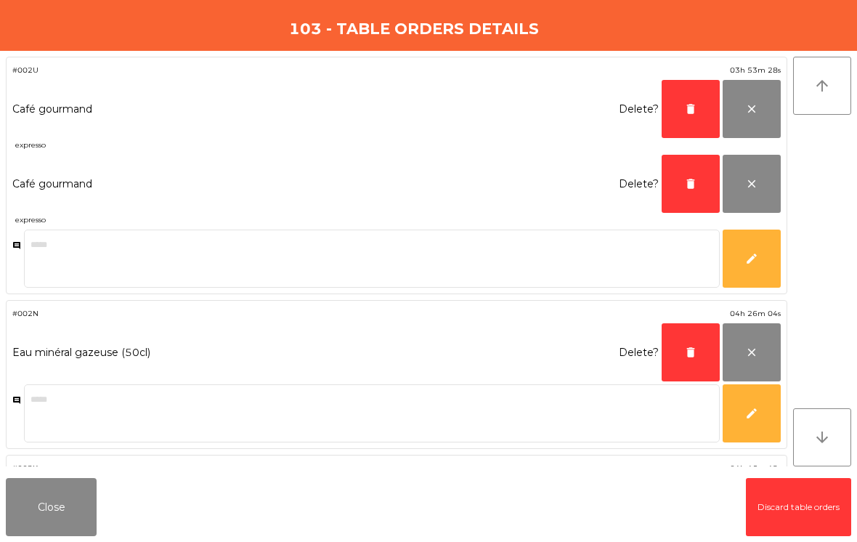
click at [687, 351] on span "delete" at bounding box center [690, 352] width 13 height 13
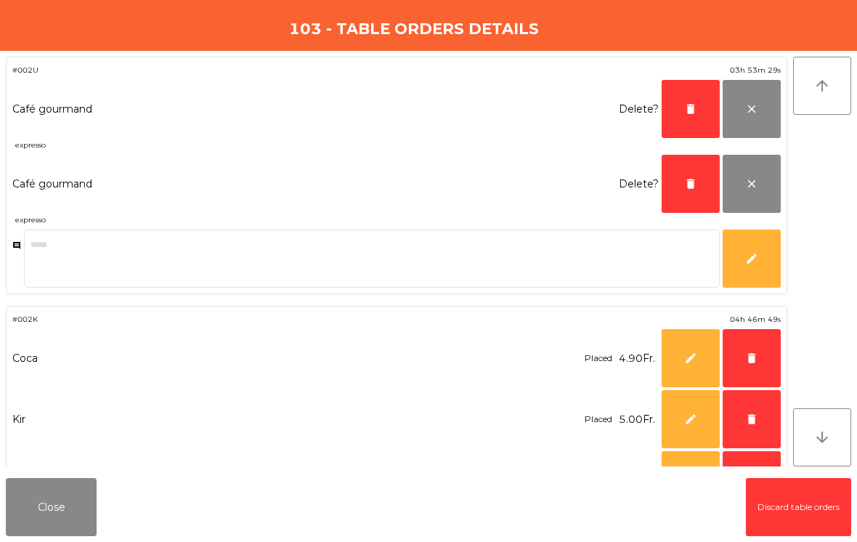
click at [692, 191] on button "delete" at bounding box center [690, 184] width 58 height 58
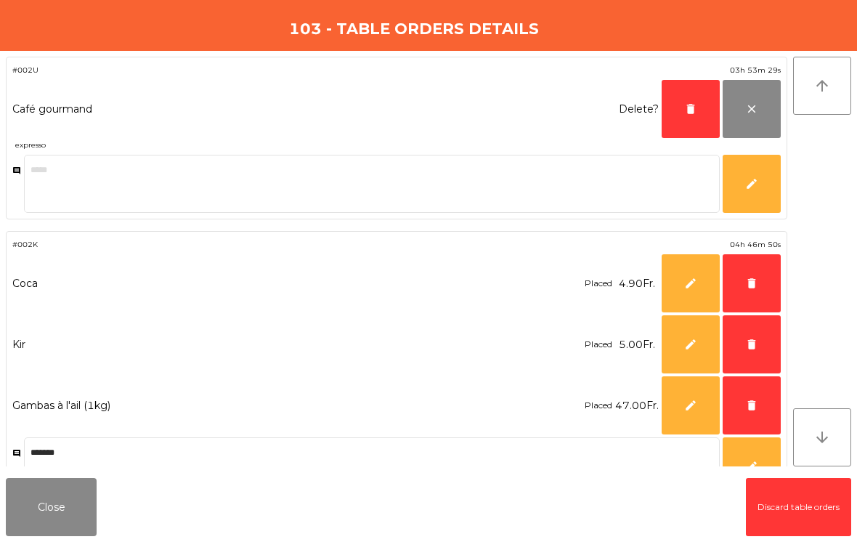
click at [686, 105] on span "delete" at bounding box center [690, 108] width 13 height 13
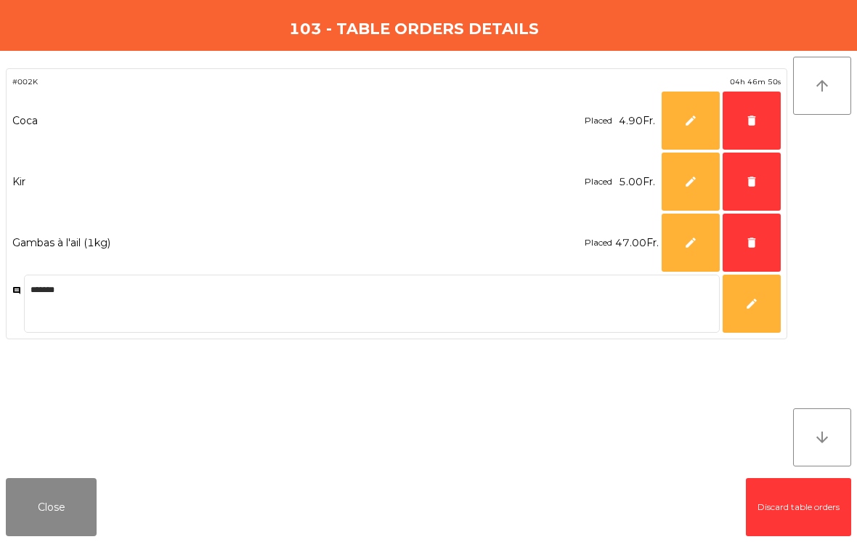
click at [752, 247] on span "delete" at bounding box center [751, 242] width 13 height 13
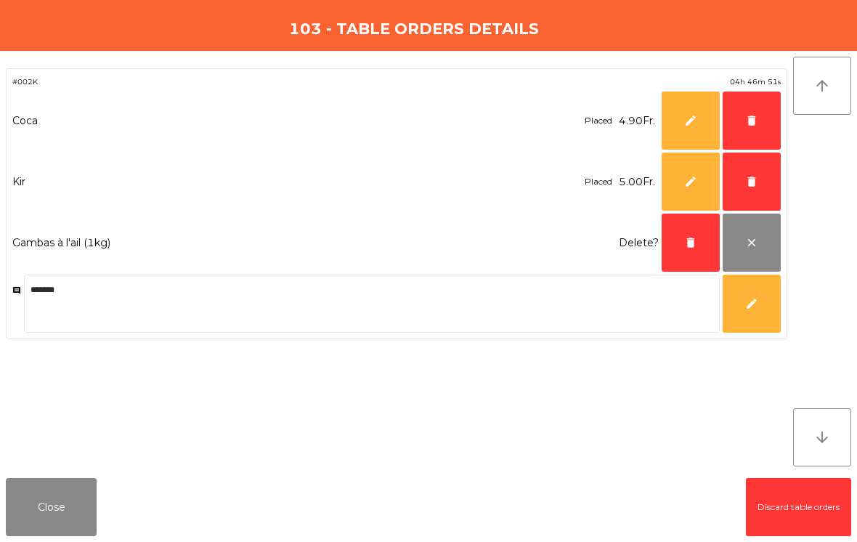
click at [755, 175] on span "delete" at bounding box center [751, 181] width 13 height 13
click at [750, 124] on span "delete" at bounding box center [751, 120] width 13 height 13
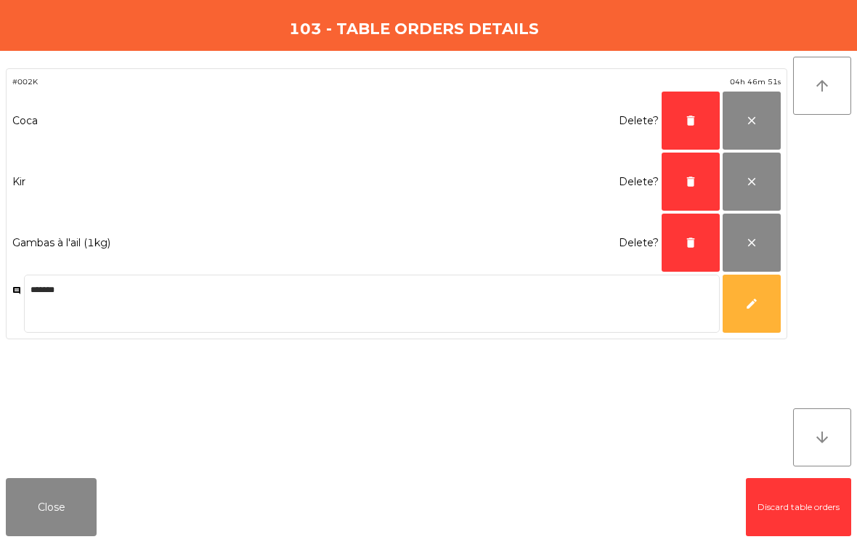
click at [679, 120] on button "delete" at bounding box center [690, 120] width 58 height 58
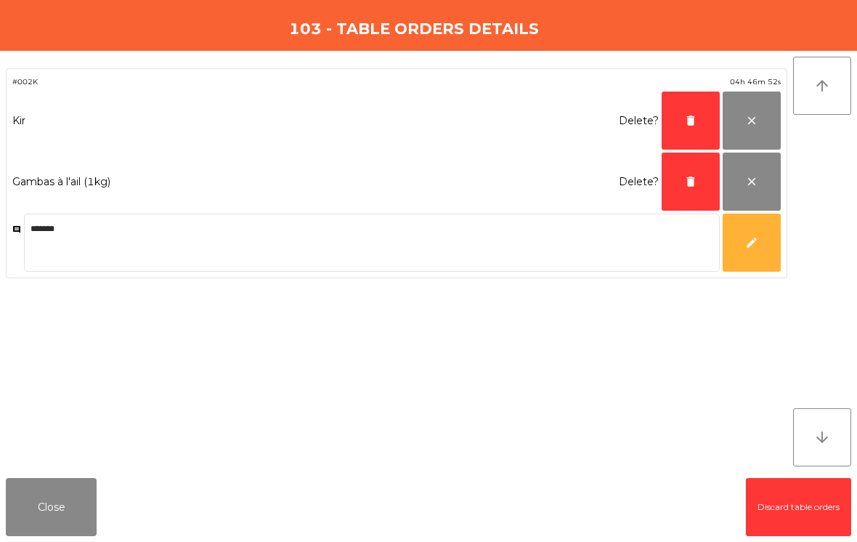
click at [671, 121] on button "delete" at bounding box center [690, 120] width 58 height 58
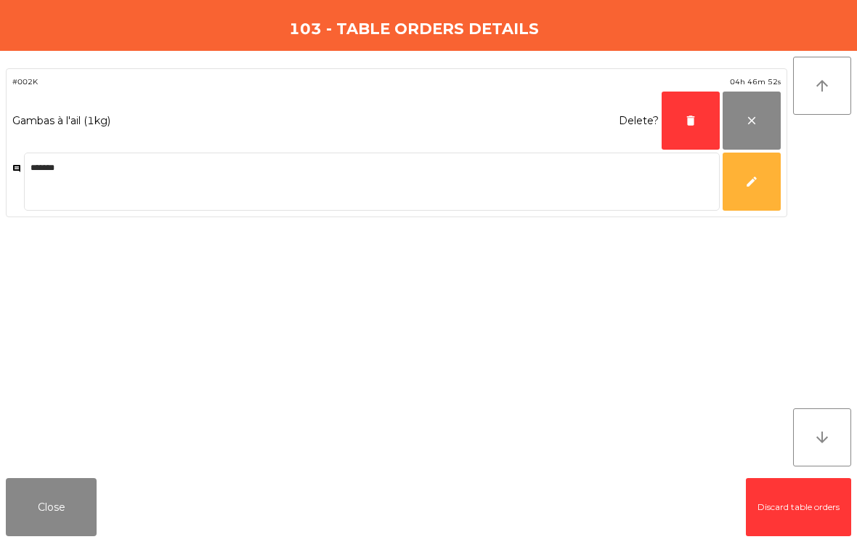
click at [671, 120] on button "delete" at bounding box center [690, 120] width 58 height 58
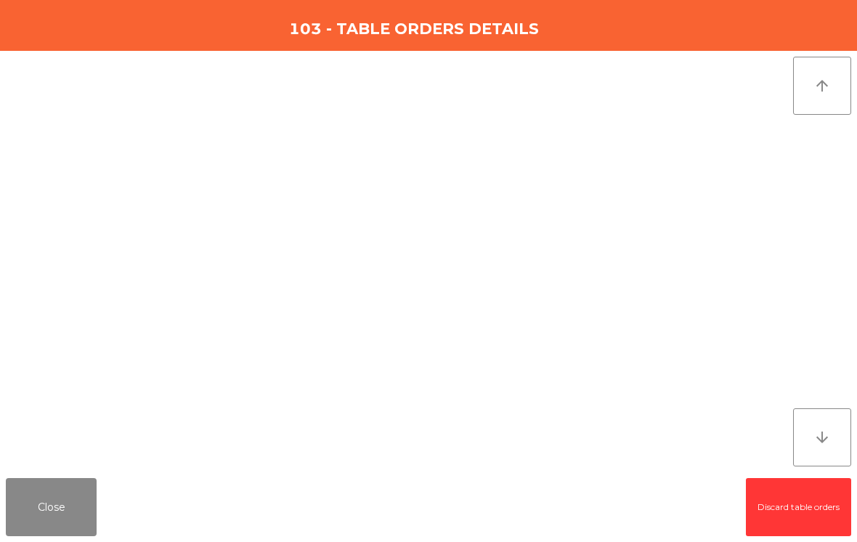
click at [54, 483] on button "Close" at bounding box center [51, 507] width 91 height 58
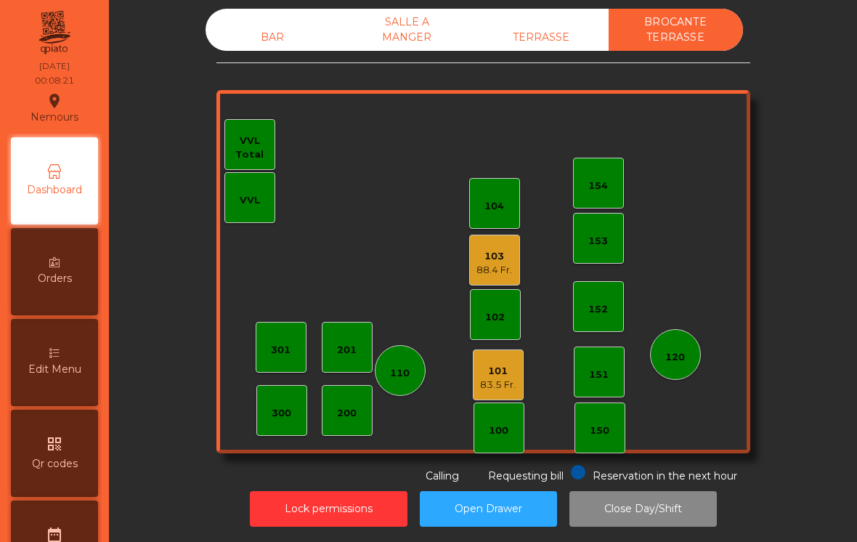
click at [497, 260] on div "103" at bounding box center [494, 256] width 36 height 15
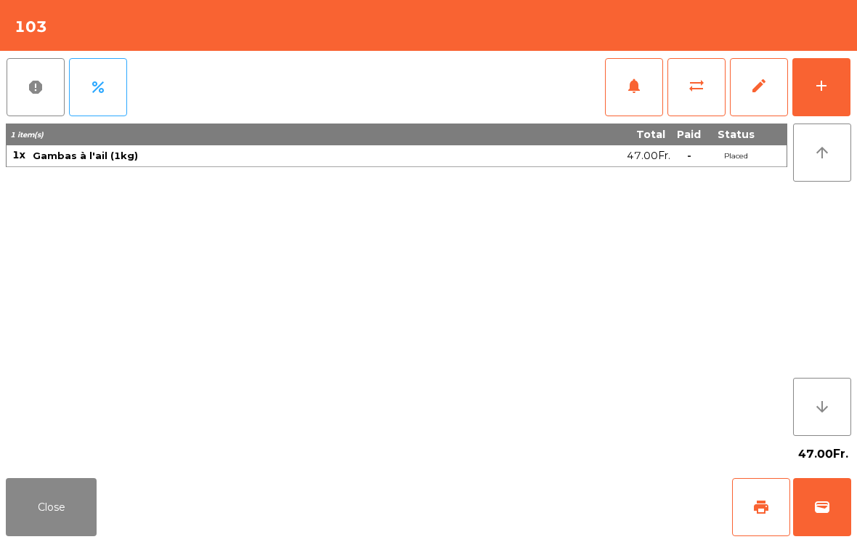
click at [757, 93] on span "edit" at bounding box center [758, 85] width 17 height 17
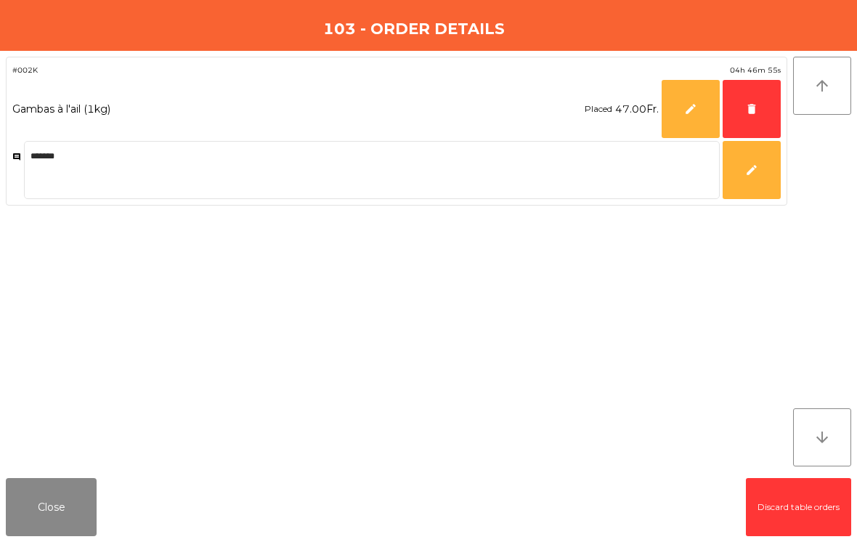
click at [748, 100] on button "delete" at bounding box center [751, 109] width 58 height 58
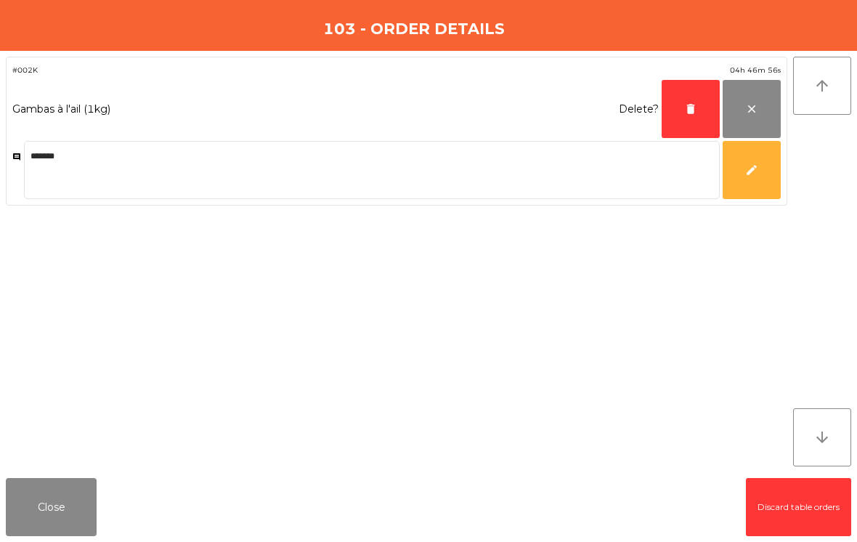
click at [679, 110] on button "delete" at bounding box center [690, 109] width 58 height 58
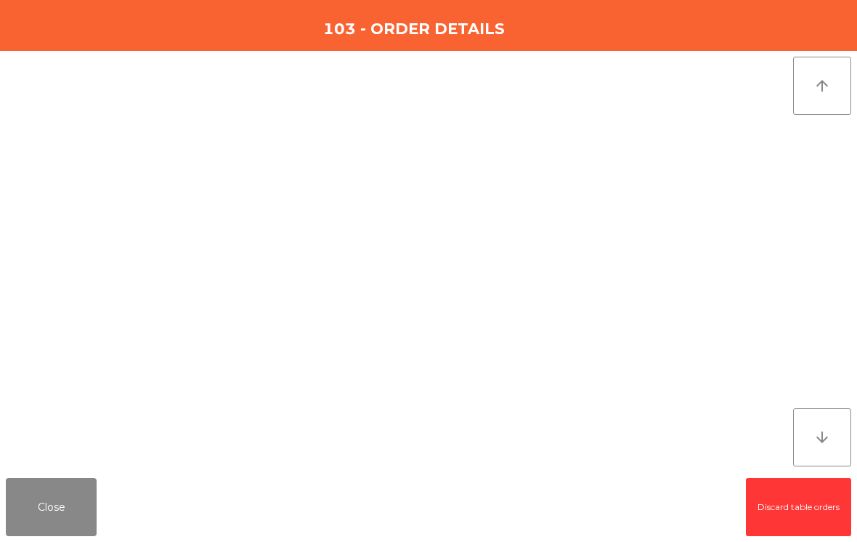
click at [69, 492] on button "Close" at bounding box center [51, 507] width 91 height 58
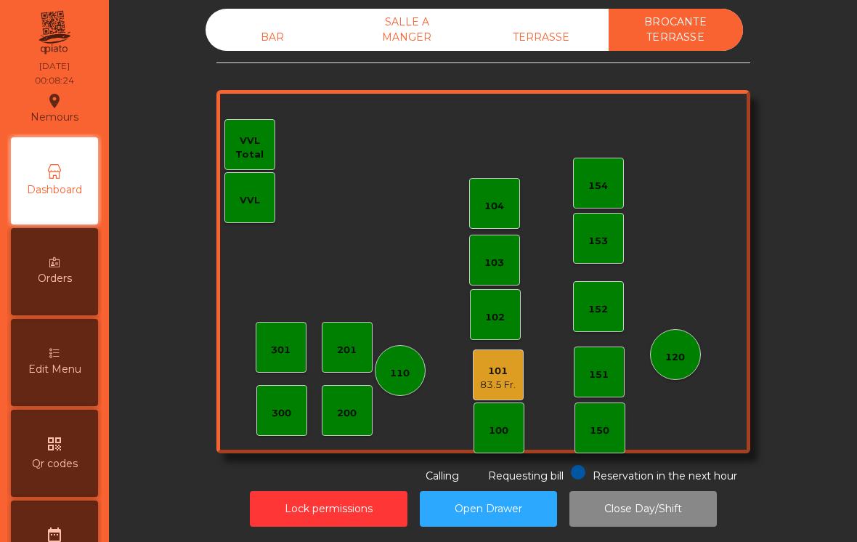
click at [499, 374] on div "101" at bounding box center [498, 371] width 36 height 15
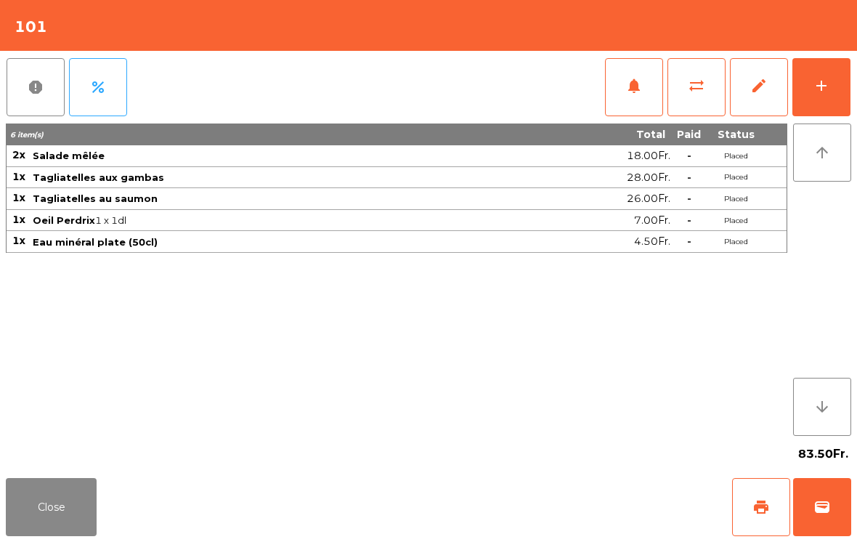
click at [767, 83] on button "edit" at bounding box center [759, 87] width 58 height 58
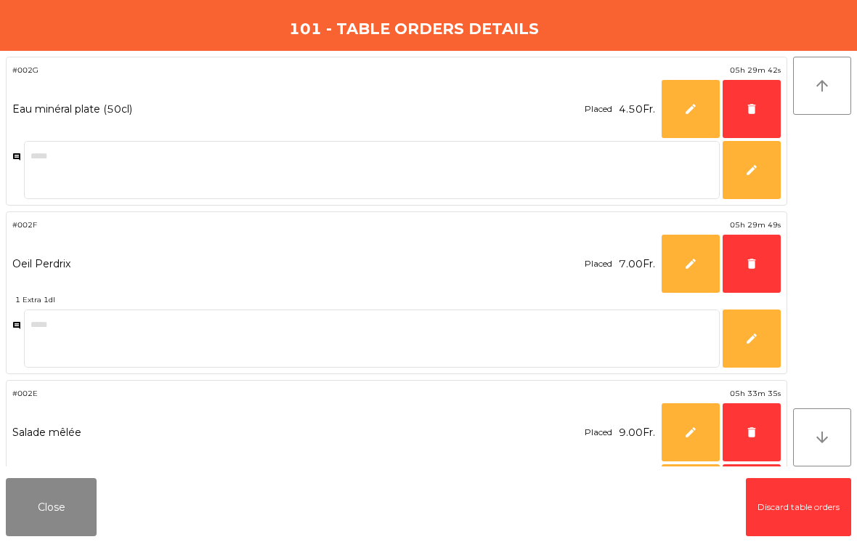
click at [754, 117] on button "delete" at bounding box center [751, 109] width 58 height 58
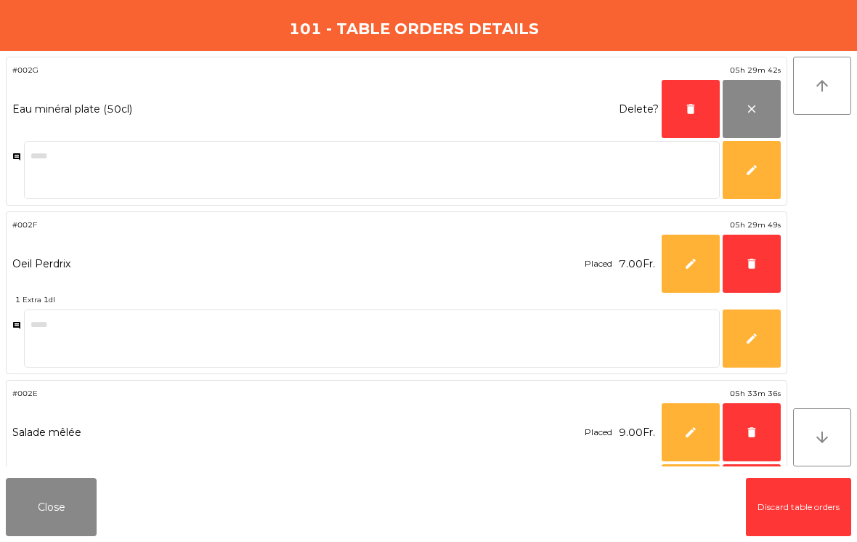
click at [743, 262] on button "delete" at bounding box center [751, 263] width 58 height 58
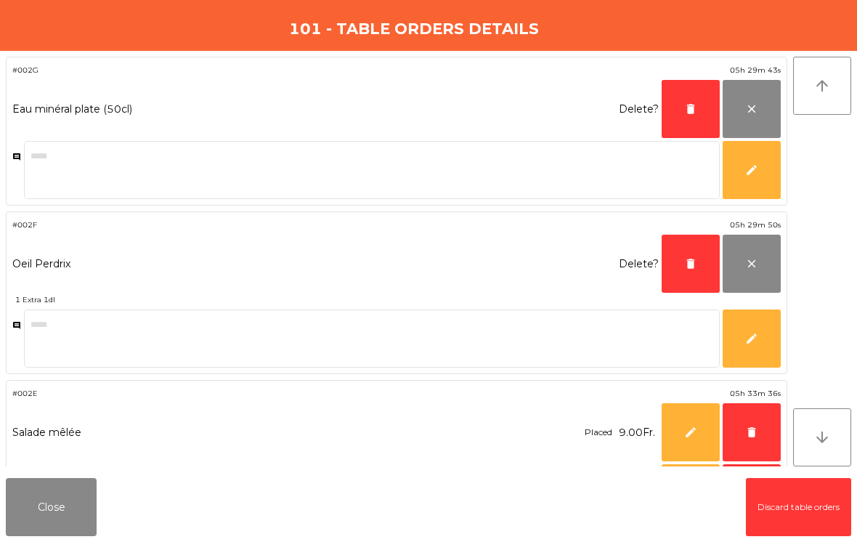
click at [746, 433] on span "delete" at bounding box center [751, 431] width 13 height 13
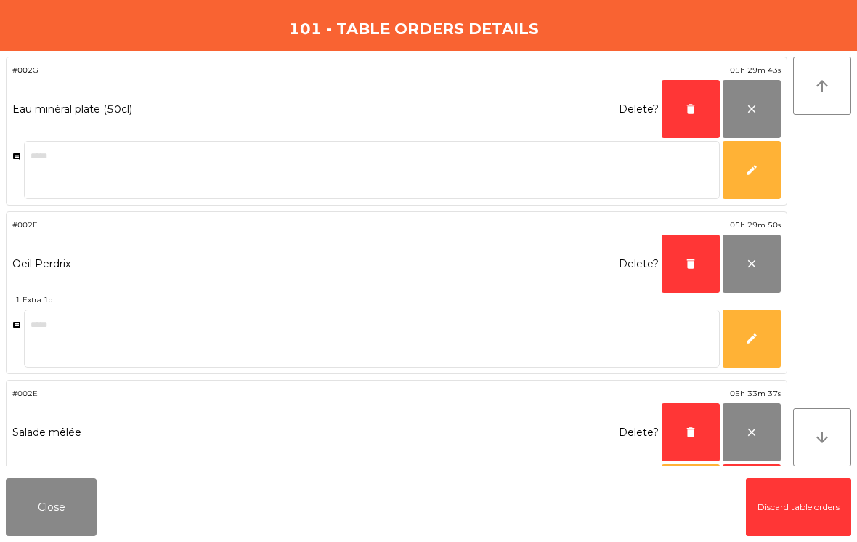
click at [678, 430] on button "delete" at bounding box center [690, 432] width 58 height 58
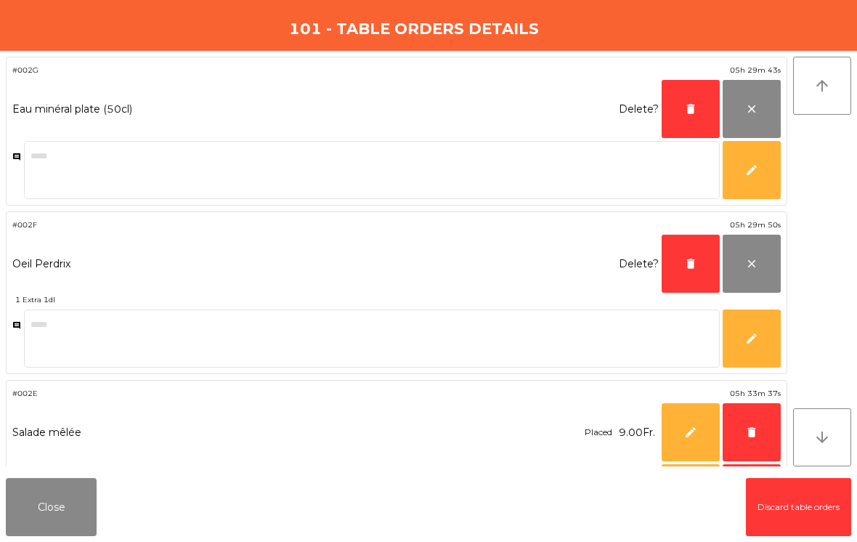
click at [693, 261] on span "delete" at bounding box center [690, 263] width 13 height 13
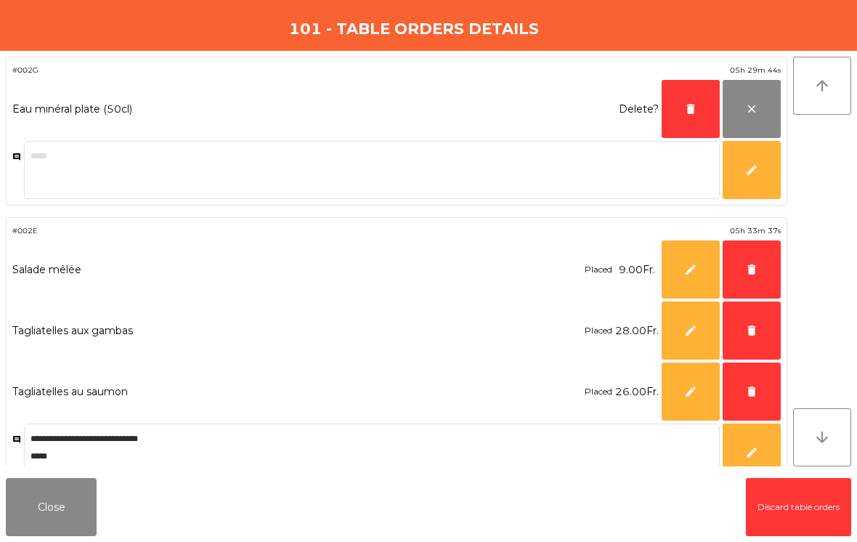
click at [695, 109] on span "delete" at bounding box center [690, 108] width 13 height 13
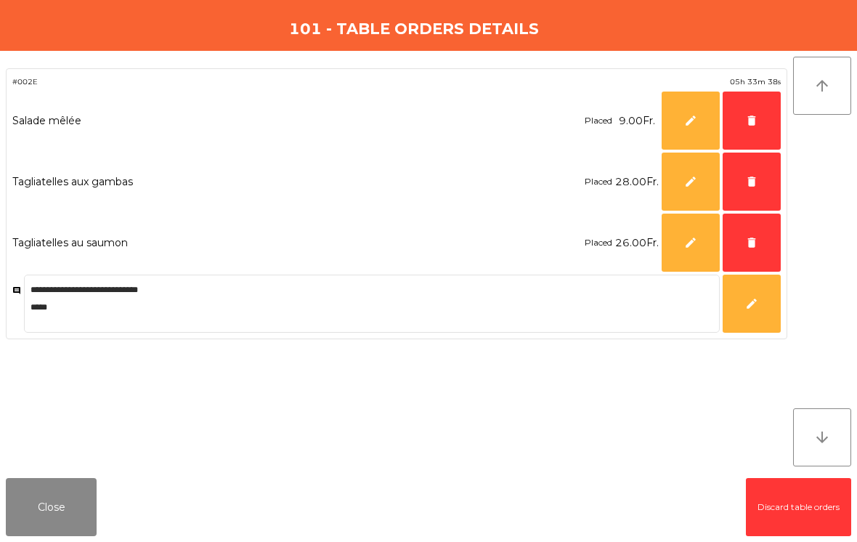
click at [753, 239] on span "delete" at bounding box center [751, 242] width 13 height 13
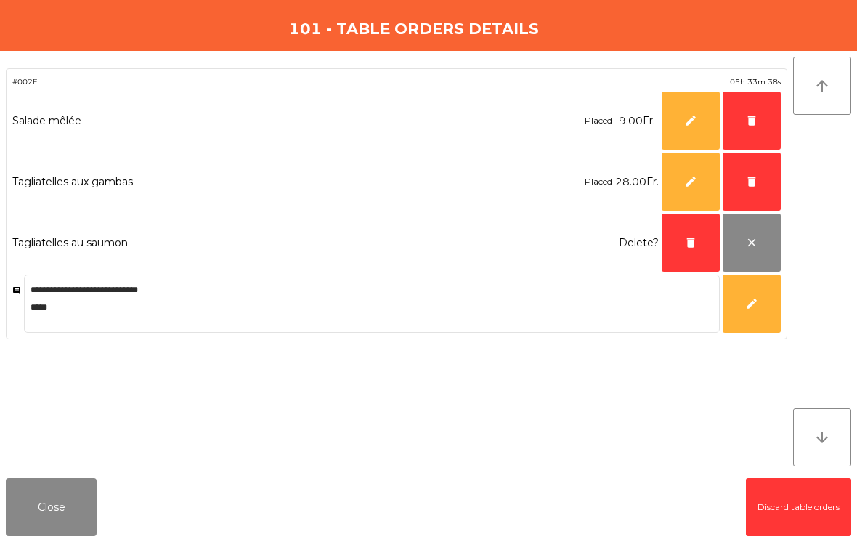
click at [752, 176] on span "delete" at bounding box center [751, 181] width 13 height 13
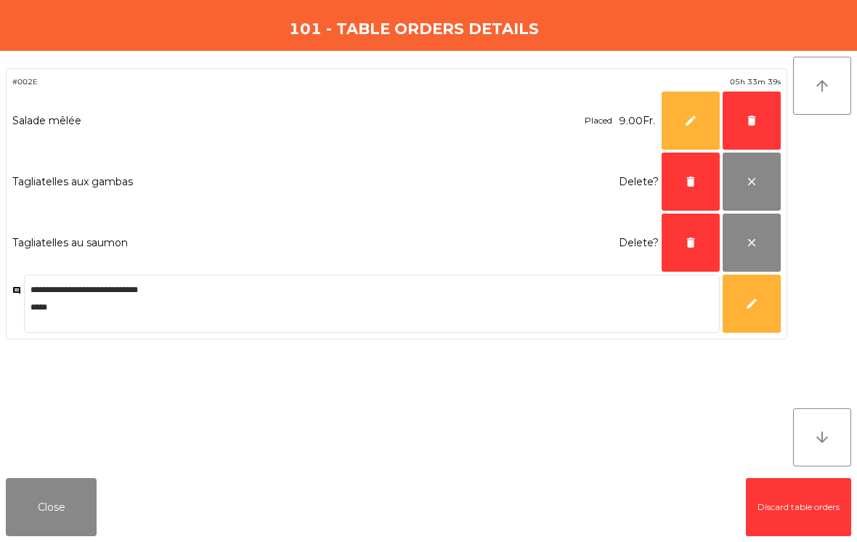
click at [755, 115] on span "delete" at bounding box center [751, 120] width 13 height 13
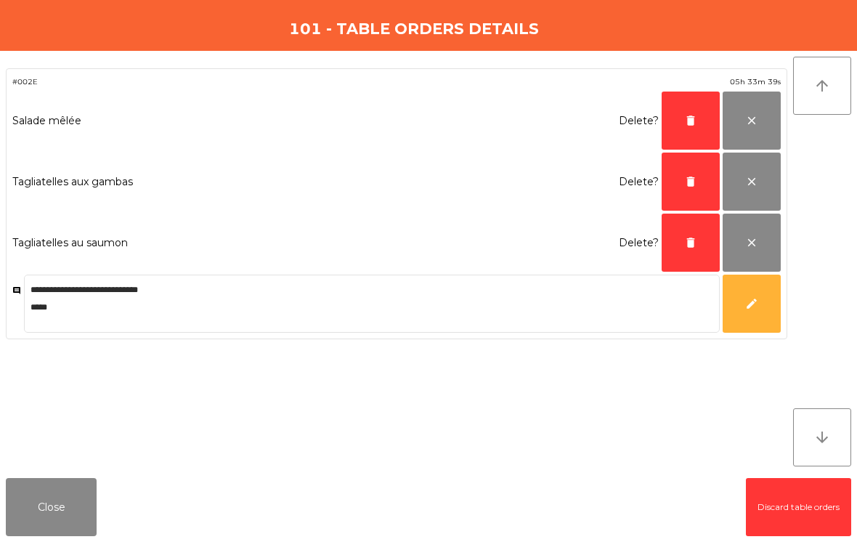
click at [685, 115] on span "delete" at bounding box center [690, 120] width 13 height 13
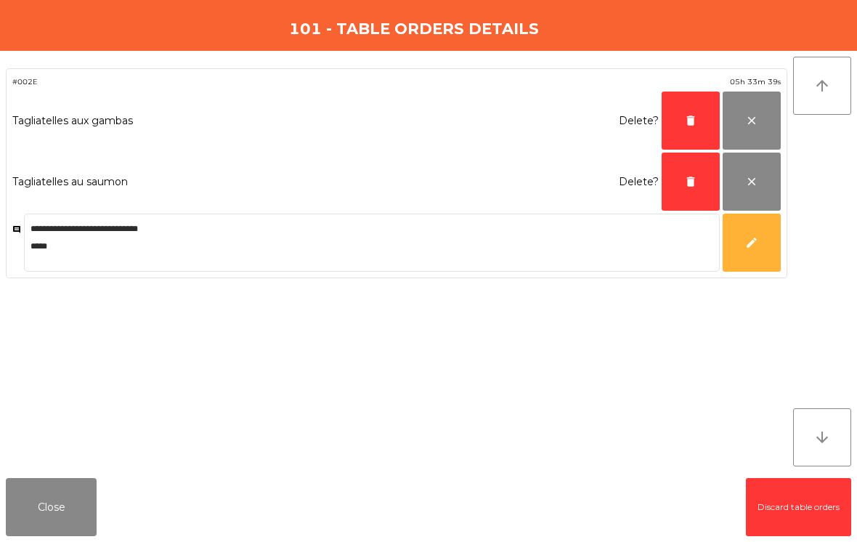
click at [684, 115] on span "delete" at bounding box center [690, 120] width 13 height 13
click at [683, 152] on button "delete" at bounding box center [690, 181] width 58 height 58
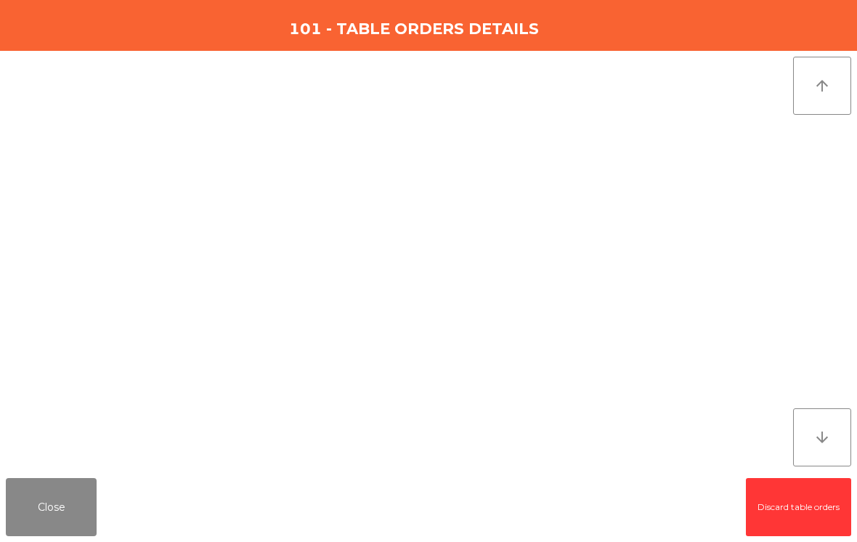
click at [59, 510] on button "Close" at bounding box center [51, 507] width 91 height 58
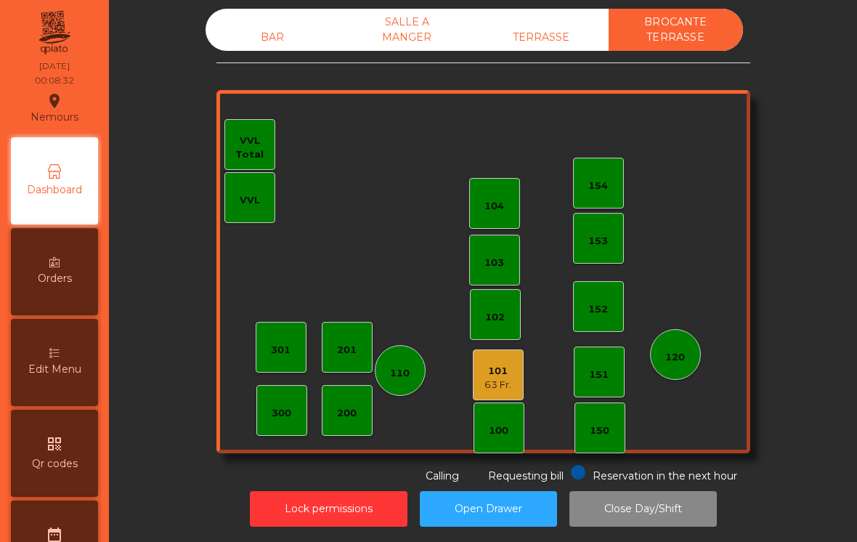
click at [501, 380] on div "63 Fr." at bounding box center [497, 384] width 27 height 15
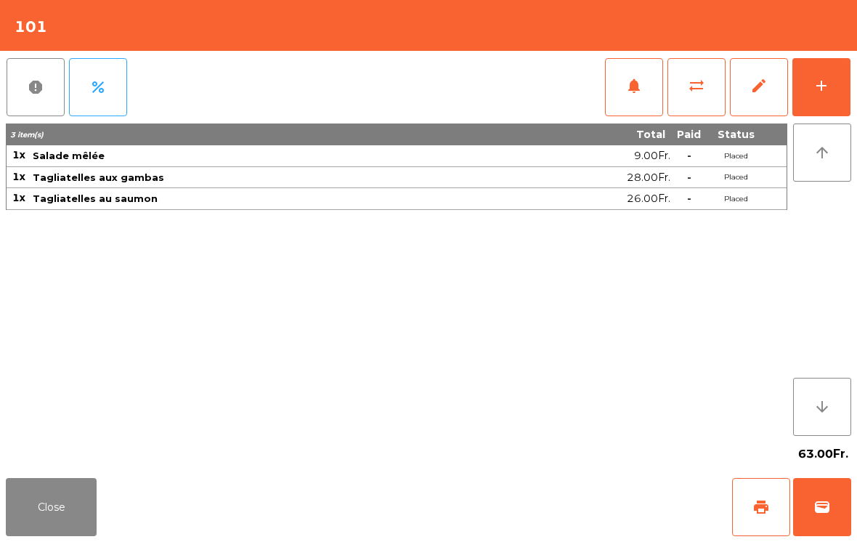
click at [753, 99] on button "edit" at bounding box center [759, 87] width 58 height 58
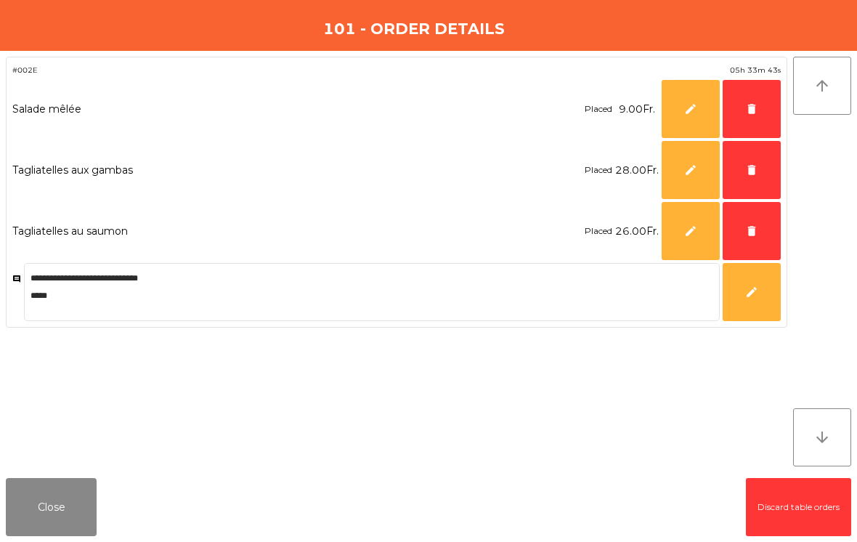
click at [756, 109] on span "delete" at bounding box center [751, 108] width 13 height 13
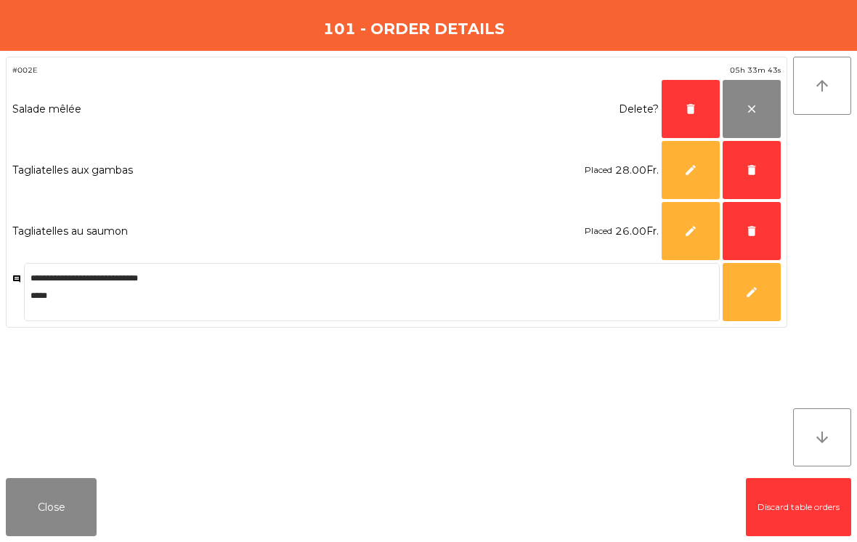
click at [756, 172] on span "delete" at bounding box center [751, 169] width 13 height 13
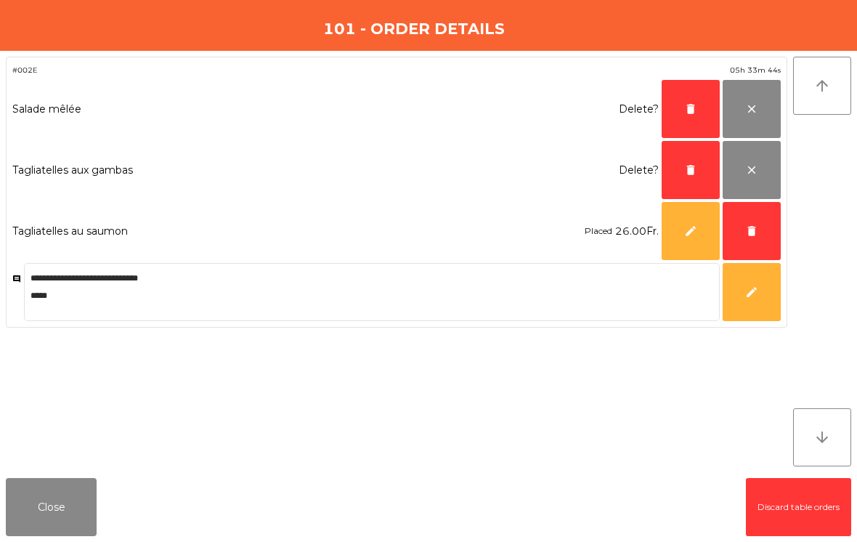
click at [759, 224] on button "delete" at bounding box center [751, 231] width 58 height 58
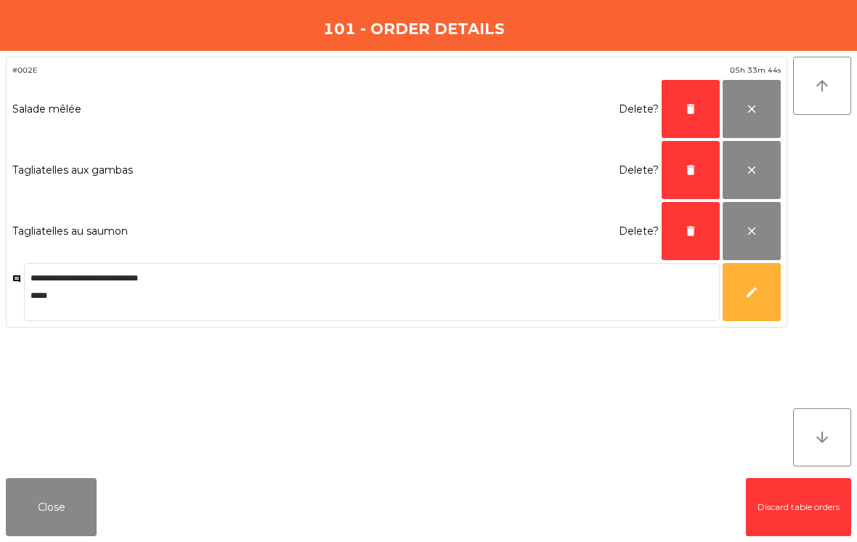
click at [683, 231] on button "delete" at bounding box center [690, 231] width 58 height 58
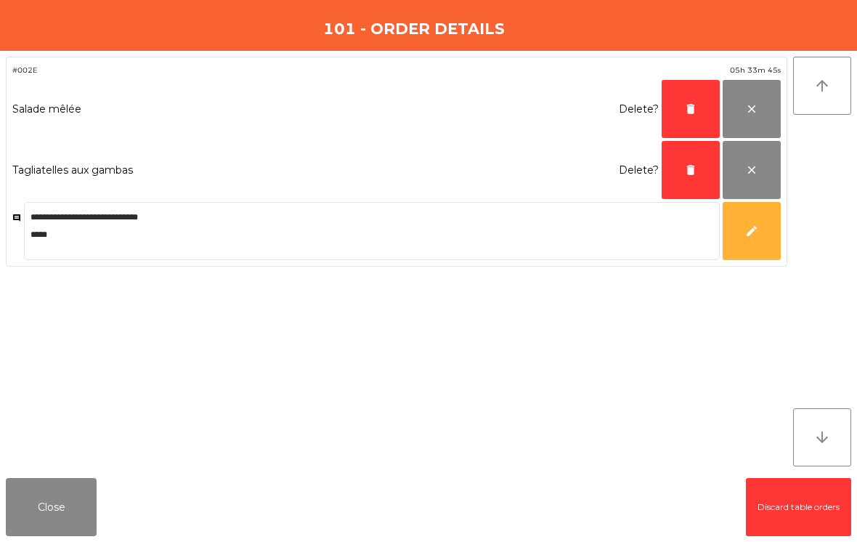
click at [687, 167] on span "delete" at bounding box center [690, 169] width 13 height 13
click at [688, 113] on span "delete" at bounding box center [690, 108] width 13 height 13
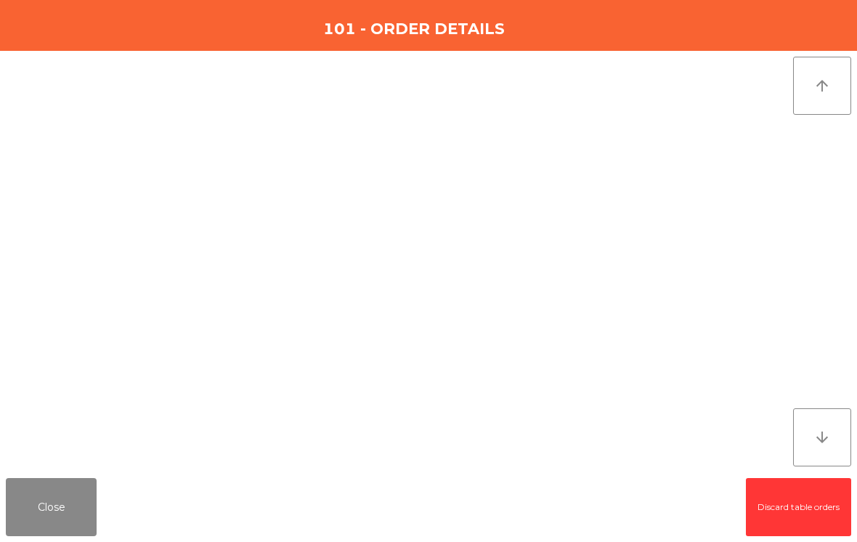
click at [65, 501] on button "Close" at bounding box center [51, 507] width 91 height 58
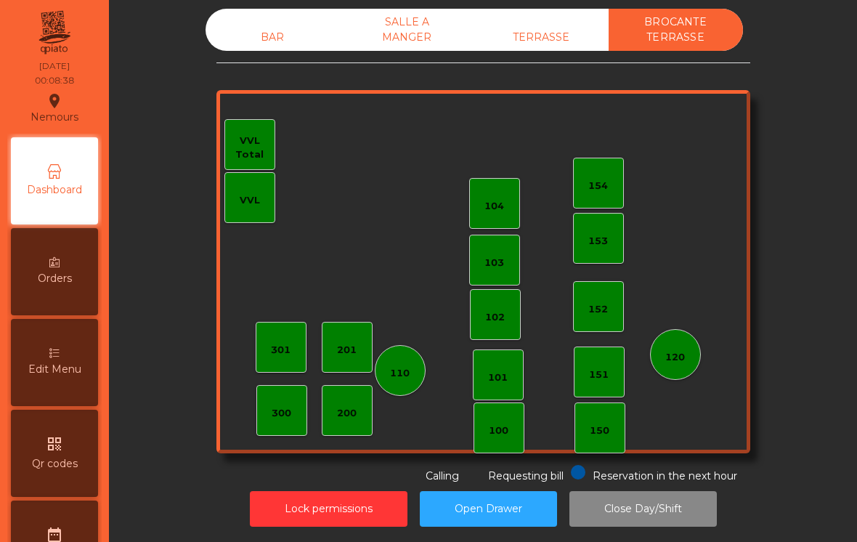
click at [546, 45] on div "TERRASSE" at bounding box center [541, 37] width 134 height 27
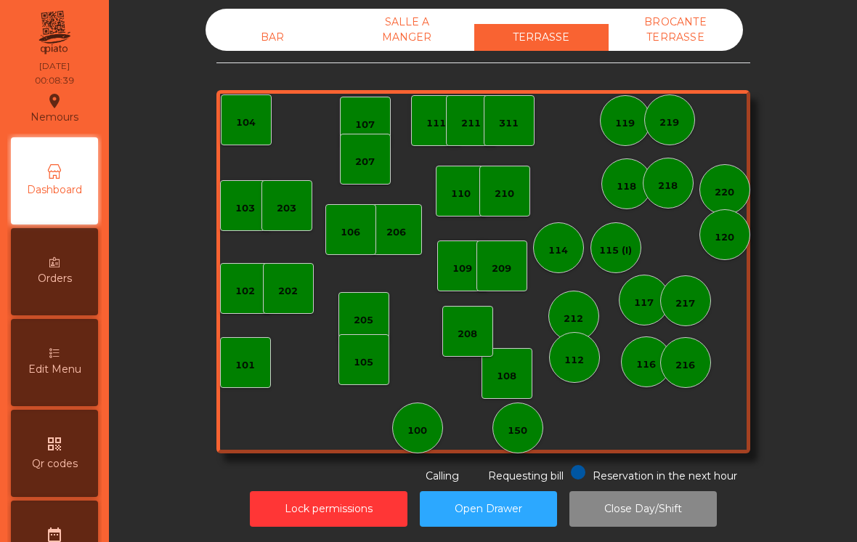
click at [408, 29] on div "SALLE A MANGER" at bounding box center [407, 30] width 134 height 42
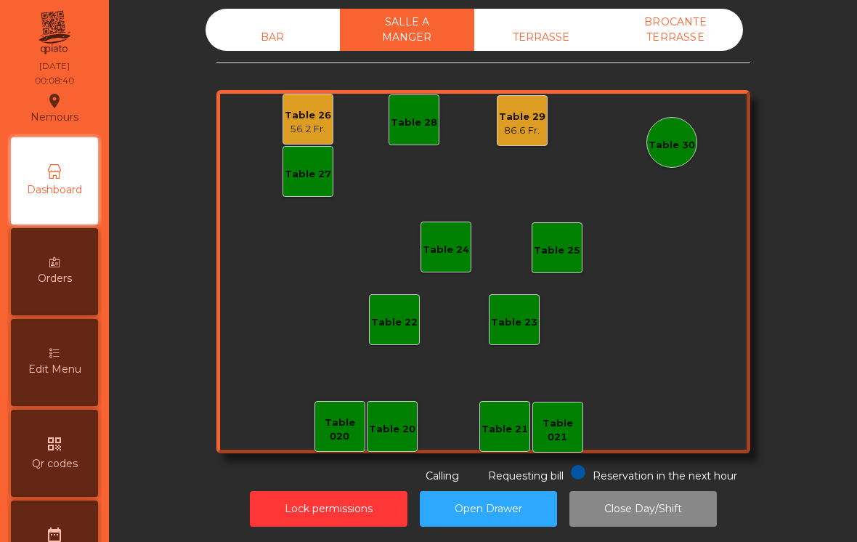
click at [497, 130] on div "Table 29 86.6 Fr." at bounding box center [522, 120] width 51 height 51
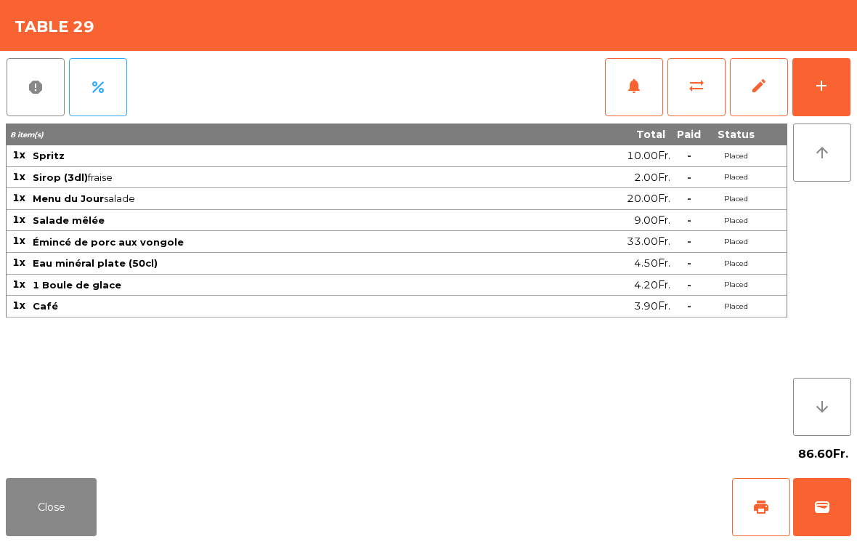
click at [755, 86] on span "edit" at bounding box center [758, 85] width 17 height 17
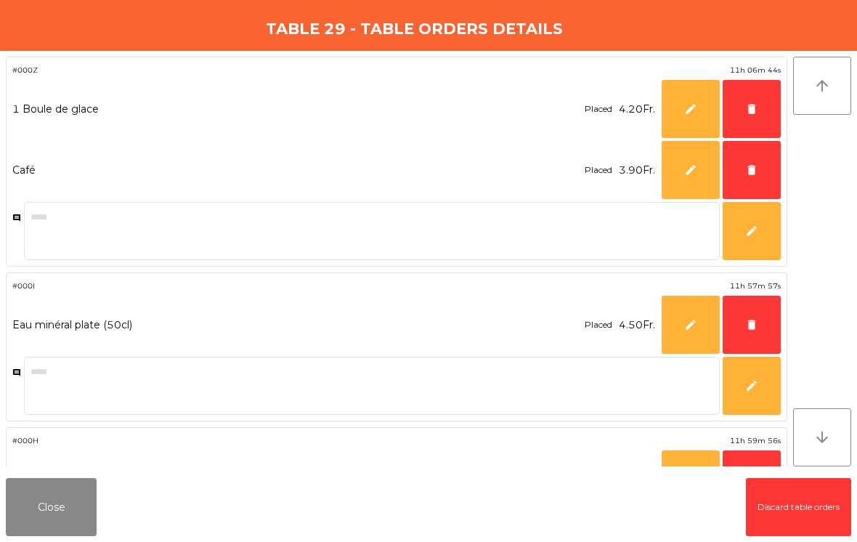
click at [748, 107] on span "delete" at bounding box center [751, 108] width 13 height 13
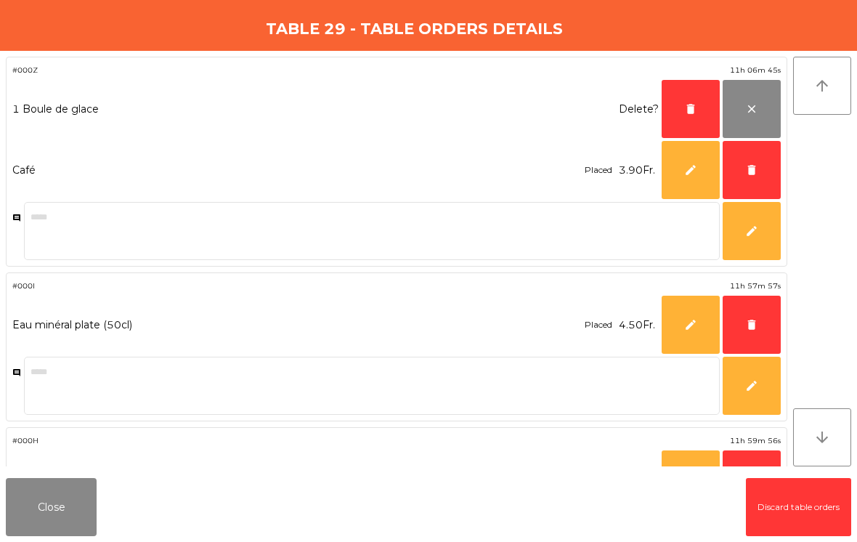
click at [741, 166] on button "delete" at bounding box center [751, 170] width 58 height 58
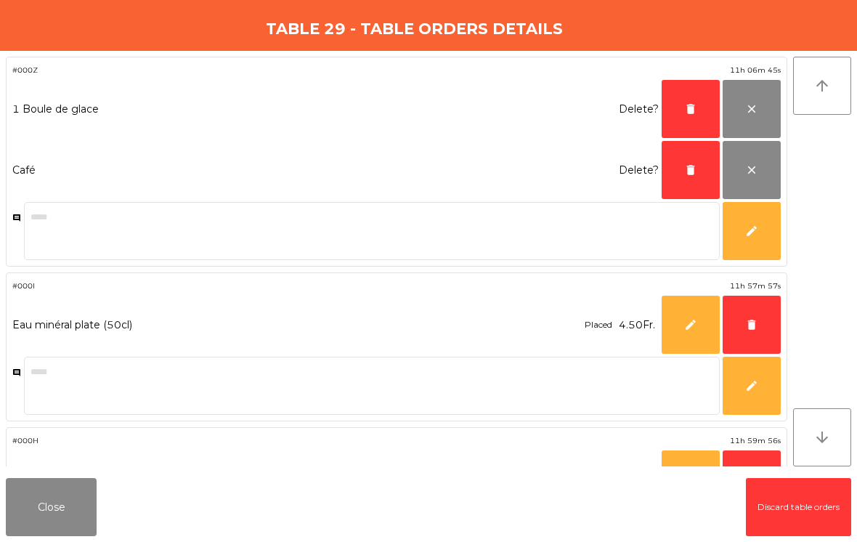
click at [756, 316] on button "delete" at bounding box center [751, 324] width 58 height 58
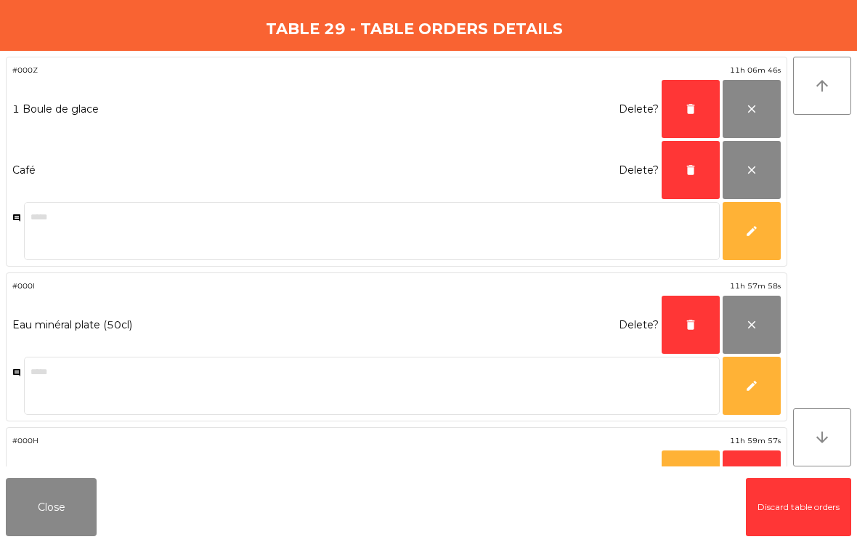
click at [692, 318] on span "delete" at bounding box center [690, 324] width 13 height 13
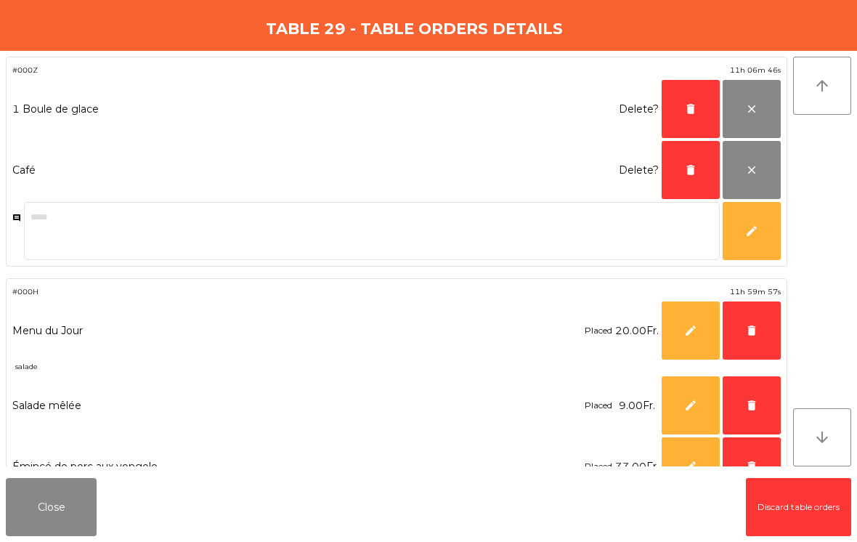
click at [693, 177] on button "delete" at bounding box center [690, 170] width 58 height 58
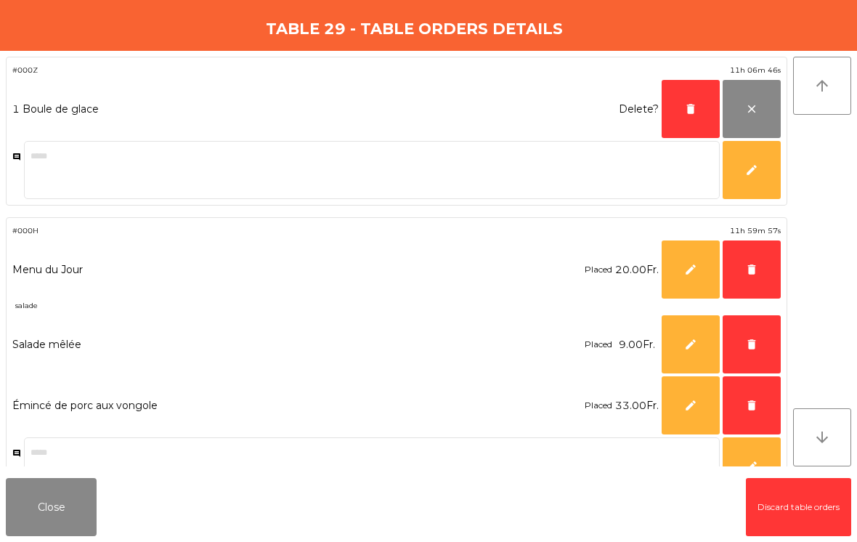
click at [694, 122] on button "delete" at bounding box center [690, 109] width 58 height 58
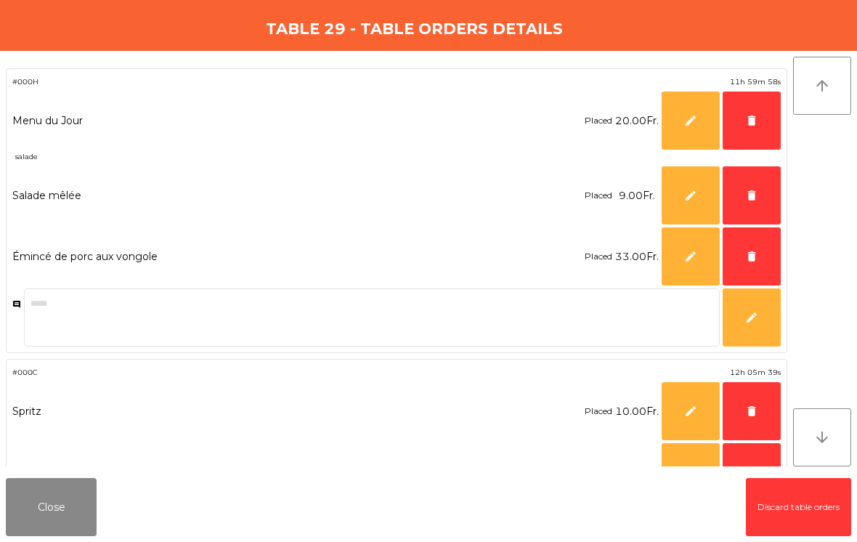
click at [764, 253] on button "delete" at bounding box center [751, 256] width 58 height 58
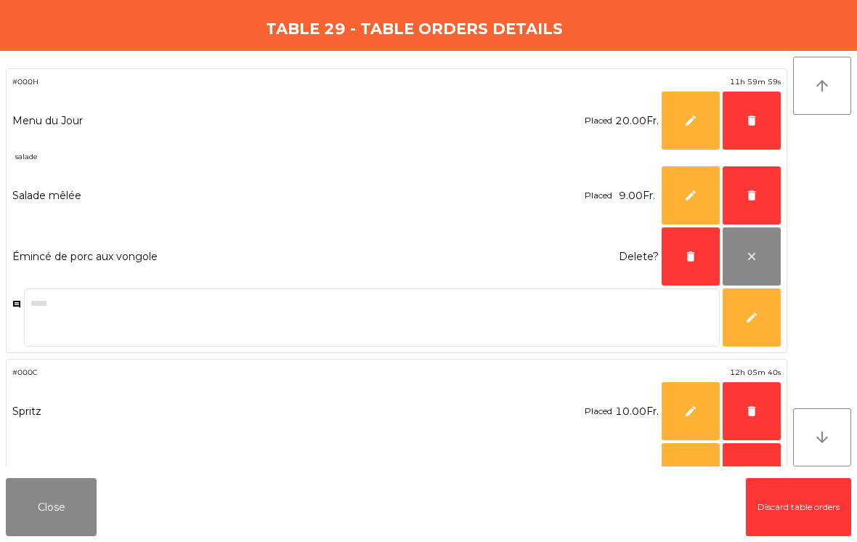
click at [753, 195] on span "delete" at bounding box center [751, 195] width 13 height 13
click at [759, 115] on button "delete" at bounding box center [751, 120] width 58 height 58
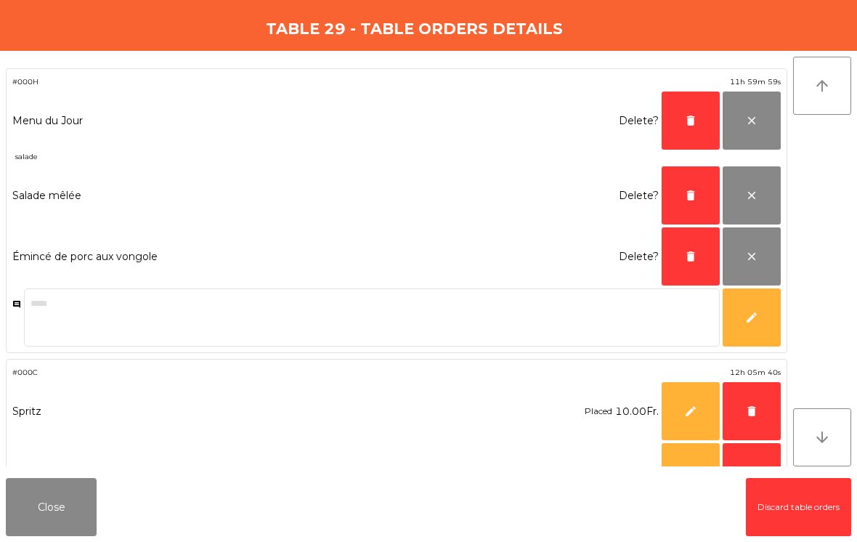
click at [693, 261] on span "delete" at bounding box center [690, 256] width 13 height 13
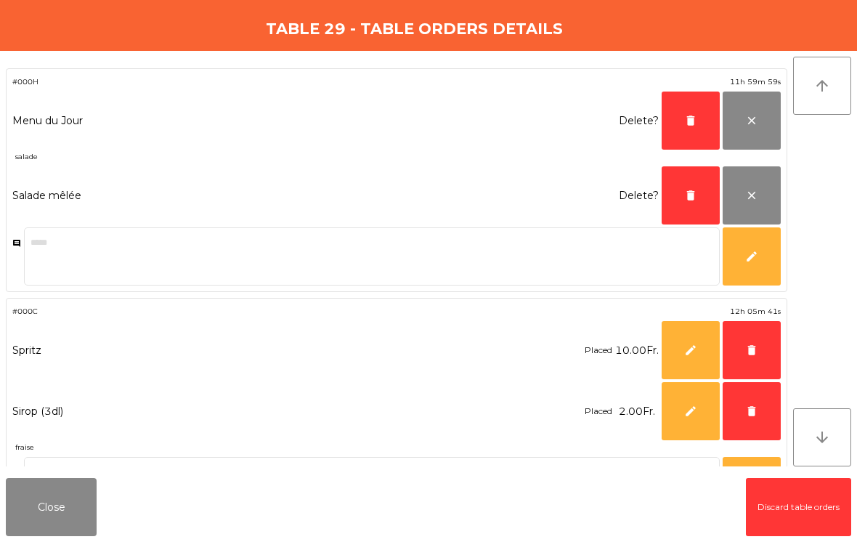
click at [693, 196] on span "delete" at bounding box center [690, 195] width 13 height 13
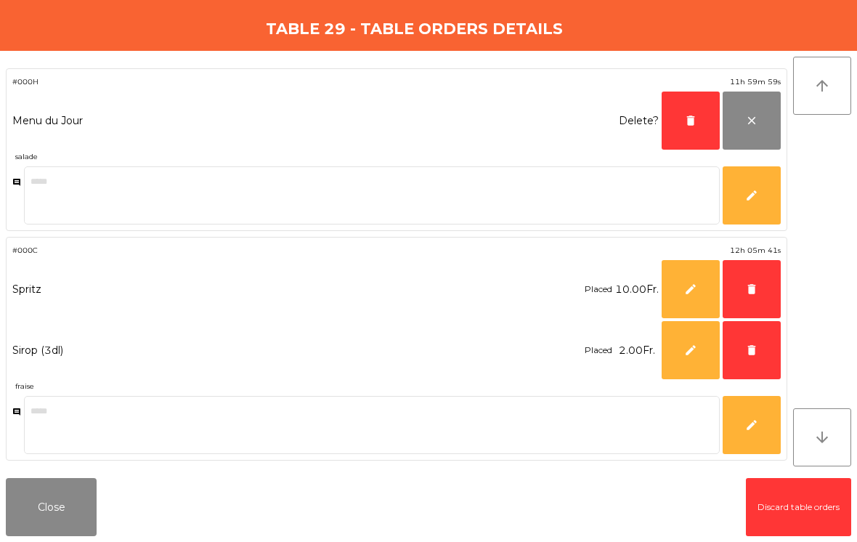
click at [691, 120] on span "delete" at bounding box center [690, 120] width 13 height 13
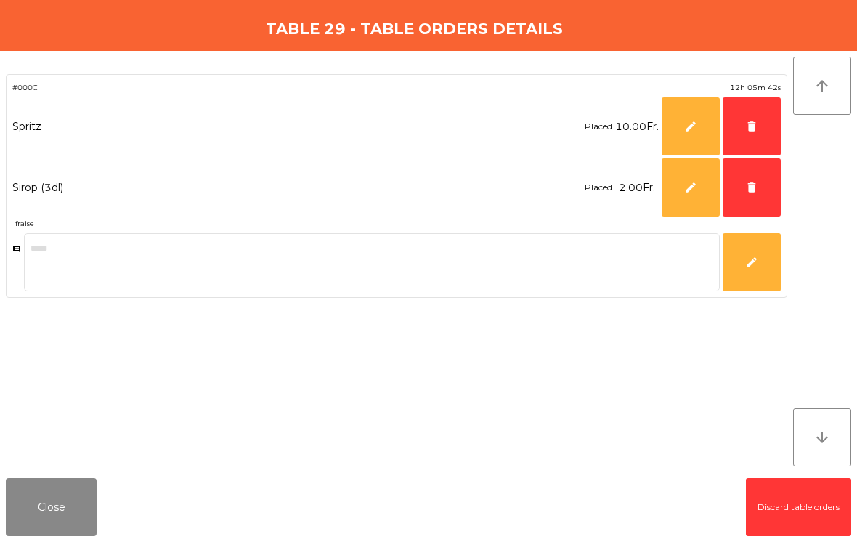
click at [760, 191] on button "delete" at bounding box center [751, 187] width 58 height 58
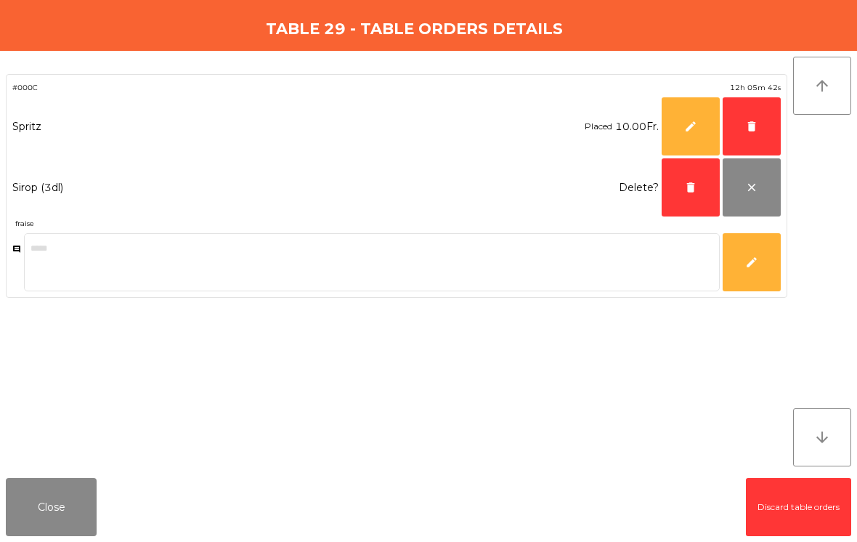
click at [749, 132] on span "delete" at bounding box center [751, 126] width 13 height 13
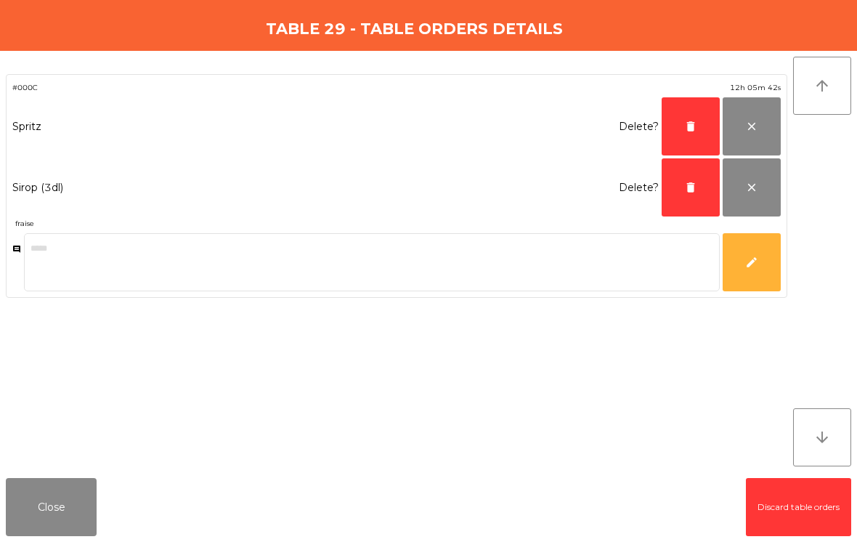
click at [698, 129] on button "delete" at bounding box center [690, 126] width 58 height 58
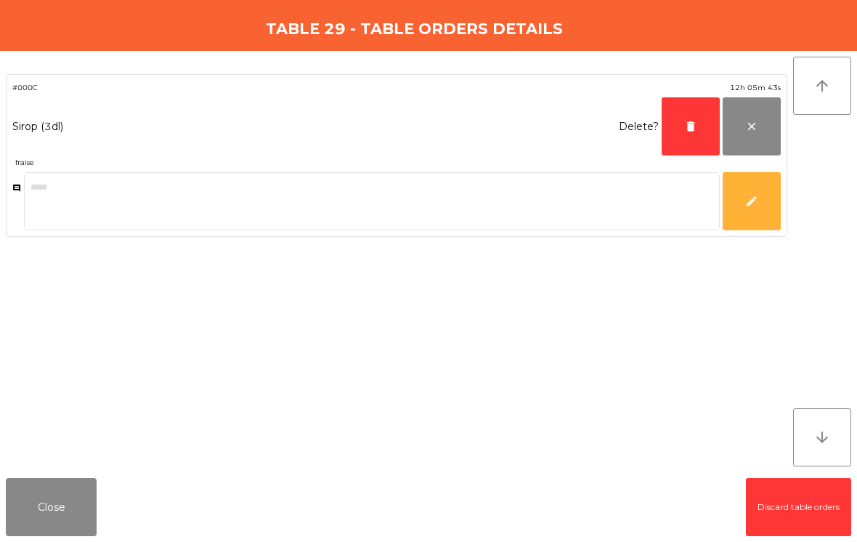
click at [697, 129] on button "delete" at bounding box center [690, 126] width 58 height 58
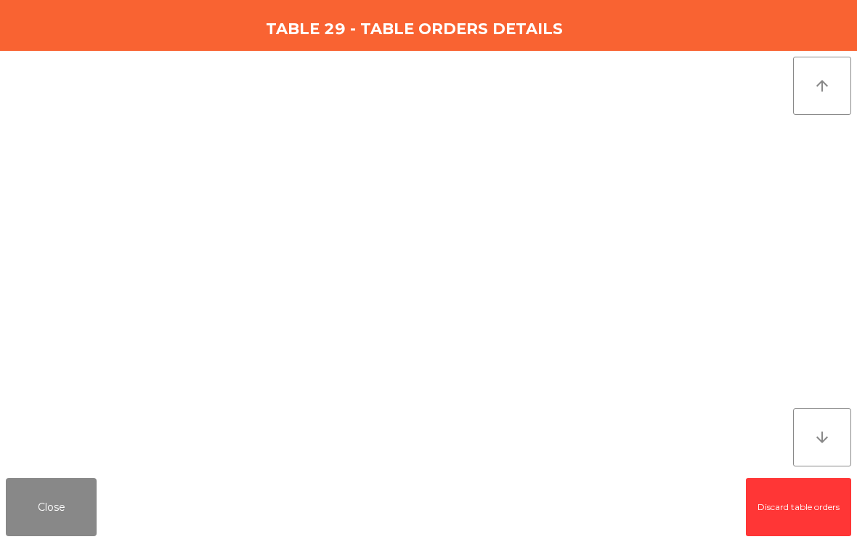
click at [50, 524] on button "Close" at bounding box center [51, 507] width 91 height 58
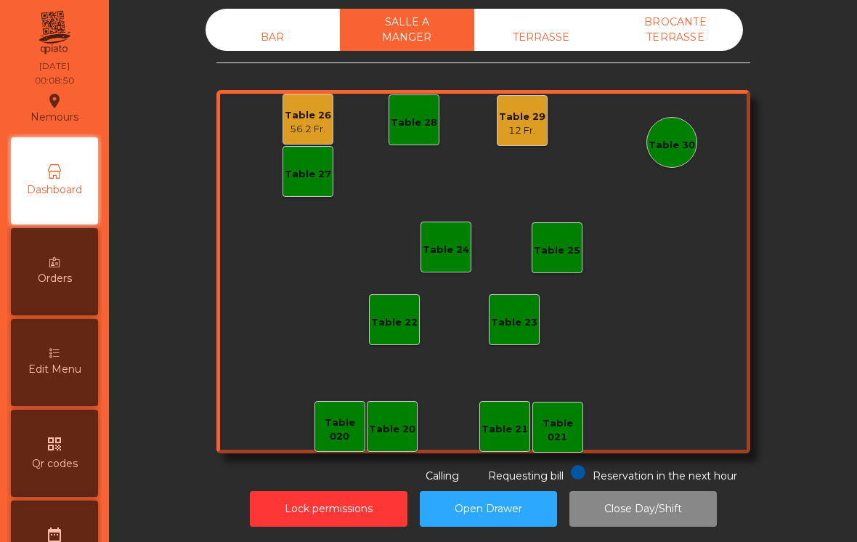
click at [314, 113] on div "Table 26" at bounding box center [308, 115] width 46 height 15
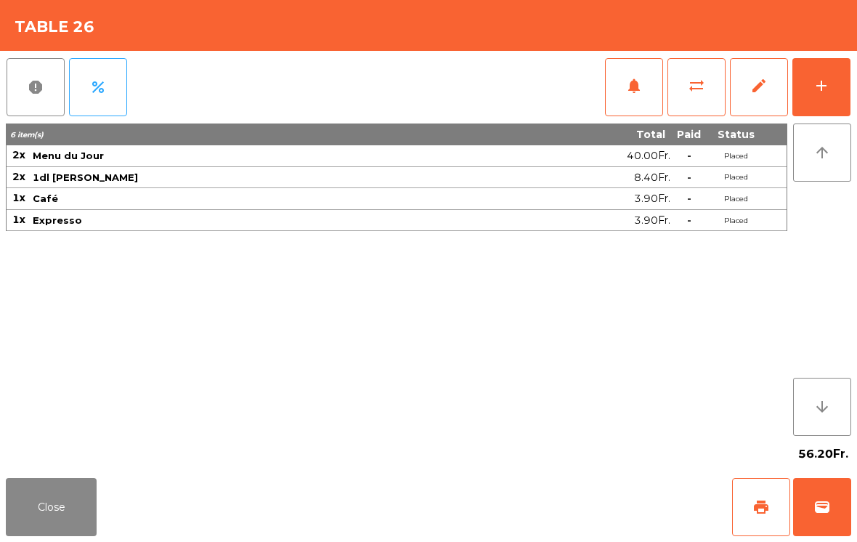
click at [767, 83] on button "edit" at bounding box center [759, 87] width 58 height 58
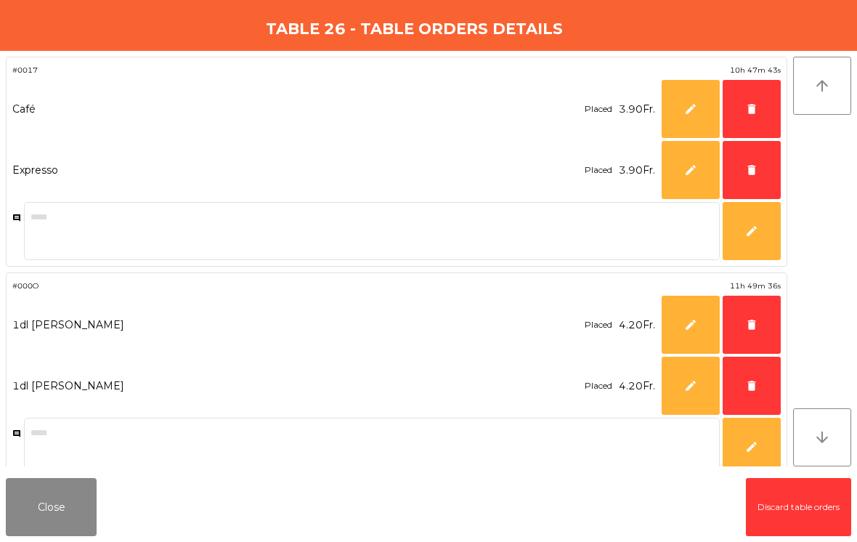
click at [752, 162] on button "delete" at bounding box center [751, 170] width 58 height 58
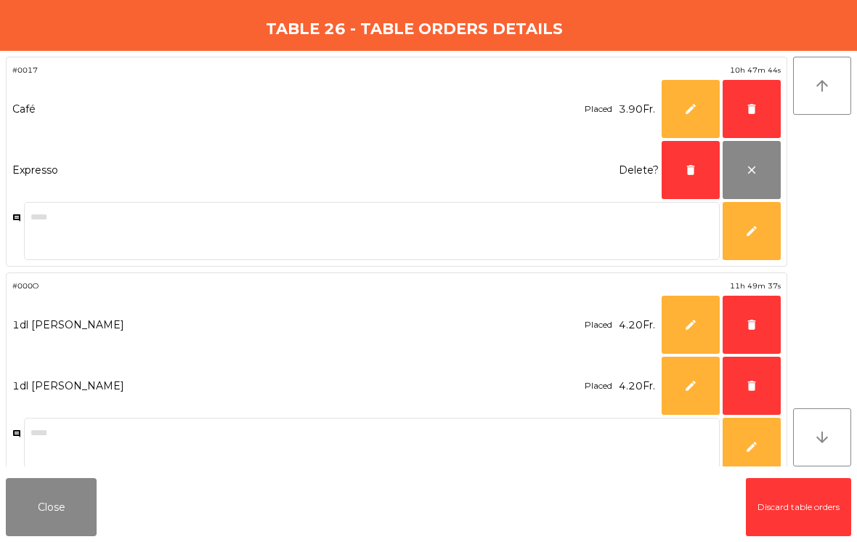
click at [743, 322] on button "delete" at bounding box center [751, 324] width 58 height 58
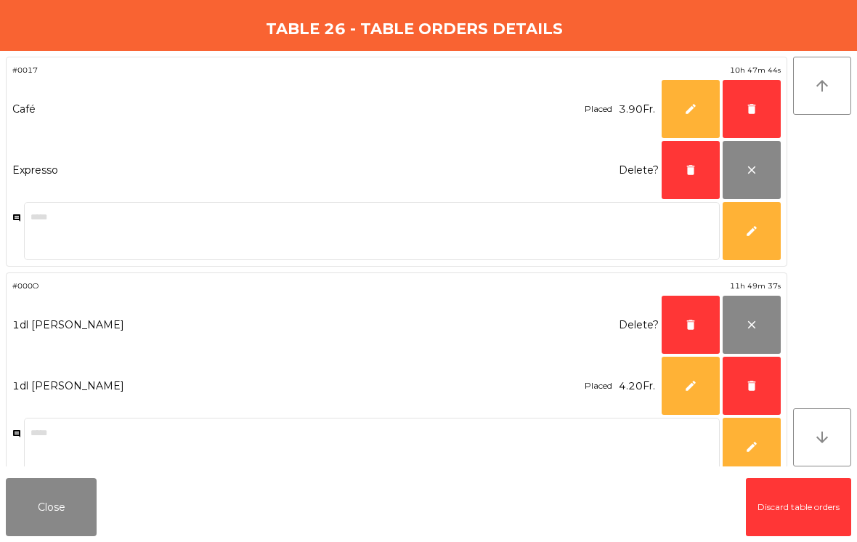
click at [745, 383] on span "delete" at bounding box center [751, 385] width 13 height 13
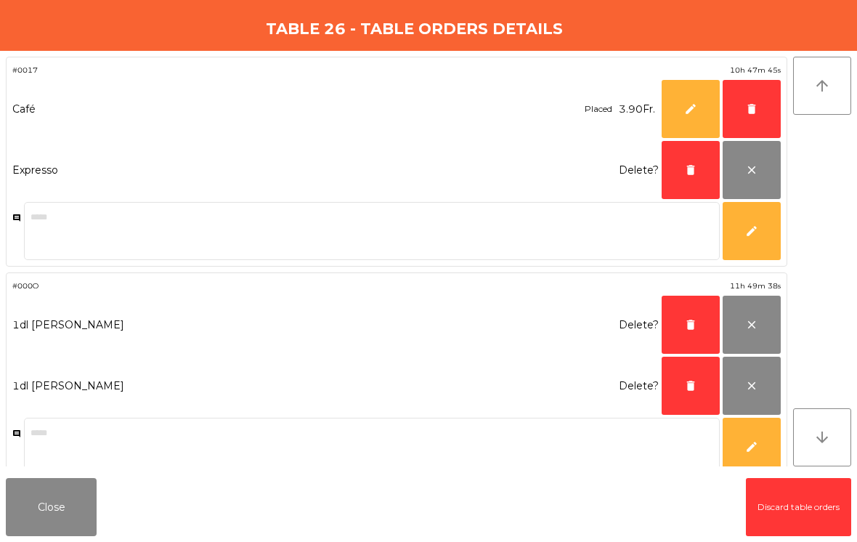
click at [688, 383] on span "delete" at bounding box center [690, 385] width 13 height 13
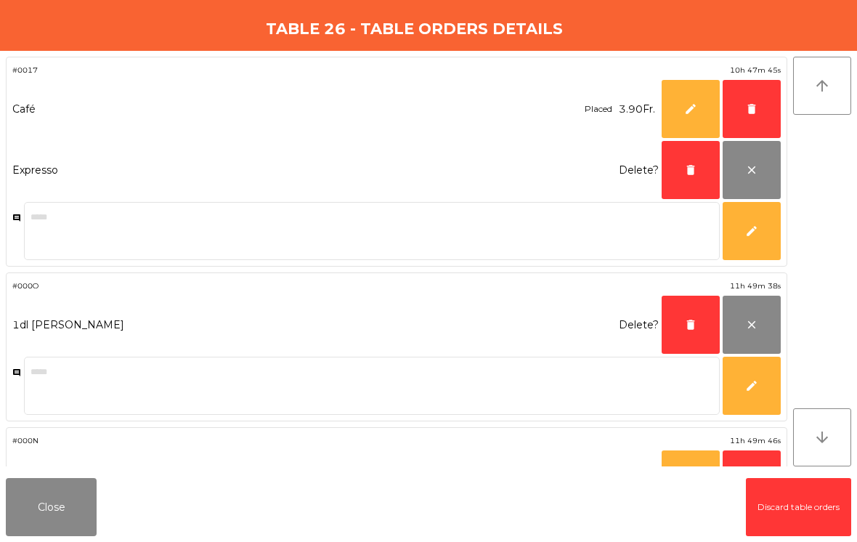
click at [695, 319] on span "delete" at bounding box center [690, 324] width 13 height 13
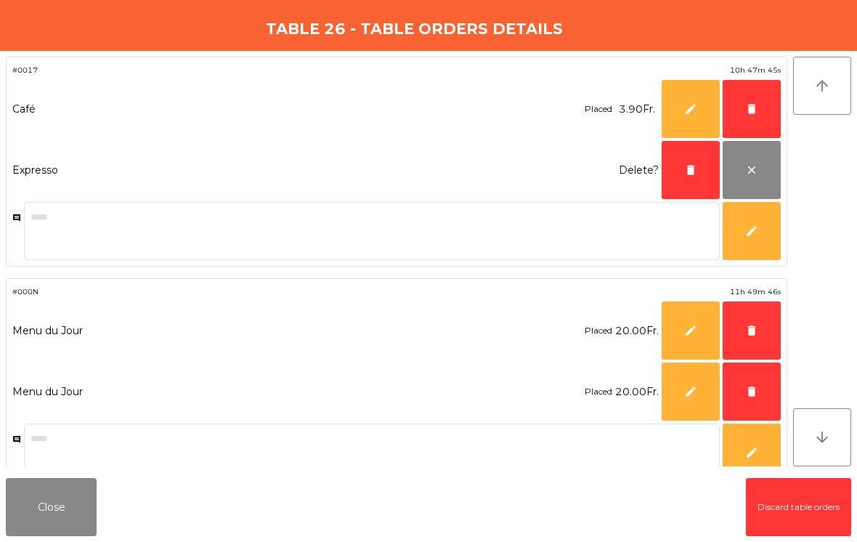
click at [706, 169] on button "delete" at bounding box center [690, 170] width 58 height 58
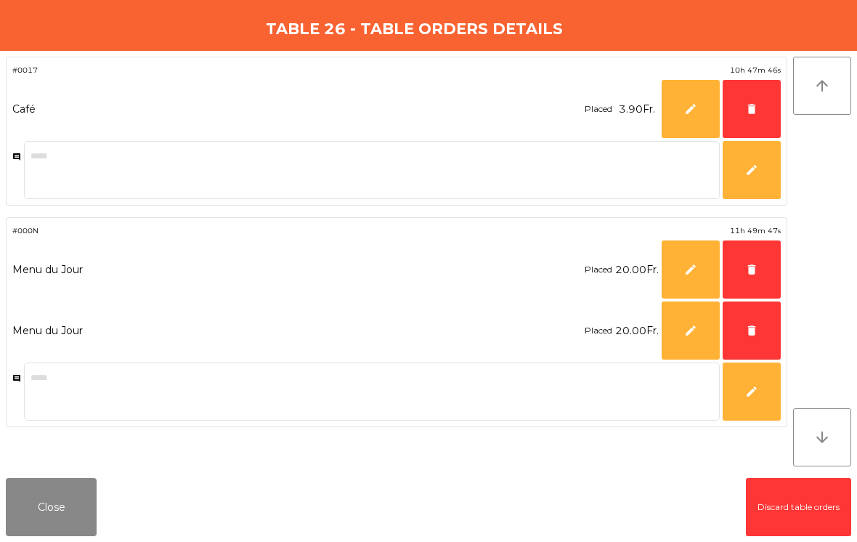
click at [763, 105] on button "delete" at bounding box center [751, 109] width 58 height 58
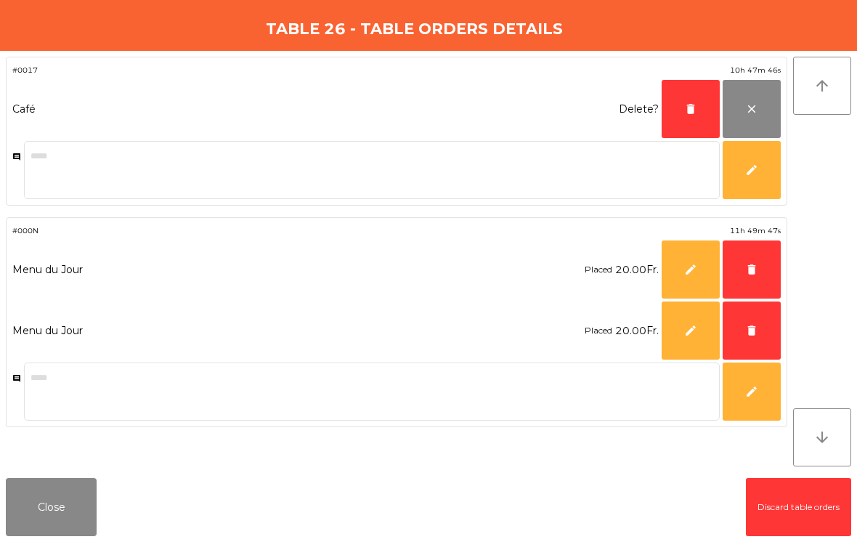
click at [752, 330] on span "delete" at bounding box center [751, 330] width 13 height 13
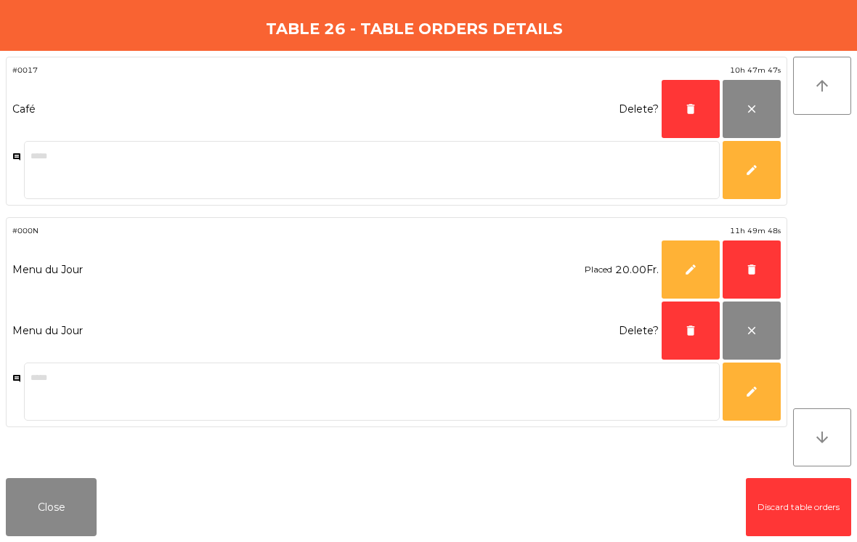
click at [684, 326] on span "delete" at bounding box center [690, 330] width 13 height 13
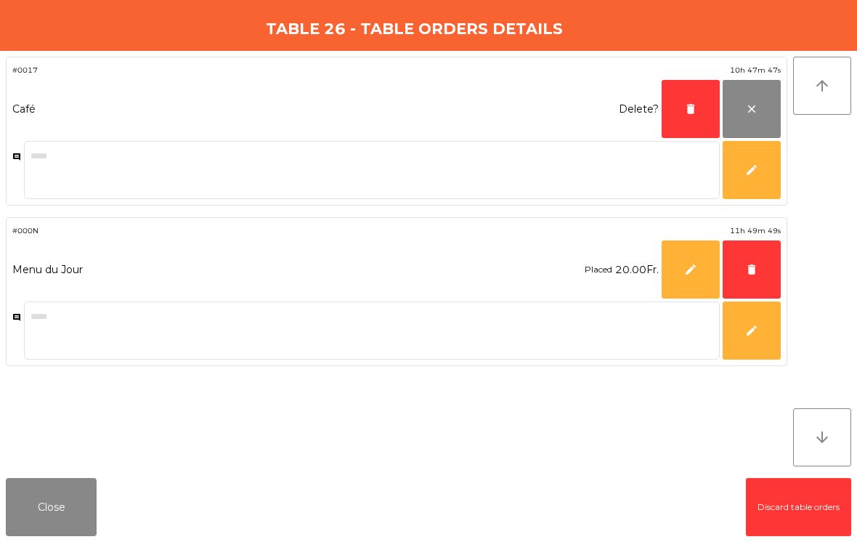
click at [761, 274] on button "delete" at bounding box center [751, 269] width 58 height 58
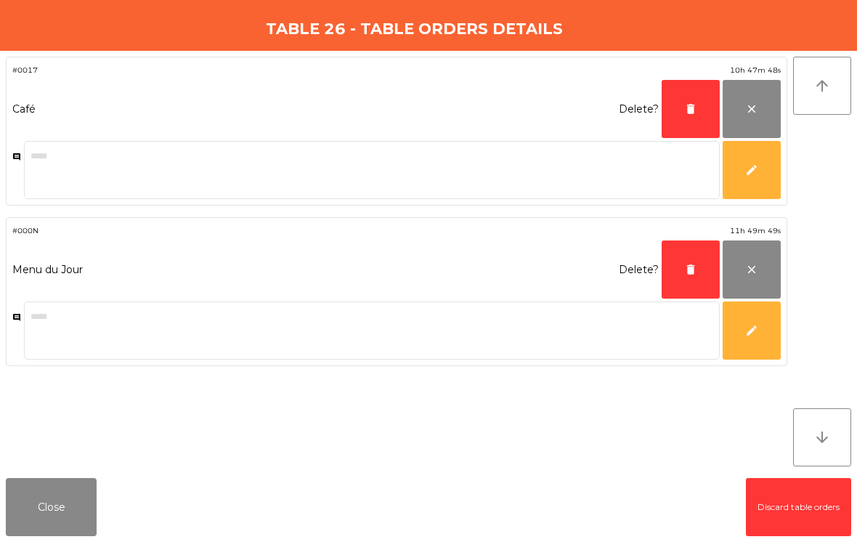
click at [682, 270] on button "delete" at bounding box center [690, 269] width 58 height 58
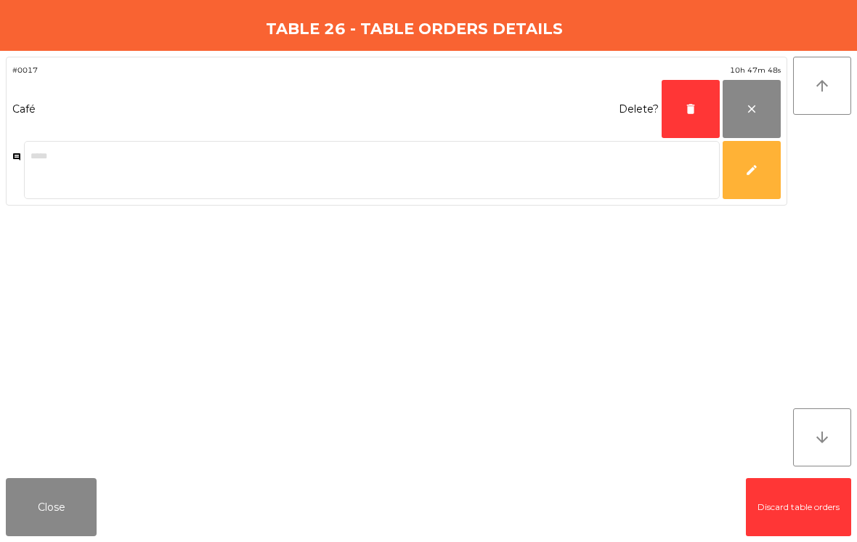
click at [686, 108] on span "delete" at bounding box center [690, 108] width 13 height 13
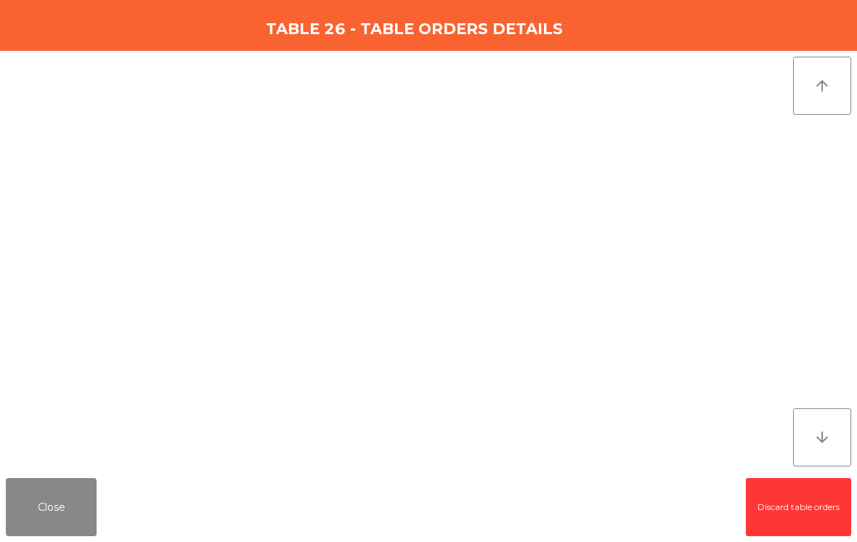
click at [44, 530] on button "Close" at bounding box center [51, 507] width 91 height 58
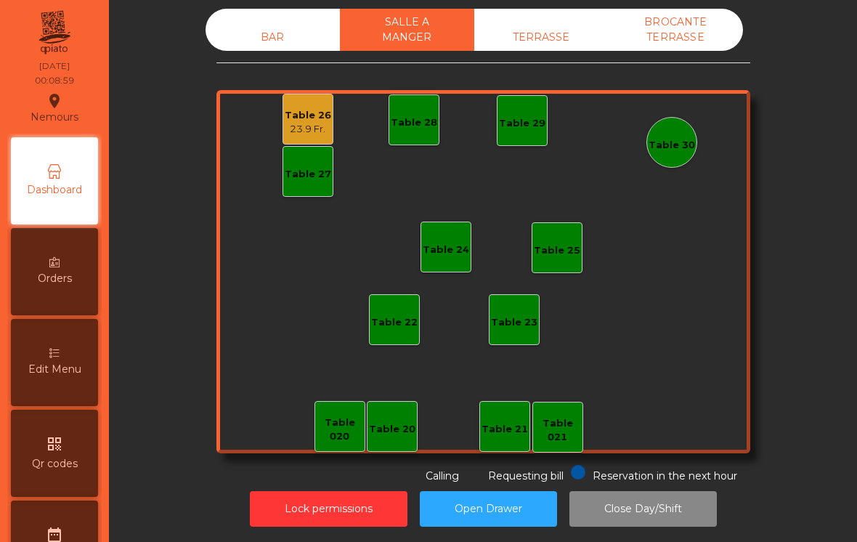
click at [302, 124] on div "23.9 Fr." at bounding box center [308, 129] width 46 height 15
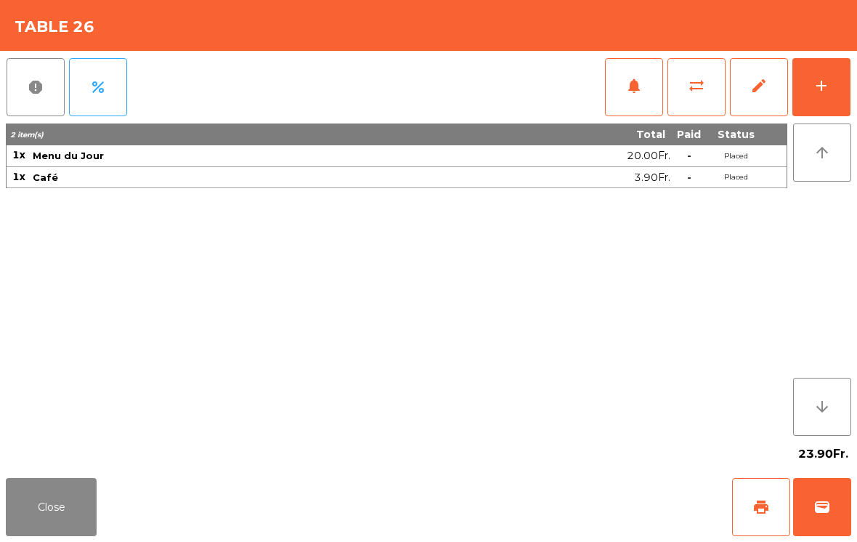
click at [767, 90] on span "edit" at bounding box center [758, 85] width 17 height 17
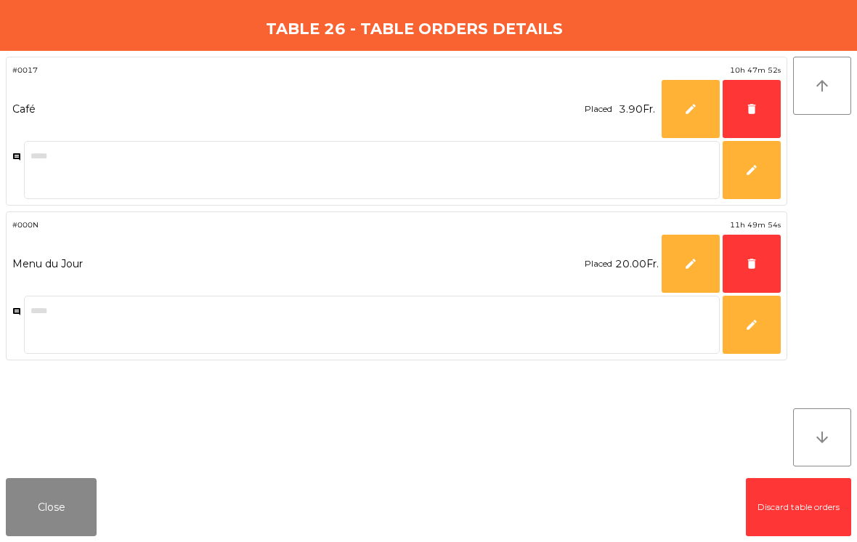
click at [756, 102] on button "delete" at bounding box center [751, 109] width 58 height 58
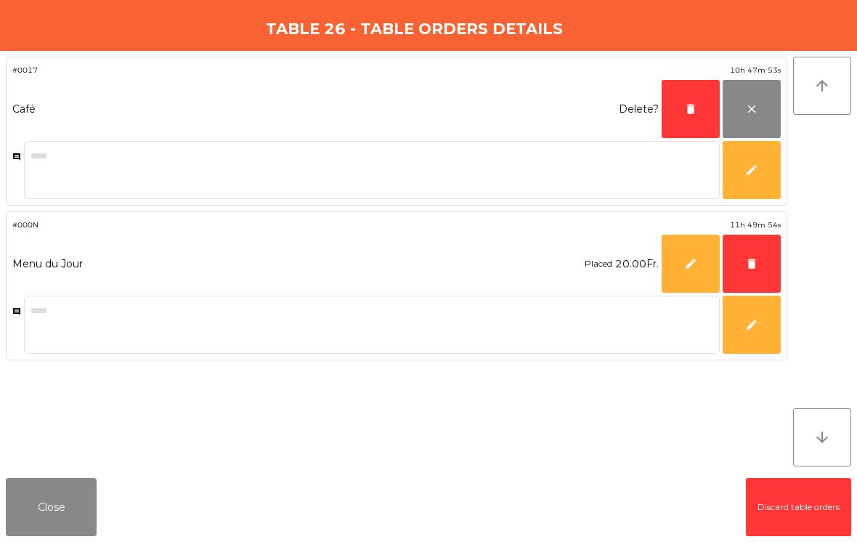
click at [746, 268] on span "delete" at bounding box center [751, 263] width 13 height 13
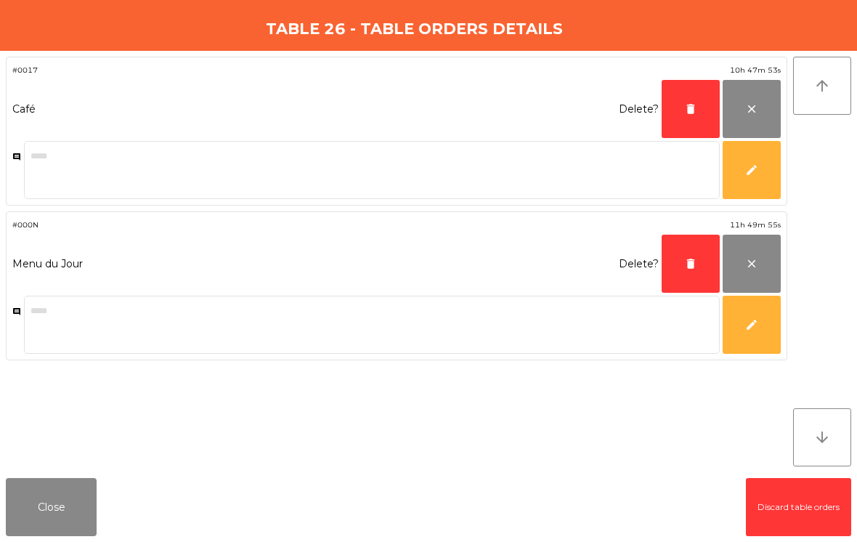
click at [681, 261] on button "delete" at bounding box center [690, 263] width 58 height 58
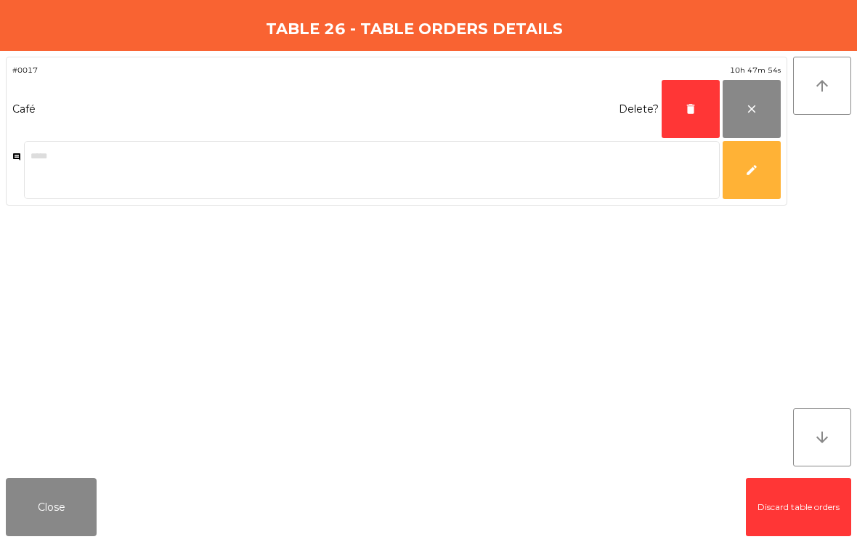
click at [688, 107] on span "delete" at bounding box center [690, 108] width 13 height 13
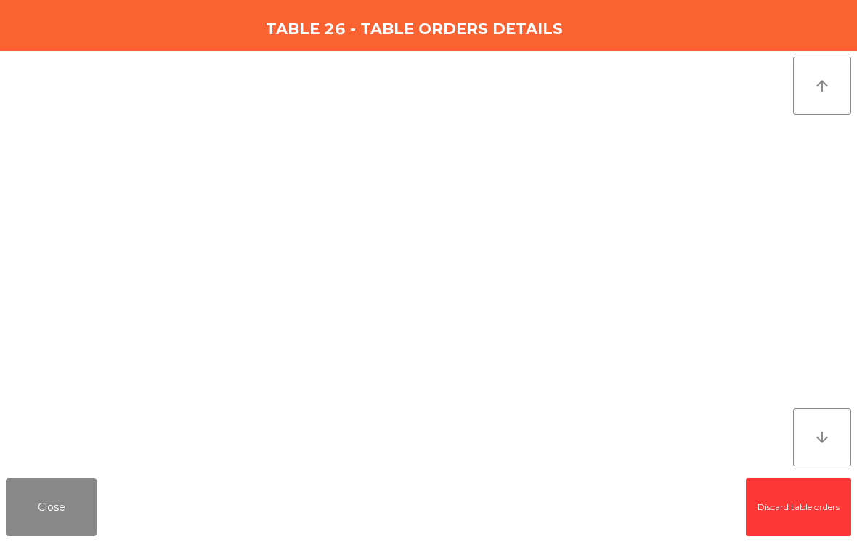
click at [57, 528] on button "Close" at bounding box center [51, 507] width 91 height 58
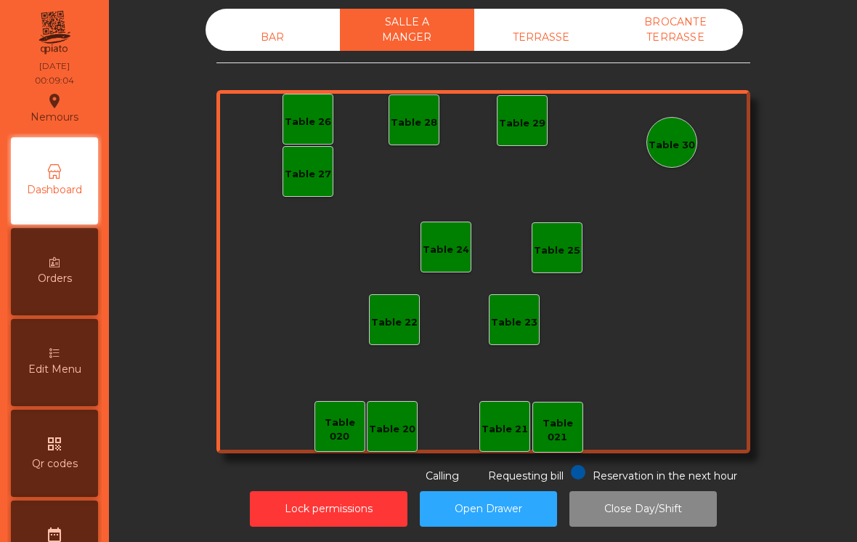
click at [536, 40] on div "TERRASSE" at bounding box center [541, 37] width 134 height 27
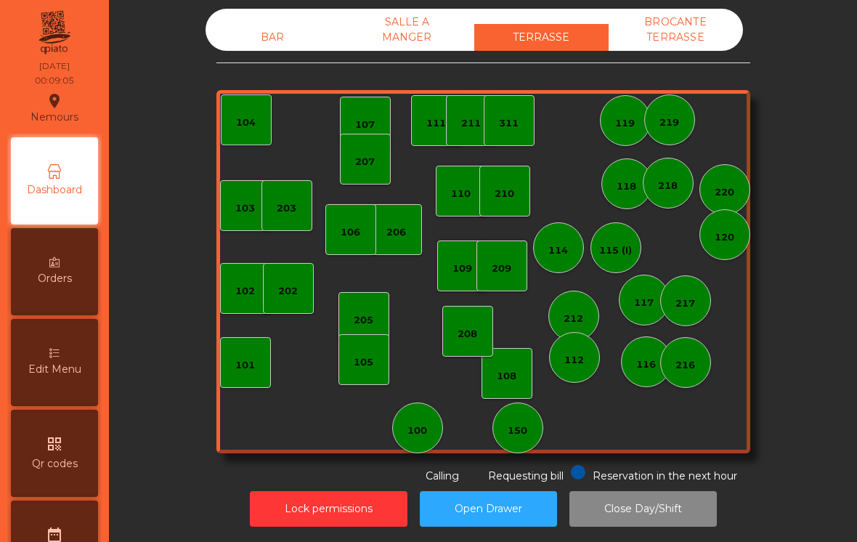
click at [677, 38] on div "BROCANTE TERRASSE" at bounding box center [675, 30] width 134 height 42
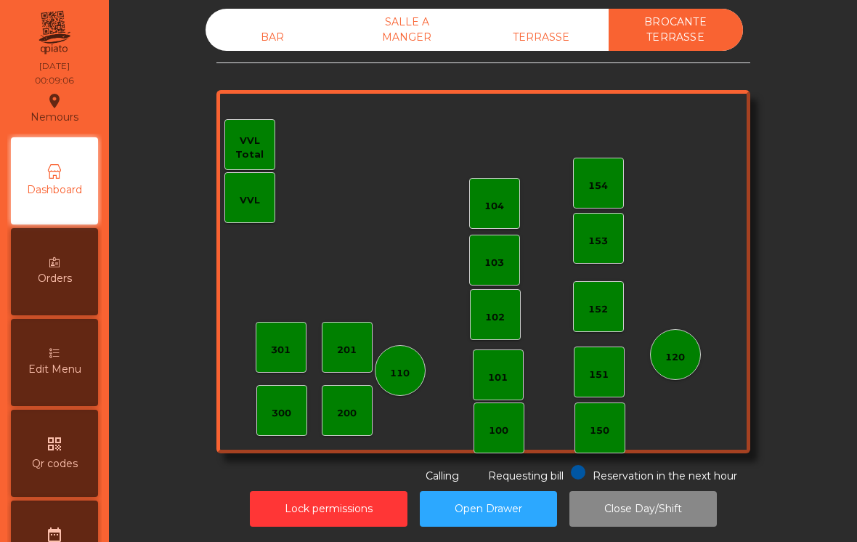
click at [274, 38] on div "BAR" at bounding box center [272, 37] width 134 height 27
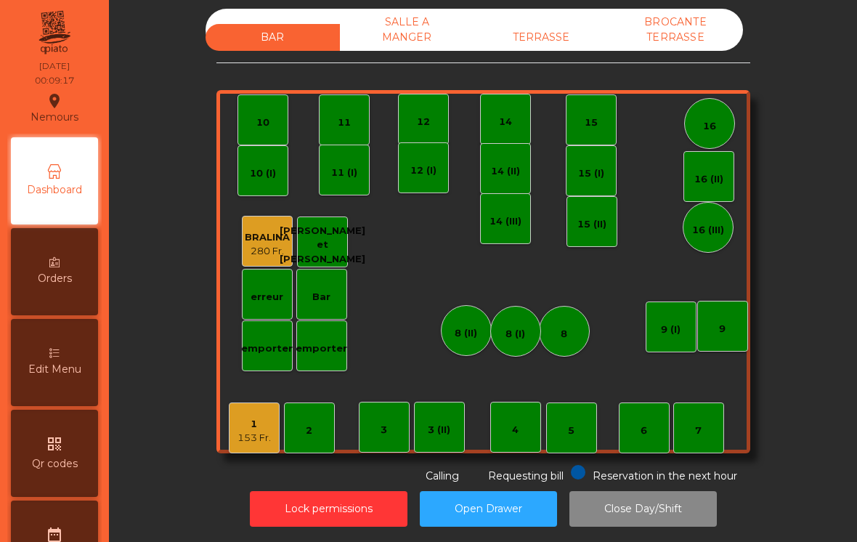
click at [261, 440] on div "153 Fr." at bounding box center [253, 437] width 33 height 15
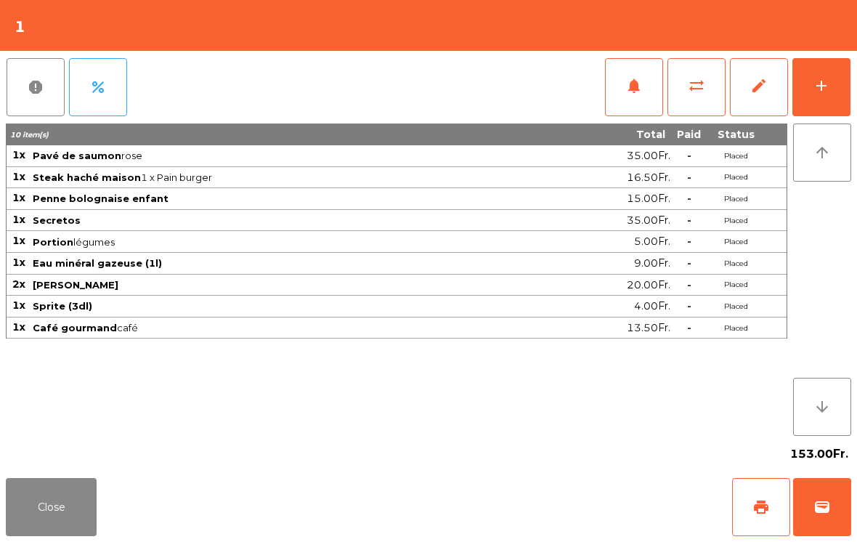
click at [819, 513] on span "wallet" at bounding box center [821, 506] width 17 height 17
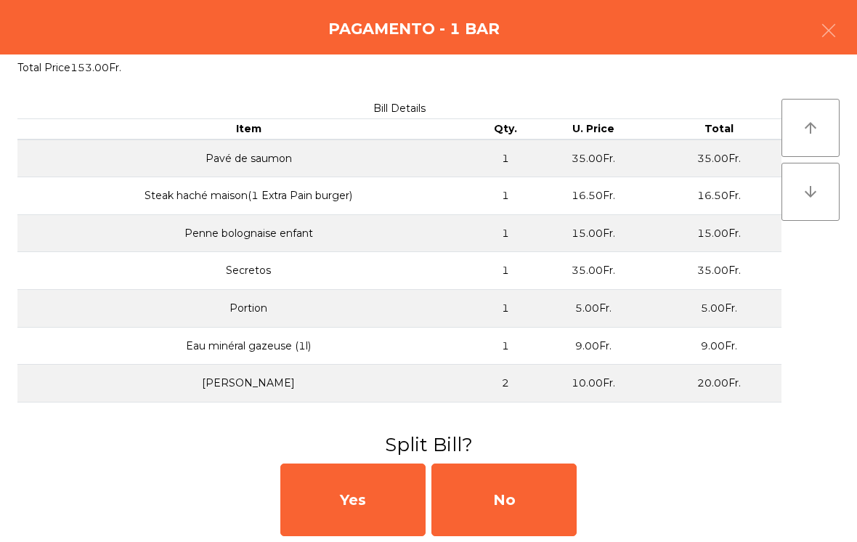
click at [497, 510] on div "No" at bounding box center [503, 499] width 145 height 73
click at [497, 510] on div "MB" at bounding box center [503, 499] width 145 height 73
click at [505, 494] on div "No" at bounding box center [503, 499] width 145 height 73
click at [497, 486] on div "No" at bounding box center [503, 499] width 145 height 73
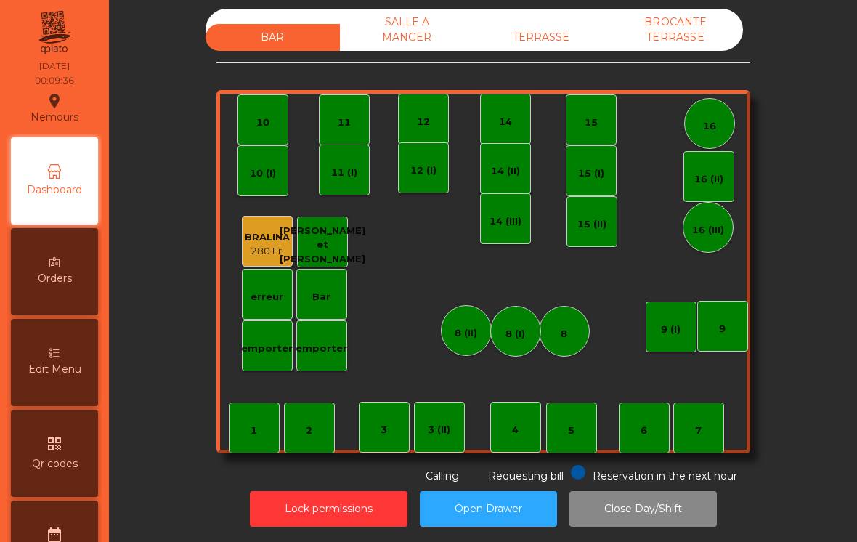
click at [325, 505] on button "Lock permissions" at bounding box center [329, 509] width 158 height 36
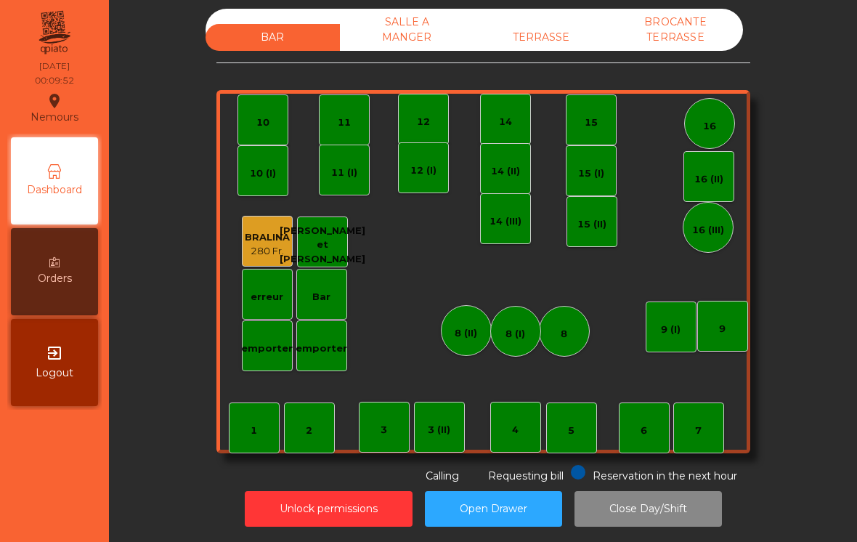
click at [550, 35] on div "TERRASSE" at bounding box center [541, 37] width 134 height 27
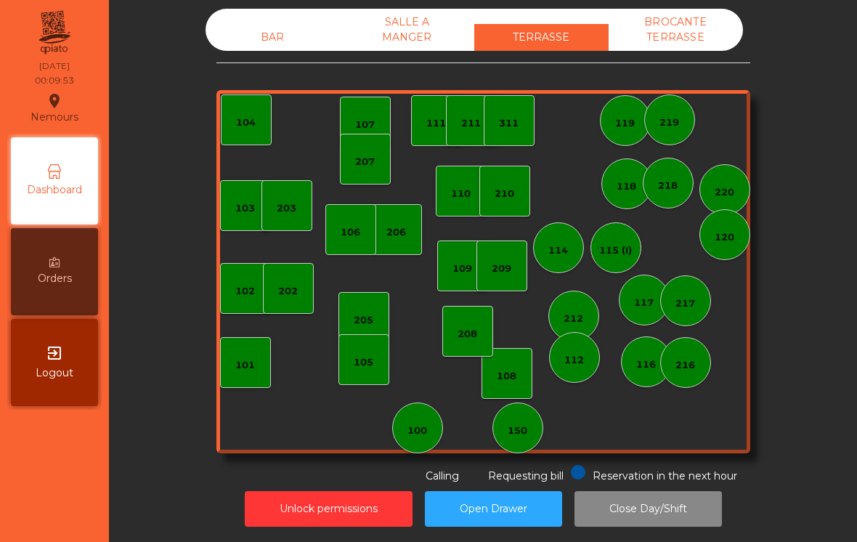
click at [406, 33] on div "SALLE A MANGER" at bounding box center [407, 30] width 134 height 42
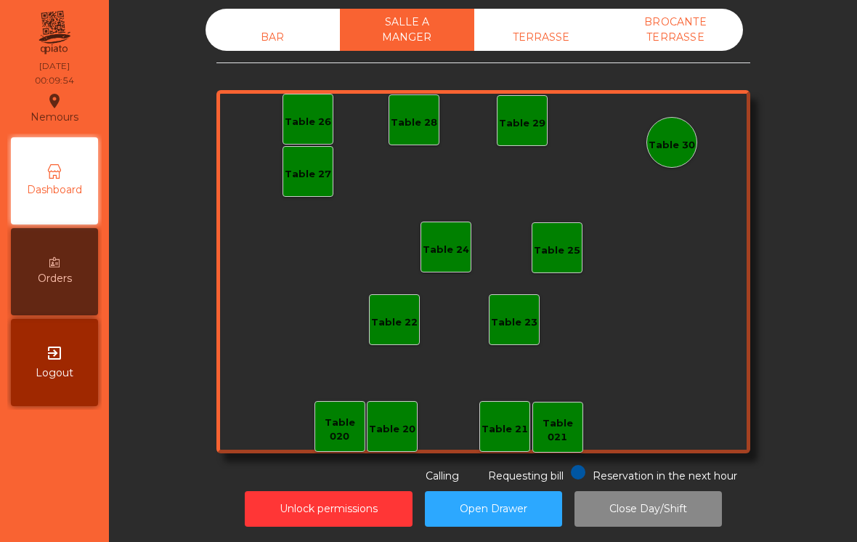
click at [676, 36] on div "BROCANTE TERRASSE" at bounding box center [675, 30] width 134 height 42
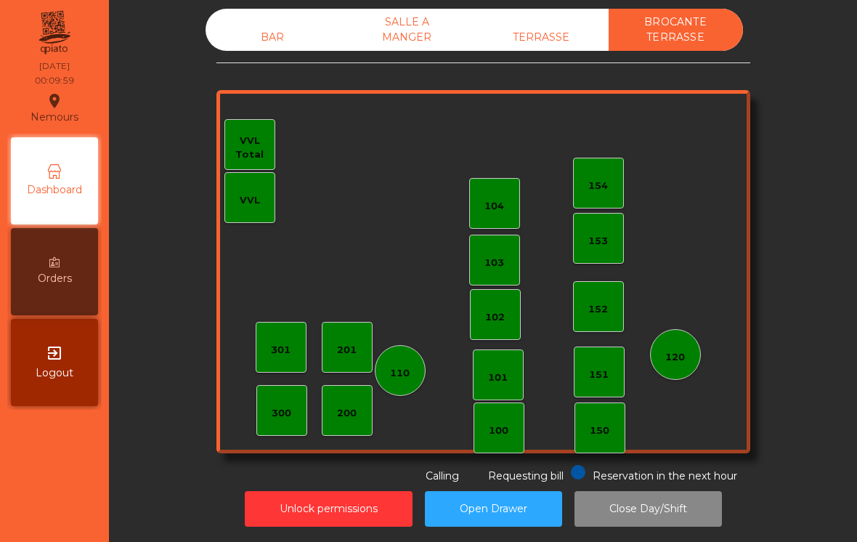
click at [661, 501] on button "Close Day/Shift" at bounding box center [647, 509] width 147 height 36
